Goal: Feedback & Contribution: Contribute content

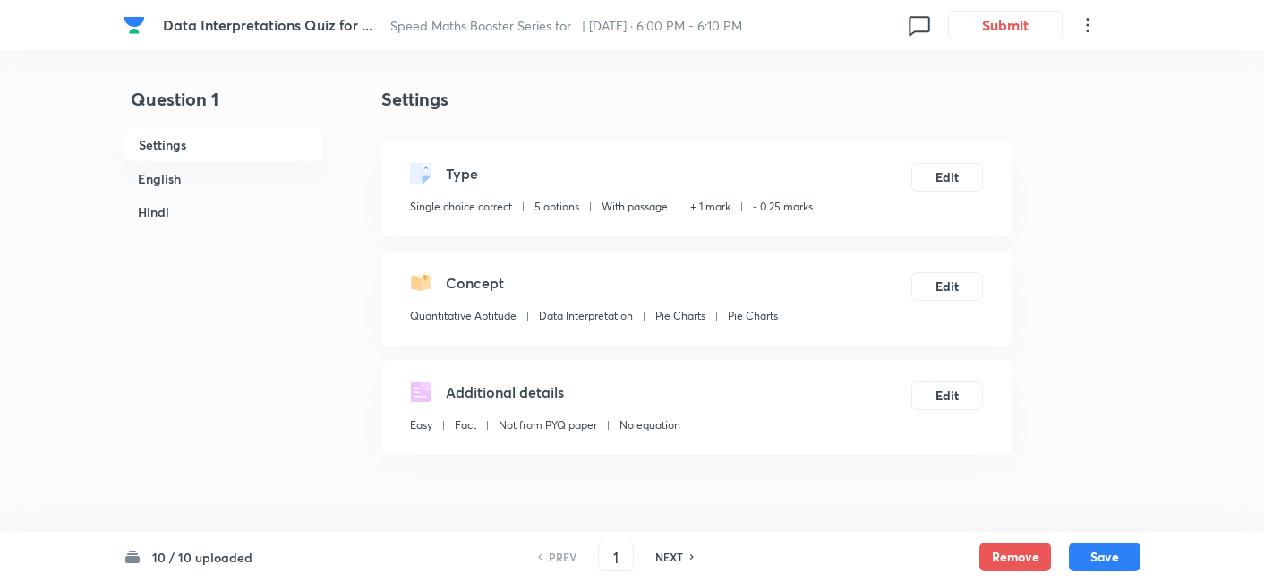
scroll to position [465, 0]
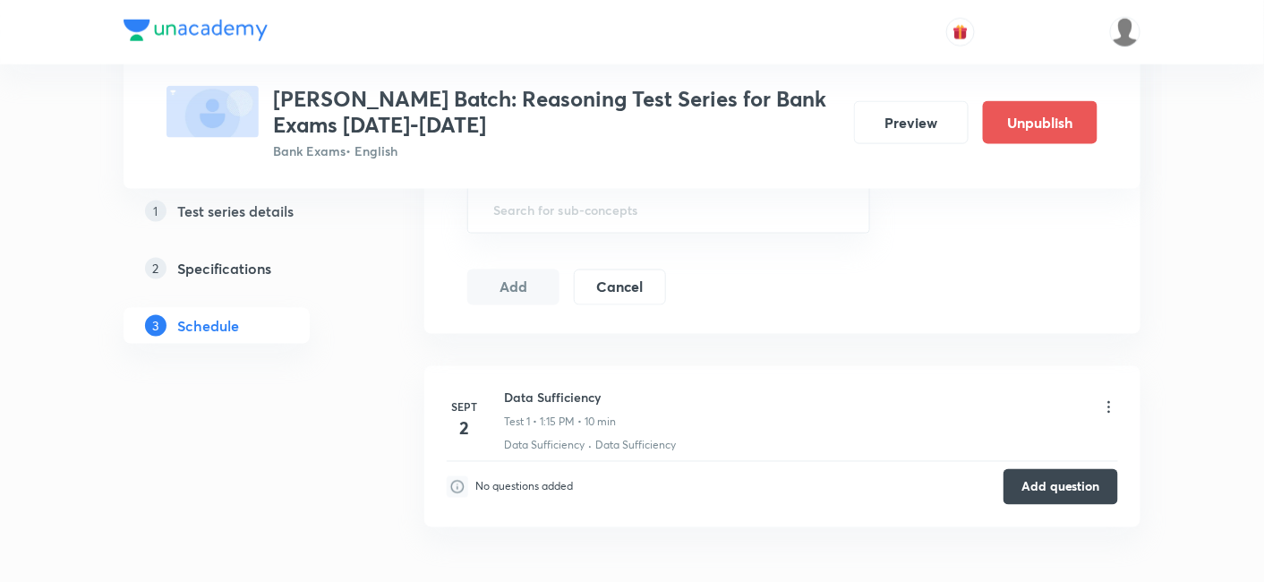
scroll to position [716, 0]
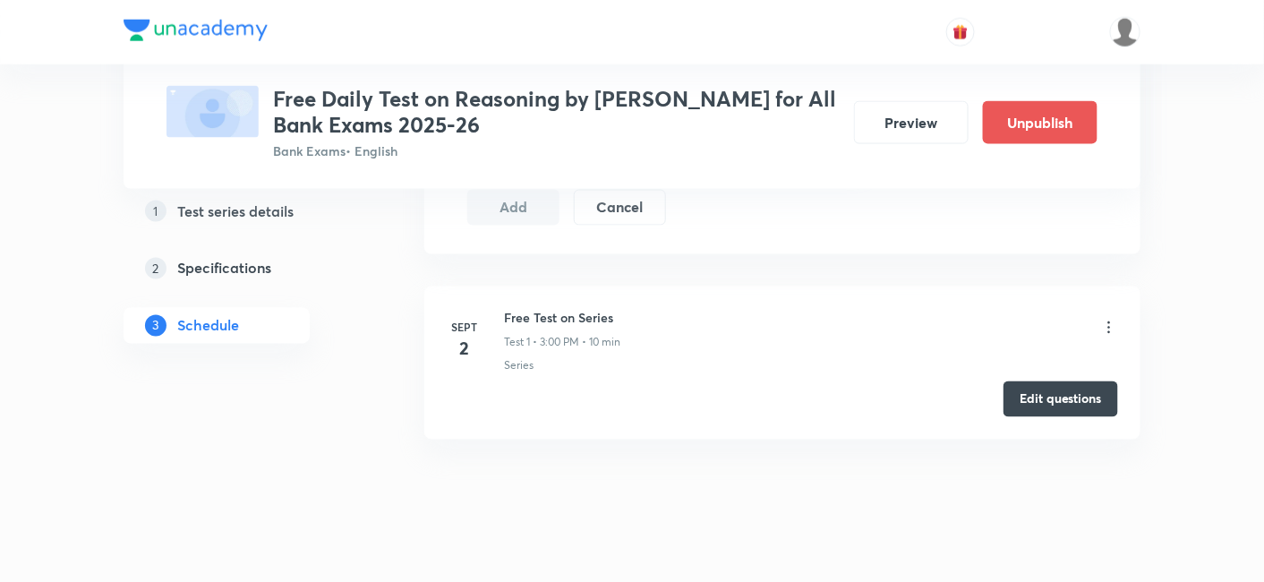
scroll to position [815, 0]
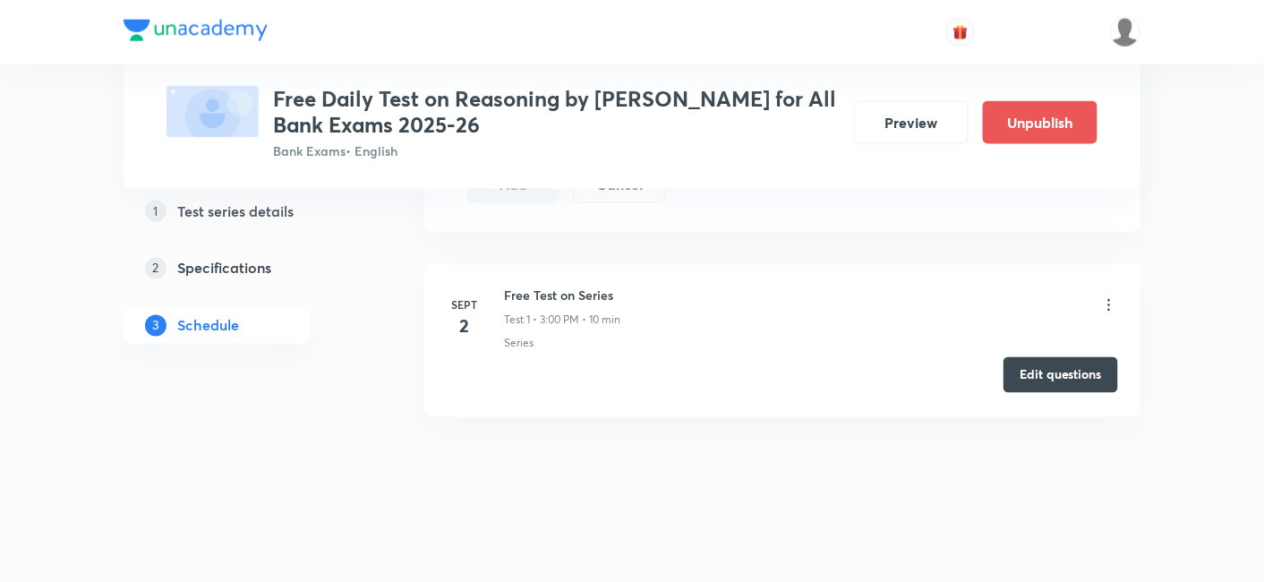
click at [1081, 364] on button "Edit questions" at bounding box center [1060, 375] width 115 height 36
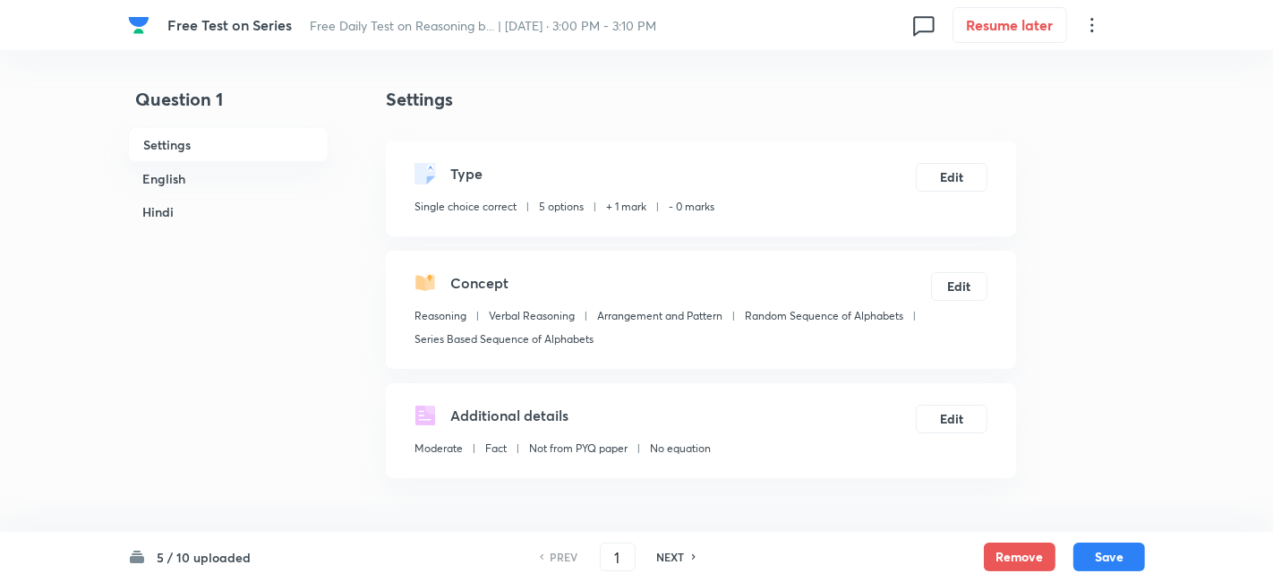
checkbox input "true"
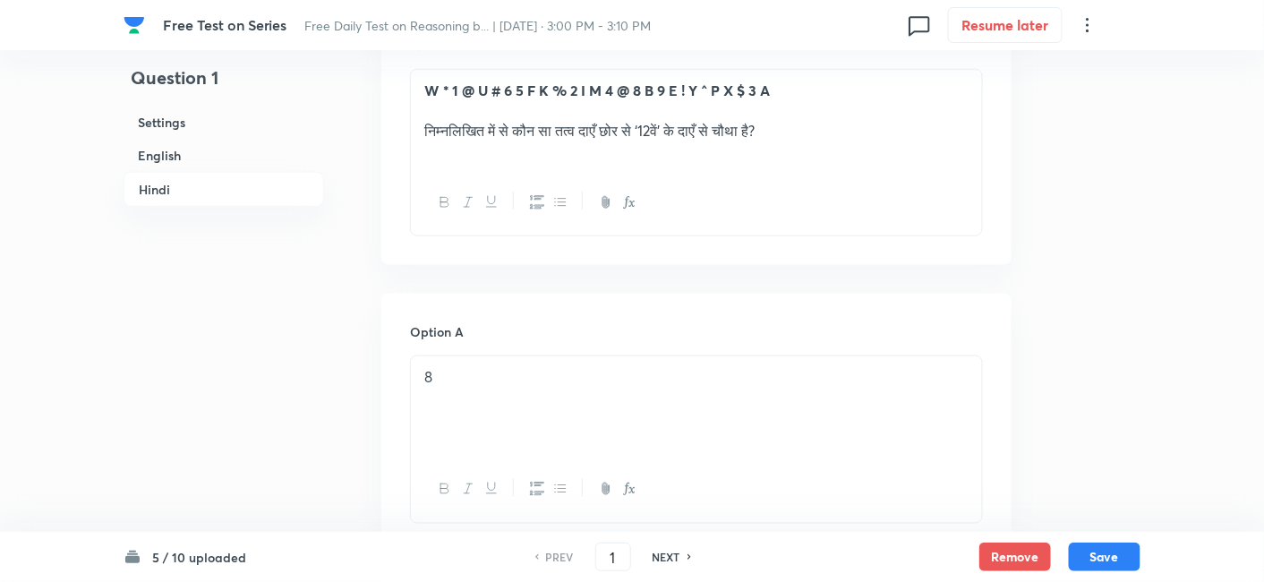
scroll to position [2706, 0]
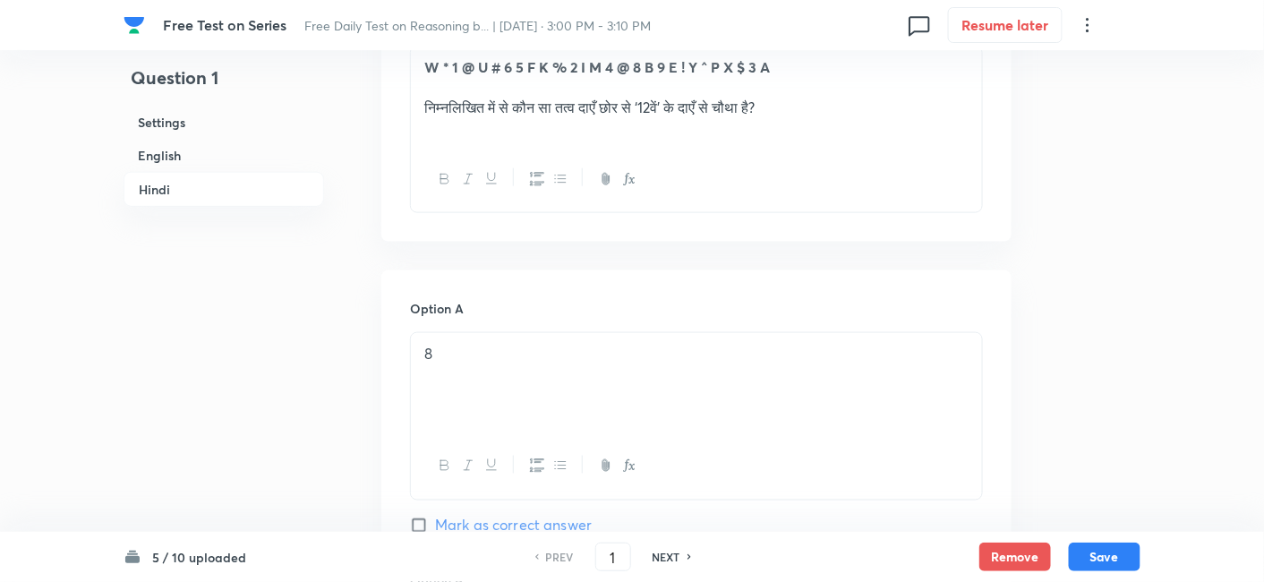
click at [672, 556] on h6 "NEXT" at bounding box center [667, 557] width 28 height 16
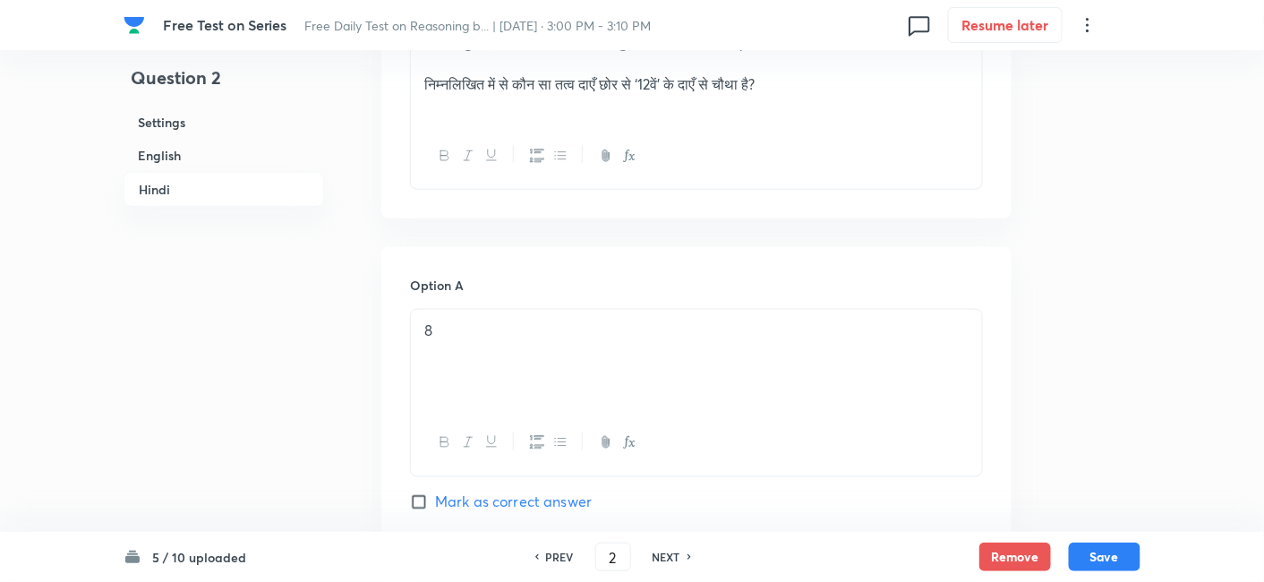
type input "2"
checkbox input "false"
checkbox input "true"
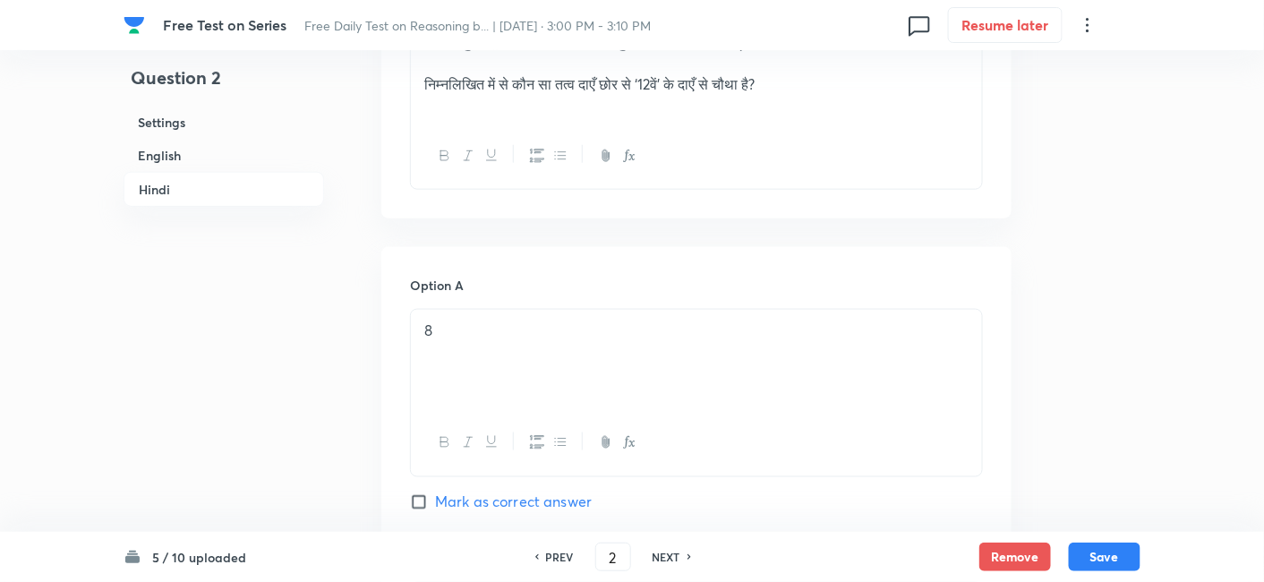
click at [672, 556] on h6 "NEXT" at bounding box center [667, 557] width 28 height 16
type input "3"
checkbox input "false"
checkbox input "true"
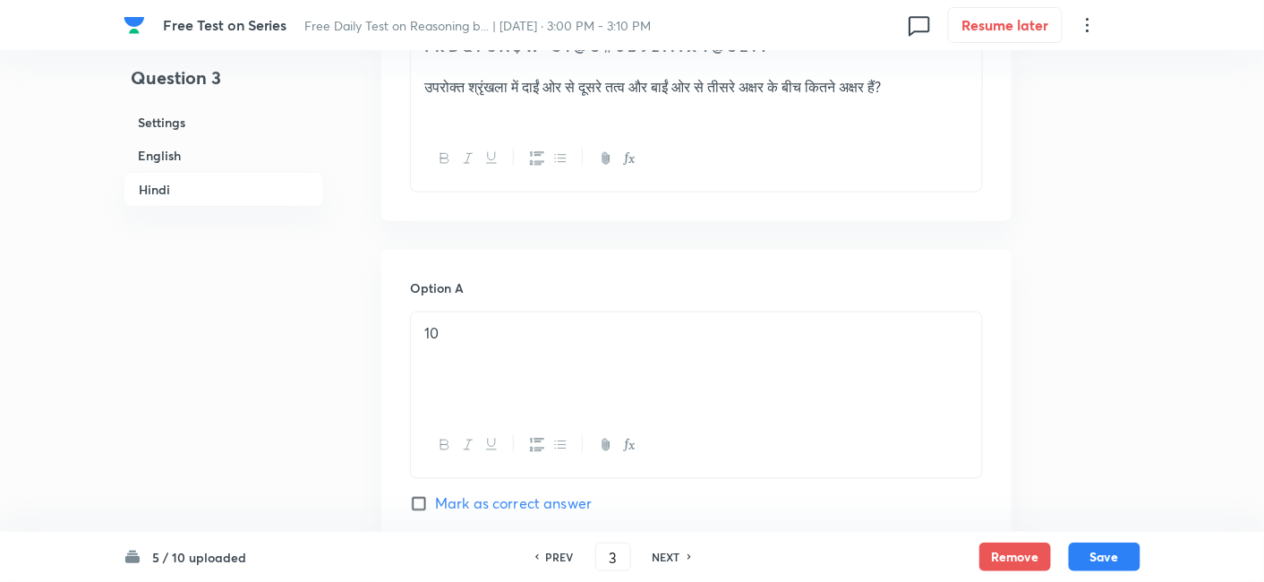
checkbox input "true"
click at [672, 556] on h6 "NEXT" at bounding box center [667, 557] width 28 height 16
type input "4"
checkbox input "false"
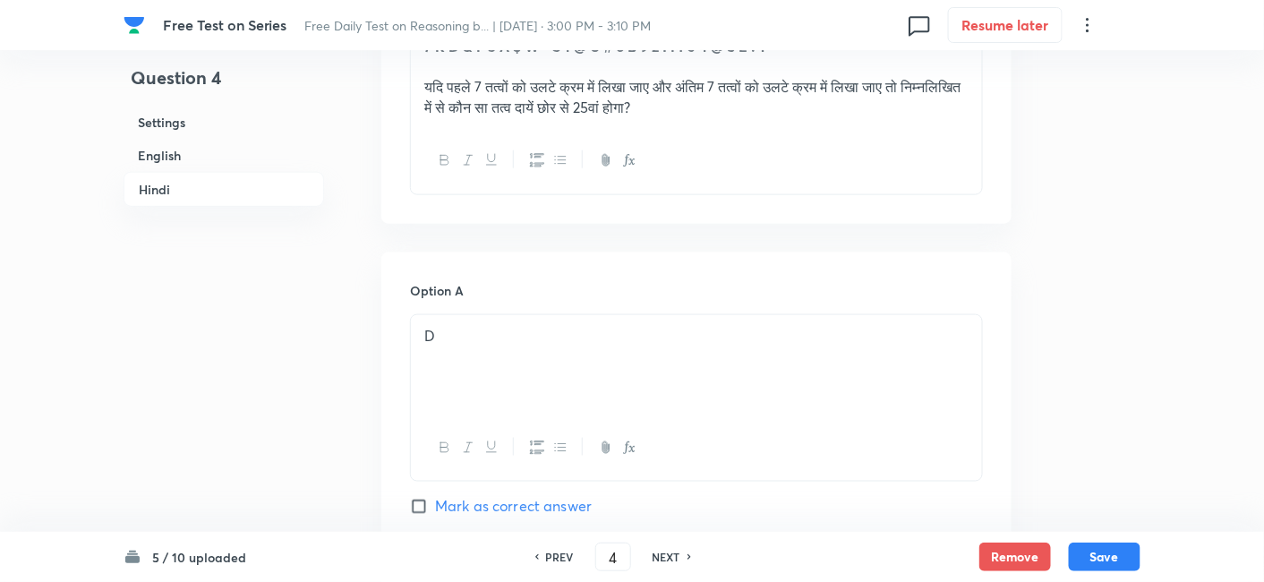
checkbox input "true"
click at [672, 556] on h6 "NEXT" at bounding box center [667, 557] width 28 height 16
type input "5"
checkbox input "false"
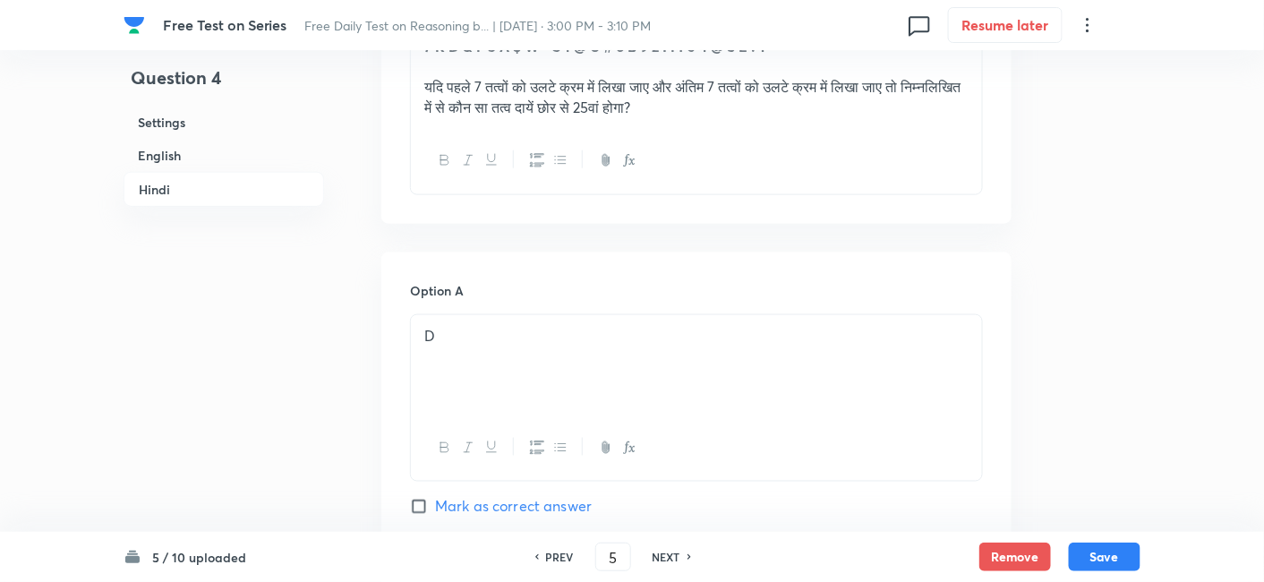
checkbox input "false"
checkbox input "true"
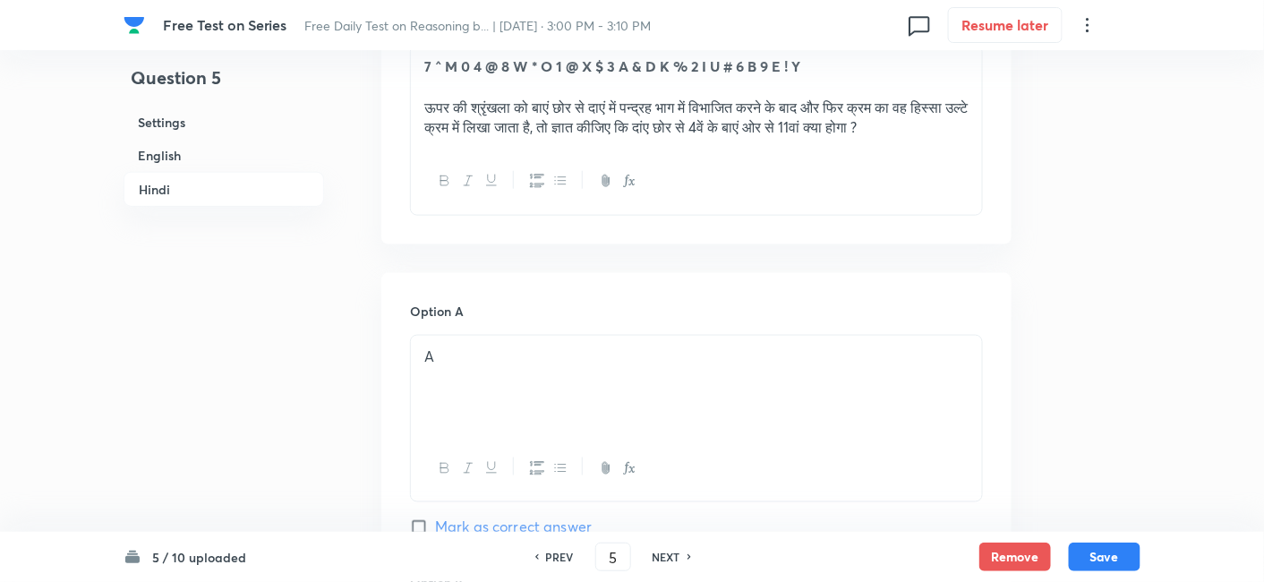
click at [672, 556] on h6 "NEXT" at bounding box center [667, 557] width 28 height 16
type input "6"
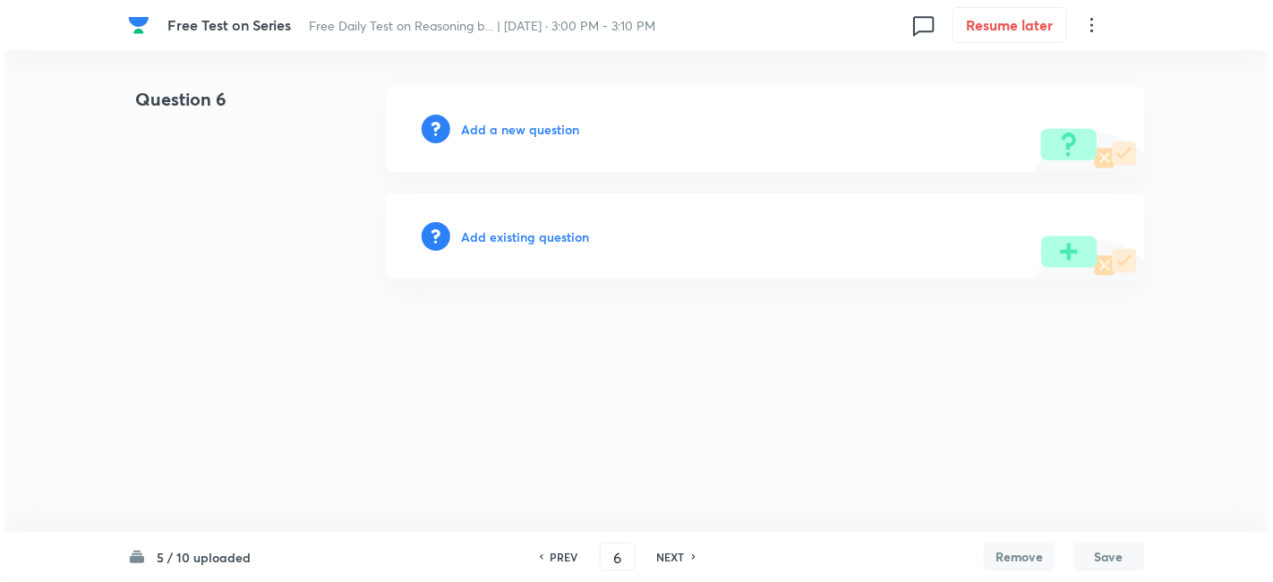
scroll to position [0, 0]
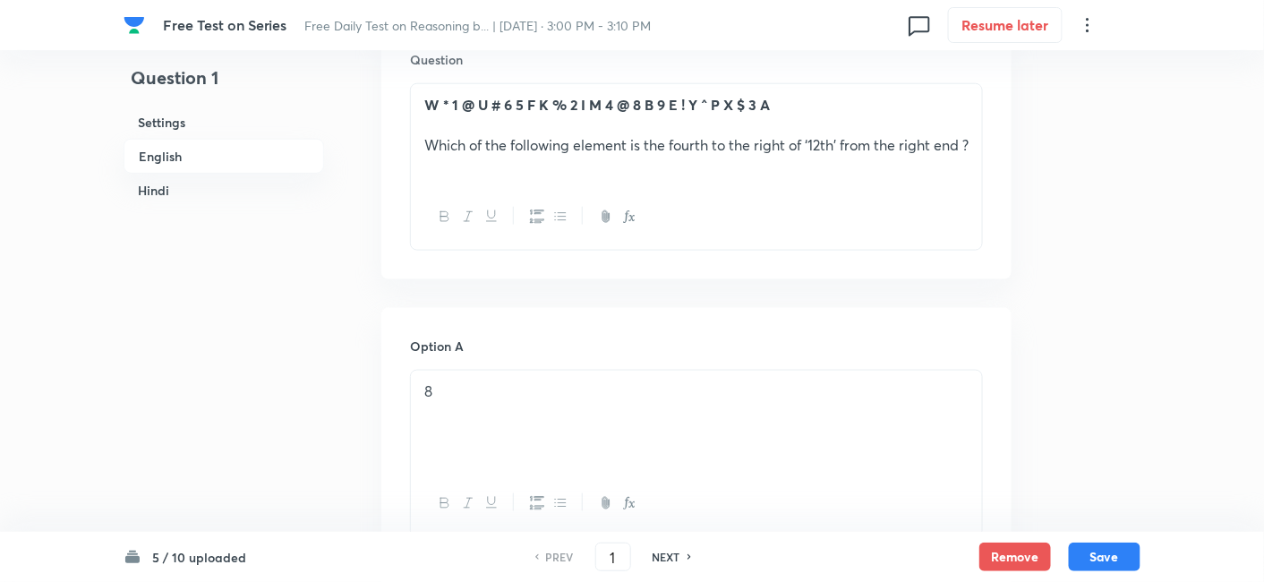
scroll to position [585, 0]
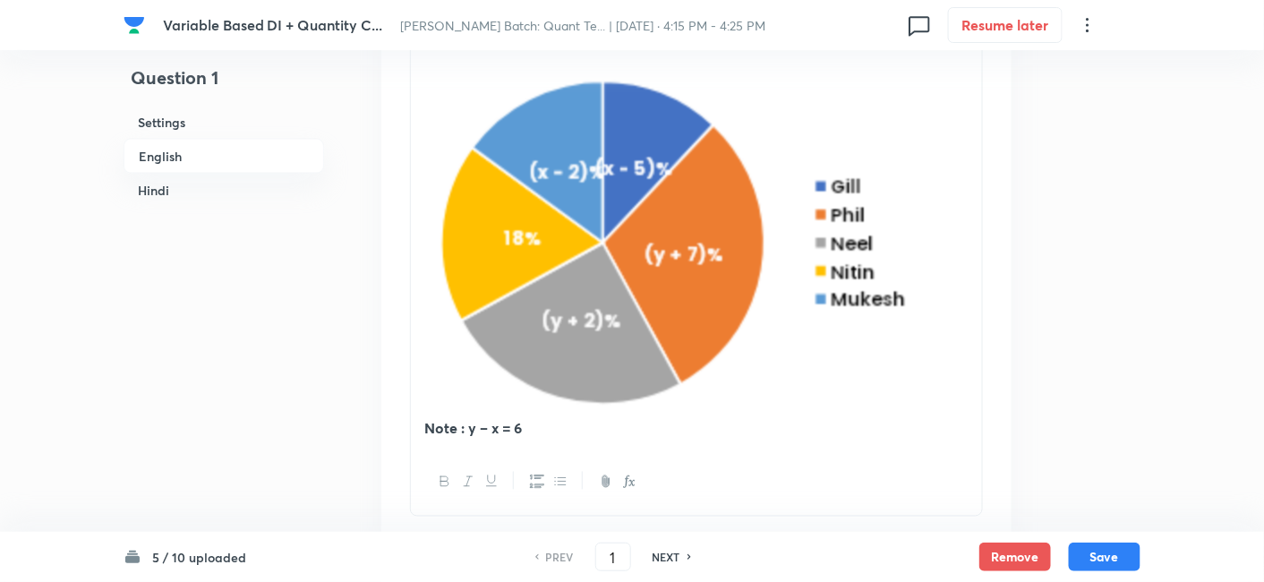
scroll to position [757, 0]
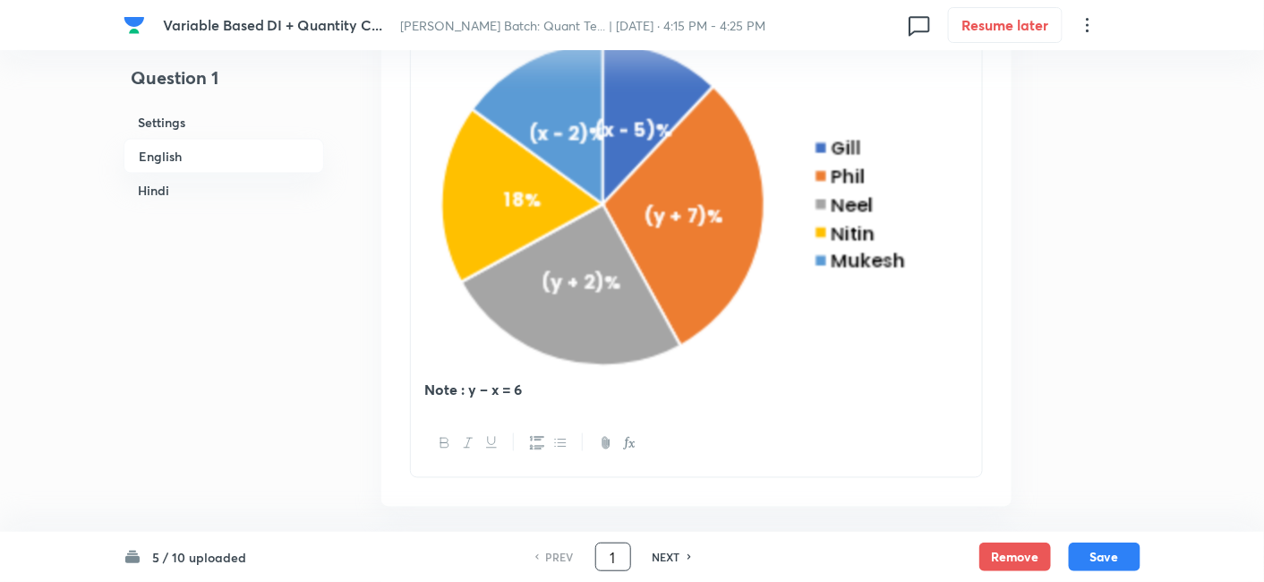
click at [619, 559] on input "1" at bounding box center [613, 557] width 34 height 31
type input "6"
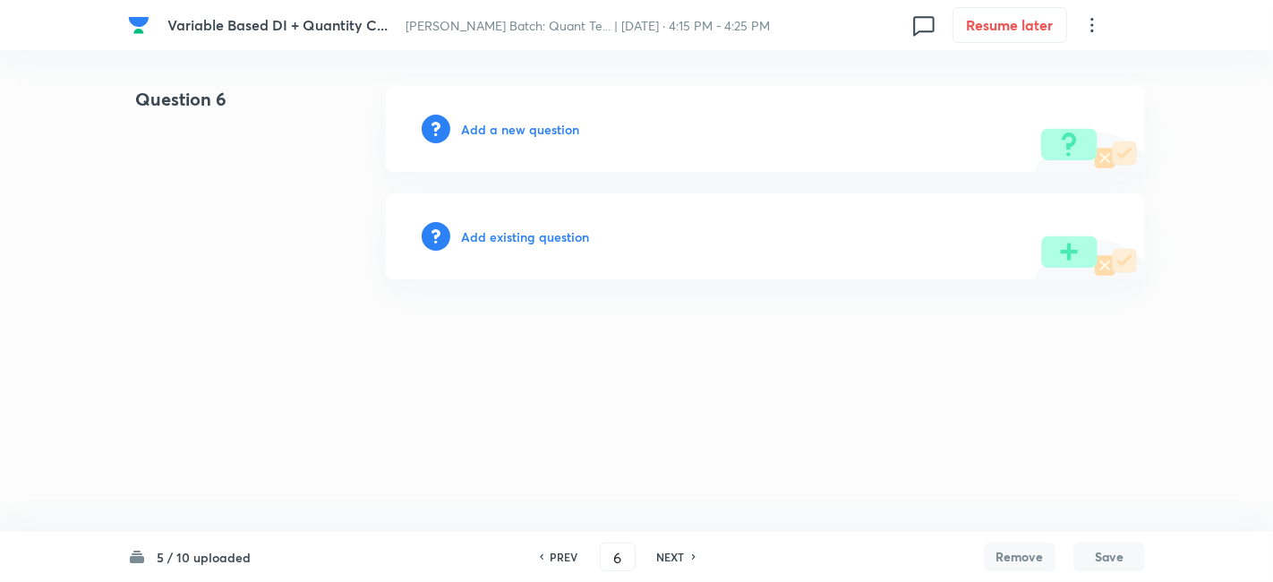
click at [547, 124] on h6 "Add a new question" at bounding box center [520, 129] width 118 height 19
click at [547, 124] on h6 "Choose a question type" at bounding box center [530, 129] width 138 height 19
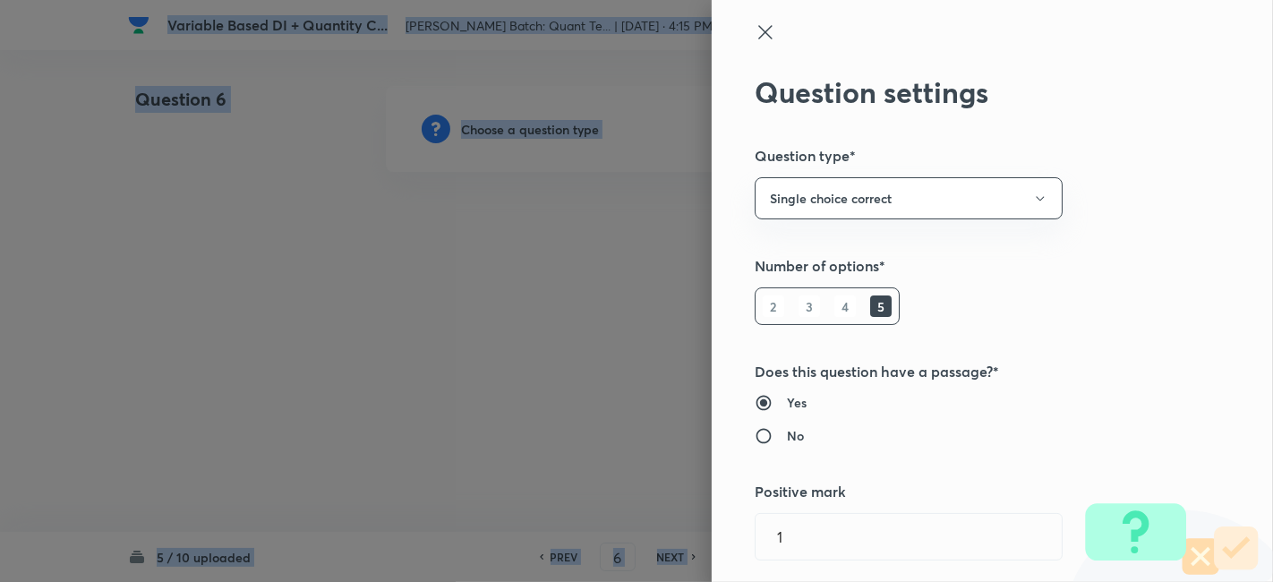
click at [547, 124] on div at bounding box center [636, 291] width 1273 height 582
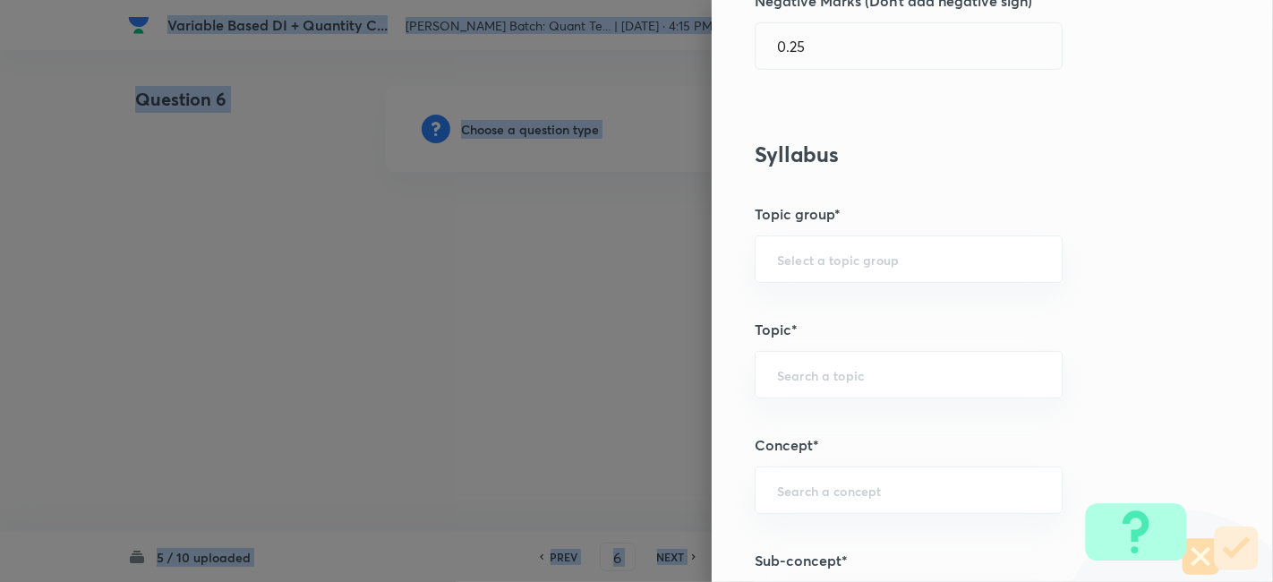
scroll to position [850, 0]
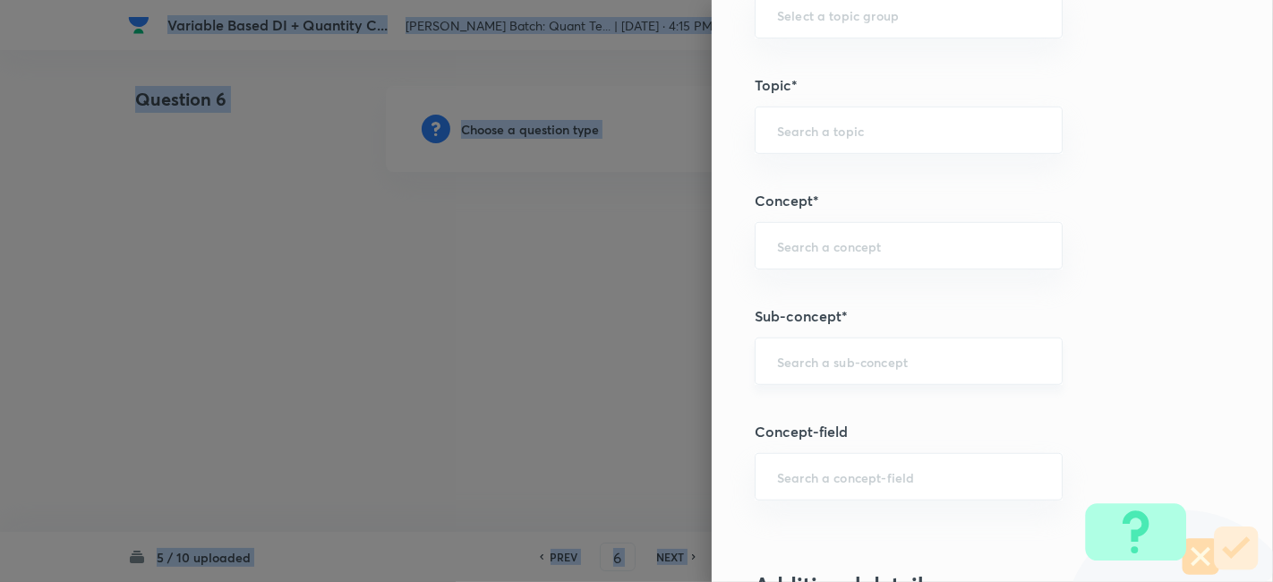
click at [851, 340] on div "​" at bounding box center [909, 360] width 308 height 47
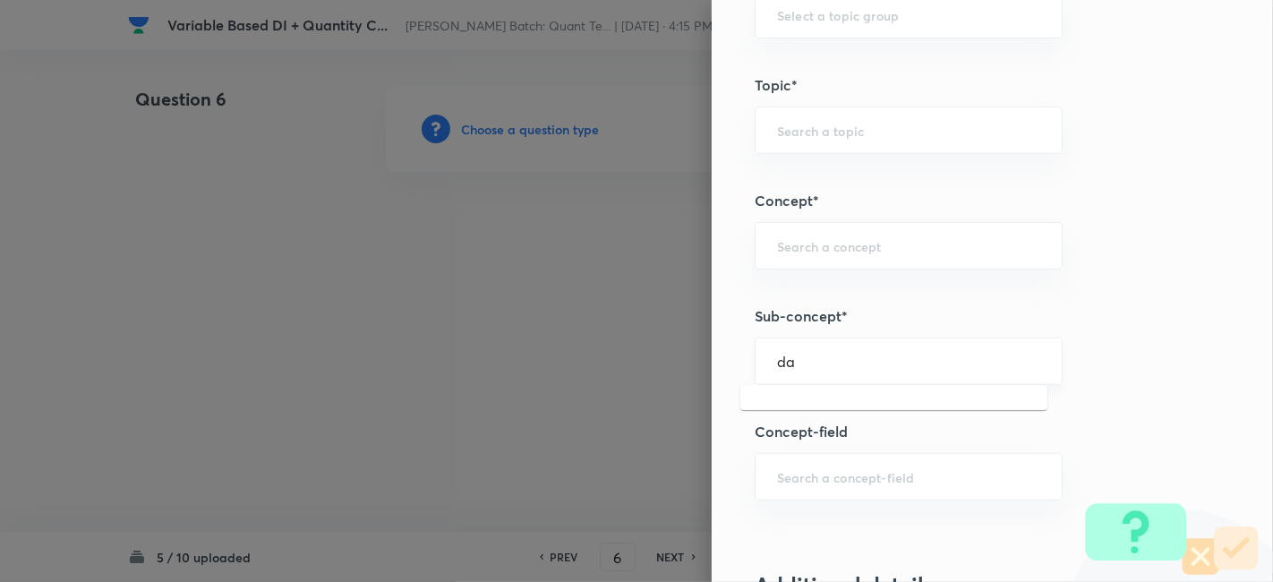
type input "d"
type input "s"
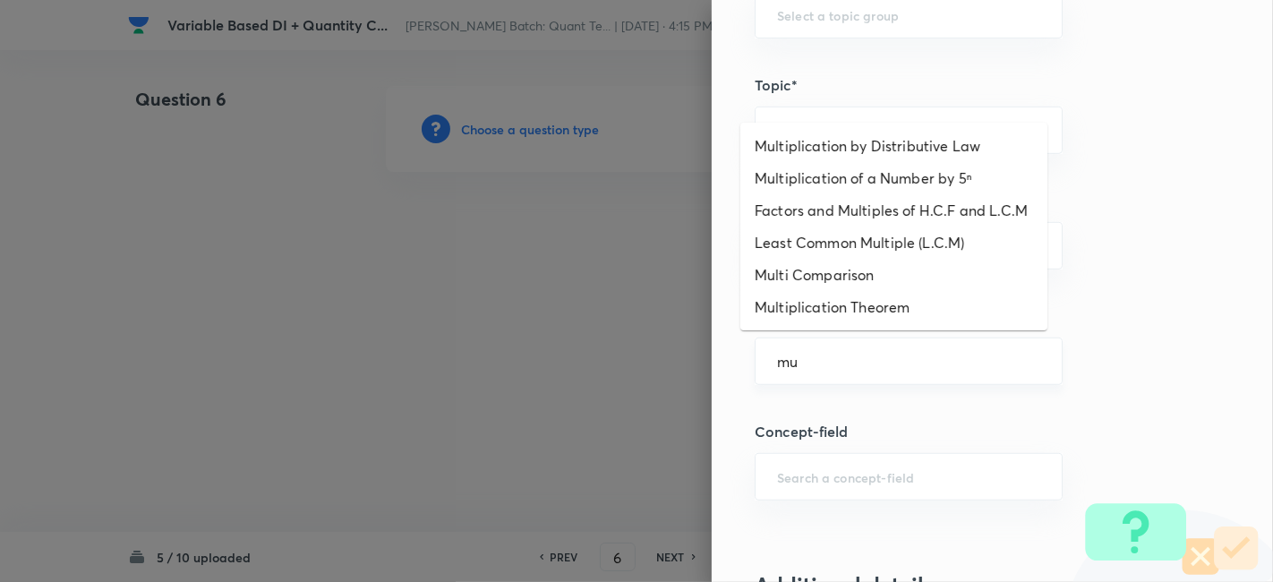
type input "m"
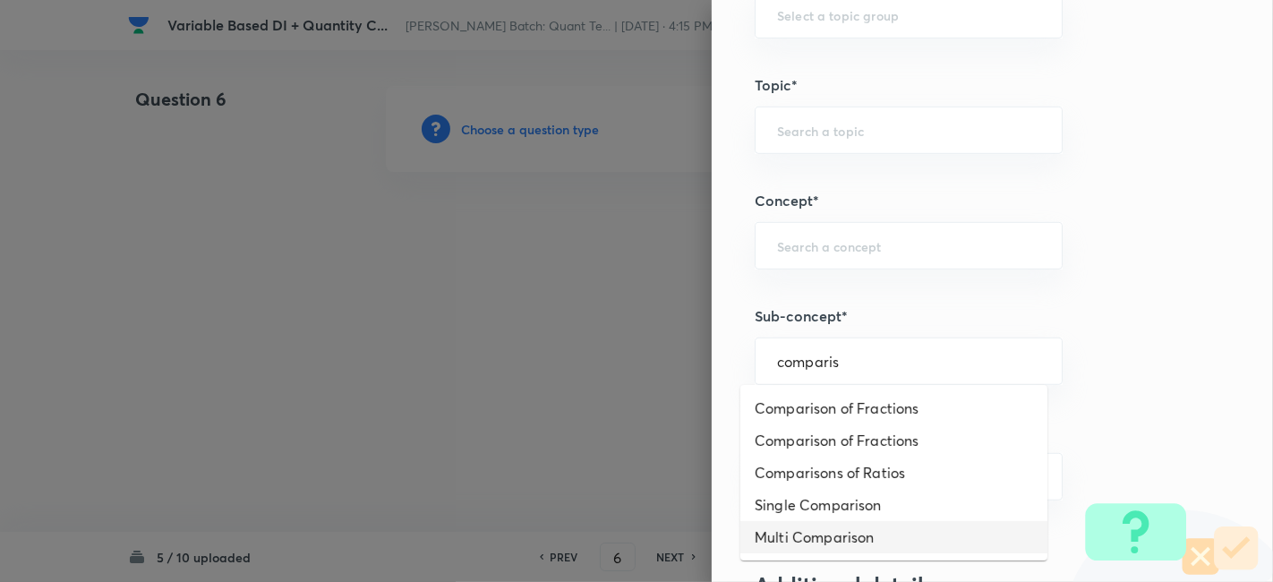
click at [821, 530] on li "Multi Comparison" at bounding box center [893, 537] width 307 height 32
type input "Multi Comparison"
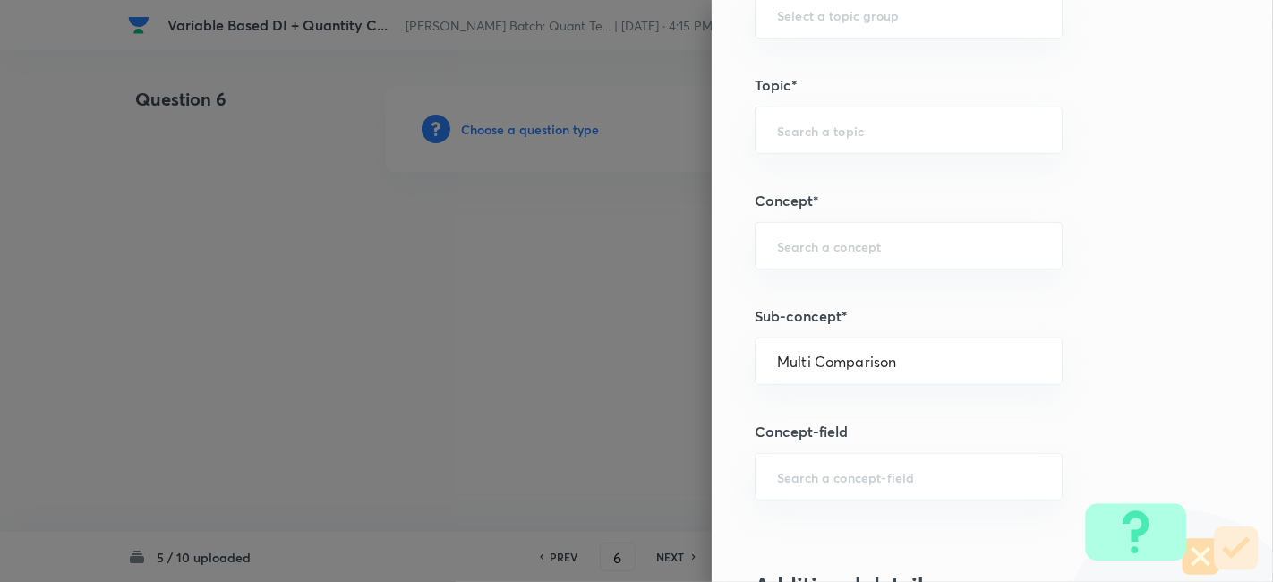
type input "Quantitative Aptitude"
type input "Advanced Maths"
type input "Quantitative Comparison"
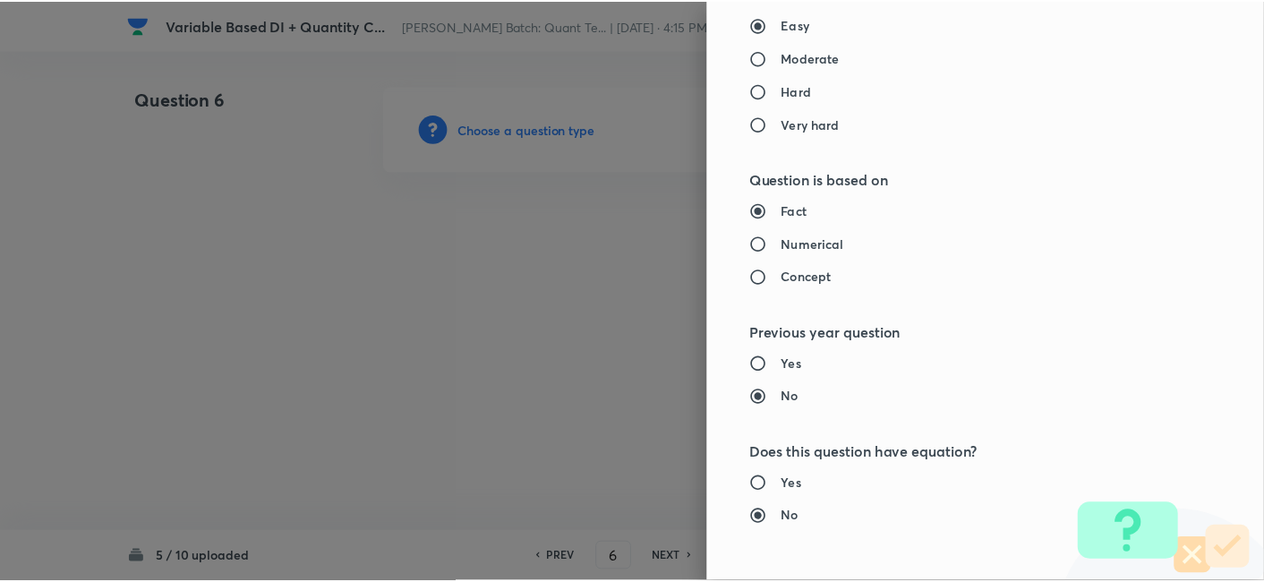
scroll to position [1853, 0]
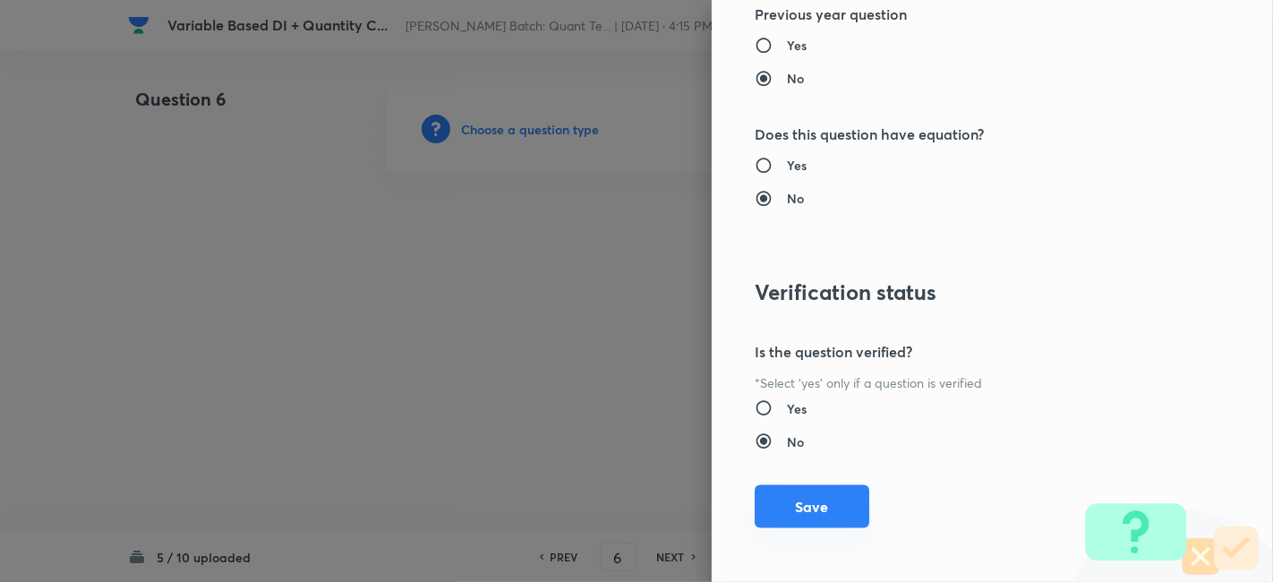
click at [785, 490] on button "Save" at bounding box center [812, 506] width 115 height 43
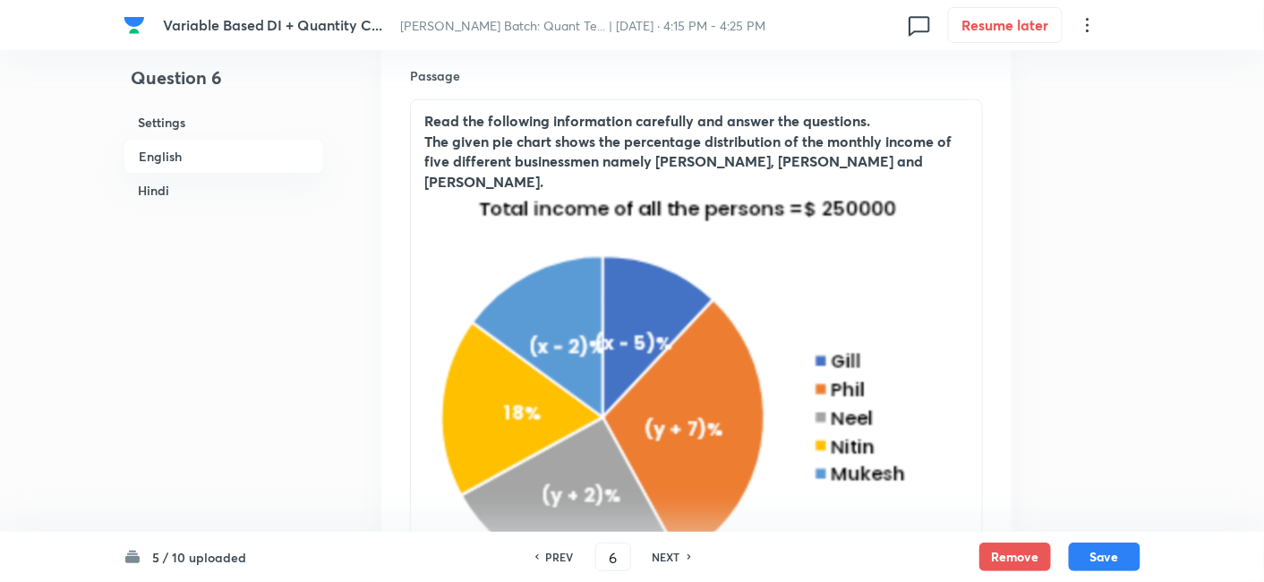
scroll to position [548, 0]
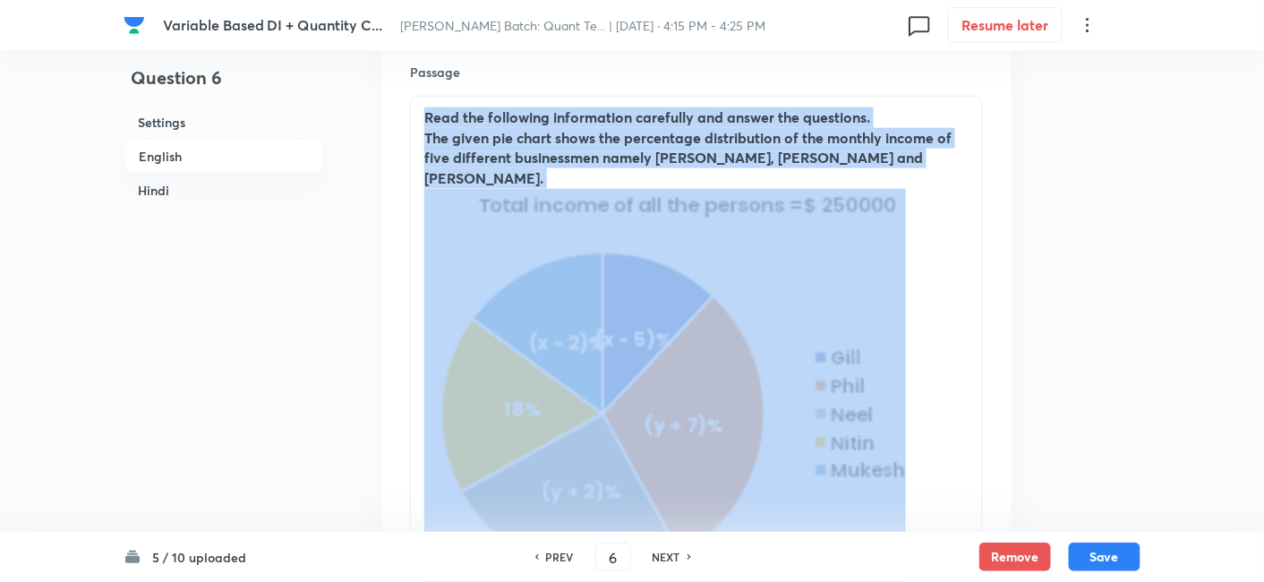
drag, startPoint x: 427, startPoint y: 108, endPoint x: 803, endPoint y: 349, distance: 446.5
click at [803, 349] on div "Read the following information carefully and answer the questions. The given pi…" at bounding box center [696, 359] width 571 height 524
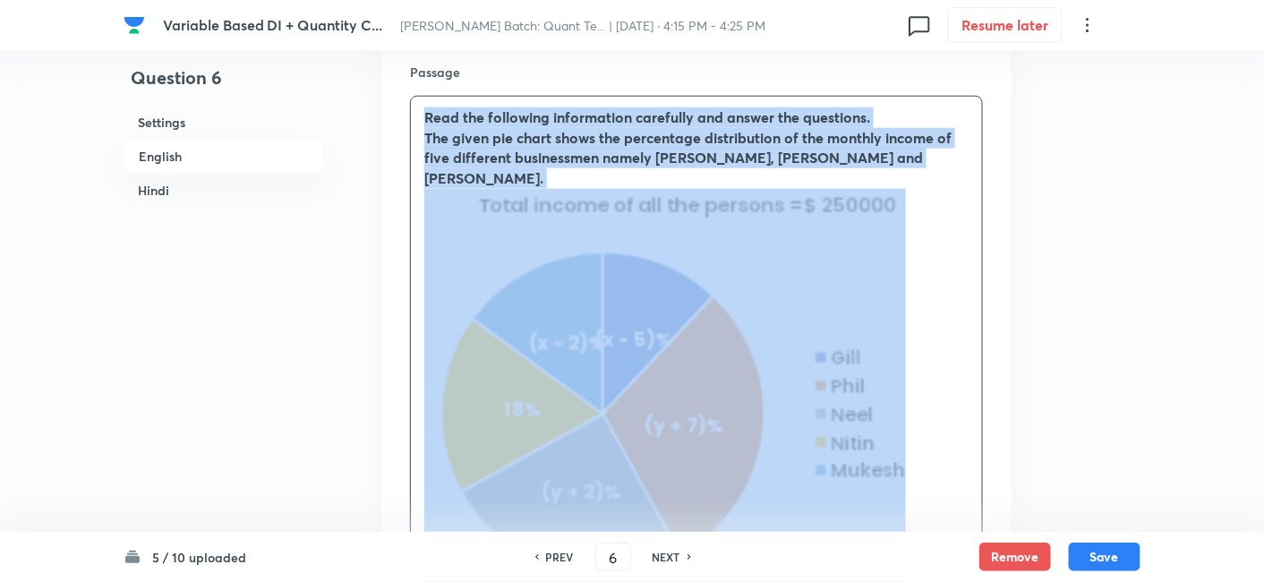
scroll to position [487, 0]
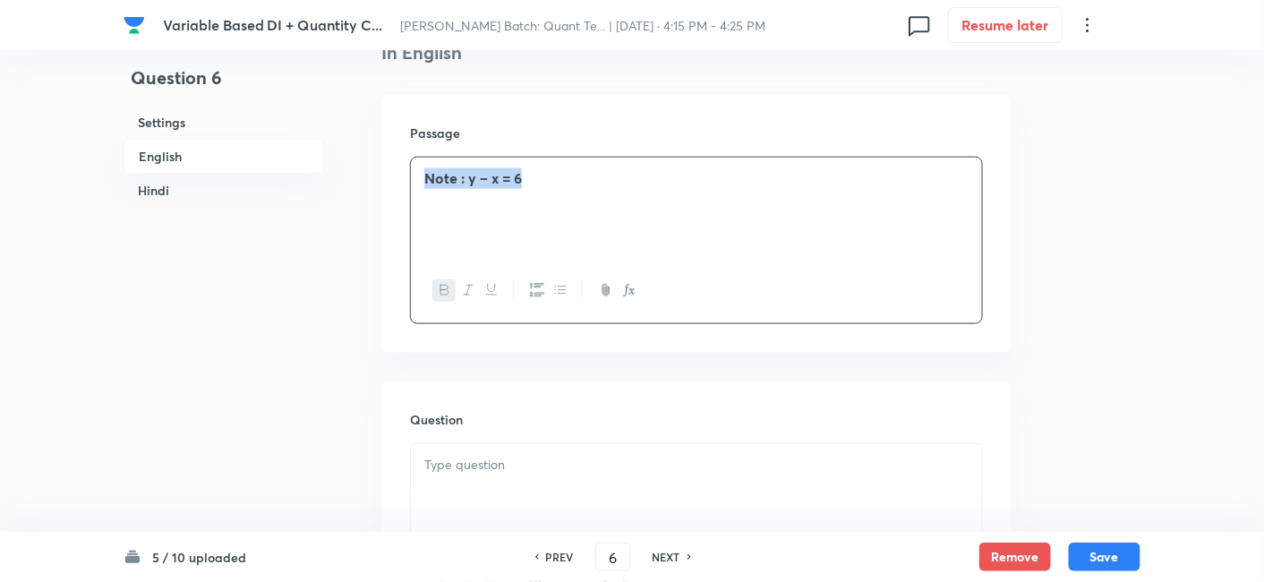
drag, startPoint x: 748, startPoint y: 184, endPoint x: 332, endPoint y: 190, distance: 416.3
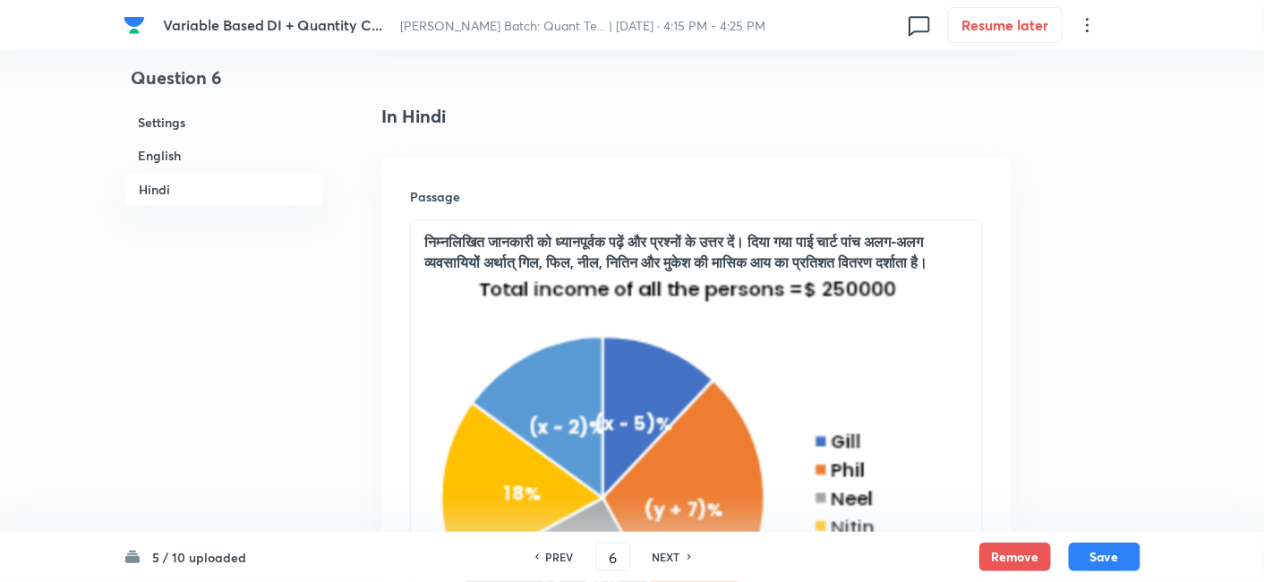
scroll to position [2796, 0]
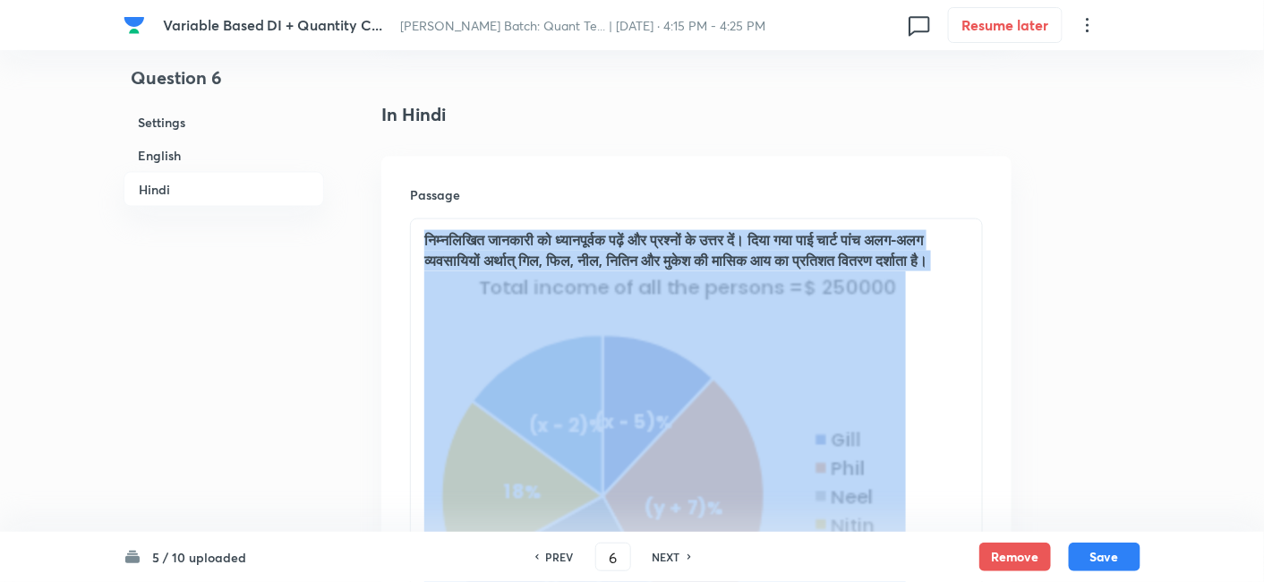
drag, startPoint x: 419, startPoint y: 229, endPoint x: 780, endPoint y: 457, distance: 426.9
click at [780, 457] on div "निम्नलिखित जानकारी को ध्यानपूर्वक पढ़ें और प्रश्नों के उत्तर दें। दिया गया पाई …" at bounding box center [696, 460] width 571 height 483
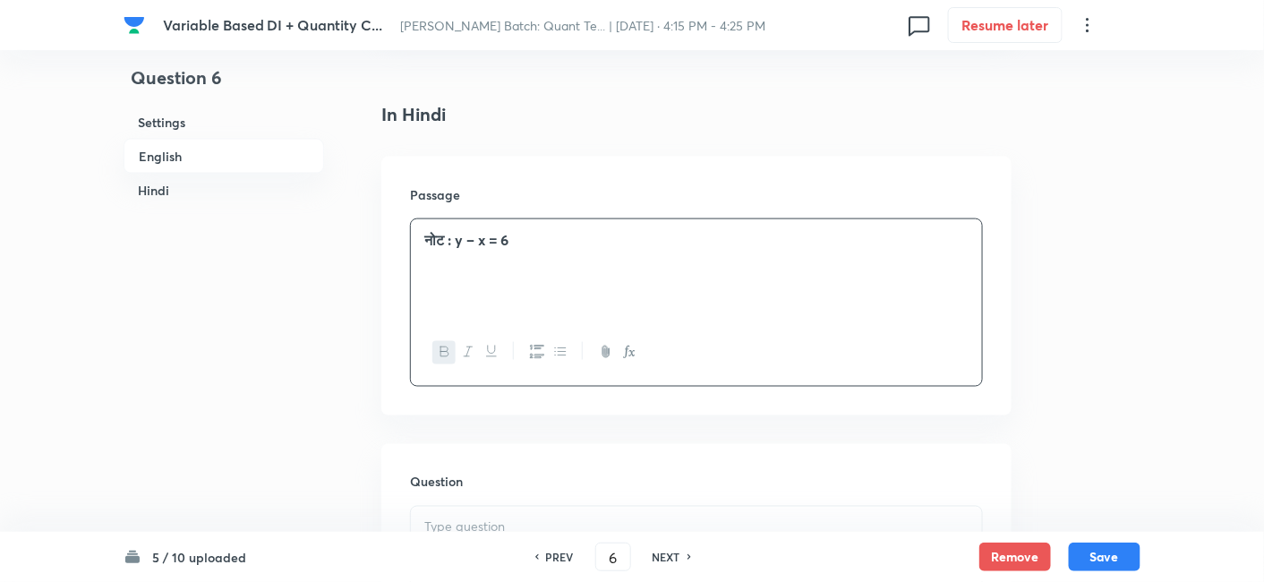
scroll to position [2736, 0]
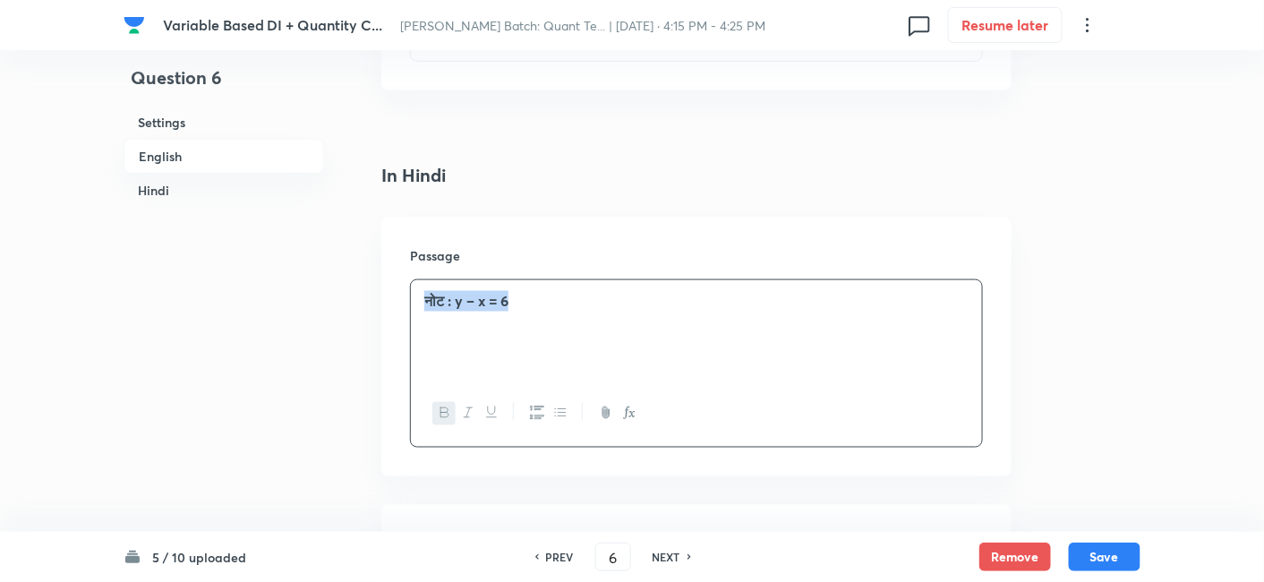
drag, startPoint x: 634, startPoint y: 295, endPoint x: 258, endPoint y: 308, distance: 376.2
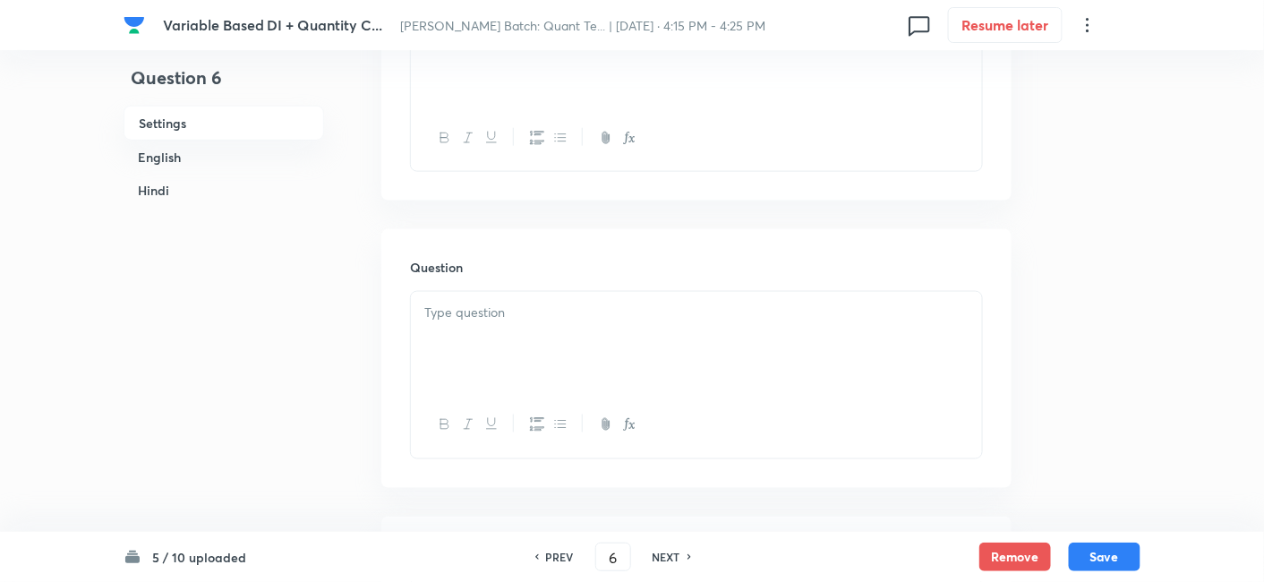
scroll to position [364, 0]
click at [531, 276] on div "Passage" at bounding box center [696, 347] width 630 height 258
click at [524, 293] on p at bounding box center [696, 301] width 544 height 21
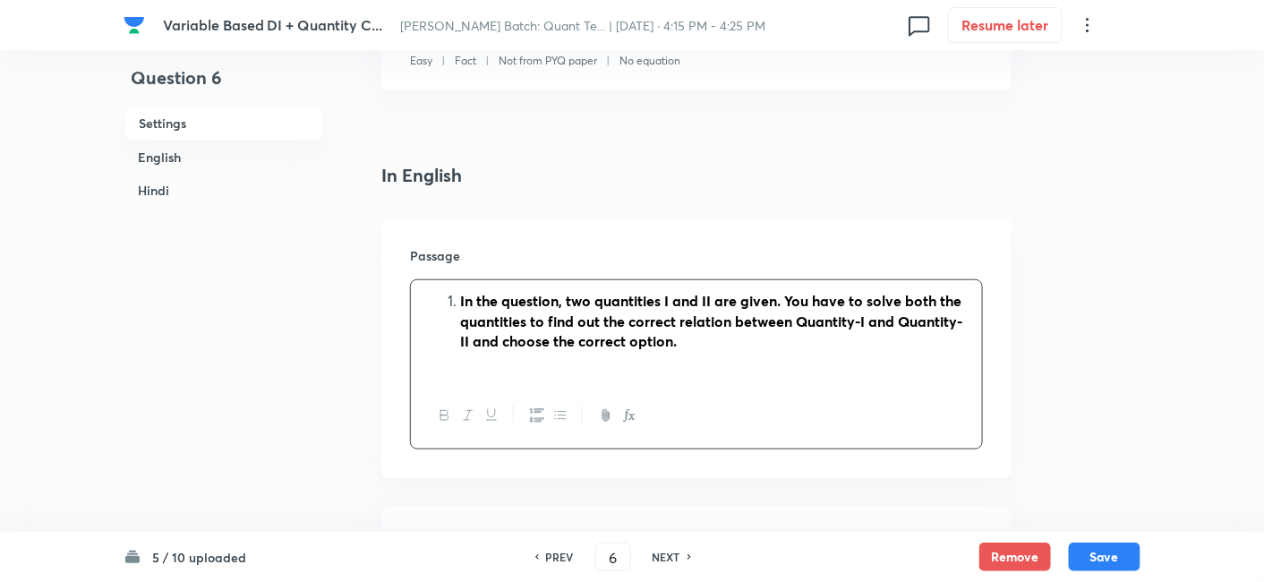
click at [460, 302] on li "In the question, two quantities I and II are given. You have to solve both the …" at bounding box center [714, 321] width 508 height 61
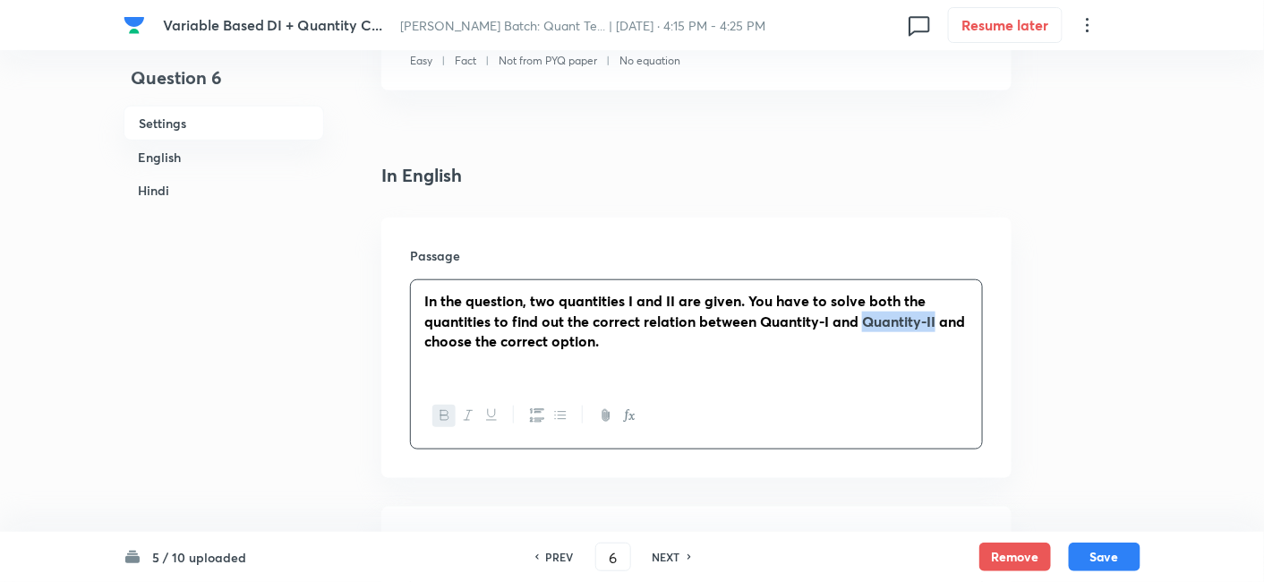
drag, startPoint x: 935, startPoint y: 320, endPoint x: 867, endPoint y: 320, distance: 68.9
click at [867, 320] on strong "In the question, two quantities I and II are given. You have to solve both the …" at bounding box center [694, 320] width 541 height 59
copy strong "Quantity-II"
click at [863, 325] on strong "In the question, two quantities I and II are given. You have to solve both the …" at bounding box center [694, 320] width 541 height 59
click at [943, 319] on p "In the question, two quantities I and II are given. You have to solve both the …" at bounding box center [696, 321] width 544 height 61
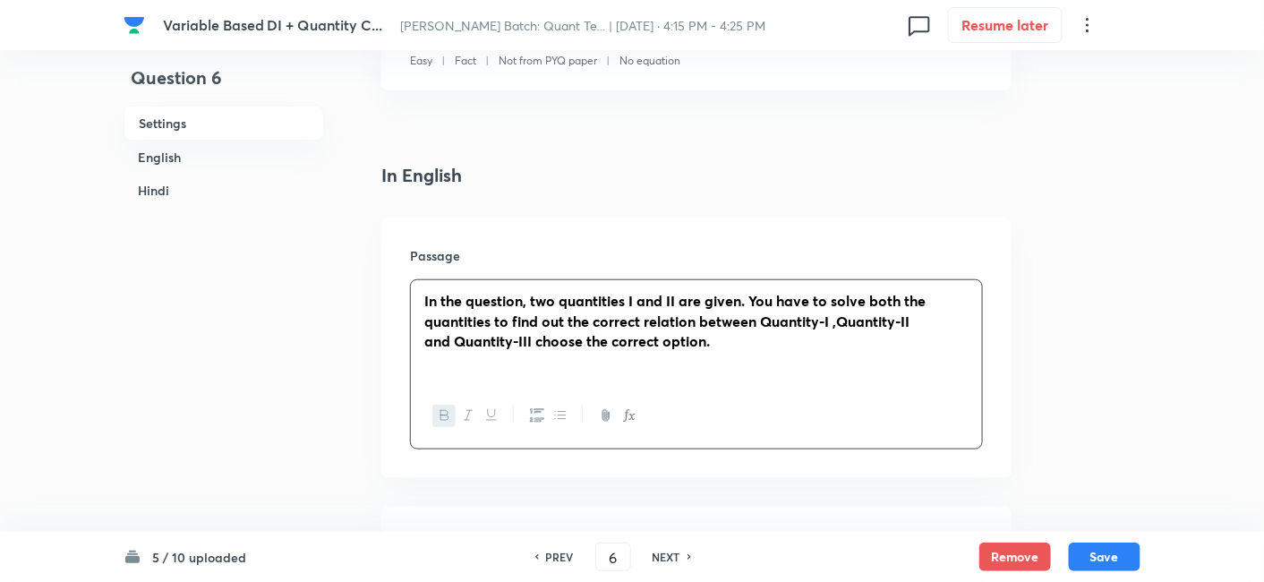
click at [664, 298] on strong "In the question, two quantities I and II are given. You have to solve both the …" at bounding box center [674, 320] width 501 height 59
click at [635, 297] on strong "In the question, two quantities I and III are given. You have to solve both the…" at bounding box center [677, 320] width 506 height 59
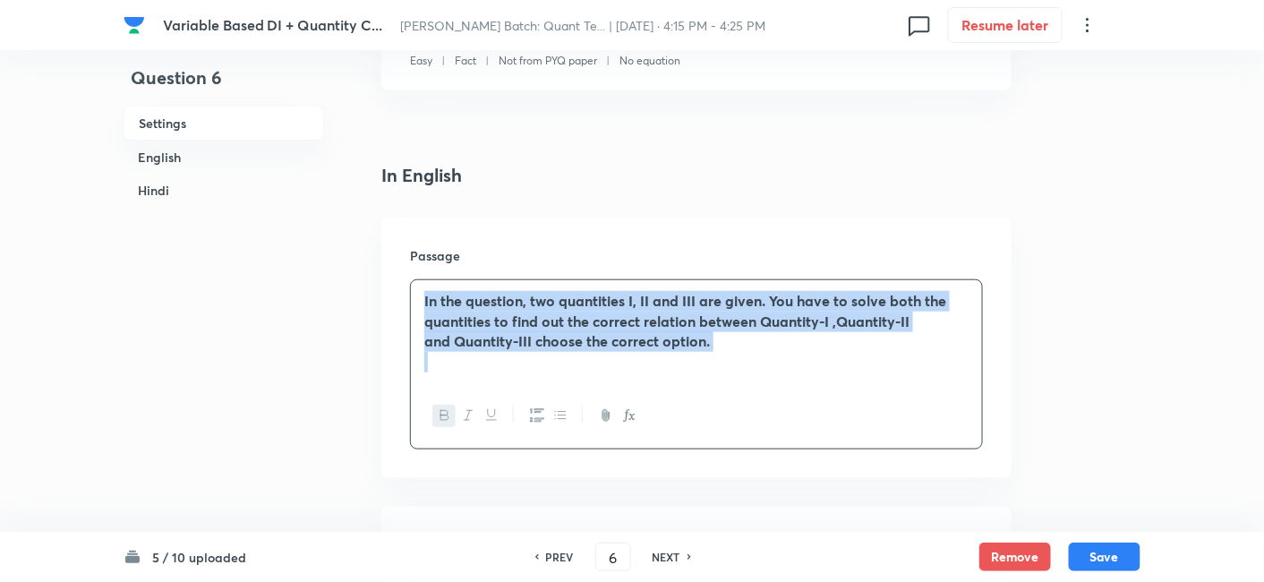
drag, startPoint x: 735, startPoint y: 356, endPoint x: 244, endPoint y: 253, distance: 501.2
copy strong "In the question, two quantities I, II and III are given. You have to solve both…"
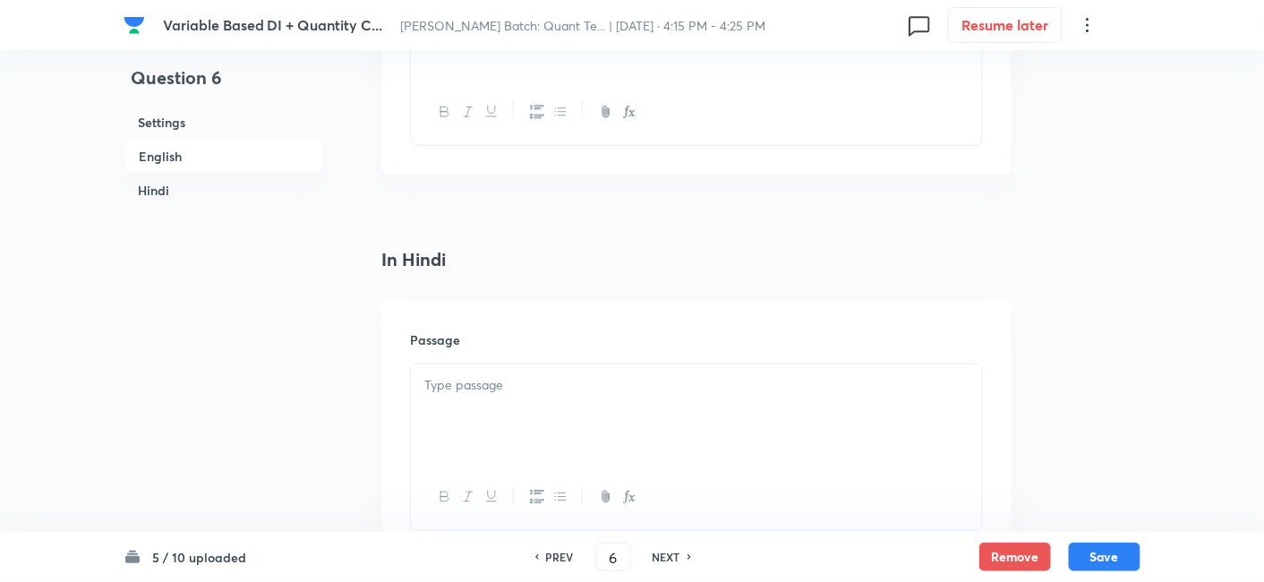
scroll to position [2668, 0]
click at [721, 354] on div at bounding box center [696, 400] width 571 height 100
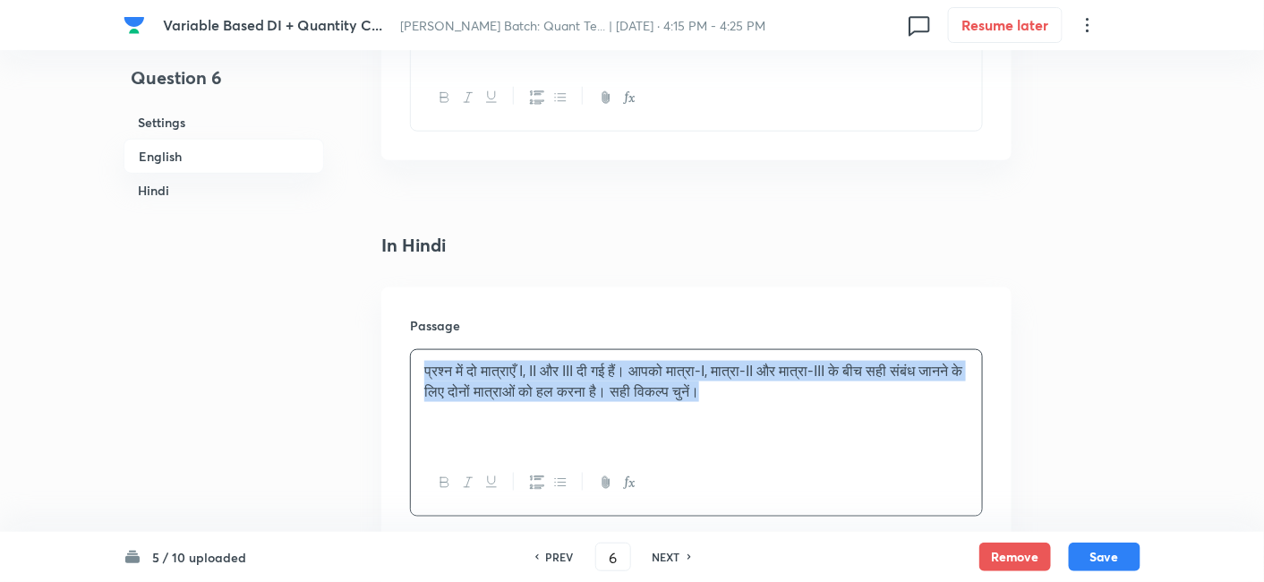
drag, startPoint x: 774, startPoint y: 406, endPoint x: 195, endPoint y: 275, distance: 593.9
click at [195, 275] on div "Question 6 Settings English Hindi Settings Type Single choice correct 5 options…" at bounding box center [632, 10] width 1017 height 5186
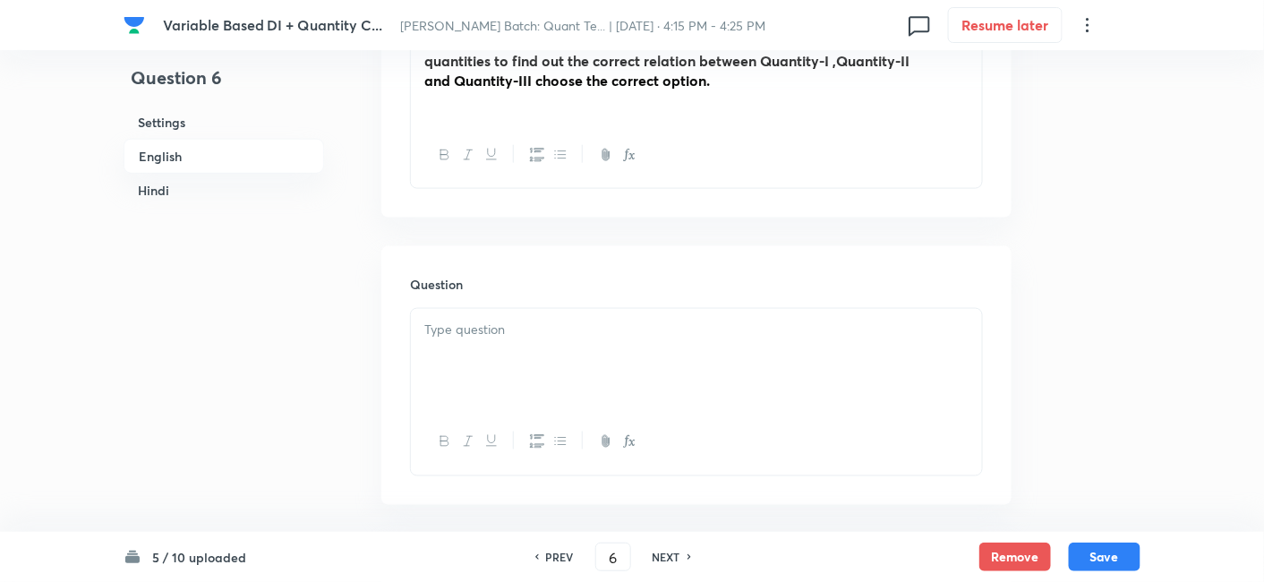
scroll to position [624, 0]
click at [519, 370] on div at bounding box center [696, 360] width 571 height 100
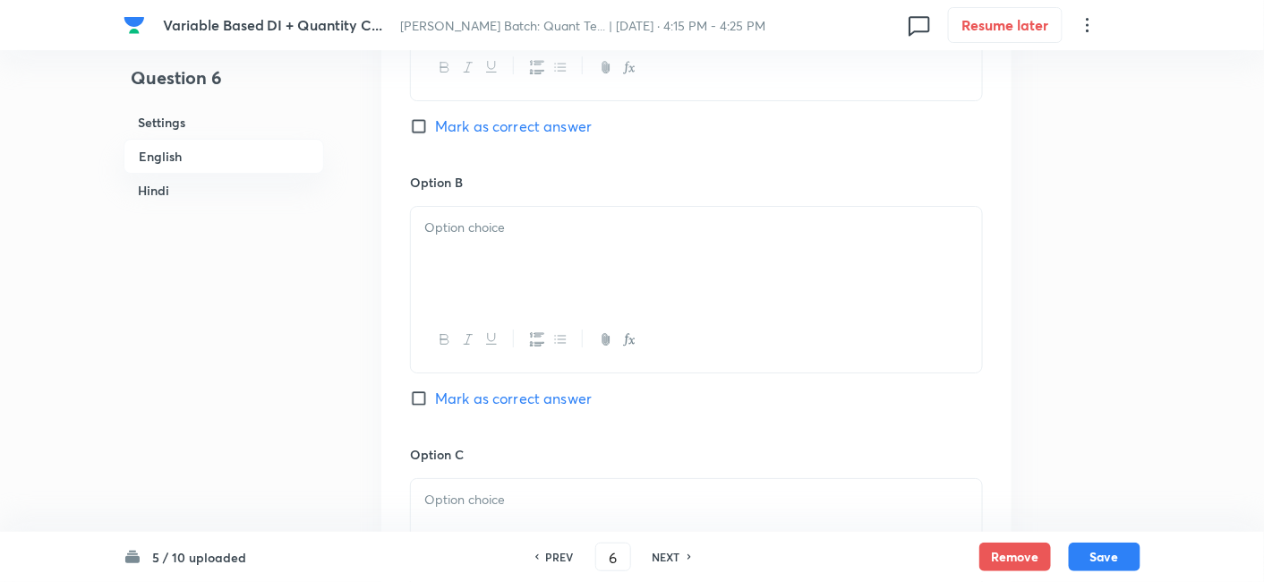
drag, startPoint x: 416, startPoint y: 332, endPoint x: 747, endPoint y: 231, distance: 345.5
click at [747, 231] on div "In English Passage In the question, two quantities I, II and III are given. You…" at bounding box center [696, 110] width 630 height 2865
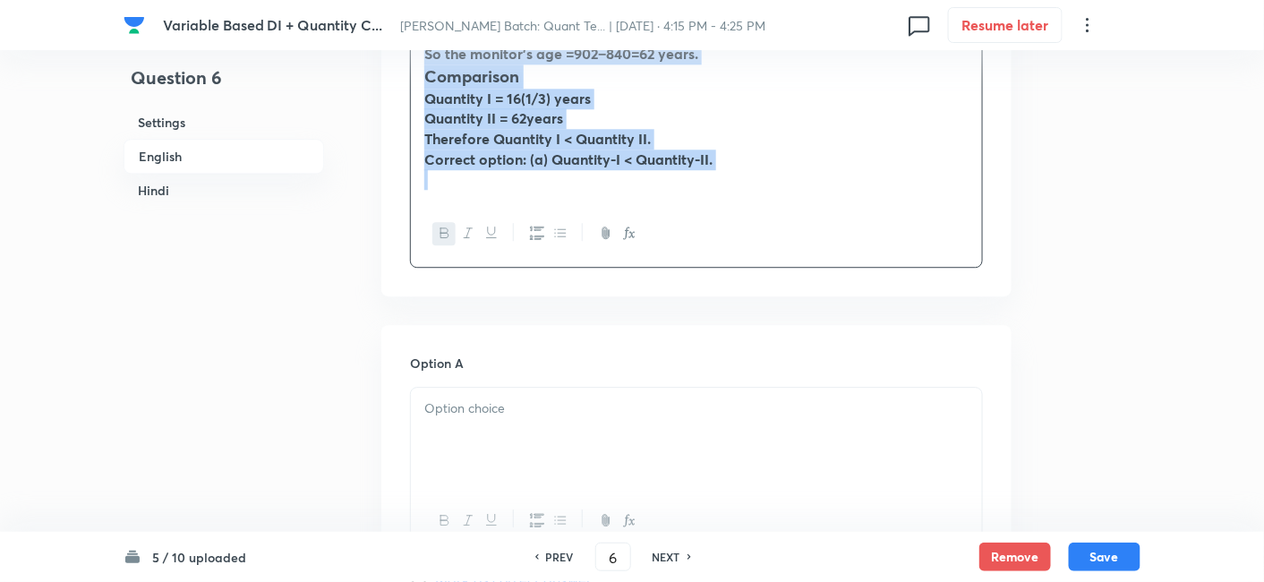
scroll to position [1219, 0]
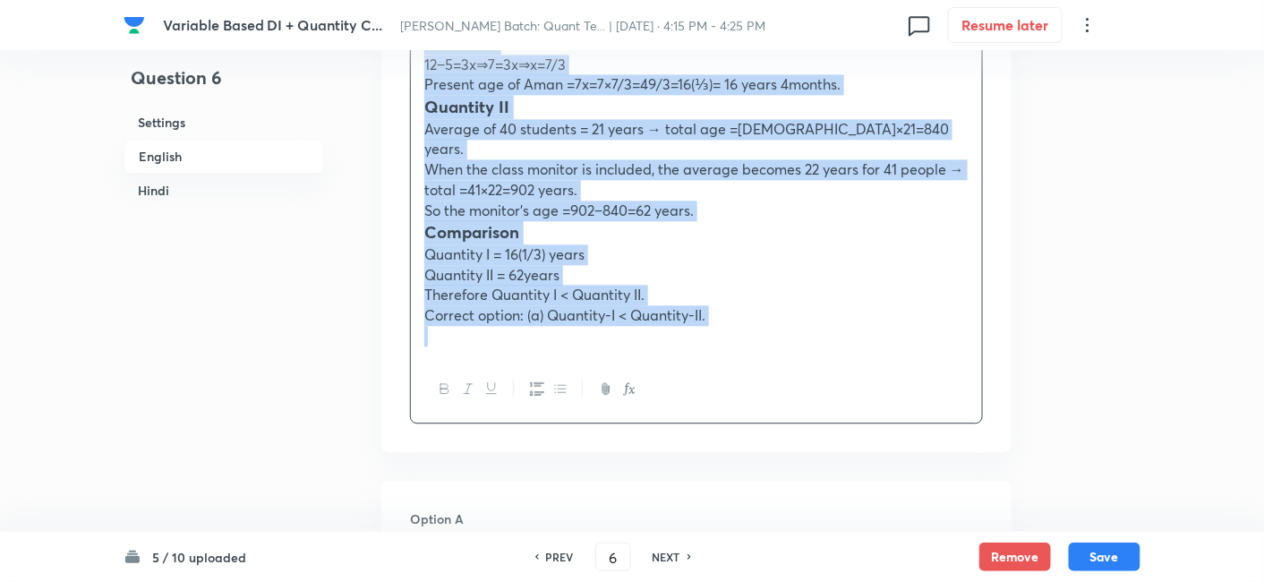
copy div "Quantity I: Present ages of Aman and Arjun are in the ratio of 7:4 respectively…"
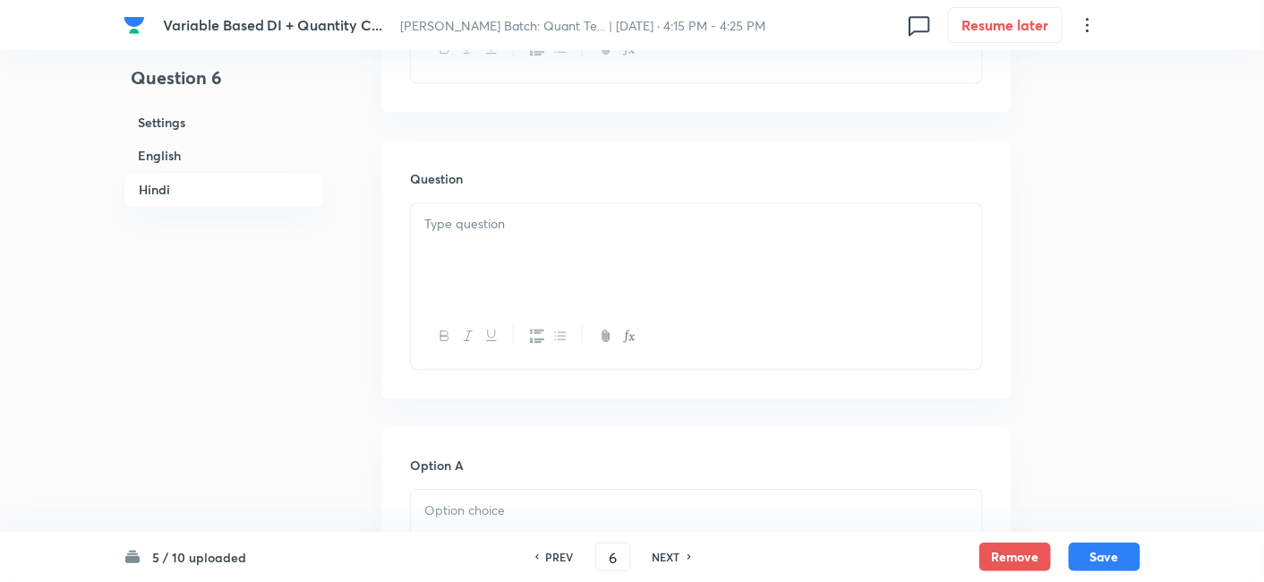
scroll to position [3647, 0]
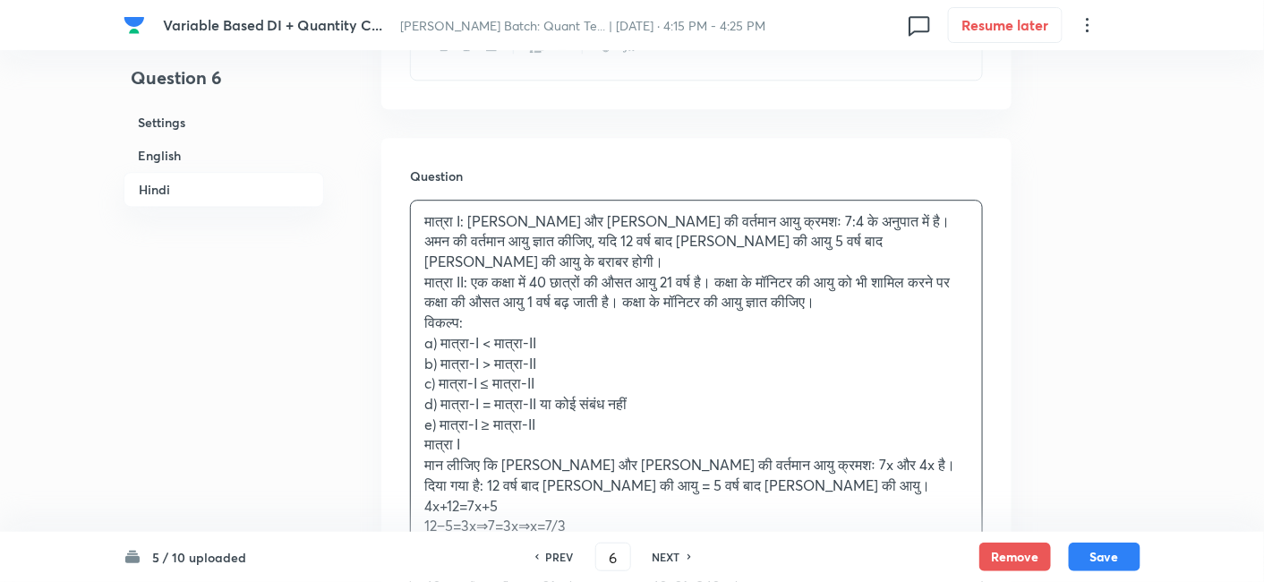
click at [516, 218] on div "मात्रा I: अमन और अर्जुन की वर्तमान आयु क्रमशः 7:4 के अनुपात में है। अमन की वर्त…" at bounding box center [696, 486] width 571 height 570
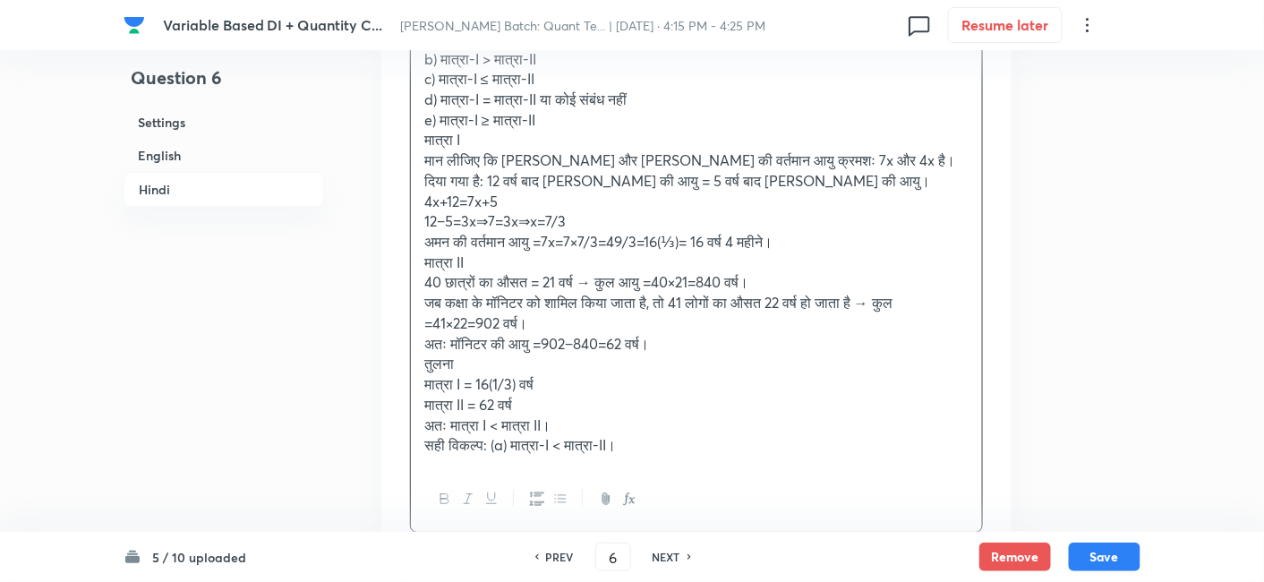
scroll to position [3966, 0]
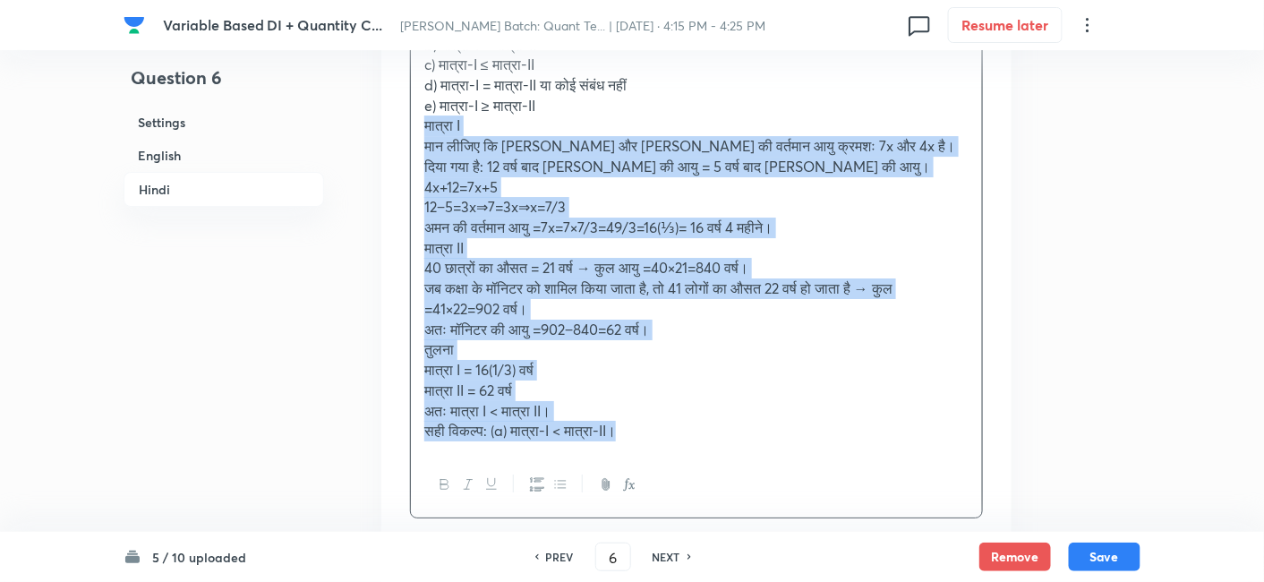
drag, startPoint x: 418, startPoint y: 82, endPoint x: 675, endPoint y: 403, distance: 410.7
click at [675, 403] on div "मात्रा I: अमन और अर्जुन की वर्तमान आयु क्रमशः 7:4 के अनुपात में है। अमन की वर्त…" at bounding box center [696, 167] width 571 height 570
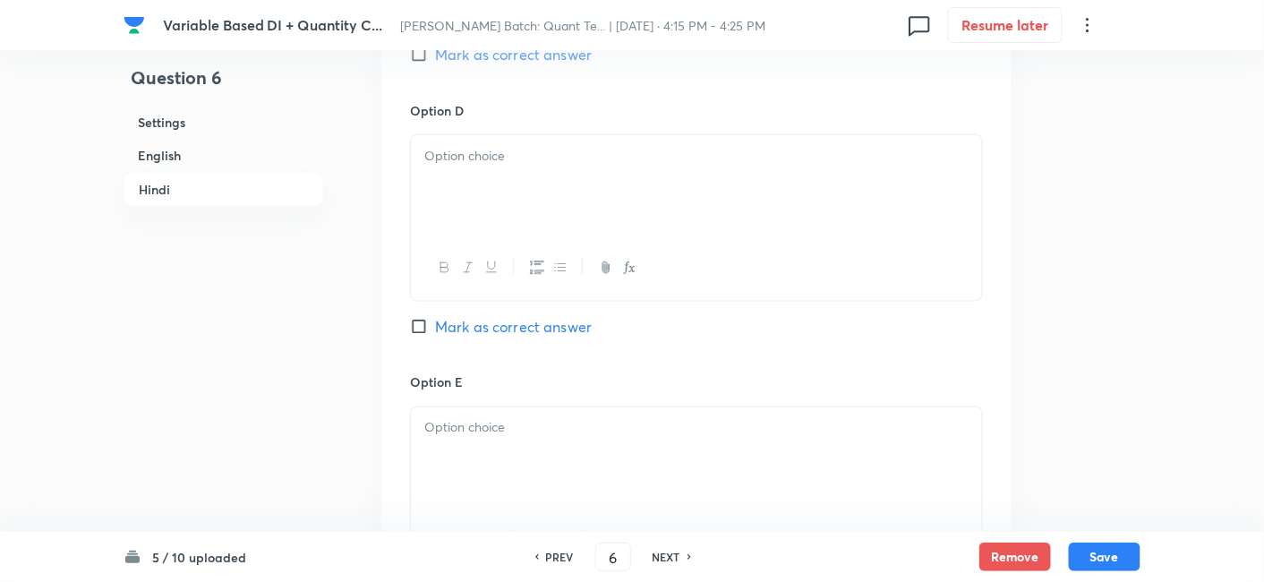
scroll to position [5435, 0]
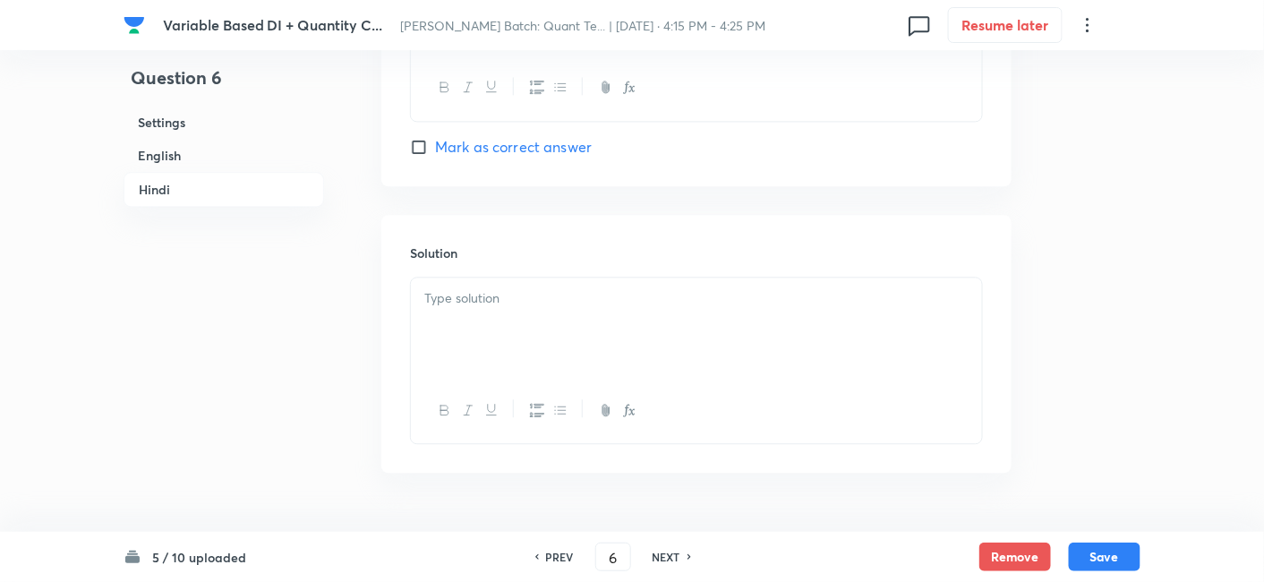
click at [483, 277] on div at bounding box center [696, 327] width 571 height 100
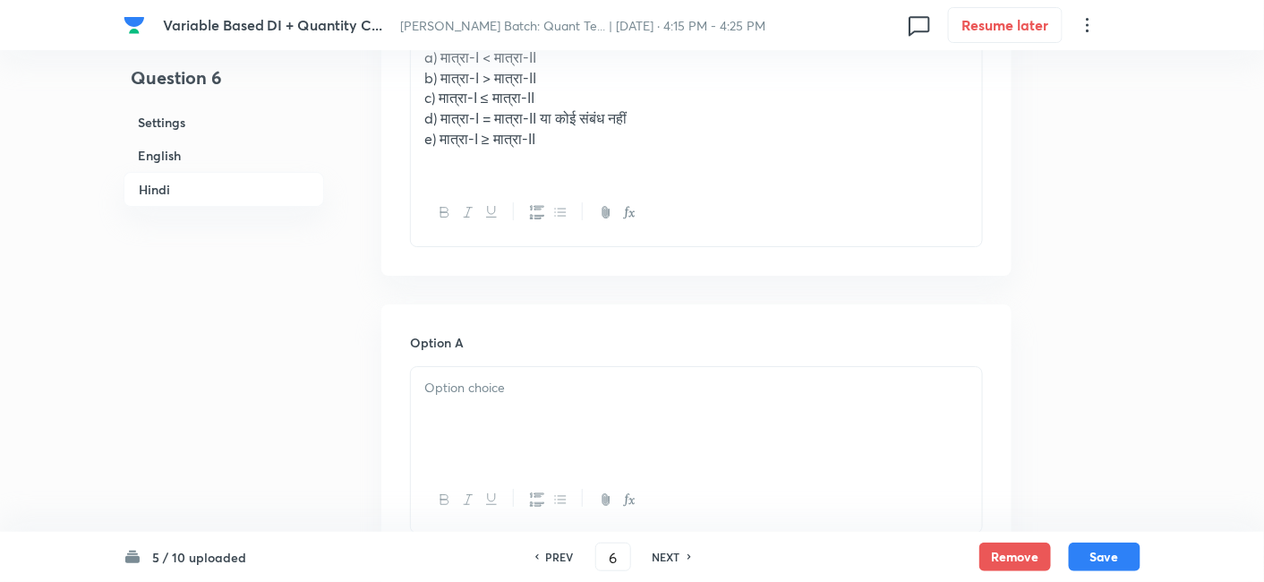
scroll to position [3805, 0]
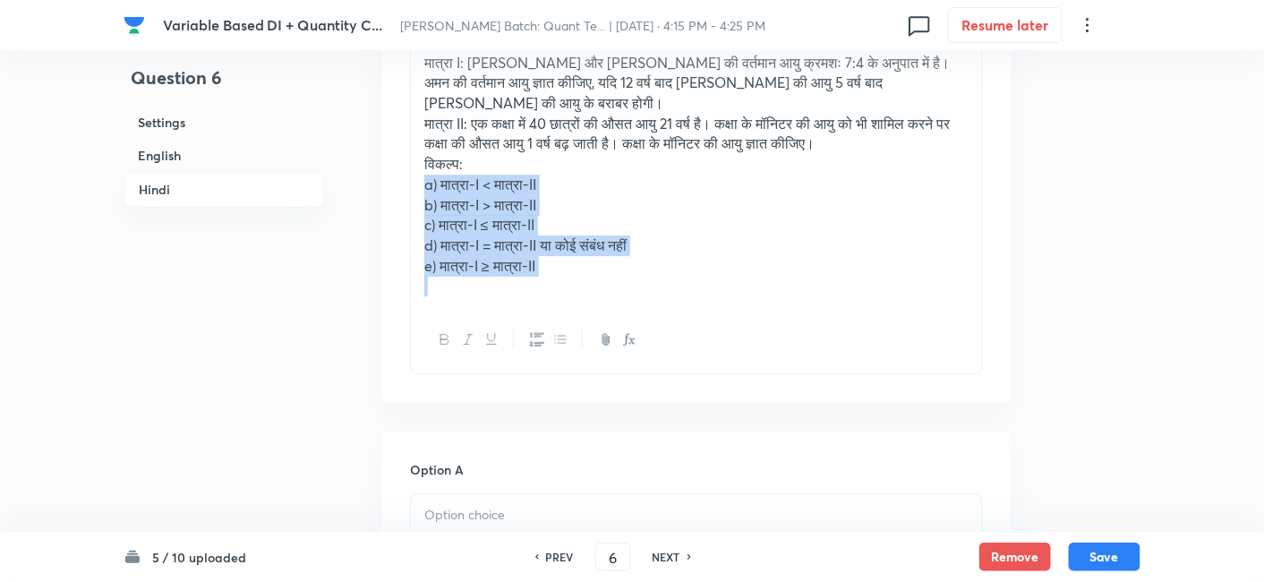
drag, startPoint x: 414, startPoint y: 134, endPoint x: 622, endPoint y: 277, distance: 253.0
click at [622, 277] on div "मात्रा I: अमन और अर्जुन की वर्तमान आयु क्रमशः 7:4 के अनुपात में है। अमन की वर्त…" at bounding box center [696, 207] width 573 height 333
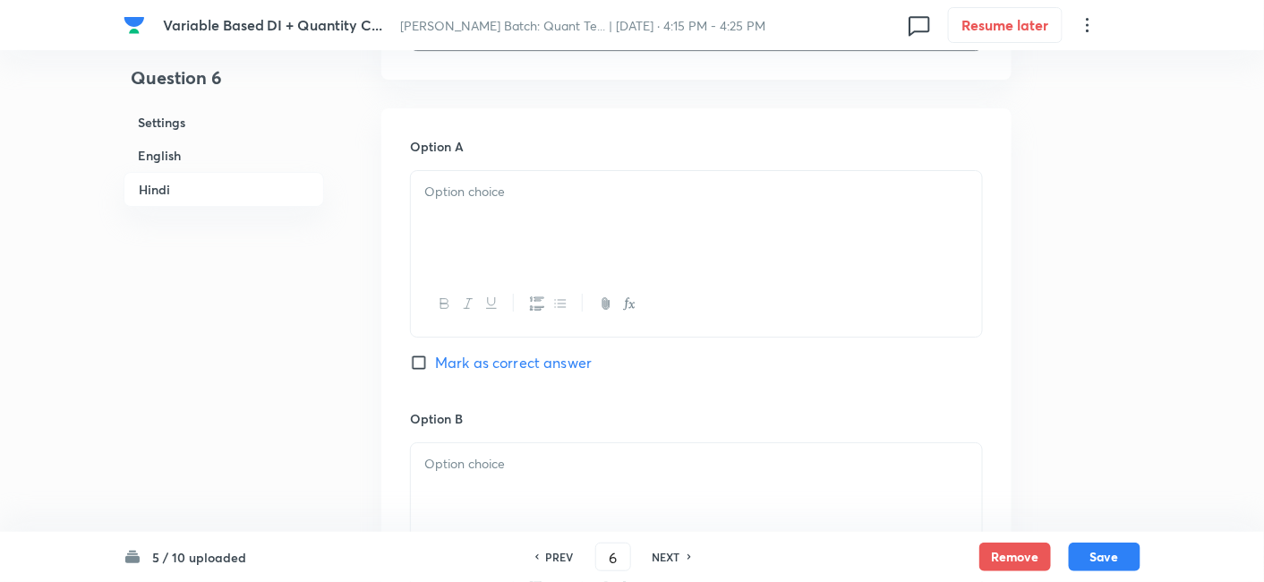
scroll to position [4030, 0]
click at [474, 192] on div at bounding box center [696, 217] width 571 height 100
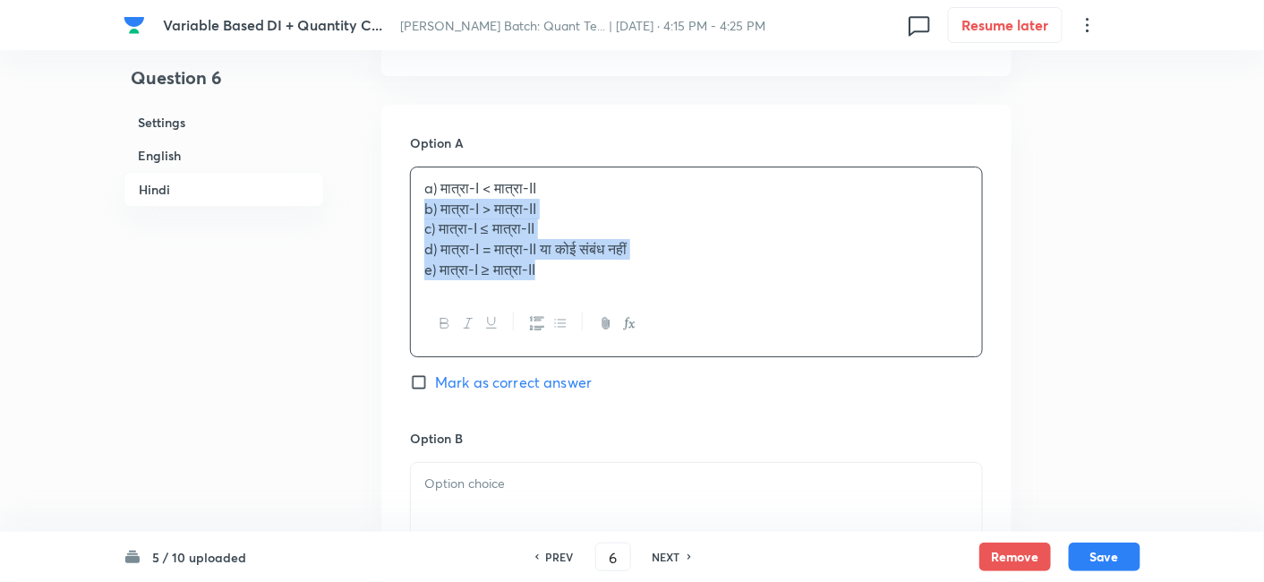
drag, startPoint x: 418, startPoint y: 168, endPoint x: 602, endPoint y: 305, distance: 229.0
click at [602, 305] on div "a) मात्रा-I < मात्रा-II b) मात्रा-I > मात्रा-II c) मात्रा-I ≤ मात्रा-II d) मात्…" at bounding box center [696, 261] width 573 height 191
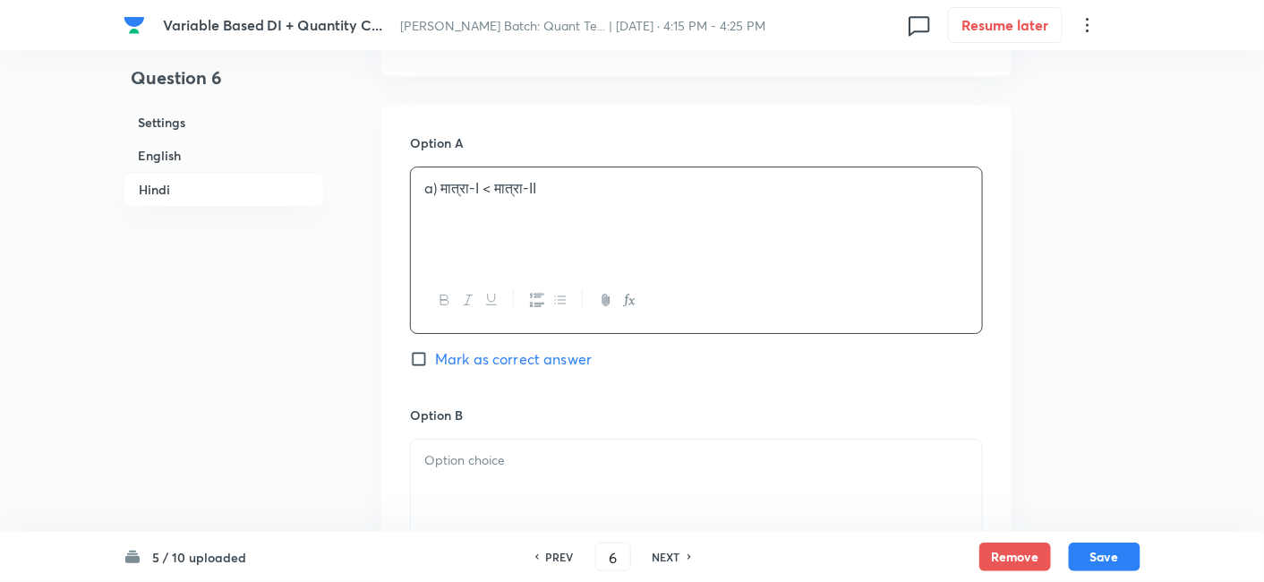
scroll to position [4212, 0]
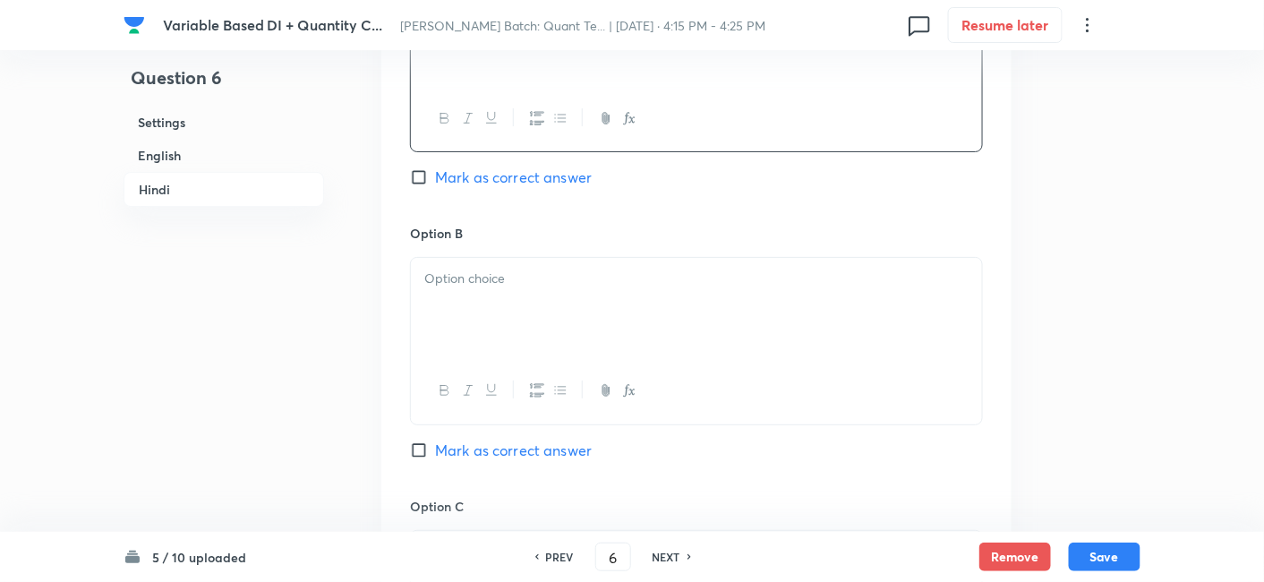
click at [495, 267] on div at bounding box center [696, 308] width 571 height 100
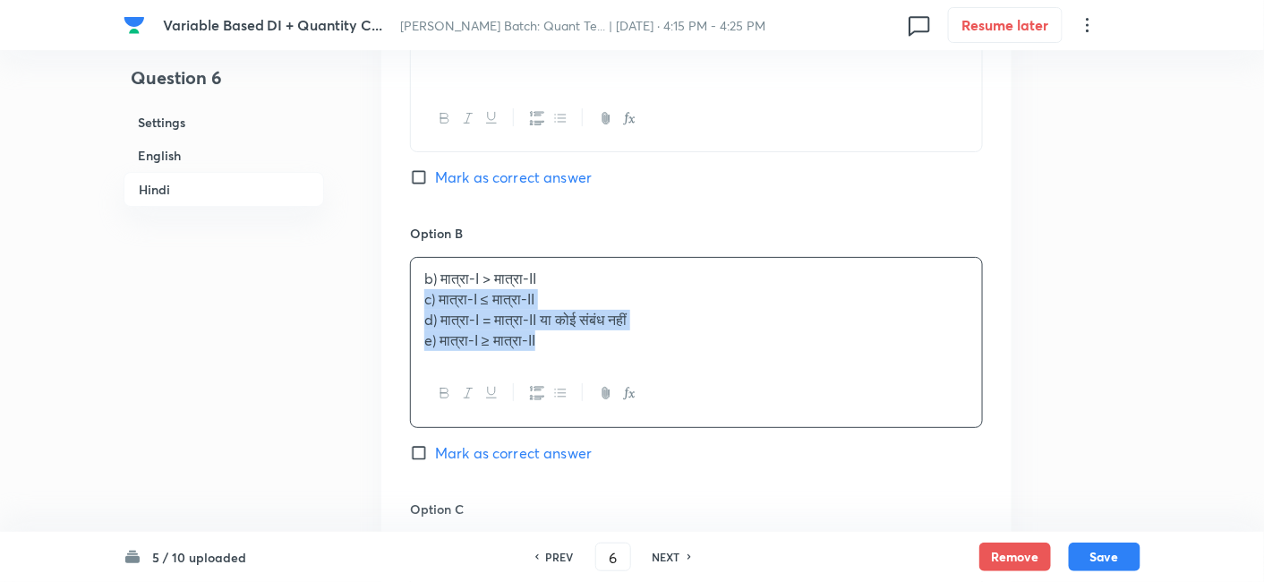
drag, startPoint x: 422, startPoint y: 248, endPoint x: 610, endPoint y: 357, distance: 218.2
click at [610, 357] on div "b) मात्रा-I > मात्रा-II c) मात्रा-I ≤ मात्रा-II d) मात्रा-I = मात्रा-II या कोई …" at bounding box center [696, 342] width 573 height 170
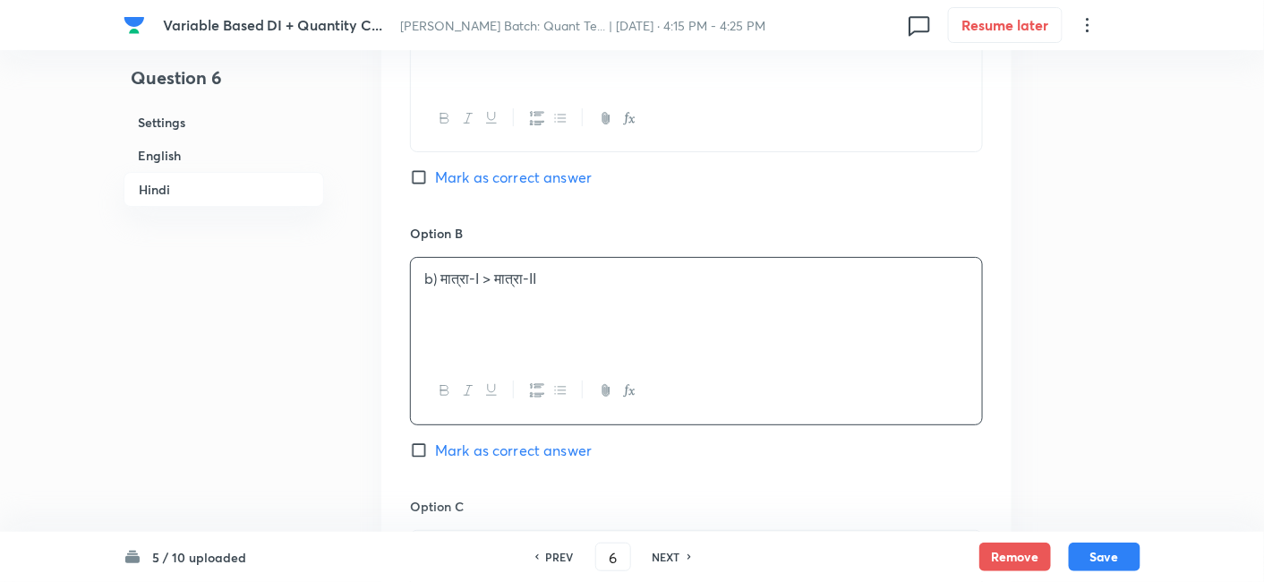
scroll to position [4473, 0]
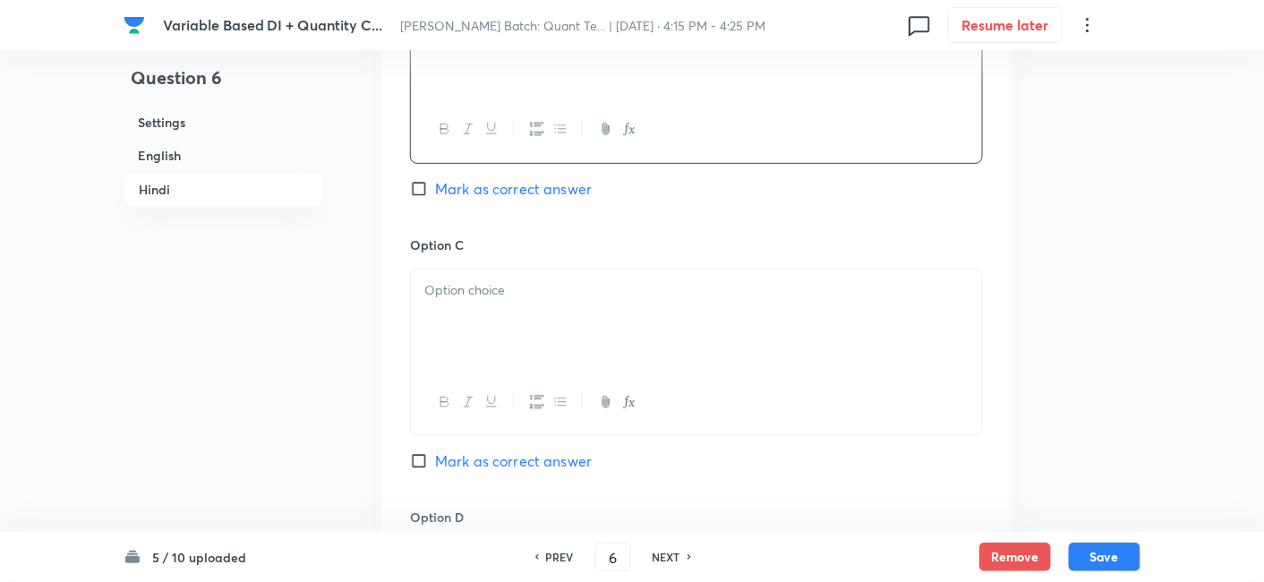
click at [499, 293] on div at bounding box center [696, 319] width 571 height 100
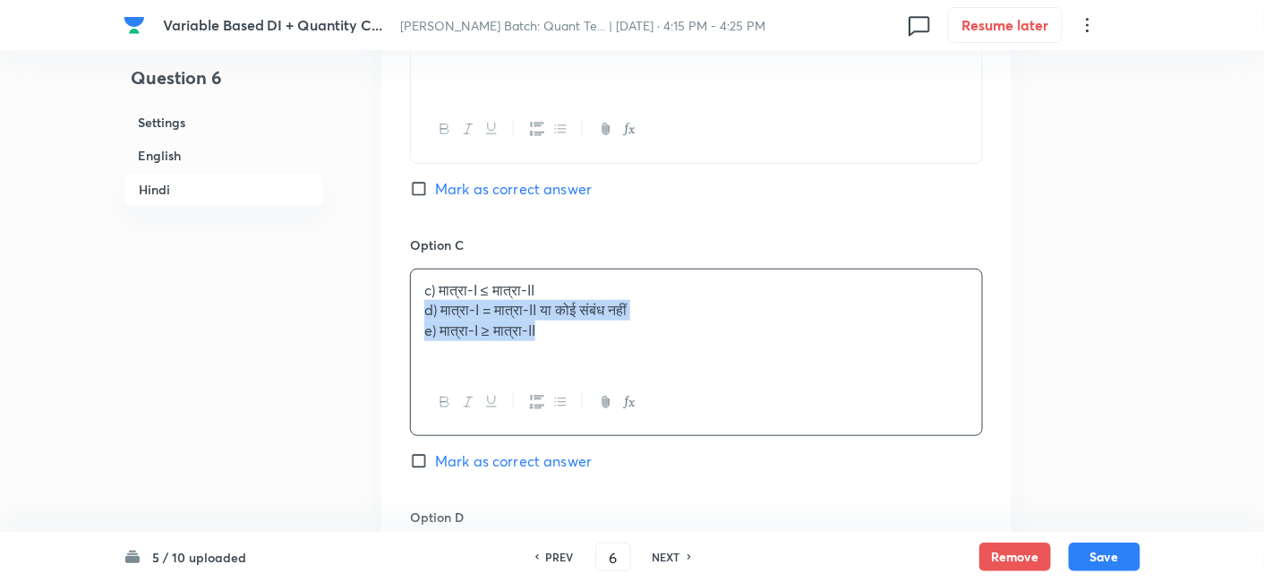
drag, startPoint x: 423, startPoint y: 271, endPoint x: 623, endPoint y: 346, distance: 214.2
click at [623, 346] on div "c) मात्रा-I ≤ मात्रा-II d) मात्रा-I = मात्रा-II या कोई संबंध नहीं e) मात्रा-I ≥…" at bounding box center [696, 352] width 573 height 167
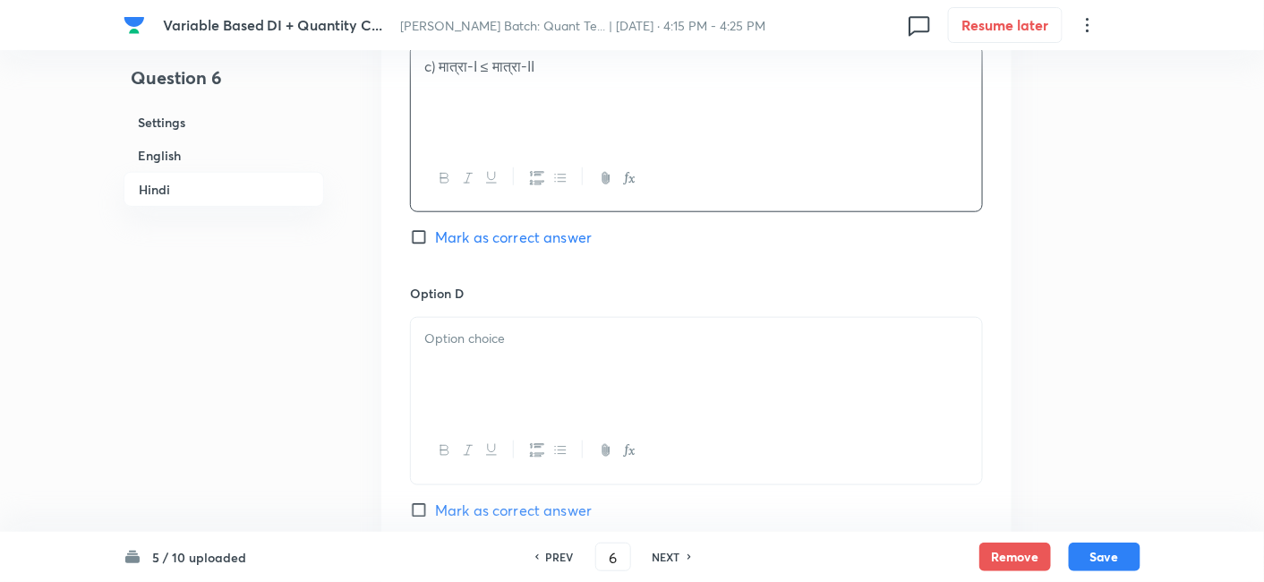
scroll to position [4699, 0]
click at [623, 346] on div at bounding box center [696, 366] width 571 height 100
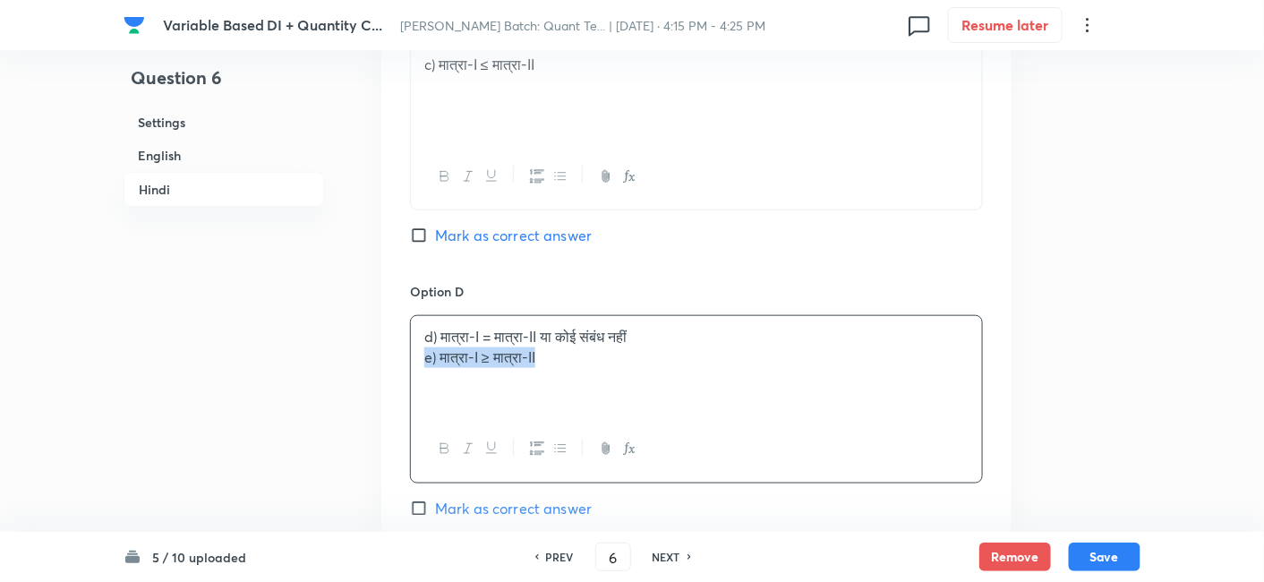
drag, startPoint x: 419, startPoint y: 315, endPoint x: 607, endPoint y: 363, distance: 193.9
click at [607, 363] on div "d) मात्रा-I = मात्रा-II या कोई संबंध नहीं e) मात्रा-I ≥ मात्रा-II" at bounding box center [696, 366] width 571 height 100
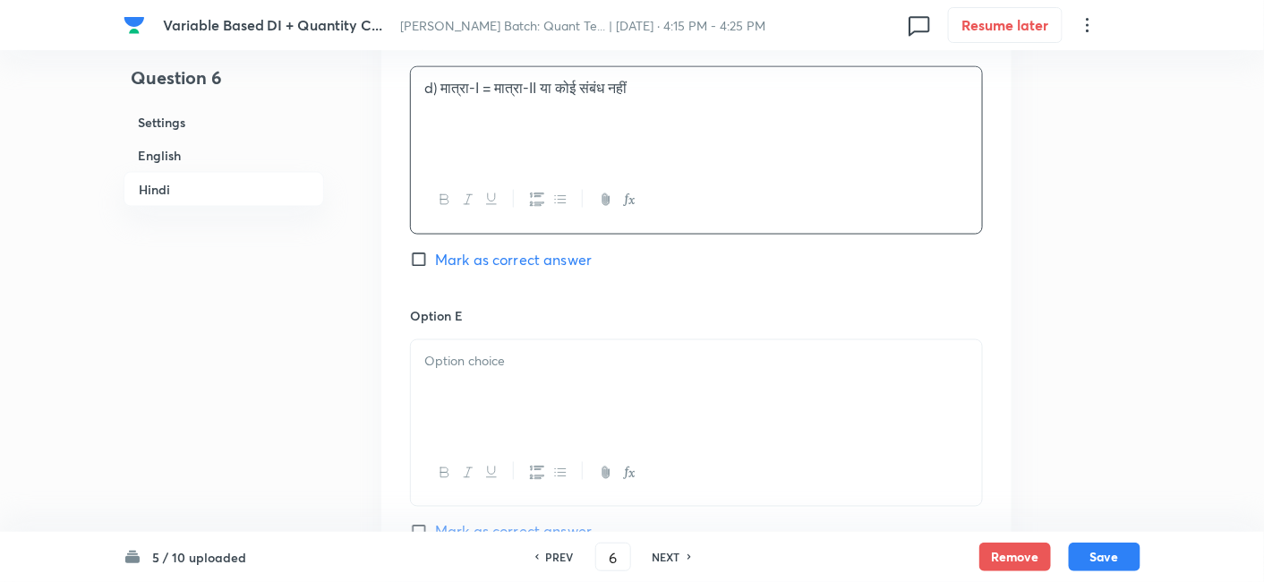
click at [607, 363] on div at bounding box center [696, 390] width 571 height 100
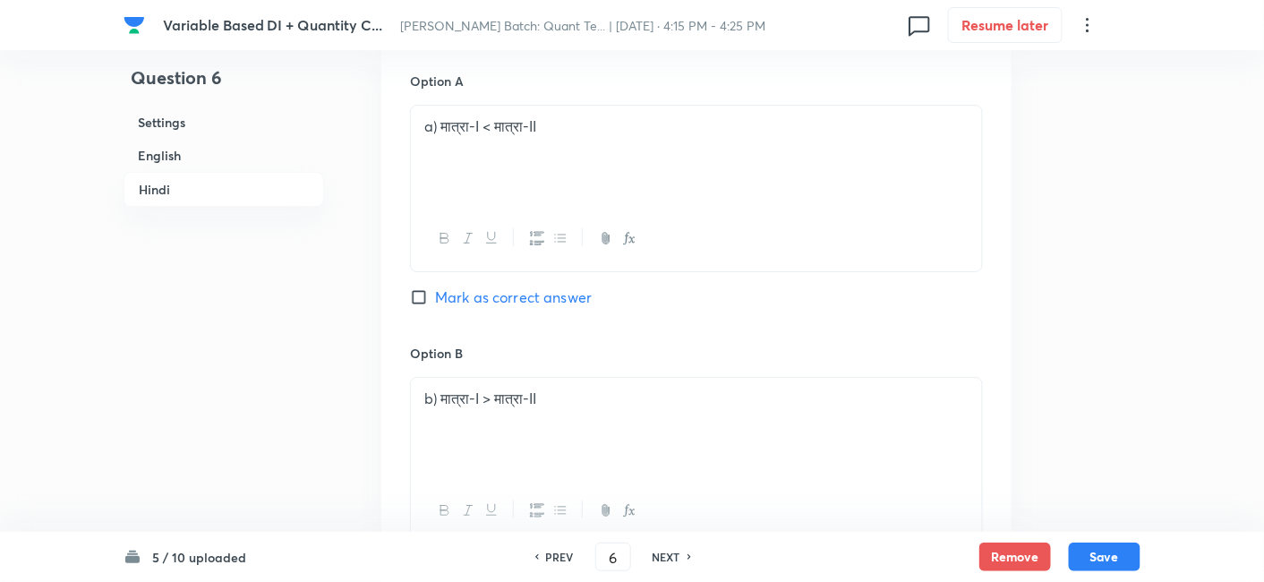
scroll to position [4054, 0]
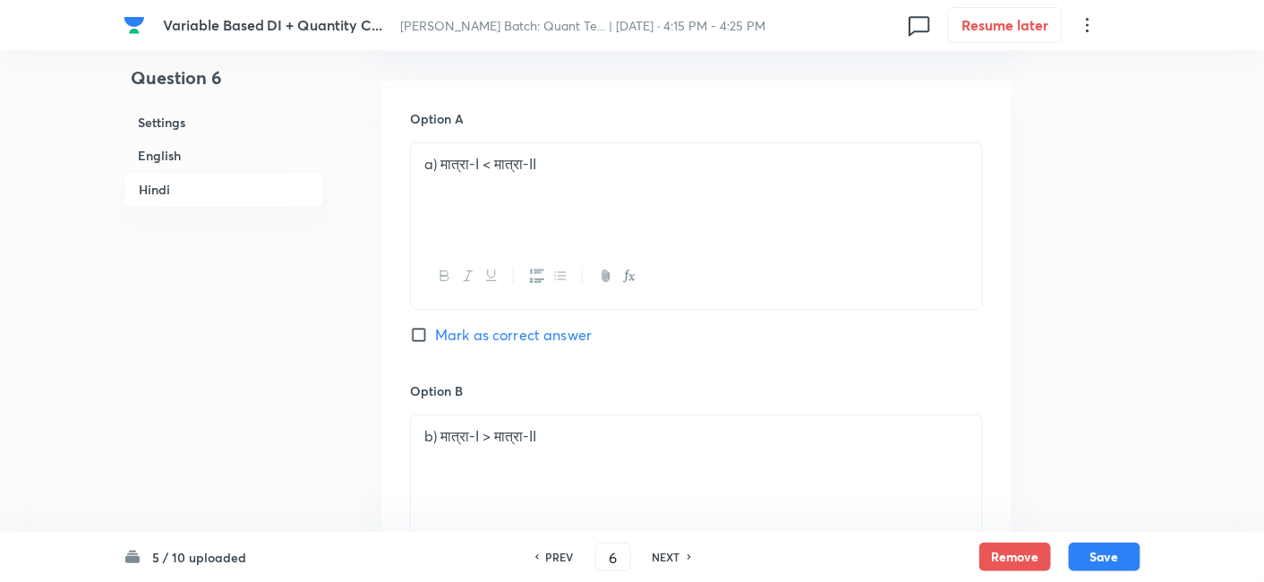
click at [536, 324] on span "Mark as correct answer" at bounding box center [513, 334] width 157 height 21
click at [435, 326] on input "Mark as correct answer" at bounding box center [422, 335] width 25 height 18
checkbox input "true"
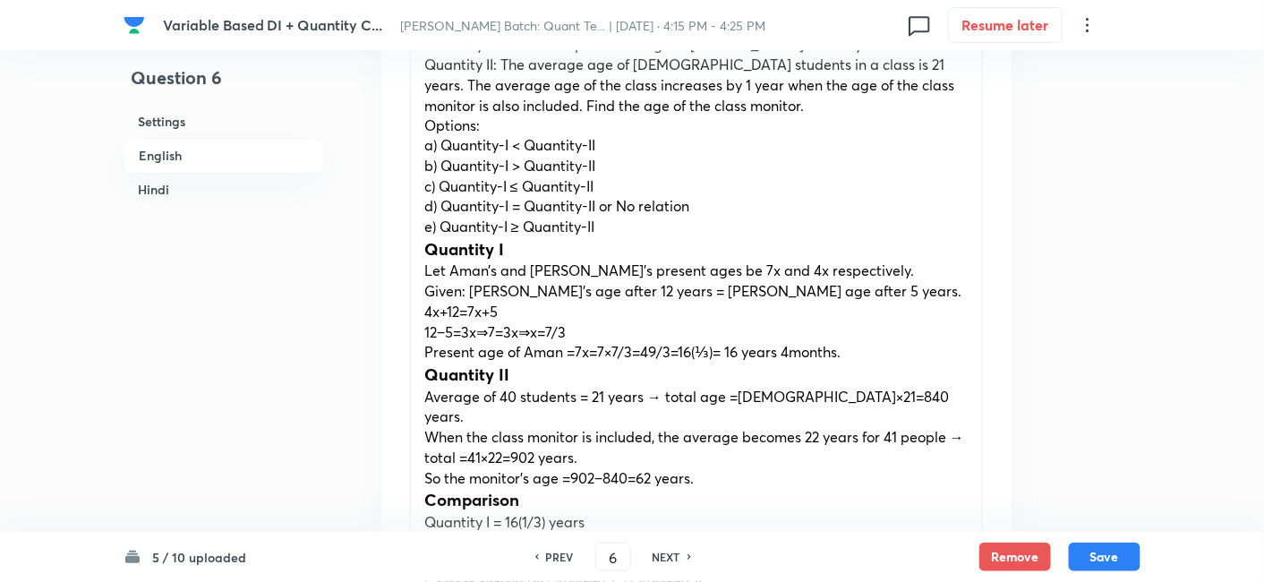
scroll to position [951, 0]
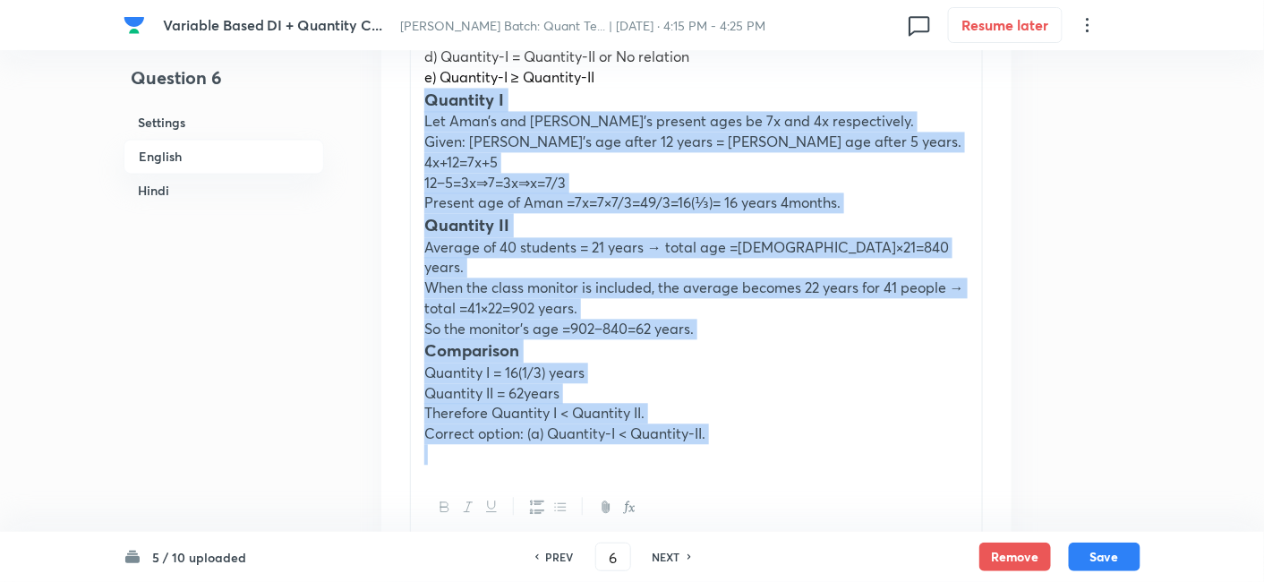
drag, startPoint x: 414, startPoint y: 249, endPoint x: 759, endPoint y: 492, distance: 422.0
click at [759, 492] on div "Quantity I: Present ages of Aman and Arjun are in the ratio of 7:4 respectively…" at bounding box center [696, 187] width 573 height 710
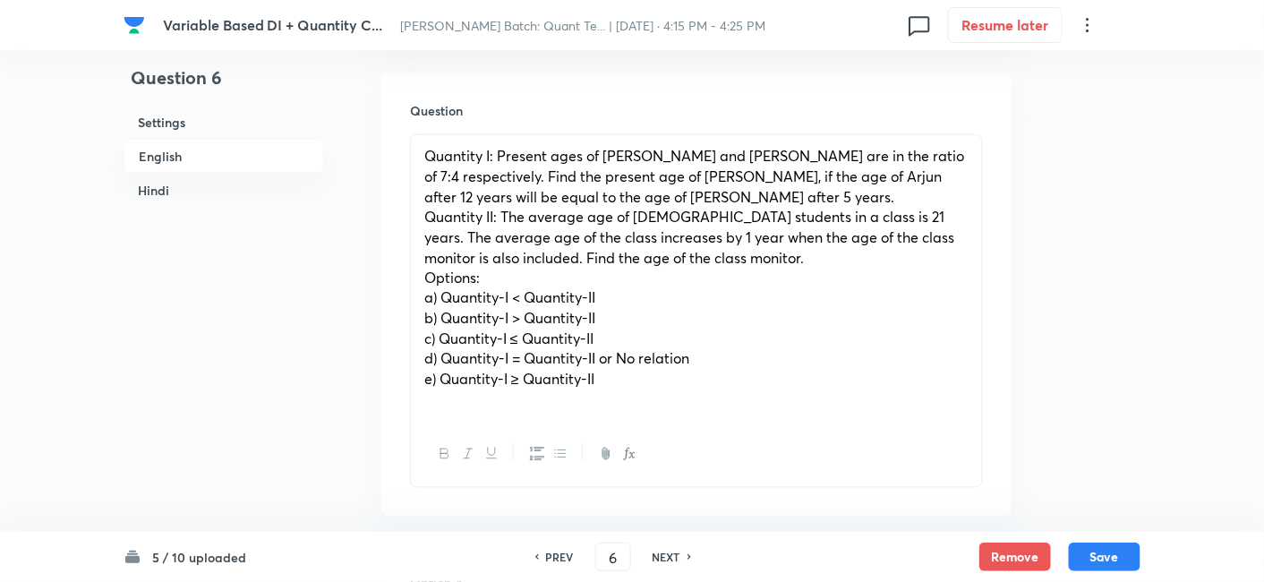
scroll to position [826, 0]
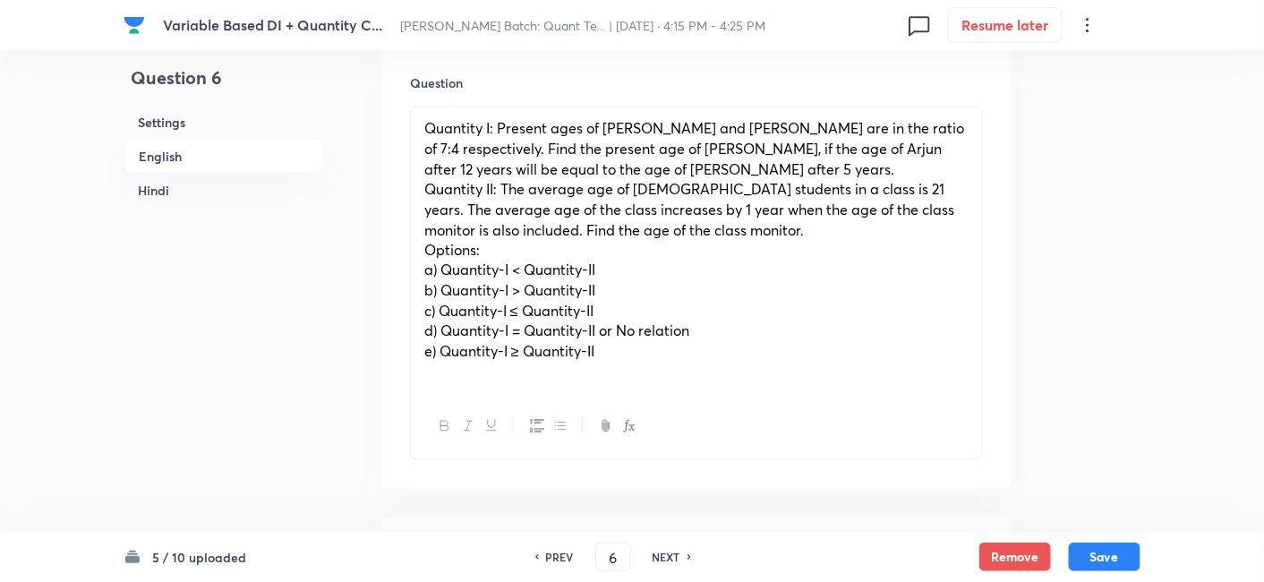
click at [416, 275] on div "Quantity I: Present ages of Aman and Arjun are in the ratio of 7:4 respectively…" at bounding box center [696, 250] width 571 height 286
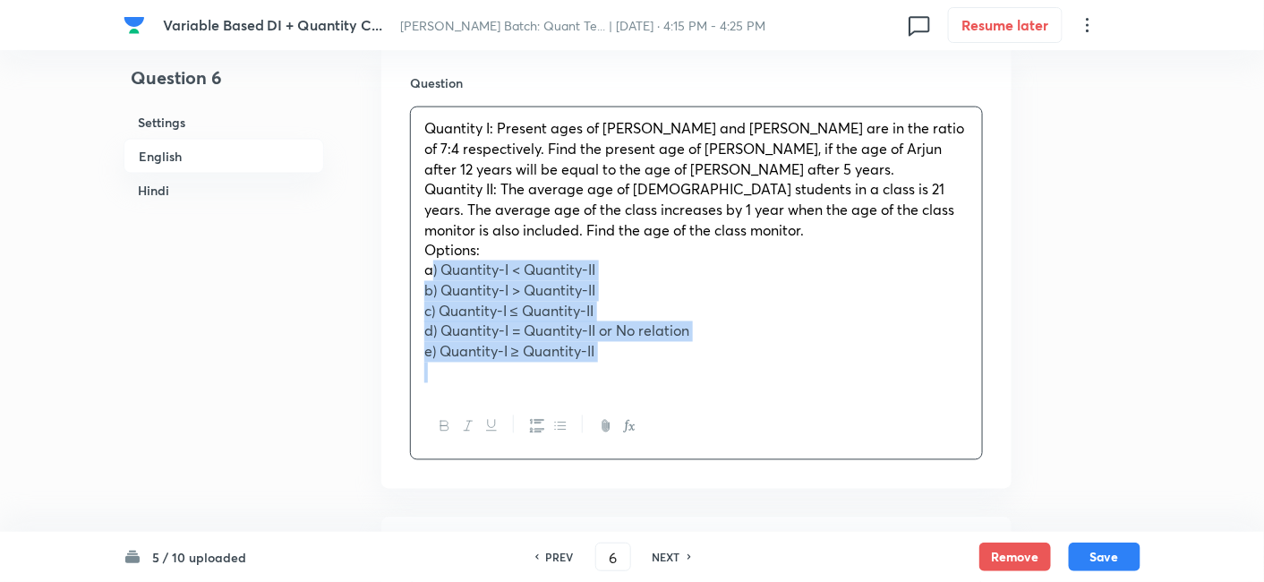
drag, startPoint x: 416, startPoint y: 275, endPoint x: 702, endPoint y: 405, distance: 313.7
click at [702, 405] on div "Quantity I: Present ages of Aman and Arjun are in the ratio of 7:4 respectively…" at bounding box center [696, 284] width 573 height 354
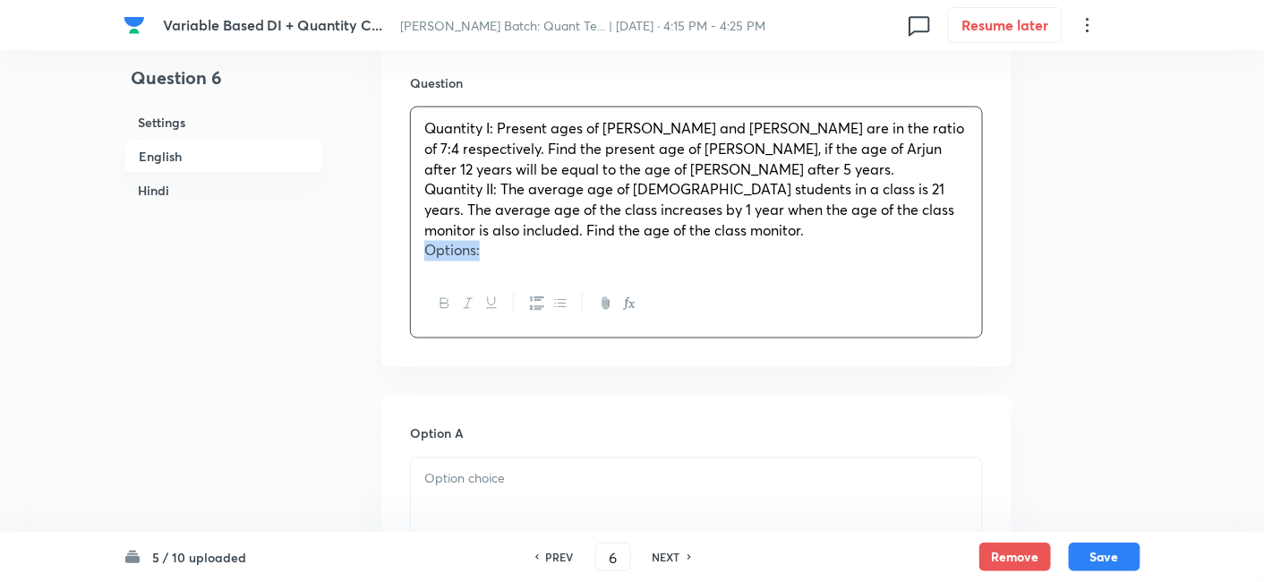
drag, startPoint x: 530, startPoint y: 262, endPoint x: 415, endPoint y: 260, distance: 114.6
click at [415, 260] on div "Quantity I: Present ages of Aman and Arjun are in the ratio of 7:4 respectively…" at bounding box center [696, 189] width 571 height 164
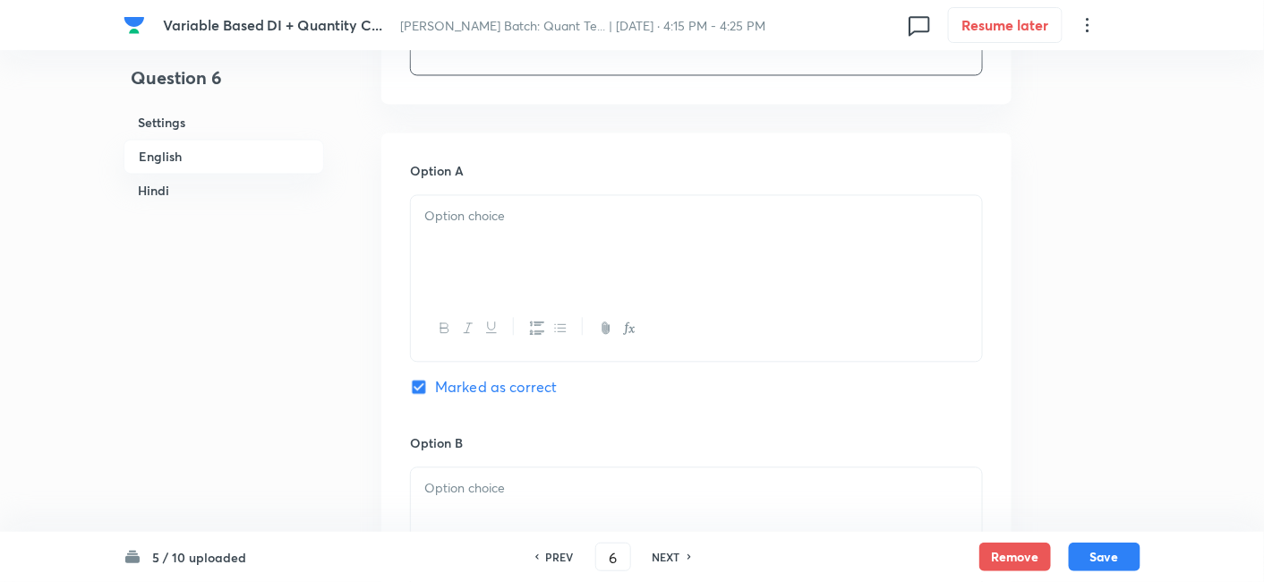
scroll to position [1091, 0]
click at [415, 260] on div at bounding box center [696, 243] width 571 height 100
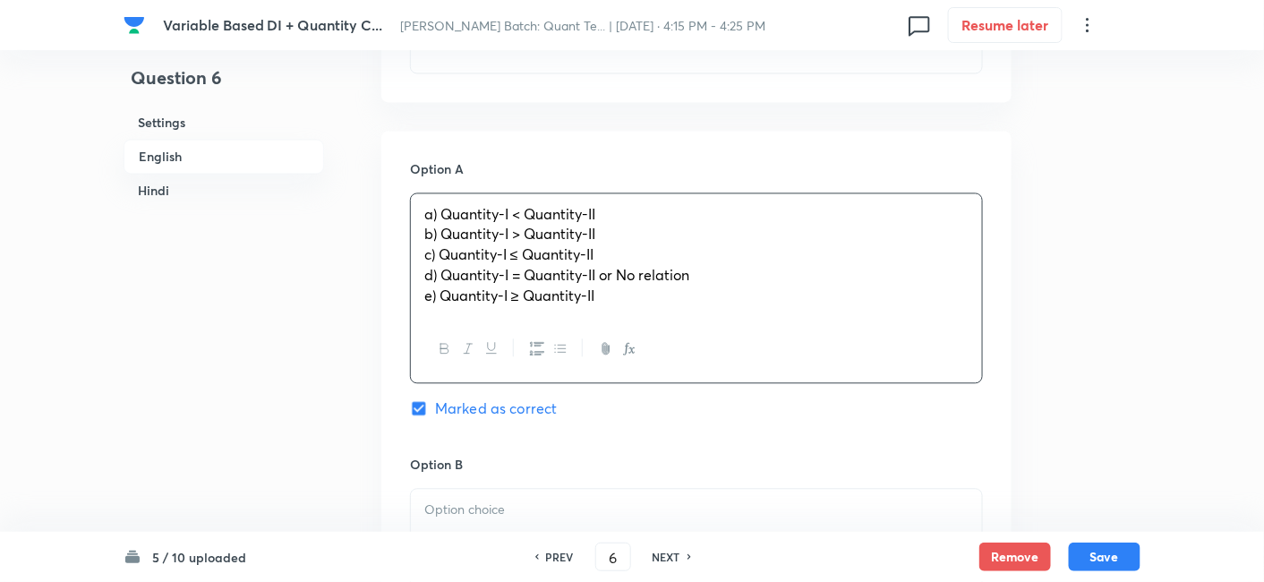
drag, startPoint x: 417, startPoint y: 236, endPoint x: 701, endPoint y: 388, distance: 322.0
click at [701, 388] on div "Option A a) Quantity-I < Quantity-II b) Quantity-I > Quantity-II c) Quantity-I …" at bounding box center [696, 306] width 573 height 295
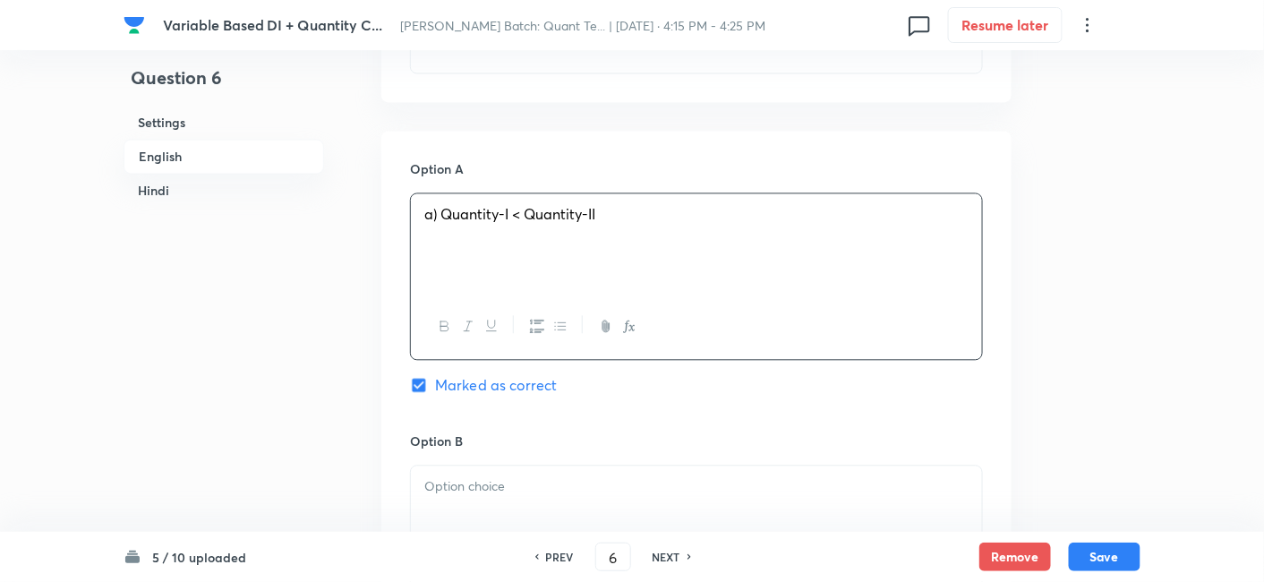
scroll to position [1324, 0]
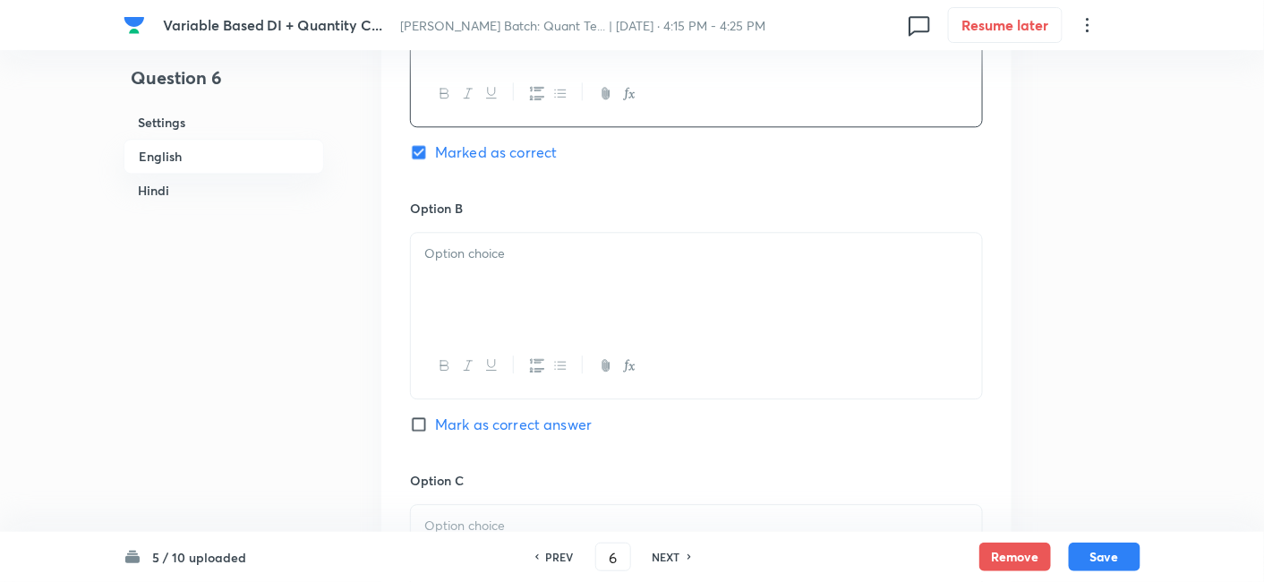
click at [468, 274] on div at bounding box center [696, 283] width 571 height 100
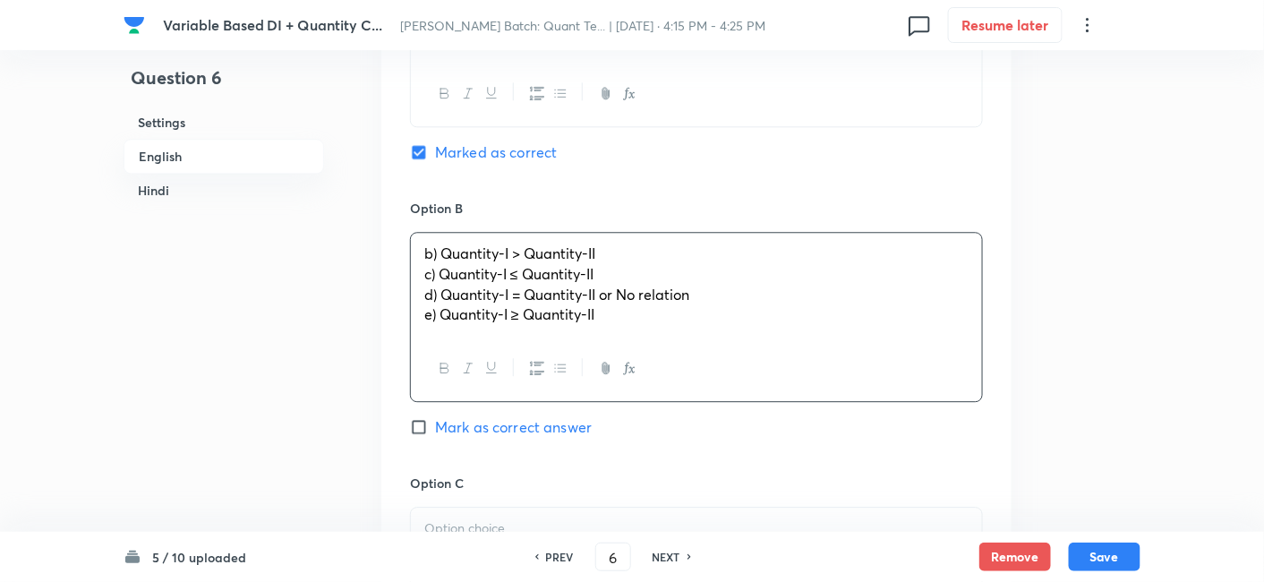
drag, startPoint x: 427, startPoint y: 269, endPoint x: 756, endPoint y: 390, distance: 350.0
click at [756, 390] on div "b) Quantity-I > Quantity-II c) Quantity-I ≤ Quantity-II d) Quantity-I = Quantit…" at bounding box center [696, 317] width 573 height 170
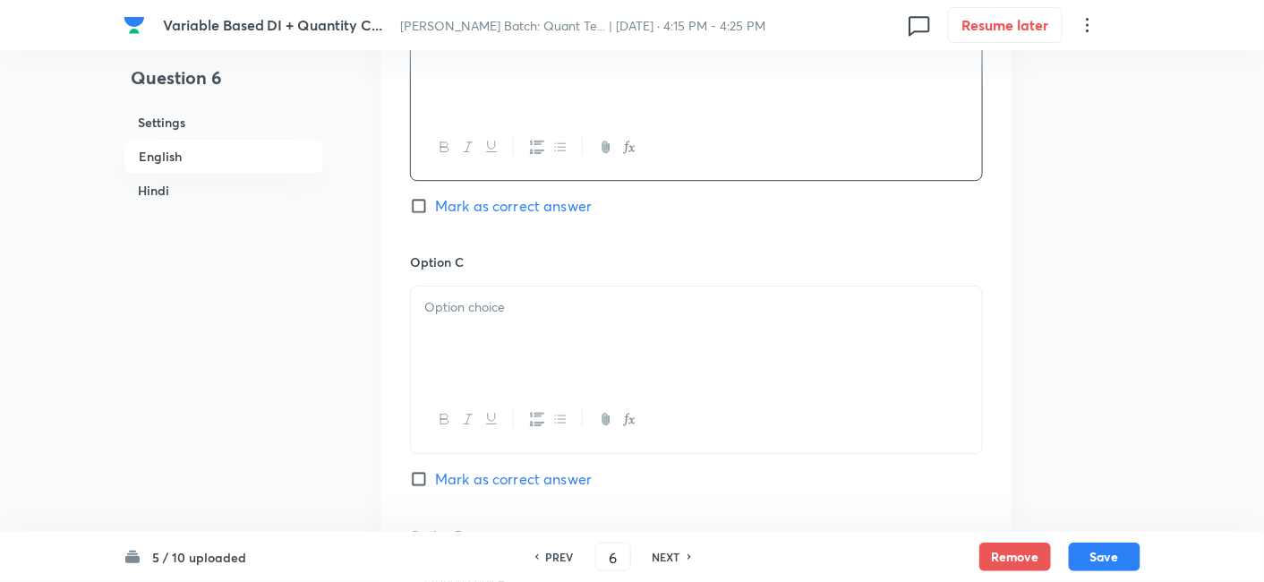
scroll to position [1545, 0]
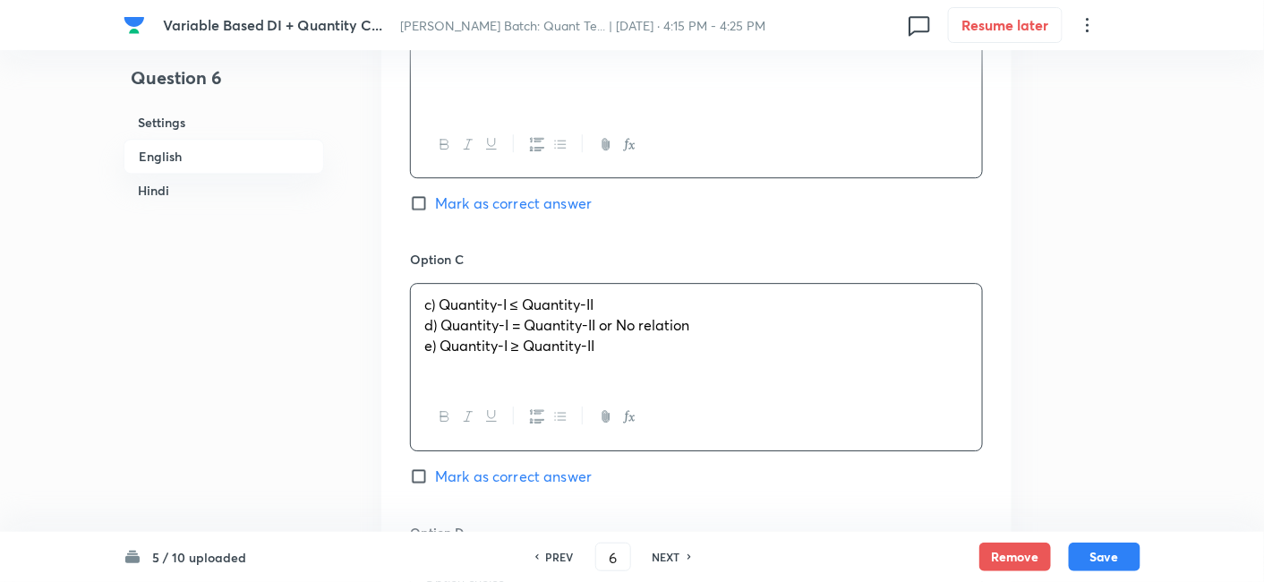
click at [524, 327] on div "c) Quantity-I ≤ Quantity-II d) Quantity-I = Quantity-II or No relation e) Quant…" at bounding box center [696, 334] width 571 height 100
drag, startPoint x: 418, startPoint y: 329, endPoint x: 756, endPoint y: 458, distance: 361.6
click at [756, 458] on div "Option C c) Quantity-I ≤ Quantity-II d) Quantity-I = Quantity-II or No relation…" at bounding box center [696, 386] width 573 height 272
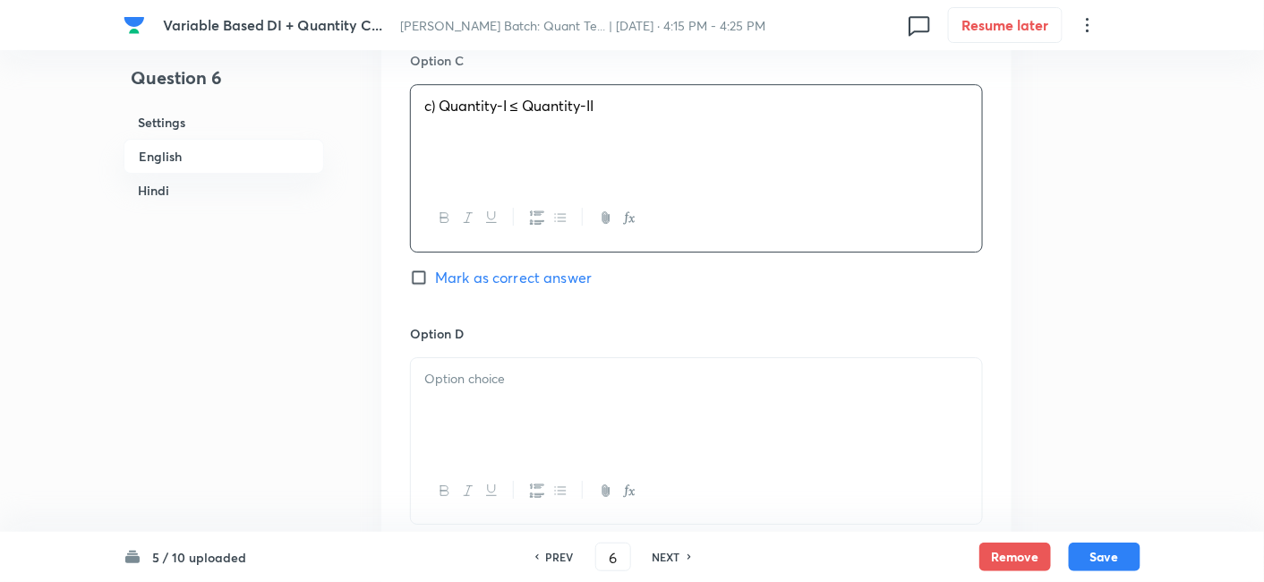
scroll to position [1766, 0]
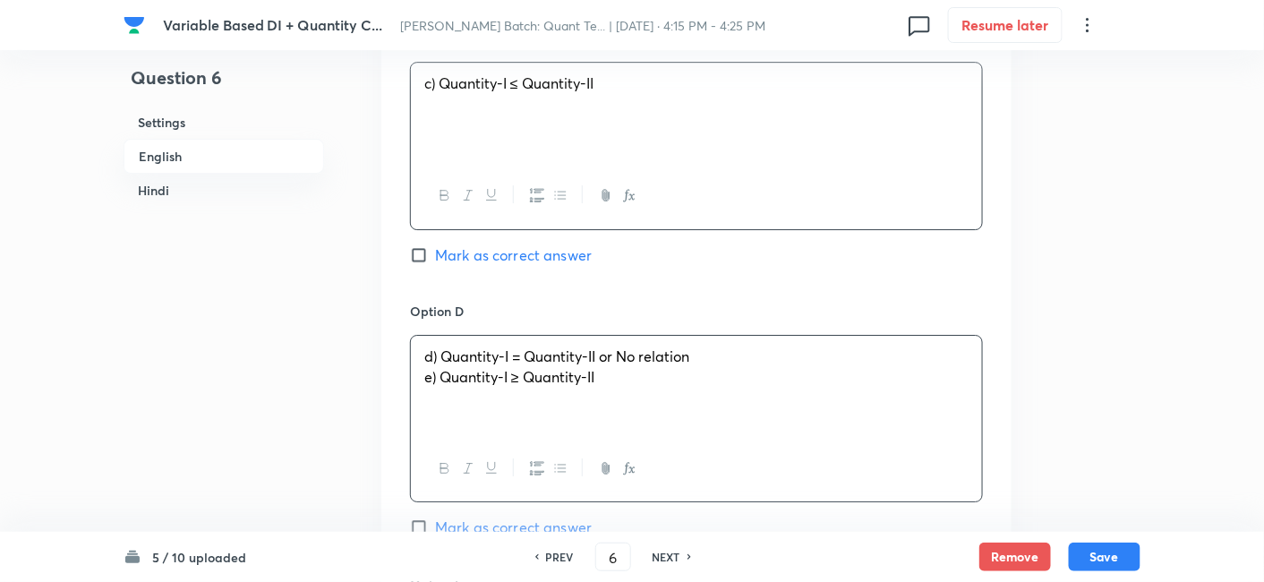
click at [449, 346] on p "d) Quantity-I = Quantity-II or No relation" at bounding box center [696, 356] width 544 height 21
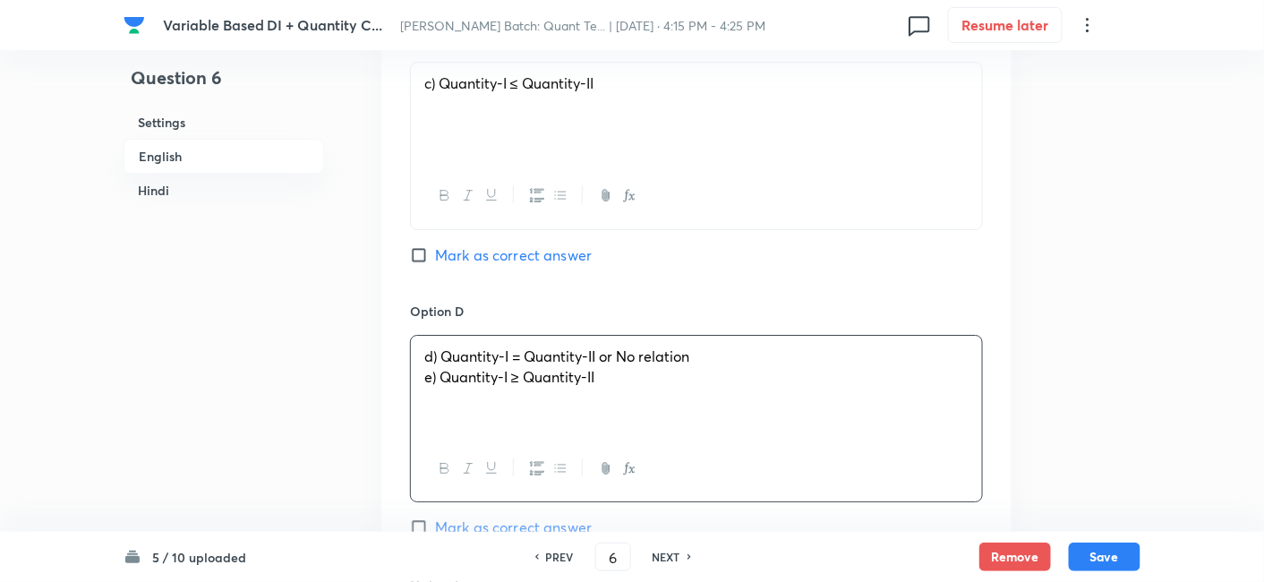
drag, startPoint x: 415, startPoint y: 374, endPoint x: 754, endPoint y: 438, distance: 344.3
click at [754, 438] on div "d) Quantity-I = Quantity-II or No relation e) Quantity-I ≥ Quantity-II" at bounding box center [696, 418] width 573 height 167
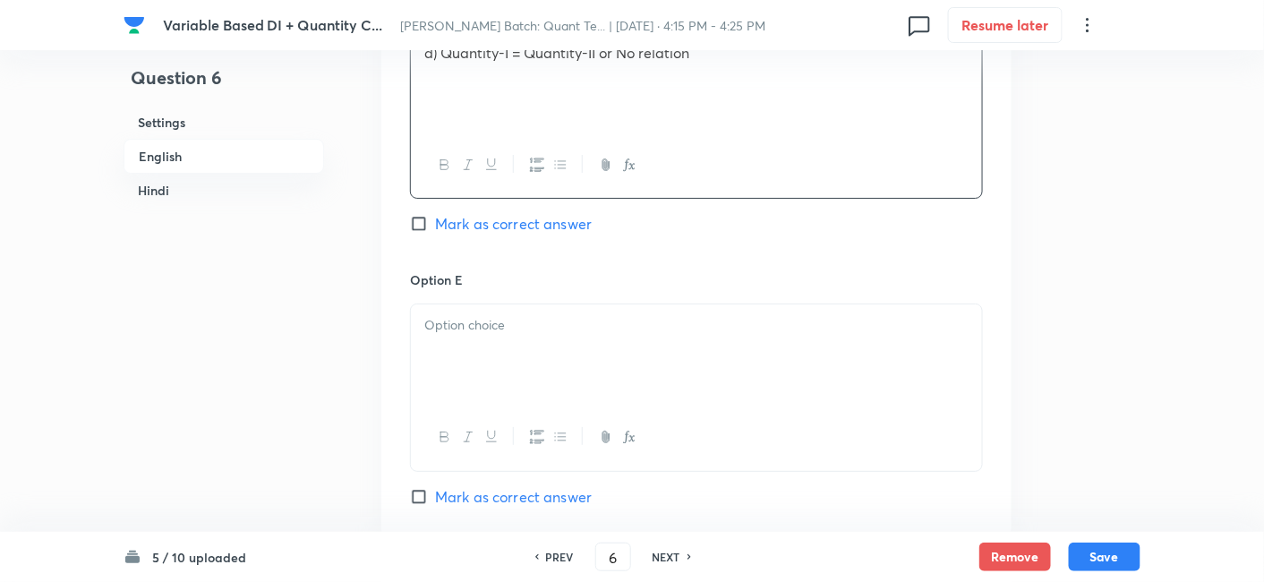
scroll to position [2071, 0]
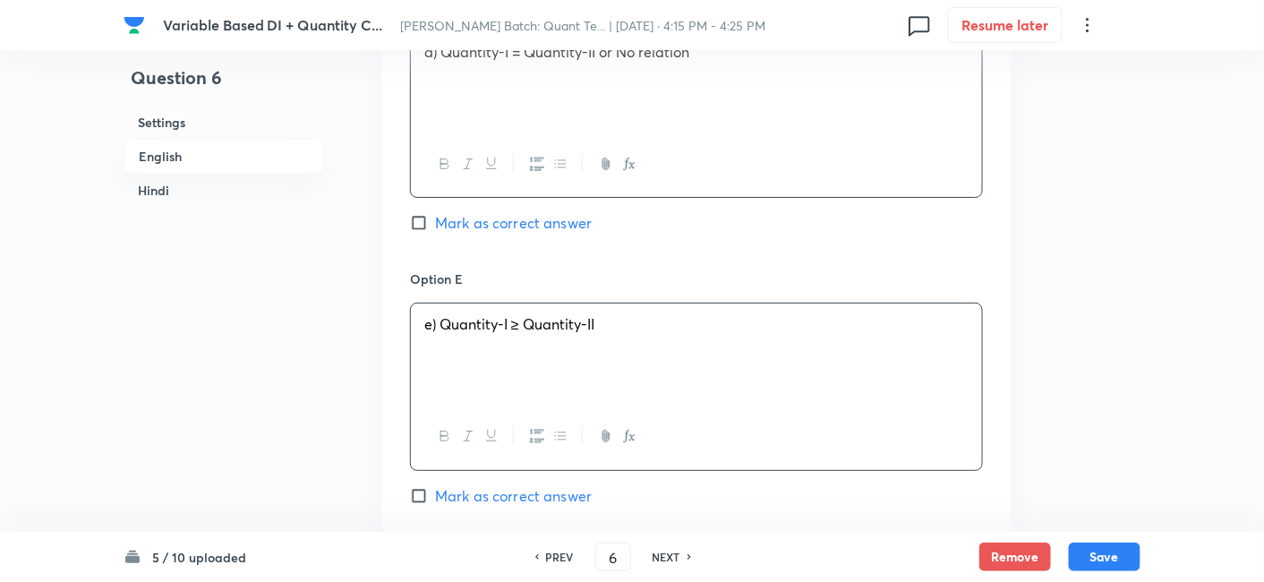
click at [636, 379] on div "e) Quantity-I ≥ Quantity-II" at bounding box center [696, 353] width 571 height 100
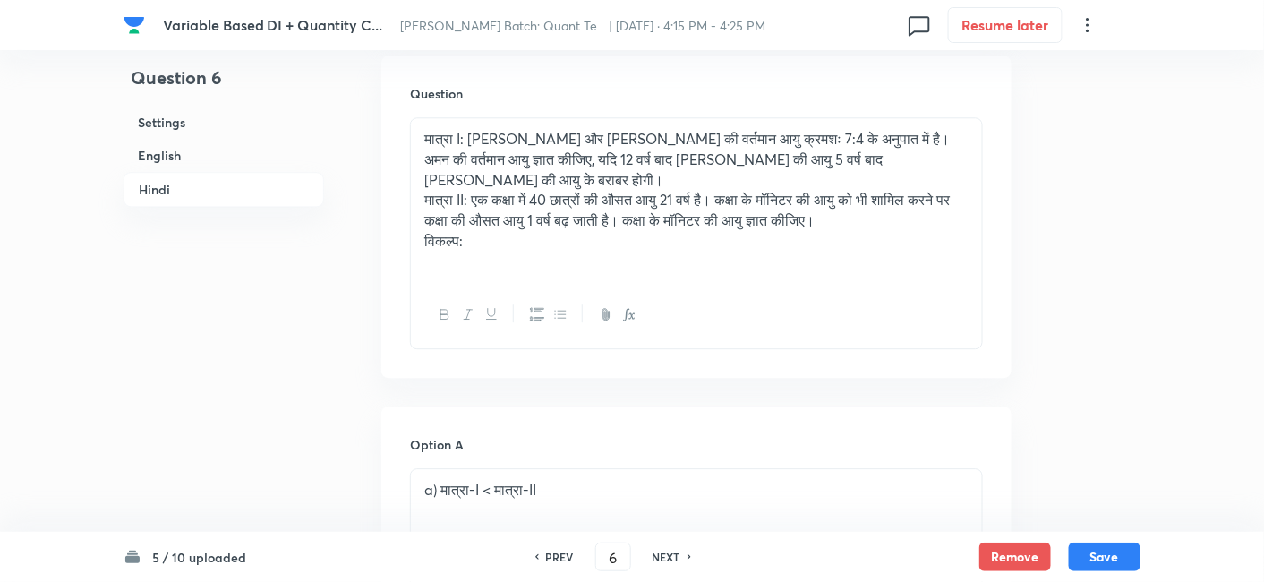
scroll to position [3529, 0]
drag, startPoint x: 498, startPoint y: 199, endPoint x: 366, endPoint y: 199, distance: 131.6
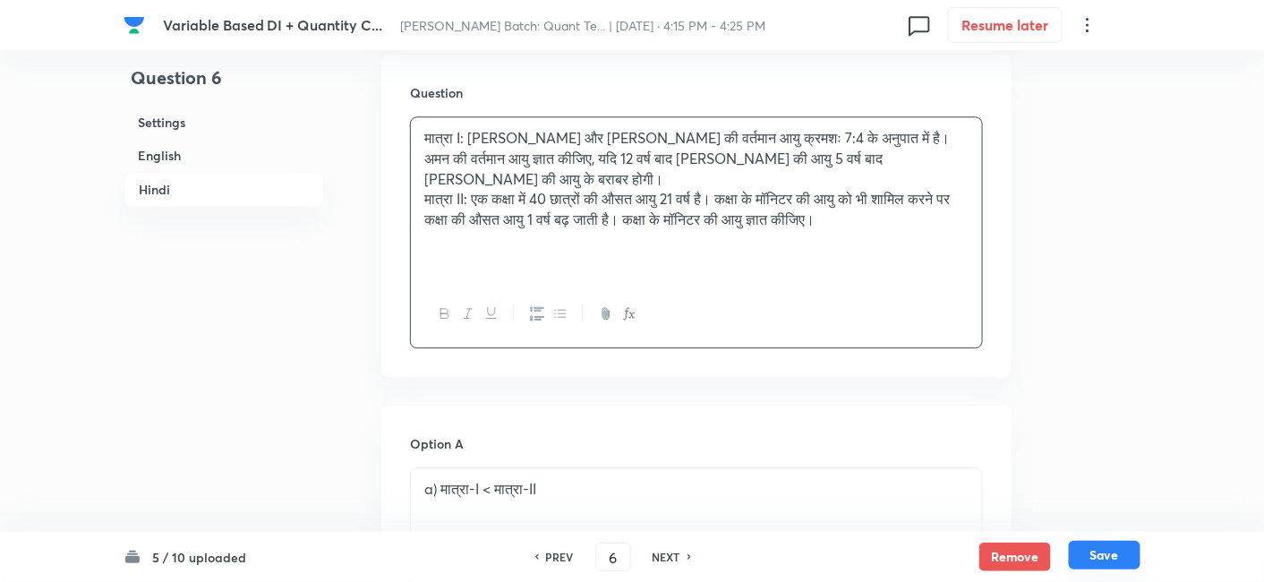
click at [1117, 553] on button "Save" at bounding box center [1105, 555] width 72 height 29
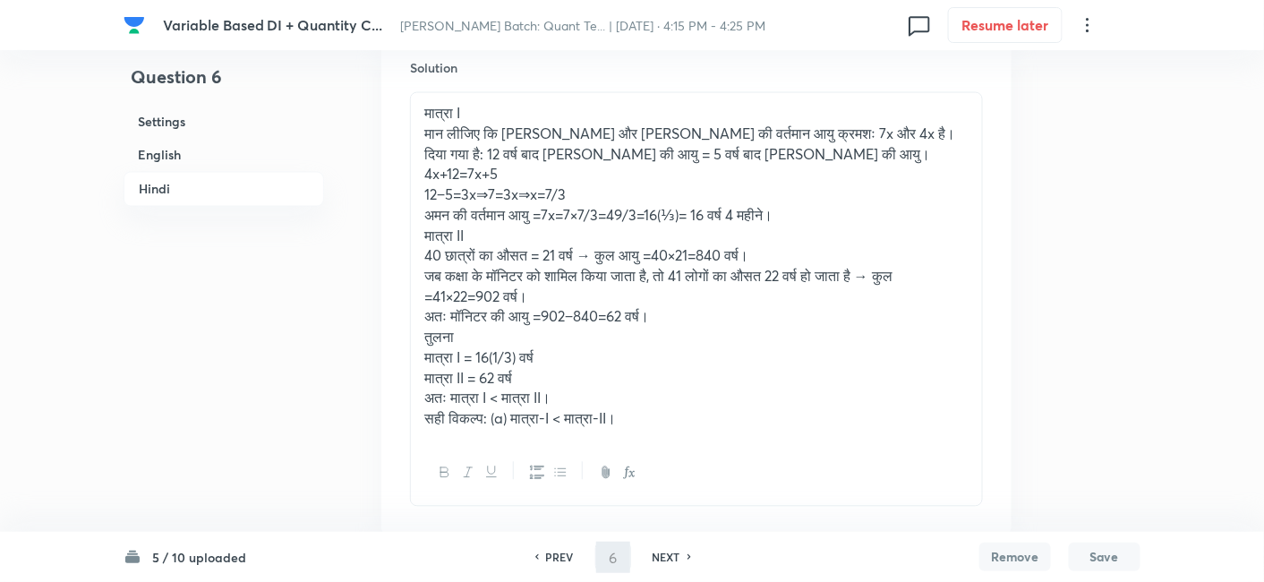
scroll to position [5336, 0]
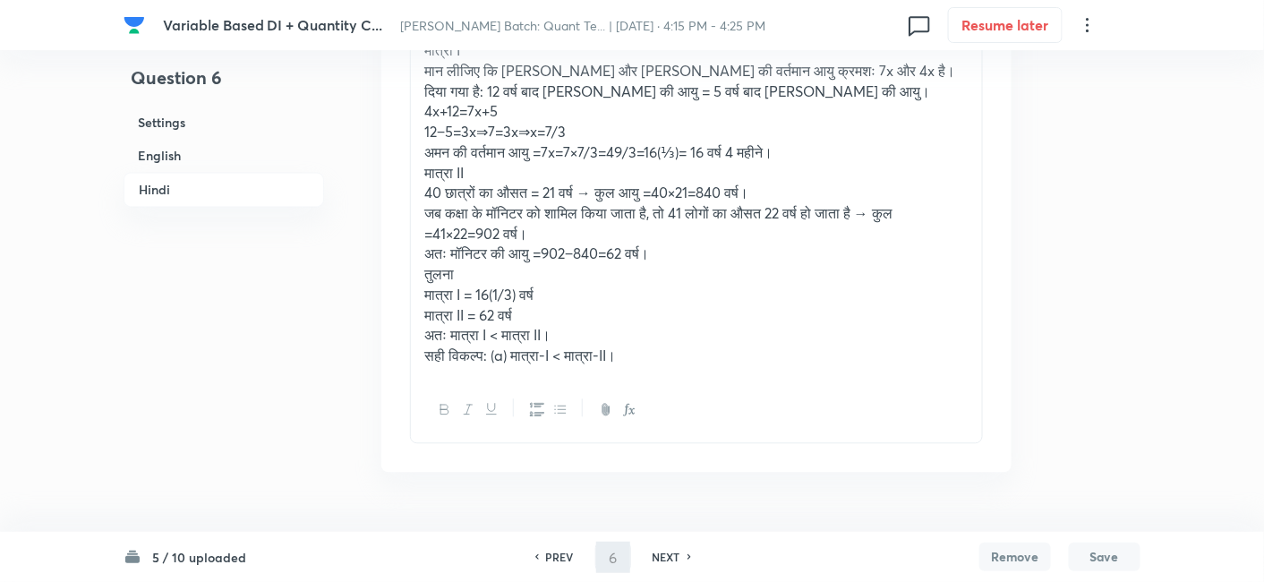
type input "7"
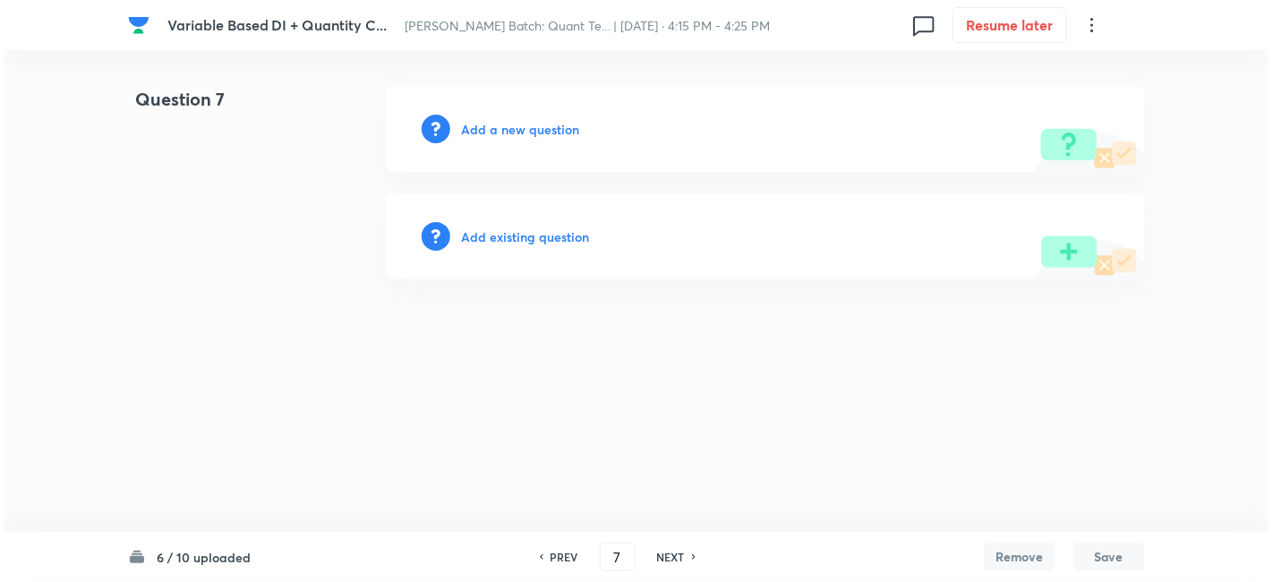
scroll to position [0, 0]
click at [547, 133] on h6 "Add a new question" at bounding box center [520, 129] width 118 height 19
click at [547, 133] on h6 "Choose a question type" at bounding box center [530, 129] width 138 height 19
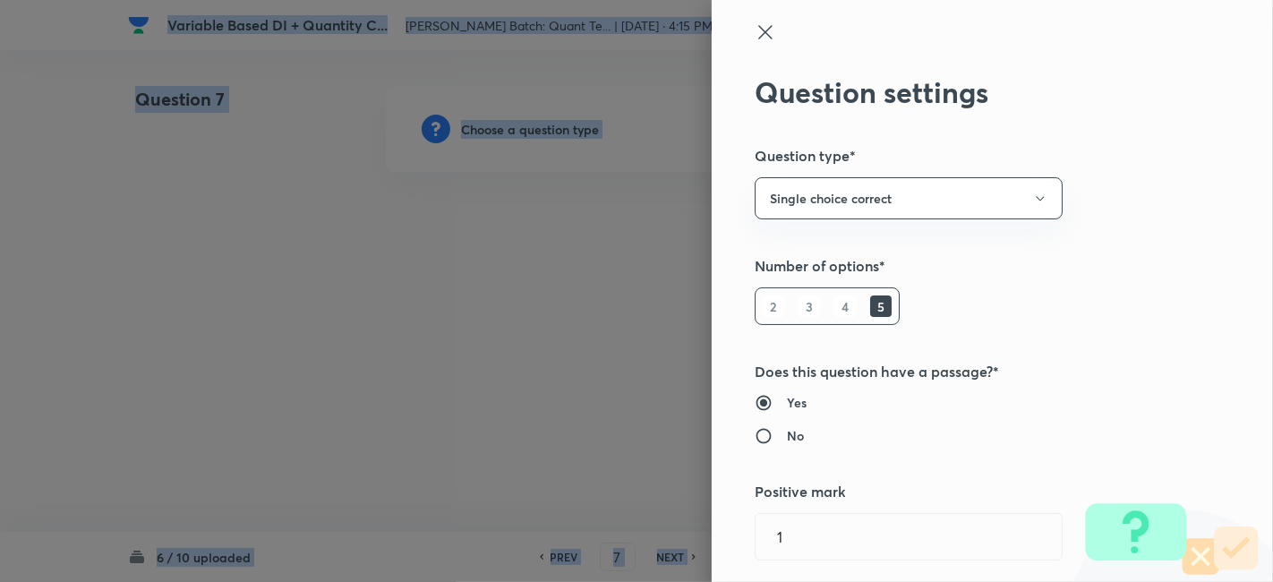
click at [547, 133] on div at bounding box center [636, 291] width 1273 height 582
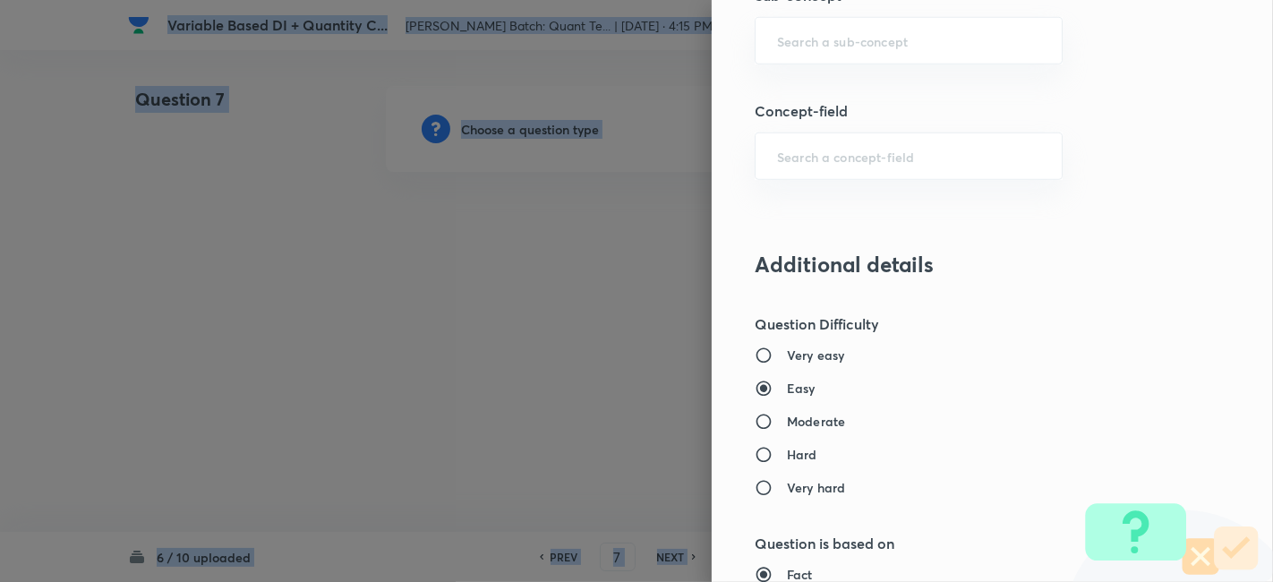
scroll to position [1131, 0]
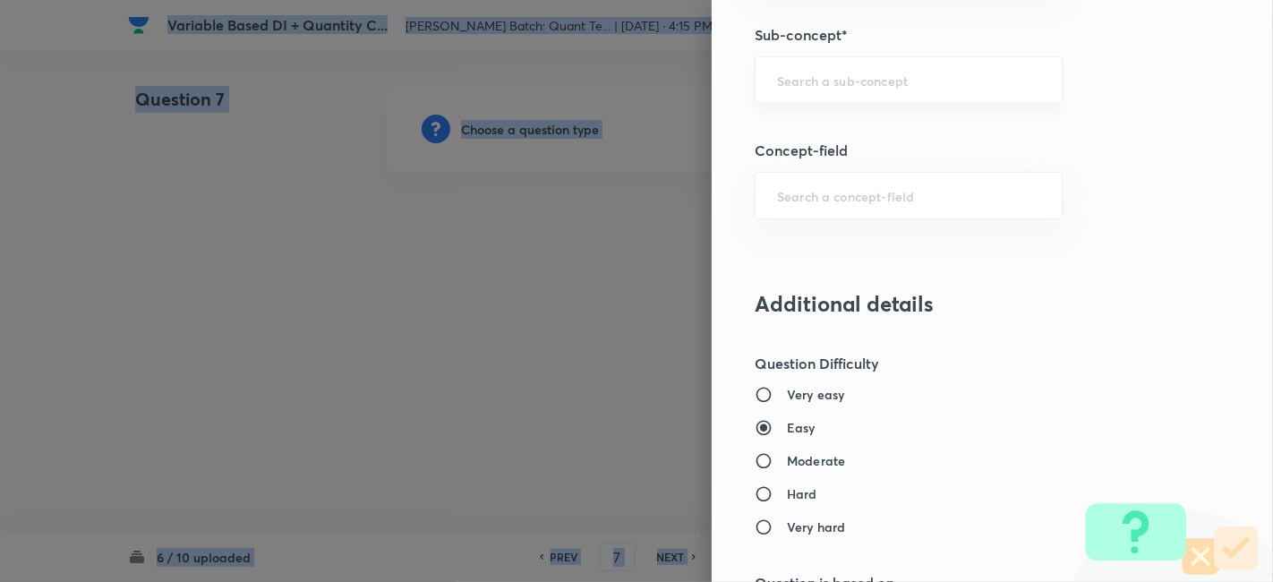
click at [873, 61] on div "​" at bounding box center [909, 79] width 308 height 47
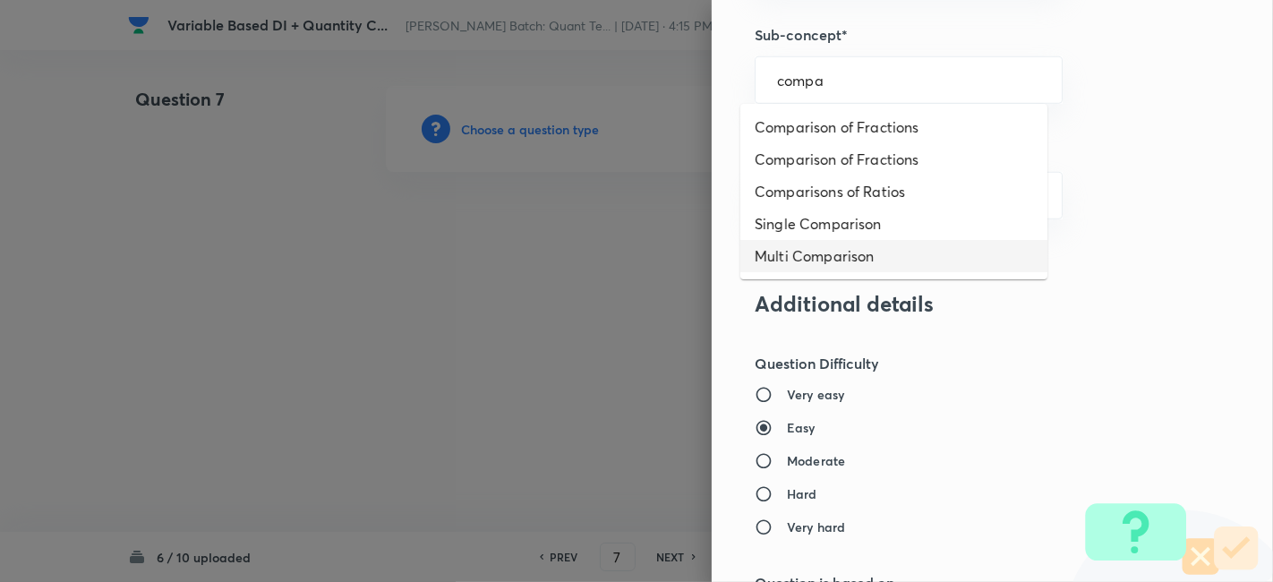
click at [854, 245] on li "Multi Comparison" at bounding box center [893, 256] width 307 height 32
type input "Multi Comparison"
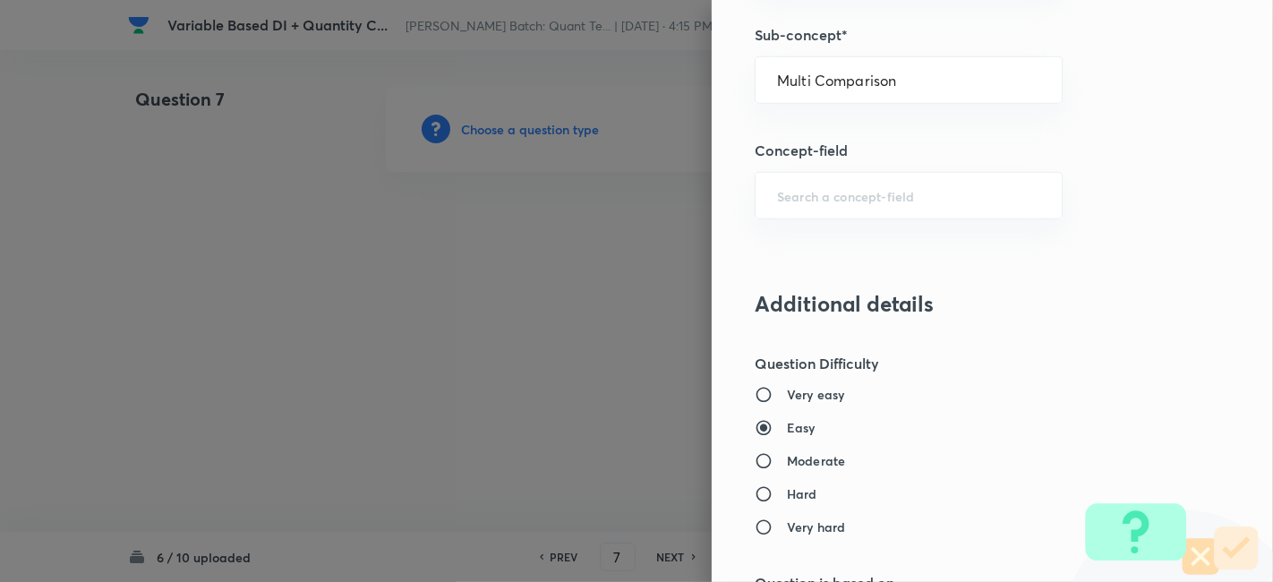
type input "Quantitative Aptitude"
type input "Advanced Maths"
type input "Quantitative Comparison"
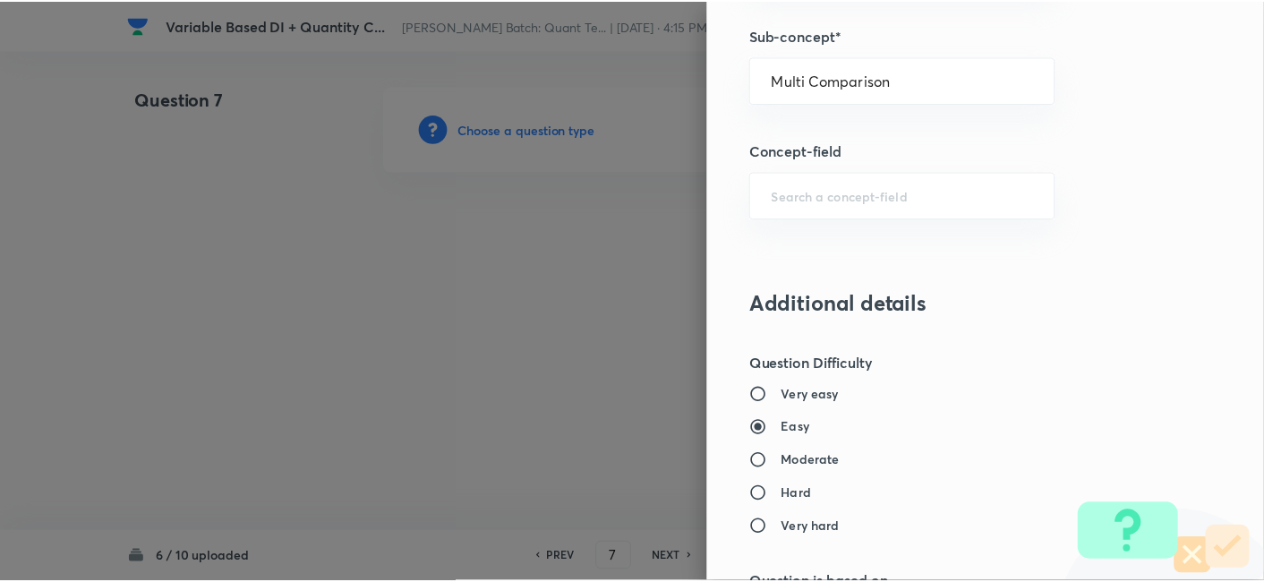
scroll to position [1853, 0]
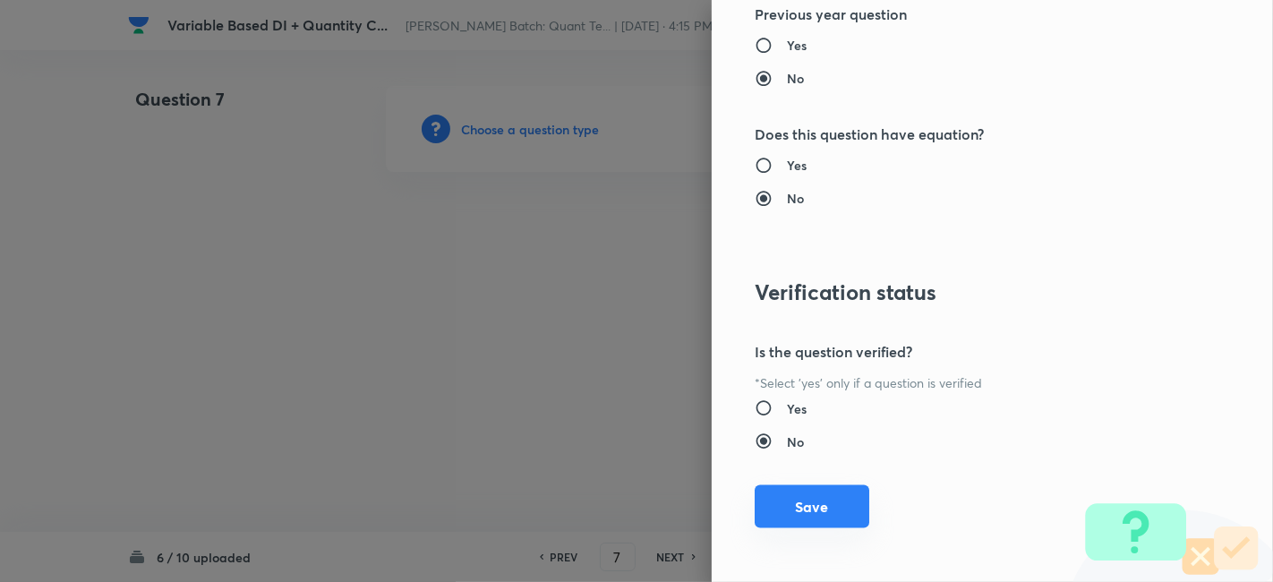
click at [783, 497] on button "Save" at bounding box center [812, 506] width 115 height 43
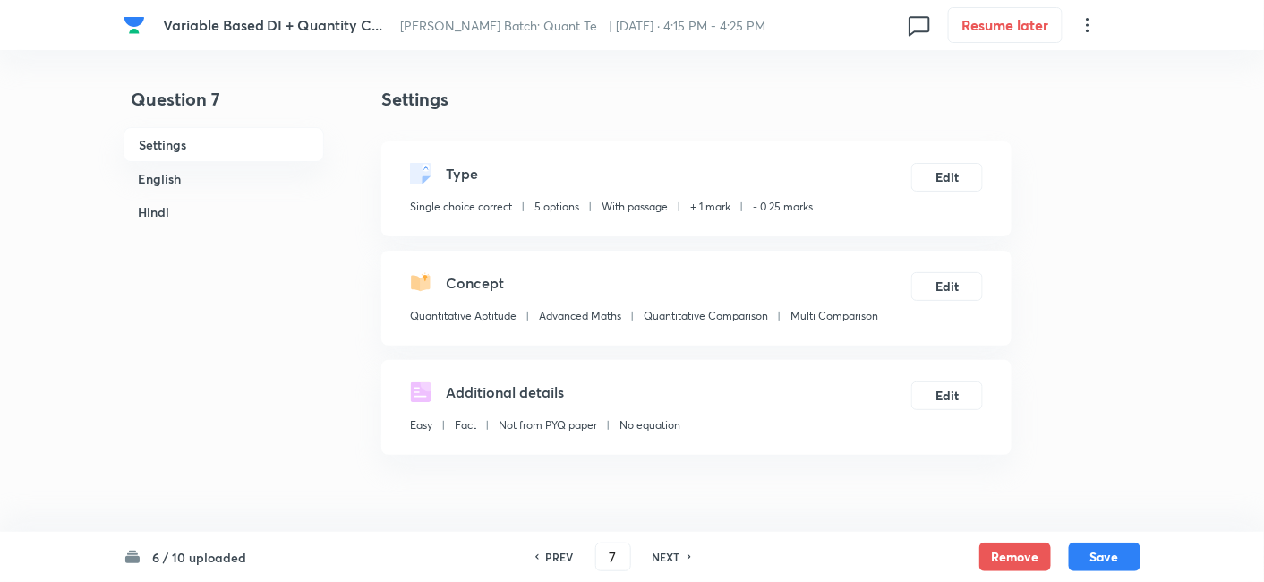
scroll to position [442, 0]
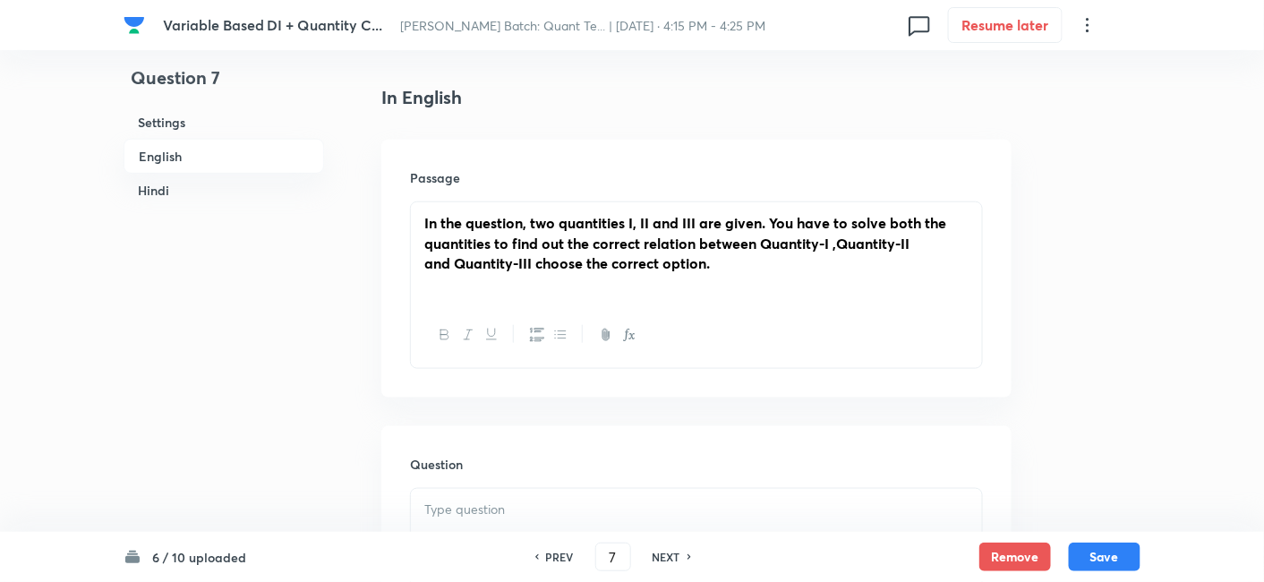
click at [634, 479] on div "Question" at bounding box center [696, 555] width 630 height 258
click at [624, 505] on p at bounding box center [696, 509] width 544 height 21
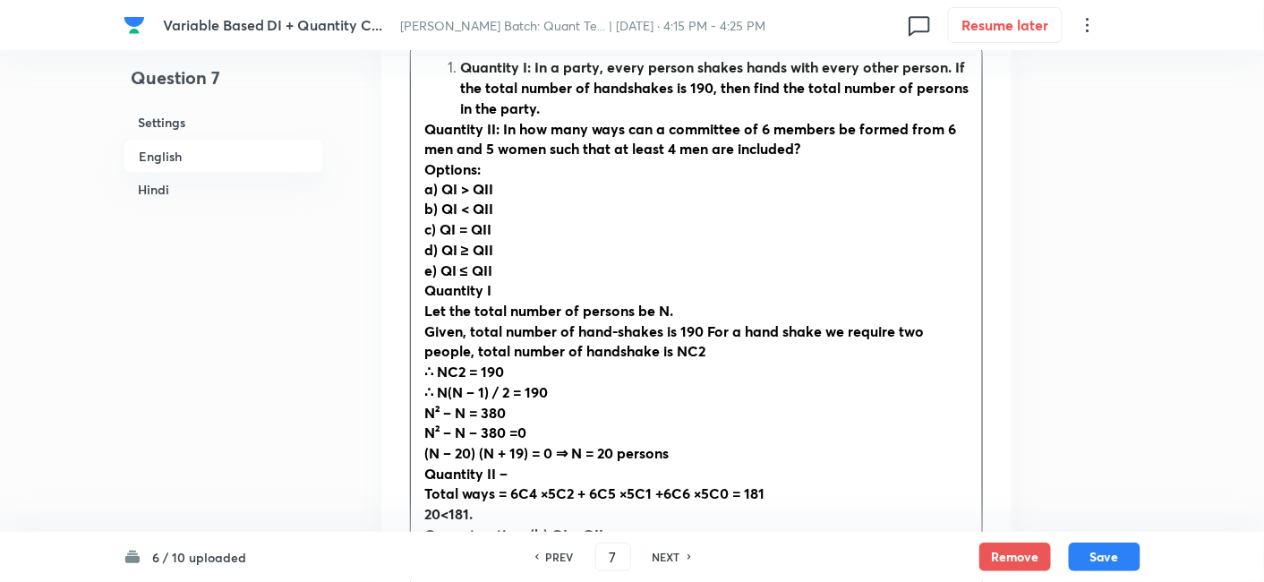
scroll to position [886, 0]
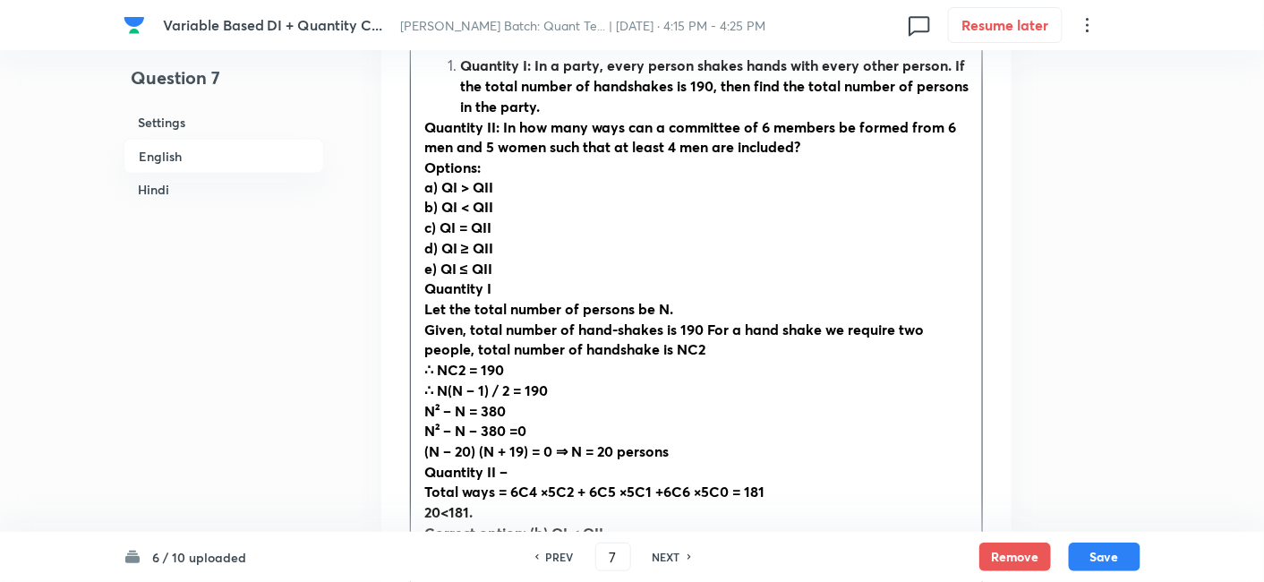
click at [460, 67] on strong "Quantity I: In a party, every person shakes hands with every other person. If t…" at bounding box center [714, 84] width 508 height 59
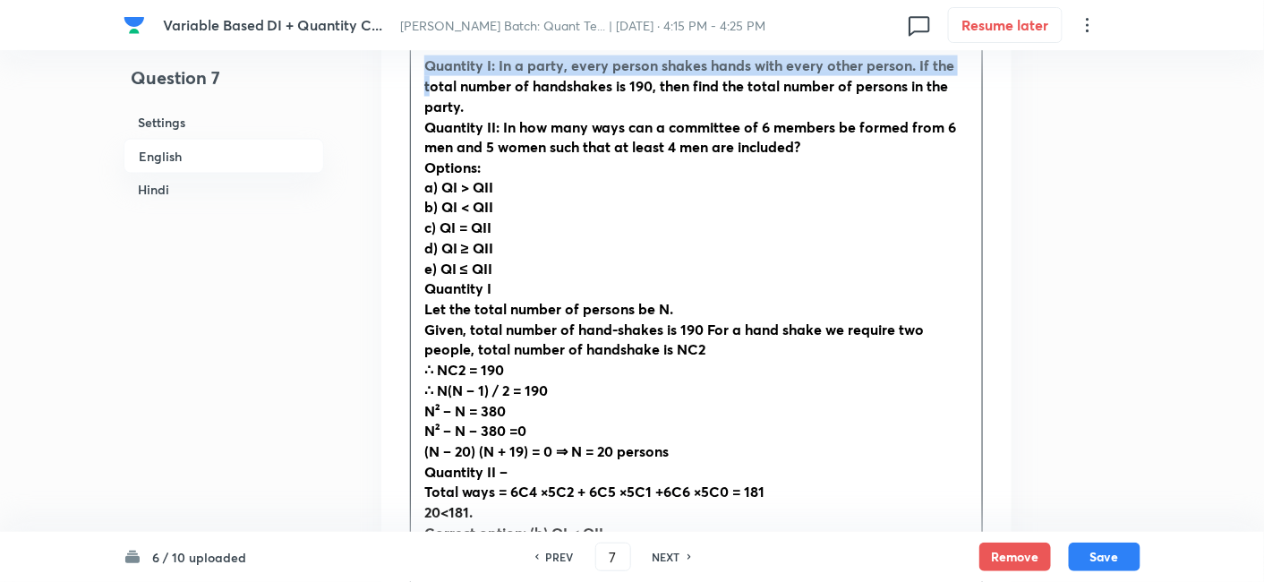
drag, startPoint x: 414, startPoint y: 64, endPoint x: 428, endPoint y: 90, distance: 29.2
click at [428, 90] on div "Quantity I: In a party, every person shakes hands with every other person. If t…" at bounding box center [696, 320] width 571 height 551
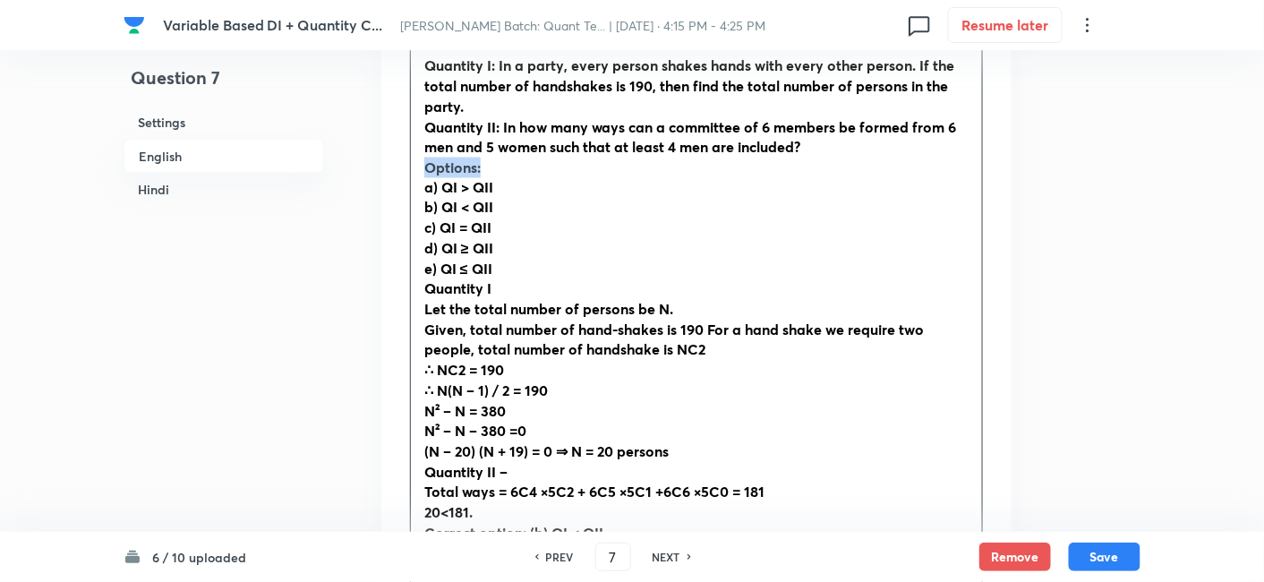
drag, startPoint x: 495, startPoint y: 164, endPoint x: 410, endPoint y: 170, distance: 85.3
click at [411, 170] on div "Quantity I: In a party, every person shakes hands with every other person. If t…" at bounding box center [696, 320] width 571 height 551
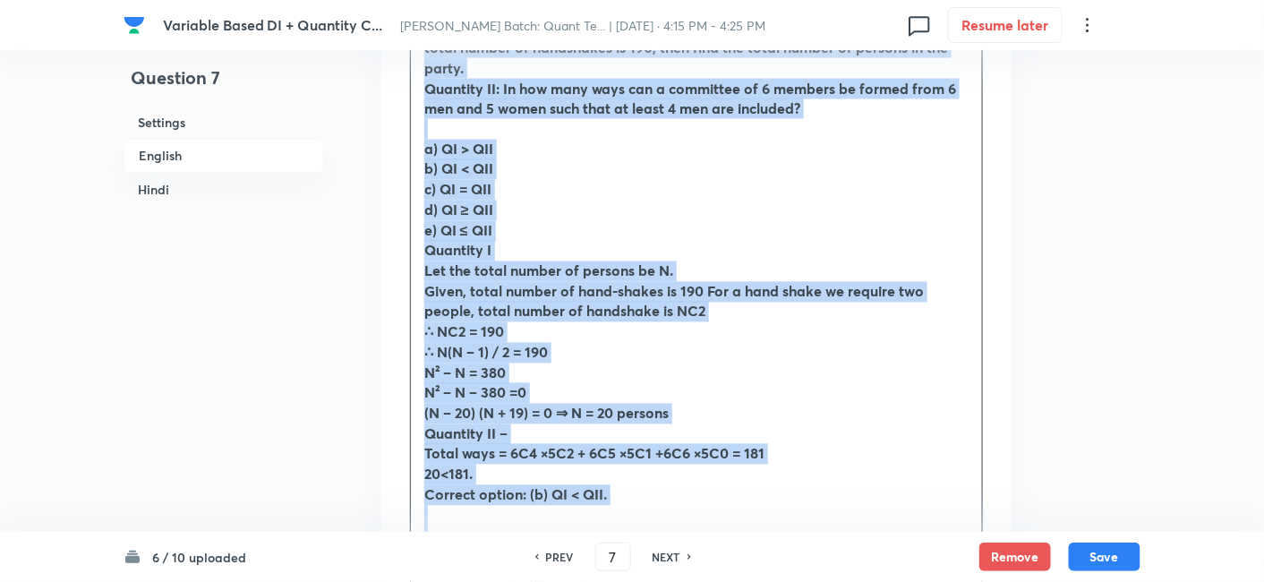
scroll to position [1171, 0]
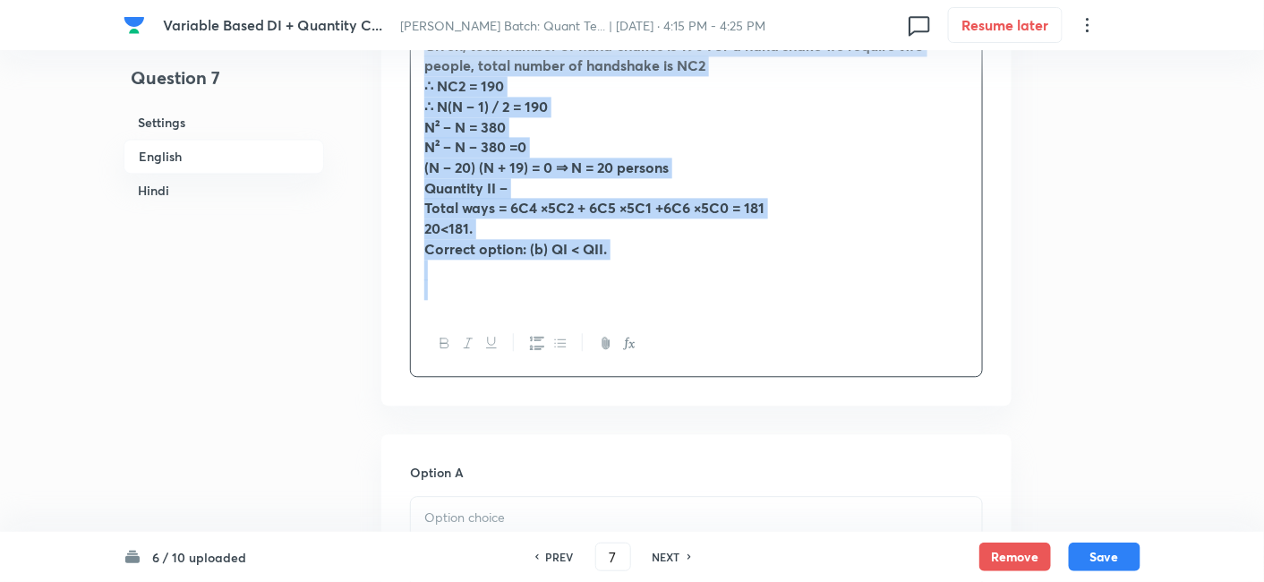
drag, startPoint x: 424, startPoint y: 55, endPoint x: 721, endPoint y: 410, distance: 462.6
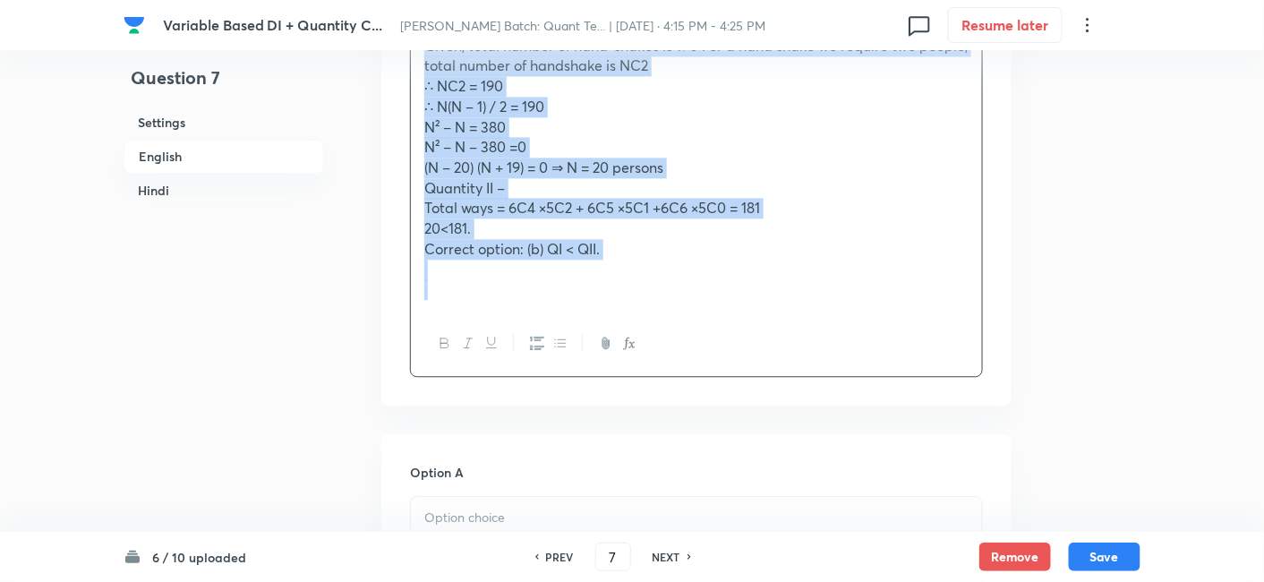
copy div "Quantity I: In a party, every person shakes hands with every other person. If t…"
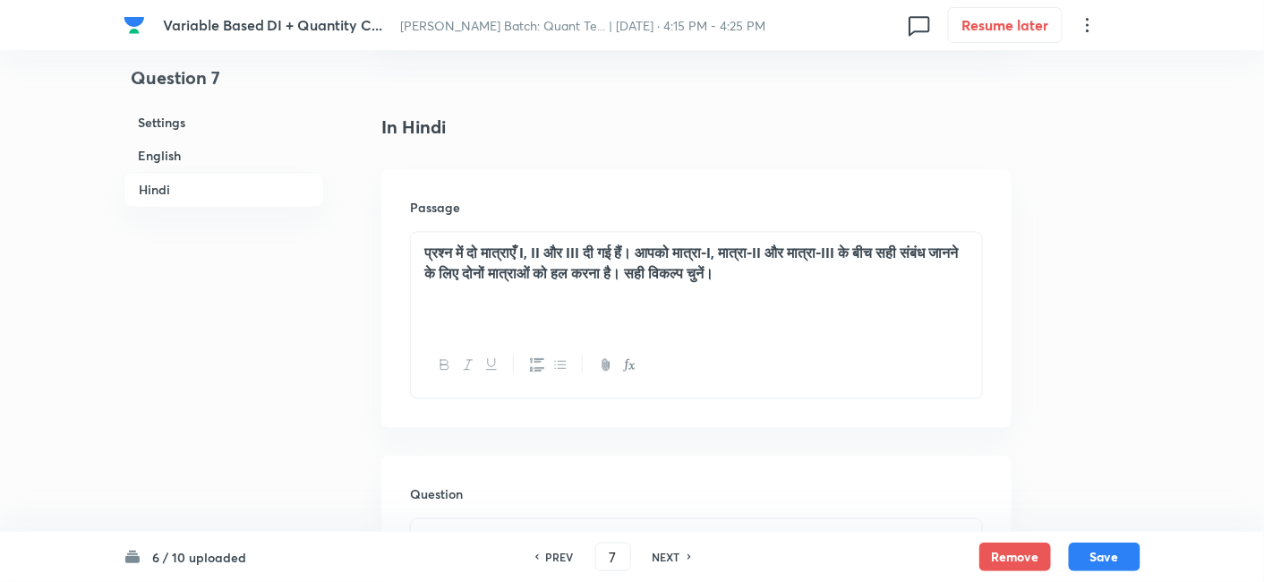
scroll to position [3394, 0]
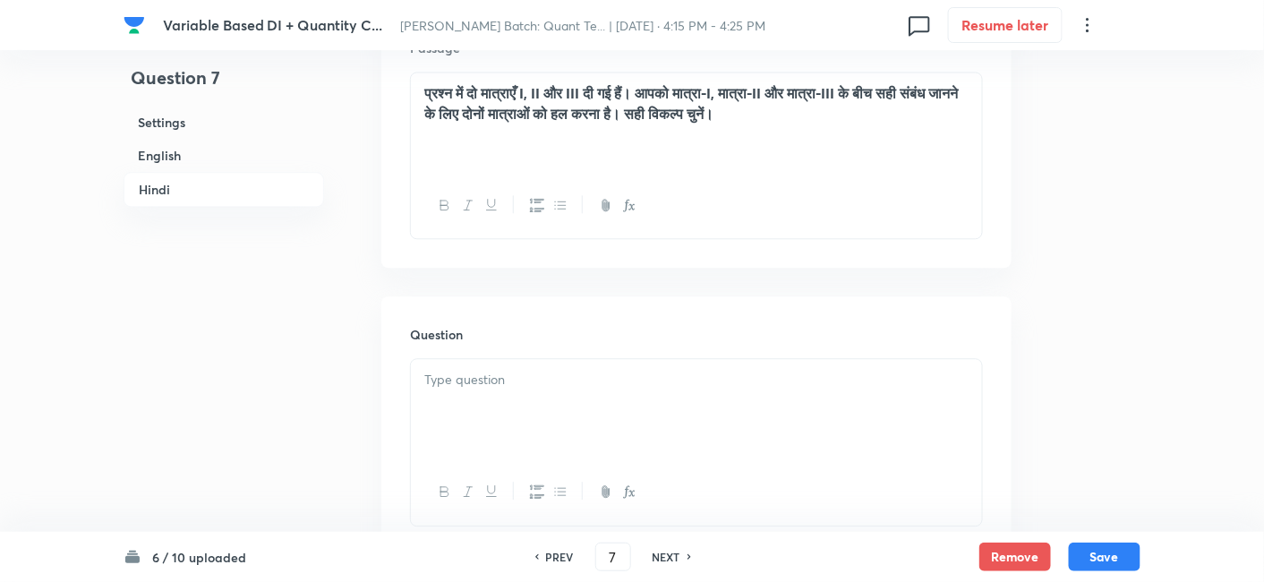
click at [539, 370] on p at bounding box center [696, 380] width 544 height 21
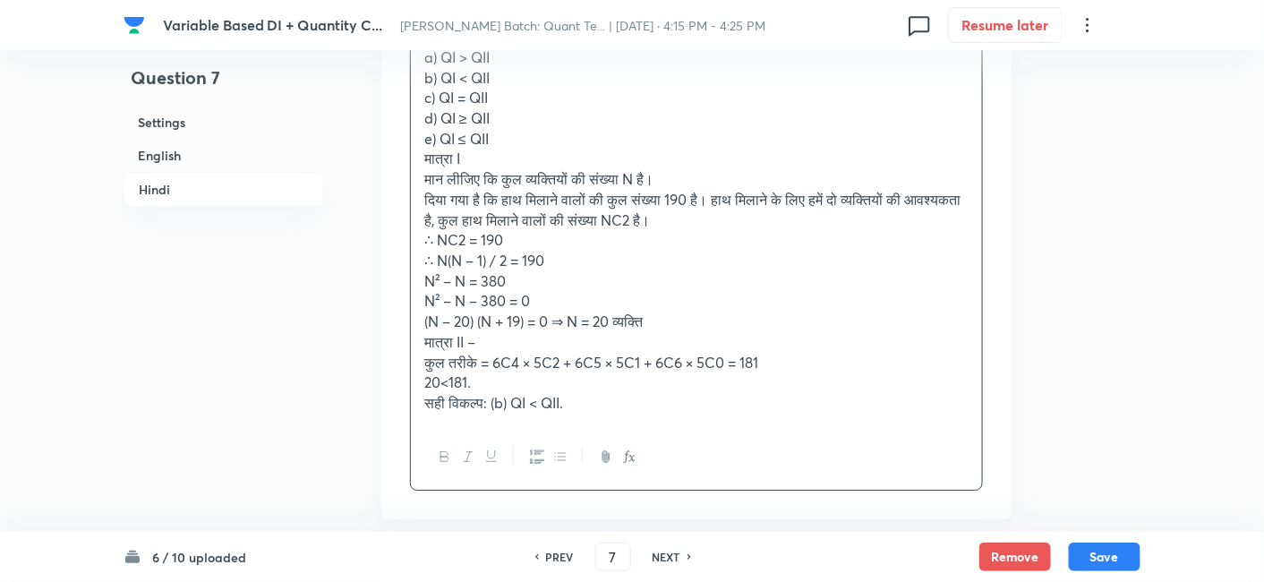
scroll to position [3819, 0]
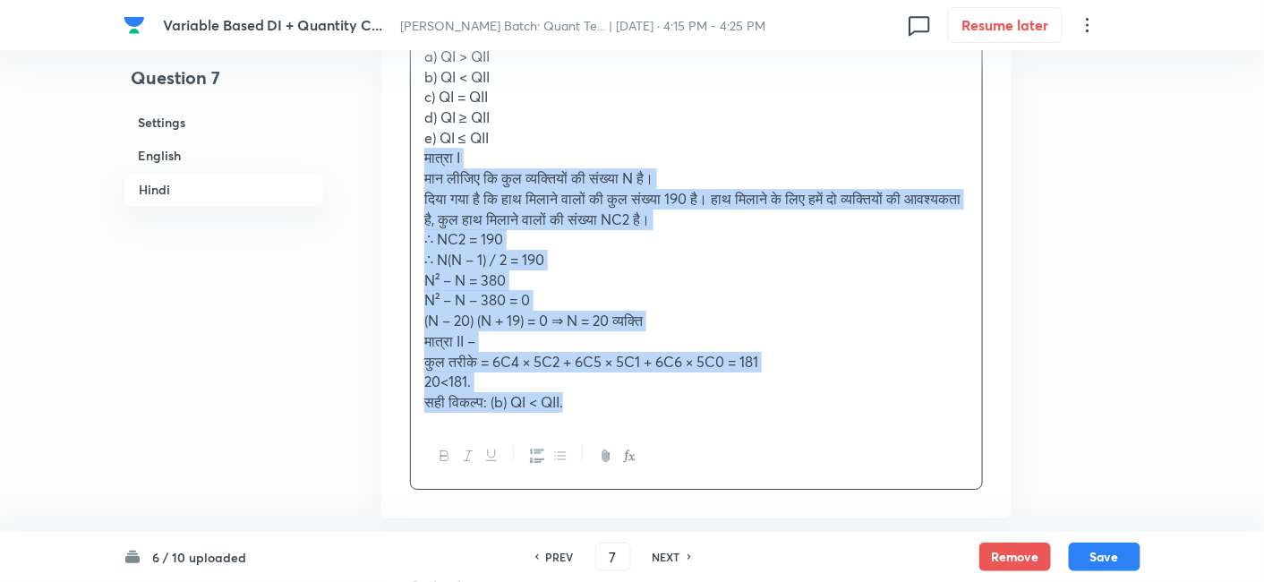
drag, startPoint x: 419, startPoint y: 157, endPoint x: 669, endPoint y: 448, distance: 384.1
click at [669, 448] on div "मात्रा I: एक पार्टी में, प्रत्येक व्यक्ति एक-दूसरे व्यक्ति से हाथ मिलाता है। यद…" at bounding box center [696, 211] width 573 height 557
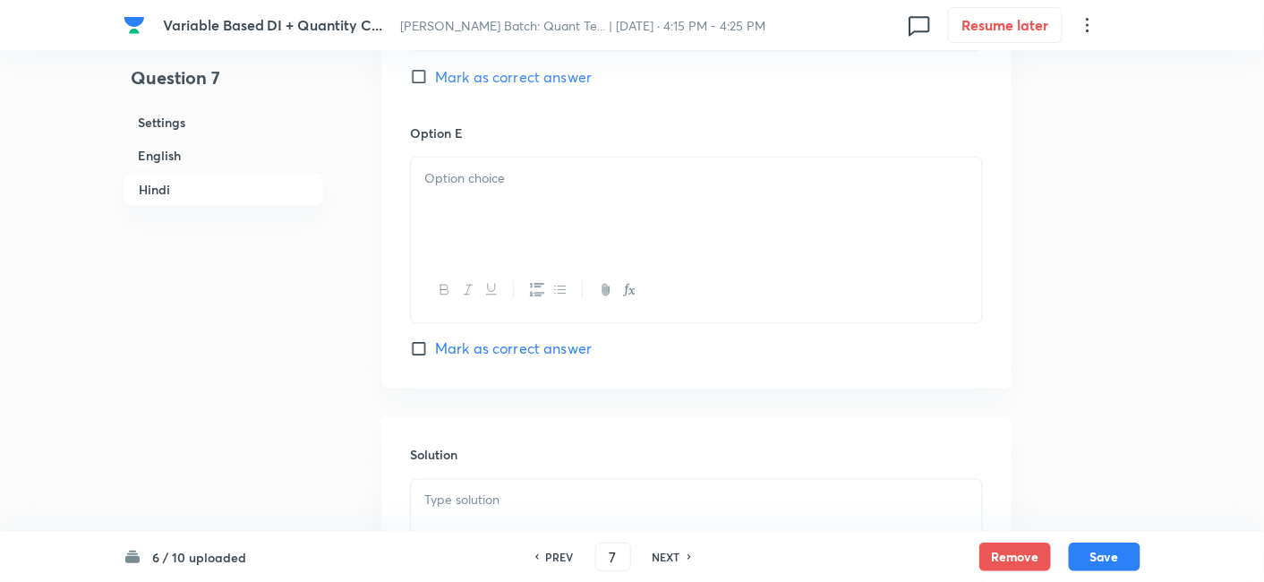
scroll to position [5361, 0]
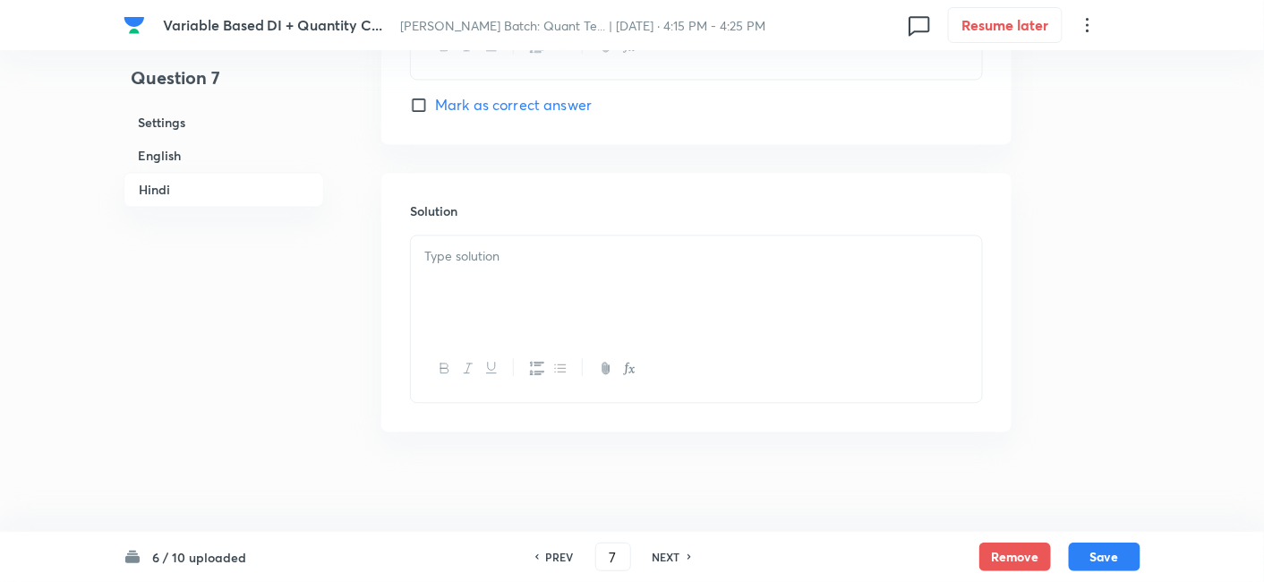
click at [522, 284] on div at bounding box center [696, 285] width 571 height 100
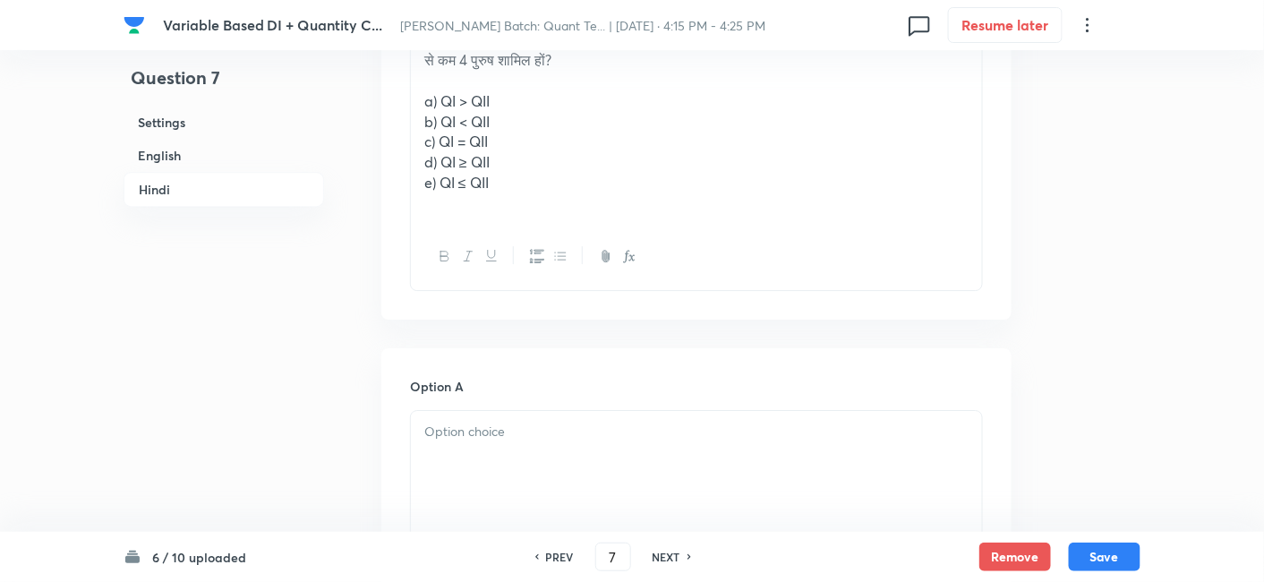
scroll to position [3773, 0]
drag, startPoint x: 412, startPoint y: 93, endPoint x: 588, endPoint y: 246, distance: 233.5
click at [588, 246] on div "मात्रा I: एक पार्टी में, प्रत्येक व्यक्ति एक-दूसरे व्यक्ति से हाथ मिलाता है। यद…" at bounding box center [696, 135] width 573 height 312
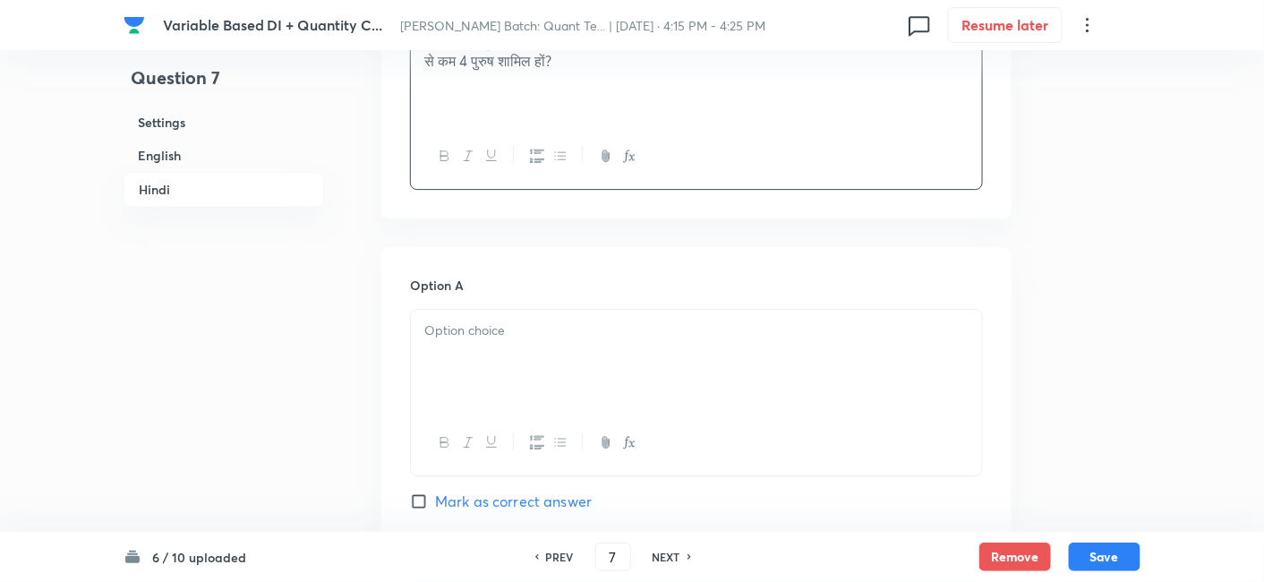
scroll to position [3872, 0]
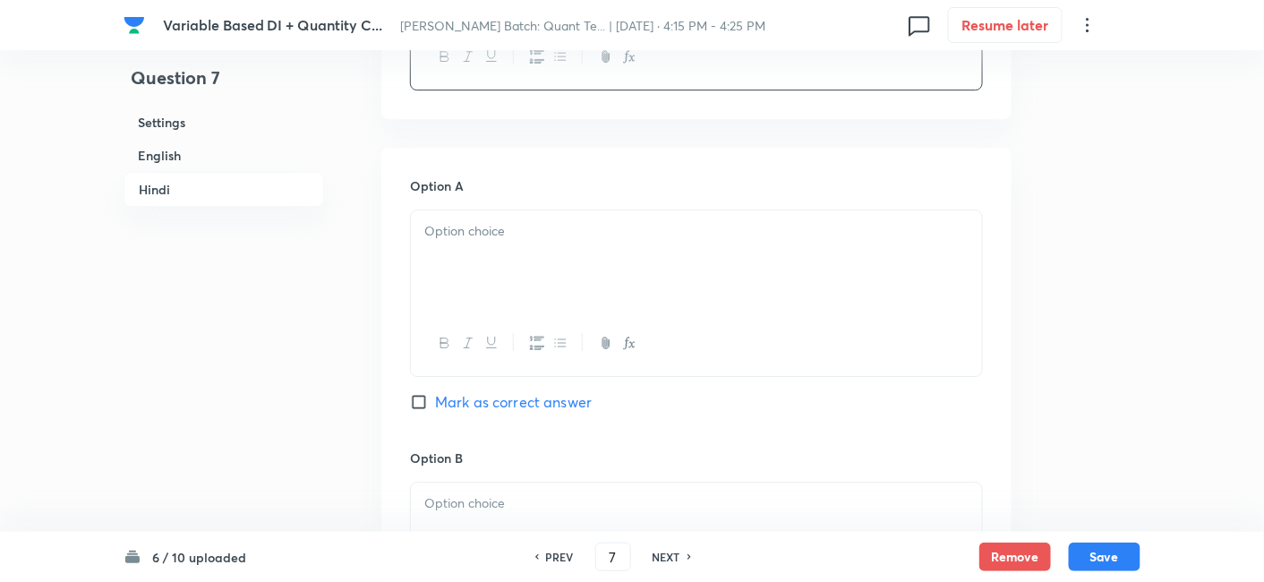
click at [506, 246] on div at bounding box center [696, 260] width 571 height 100
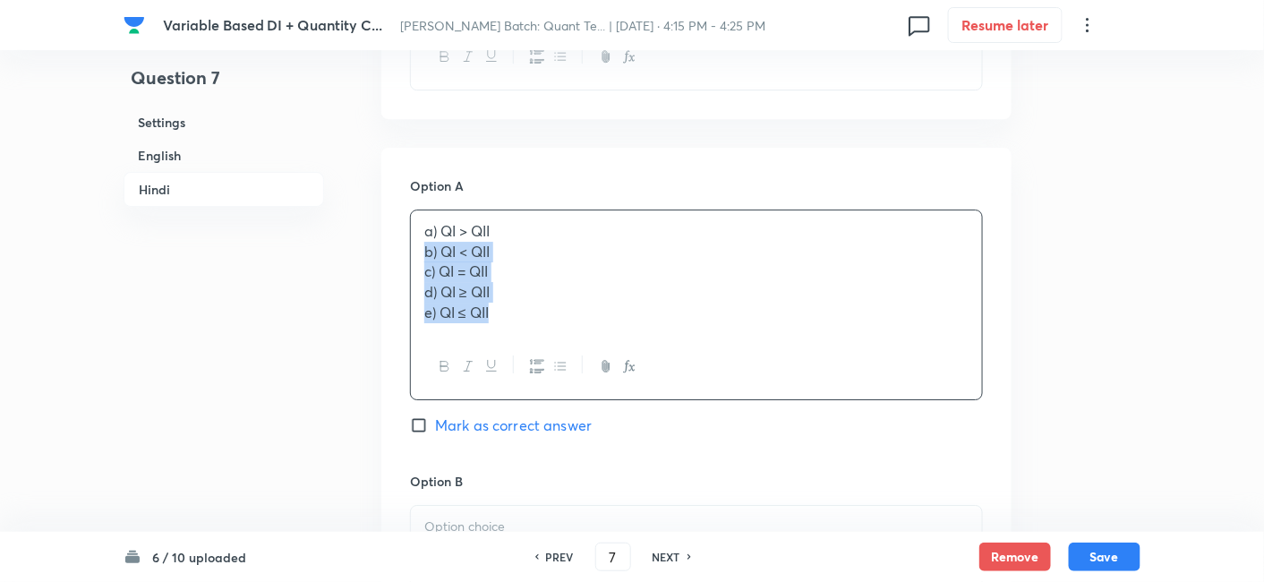
drag, startPoint x: 418, startPoint y: 246, endPoint x: 629, endPoint y: 403, distance: 263.0
click at [629, 403] on div "Option A a) QI > QII b) QI < QII c) QI = QII d) QI ≥ QII e) QI ≤ QII Mark as co…" at bounding box center [696, 323] width 573 height 295
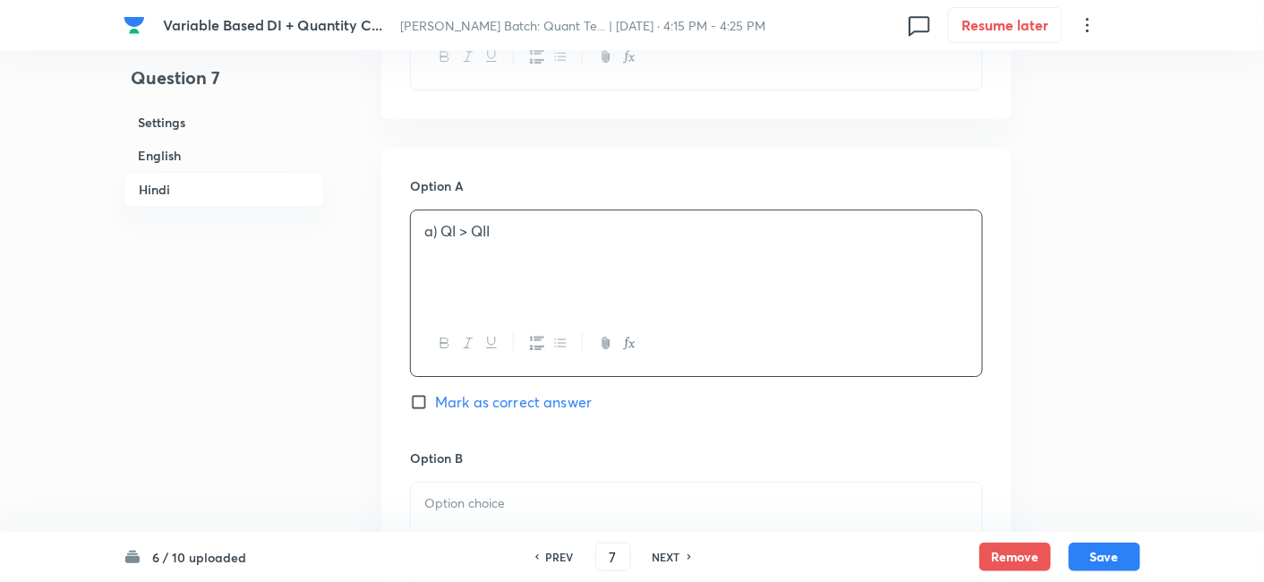
scroll to position [4071, 0]
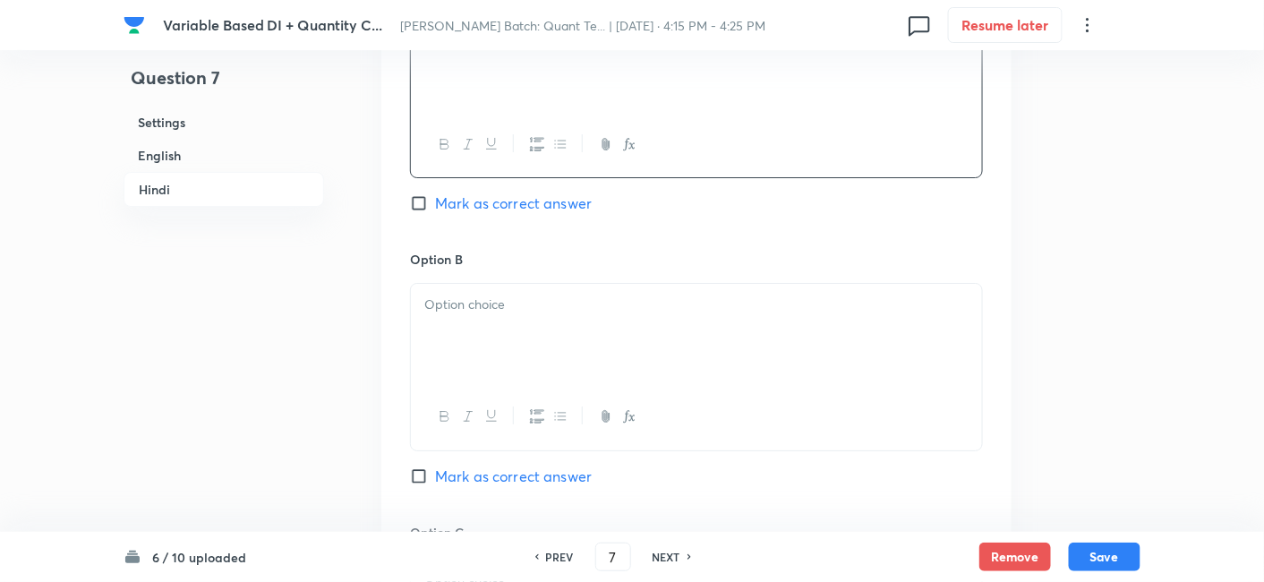
click at [455, 330] on div at bounding box center [696, 334] width 571 height 100
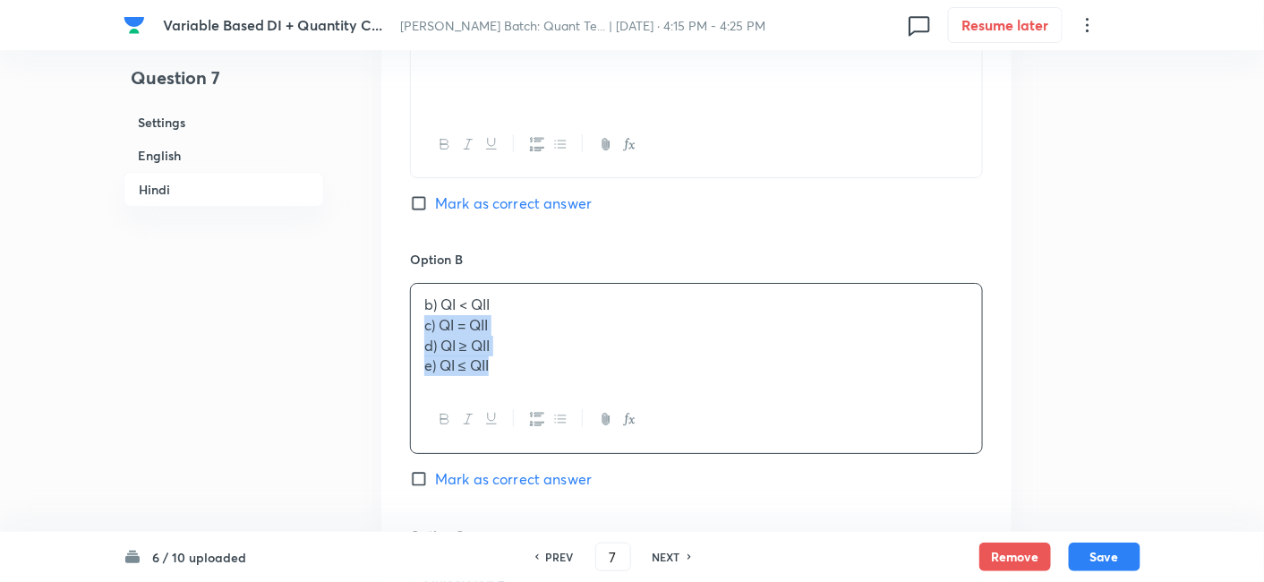
drag, startPoint x: 422, startPoint y: 320, endPoint x: 686, endPoint y: 495, distance: 316.6
click at [686, 495] on div "Option B b) QI < QII c) QI = QII d) QI ≥ QII e) QI ≤ QII Mark as correct answer" at bounding box center [696, 387] width 573 height 275
click at [556, 465] on span "Mark as correct answer" at bounding box center [513, 475] width 157 height 21
click at [435, 467] on input "Mark as correct answer" at bounding box center [422, 476] width 25 height 18
checkbox input "true"
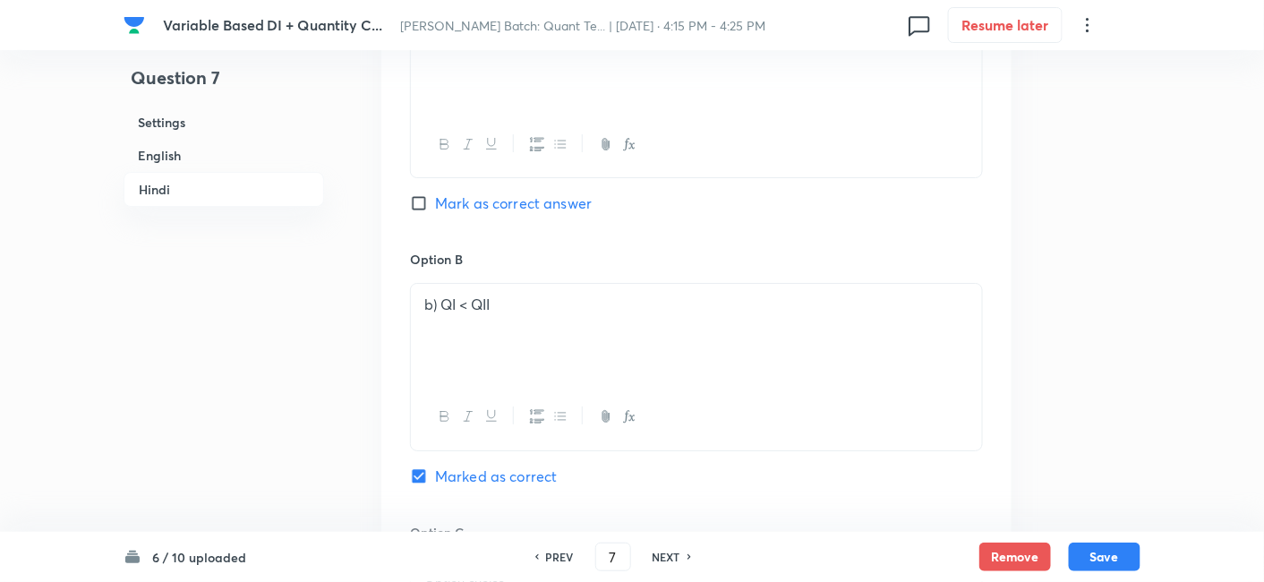
checkbox input "true"
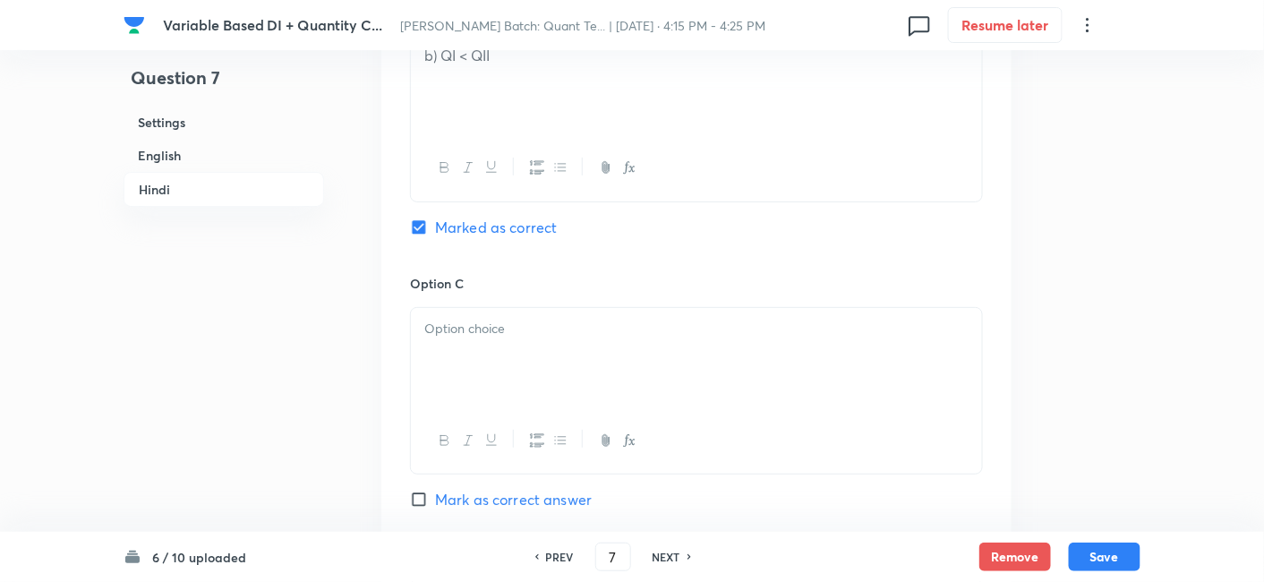
click at [464, 367] on div at bounding box center [696, 358] width 571 height 100
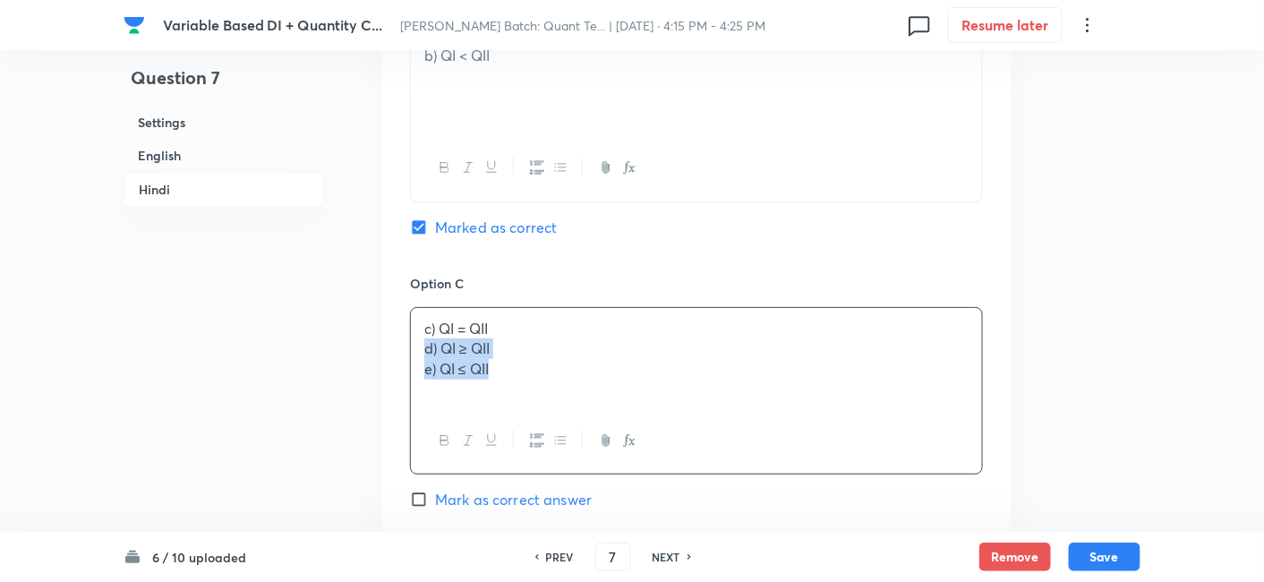
drag, startPoint x: 415, startPoint y: 343, endPoint x: 662, endPoint y: 451, distance: 269.8
click at [662, 451] on div "c) QI = QII d) QI ≥ QII e) QI ≤ QII" at bounding box center [696, 390] width 573 height 167
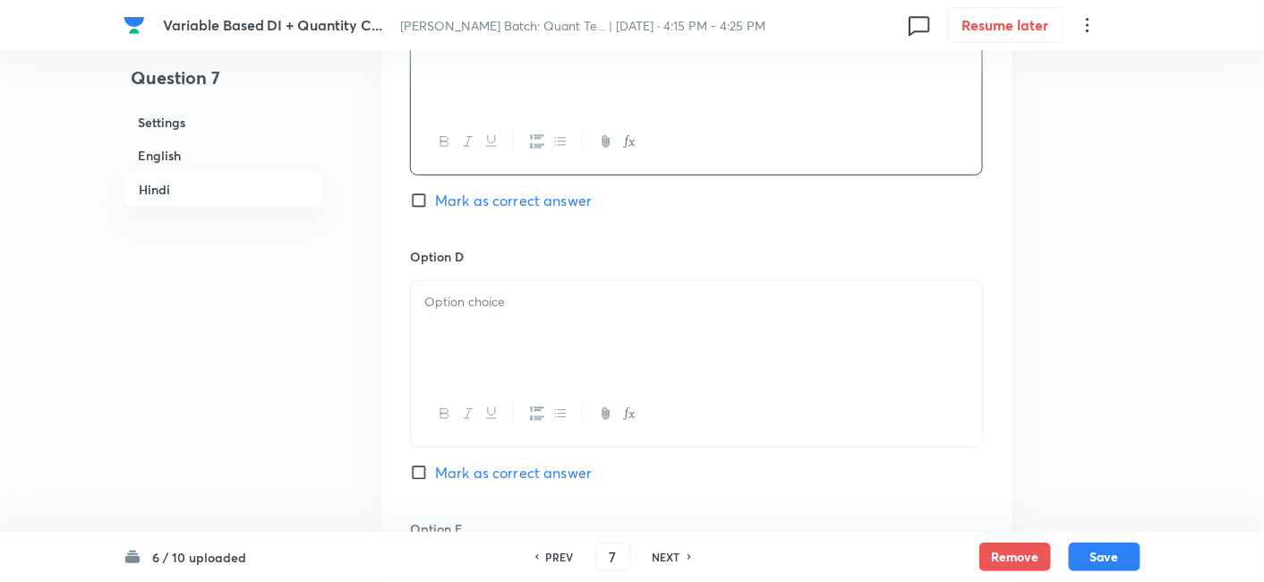
scroll to position [4621, 0]
click at [532, 355] on div at bounding box center [696, 329] width 571 height 100
drag, startPoint x: 414, startPoint y: 322, endPoint x: 595, endPoint y: 349, distance: 182.8
click at [595, 349] on div "d) QI ≥ QII e) QI ≤ QII" at bounding box center [696, 329] width 571 height 100
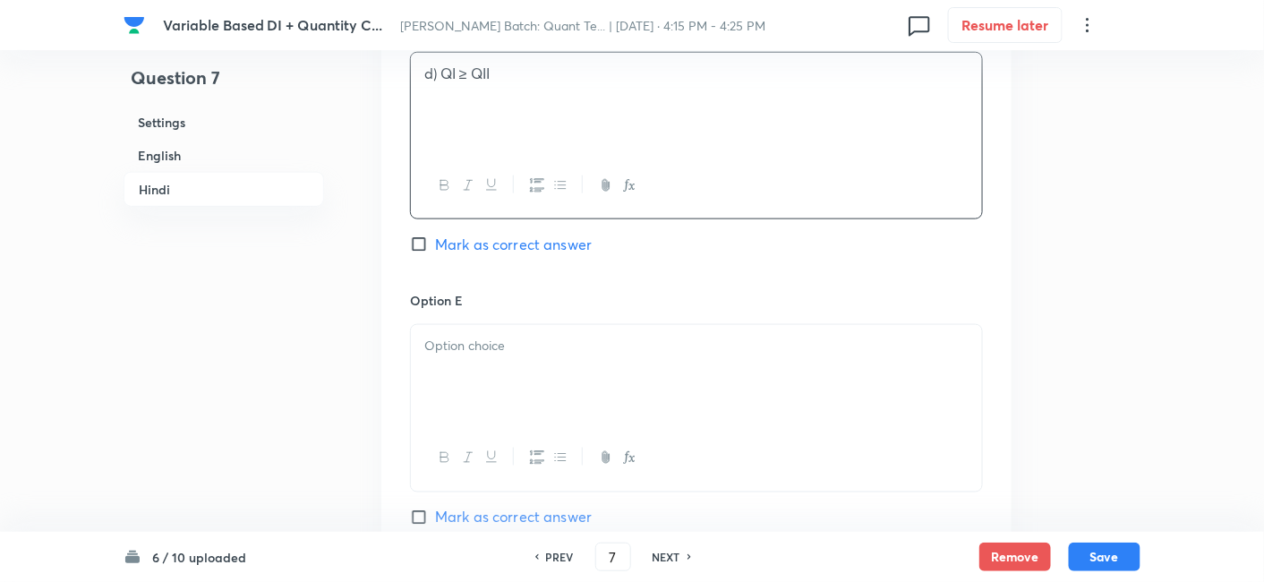
click at [595, 349] on p at bounding box center [696, 346] width 544 height 21
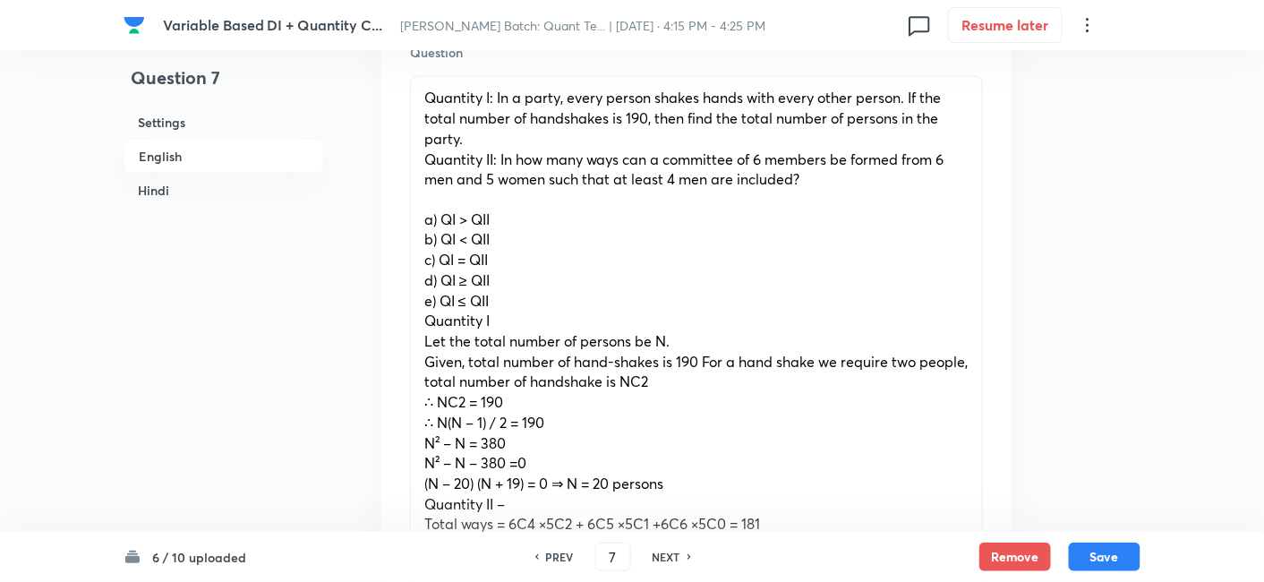
scroll to position [1012, 0]
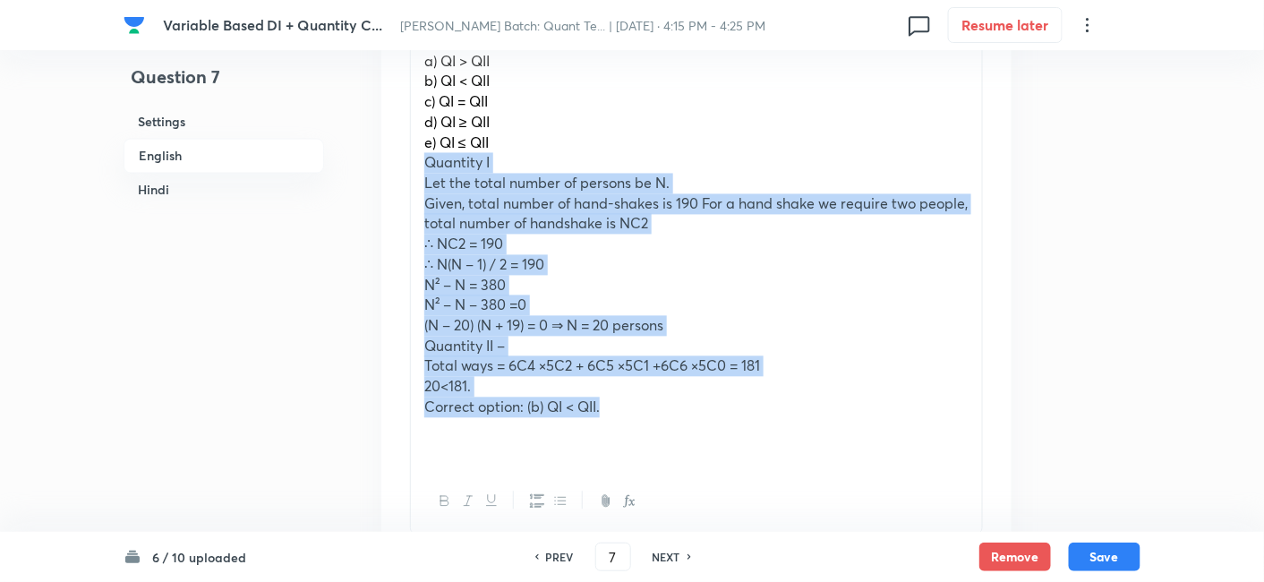
drag, startPoint x: 423, startPoint y: 161, endPoint x: 677, endPoint y: 413, distance: 357.6
click at [677, 413] on div "Quantity I: In a party, every person shakes hands with every other person. If t…" at bounding box center [696, 194] width 571 height 551
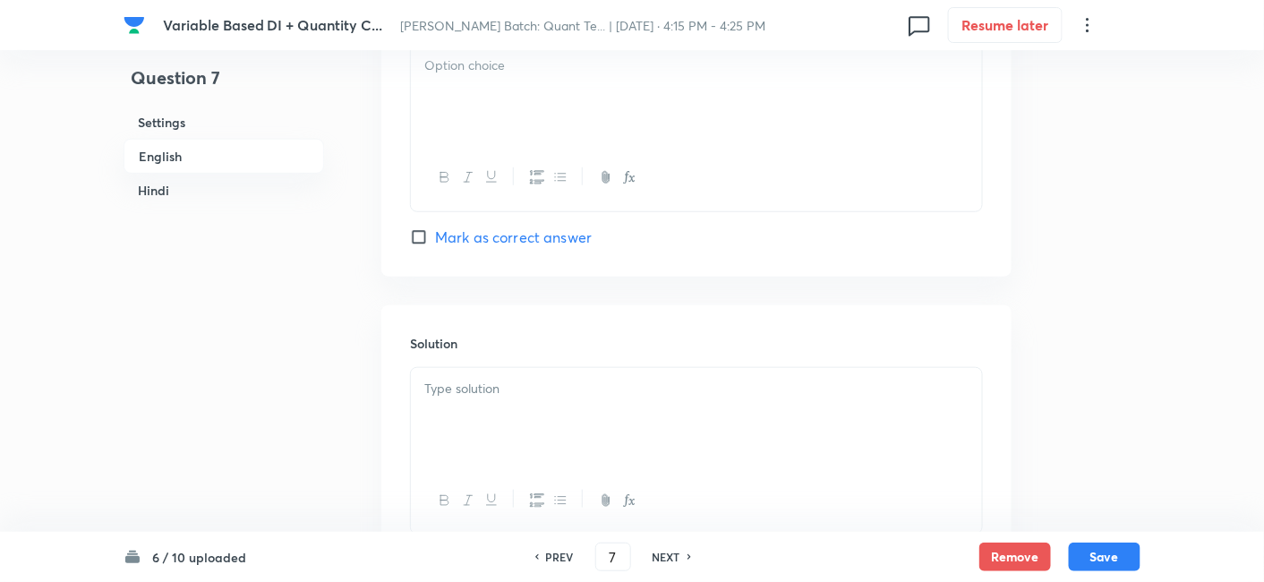
scroll to position [2479, 0]
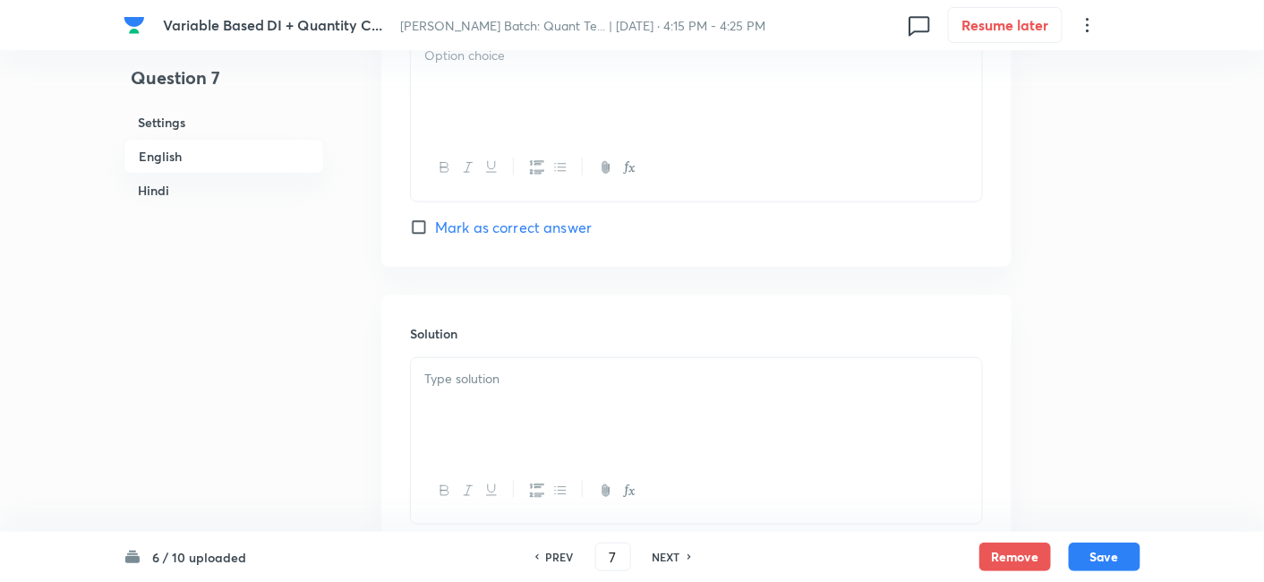
click at [677, 413] on div at bounding box center [696, 408] width 571 height 100
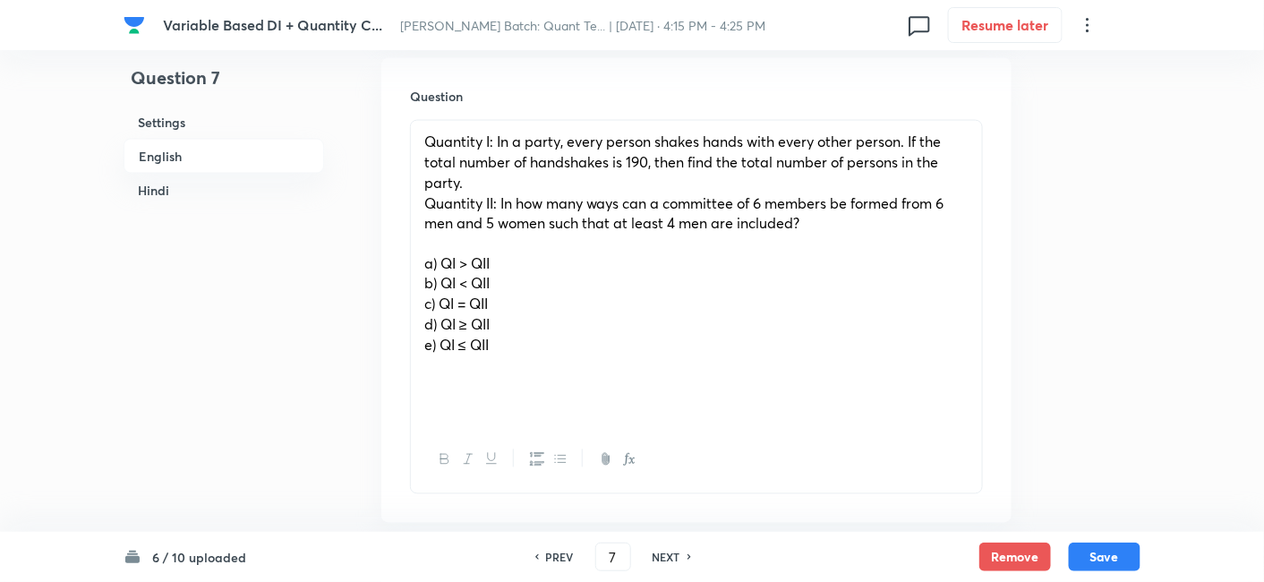
scroll to position [810, 0]
drag, startPoint x: 414, startPoint y: 264, endPoint x: 555, endPoint y: 371, distance: 177.6
click at [555, 371] on div "Quantity I: In a party, every person shakes hands with every other person. If t…" at bounding box center [696, 274] width 571 height 306
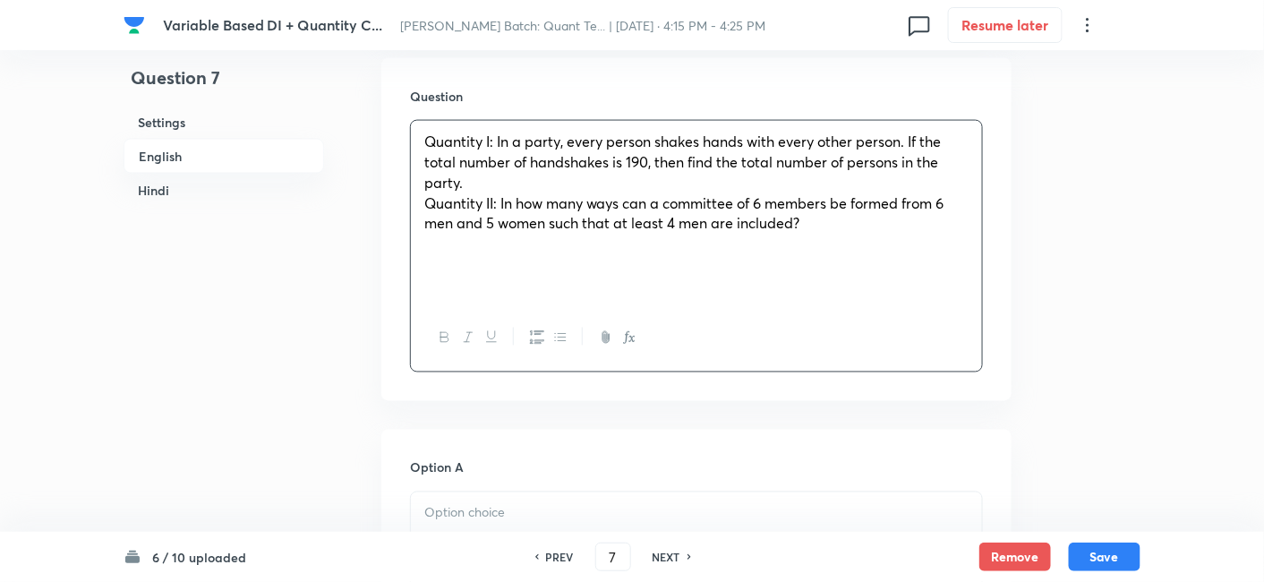
scroll to position [999, 0]
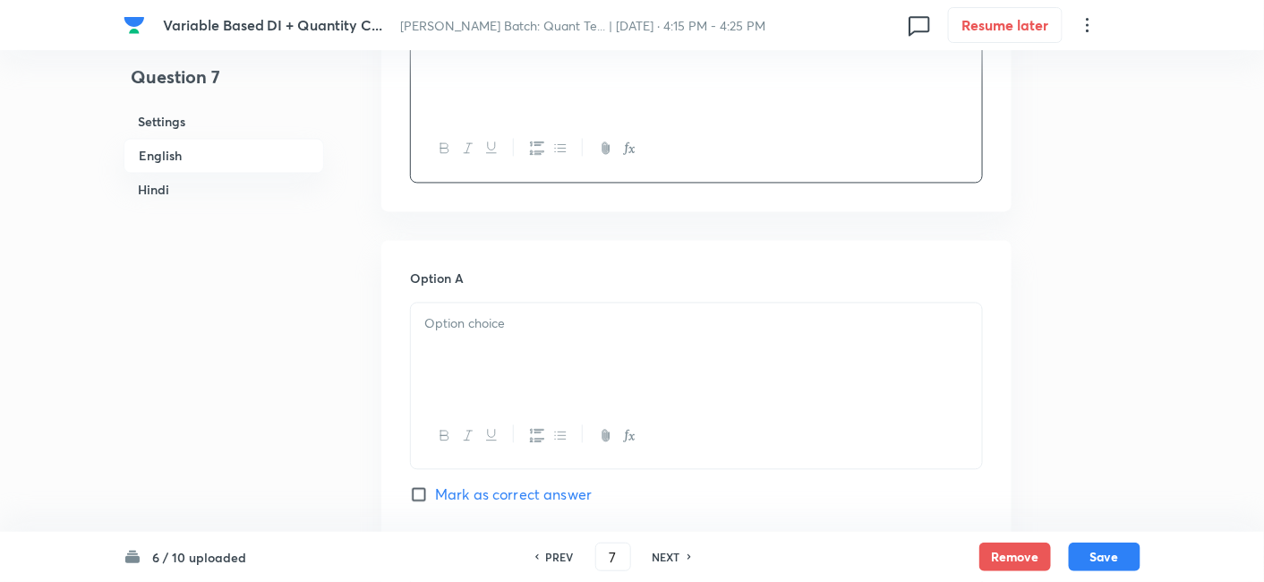
click at [555, 371] on div at bounding box center [696, 353] width 571 height 100
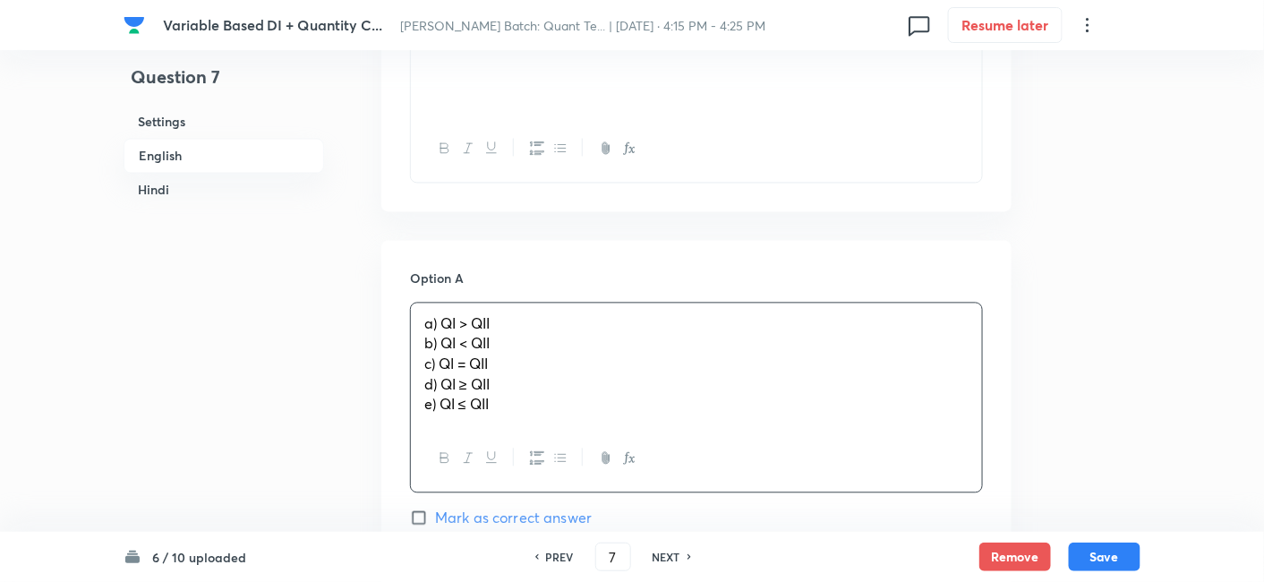
drag, startPoint x: 416, startPoint y: 338, endPoint x: 650, endPoint y: 491, distance: 279.3
click at [650, 491] on div "Option A a) QI > QII b) QI < QII c) QI = QII d) QI ≥ QII e) QI ≤ QII Mark as co…" at bounding box center [696, 416] width 573 height 295
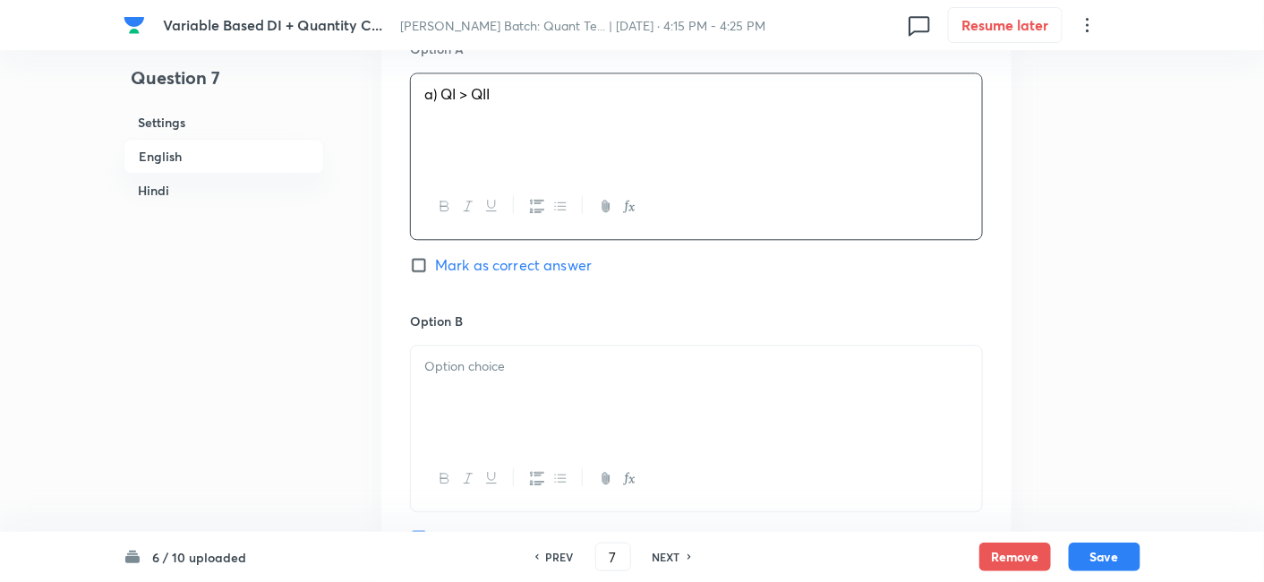
scroll to position [1230, 0]
click at [500, 387] on div at bounding box center [696, 395] width 571 height 100
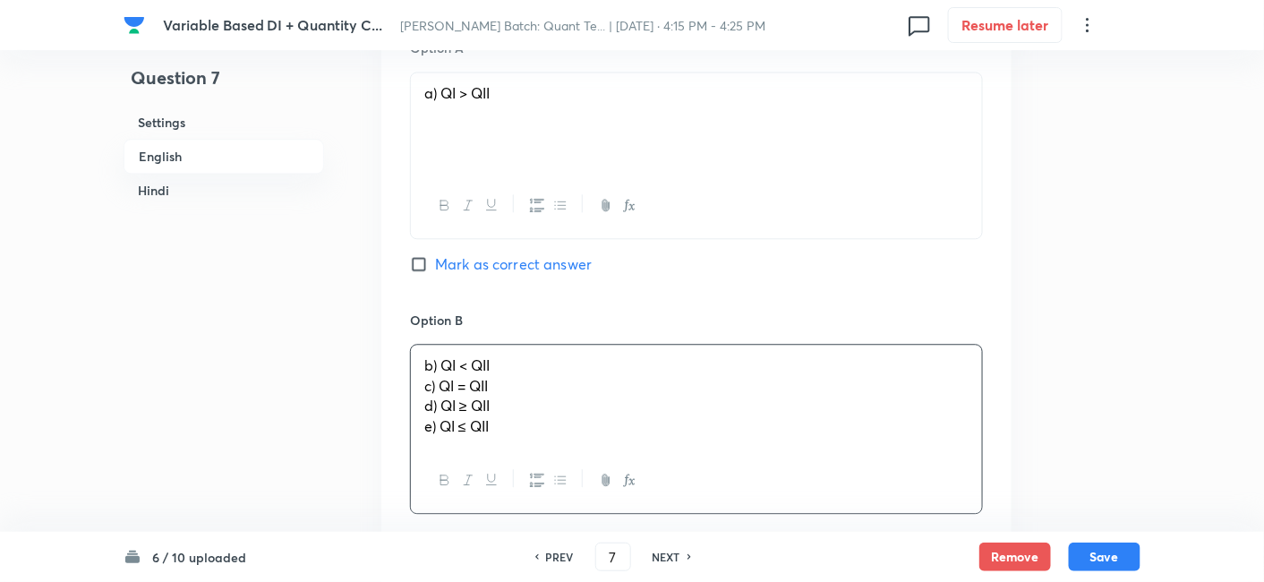
drag, startPoint x: 418, startPoint y: 385, endPoint x: 620, endPoint y: 497, distance: 231.2
click at [620, 497] on div "b) QI < QII c) QI = QII d) QI ≥ QII e) QI ≤ QII" at bounding box center [696, 429] width 573 height 170
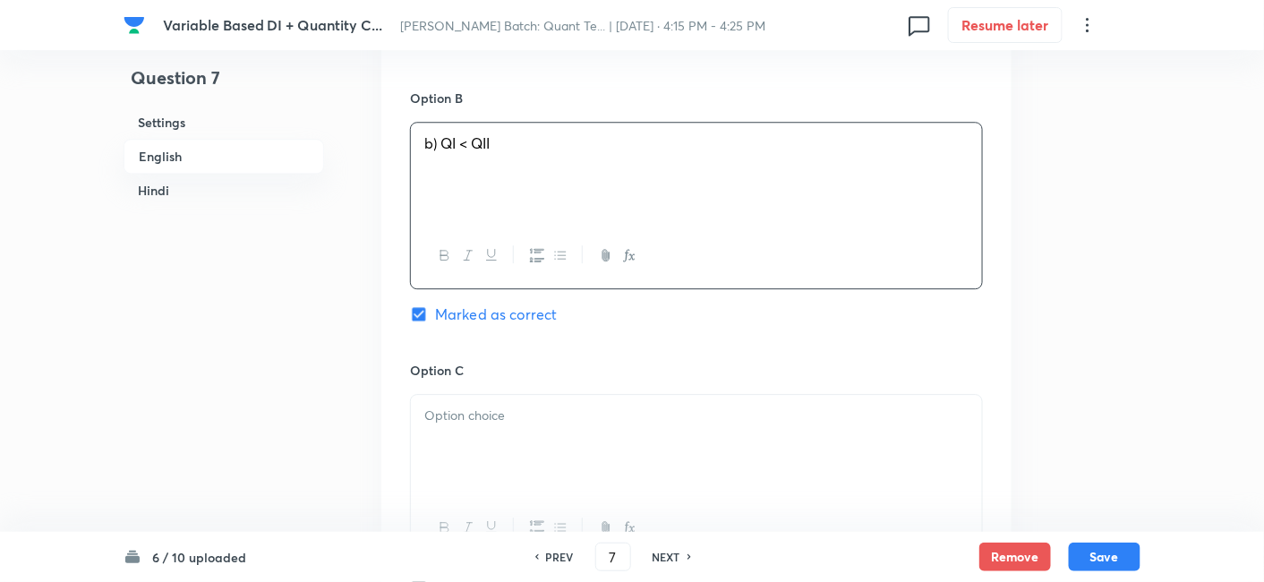
scroll to position [1458, 0]
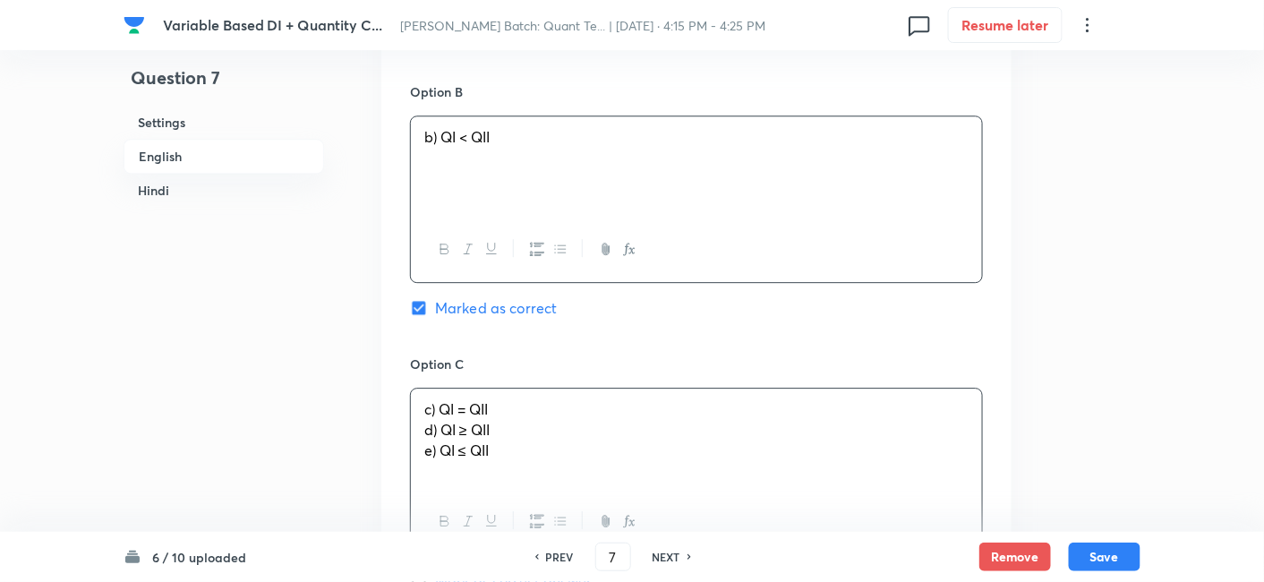
click at [462, 428] on div "c) QI = QII d) QI ≥ QII e) QI ≤ QII" at bounding box center [696, 438] width 571 height 100
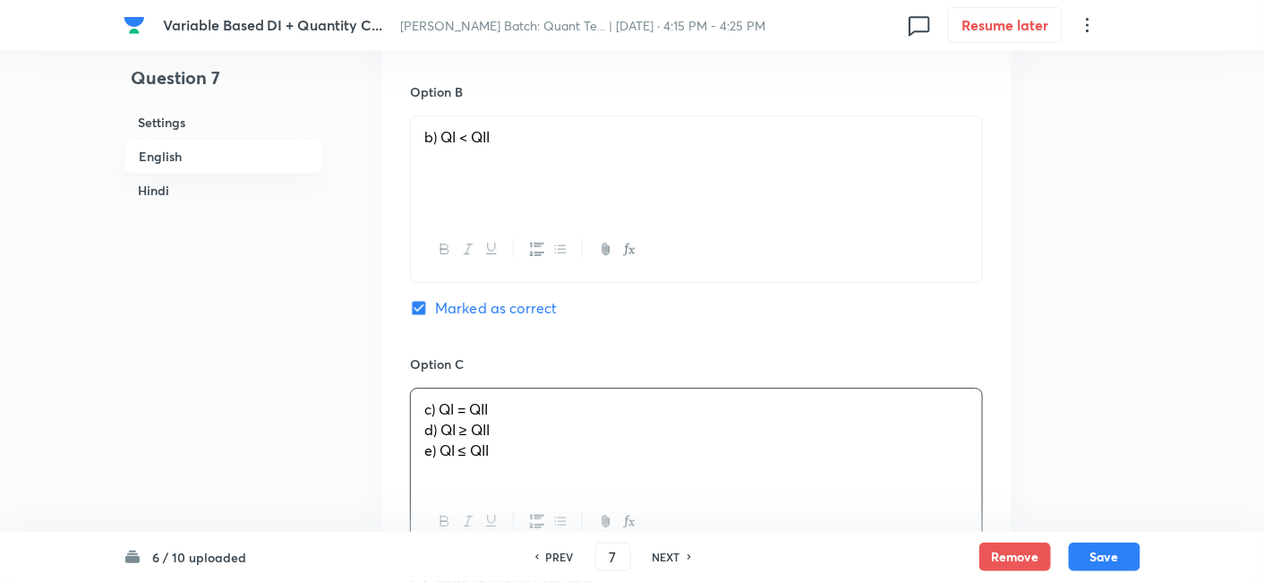
drag, startPoint x: 416, startPoint y: 433, endPoint x: 622, endPoint y: 520, distance: 223.4
click at [622, 520] on div "c) QI = QII d) QI ≥ QII e) QI ≤ QII" at bounding box center [696, 471] width 573 height 167
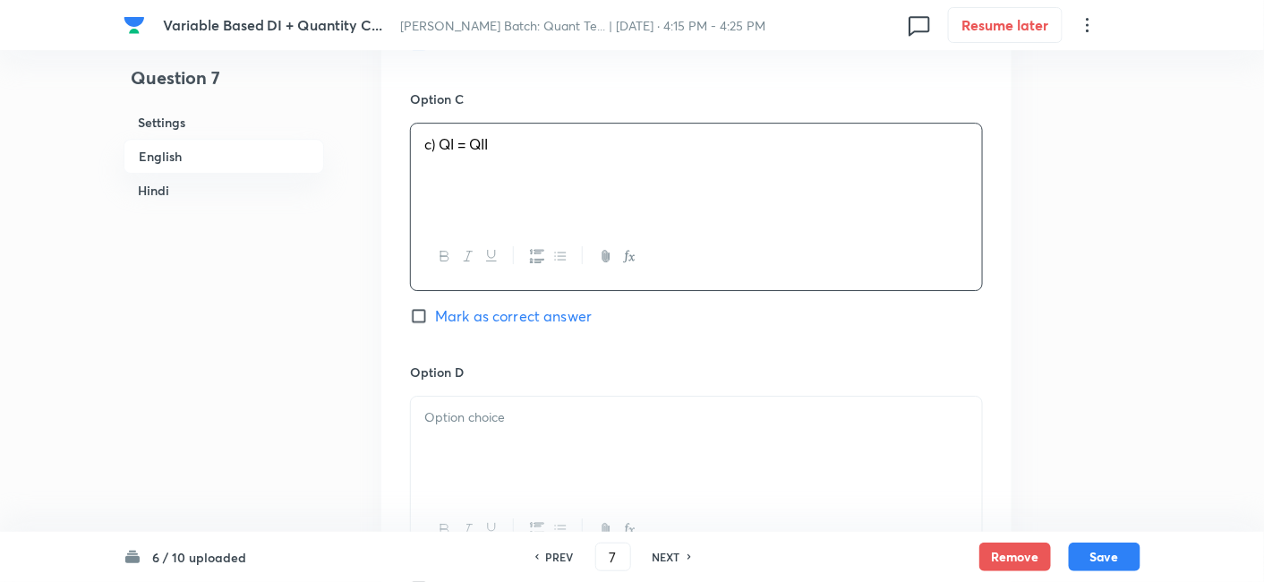
scroll to position [1727, 0]
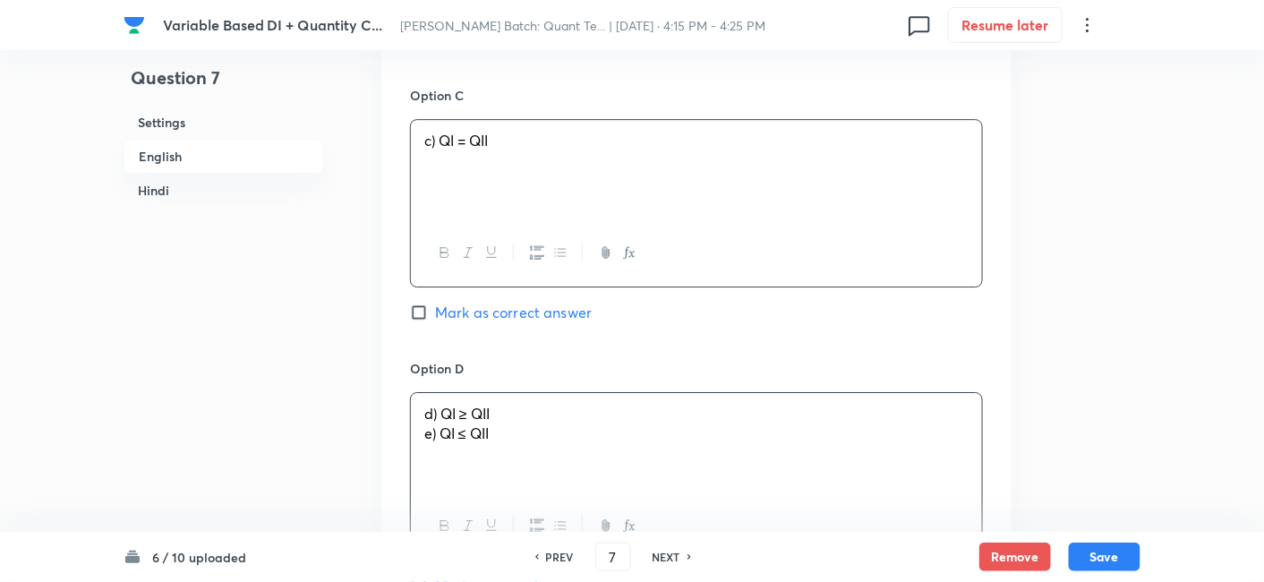
click at [499, 440] on div "d) QI ≥ QII e) QI ≤ QII" at bounding box center [696, 443] width 571 height 100
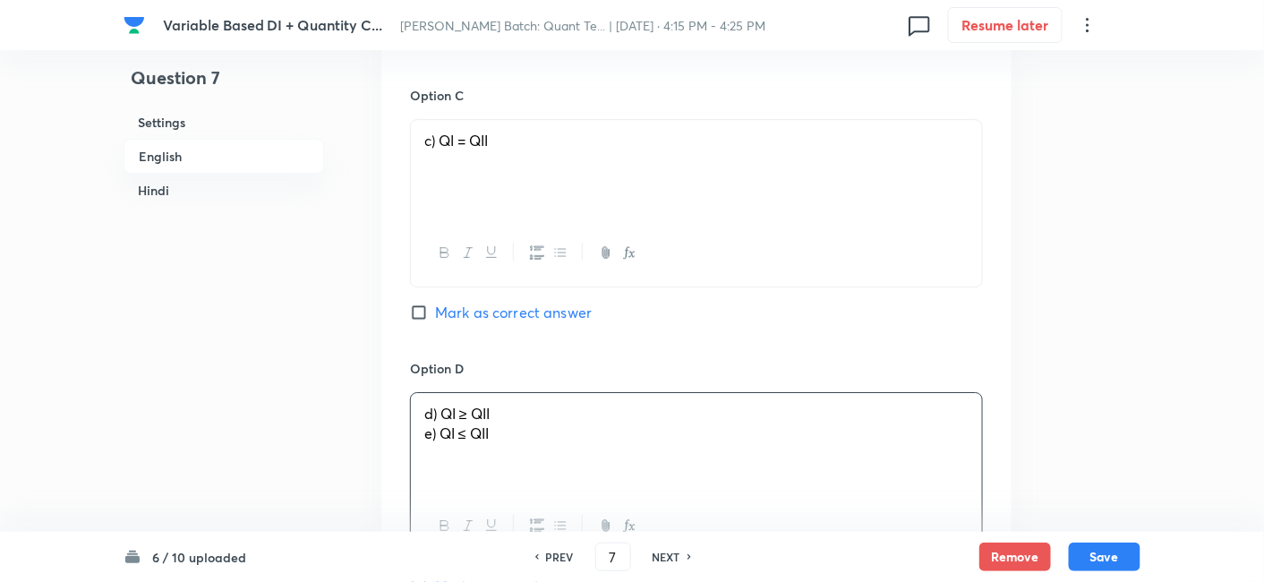
drag, startPoint x: 414, startPoint y: 437, endPoint x: 667, endPoint y: 478, distance: 255.8
click at [667, 478] on div "d) QI ≥ QII e) QI ≤ QII" at bounding box center [696, 443] width 571 height 100
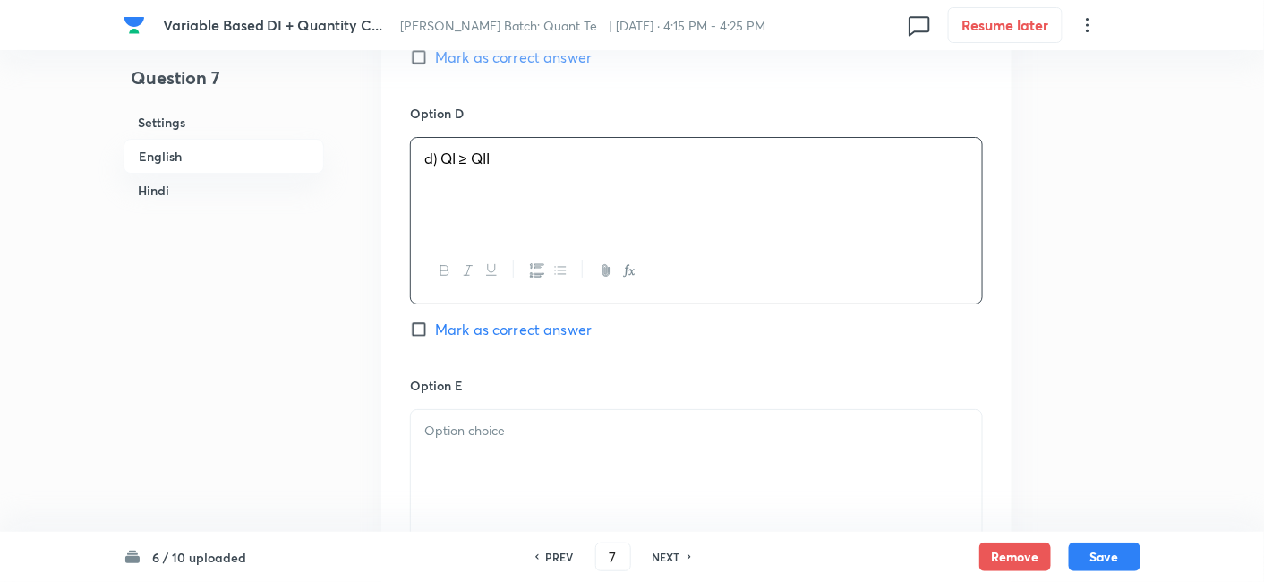
click at [667, 478] on div at bounding box center [696, 460] width 571 height 100
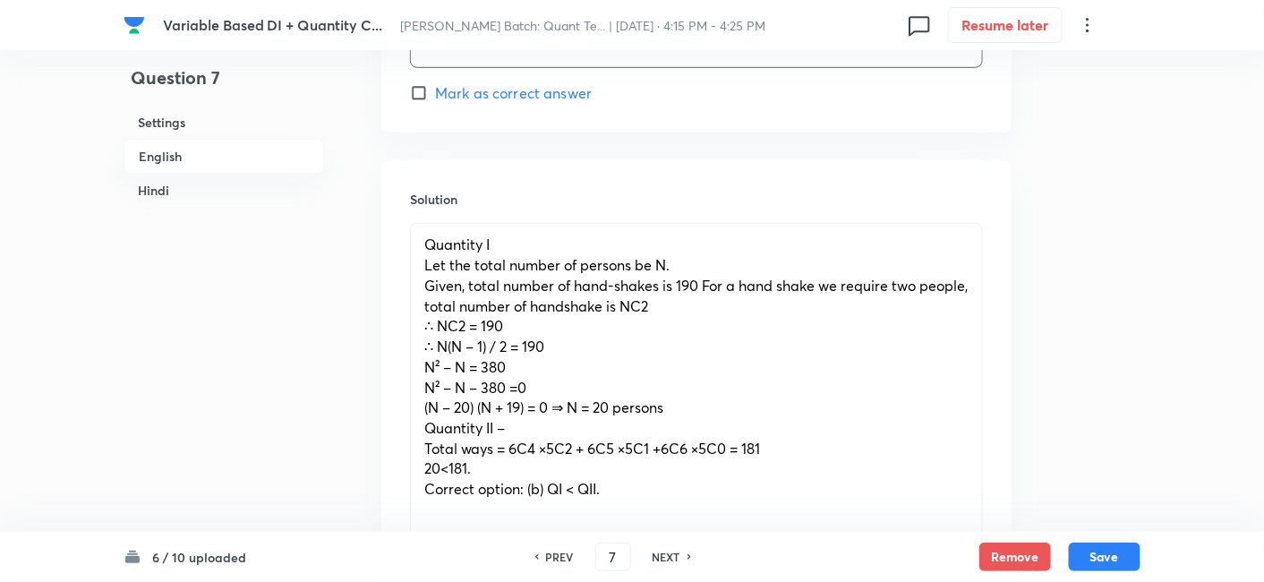
scroll to position [2552, 0]
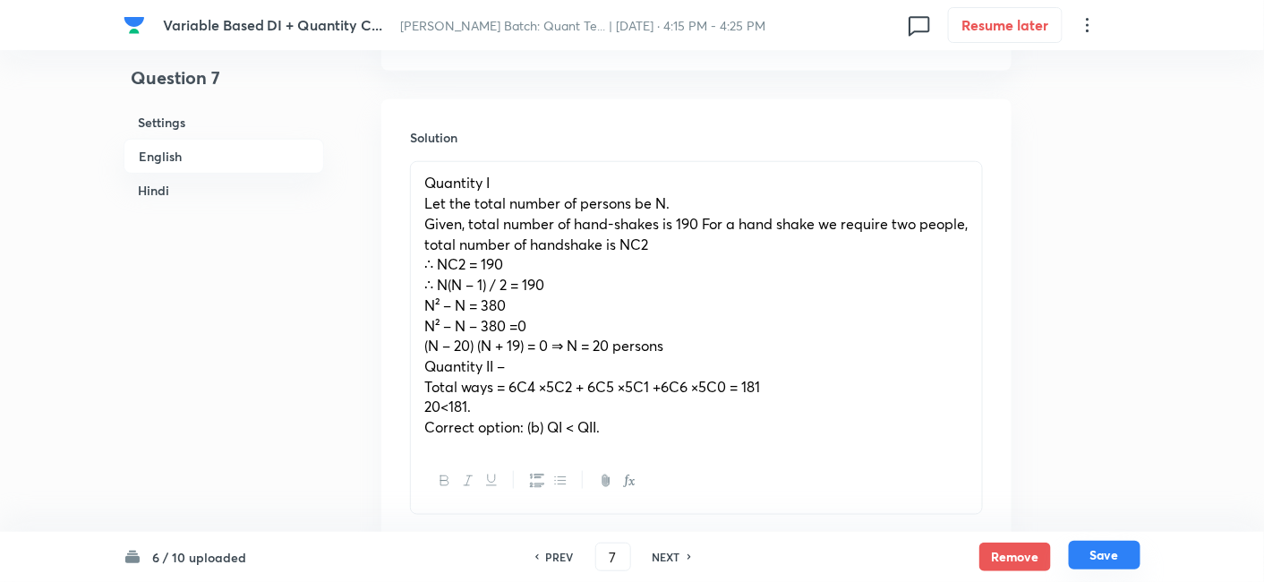
click at [1119, 558] on button "Save" at bounding box center [1105, 555] width 72 height 29
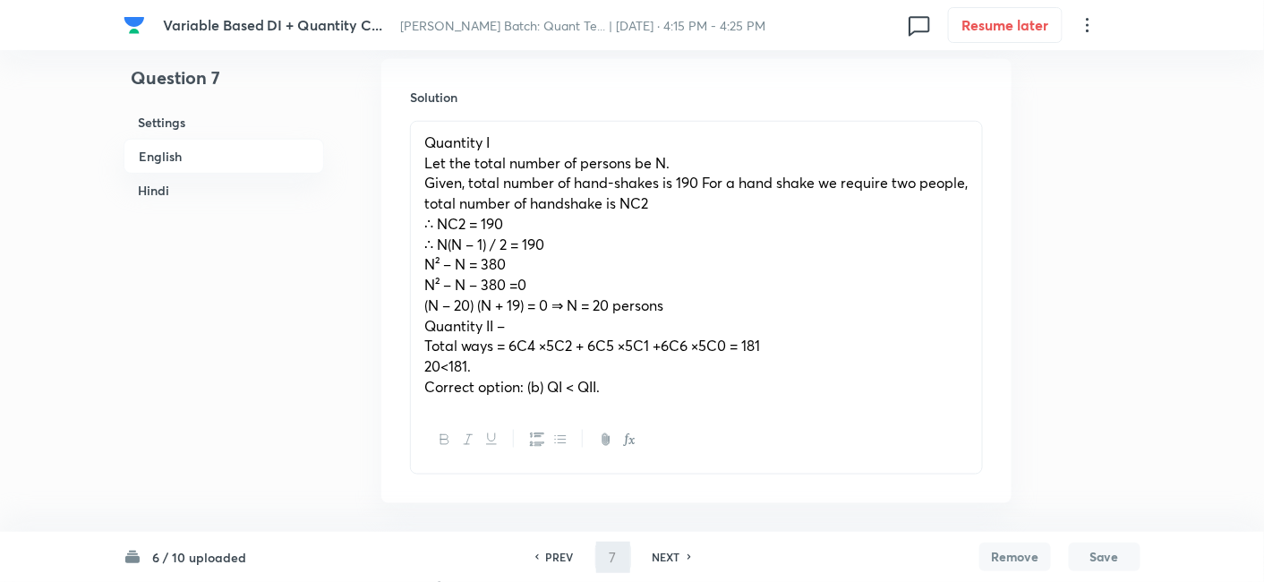
type input "8"
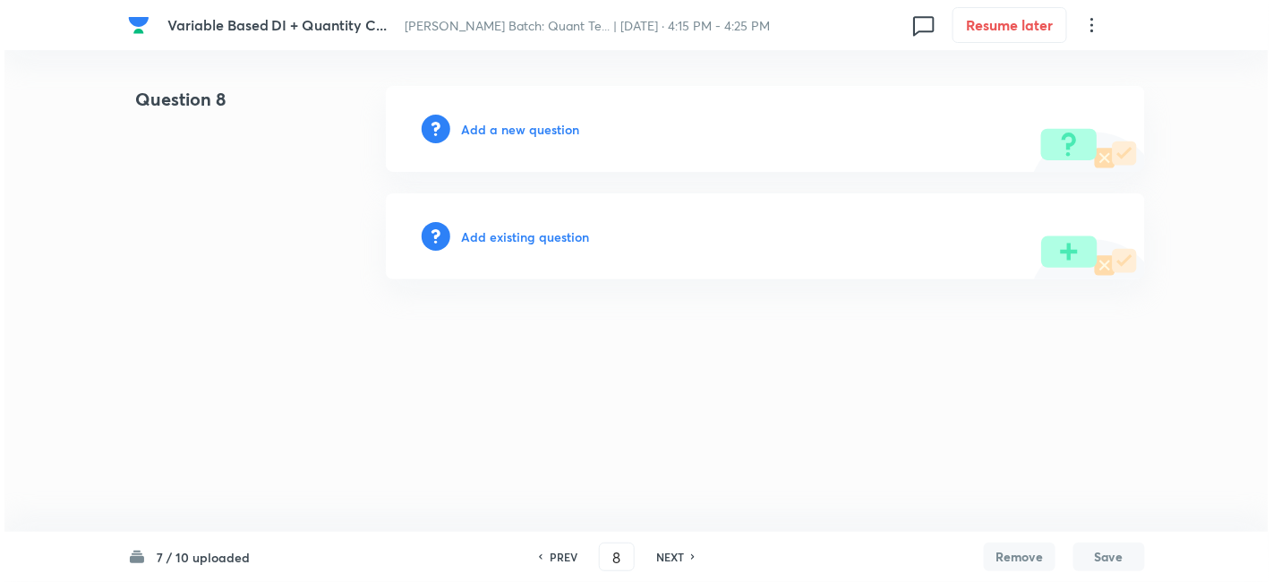
scroll to position [0, 0]
click at [562, 137] on div "Add a new question" at bounding box center [765, 129] width 759 height 86
click at [562, 137] on h6 "Add a new question" at bounding box center [520, 129] width 118 height 19
click at [562, 137] on h6 "Choose a question type" at bounding box center [530, 129] width 138 height 19
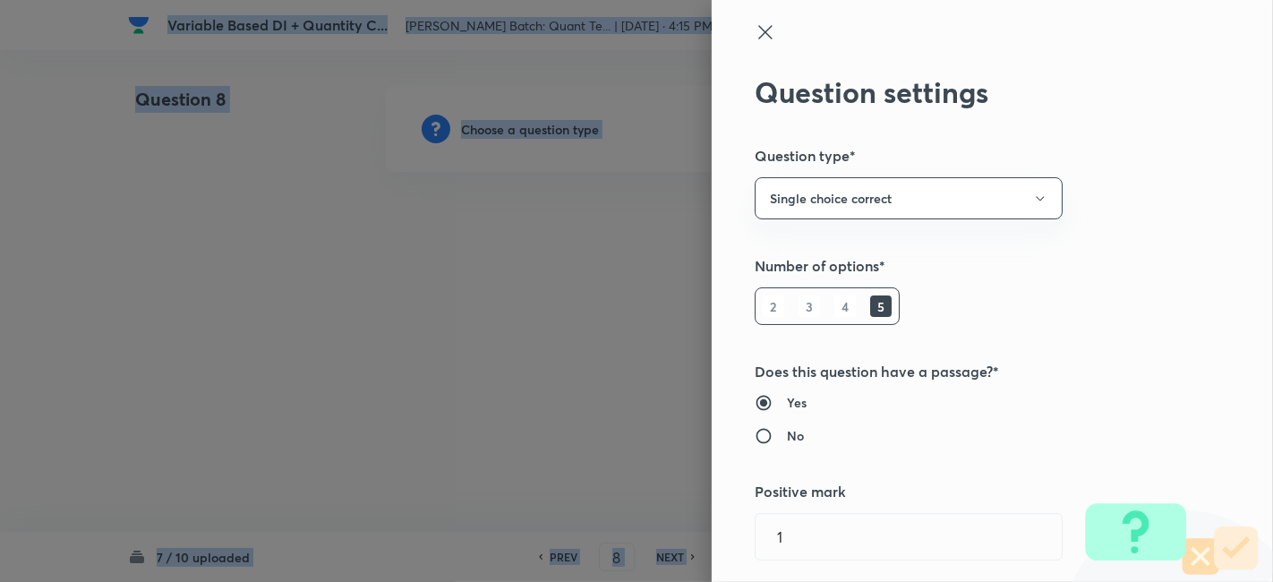
click at [562, 137] on div at bounding box center [636, 291] width 1273 height 582
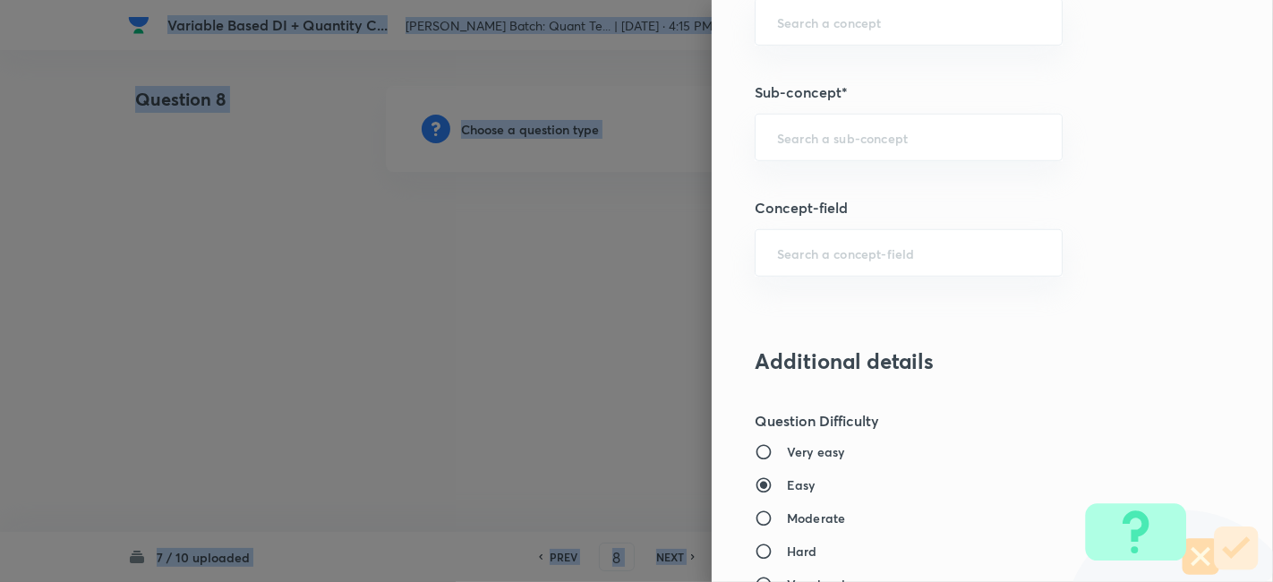
scroll to position [1063, 0]
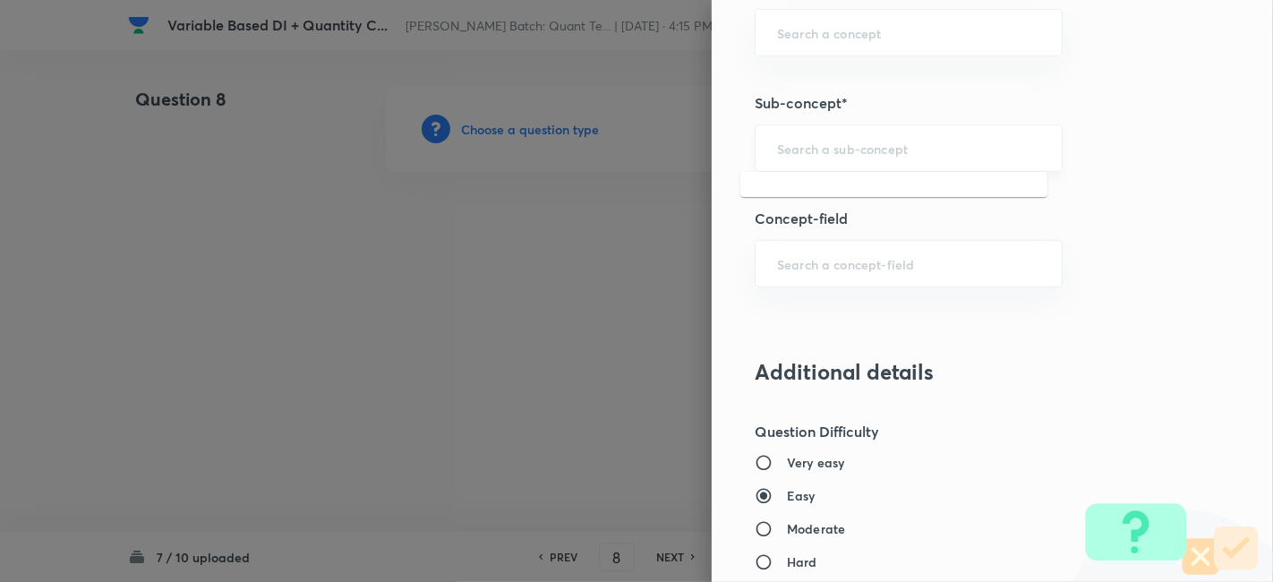
click at [910, 140] on input "text" at bounding box center [908, 148] width 263 height 17
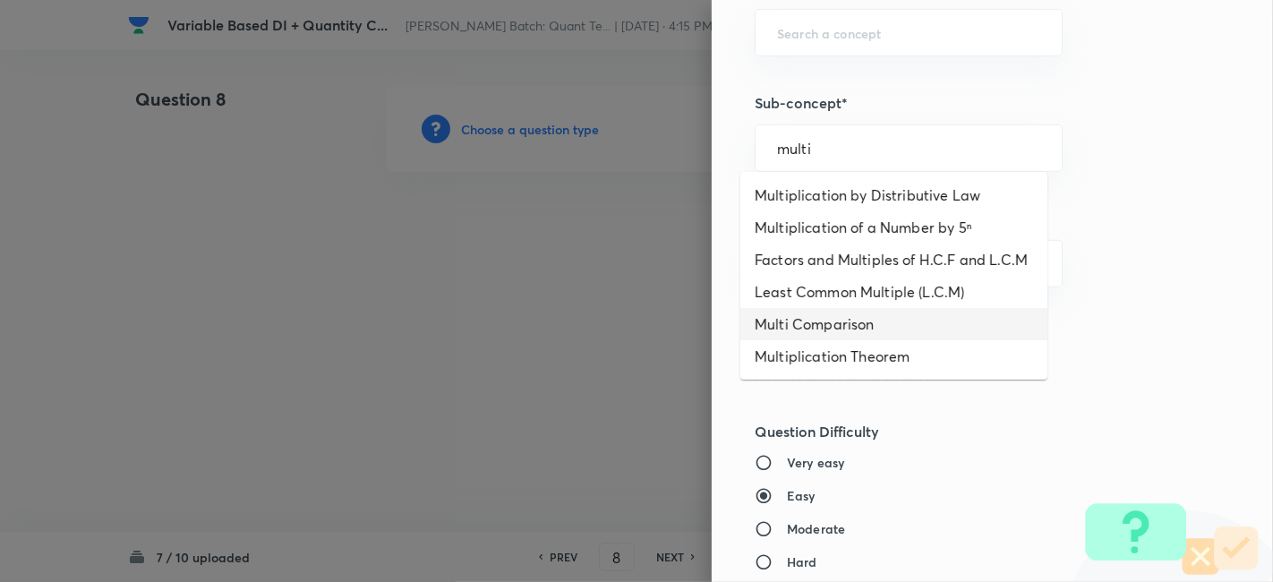
click at [843, 321] on li "Multi Comparison" at bounding box center [893, 324] width 307 height 32
type input "Multi Comparison"
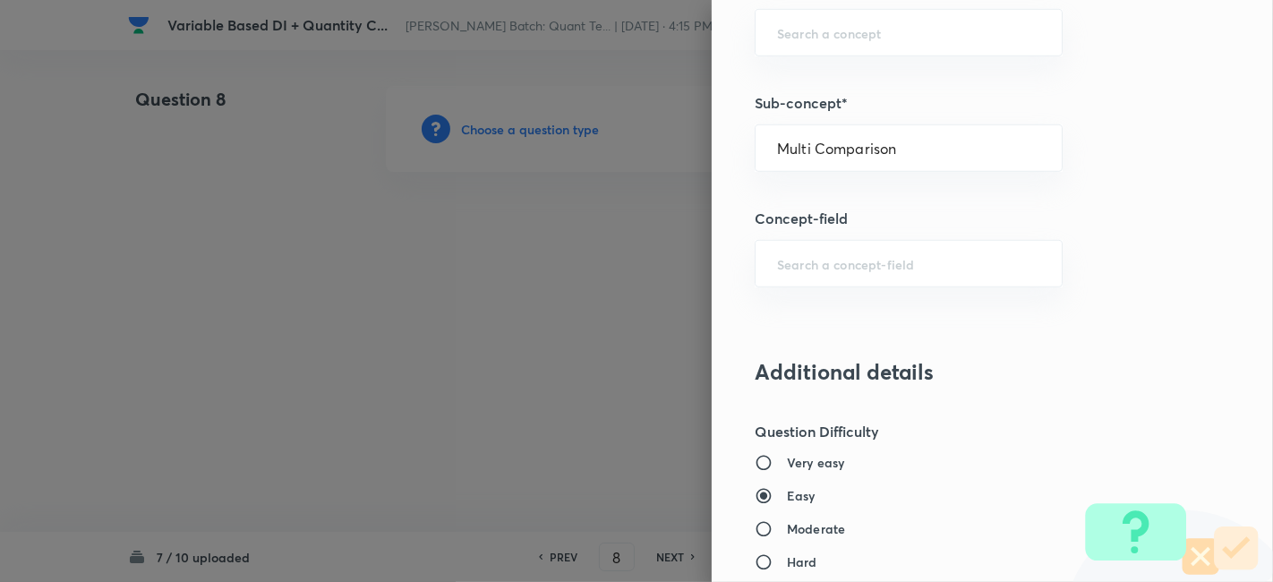
type input "Quantitative Aptitude"
type input "Advanced Maths"
type input "Quantitative Comparison"
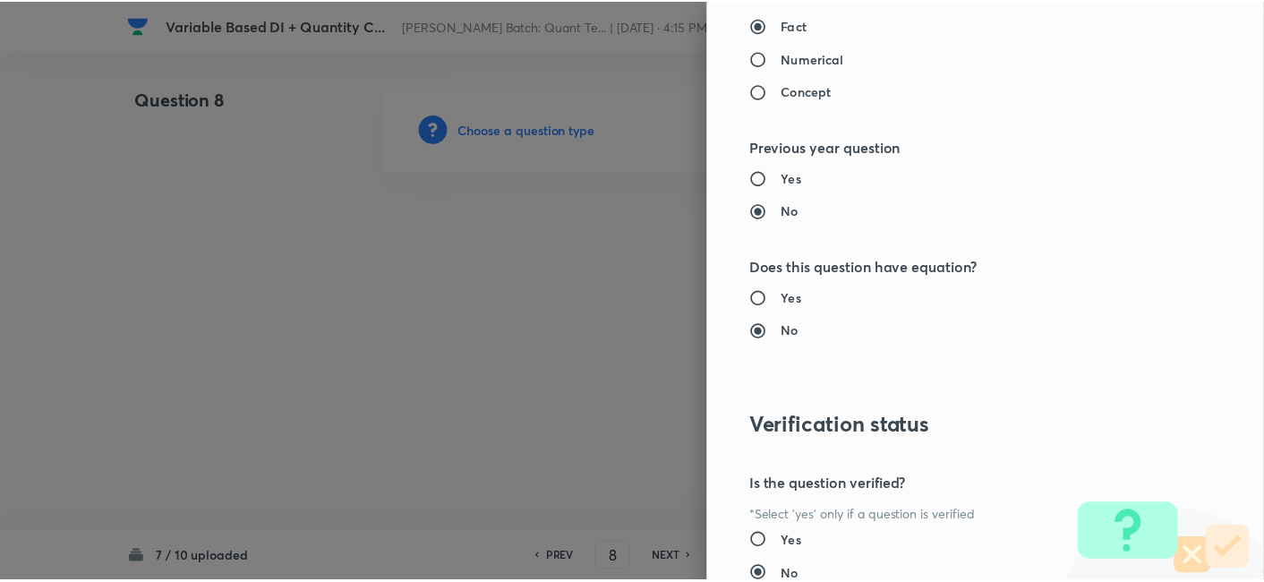
scroll to position [1853, 0]
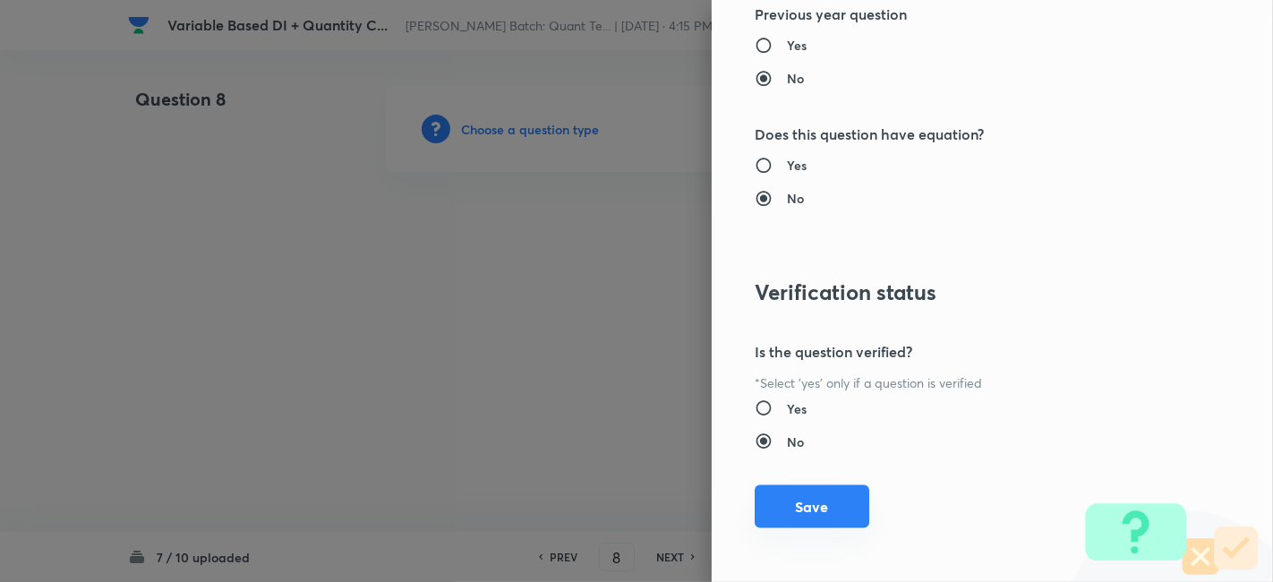
click at [799, 523] on button "Save" at bounding box center [812, 506] width 115 height 43
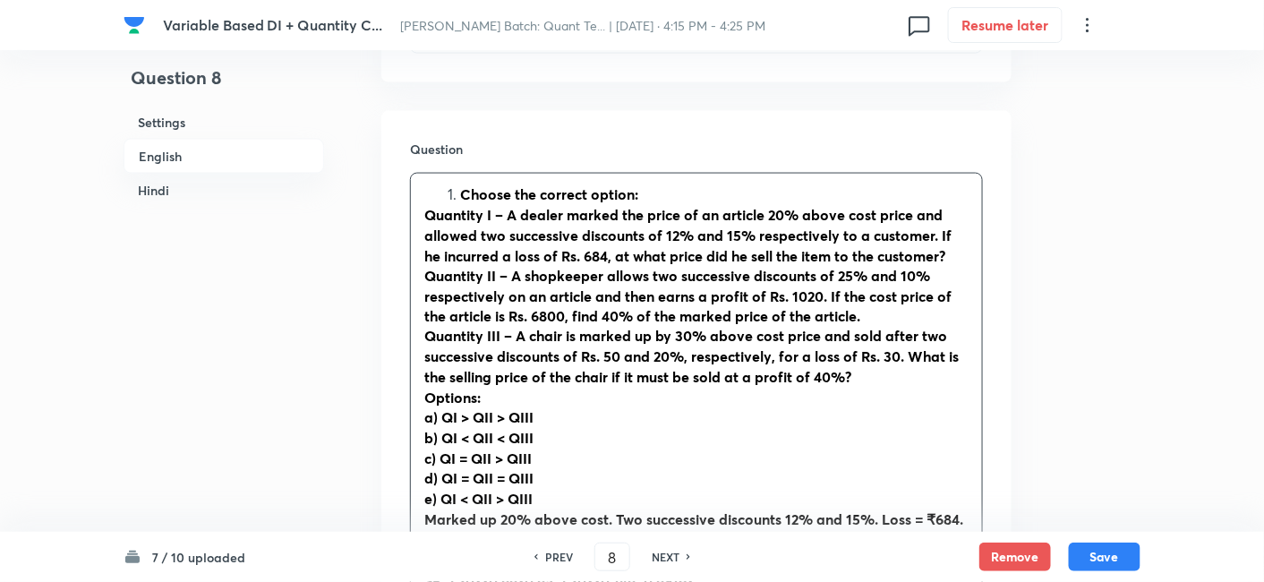
scroll to position [759, 0]
click at [464, 192] on strong "Choose the correct option:" at bounding box center [549, 192] width 178 height 19
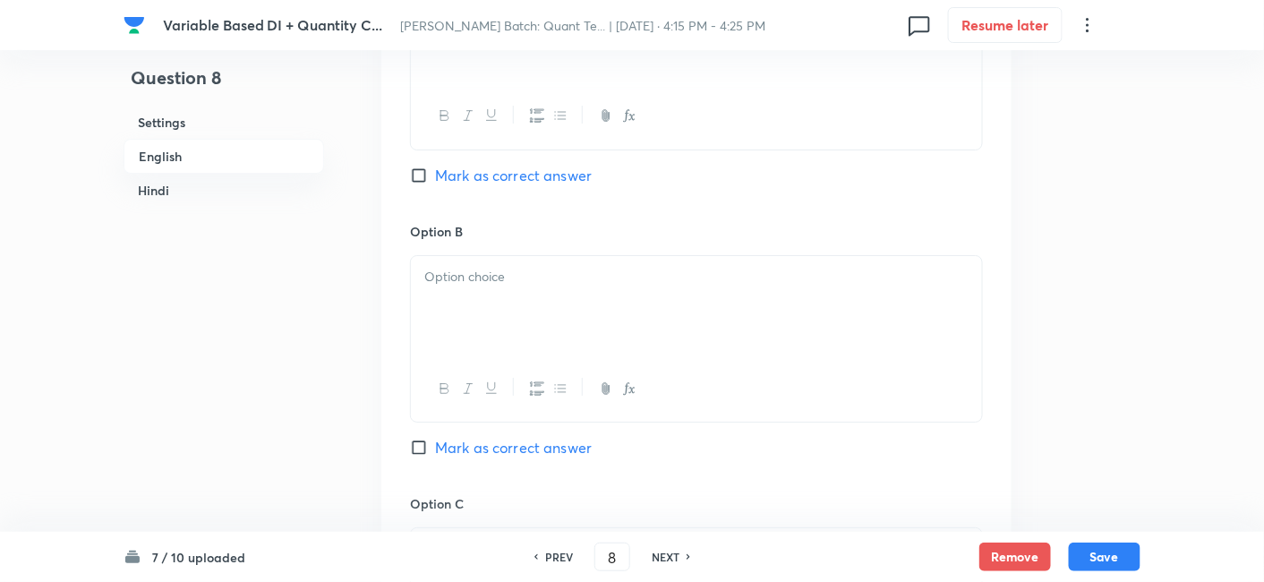
drag, startPoint x: 421, startPoint y: 192, endPoint x: 790, endPoint y: 437, distance: 443.2
click at [790, 437] on div "In English Passage In the question, two quantities I, II and III are given. You…" at bounding box center [696, 72] width 630 height 3038
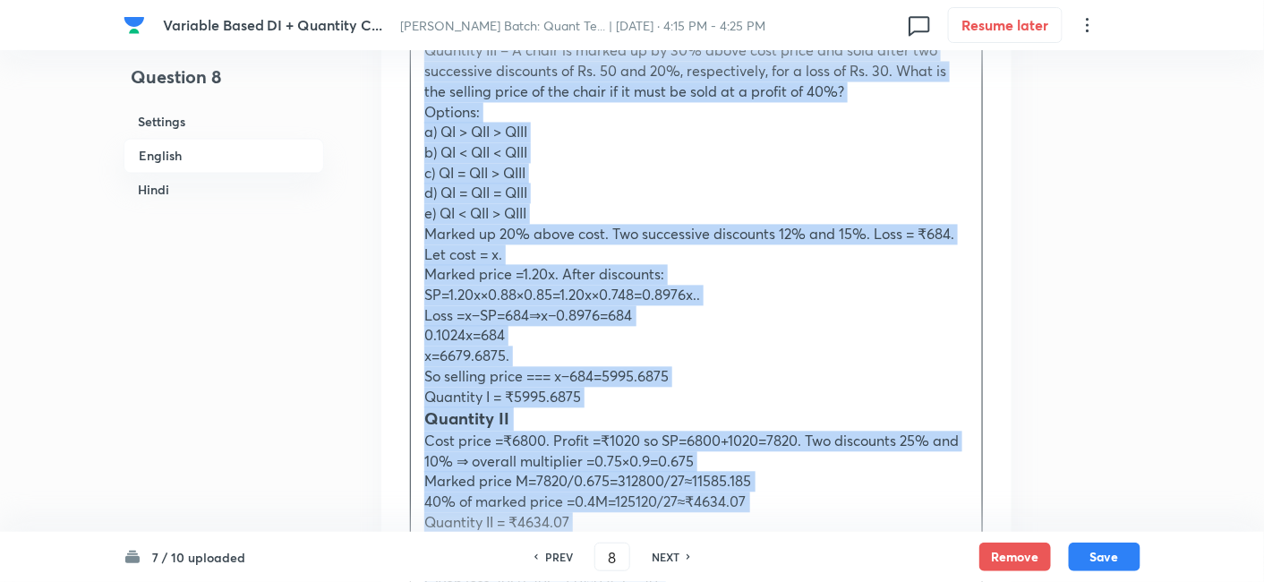
scroll to position [1028, 0]
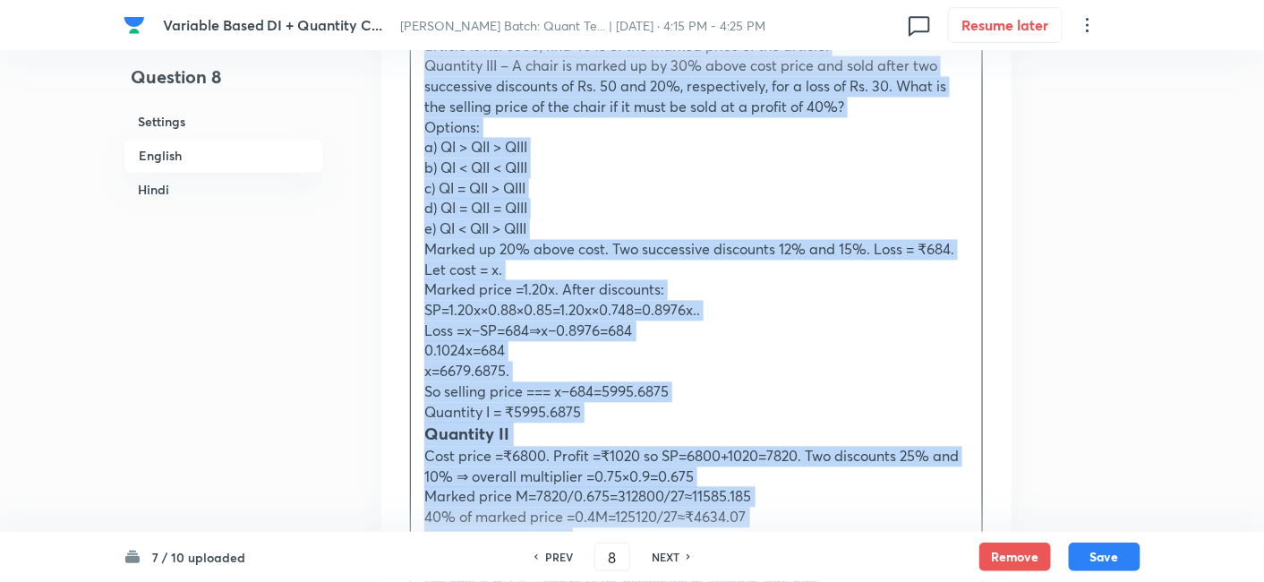
click at [533, 269] on p "Let cost = x." at bounding box center [696, 270] width 544 height 21
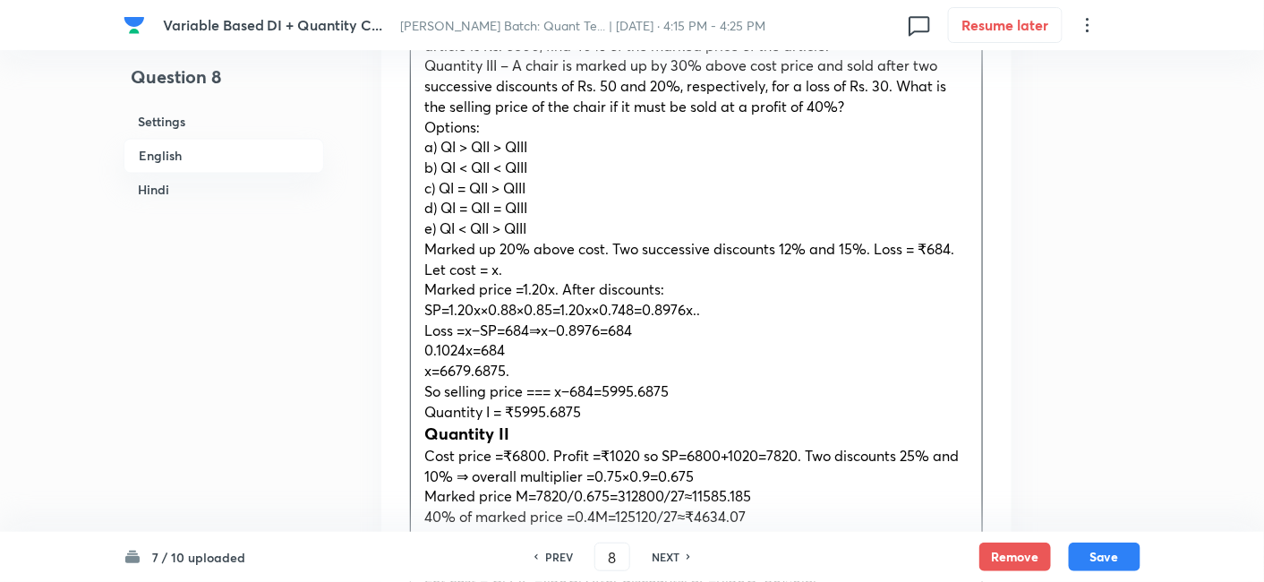
click at [500, 121] on p "Options:" at bounding box center [696, 128] width 544 height 21
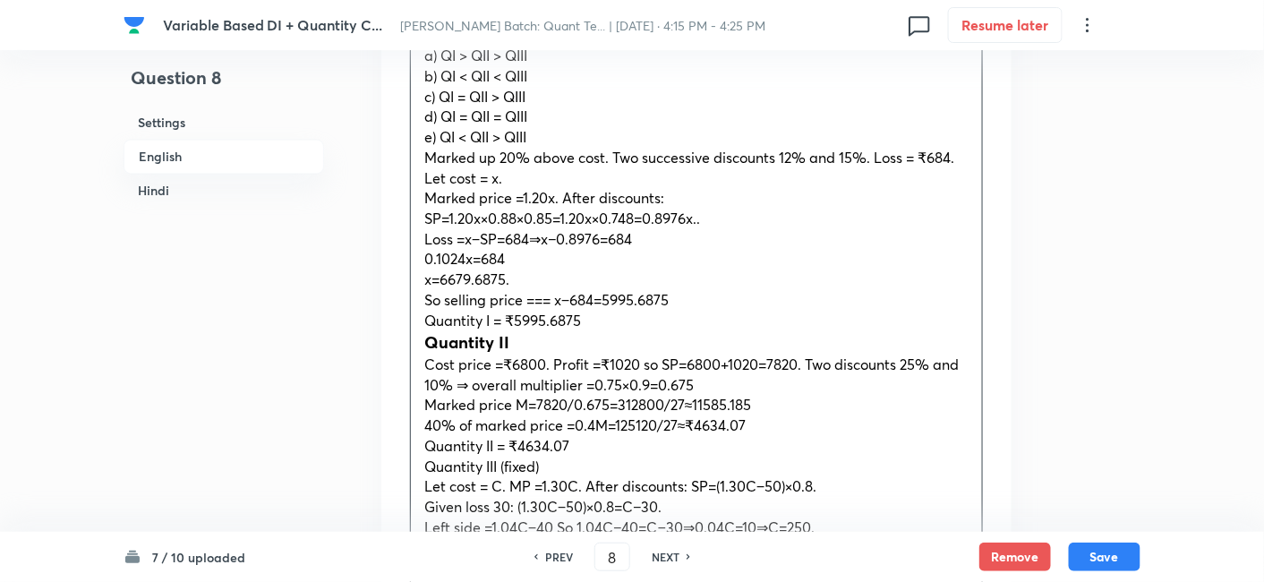
scroll to position [1122, 0]
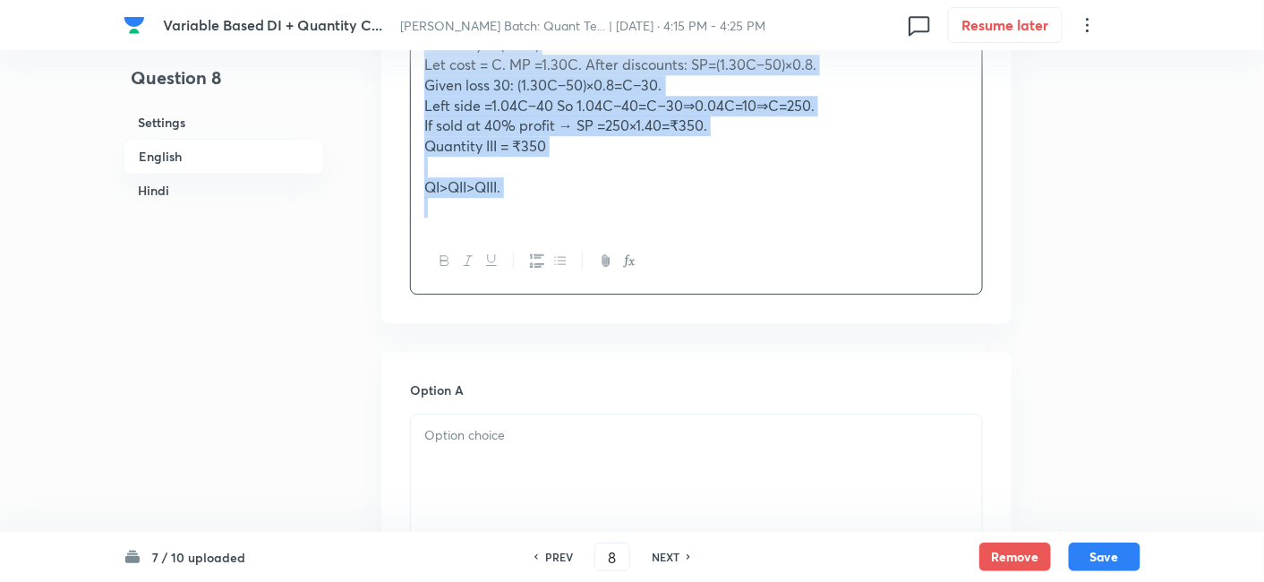
drag, startPoint x: 423, startPoint y: 157, endPoint x: 700, endPoint y: 457, distance: 408.6
click at [700, 457] on div "In English Passage In the question, two quantities I, II and III are given. You…" at bounding box center [696, 504] width 630 height 3038
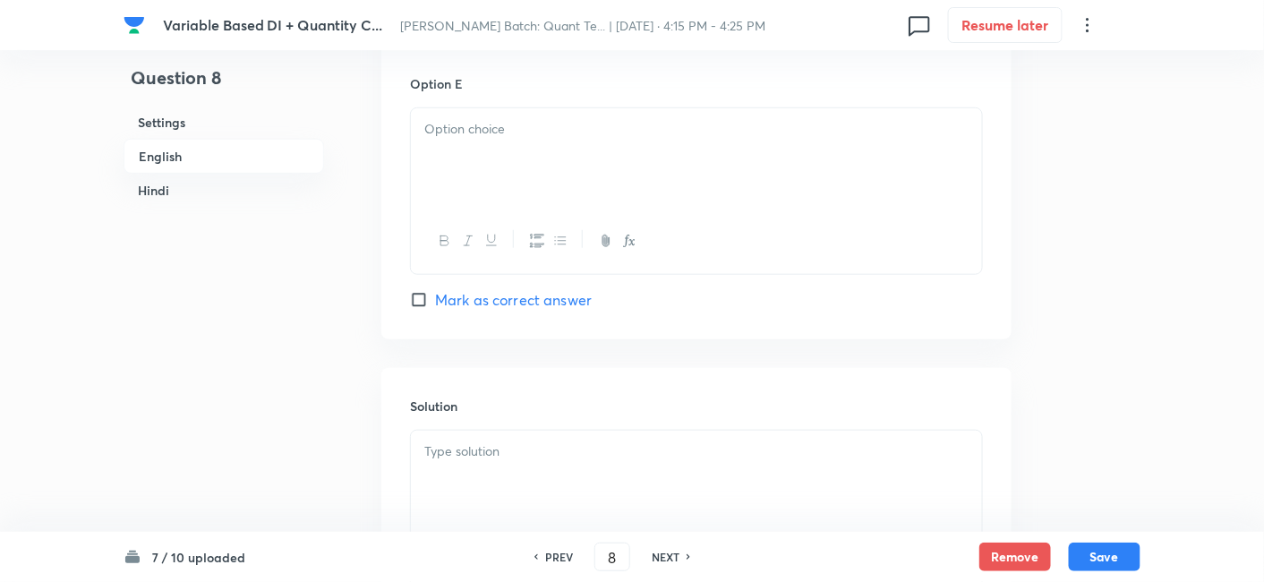
scroll to position [2497, 0]
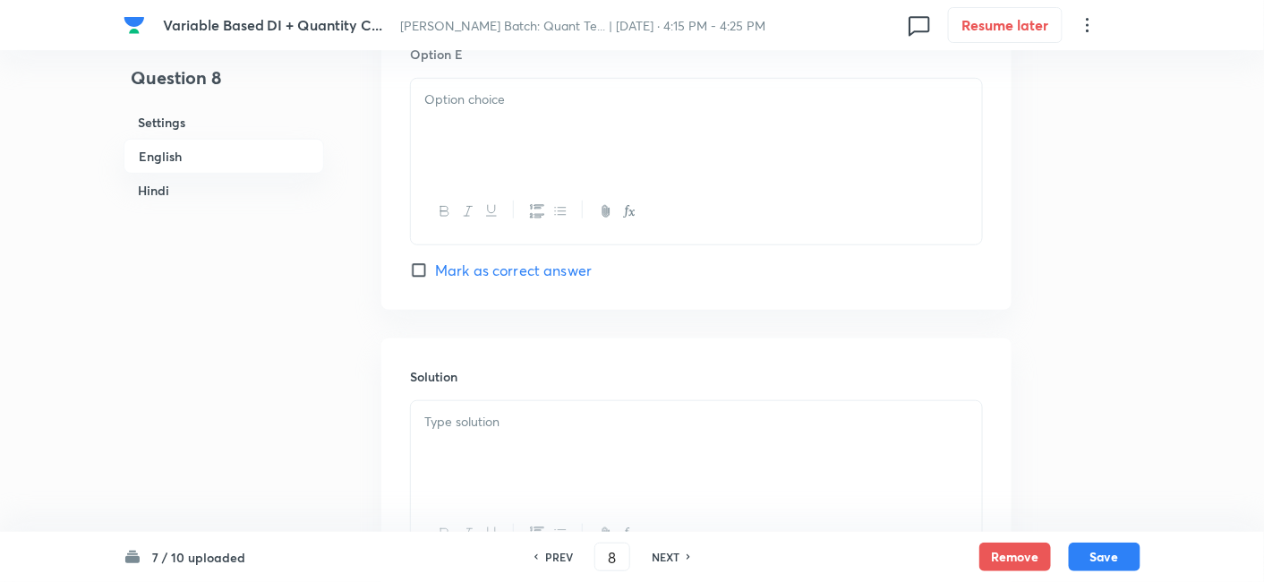
click at [700, 457] on div at bounding box center [696, 451] width 571 height 100
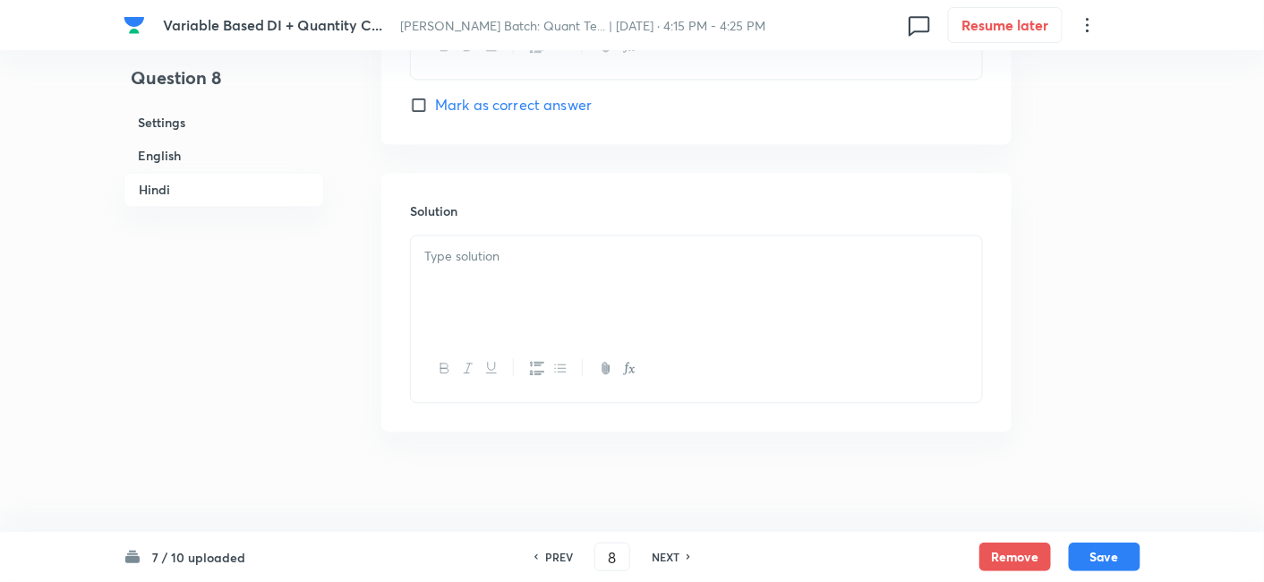
click at [519, 264] on div at bounding box center [696, 285] width 571 height 100
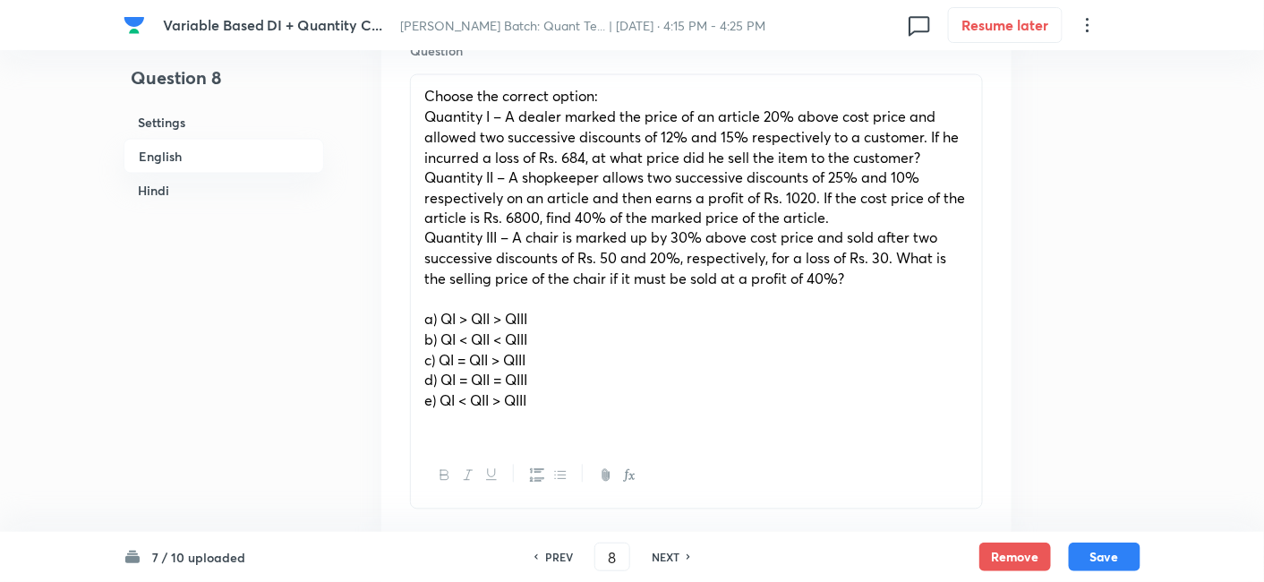
scroll to position [854, 0]
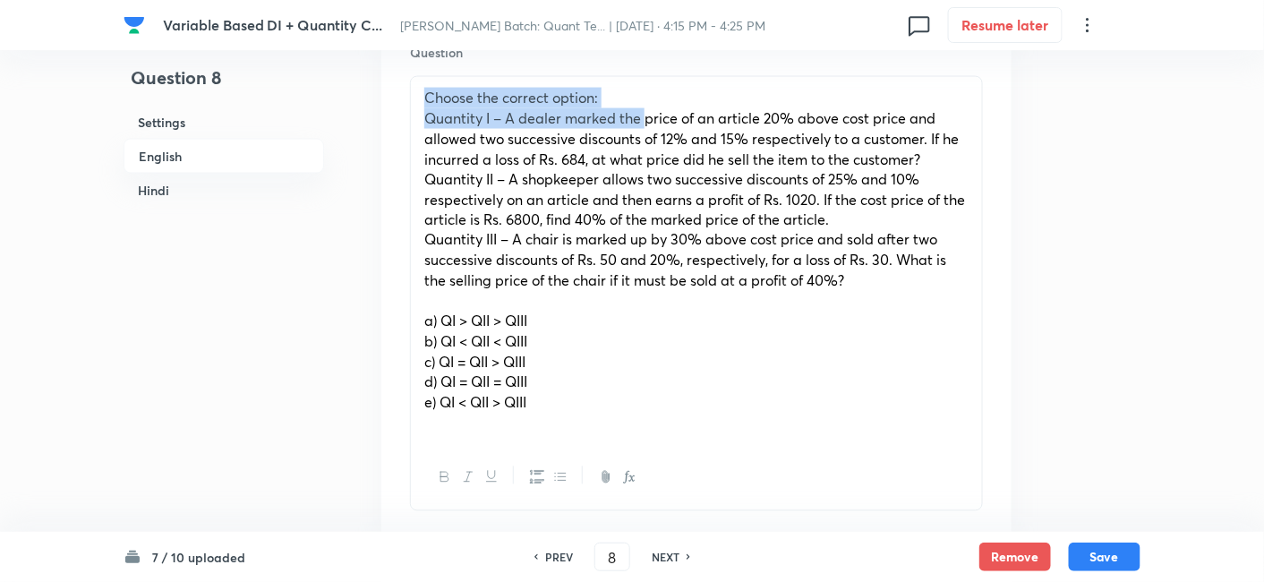
drag, startPoint x: 421, startPoint y: 97, endPoint x: 645, endPoint y: 110, distance: 224.2
click at [645, 110] on div "Choose the correct option: Quantity I – A dealer marked the price of an article…" at bounding box center [696, 260] width 571 height 367
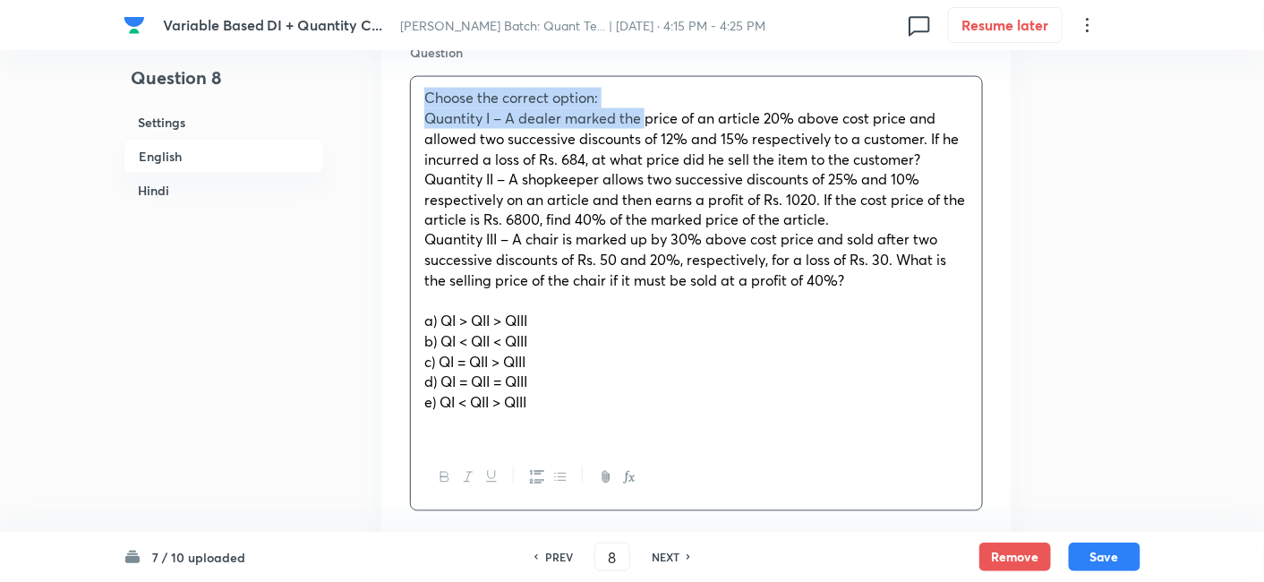
click at [621, 89] on p "Choose the correct option:" at bounding box center [696, 98] width 544 height 21
drag, startPoint x: 621, startPoint y: 89, endPoint x: 409, endPoint y: 87, distance: 212.2
click at [410, 87] on div "Choose the correct option: Quantity I – A dealer marked the price of an article…" at bounding box center [696, 293] width 573 height 435
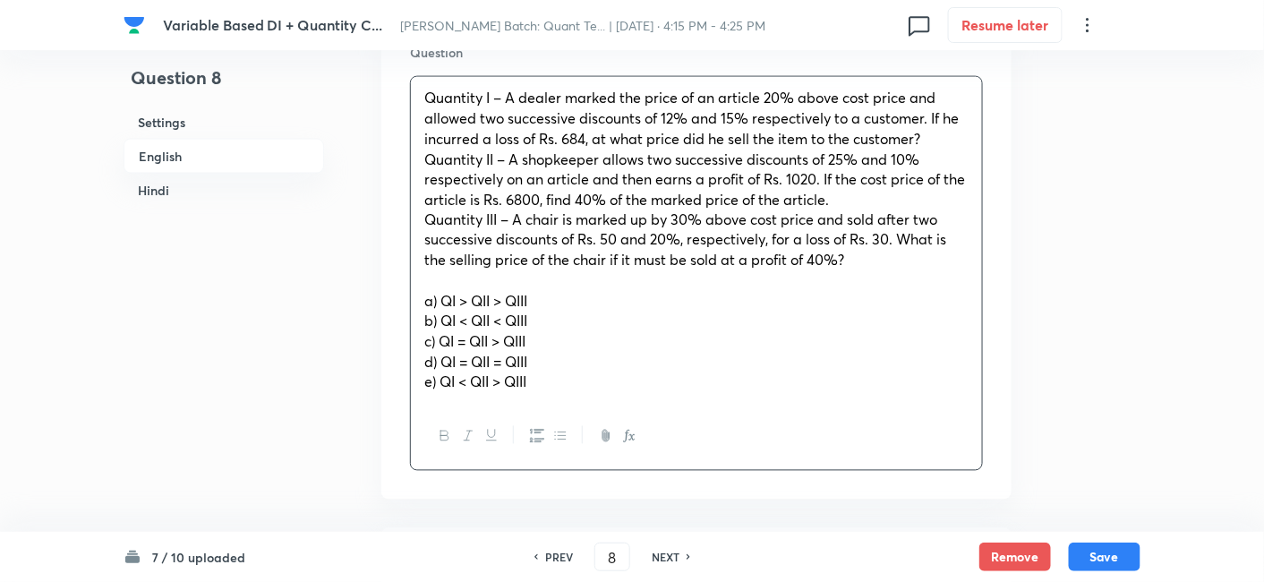
drag, startPoint x: 415, startPoint y: 90, endPoint x: 620, endPoint y: 457, distance: 420.4
click at [620, 457] on div "Quantity I – A dealer marked the price of an article 20% above cost price and a…" at bounding box center [696, 273] width 573 height 394
copy div "Quantity I – A dealer marked the price of an article 20% above cost price and a…"
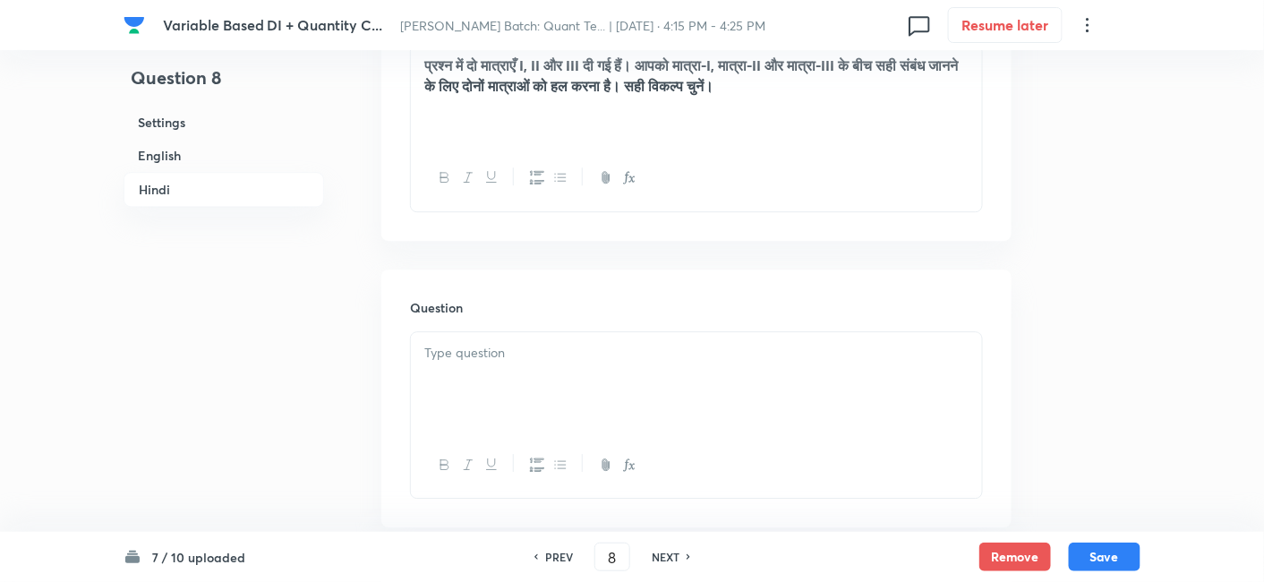
scroll to position [3590, 0]
click at [592, 373] on div at bounding box center [696, 381] width 571 height 100
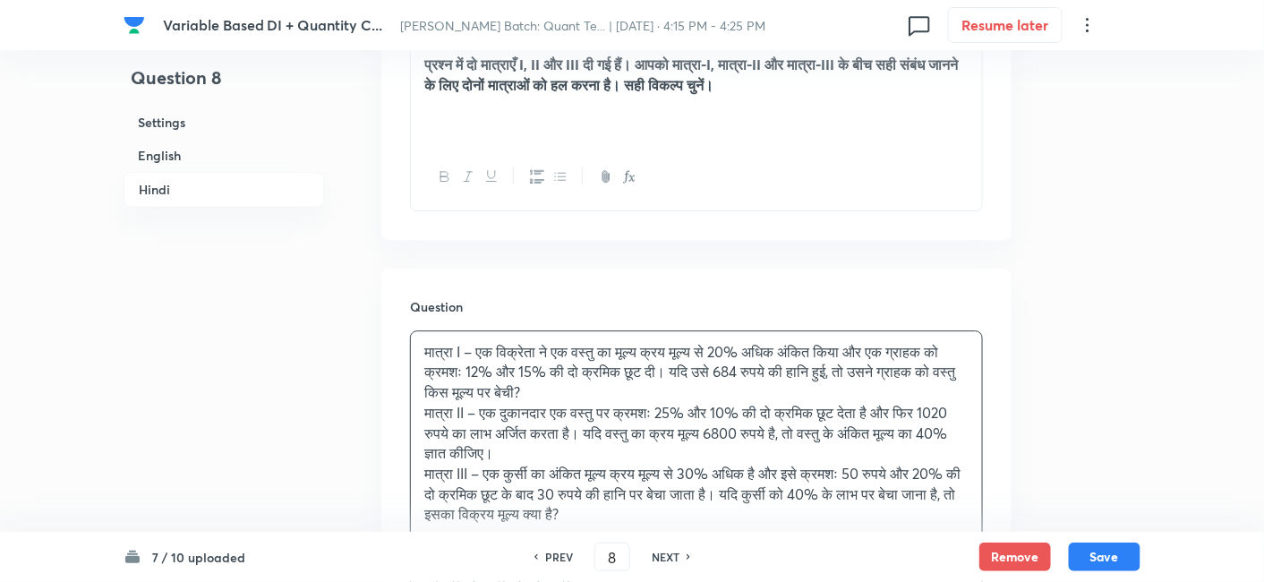
scroll to position [3840, 0]
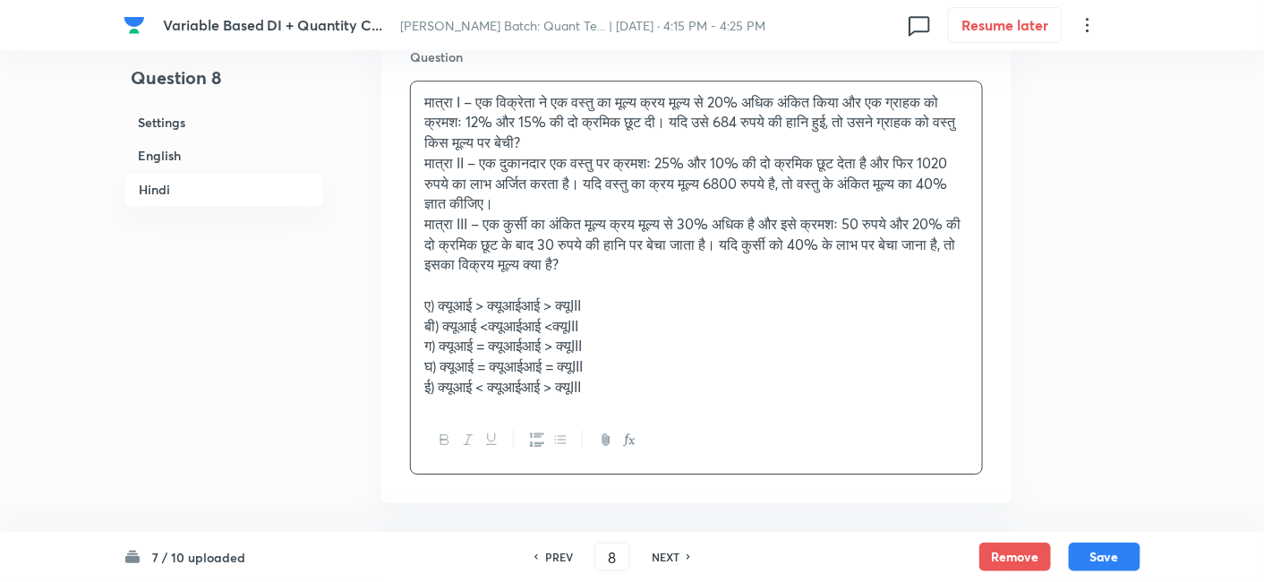
drag, startPoint x: 416, startPoint y: 302, endPoint x: 699, endPoint y: 479, distance: 333.8
click at [699, 479] on div "Question मात्रा I – एक विक्रेता ने एक वस्तु का मूल्य क्रय मूल्य से 20% अधिक अंक…" at bounding box center [696, 261] width 630 height 484
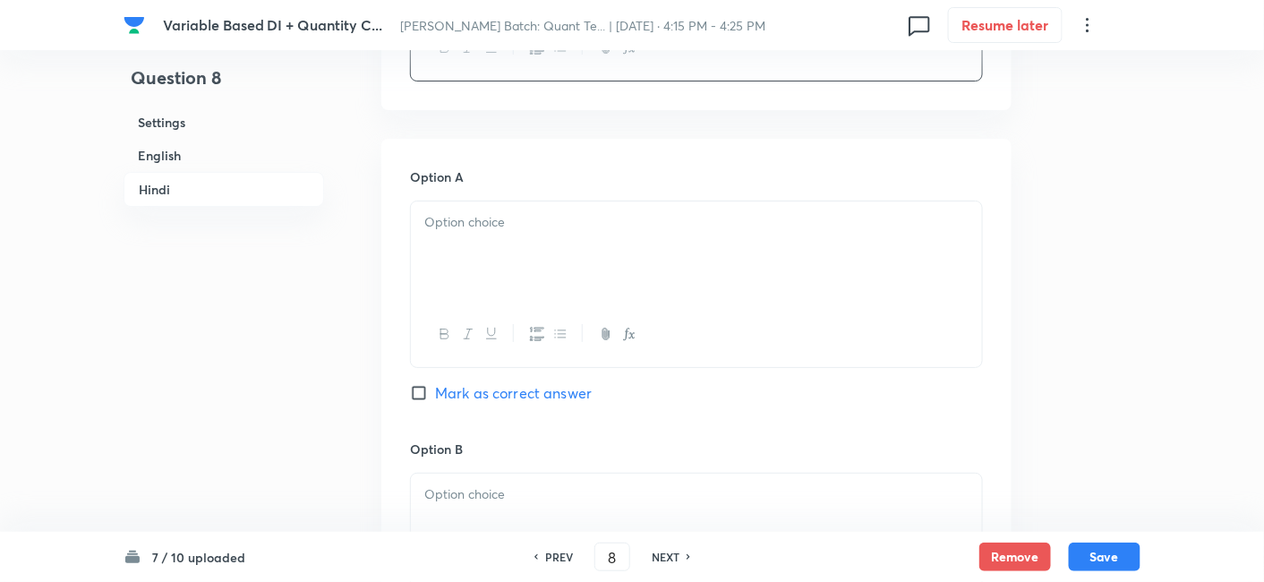
scroll to position [4155, 0]
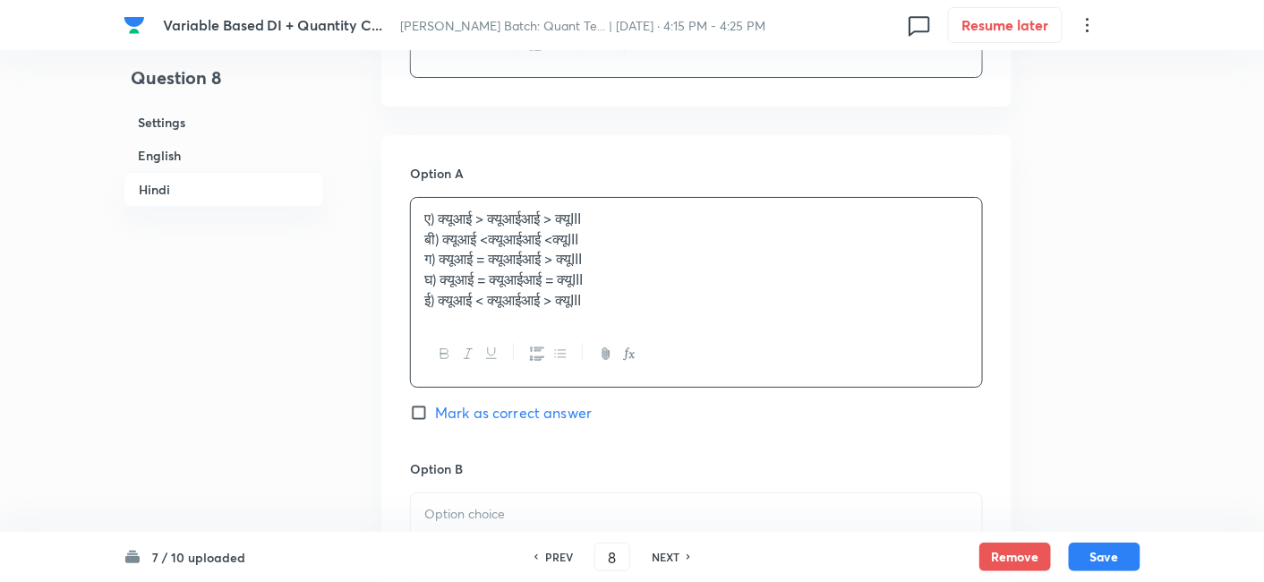
click at [460, 237] on div "ए) क्यूआई > क्यूआईआई > क्यूIII बी) क्यूआई <क्यूआईआई <क्यूIII ग) क्यूआई = क्यूआई…" at bounding box center [696, 260] width 571 height 124
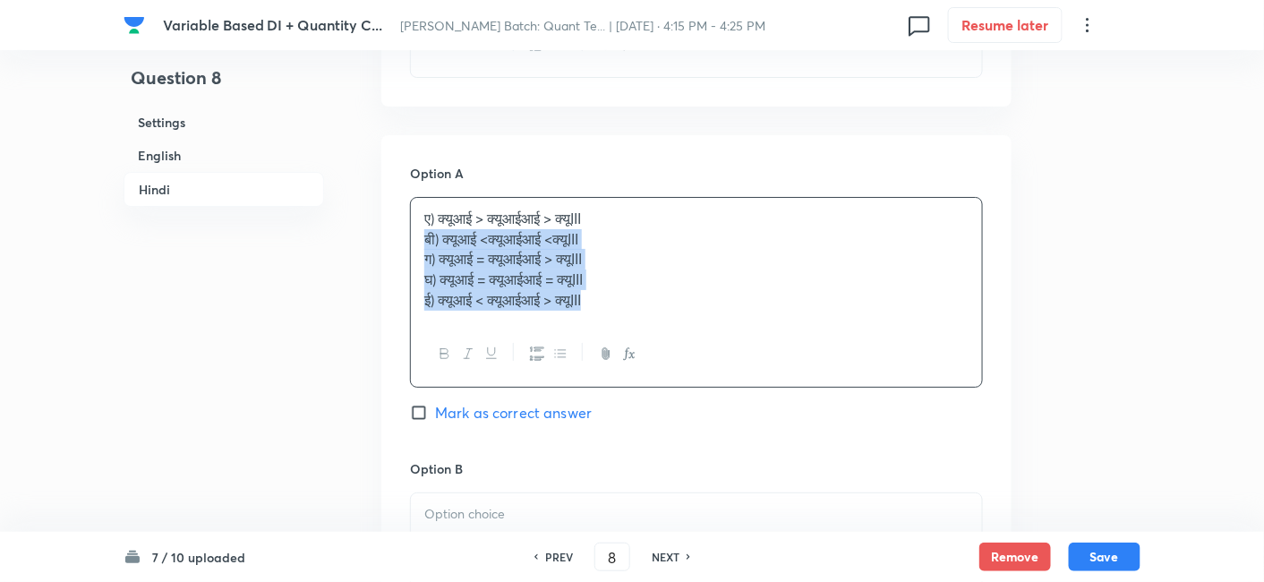
drag, startPoint x: 414, startPoint y: 231, endPoint x: 694, endPoint y: 354, distance: 305.0
click at [694, 354] on div "ए) क्यूआई > क्यूआईआई > क्यूIII बी) क्यूआई <क्यूआईआई <क्यूIII ग) क्यूआई = क्यूआई…" at bounding box center [696, 292] width 573 height 191
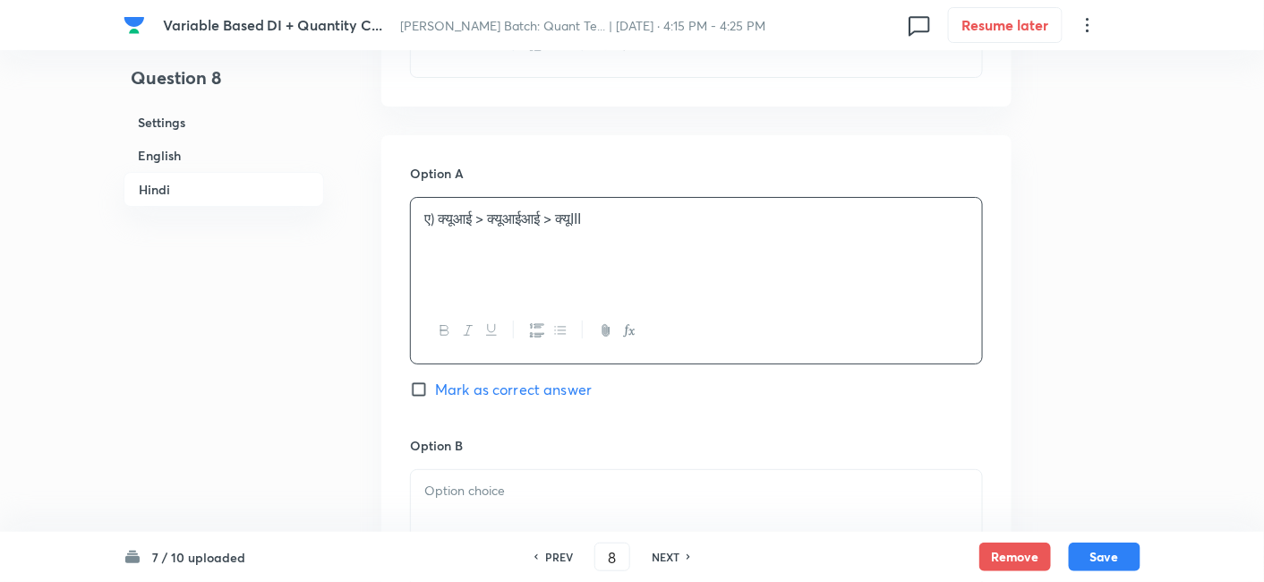
scroll to position [4345, 0]
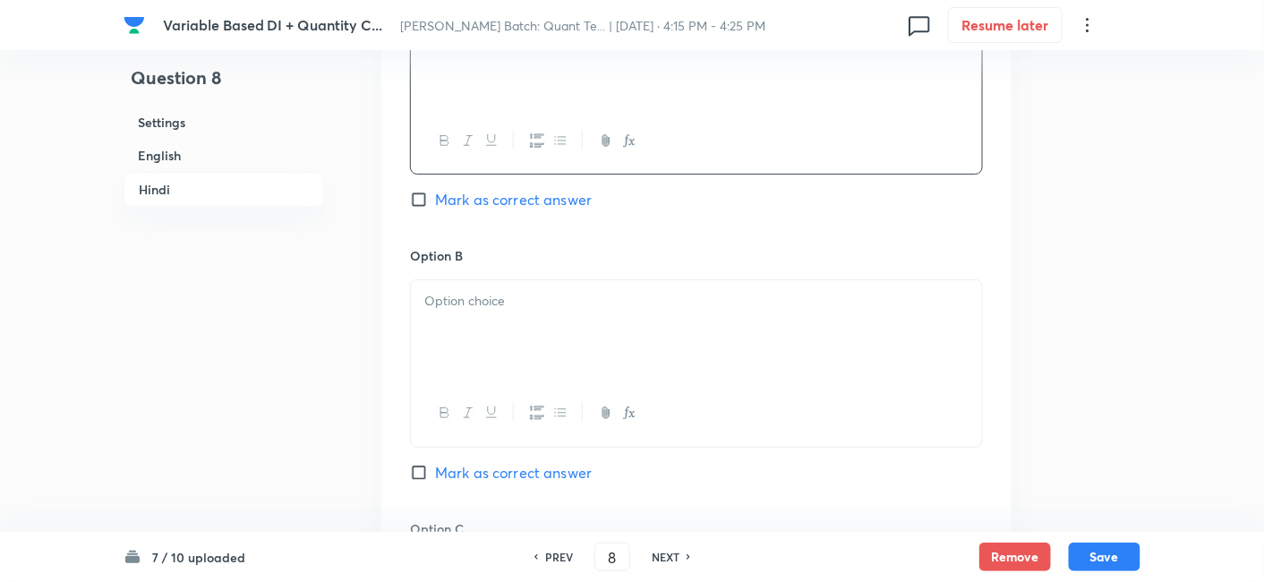
click at [493, 311] on div at bounding box center [696, 330] width 571 height 100
paste div
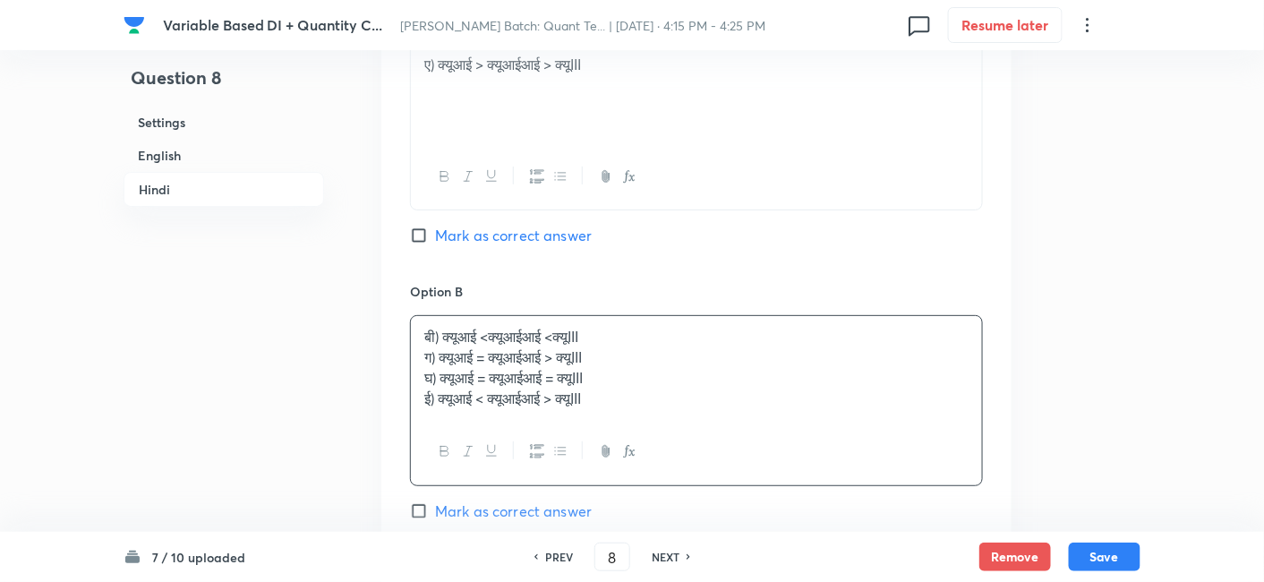
scroll to position [4308, 0]
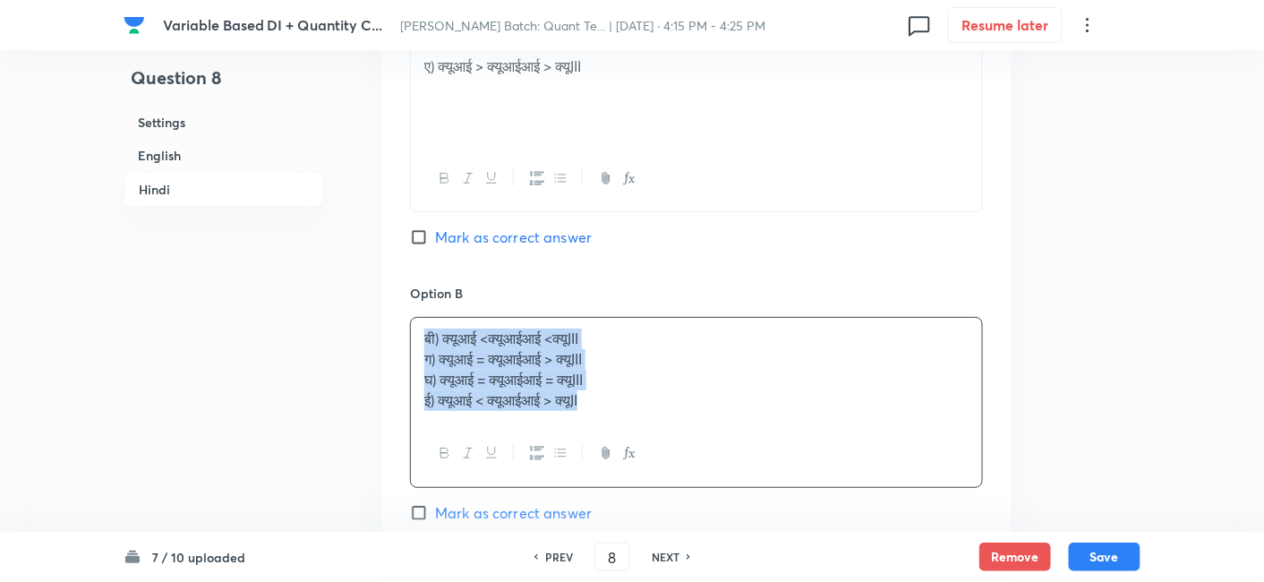
drag, startPoint x: 627, startPoint y: 396, endPoint x: 332, endPoint y: 249, distance: 329.1
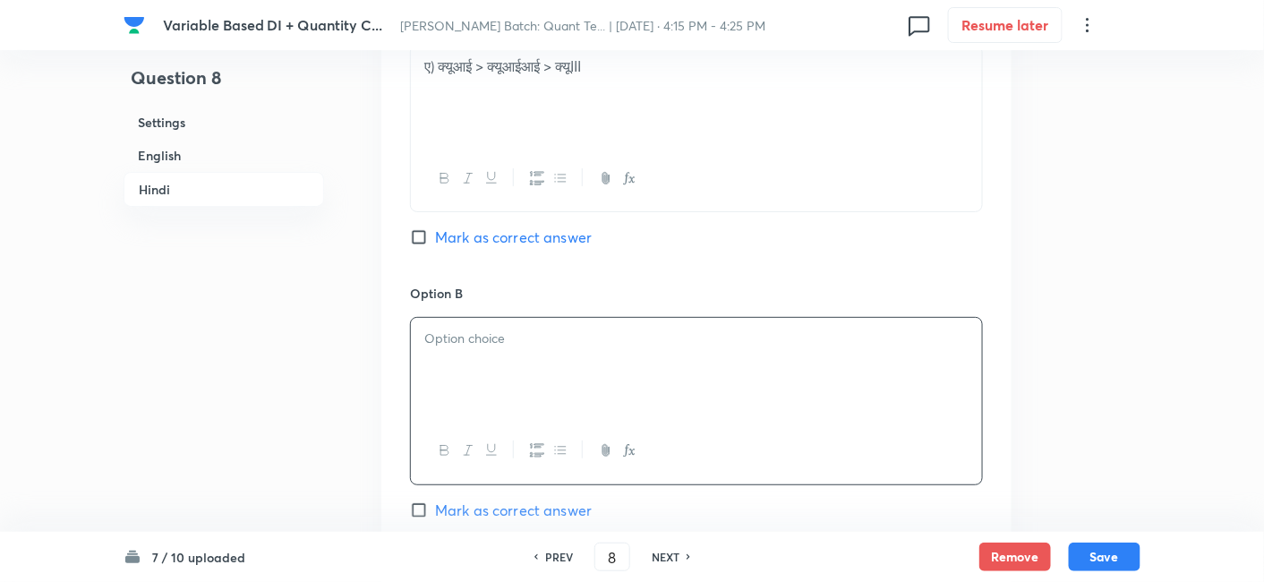
scroll to position [4000, 0]
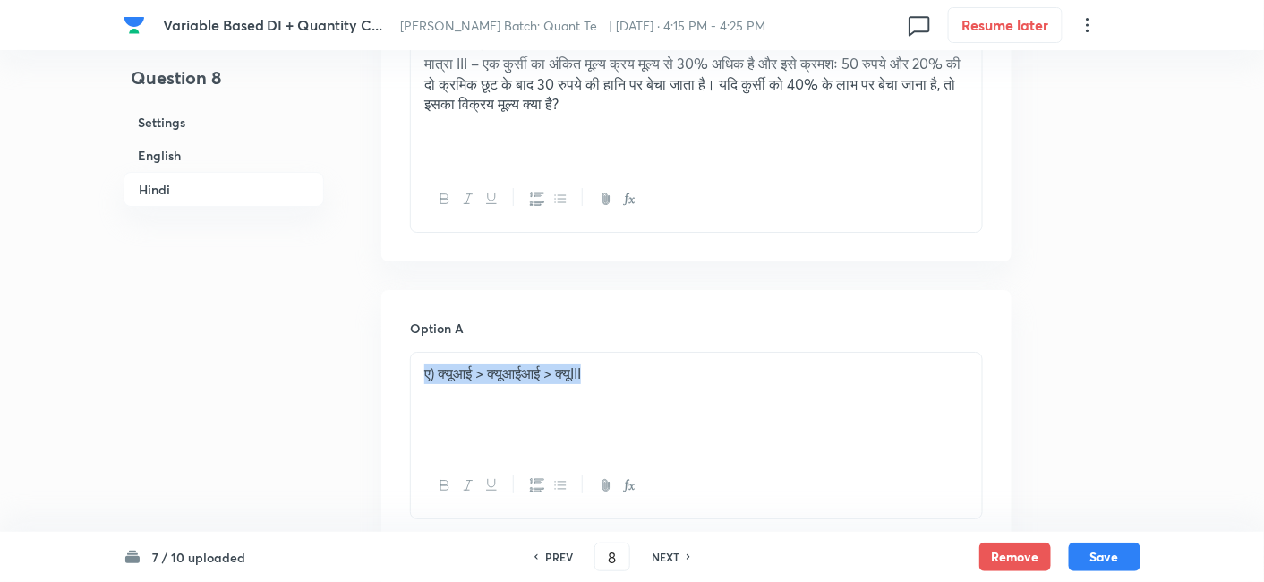
drag, startPoint x: 620, startPoint y: 360, endPoint x: 303, endPoint y: 364, distance: 316.9
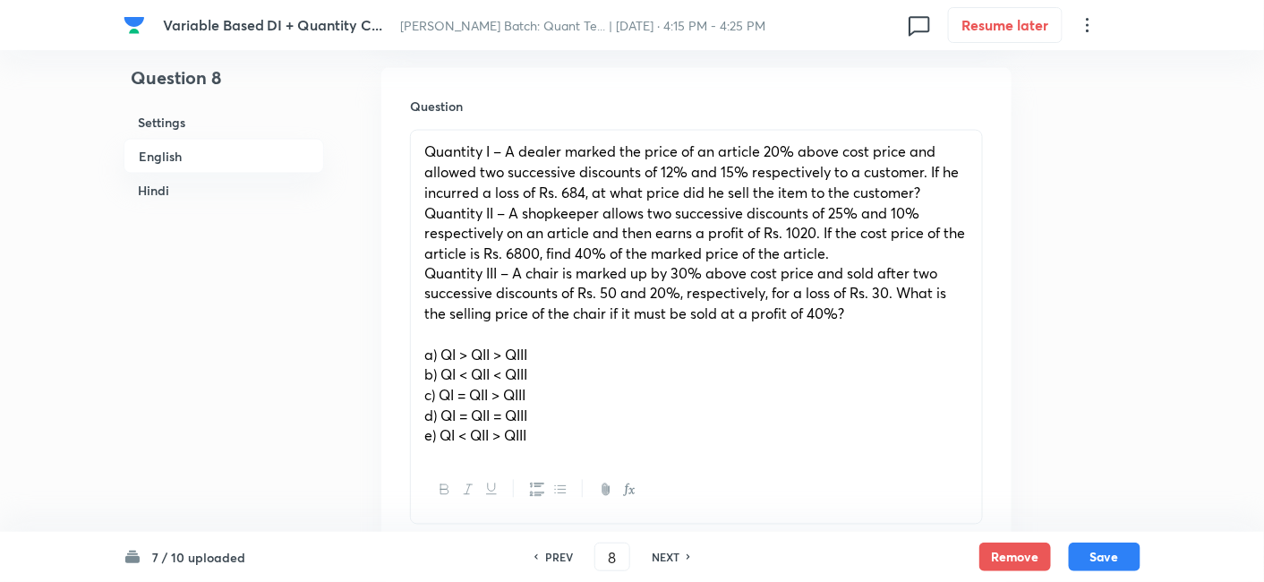
scroll to position [804, 0]
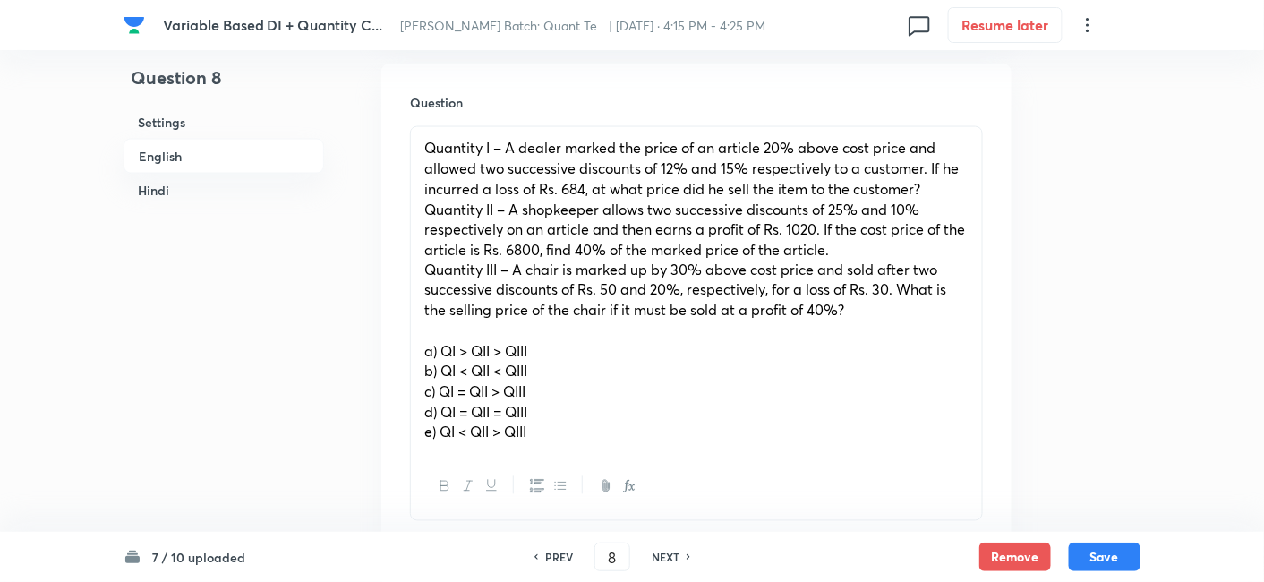
drag, startPoint x: 414, startPoint y: 346, endPoint x: 593, endPoint y: 467, distance: 216.0
click at [593, 467] on div "Quantity I – A dealer marked the price of an article 20% above cost price and a…" at bounding box center [696, 323] width 573 height 394
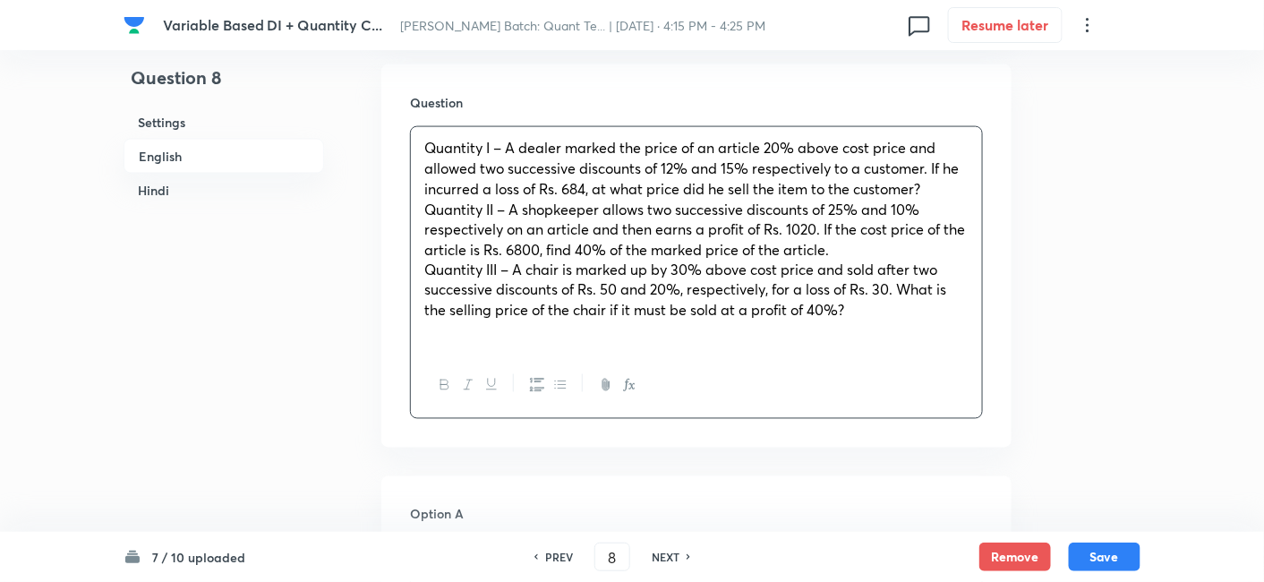
scroll to position [1063, 0]
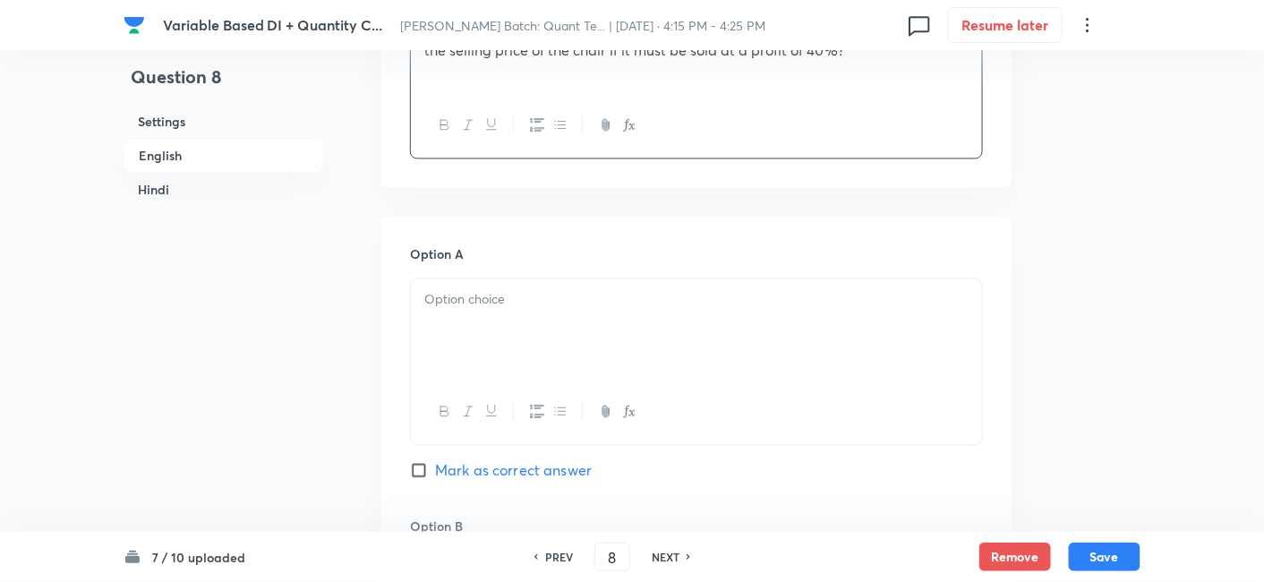
click at [488, 327] on div at bounding box center [696, 329] width 571 height 100
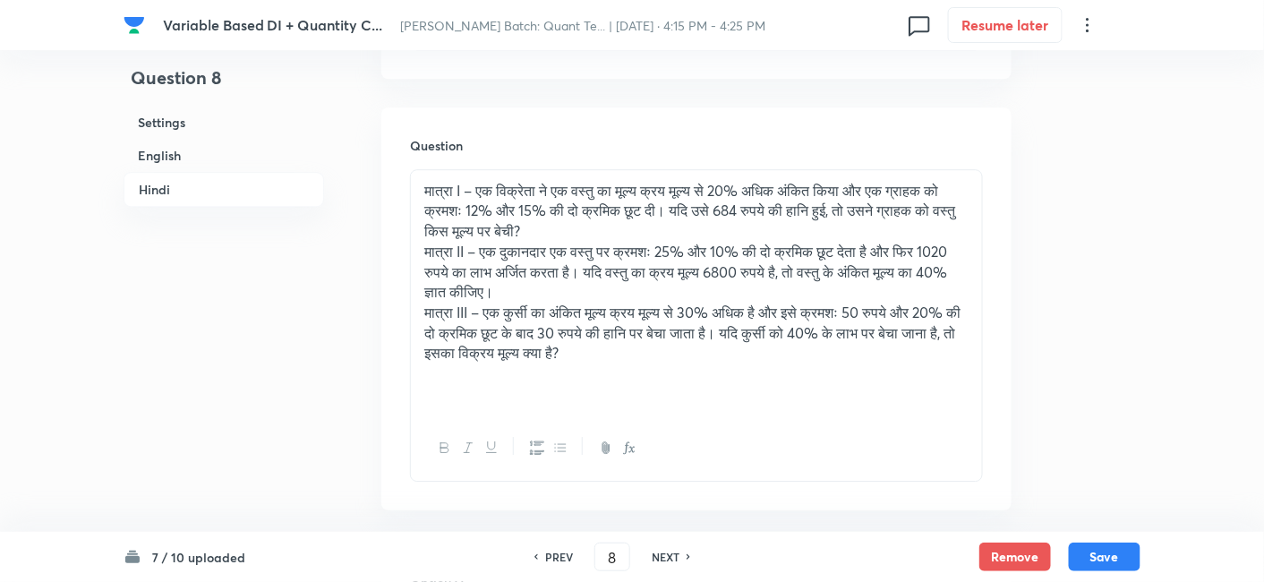
scroll to position [3894, 0]
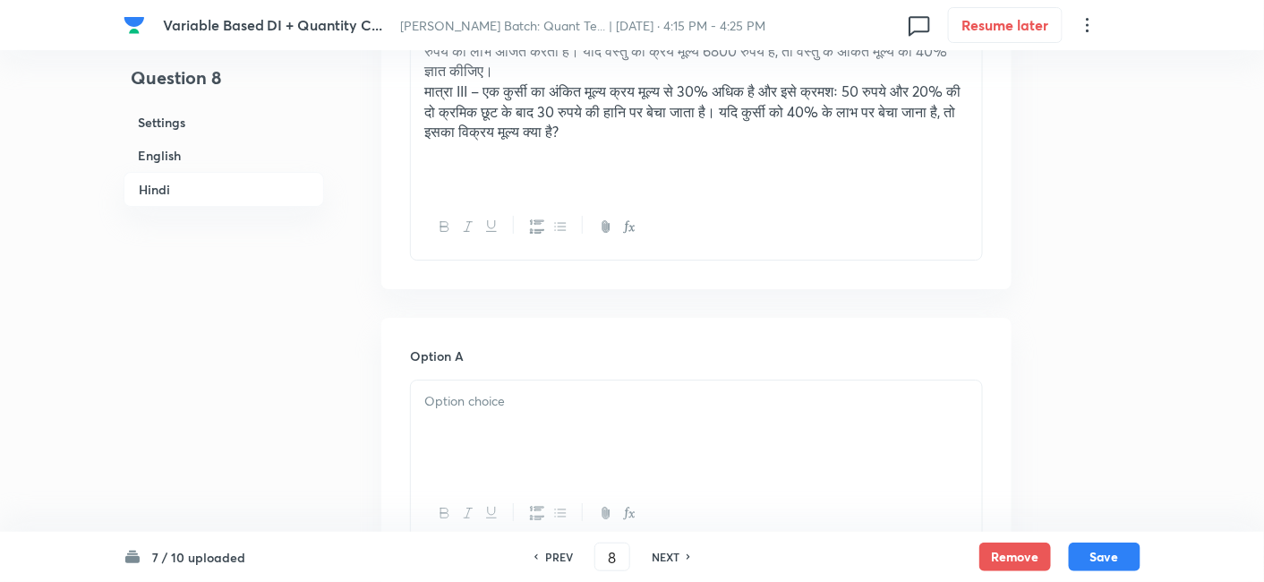
click at [452, 380] on div at bounding box center [696, 430] width 571 height 100
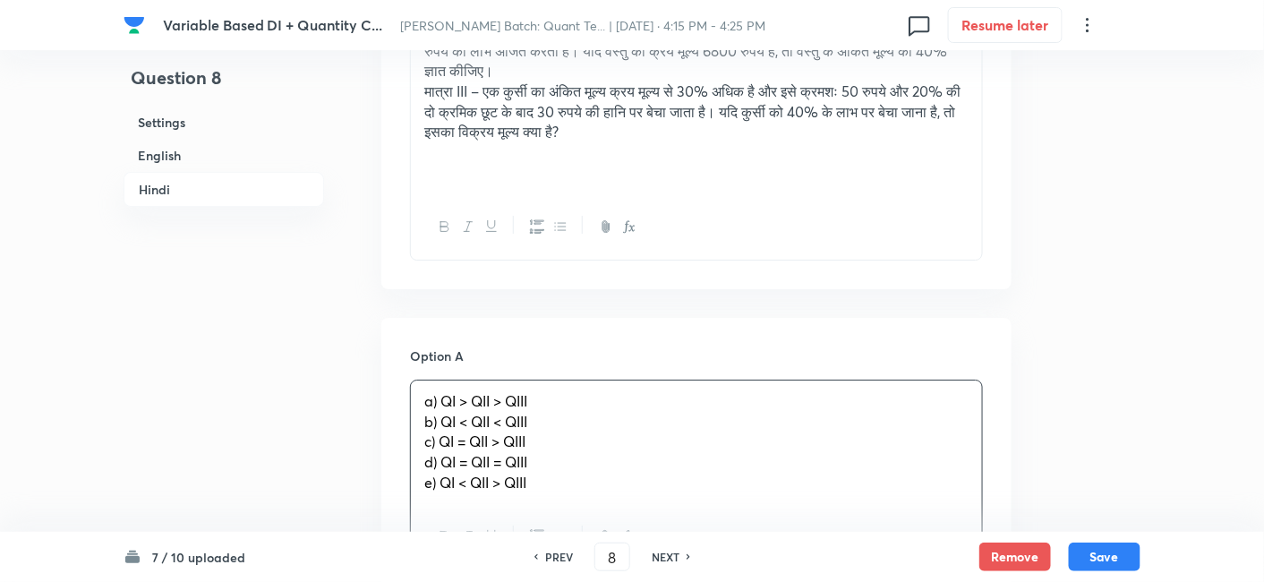
drag, startPoint x: 420, startPoint y: 418, endPoint x: 610, endPoint y: 517, distance: 213.8
click at [610, 517] on div "a) QI > QII > QIII b) QI < QII < QIII c) QI = QII > QIII d) QI = QII = QIII e) …" at bounding box center [696, 475] width 573 height 191
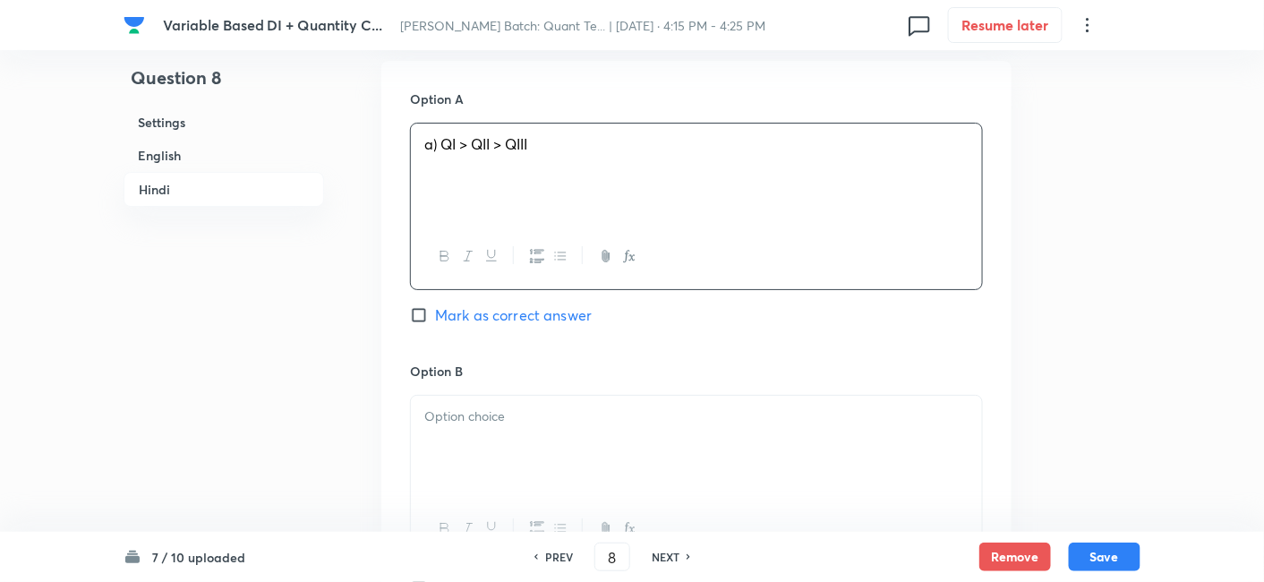
click at [479, 425] on div at bounding box center [696, 446] width 571 height 100
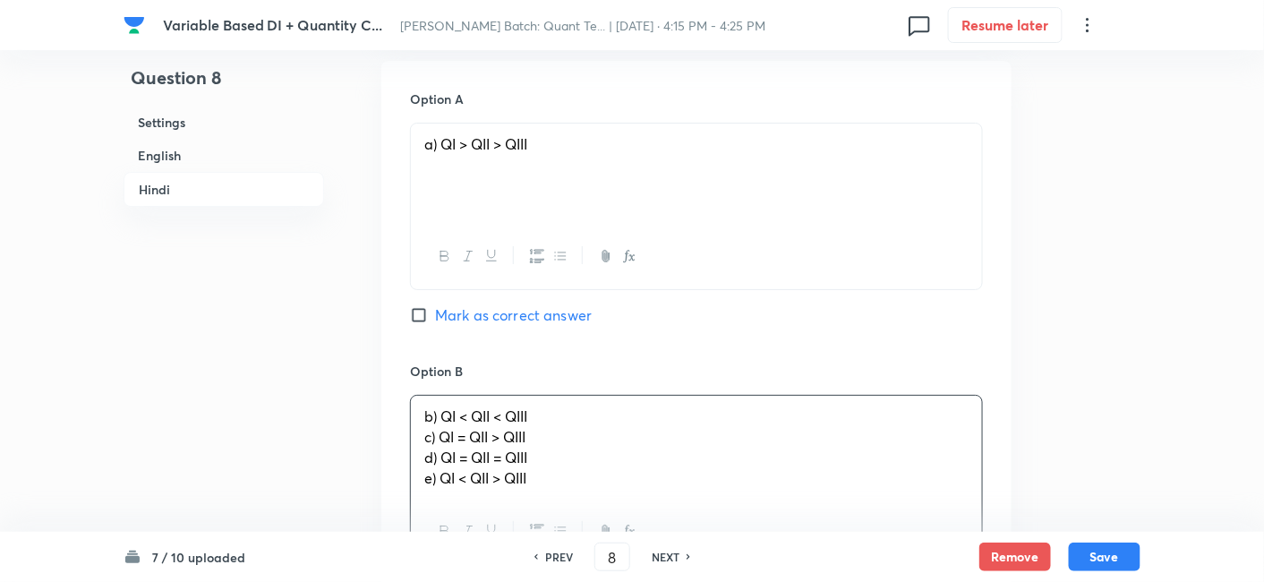
drag, startPoint x: 421, startPoint y: 431, endPoint x: 685, endPoint y: 532, distance: 282.8
click at [582, 314] on span "Mark as correct answer" at bounding box center [513, 314] width 157 height 21
click at [435, 314] on input "Mark as correct answer" at bounding box center [422, 315] width 25 height 18
checkbox input "true"
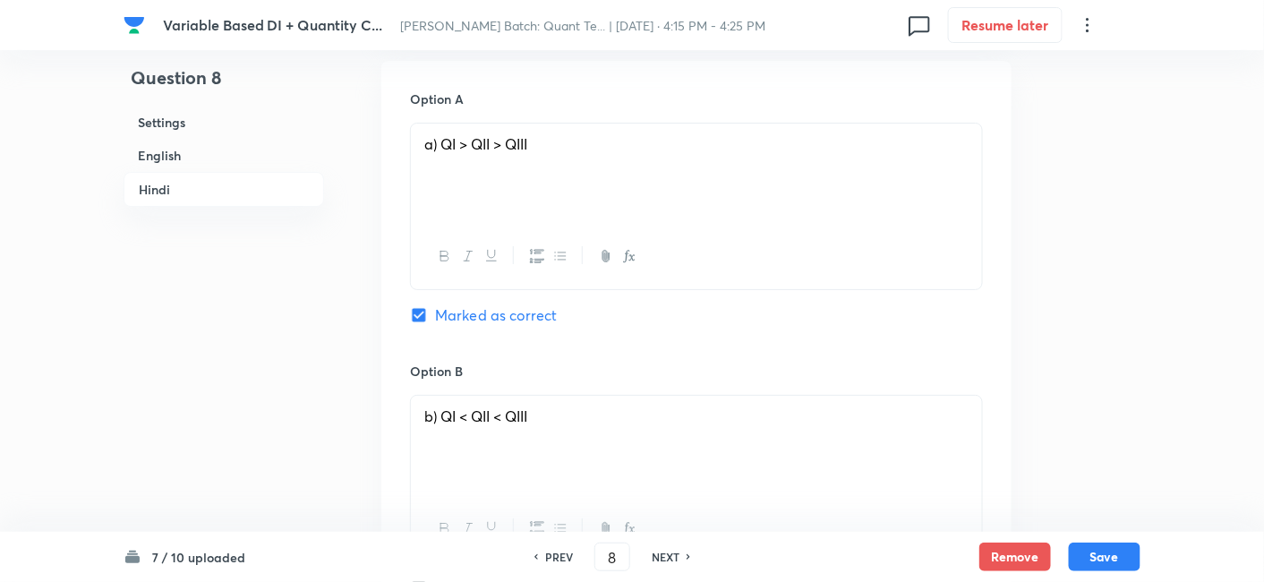
checkbox input "true"
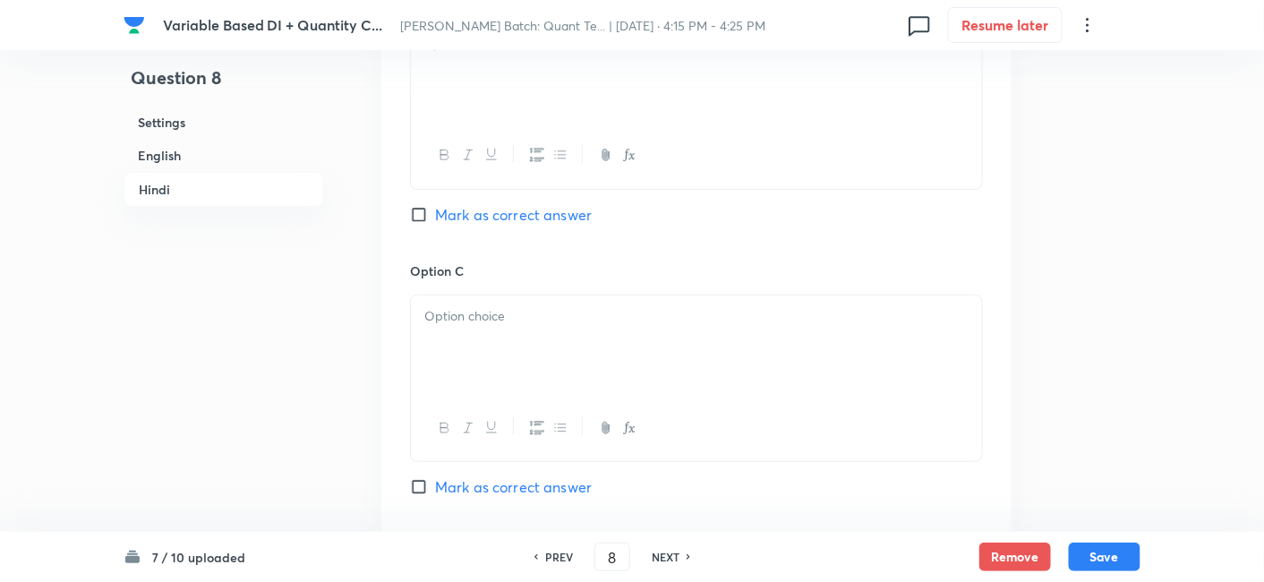
scroll to position [4530, 0]
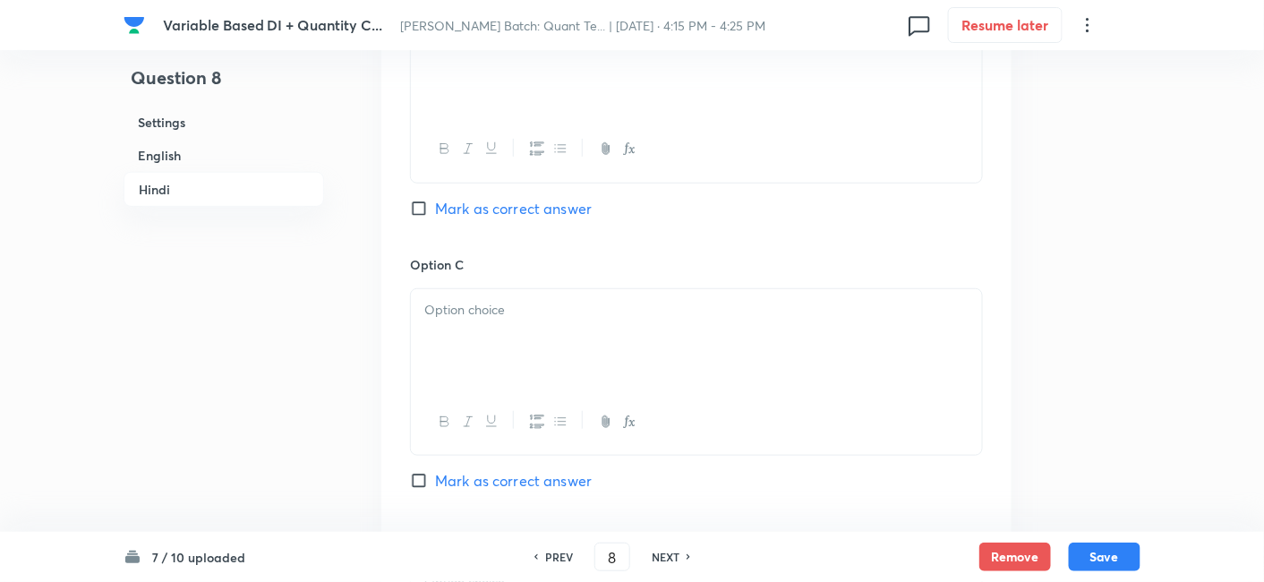
click at [582, 314] on div at bounding box center [696, 339] width 571 height 100
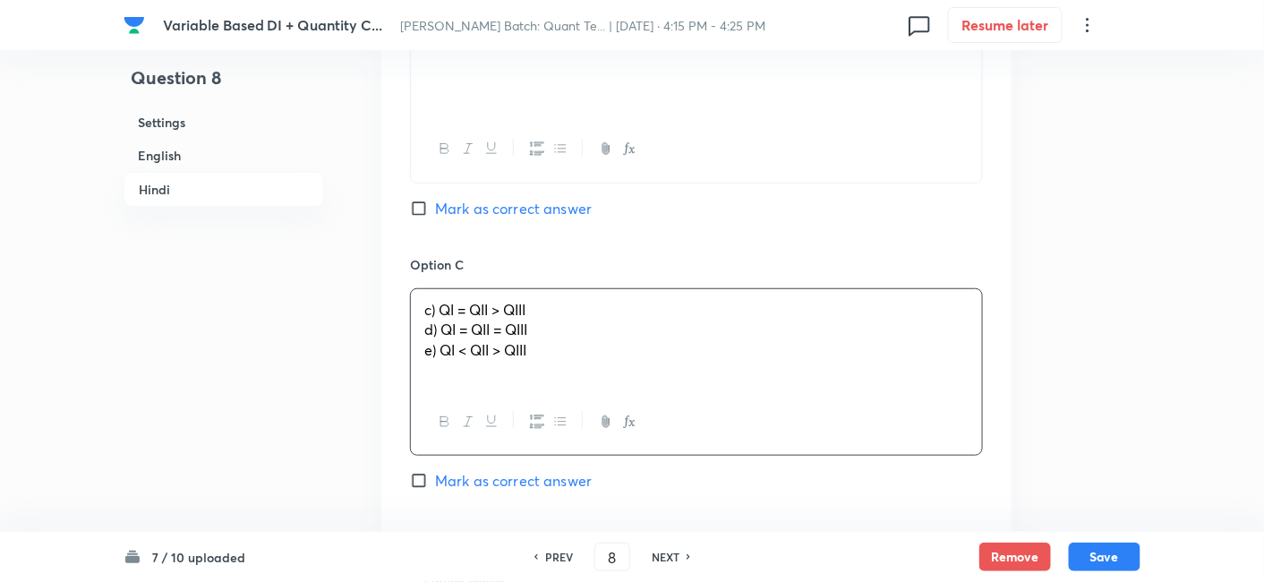
drag, startPoint x: 418, startPoint y: 331, endPoint x: 680, endPoint y: 440, distance: 284.1
click at [680, 440] on div "c) QI = QII > QIII d) QI = QII = QIII e) QI < QII > QIII" at bounding box center [696, 371] width 573 height 167
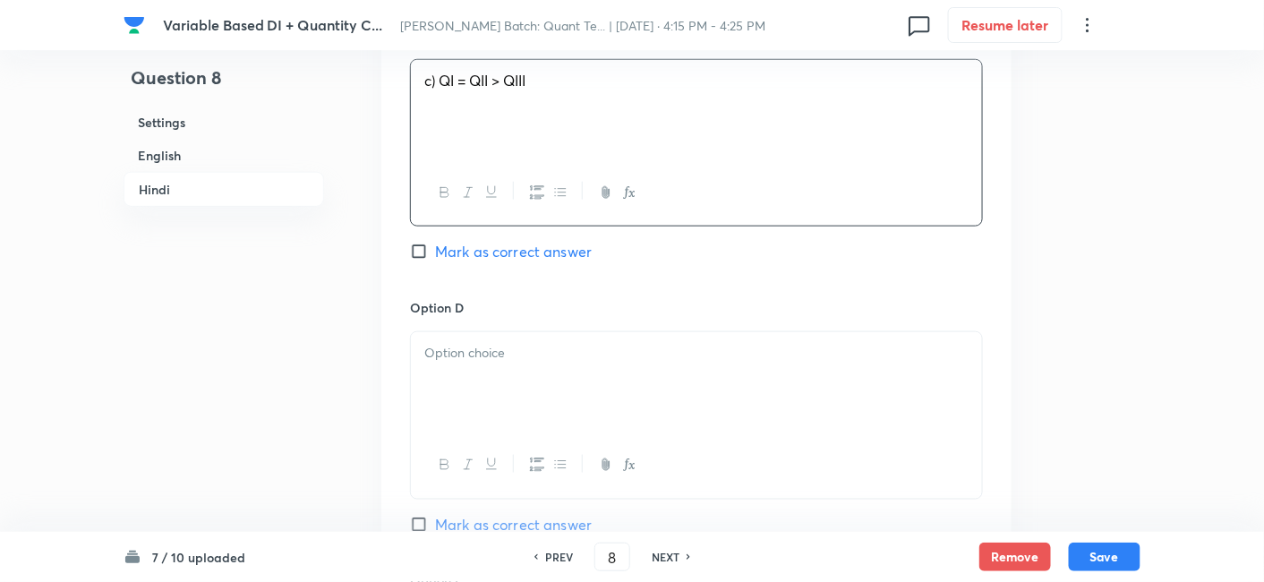
scroll to position [4767, 0]
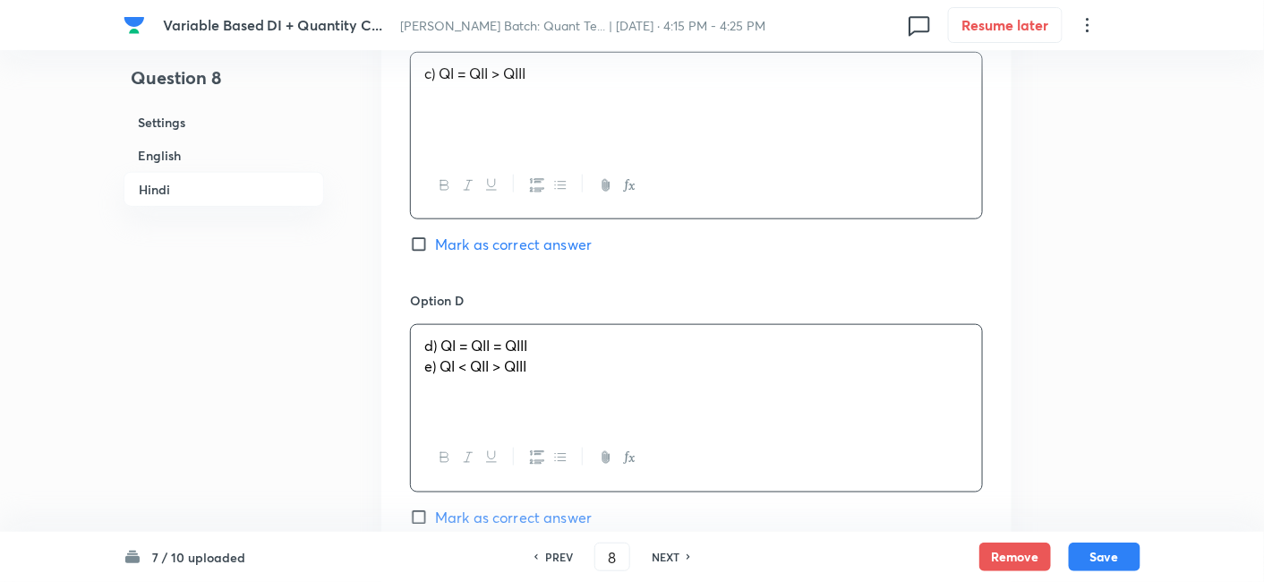
click at [477, 336] on p "d) QI = QII = QIII" at bounding box center [696, 346] width 544 height 21
drag, startPoint x: 419, startPoint y: 356, endPoint x: 722, endPoint y: 422, distance: 310.4
click at [722, 422] on div "d) QI = QII = QIII e) QI < QII > QIII" at bounding box center [696, 407] width 573 height 167
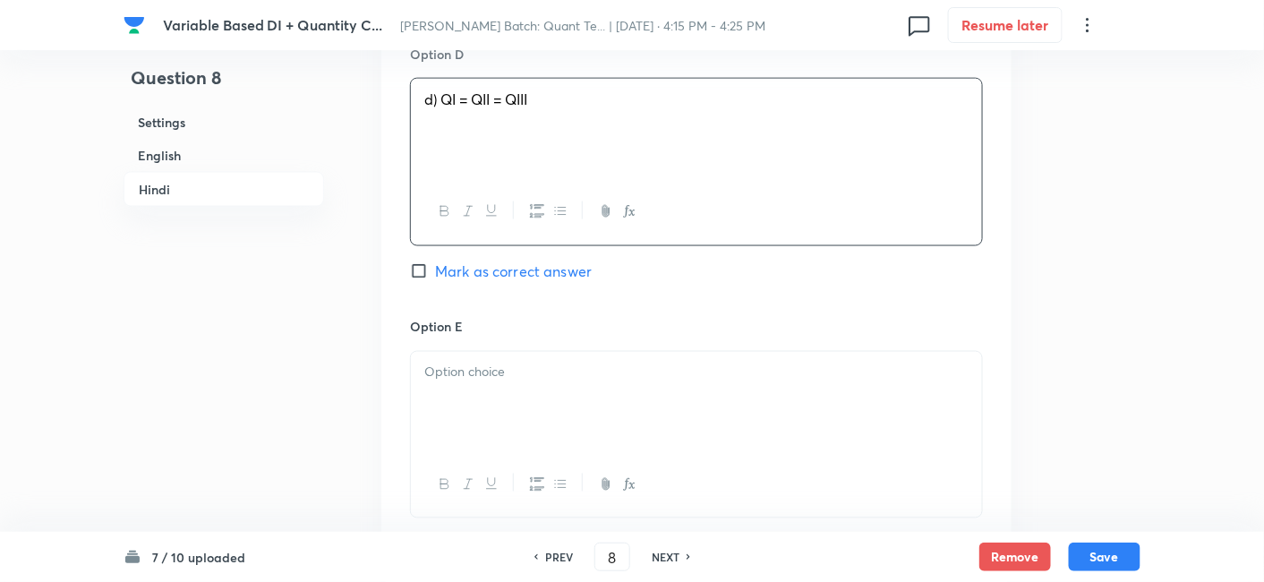
click at [722, 422] on div at bounding box center [696, 402] width 571 height 100
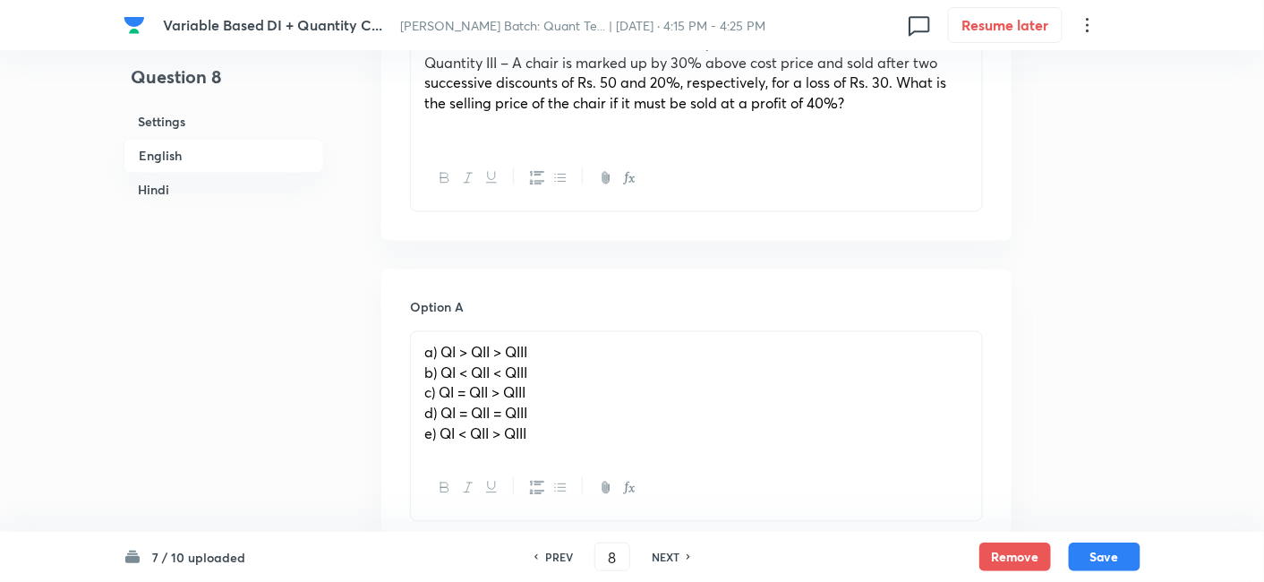
scroll to position [1178, 0]
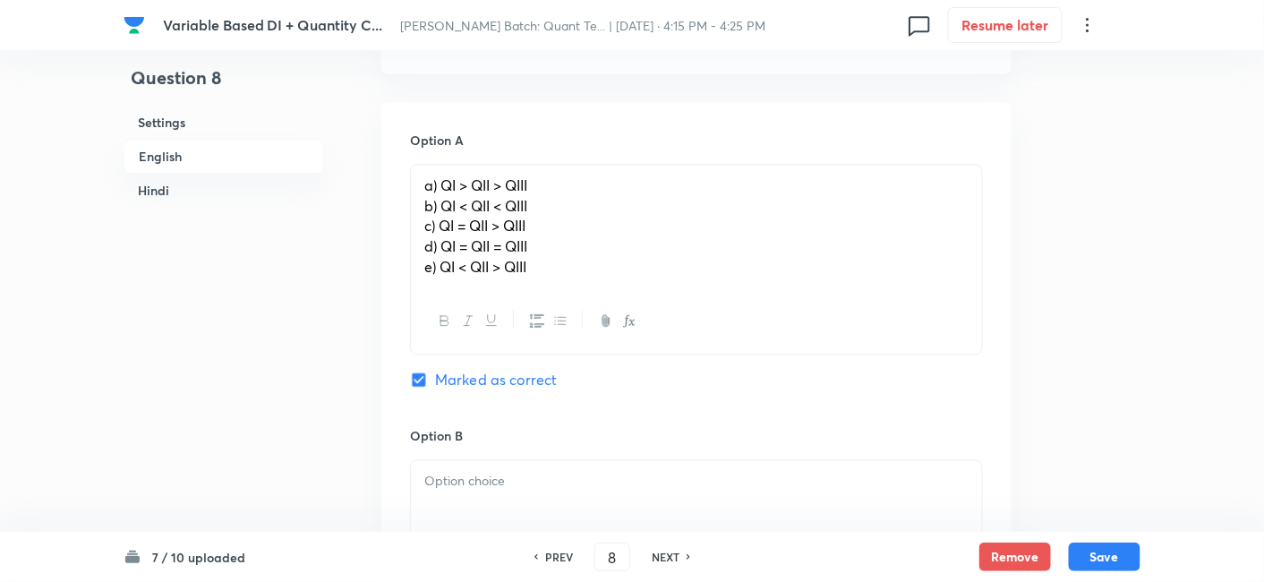
drag, startPoint x: 428, startPoint y: 206, endPoint x: 584, endPoint y: 297, distance: 180.5
click at [584, 297] on div "a) QI > QII > QIII b) QI < QII < QIII c) QI = QII > QIII d) QI = QII = QIII e) …" at bounding box center [696, 259] width 573 height 191
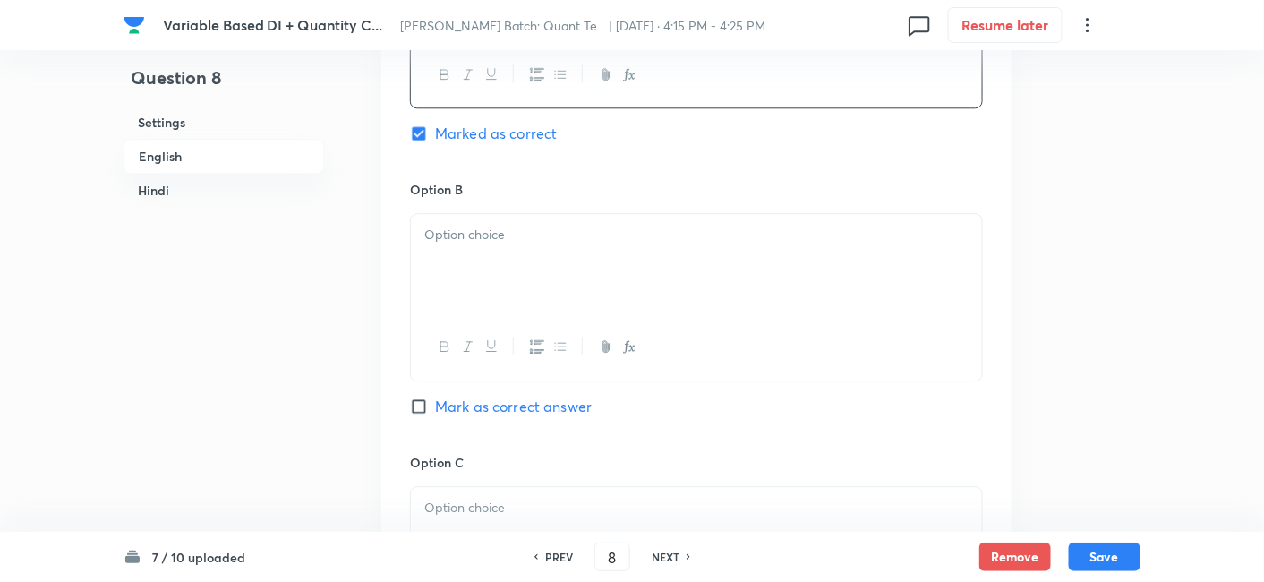
scroll to position [1405, 0]
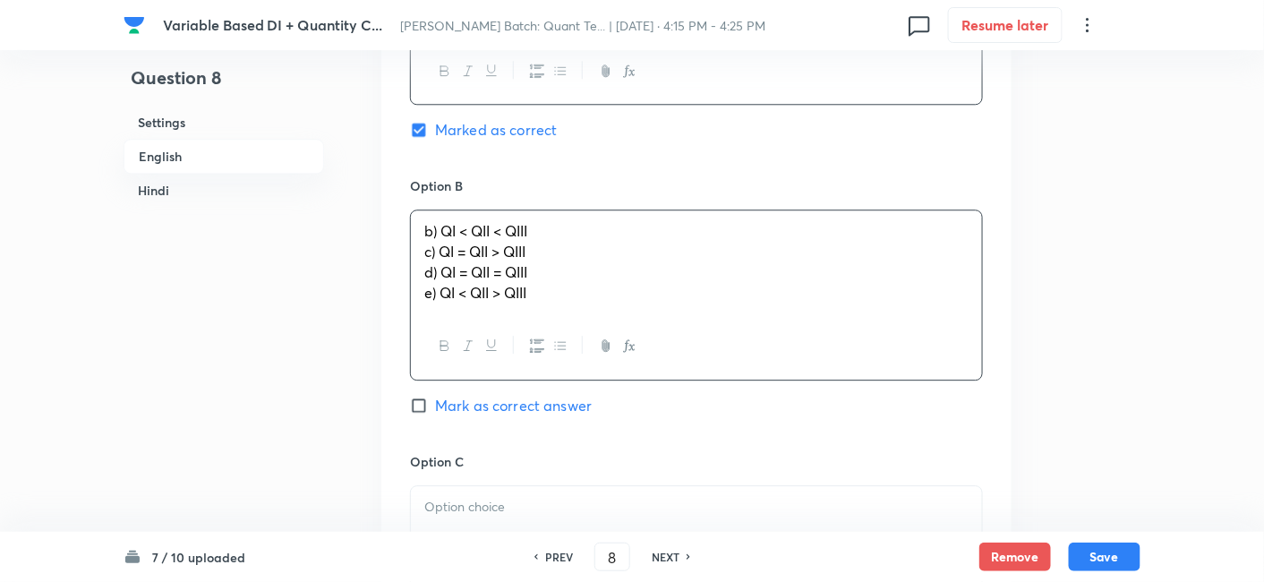
click at [464, 266] on div "b) QI < QII < QIII c) QI = QII > QIII d) QI = QII = QIII e) QI < QII > QIII" at bounding box center [696, 261] width 571 height 103
drag, startPoint x: 419, startPoint y: 250, endPoint x: 603, endPoint y: 350, distance: 209.9
click at [603, 350] on div "b) QI < QII < QIII c) QI = QII > QIII d) QI = QII = QIII e) QI < QII > QIII" at bounding box center [696, 294] width 573 height 170
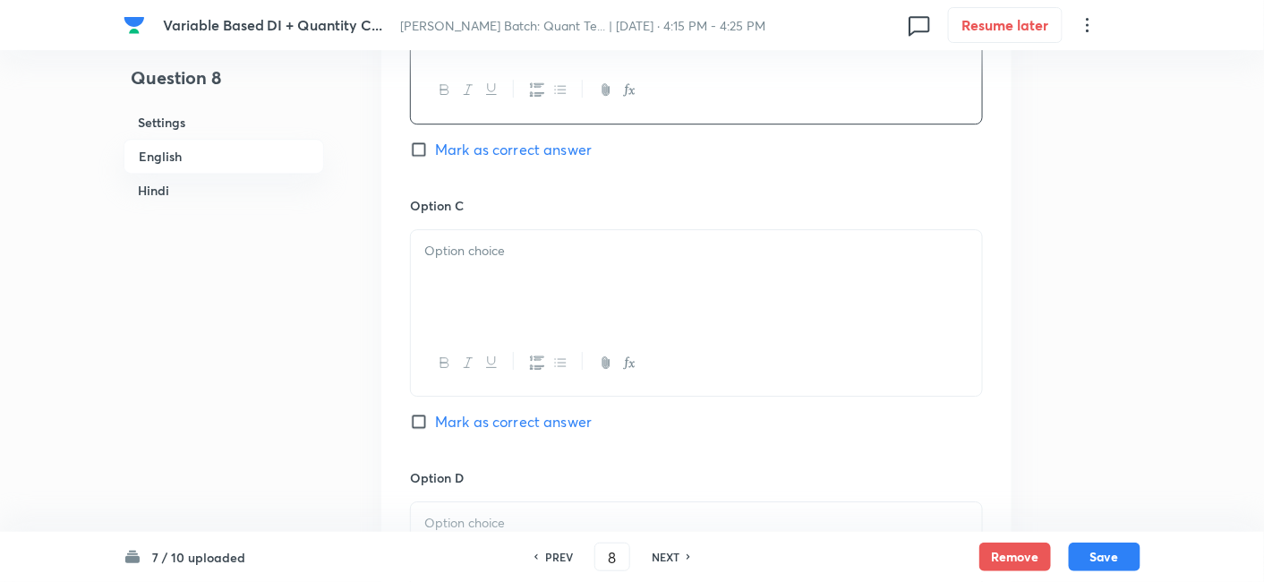
scroll to position [1679, 0]
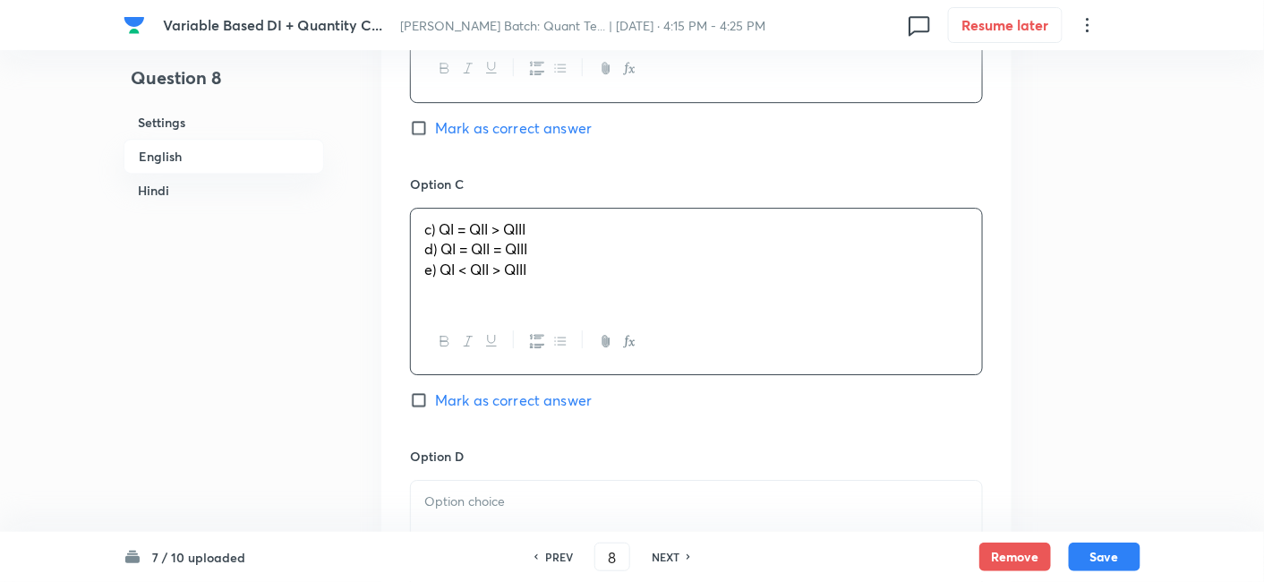
click at [481, 274] on div "c) QI = QII > QIII d) QI = QII = QIII e) QI < QII > QIII" at bounding box center [696, 259] width 571 height 100
drag, startPoint x: 418, startPoint y: 244, endPoint x: 625, endPoint y: 338, distance: 227.1
click at [625, 338] on div "c) QI = QII > QIII d) QI = QII = QIII e) QI < QII > QIII" at bounding box center [696, 291] width 573 height 167
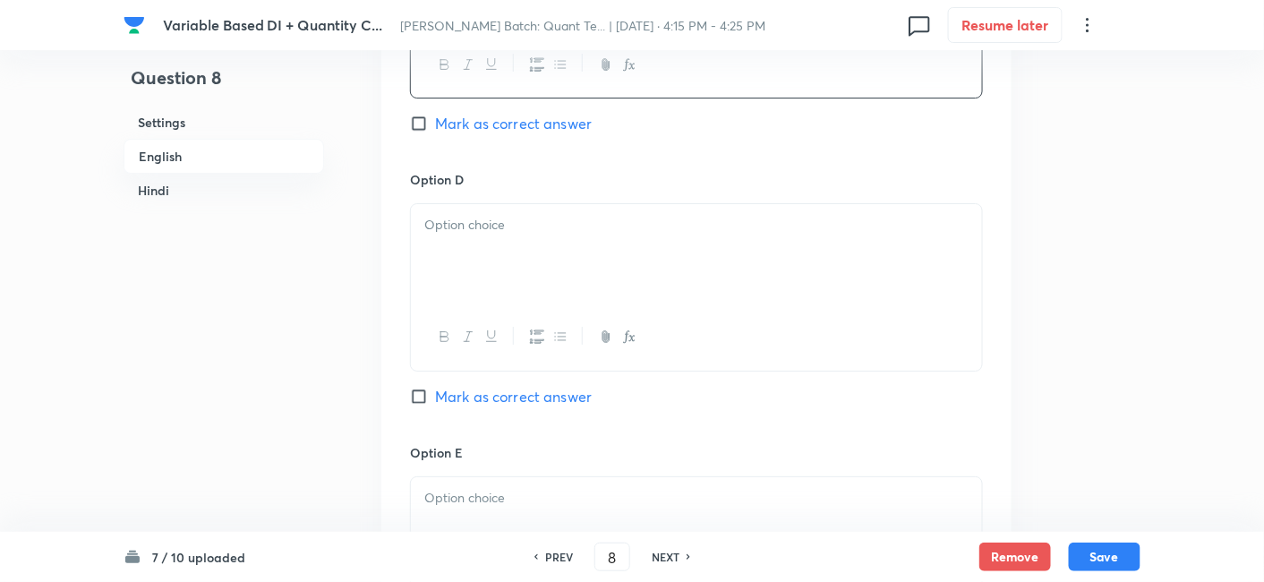
click at [474, 278] on div at bounding box center [696, 254] width 571 height 100
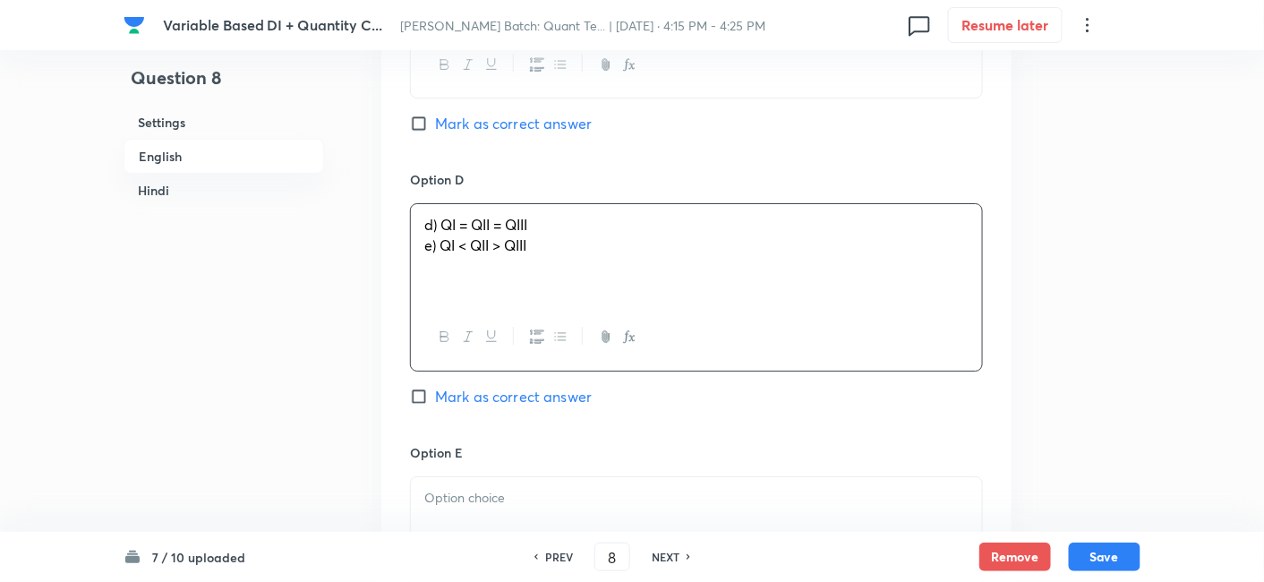
drag, startPoint x: 414, startPoint y: 242, endPoint x: 680, endPoint y: 291, distance: 271.3
click at [680, 291] on div "d) QI = QII = QIII e) QI < QII > QIII" at bounding box center [696, 254] width 571 height 100
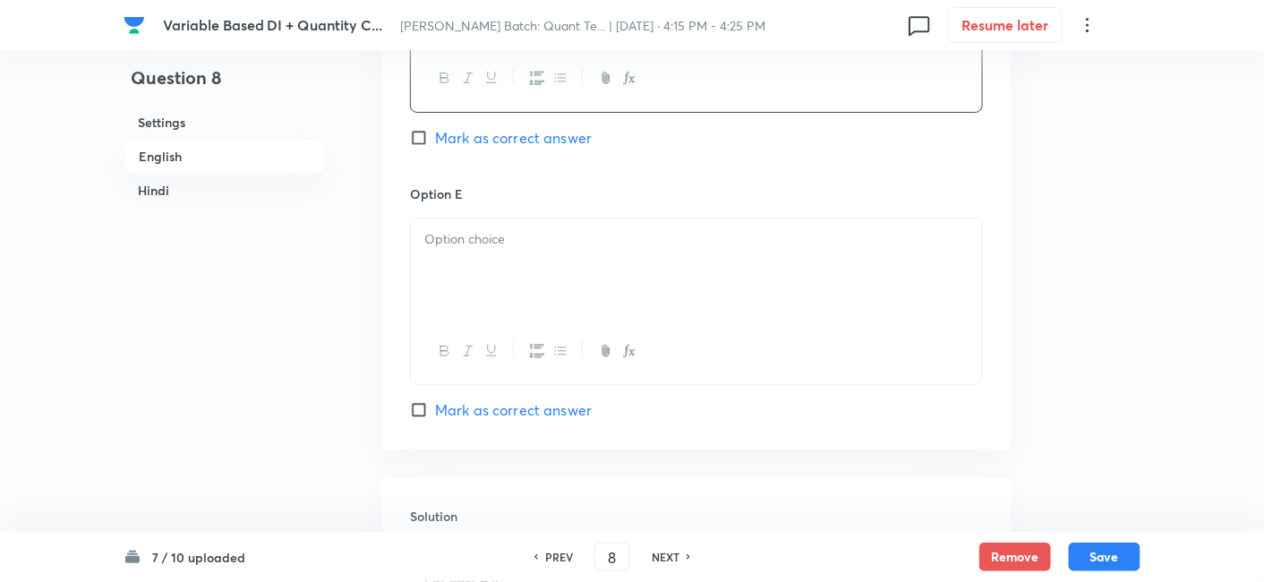
click at [680, 291] on div at bounding box center [696, 268] width 571 height 100
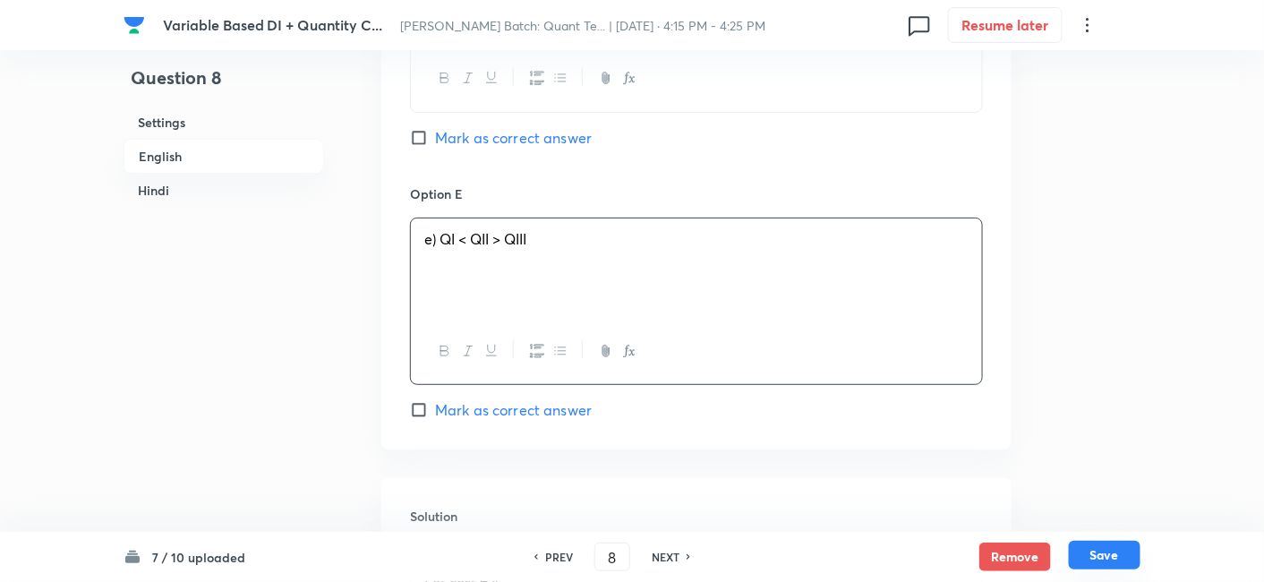
click at [1102, 553] on button "Save" at bounding box center [1105, 555] width 72 height 29
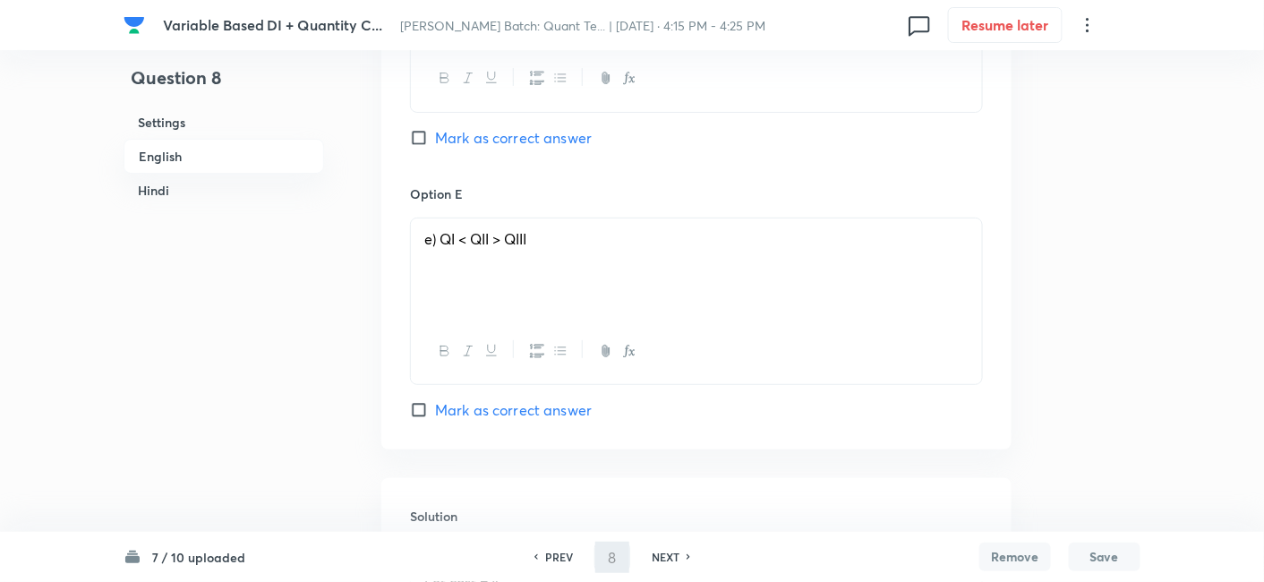
type input "9"
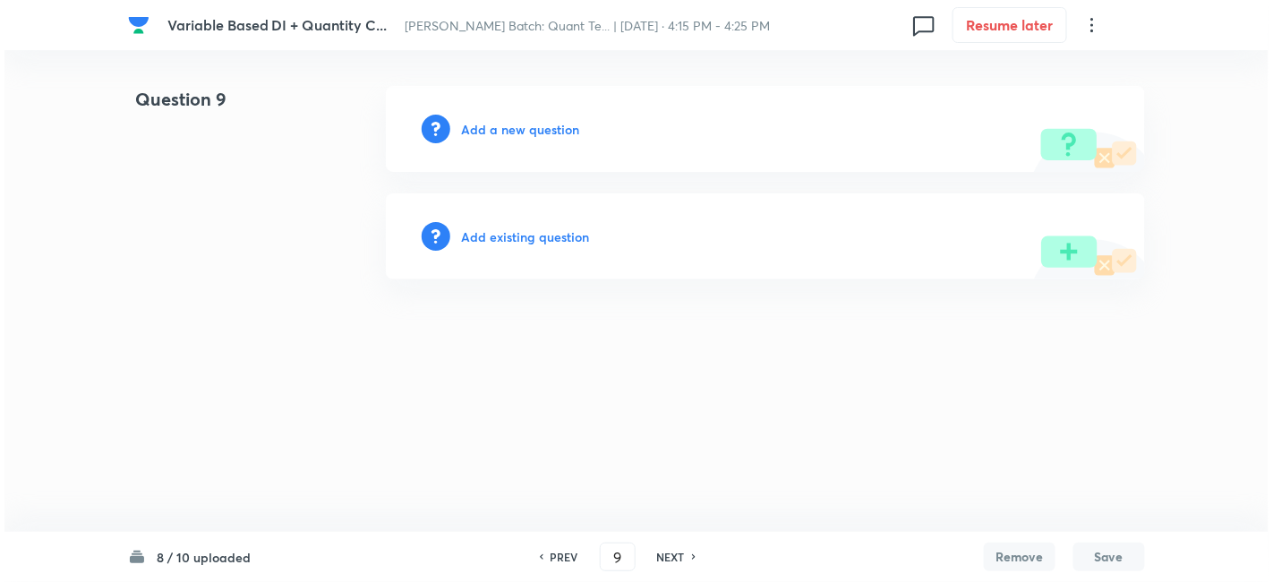
scroll to position [0, 0]
click at [535, 127] on h6 "Add a new question" at bounding box center [520, 129] width 118 height 19
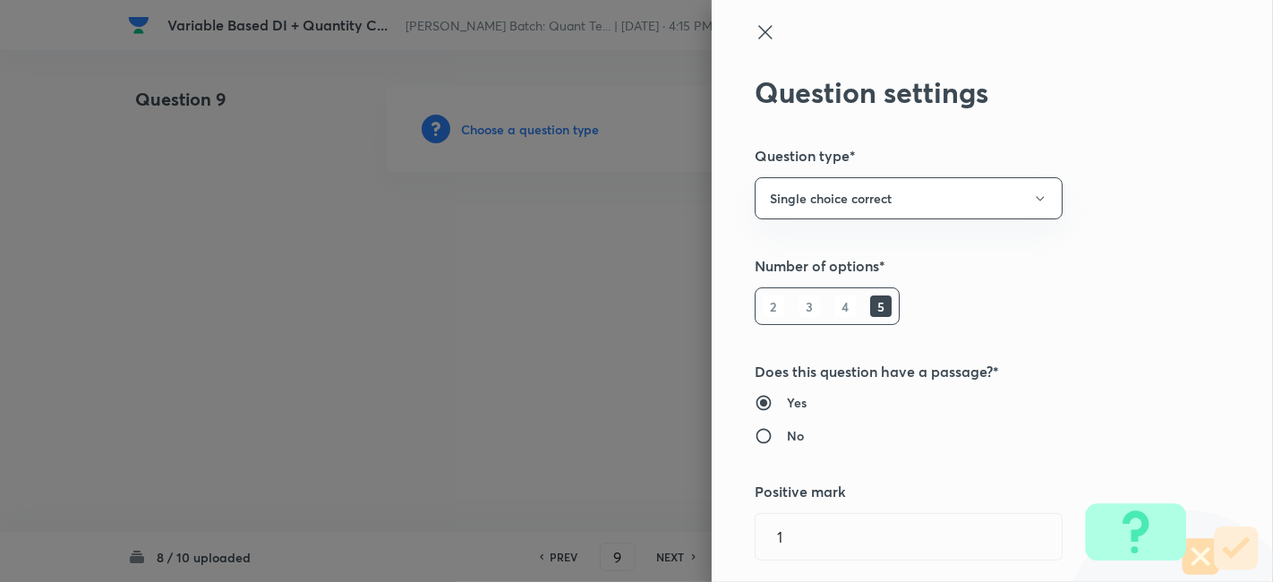
click at [535, 127] on div at bounding box center [636, 291] width 1273 height 582
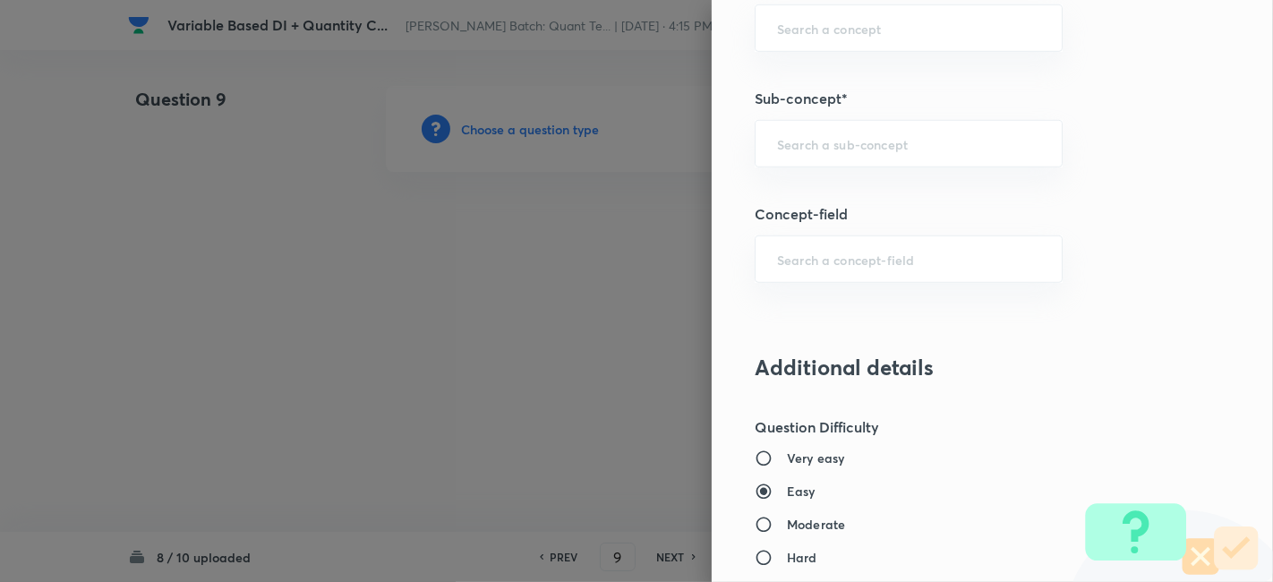
scroll to position [1067, 0]
click at [869, 159] on div "​" at bounding box center [909, 144] width 308 height 47
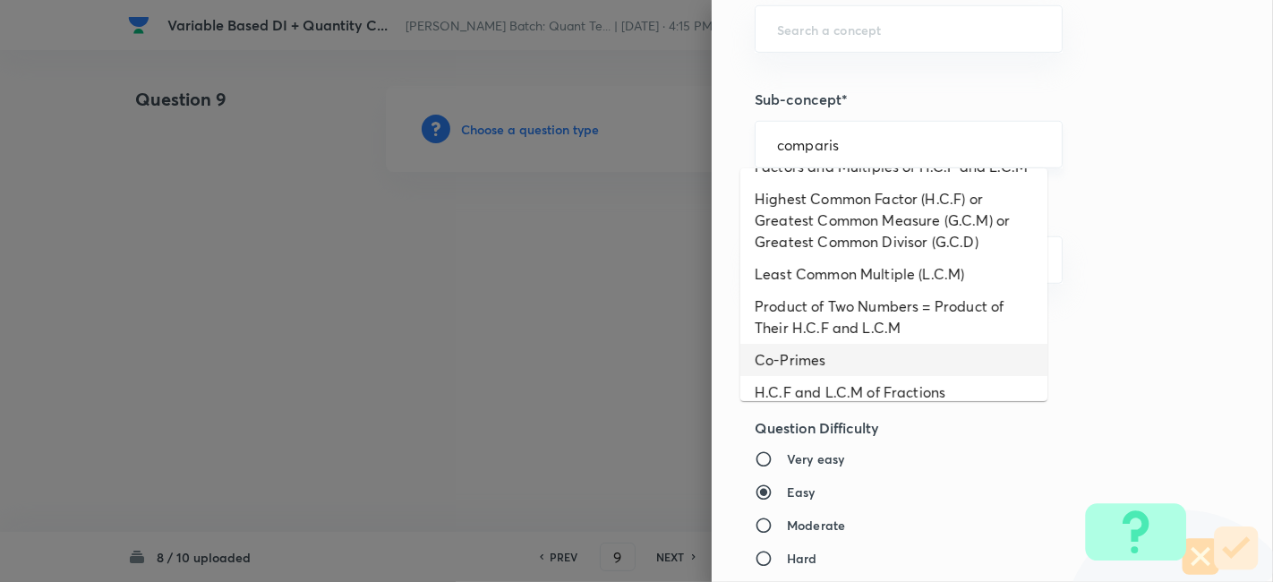
scroll to position [0, 0]
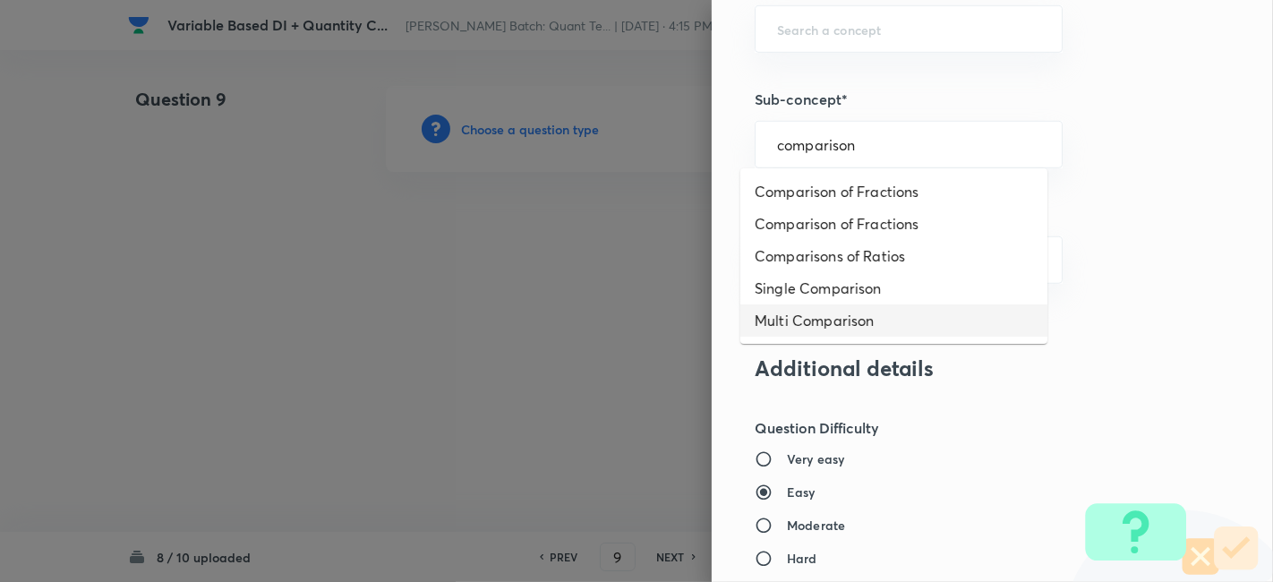
click at [838, 314] on li "Multi Comparison" at bounding box center [893, 320] width 307 height 32
type input "Multi Comparison"
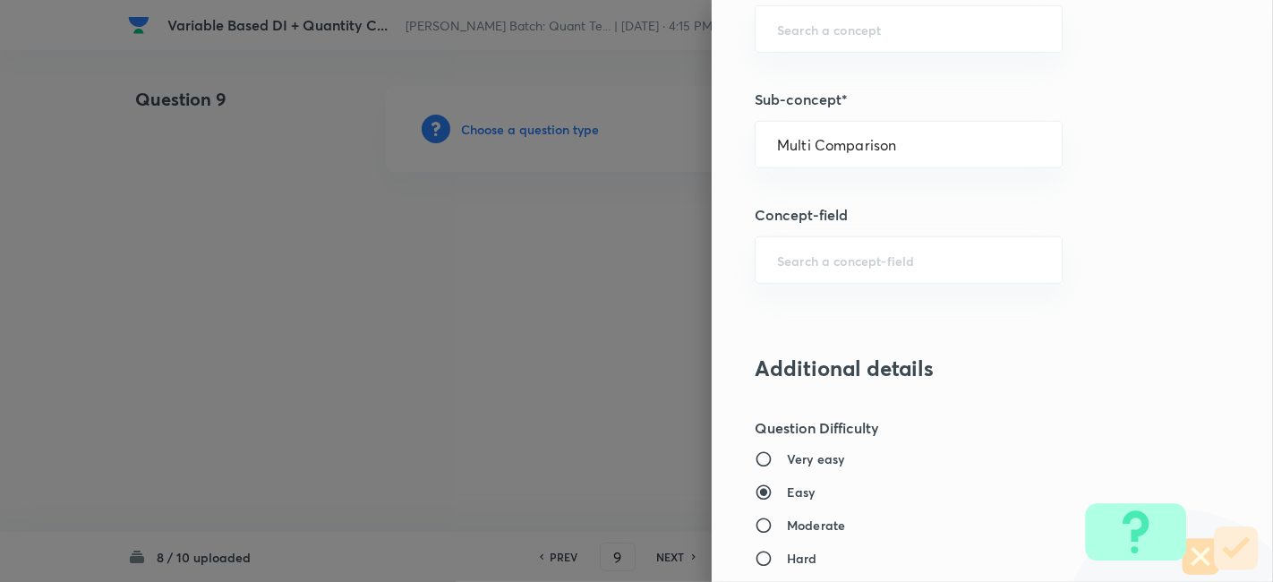
type input "Quantitative Aptitude"
type input "Advanced Maths"
type input "Quantitative Comparison"
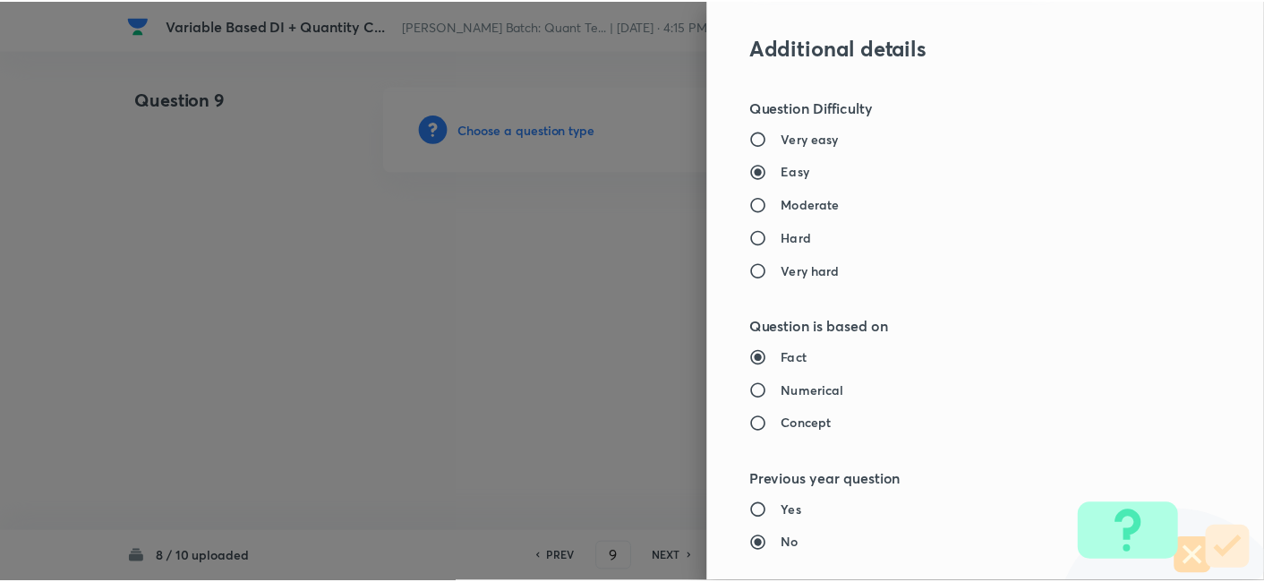
scroll to position [1853, 0]
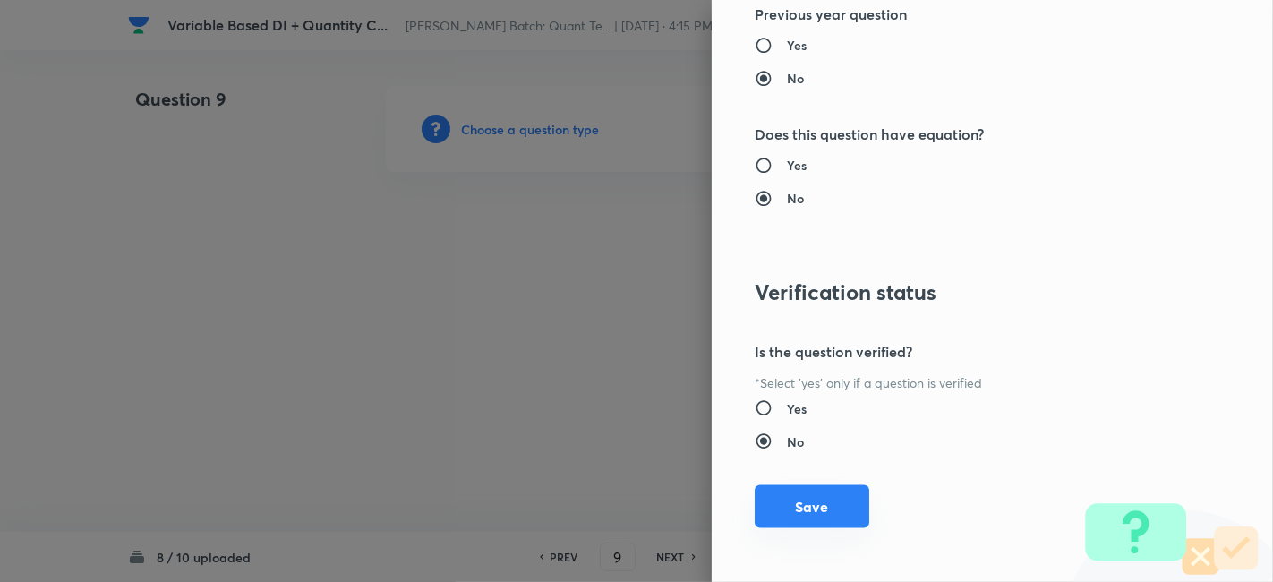
click at [785, 520] on button "Save" at bounding box center [812, 506] width 115 height 43
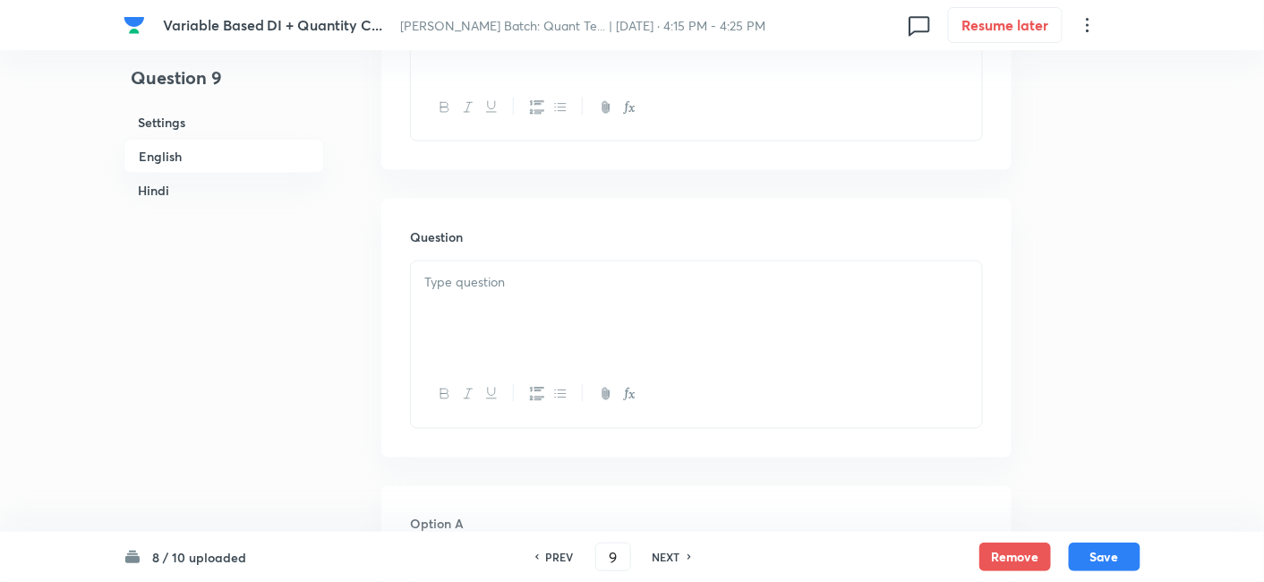
scroll to position [671, 0]
click at [489, 323] on div at bounding box center [696, 310] width 571 height 100
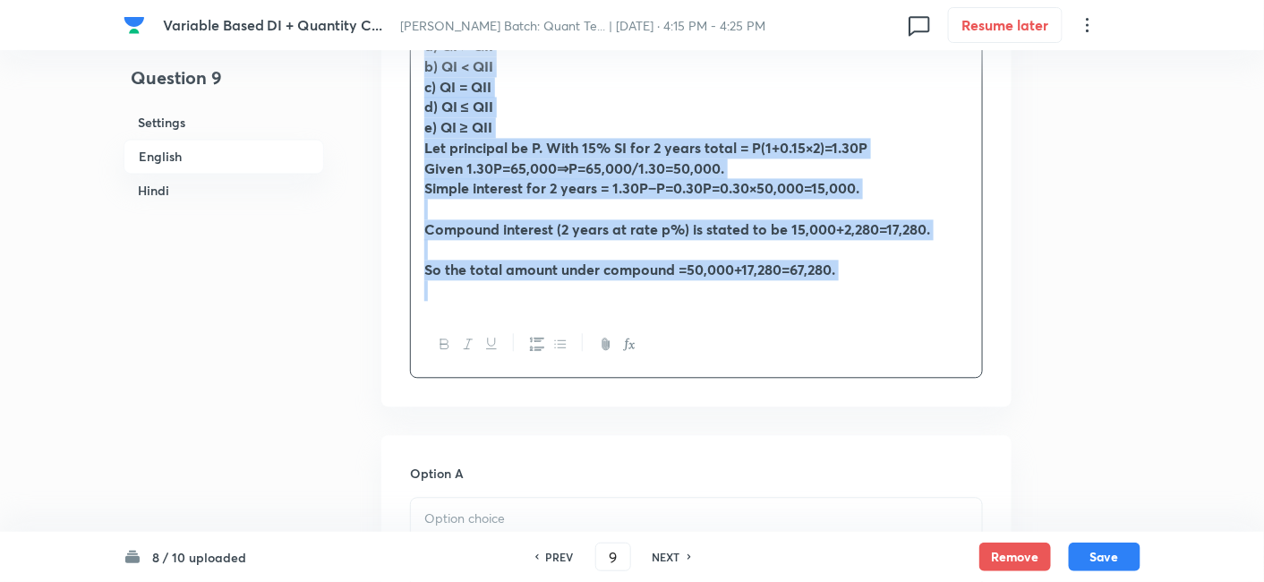
scroll to position [1191, 0]
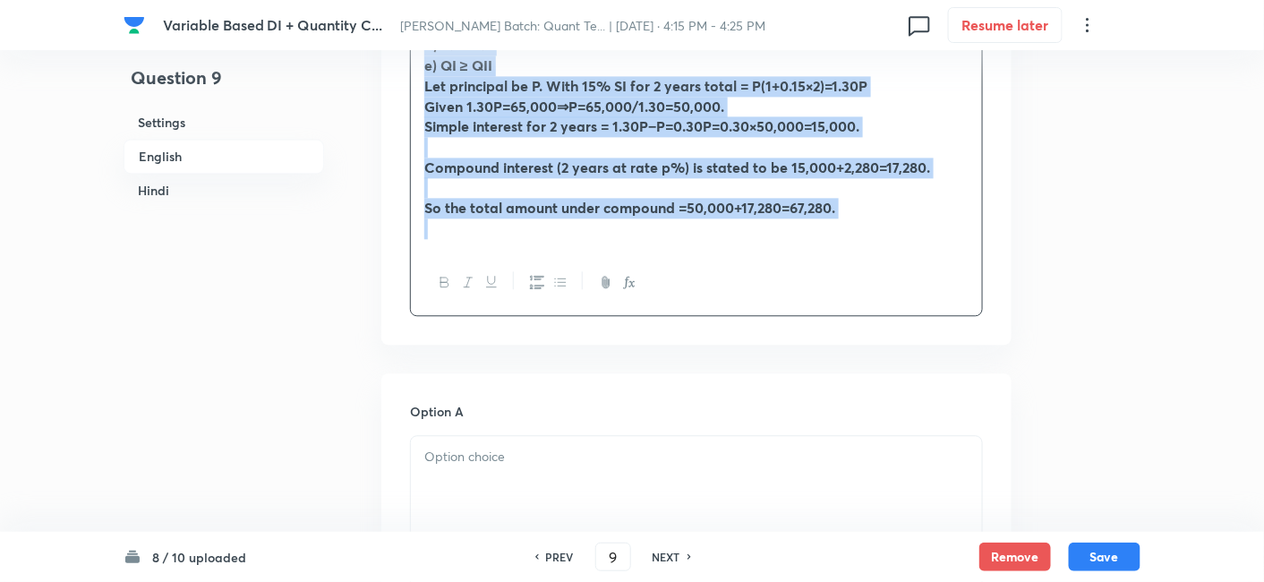
drag, startPoint x: 414, startPoint y: 277, endPoint x: 806, endPoint y: 362, distance: 401.2
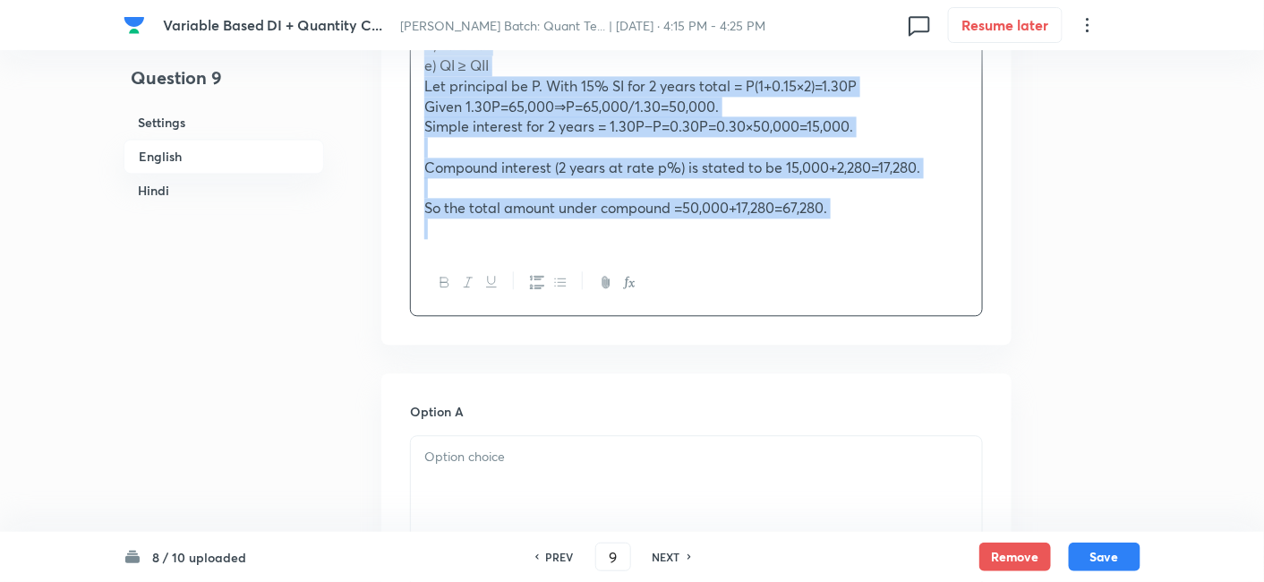
click at [598, 209] on span "So the total amount under compound =50,000+17,280=67,280." at bounding box center [625, 207] width 403 height 19
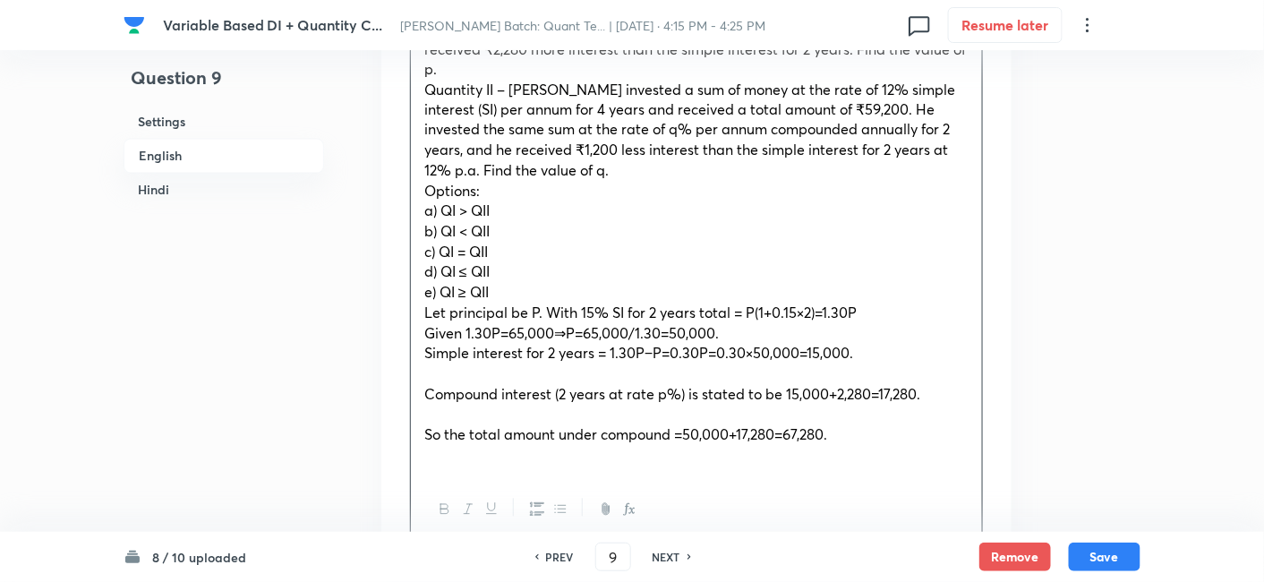
scroll to position [963, 0]
drag, startPoint x: 490, startPoint y: 194, endPoint x: 398, endPoint y: 195, distance: 91.3
click at [398, 195] on div "Question Quantity I – A person invested a sum of money at the rate of 15% simpl…" at bounding box center [696, 239] width 630 height 668
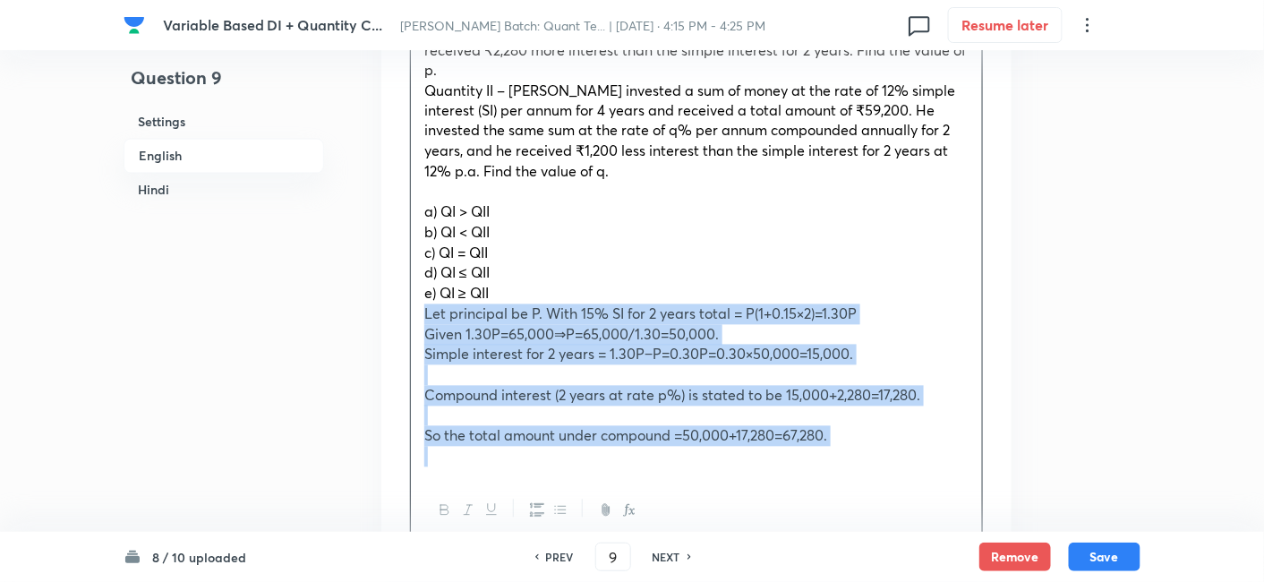
drag, startPoint x: 420, startPoint y: 314, endPoint x: 909, endPoint y: 465, distance: 511.4
click at [909, 465] on div "Quantity I – A person invested a sum of money at the rate of 15% simple interes…" at bounding box center [696, 222] width 571 height 509
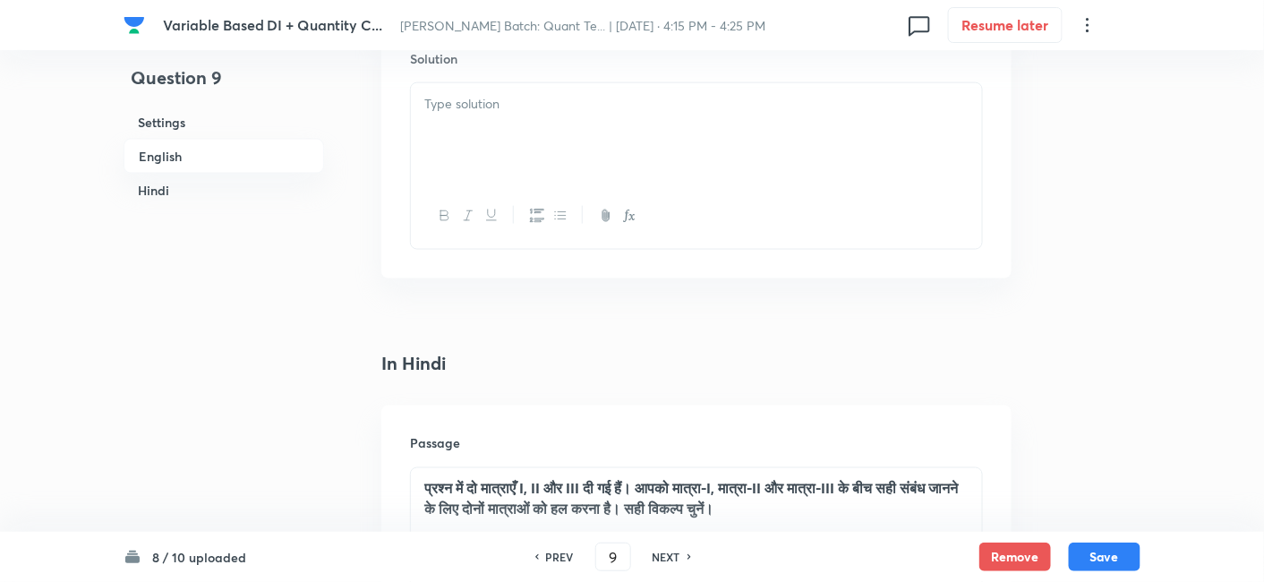
scroll to position [2815, 0]
click at [551, 124] on div at bounding box center [696, 132] width 571 height 100
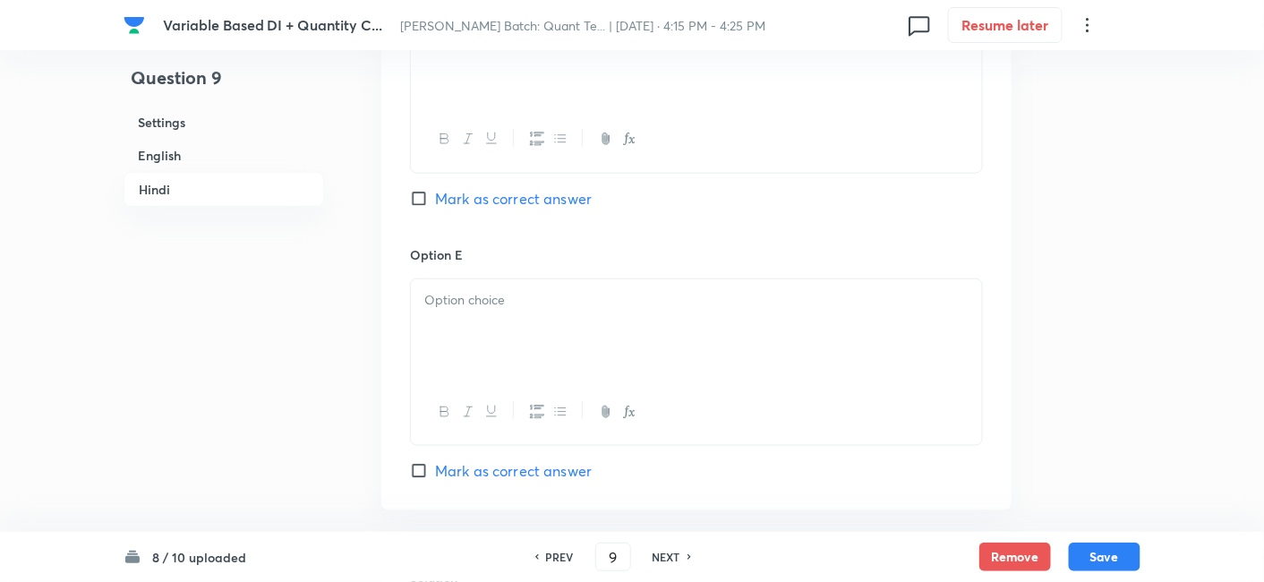
scroll to position [5097, 0]
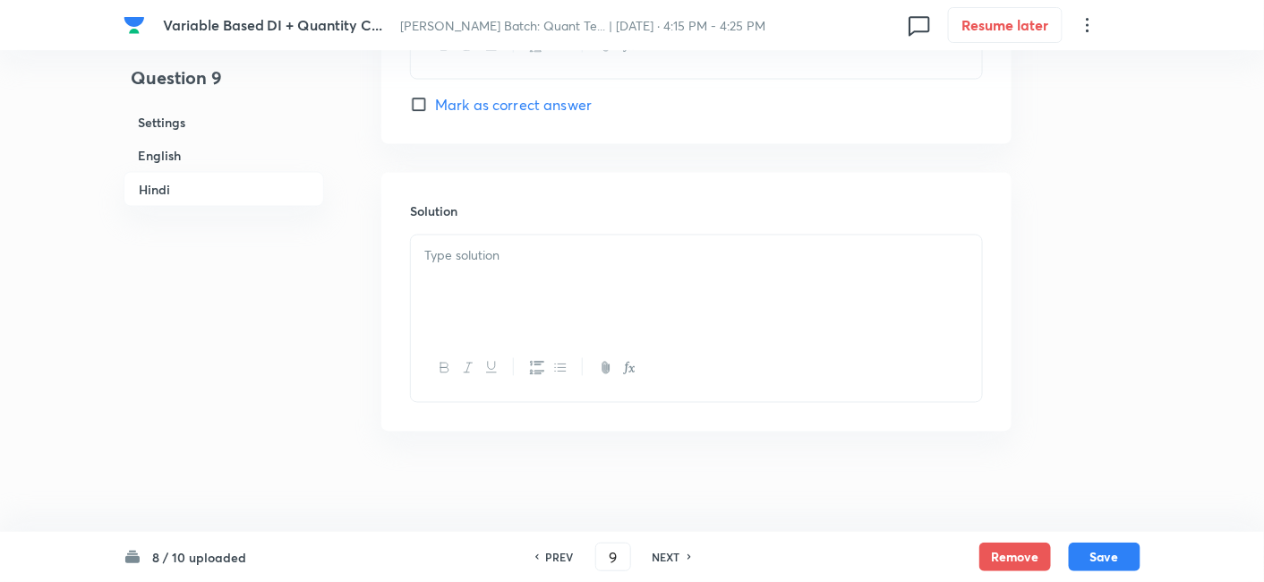
click at [585, 246] on p at bounding box center [696, 256] width 544 height 21
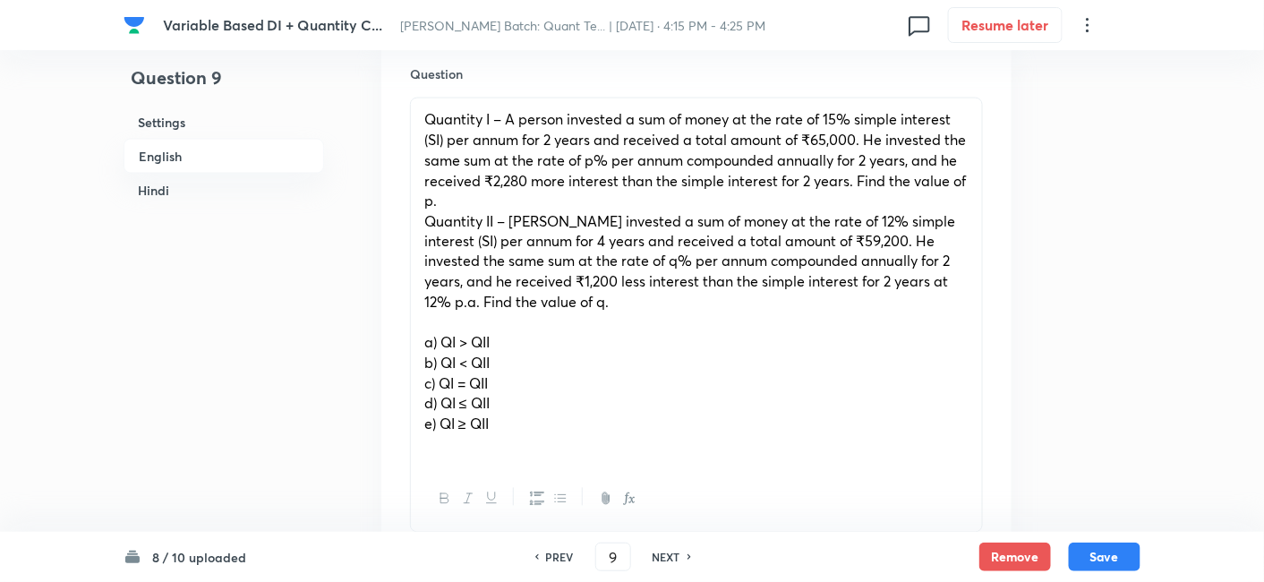
scroll to position [853, 0]
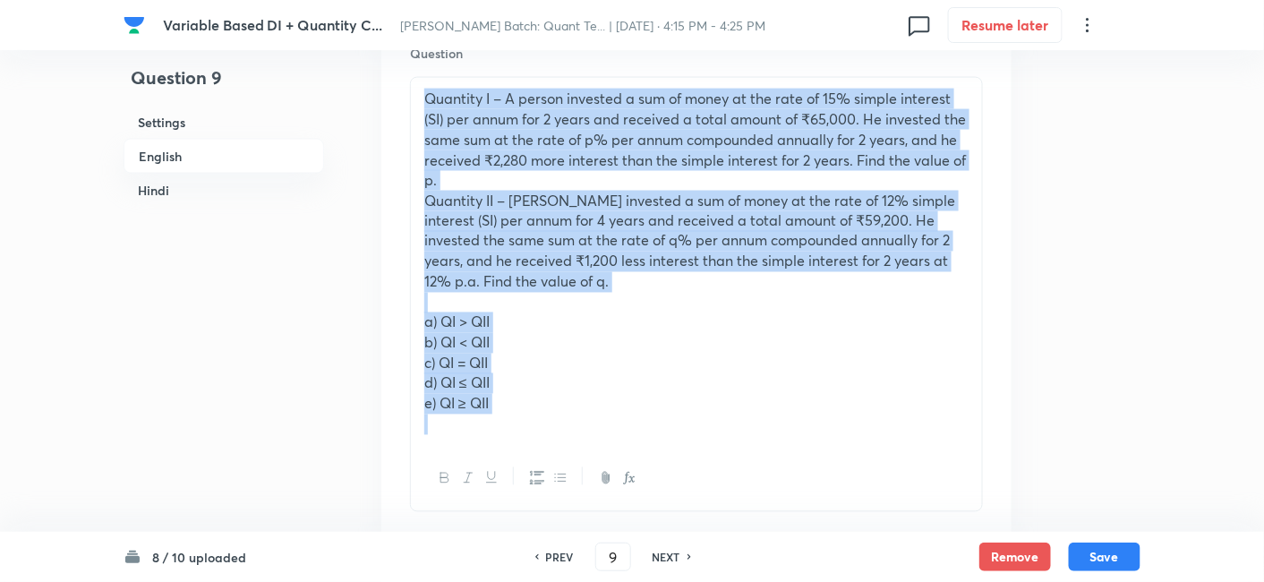
drag, startPoint x: 422, startPoint y: 97, endPoint x: 553, endPoint y: 424, distance: 353.1
click at [553, 424] on div "Quantity I – A person invested a sum of money at the rate of 15% simple interes…" at bounding box center [696, 261] width 571 height 367
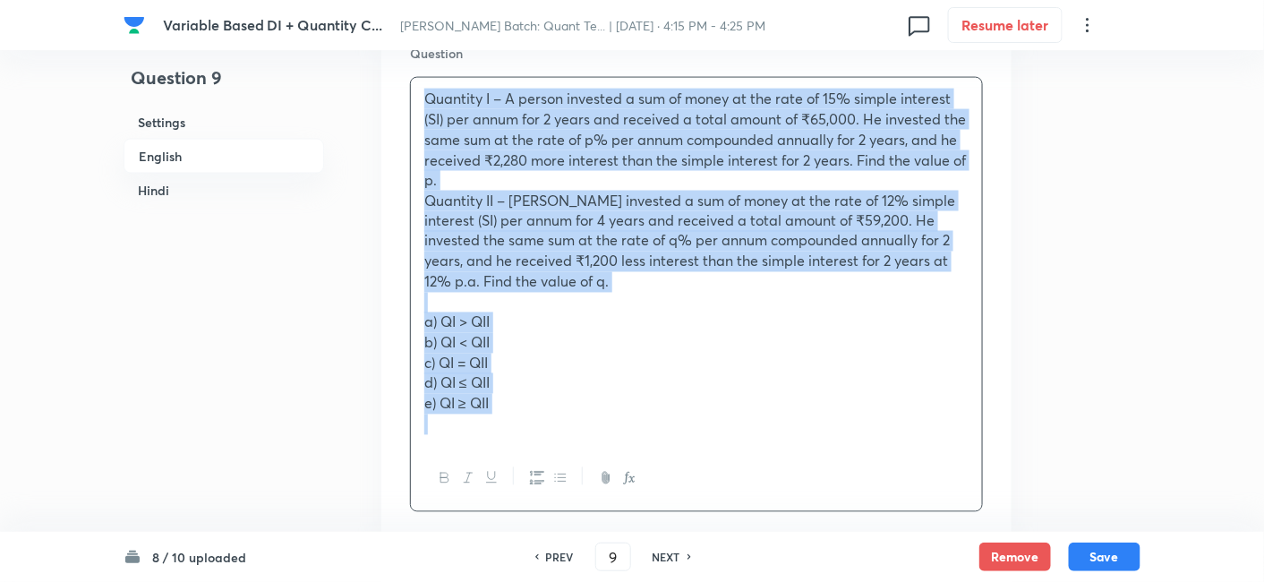
copy div "Quantity I – A person invested a sum of money at the rate of 15% simple interes…"
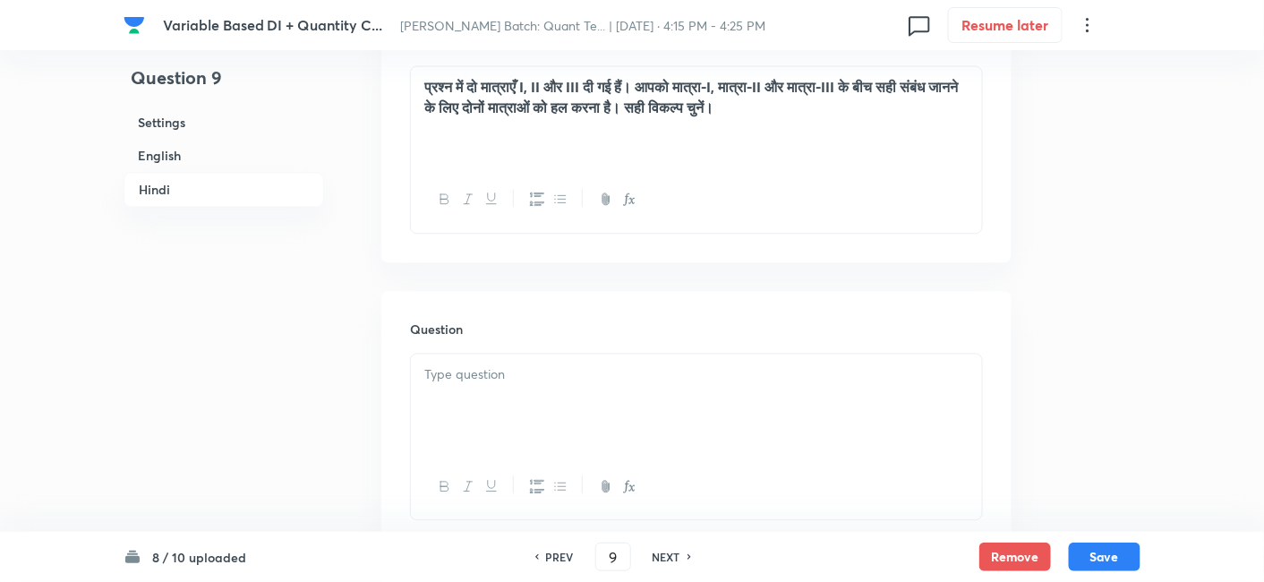
scroll to position [3281, 0]
click at [586, 427] on div at bounding box center [696, 403] width 571 height 100
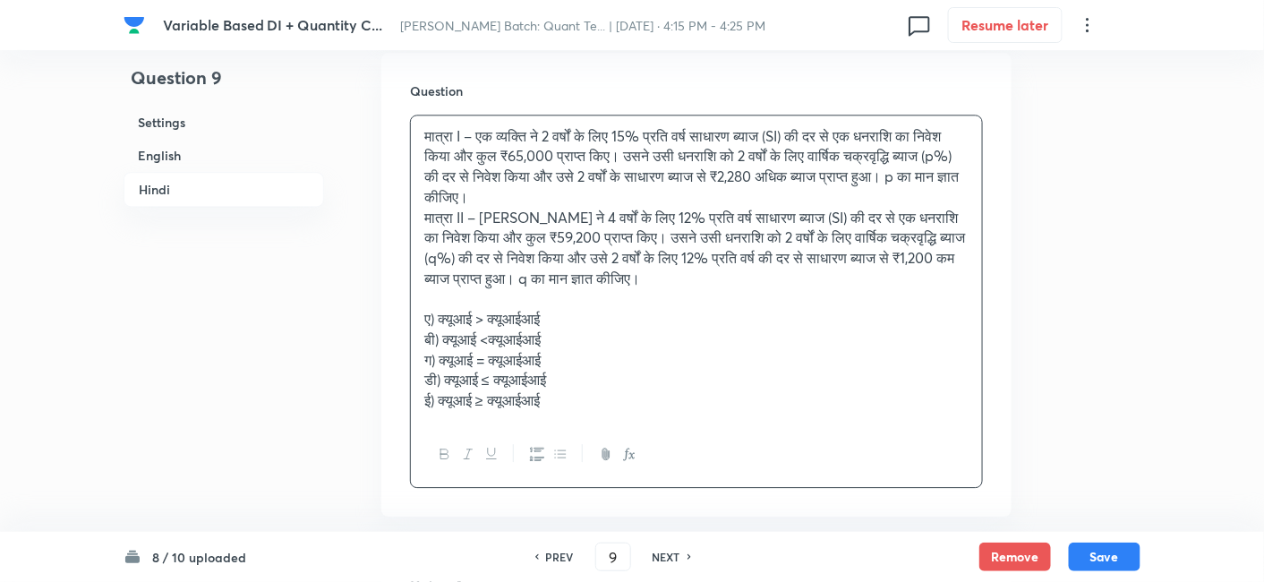
scroll to position [3531, 0]
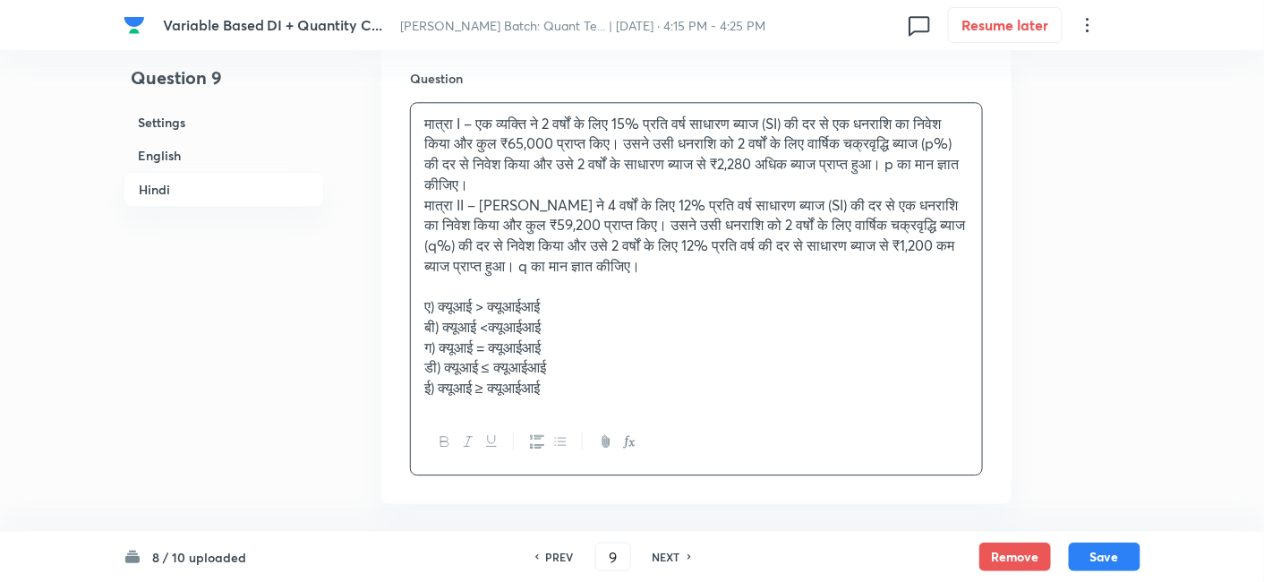
drag, startPoint x: 570, startPoint y: 379, endPoint x: 409, endPoint y: 301, distance: 179.0
click at [410, 301] on div "मात्रा I – एक व्यक्ति ने 2 वर्षों के लिए 15% प्रति वर्ष साधारण ब्याज (SI) की दर…" at bounding box center [696, 288] width 573 height 373
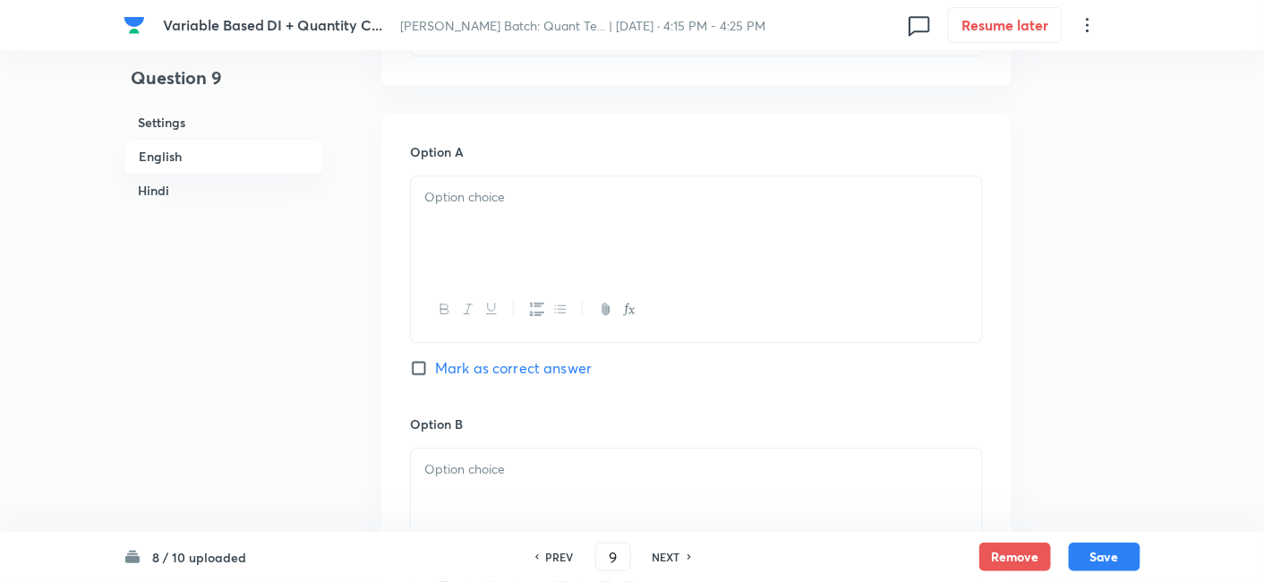
scroll to position [926, 0]
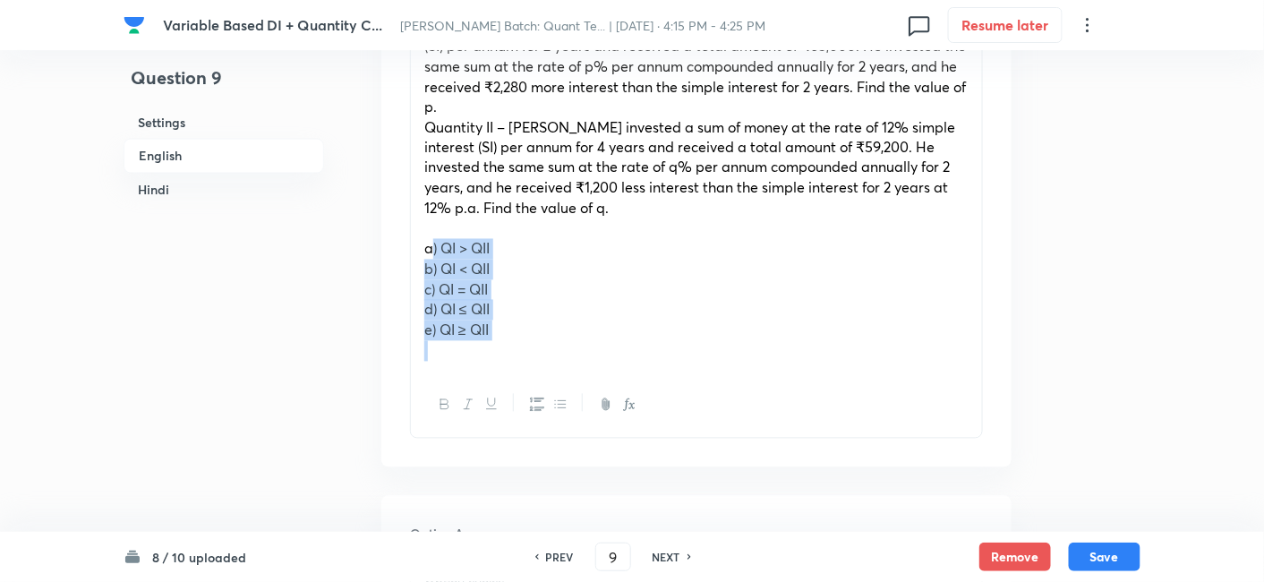
drag, startPoint x: 424, startPoint y: 252, endPoint x: 560, endPoint y: 362, distance: 175.0
click at [560, 362] on div "Quantity I – A person invested a sum of money at the rate of 15% simple interes…" at bounding box center [696, 187] width 571 height 367
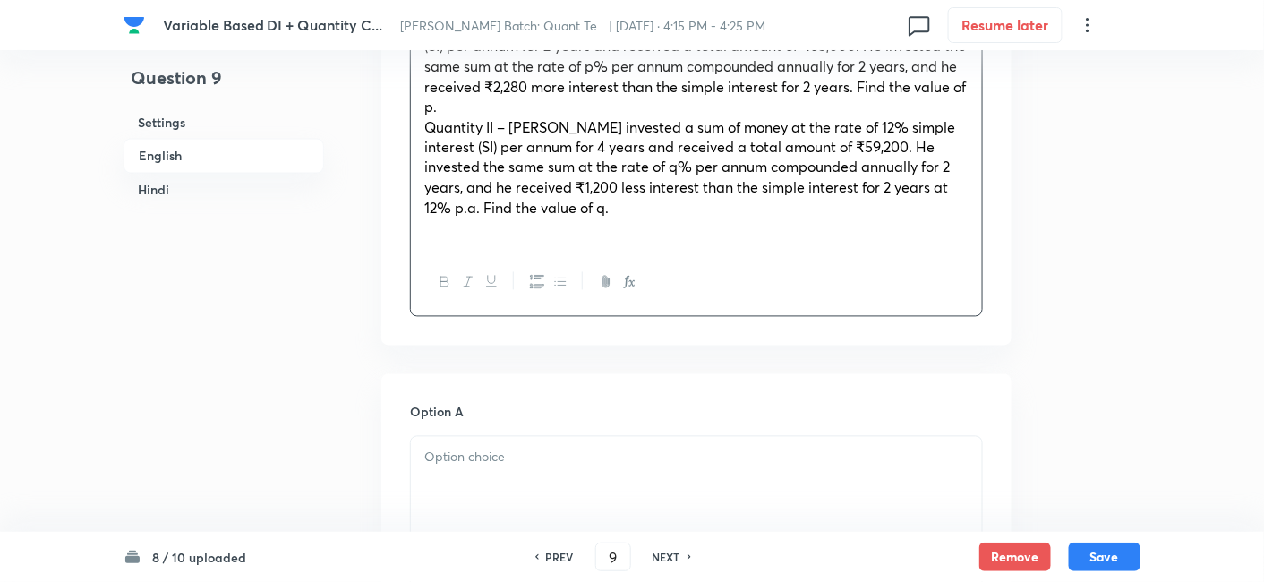
scroll to position [1056, 0]
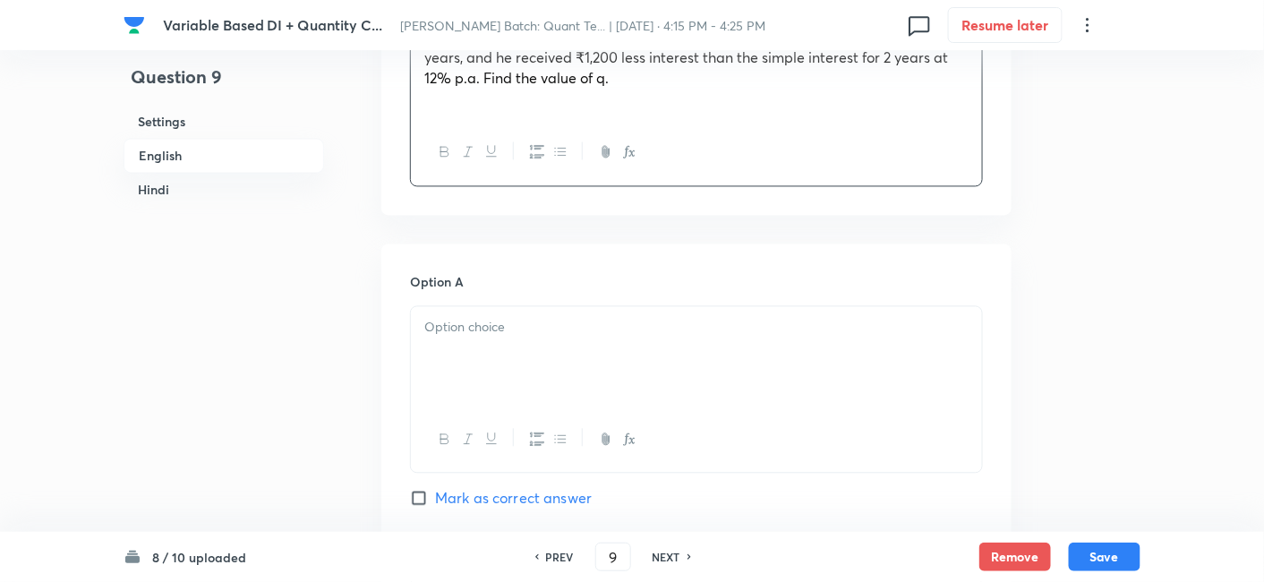
click at [560, 362] on div at bounding box center [696, 357] width 571 height 100
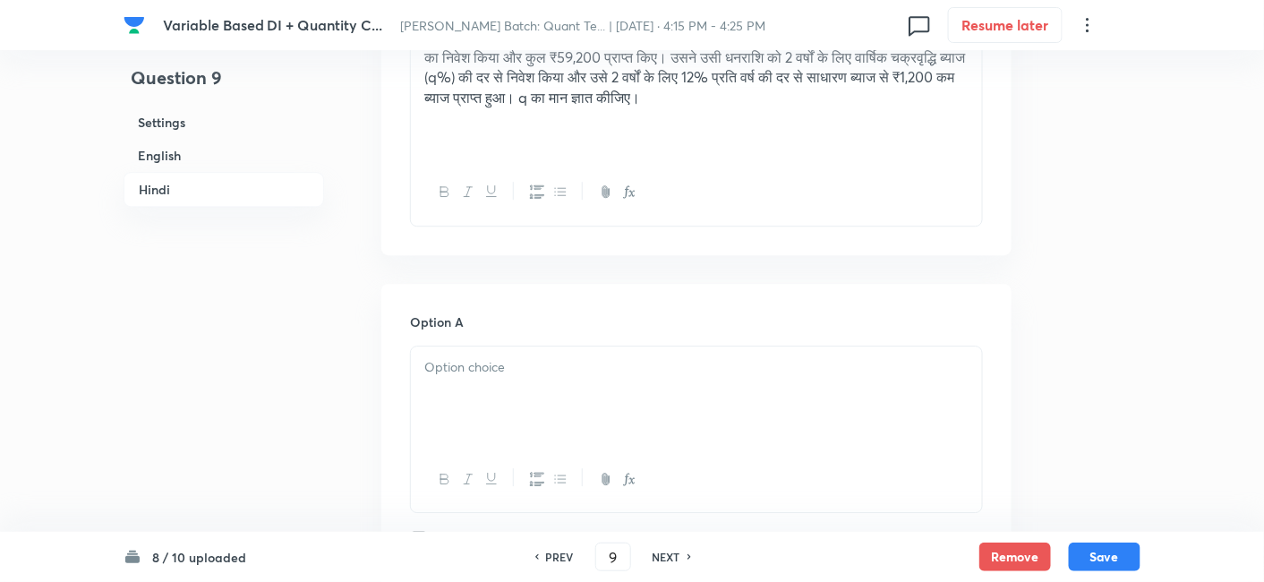
scroll to position [3673, 0]
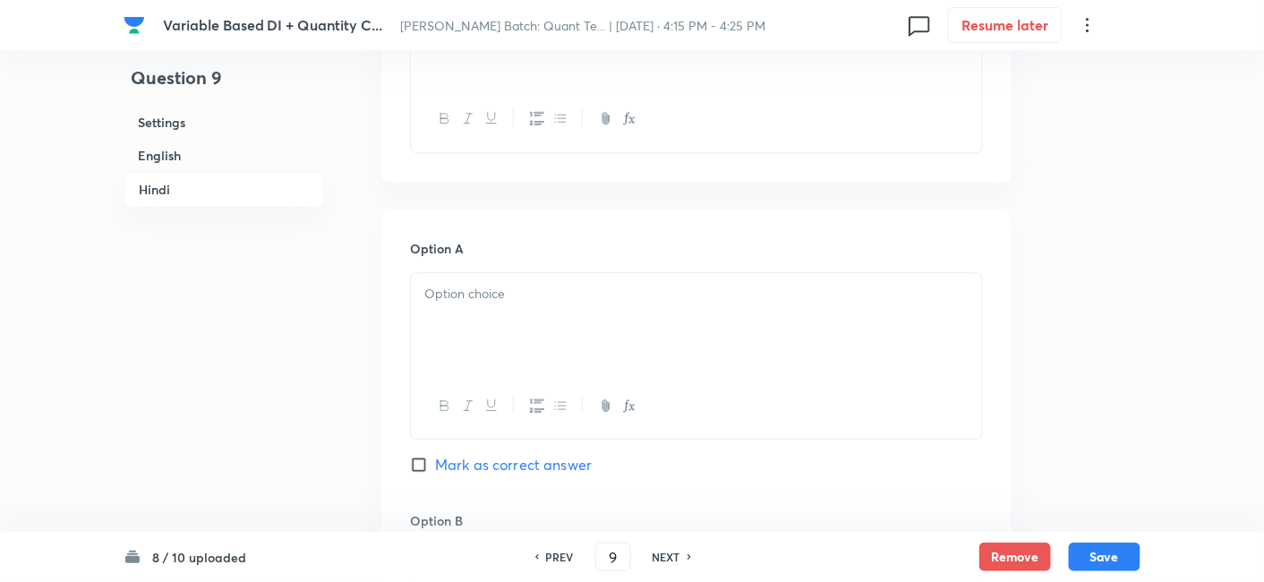
click at [475, 333] on div at bounding box center [696, 323] width 571 height 100
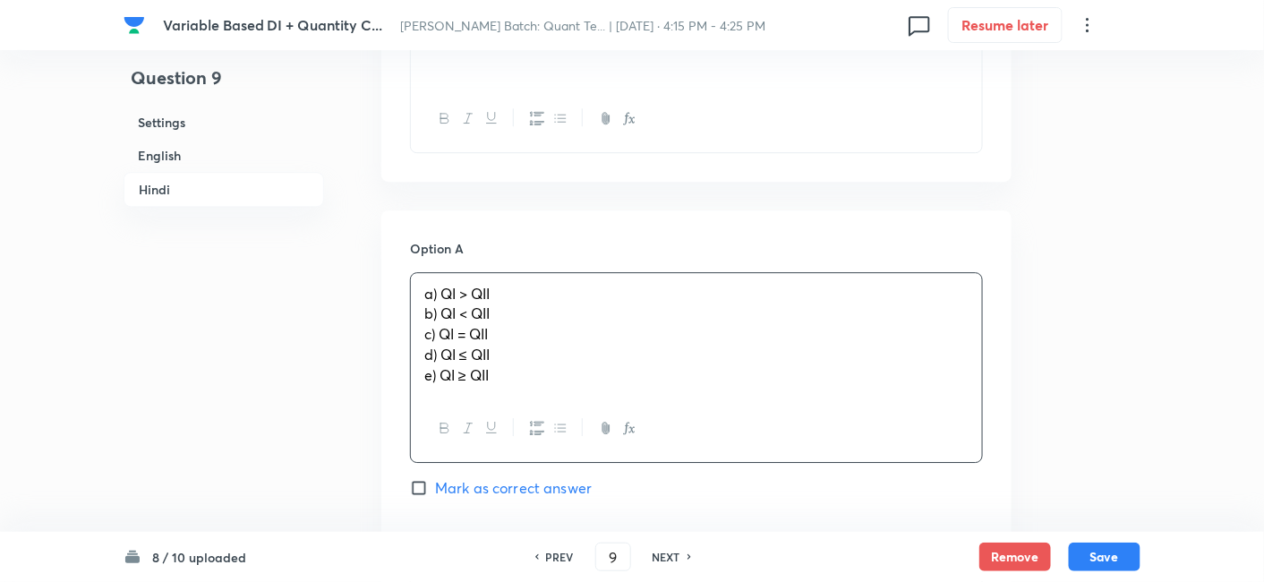
drag, startPoint x: 420, startPoint y: 308, endPoint x: 602, endPoint y: 440, distance: 225.6
click at [602, 440] on div "a) QI > QII b) QI < QII c) QI = QII d) QI ≤ QII e) QI ≥ QII" at bounding box center [696, 367] width 573 height 191
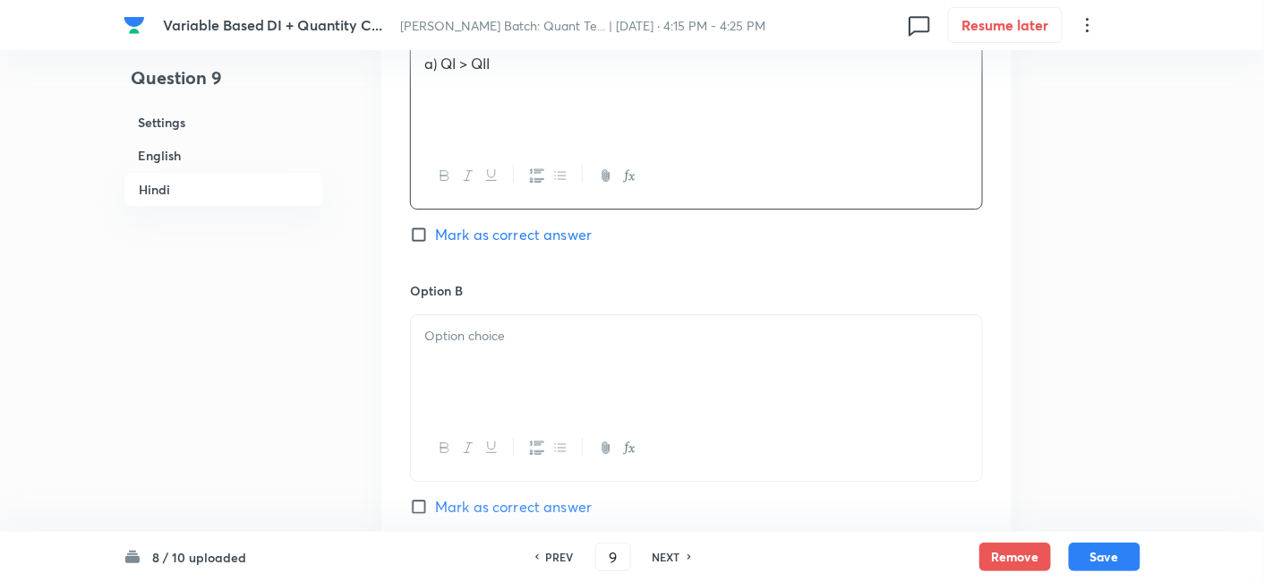
scroll to position [3906, 0]
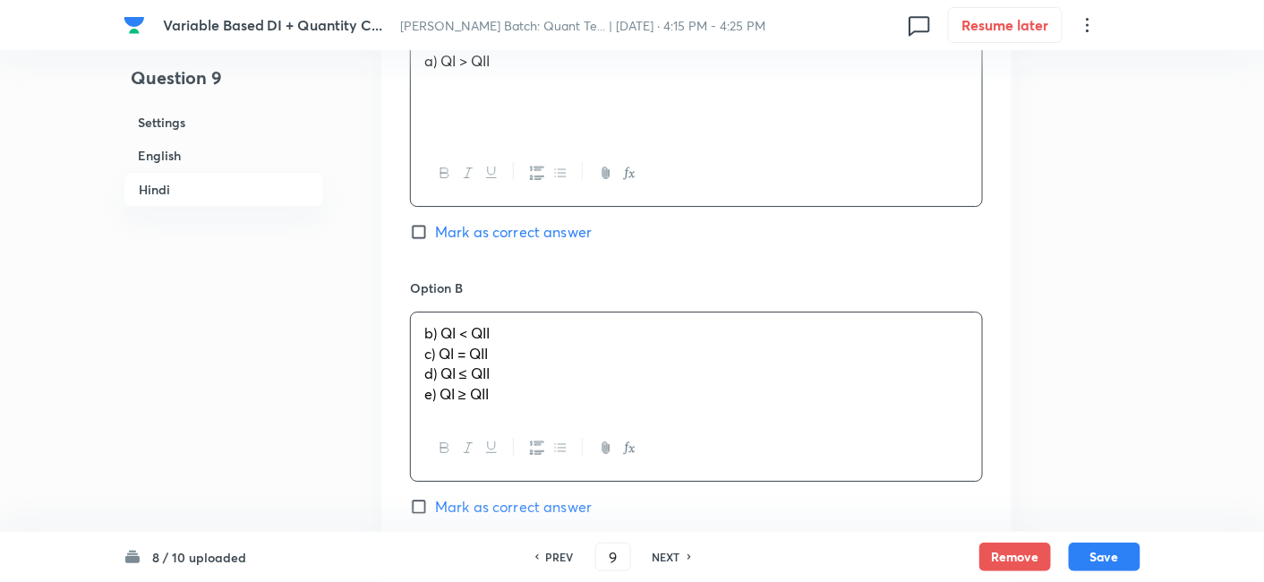
click at [499, 375] on div "b) QI < QII c) QI = QII d) QI ≤ QII e) QI ≥ QII" at bounding box center [696, 363] width 571 height 103
drag, startPoint x: 416, startPoint y: 345, endPoint x: 571, endPoint y: 443, distance: 183.5
click at [571, 443] on div "b) QI < QII c) QI = QII d) QI ≤ QII e) QI ≥ QII" at bounding box center [696, 397] width 573 height 170
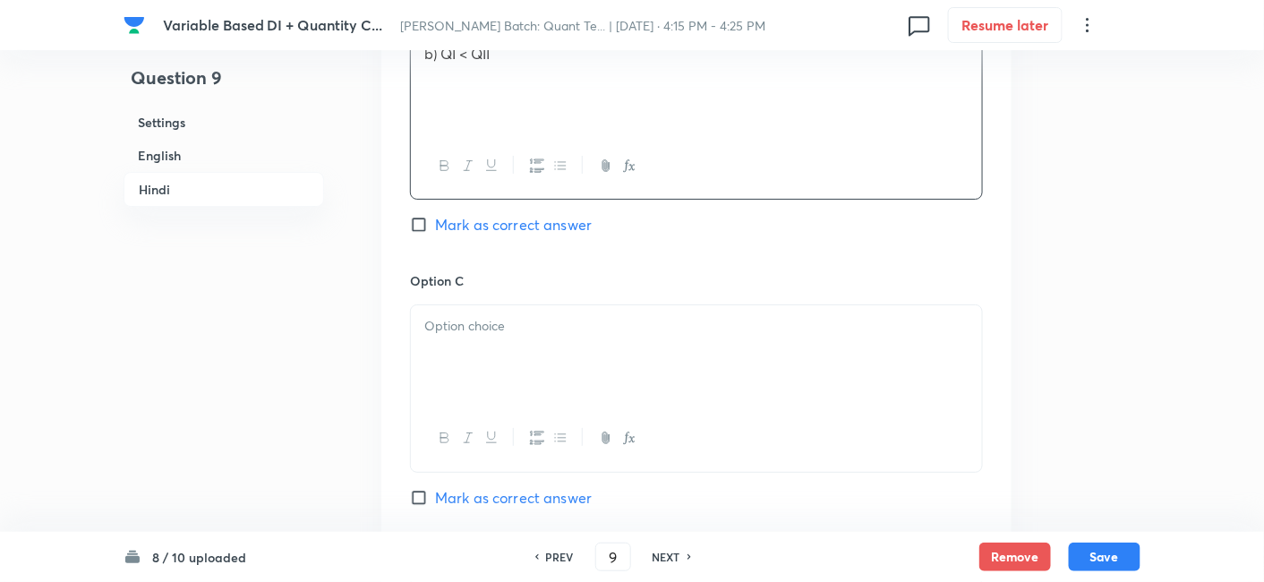
scroll to position [4187, 0]
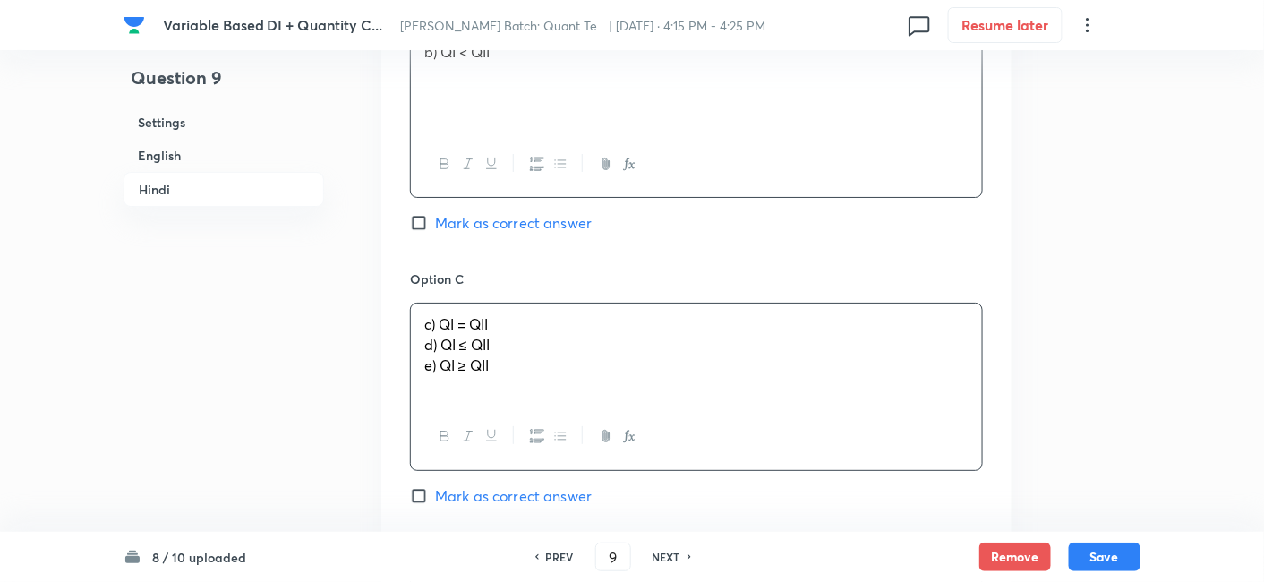
click at [439, 333] on div "c) QI = QII d) QI ≤ QII e) QI ≥ QII" at bounding box center [696, 353] width 571 height 100
drag, startPoint x: 421, startPoint y: 341, endPoint x: 613, endPoint y: 443, distance: 217.8
click at [613, 443] on div "c) QI = QII d) QI ≤ QII e) QI ≥ QII" at bounding box center [696, 386] width 573 height 167
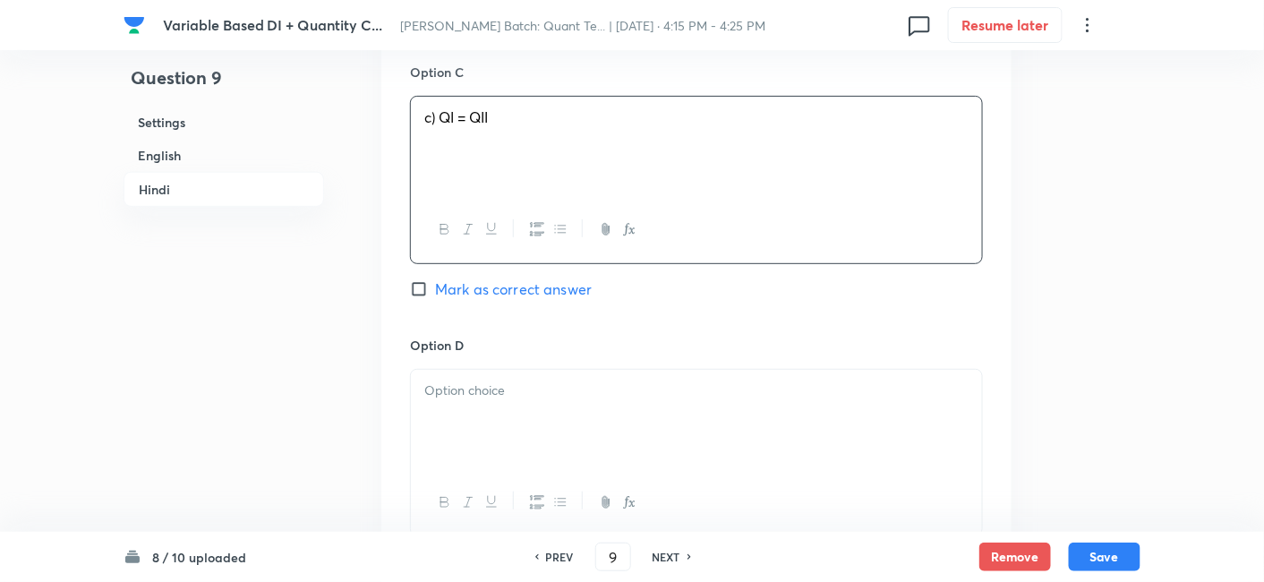
scroll to position [4397, 0]
click at [613, 443] on div at bounding box center [696, 416] width 571 height 100
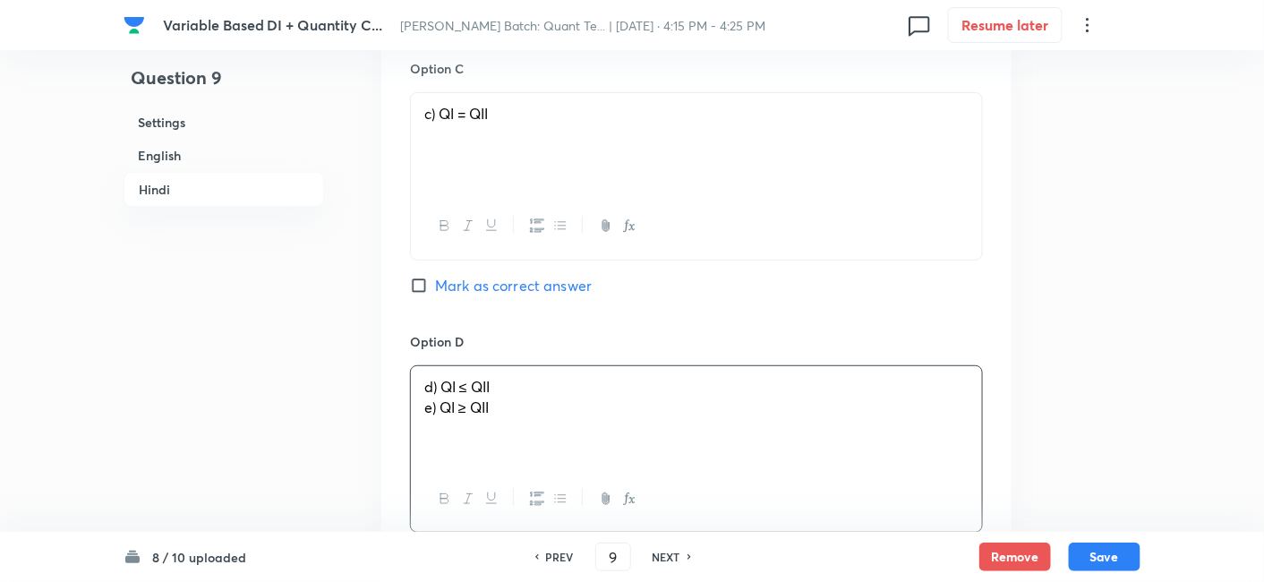
drag, startPoint x: 419, startPoint y: 406, endPoint x: 580, endPoint y: 443, distance: 165.3
click at [580, 443] on div "d) QI ≤ QII e) QI ≥ QII" at bounding box center [696, 416] width 571 height 100
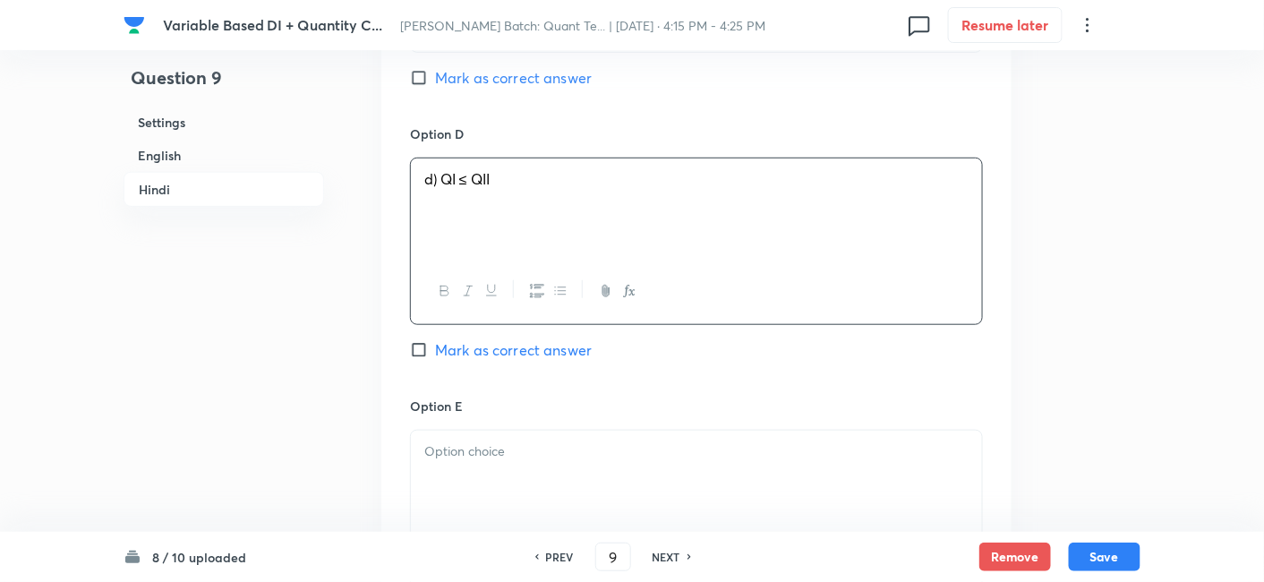
click at [580, 443] on p at bounding box center [696, 451] width 544 height 21
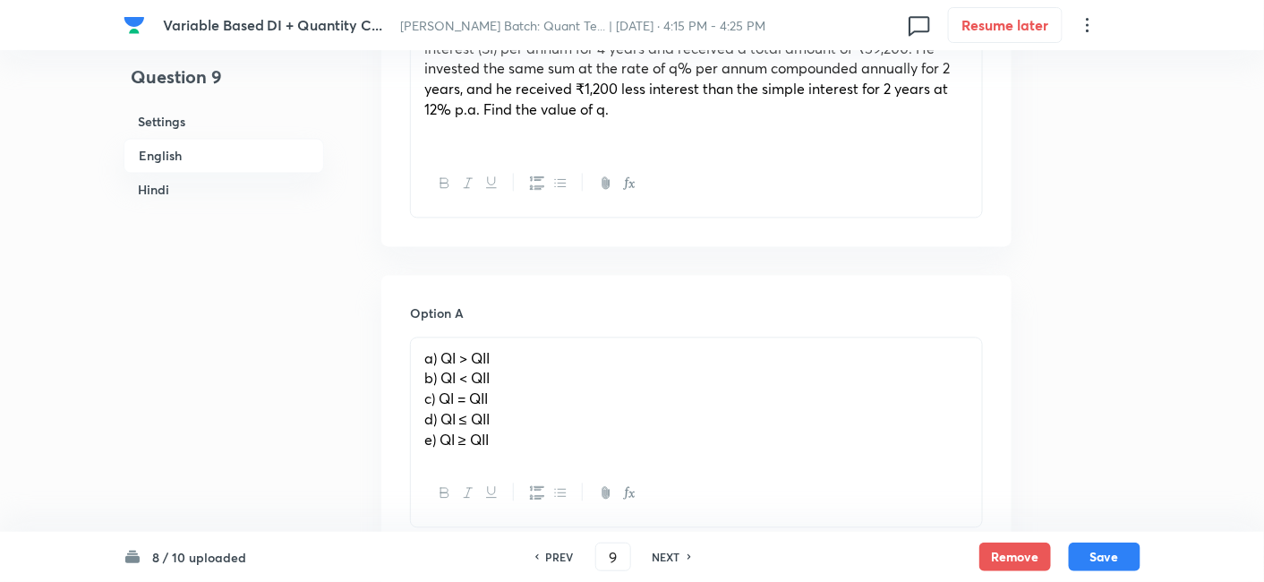
scroll to position [1046, 0]
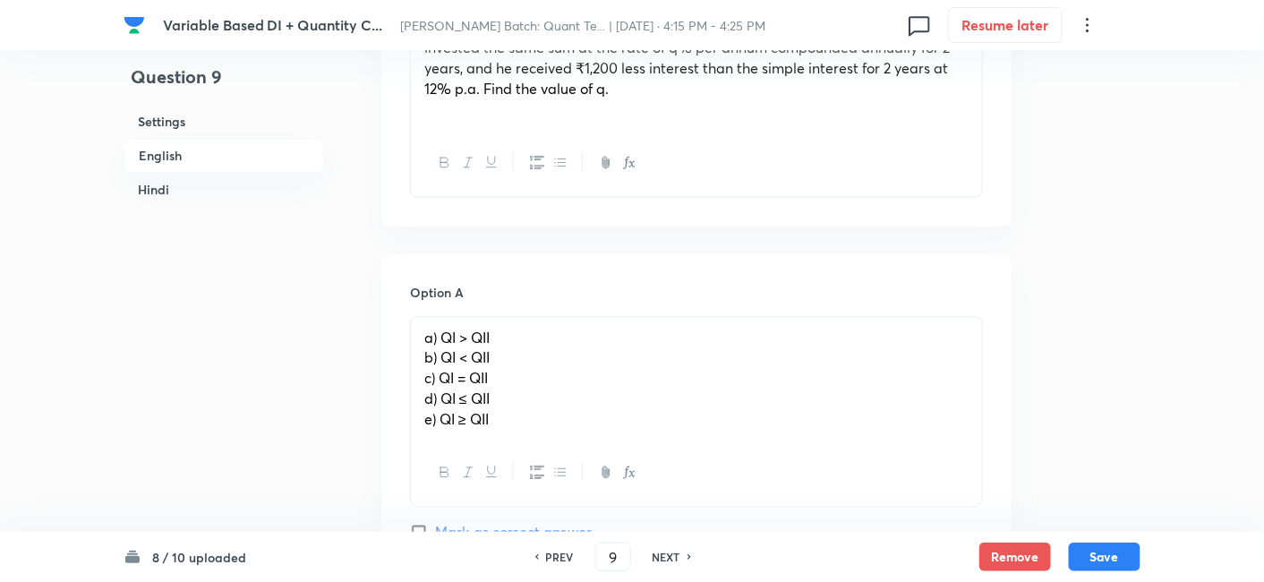
drag, startPoint x: 417, startPoint y: 359, endPoint x: 560, endPoint y: 469, distance: 180.7
click at [560, 469] on div "a) QI > QII b) QI < QII c) QI = QII d) QI ≤ QII e) QI ≥ QII" at bounding box center [696, 412] width 573 height 191
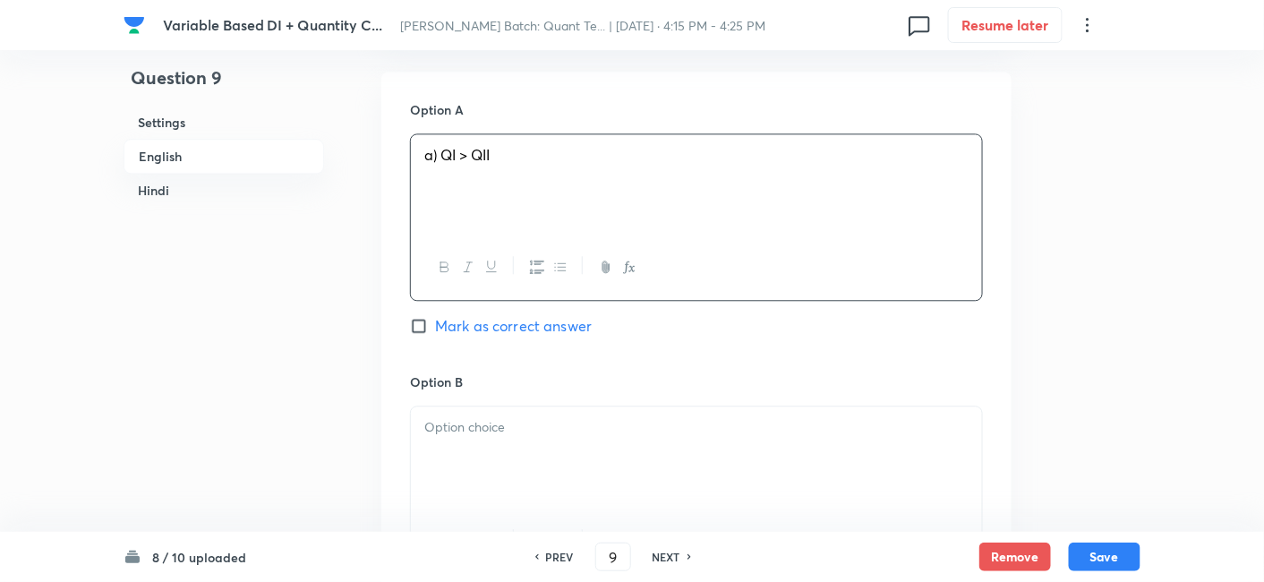
scroll to position [1230, 0]
click at [560, 469] on div at bounding box center [696, 456] width 571 height 100
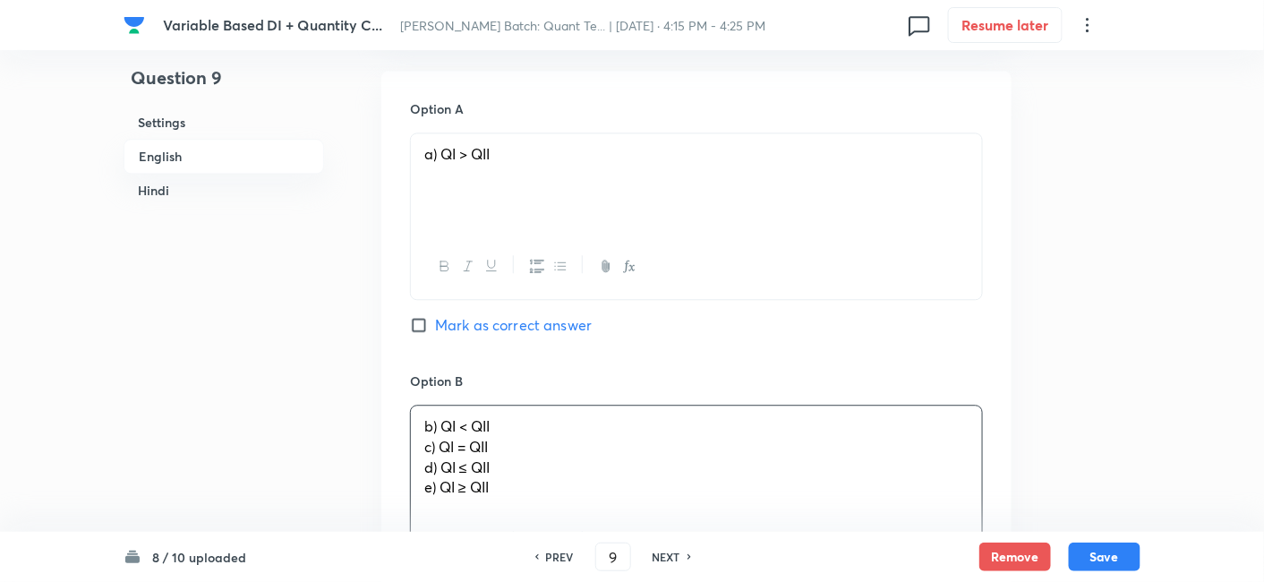
drag, startPoint x: 416, startPoint y: 446, endPoint x: 605, endPoint y: 535, distance: 209.0
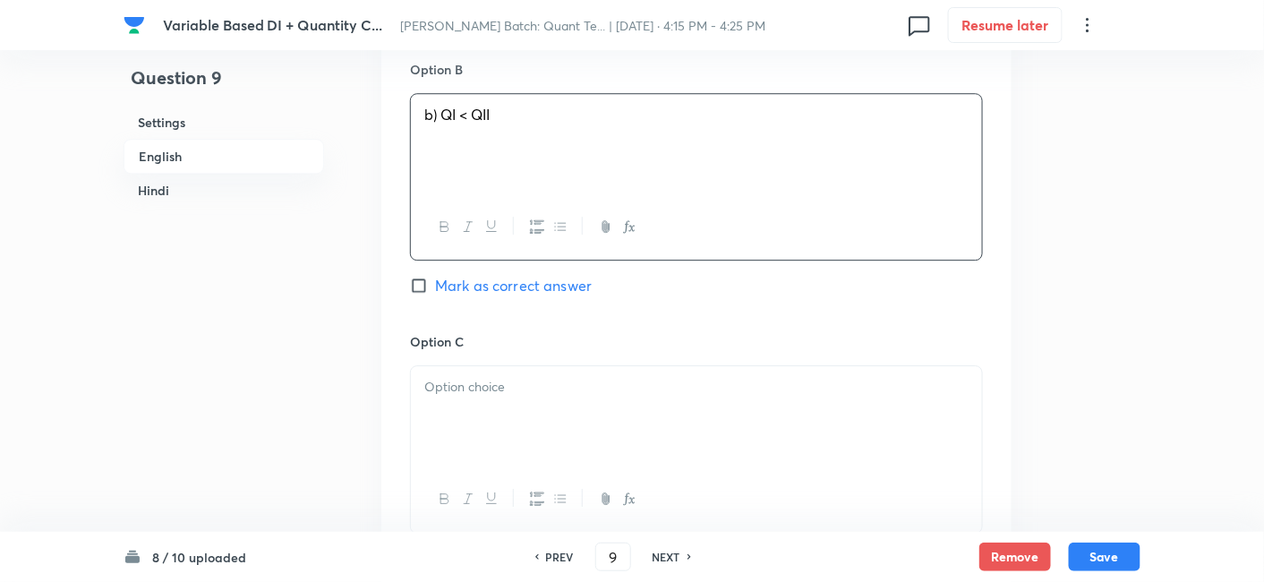
scroll to position [1544, 0]
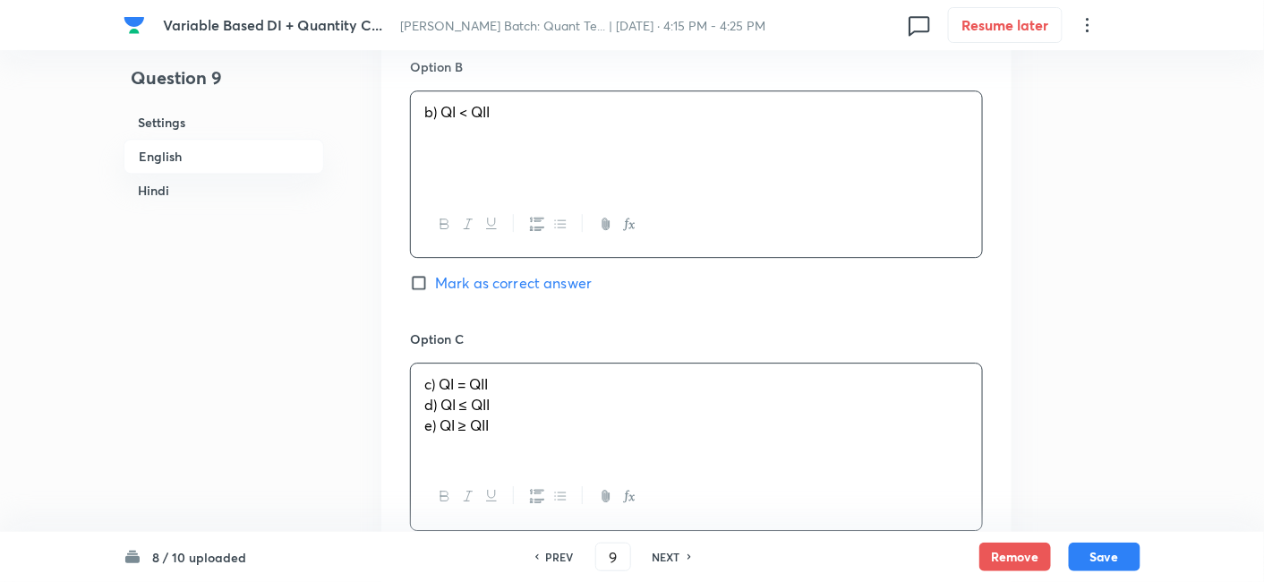
click at [503, 423] on div "c) QI = QII d) QI ≤ QII e) QI ≥ QII" at bounding box center [696, 413] width 571 height 100
drag, startPoint x: 420, startPoint y: 400, endPoint x: 610, endPoint y: 492, distance: 211.8
click at [610, 492] on div "c) QI = QII d) QI ≤ QII e) QI ≥ QII" at bounding box center [696, 446] width 573 height 167
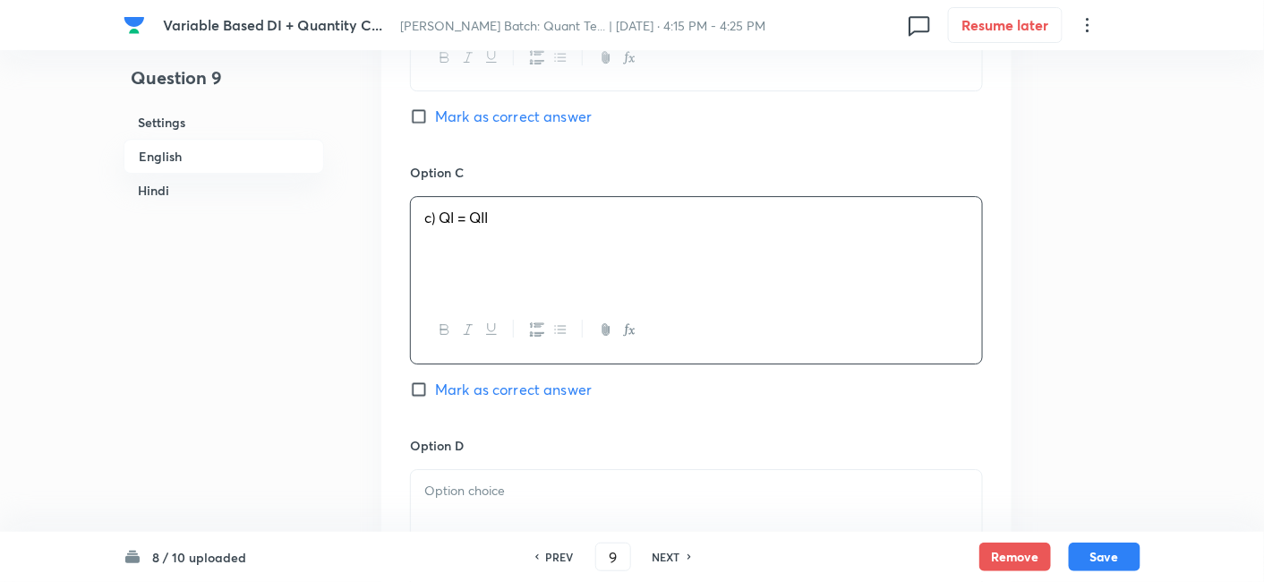
scroll to position [1712, 0]
click at [610, 492] on p at bounding box center [696, 490] width 544 height 21
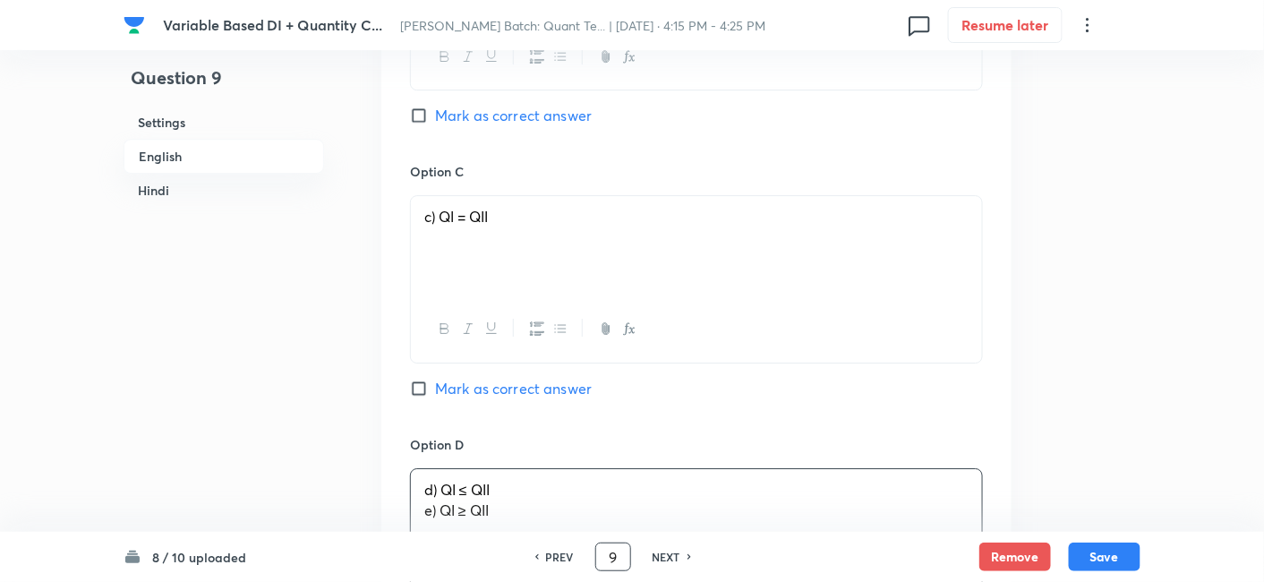
drag, startPoint x: 419, startPoint y: 506, endPoint x: 619, endPoint y: 561, distance: 207.2
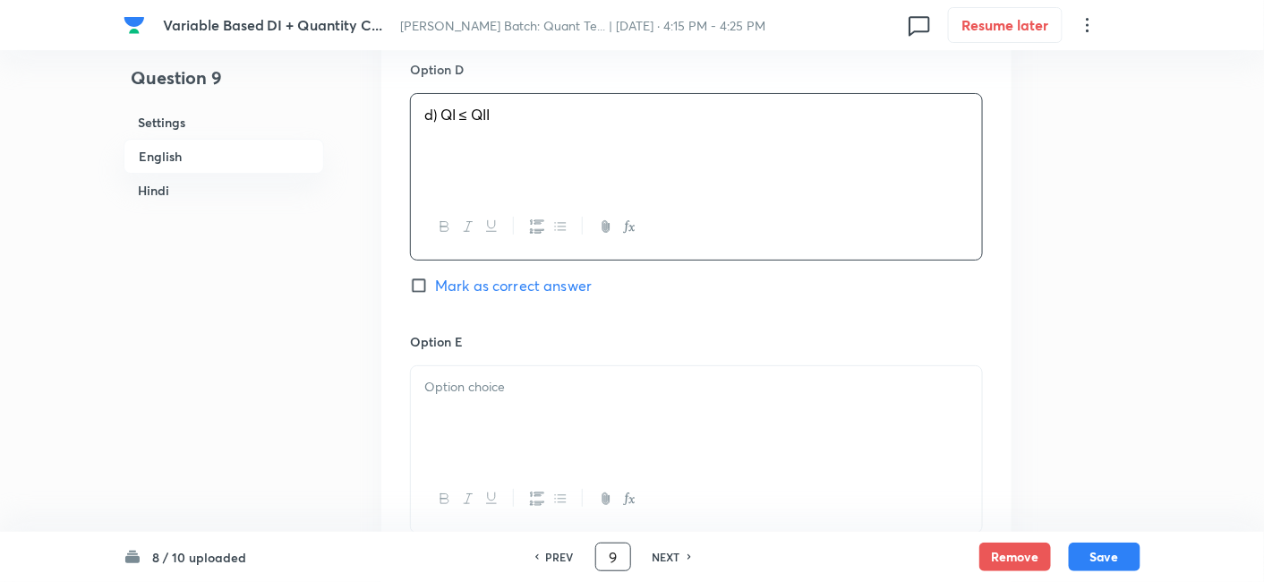
scroll to position [2088, 0]
click at [530, 453] on div at bounding box center [696, 415] width 571 height 100
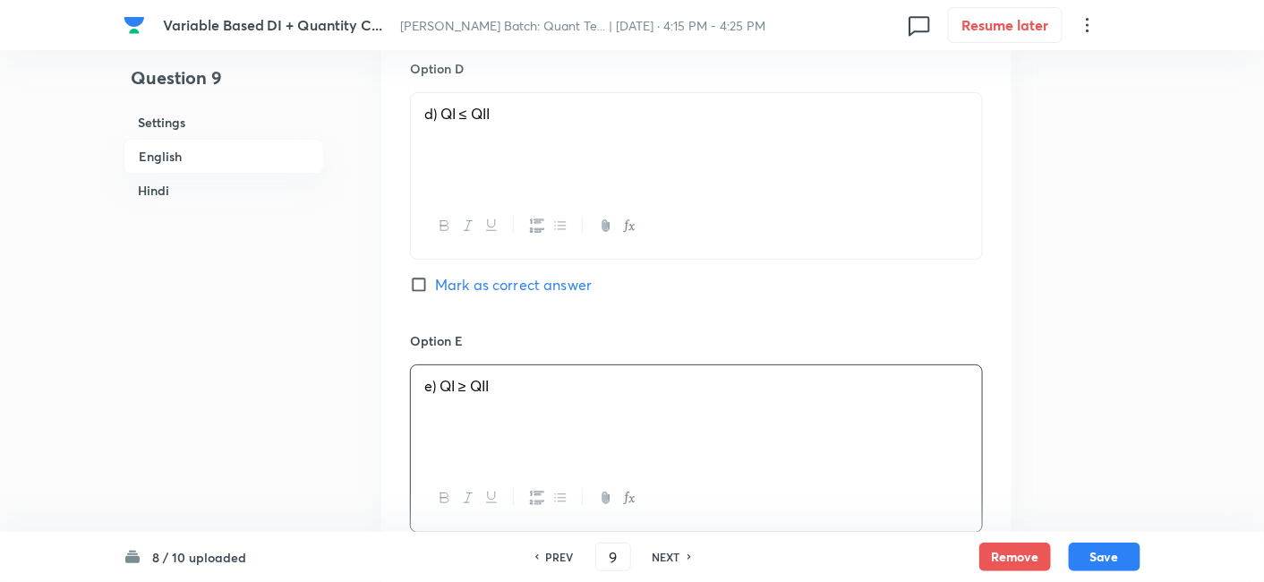
scroll to position [2701, 0]
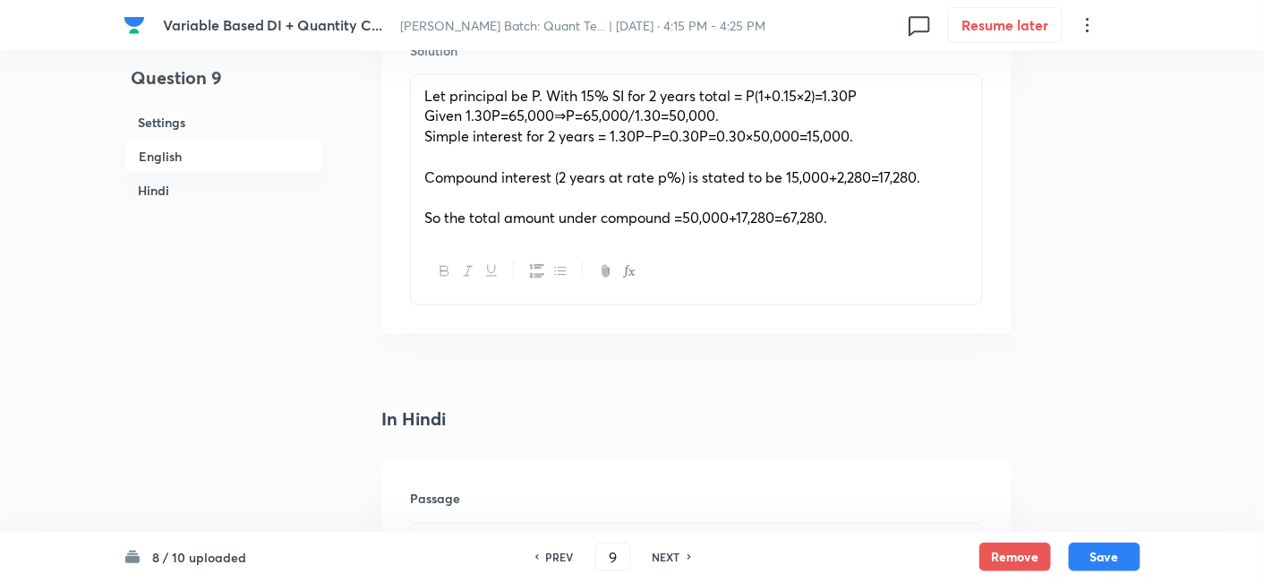
click at [901, 224] on div "Let principal be P. With 15% SI for 2 years total = P(1+0.15×2)=1.30P Given 1.3…" at bounding box center [696, 157] width 571 height 164
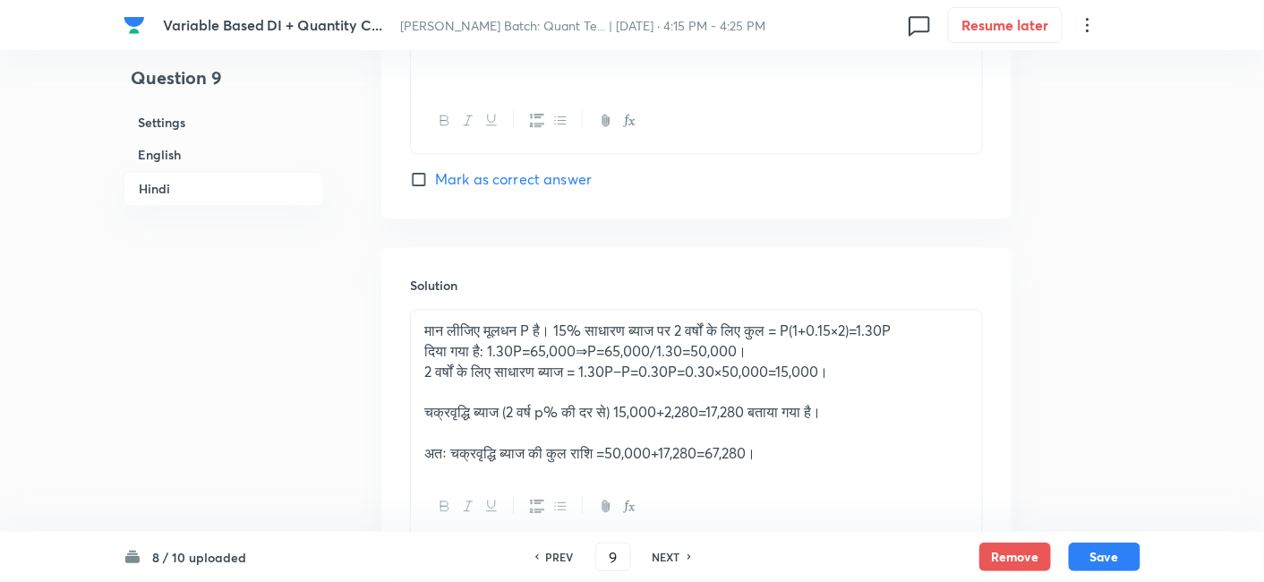
scroll to position [5334, 0]
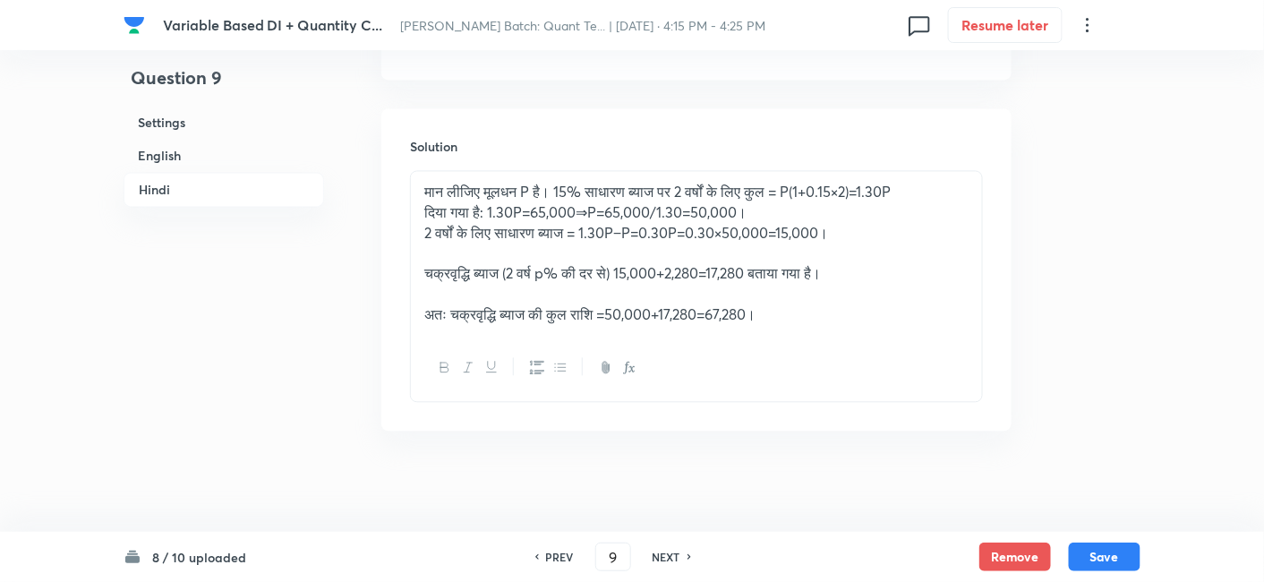
click at [872, 320] on div "मान लीजिए मूलधन P है। 15% साधारण ब्याज पर 2 वर्षों के लिए कुल = P(1+0.15×2)=1.3…" at bounding box center [696, 254] width 571 height 164
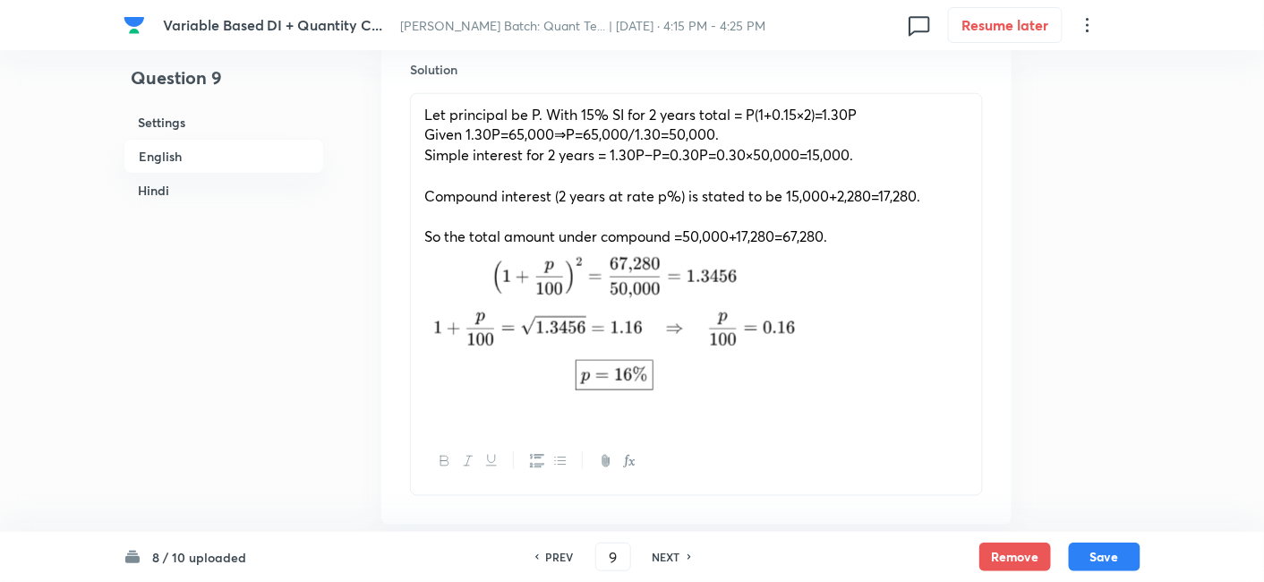
scroll to position [2683, 0]
click at [918, 336] on p at bounding box center [696, 321] width 544 height 151
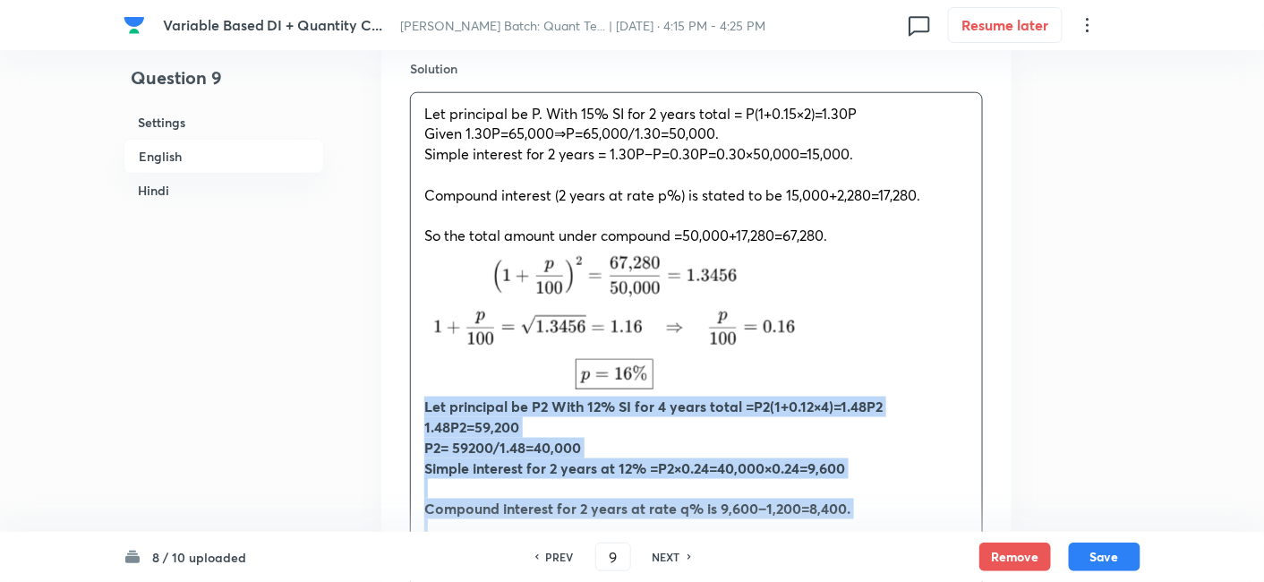
drag, startPoint x: 417, startPoint y: 406, endPoint x: 907, endPoint y: 538, distance: 507.3
click at [907, 538] on div "Variable Based DI + Quantity C... Nishchay Mains Batch: Quant Te... | Sept 2, 2…" at bounding box center [632, 456] width 1264 height 6106
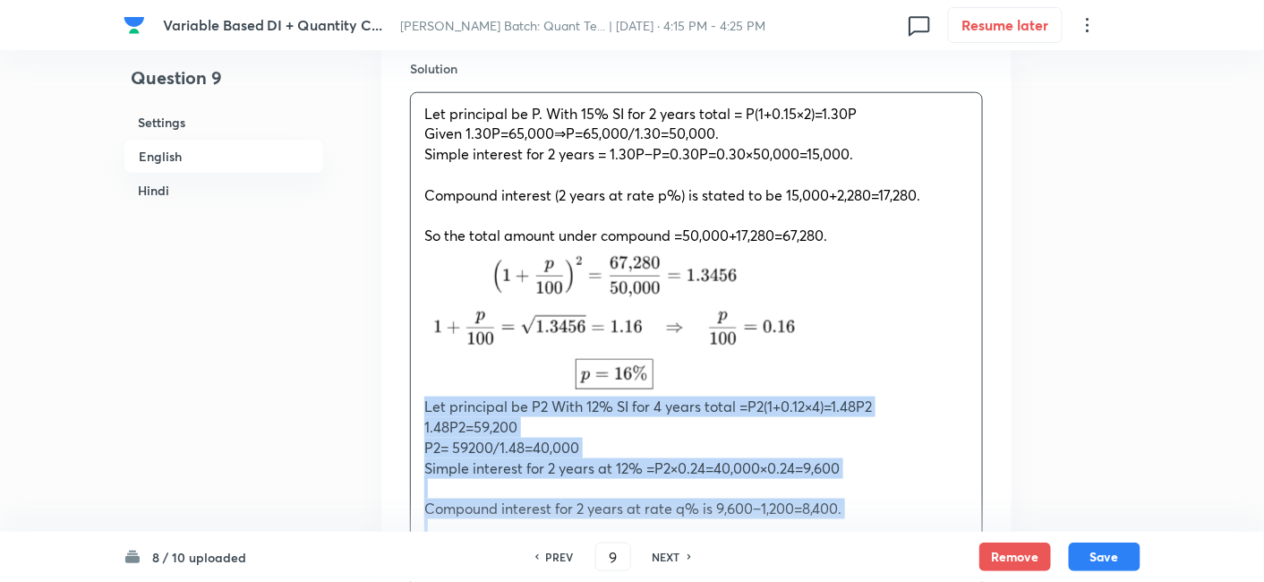
copy div "Let principal be P2 With 12% SI for 4 years total =P2(1+0.12×4)=1.48P2 1.48P2​=…"
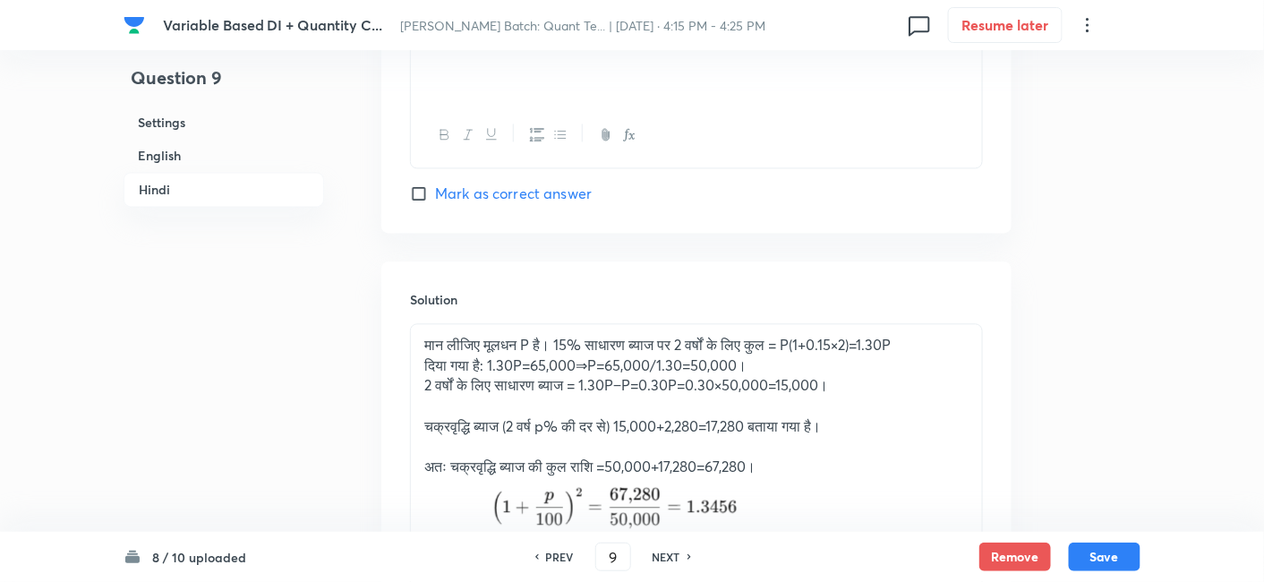
scroll to position [5688, 0]
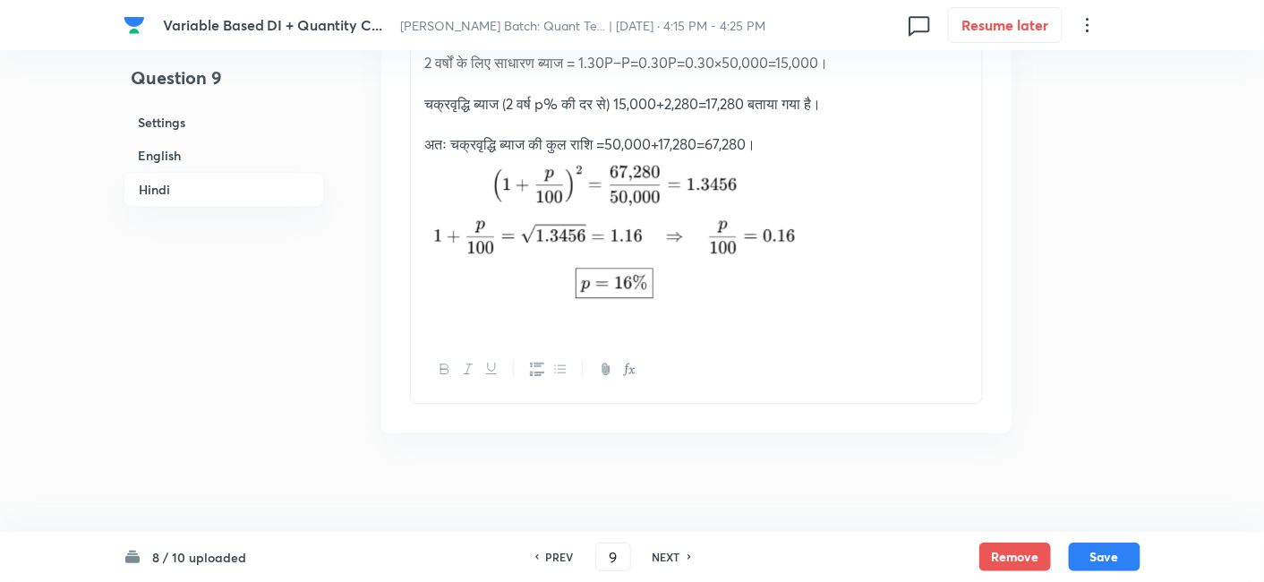
click at [879, 219] on p at bounding box center [696, 230] width 544 height 151
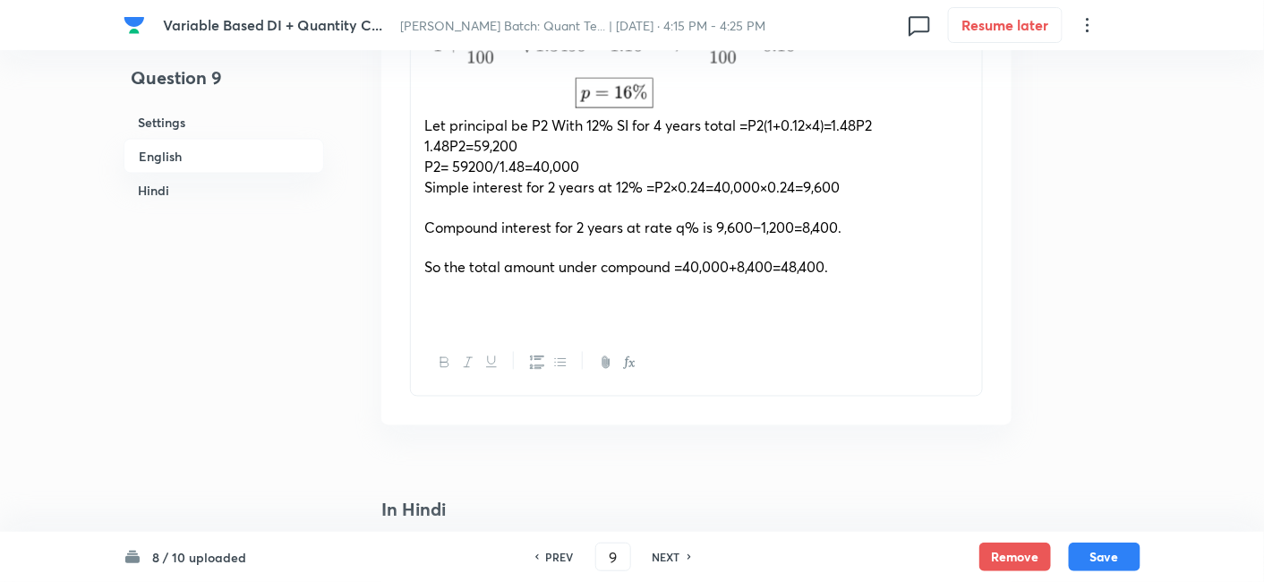
scroll to position [2963, 0]
click at [660, 323] on div "Let principal be P. With 15% SI for 2 years total = P(1+0.15×2)=1.30P Given 1.3…" at bounding box center [696, 72] width 571 height 518
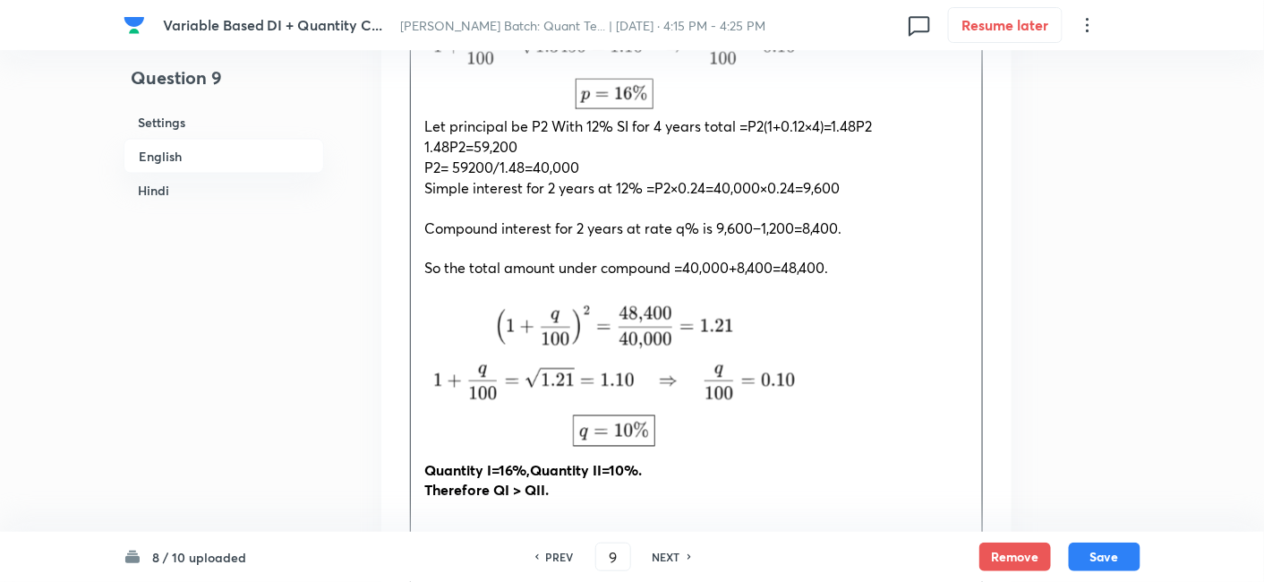
drag, startPoint x: 590, startPoint y: 480, endPoint x: 403, endPoint y: 470, distance: 187.3
click at [403, 470] on div "Solution Let principal be P. With 15% SI for 2 years total = P(1+0.15×2)=1.30P …" at bounding box center [696, 188] width 630 height 877
copy div "Quantity I=16%,Quantity II=10%. Therefore QI > QII."
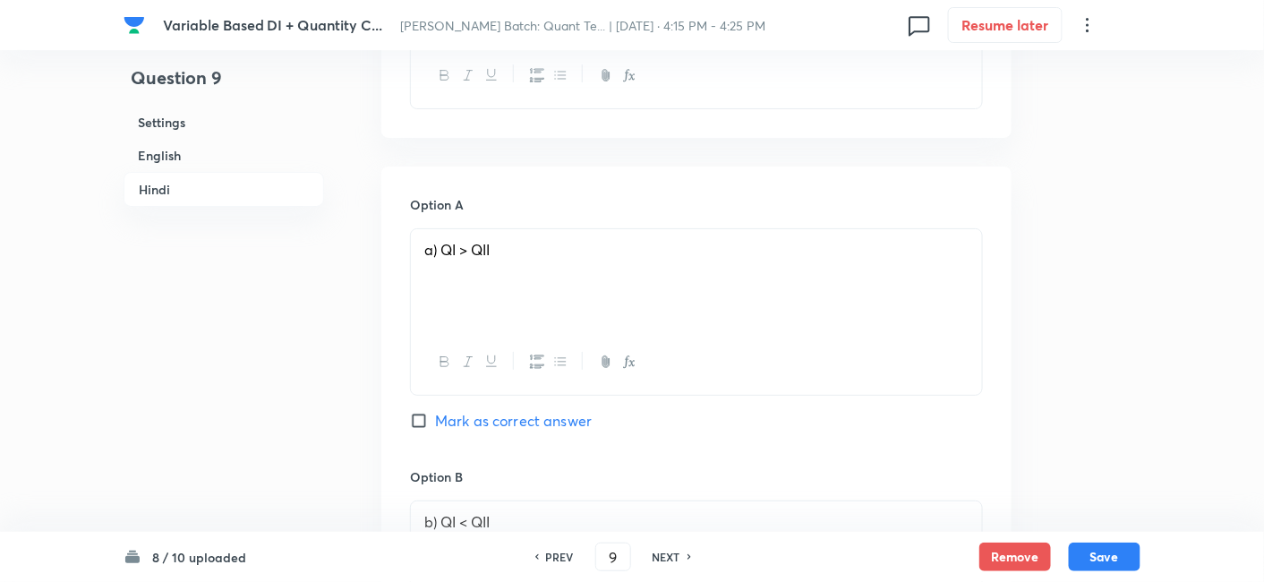
scroll to position [4254, 0]
click at [554, 408] on span "Mark as correct answer" at bounding box center [513, 416] width 157 height 21
click at [435, 408] on input "Mark as correct answer" at bounding box center [422, 416] width 25 height 18
checkbox input "true"
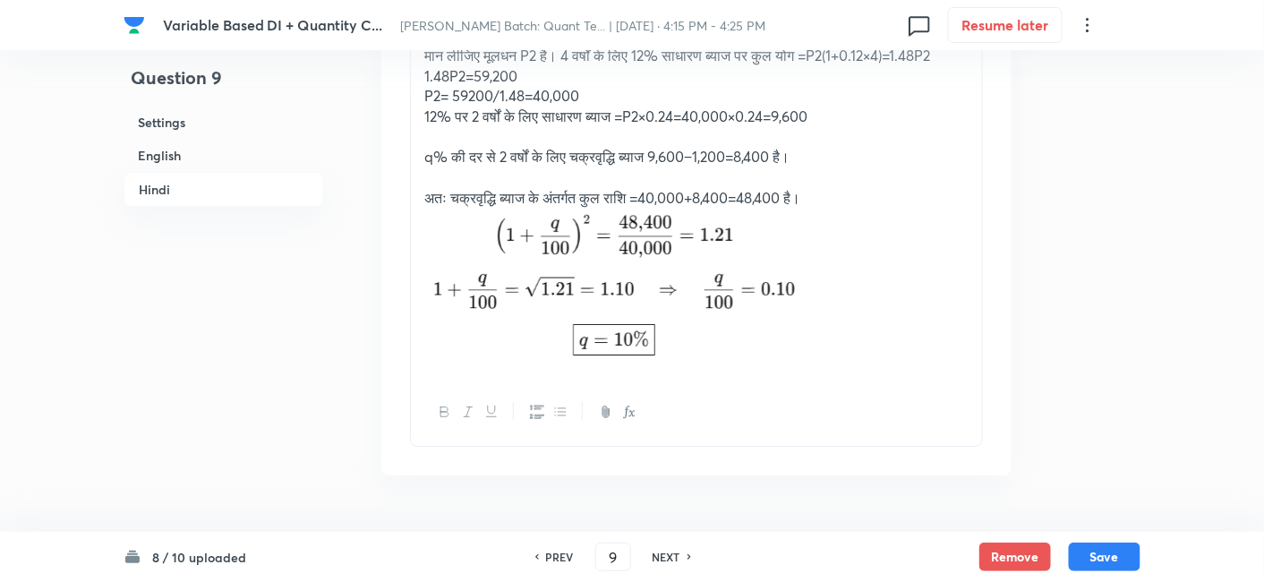
scroll to position [6193, 0]
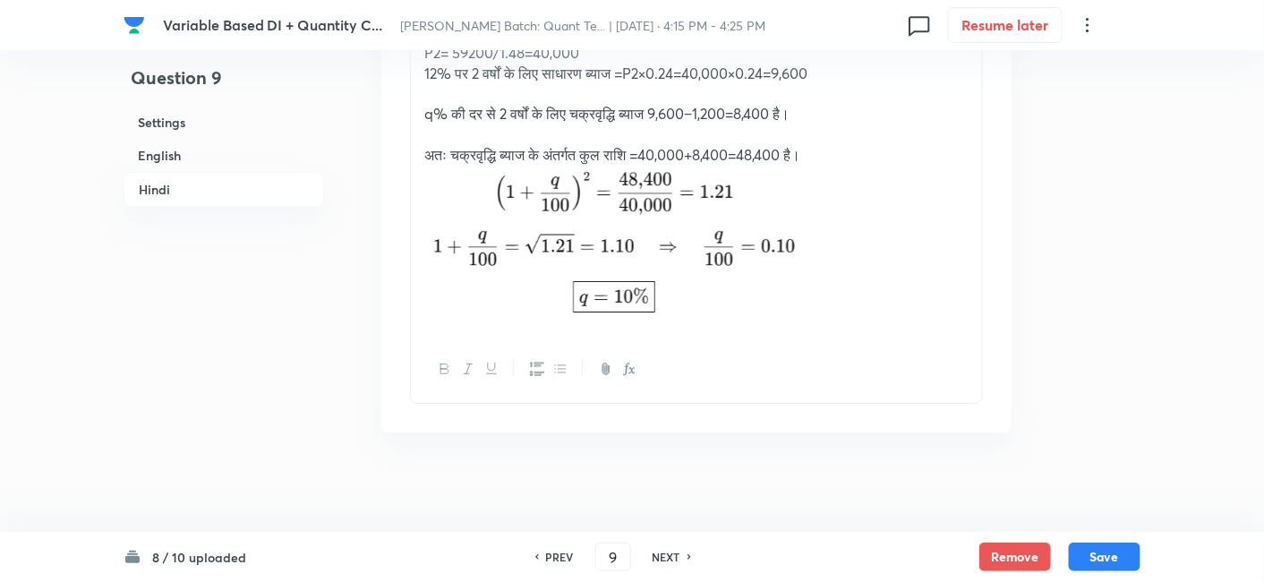
click at [973, 246] on div "मान लीजिए मूलधन P है। 15% साधारण ब्याज पर 2 वर्षों के लिए कुल = P(1+0.15×2)=1.3…" at bounding box center [696, 17] width 571 height 638
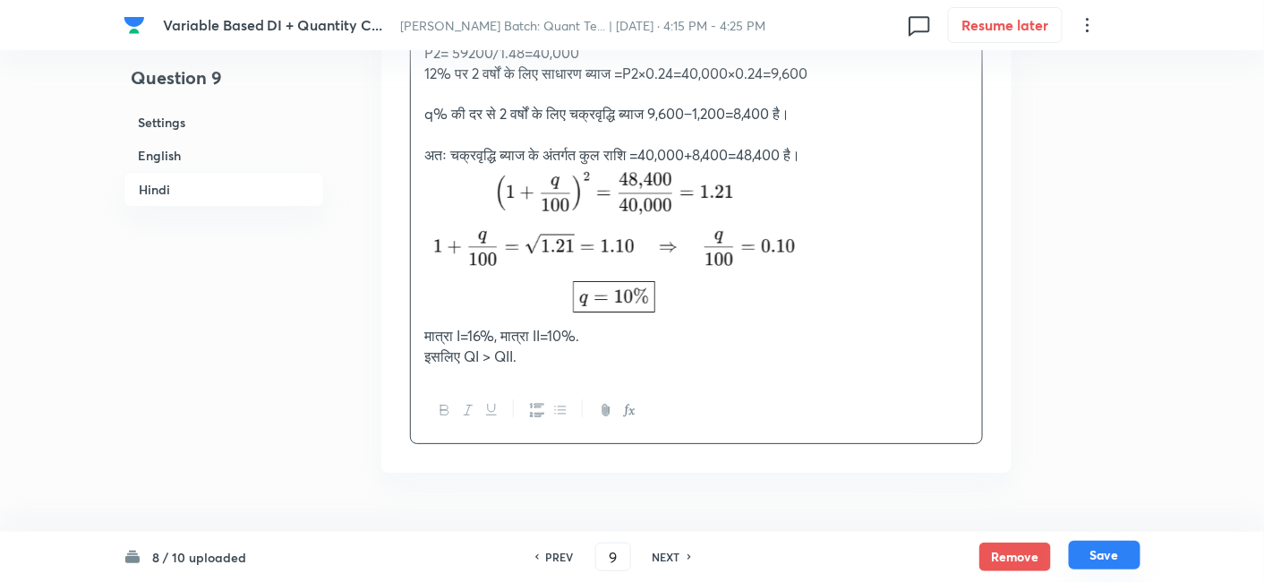
click at [1125, 541] on button "Save" at bounding box center [1105, 555] width 72 height 29
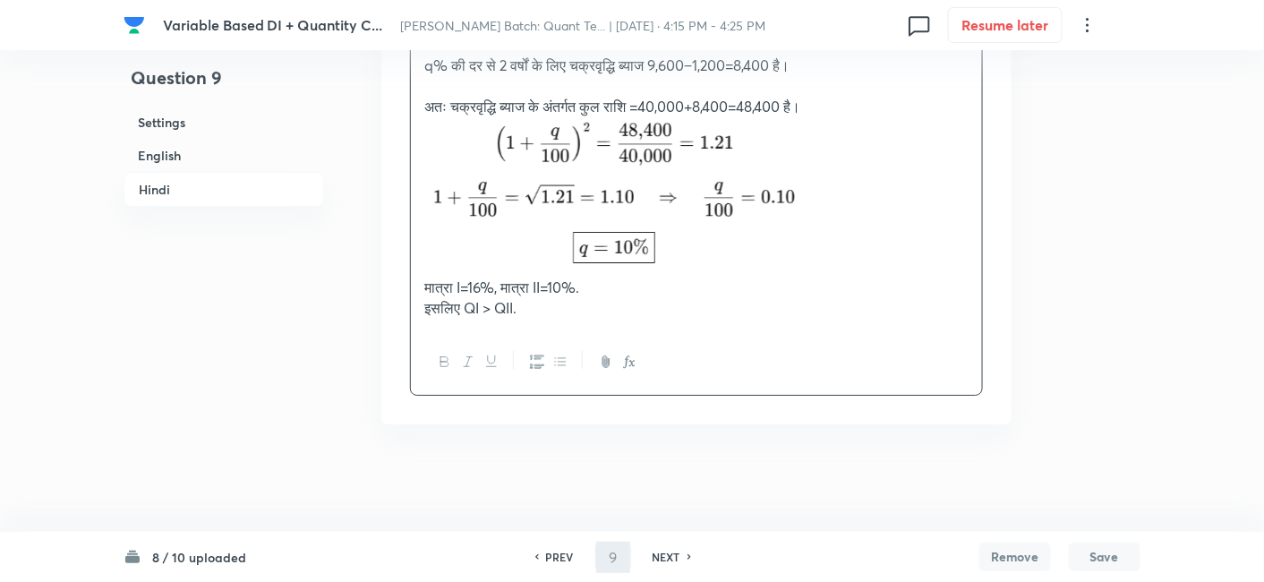
scroll to position [6173, 0]
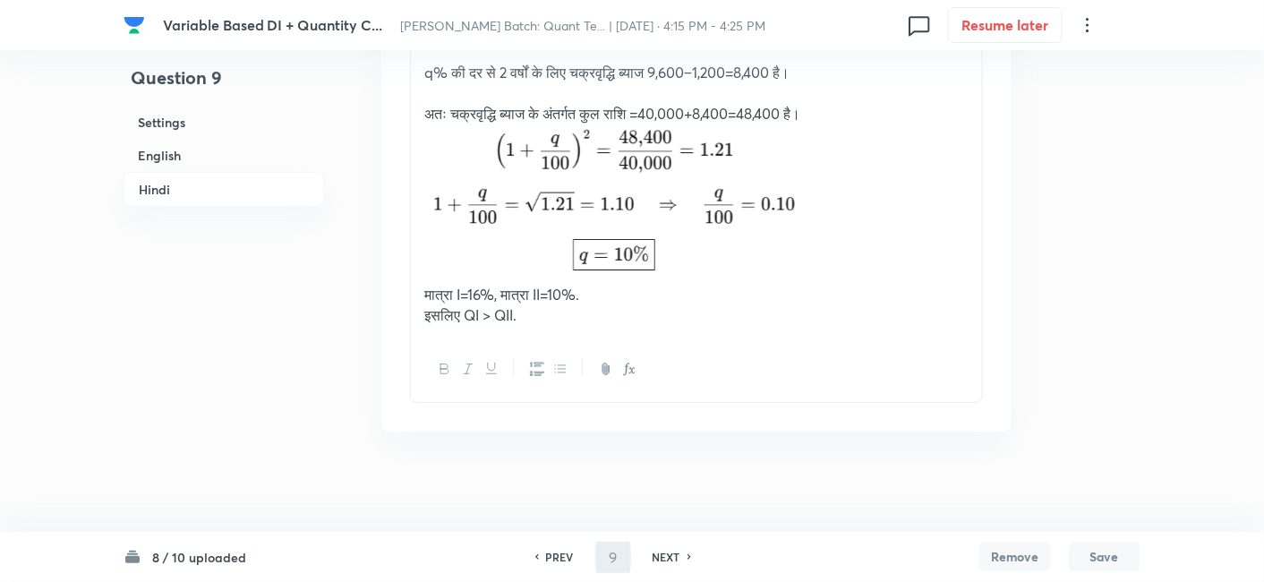
type input "10"
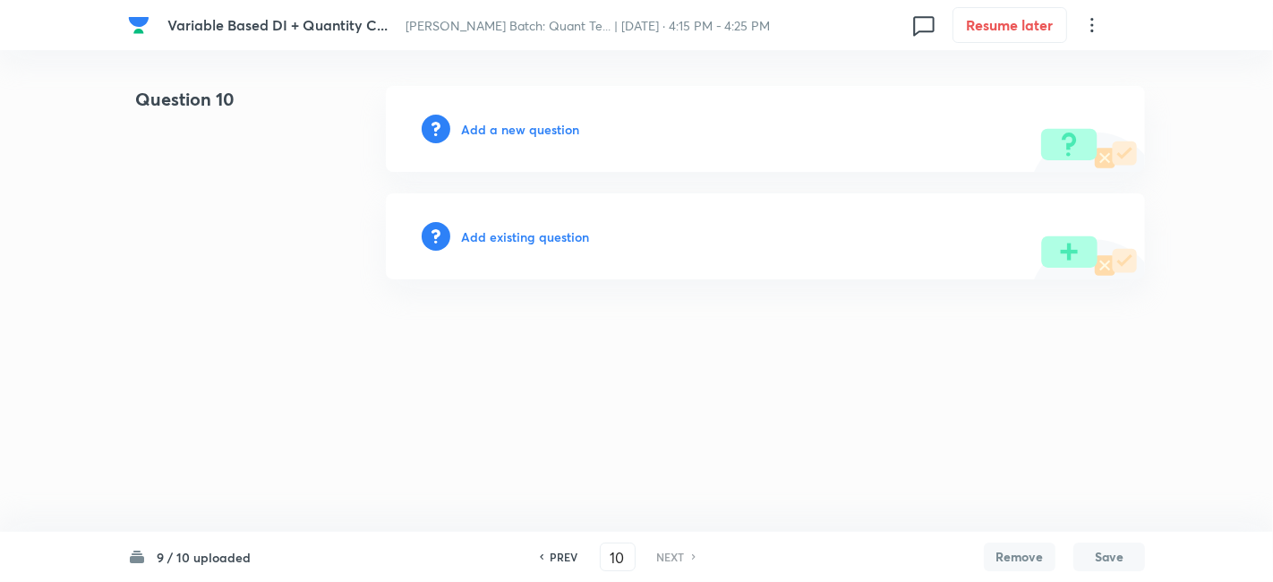
click at [508, 134] on h6 "Add a new question" at bounding box center [520, 129] width 118 height 19
click at [508, 134] on h6 "Choose a question type" at bounding box center [530, 129] width 138 height 19
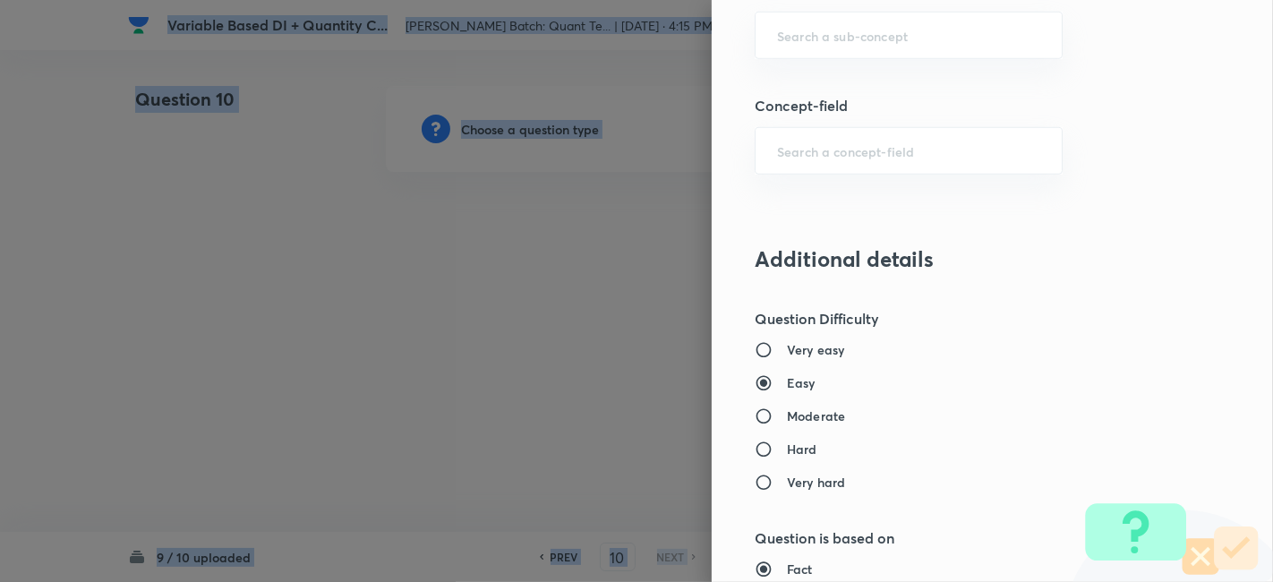
scroll to position [1177, 0]
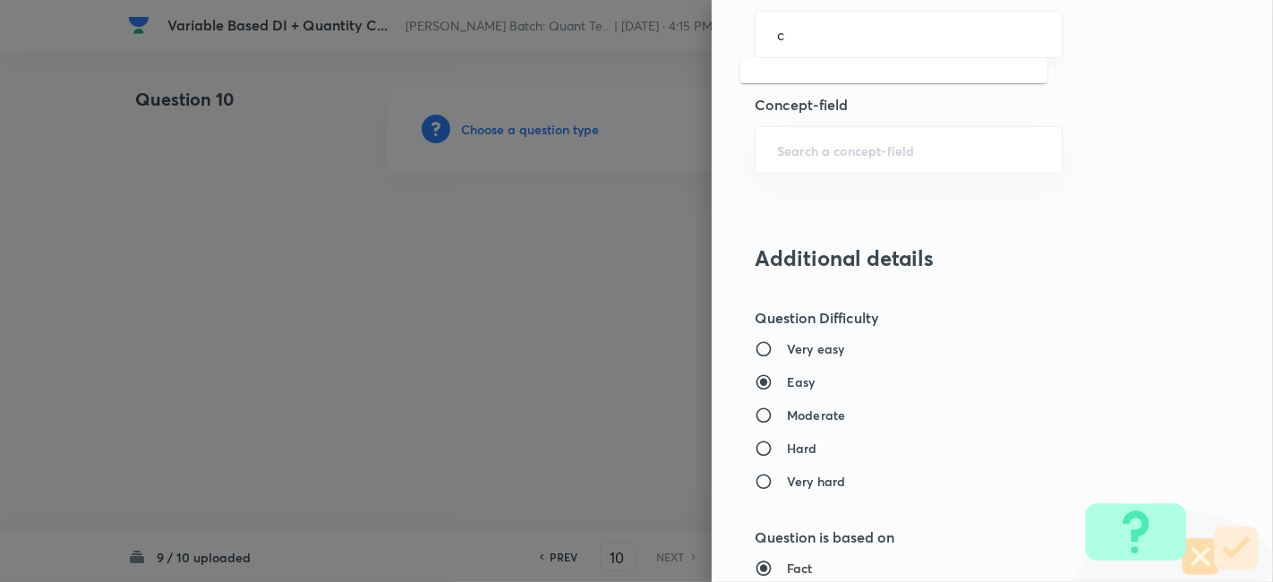
click at [827, 26] on input "c" at bounding box center [908, 34] width 263 height 17
type input "a"
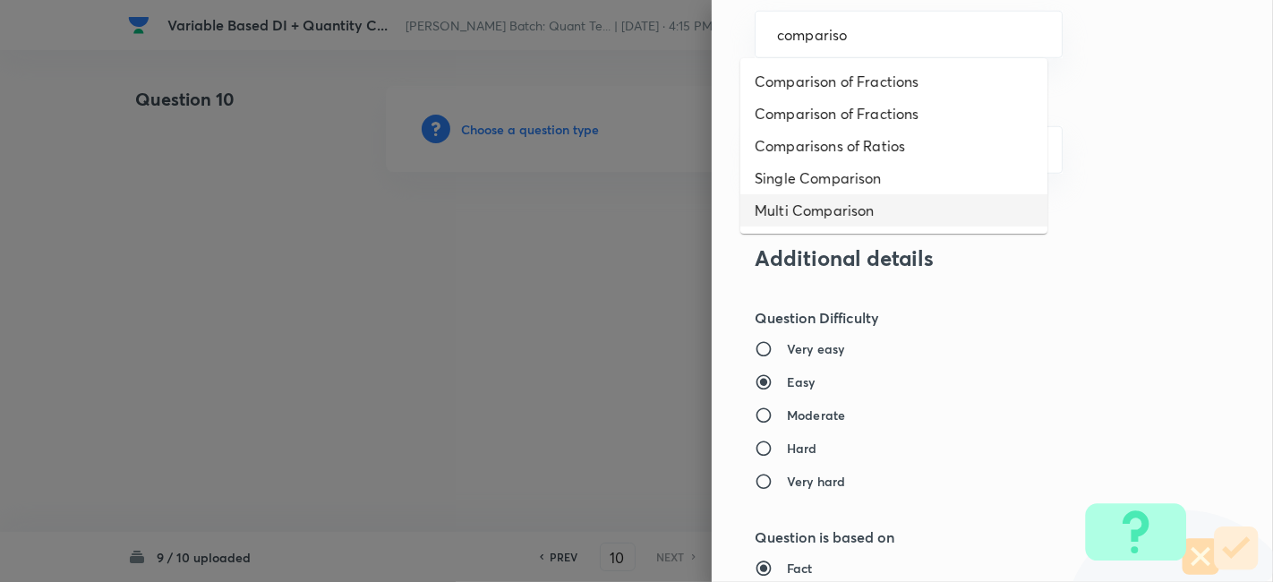
click at [785, 196] on li "Multi Comparison" at bounding box center [893, 210] width 307 height 32
type input "Multi Comparison"
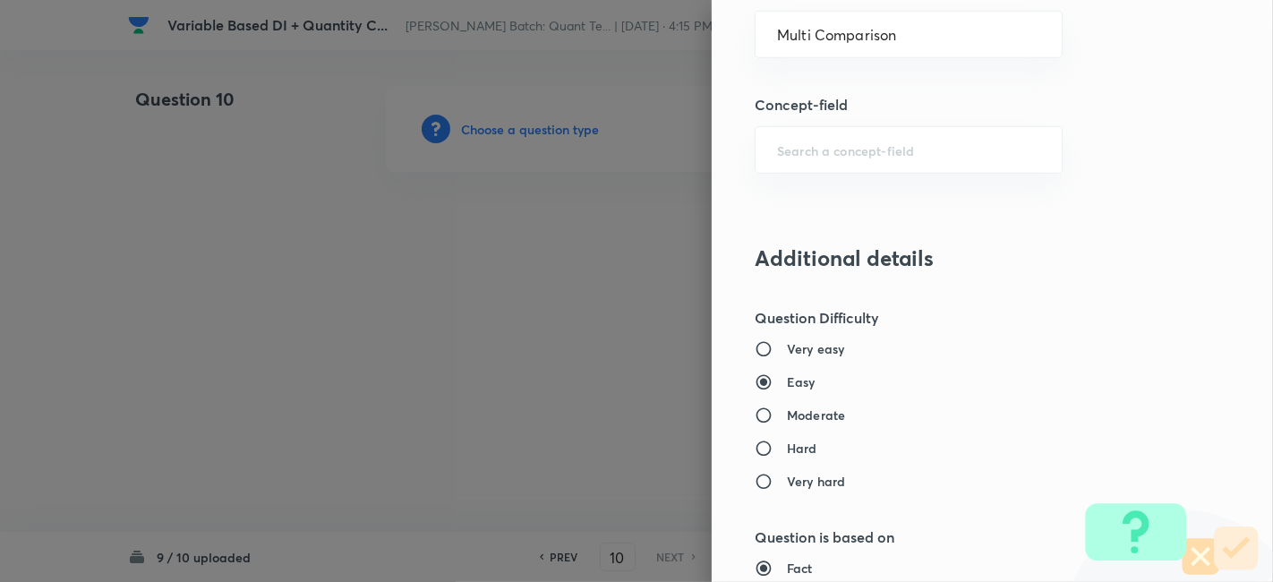
type input "Quantitative Aptitude"
type input "Advanced Maths"
type input "Quantitative Comparison"
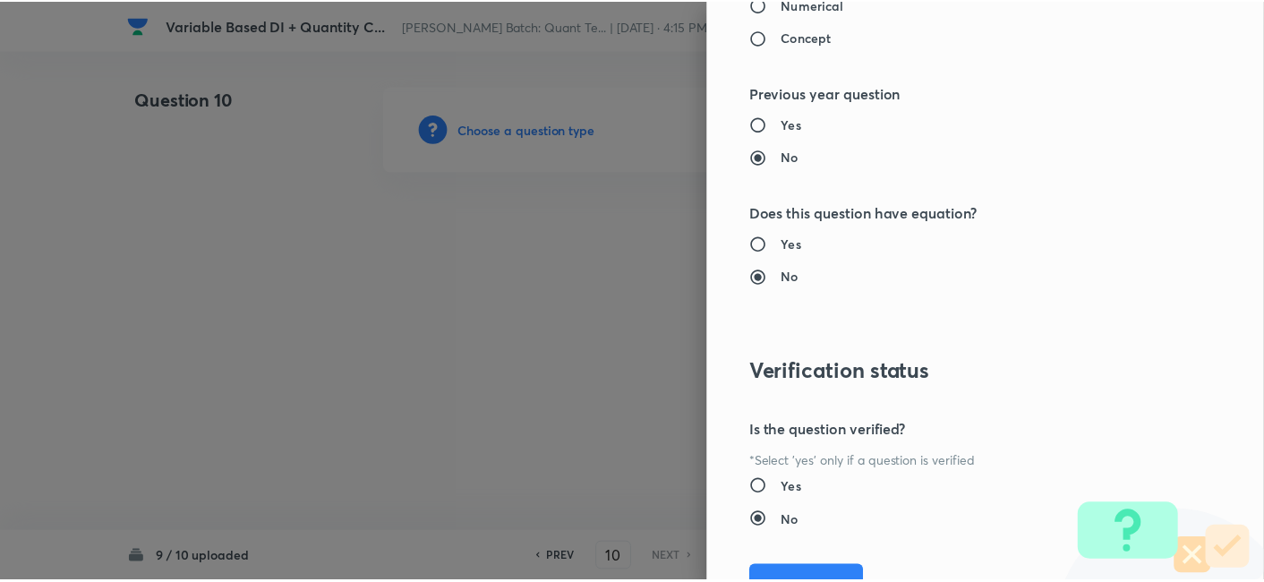
scroll to position [1853, 0]
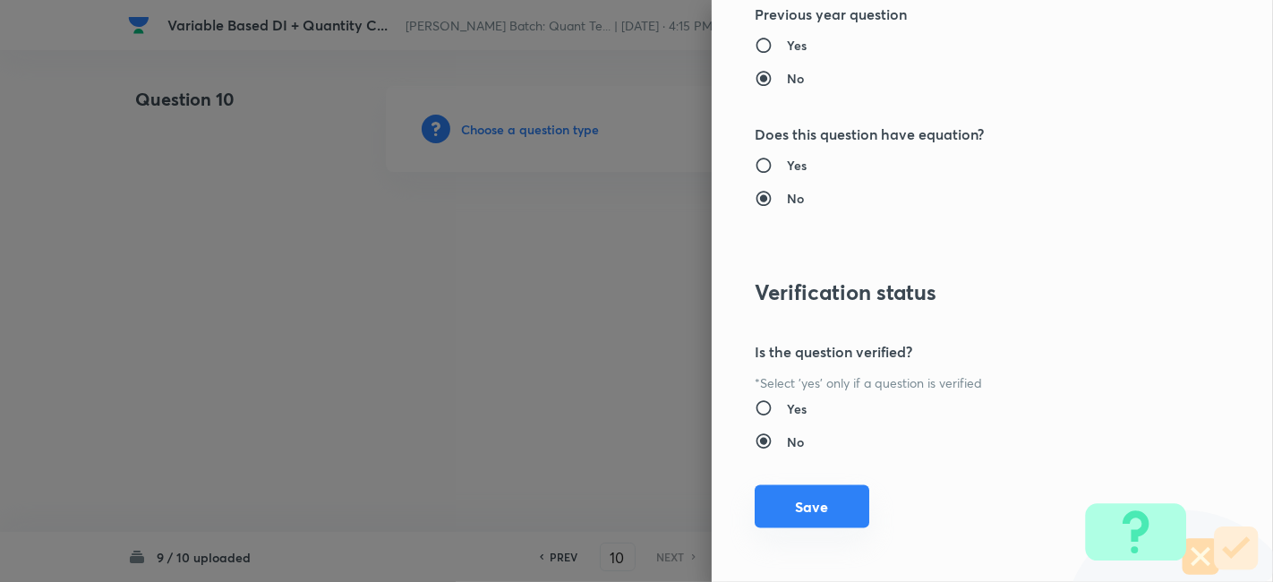
click at [772, 517] on button "Save" at bounding box center [812, 506] width 115 height 43
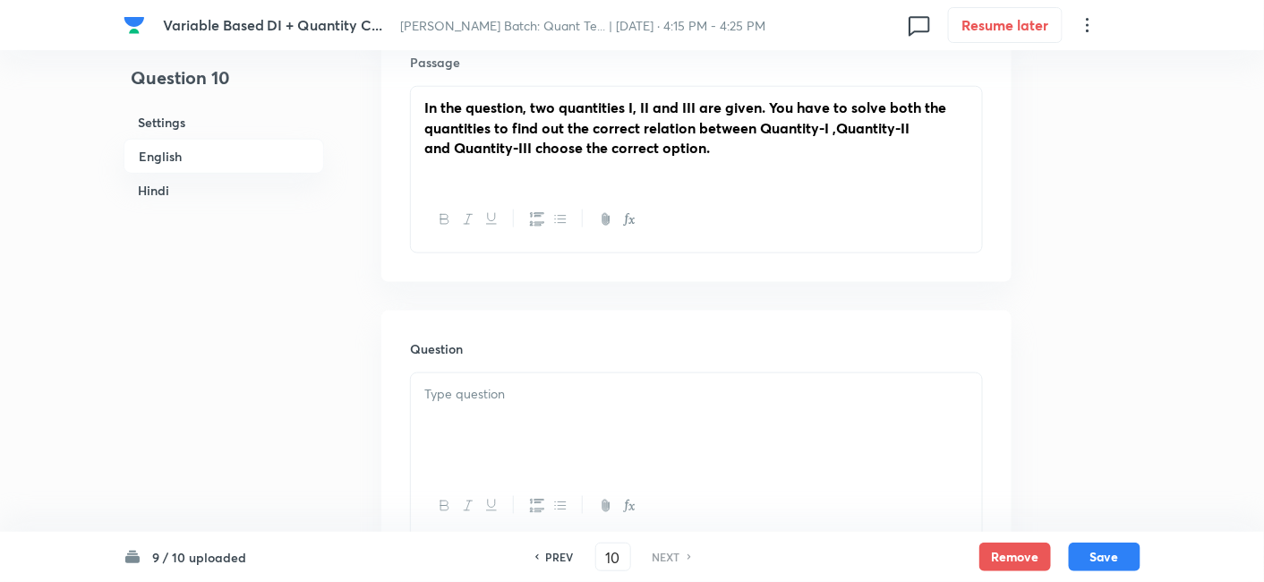
scroll to position [580, 0]
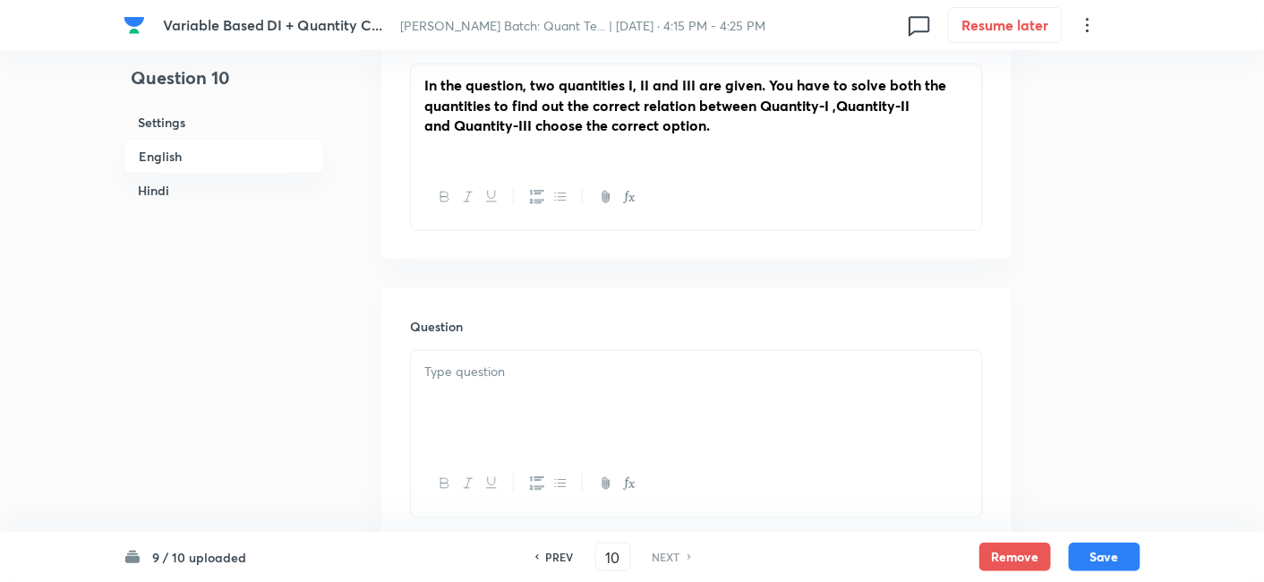
click at [545, 430] on div at bounding box center [696, 401] width 571 height 100
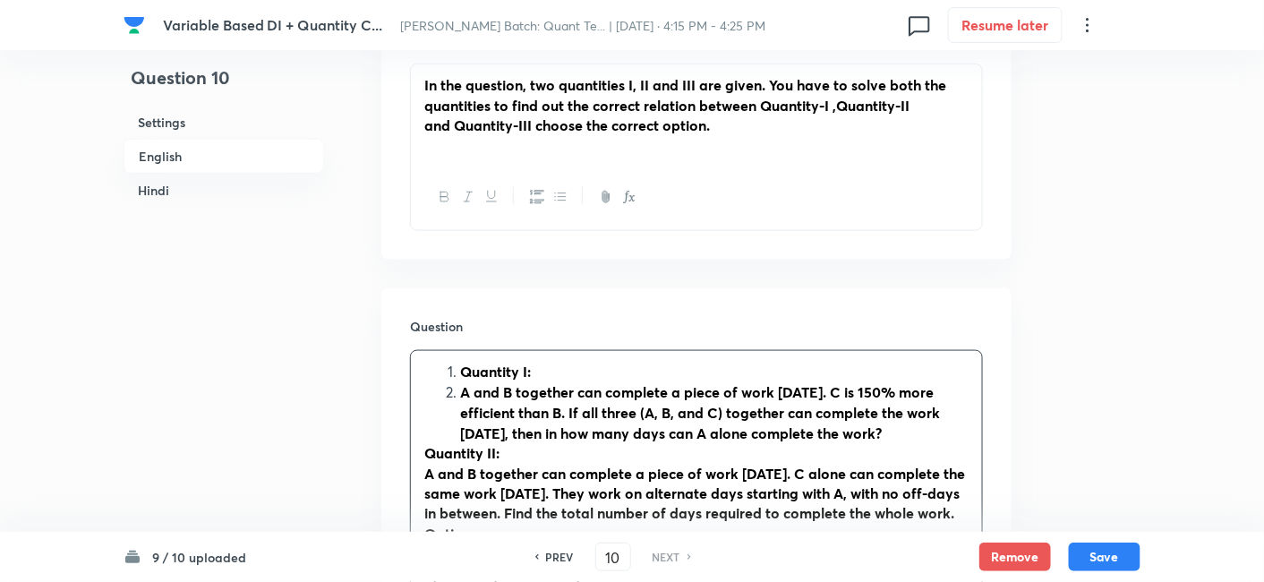
click at [460, 371] on li "Quantity I:" at bounding box center [714, 372] width 508 height 21
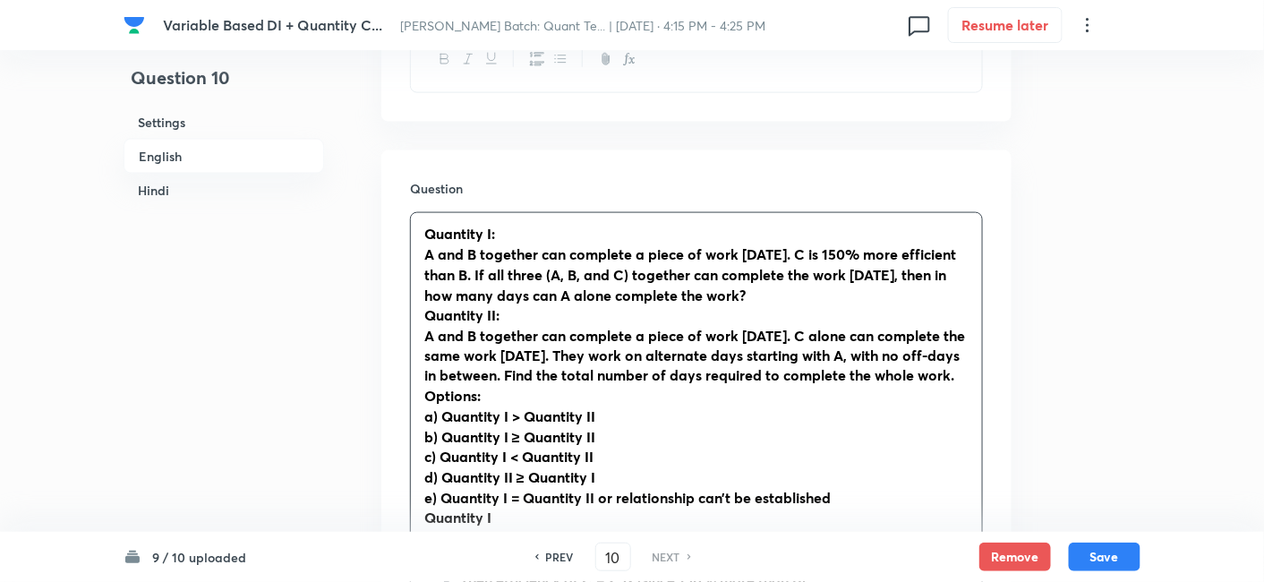
scroll to position [719, 0]
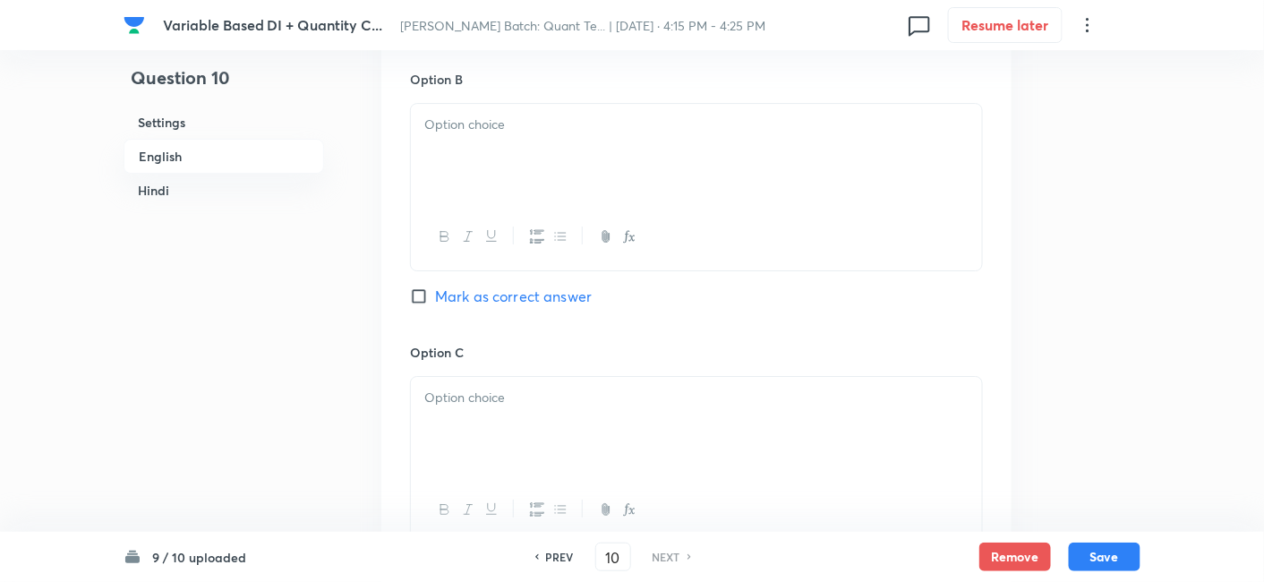
drag, startPoint x: 414, startPoint y: 234, endPoint x: 747, endPoint y: 273, distance: 335.3
click at [747, 273] on div "In English Passage In the question, two quantities I, II and III are given. You…" at bounding box center [696, 85] width 630 height 2709
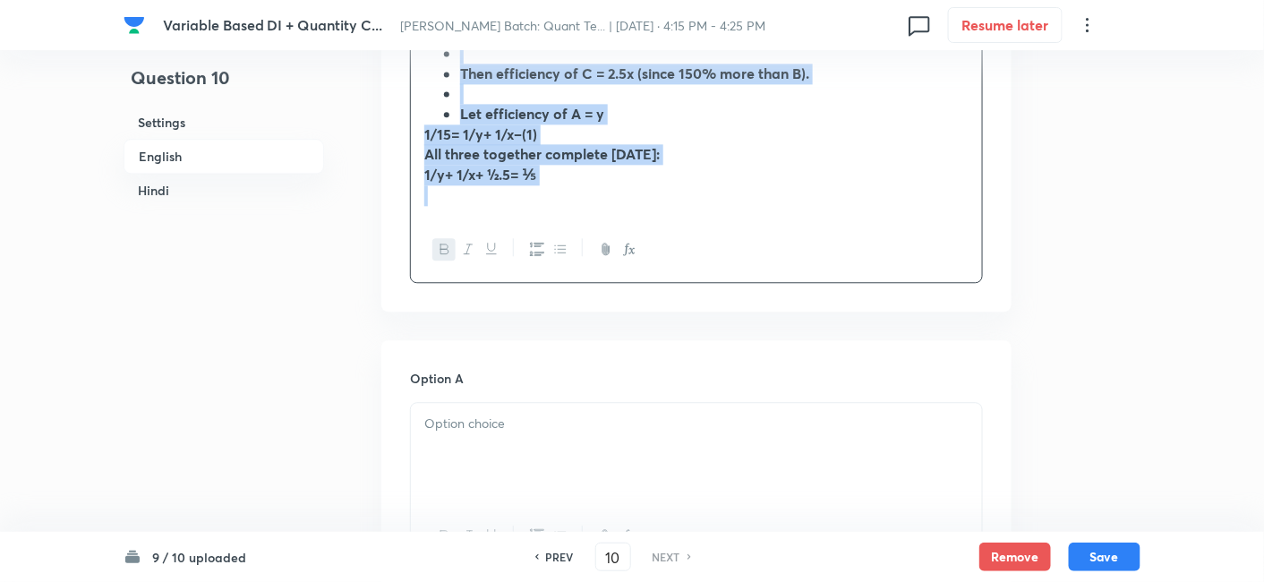
scroll to position [1124, 0]
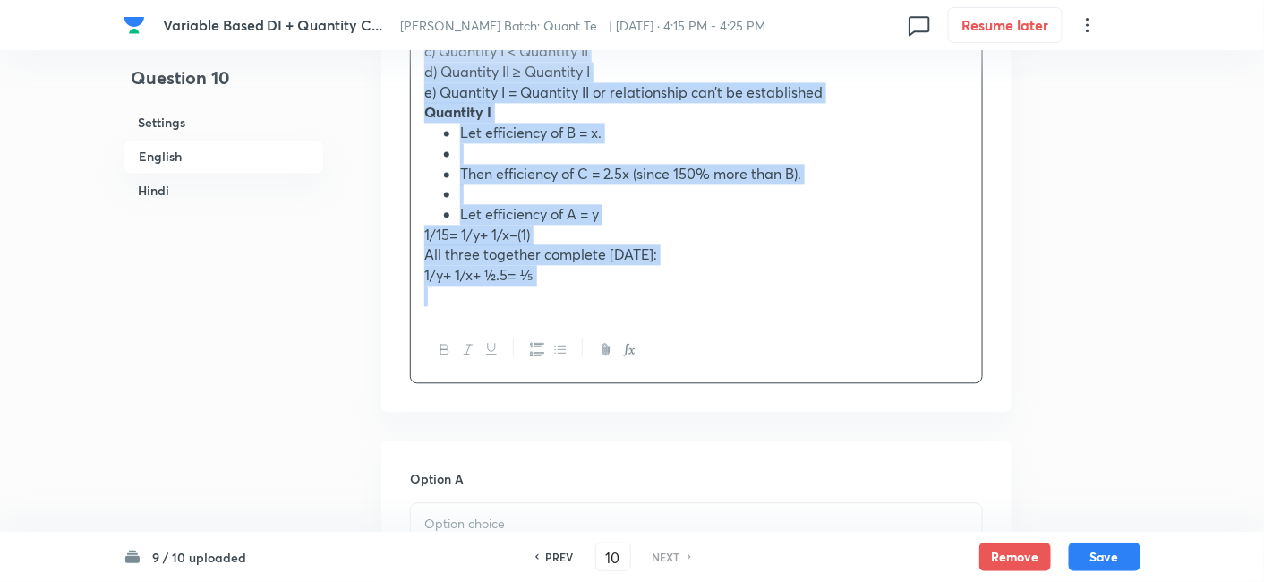
click at [563, 356] on icon "button" at bounding box center [560, 349] width 14 height 14
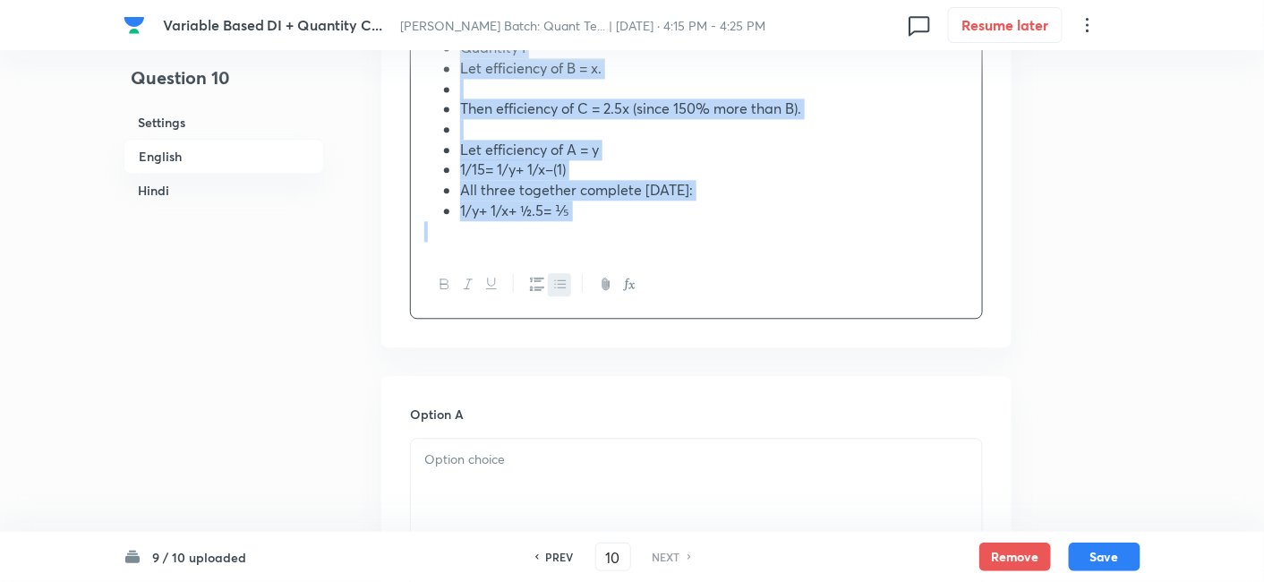
scroll to position [1209, 0]
click at [559, 280] on icon "button" at bounding box center [560, 284] width 14 height 14
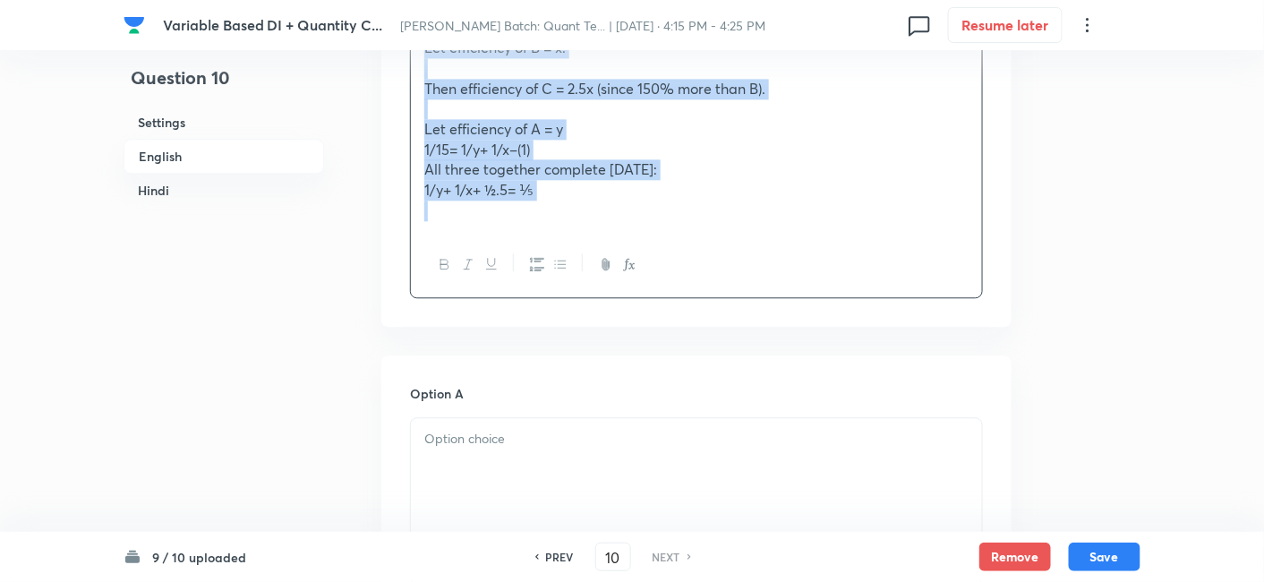
scroll to position [941, 0]
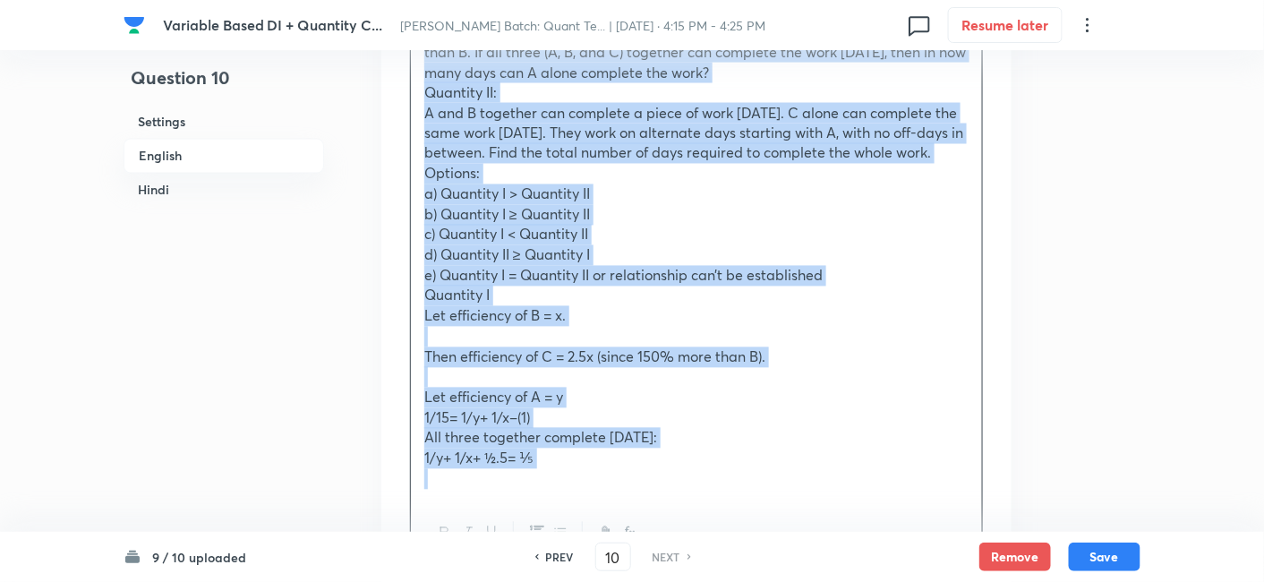
copy ul "Quantity I: A and B together can complete a piece of work in 15 days. C is 150%…"
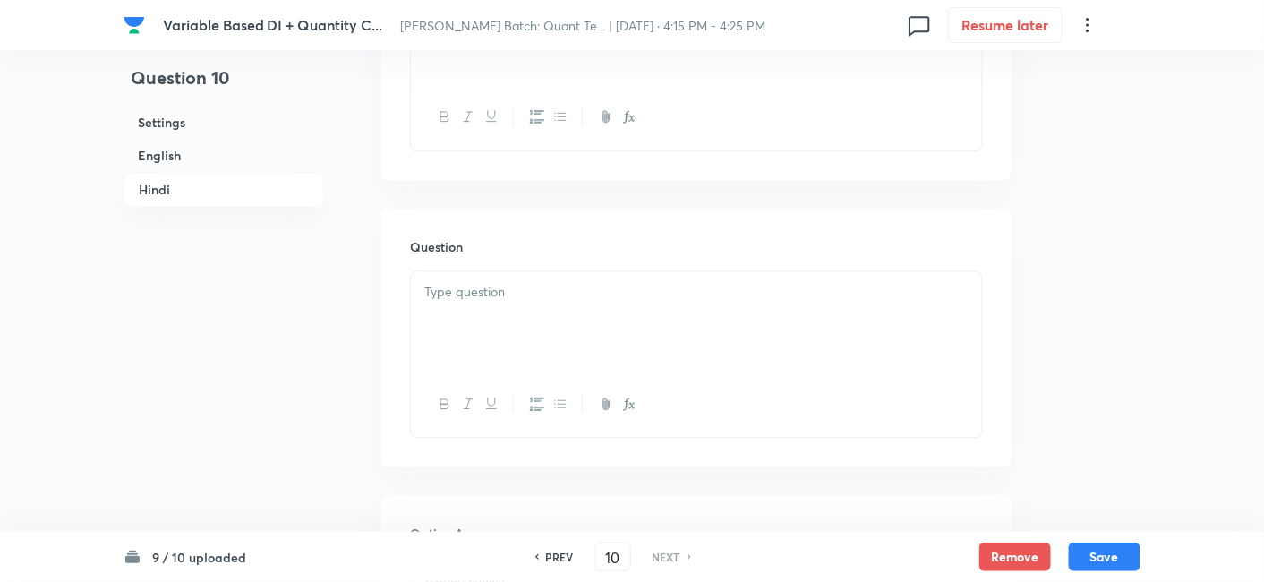
click at [554, 343] on div at bounding box center [696, 321] width 571 height 100
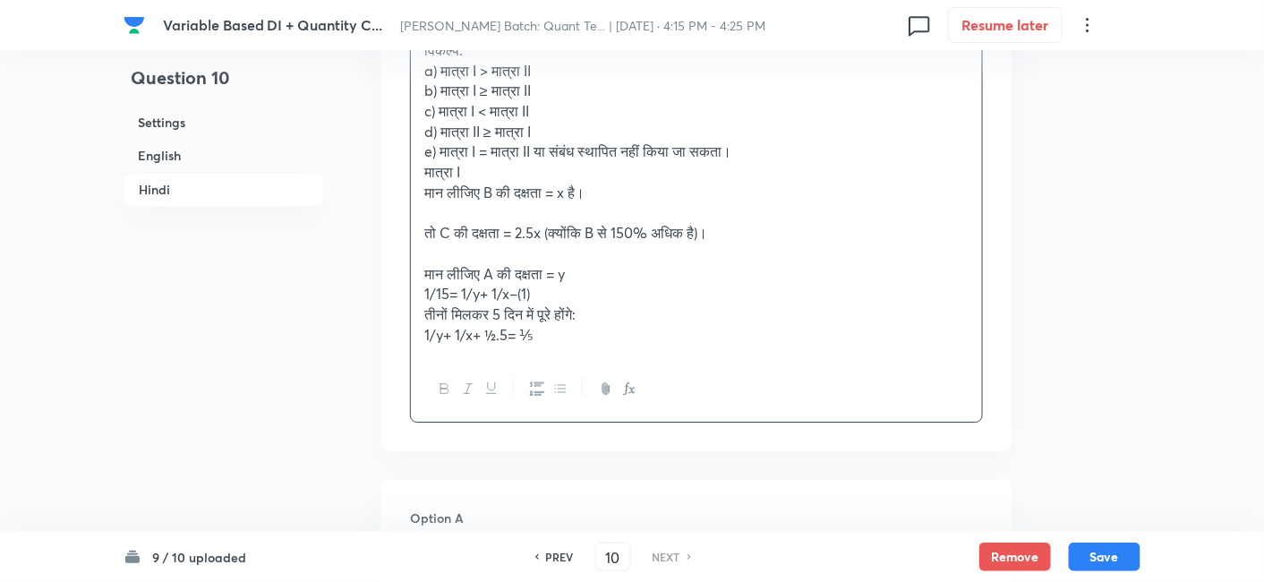
scroll to position [3826, 0]
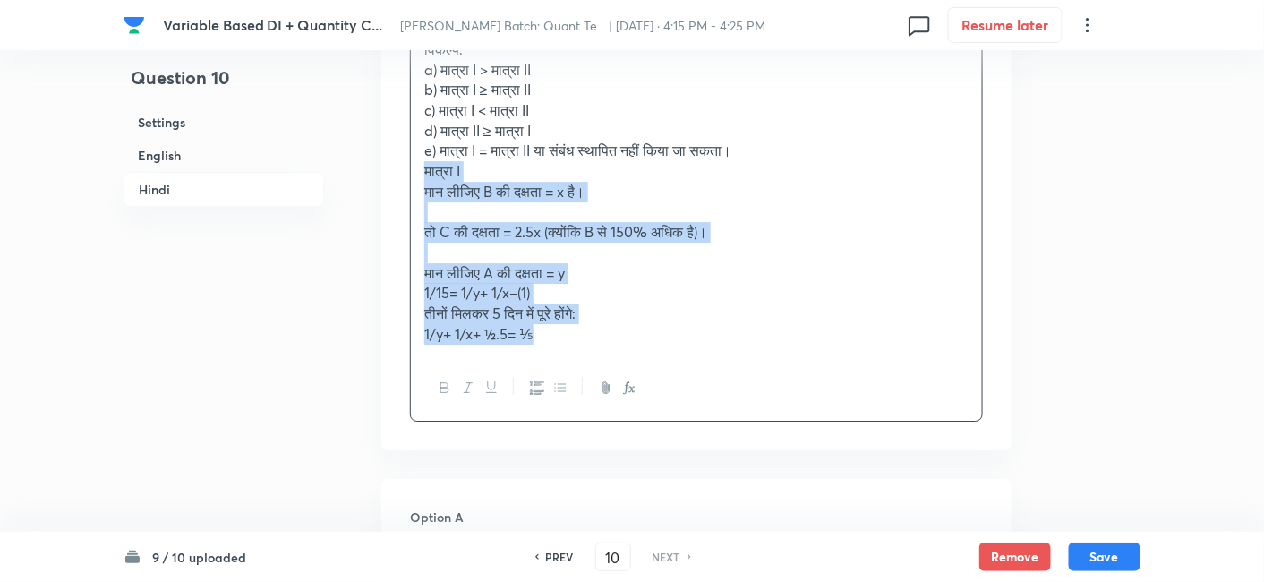
drag, startPoint x: 419, startPoint y: 213, endPoint x: 610, endPoint y: 429, distance: 287.9
click at [610, 422] on div "मात्रा I: A और B मिलकर एक काम 15 दिनों में पूरा कर सकते हैं। C, B से 150% अधिक …" at bounding box center [696, 153] width 573 height 536
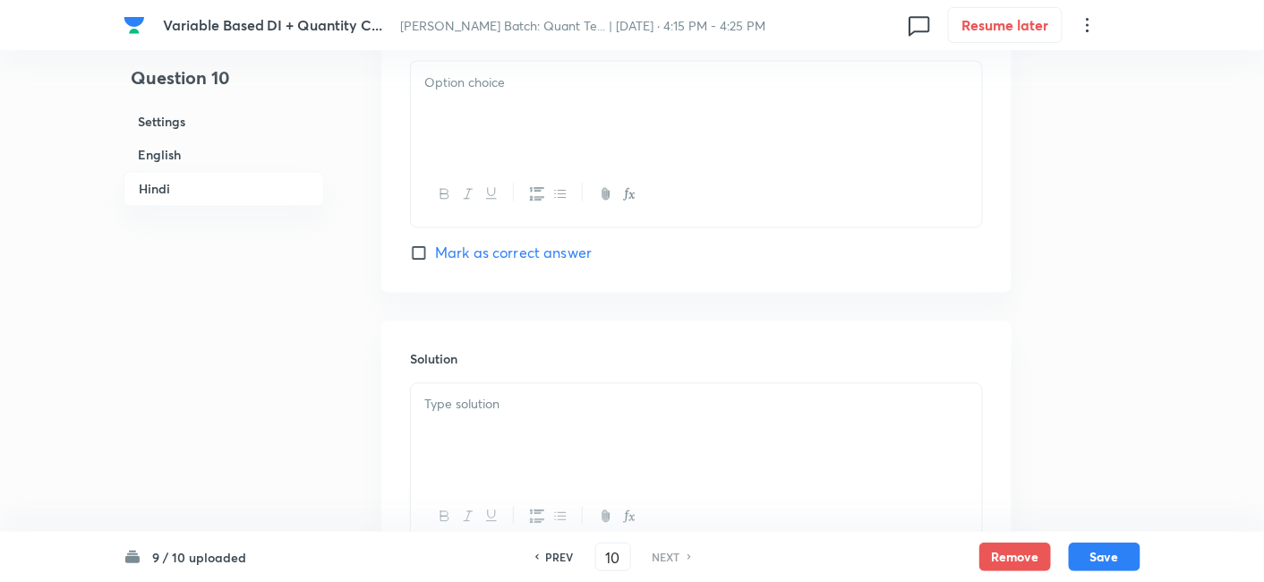
scroll to position [5422, 0]
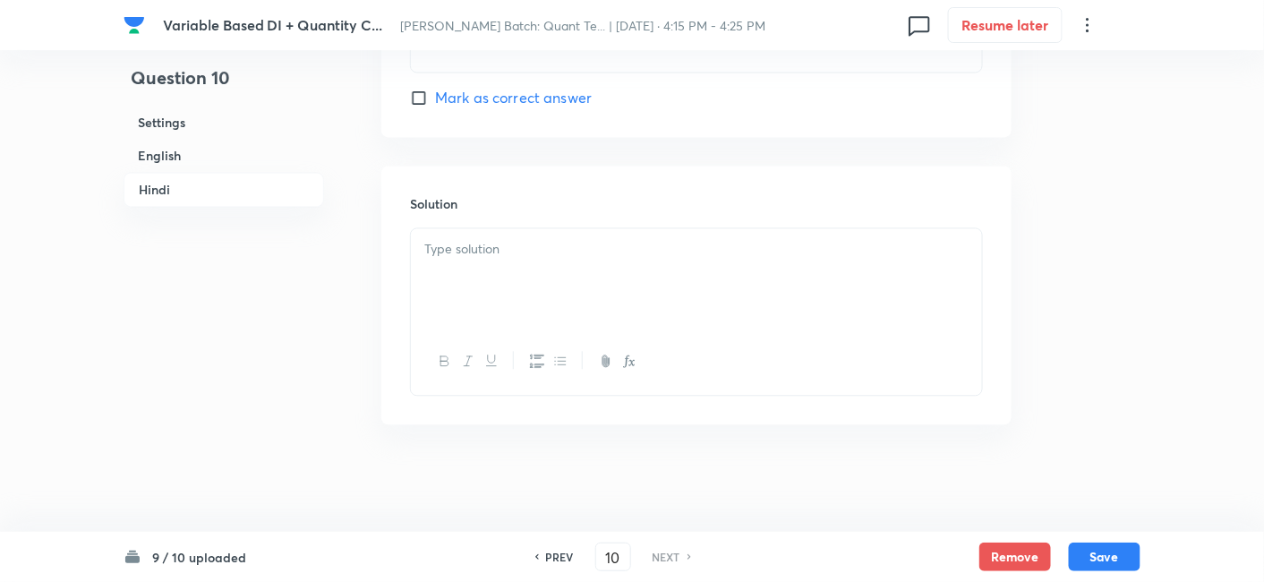
click at [494, 269] on div at bounding box center [696, 278] width 571 height 100
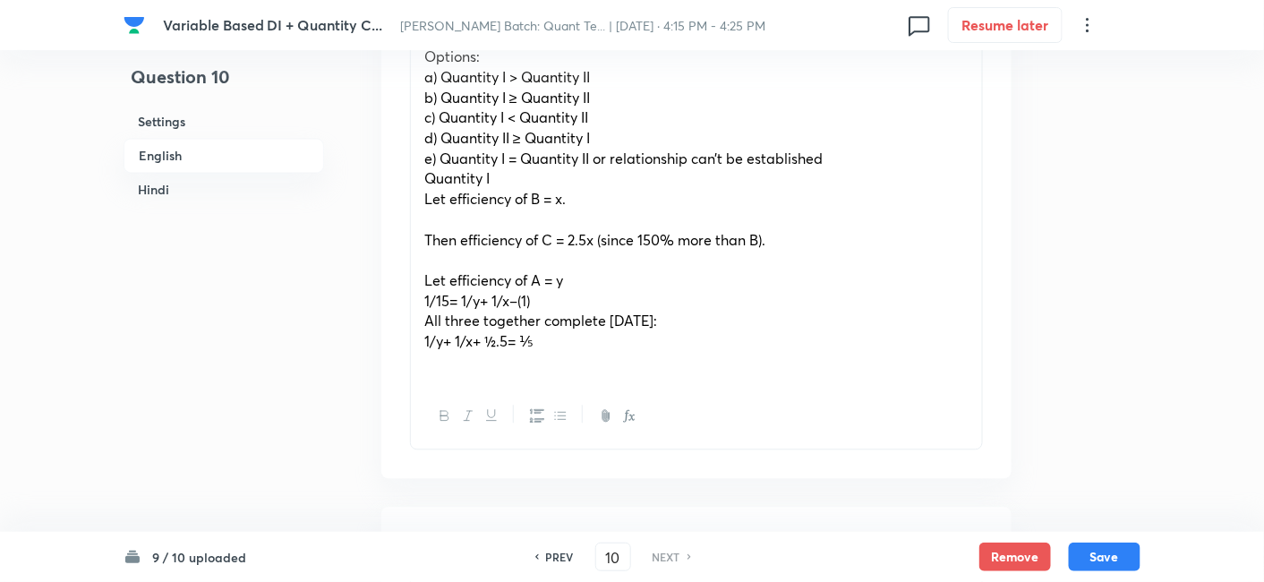
scroll to position [1056, 0]
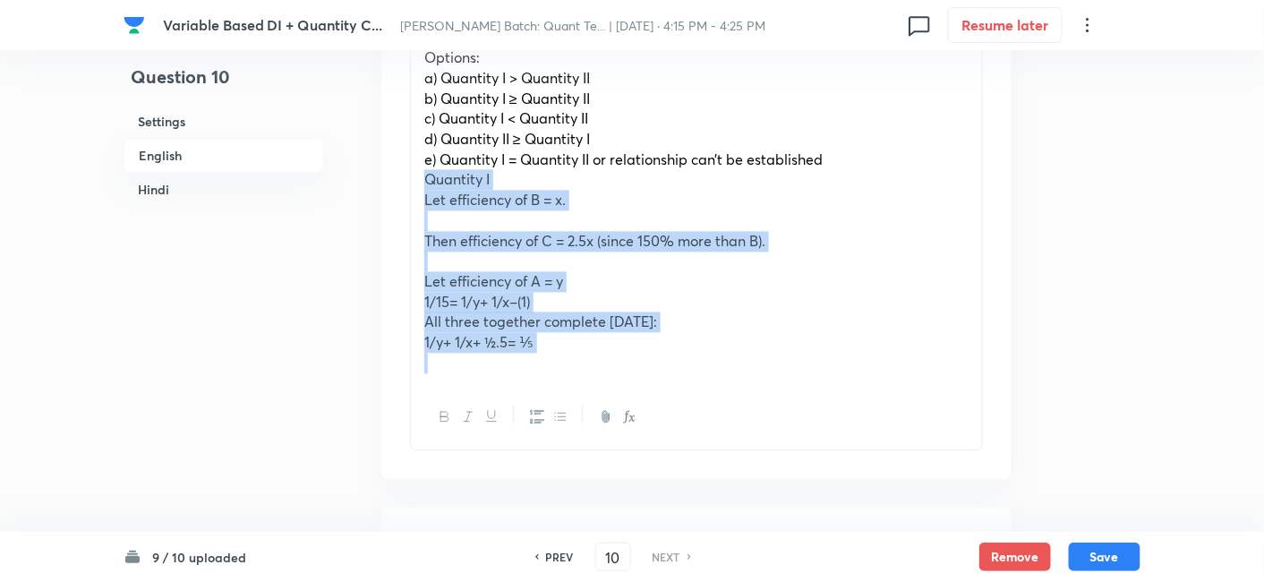
drag, startPoint x: 414, startPoint y: 198, endPoint x: 660, endPoint y: 440, distance: 345.0
click at [660, 440] on div "Quantity I: A and B together can complete a piece of work in 15 days. C is 150%…" at bounding box center [696, 162] width 573 height 577
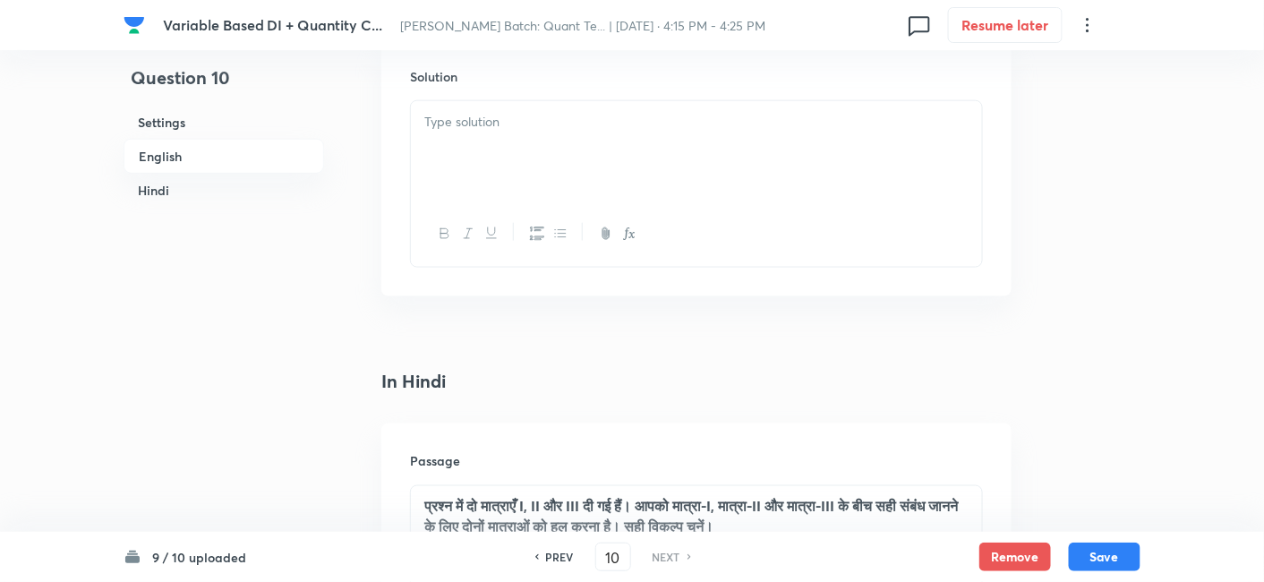
scroll to position [2745, 0]
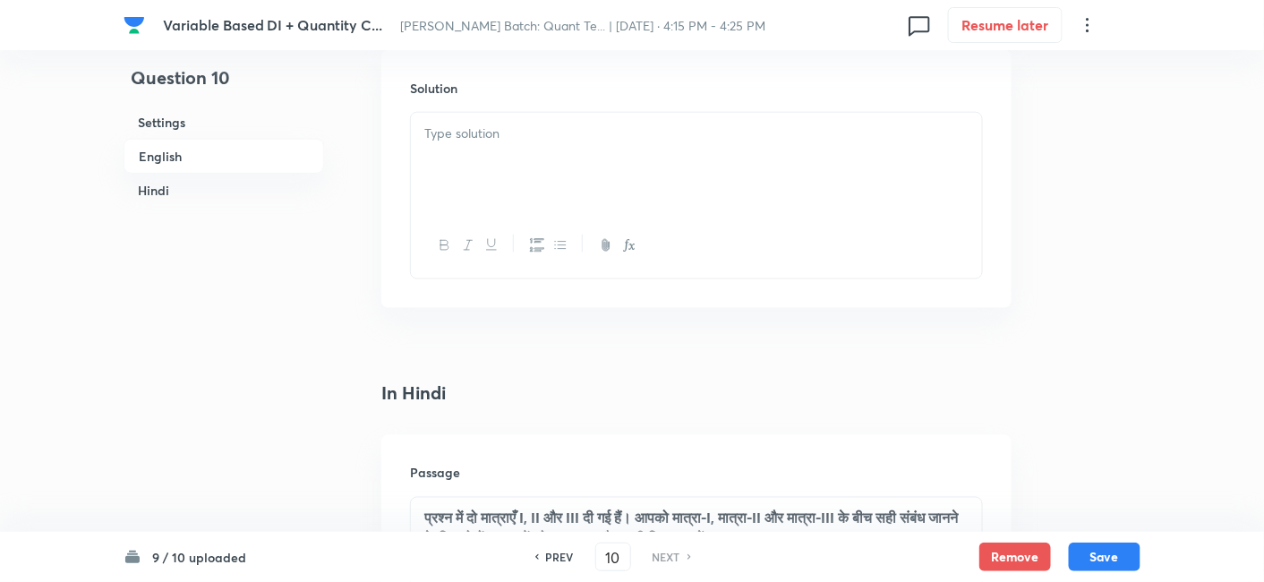
click at [486, 166] on div at bounding box center [696, 163] width 571 height 100
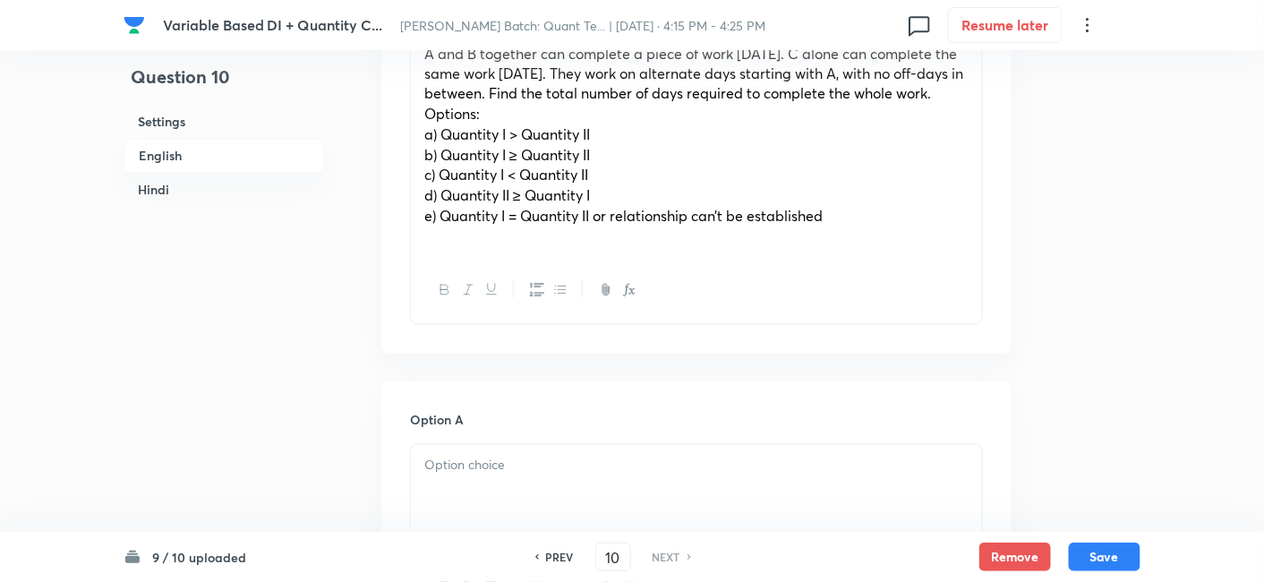
scroll to position [935, 0]
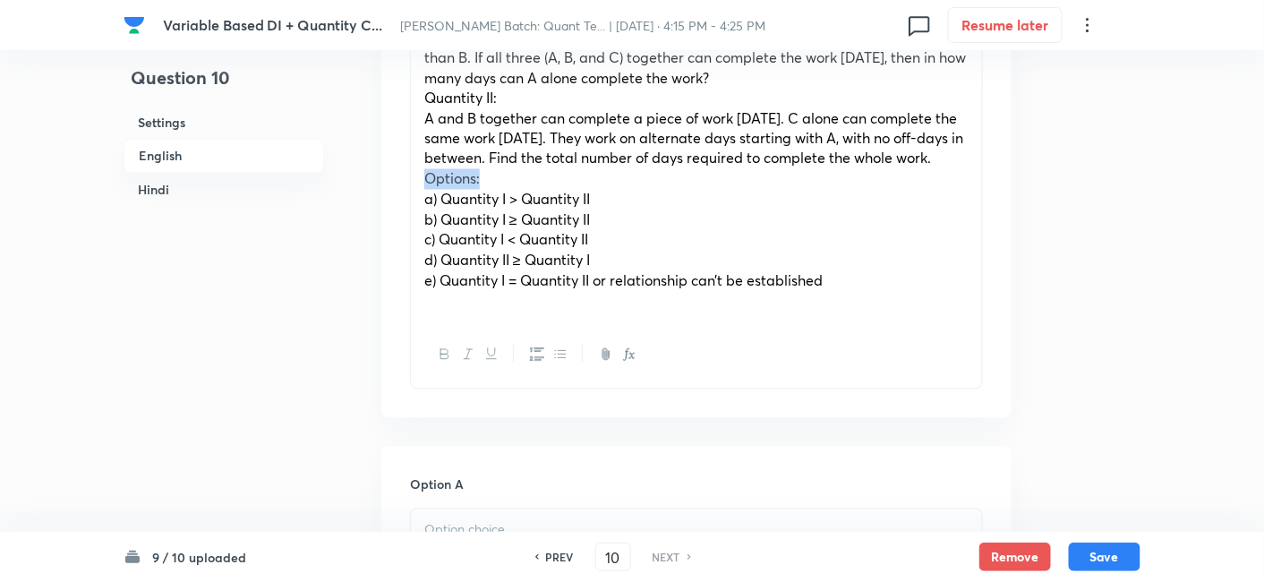
drag, startPoint x: 418, startPoint y: 196, endPoint x: 519, endPoint y: 200, distance: 101.2
click at [519, 200] on div "Quantity I: A and B together can complete a piece of work in 15 days. C is 150%…" at bounding box center [696, 159] width 571 height 327
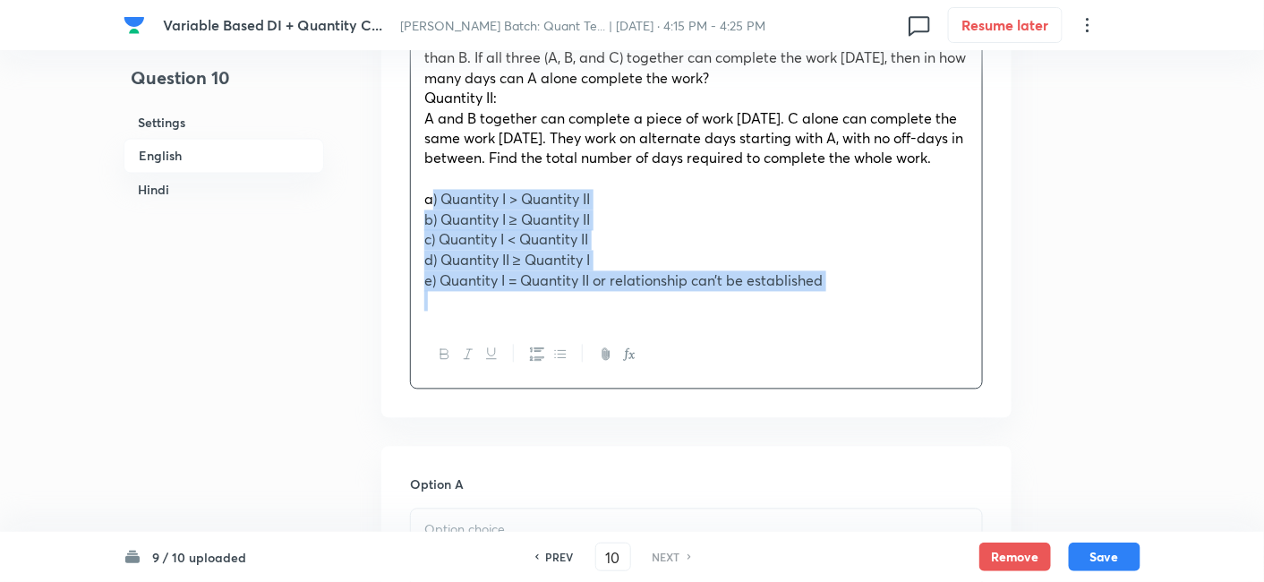
drag, startPoint x: 412, startPoint y: 217, endPoint x: 970, endPoint y: 351, distance: 574.5
click at [970, 351] on div "Quantity I: A and B together can complete a piece of work in 15 days. C is 150%…" at bounding box center [696, 192] width 573 height 394
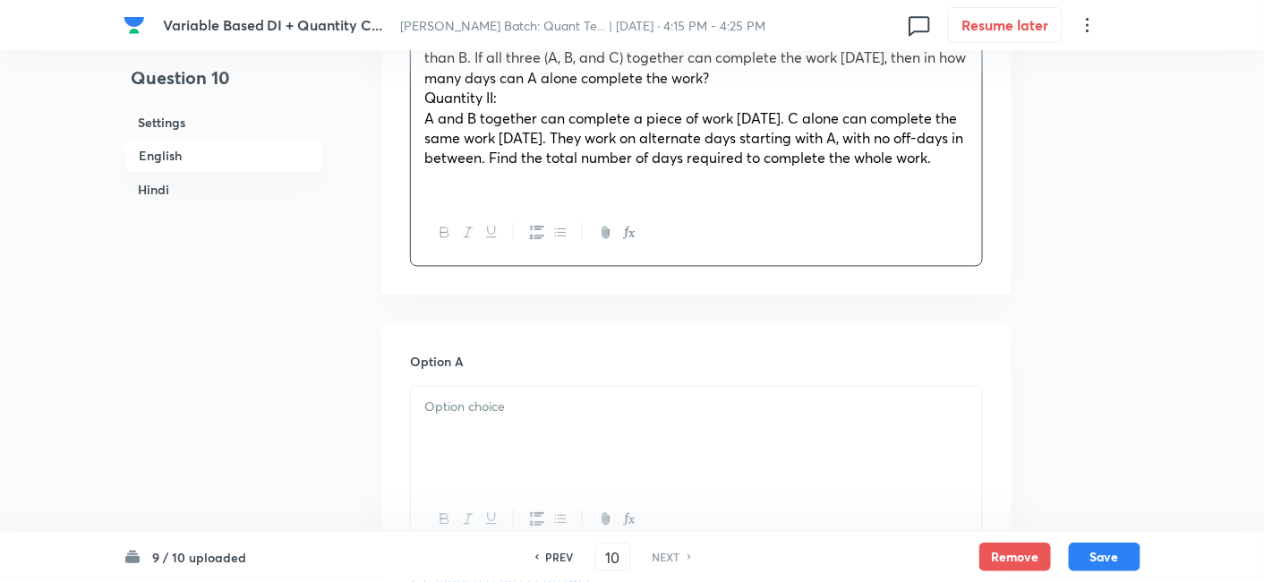
scroll to position [1091, 0]
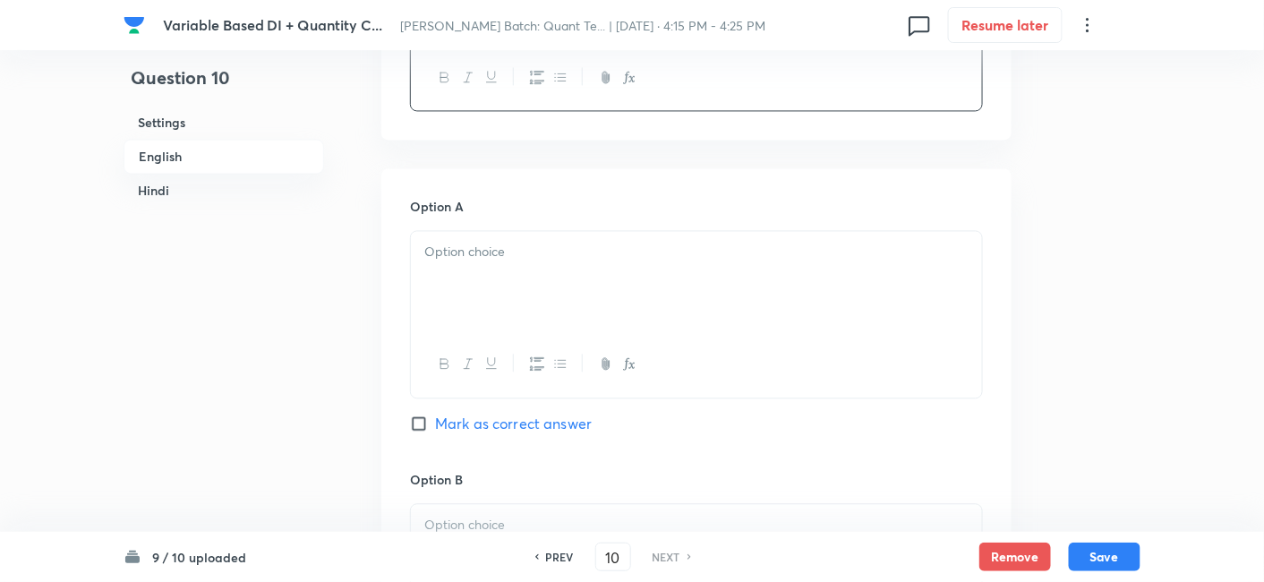
click at [563, 302] on div at bounding box center [696, 281] width 571 height 100
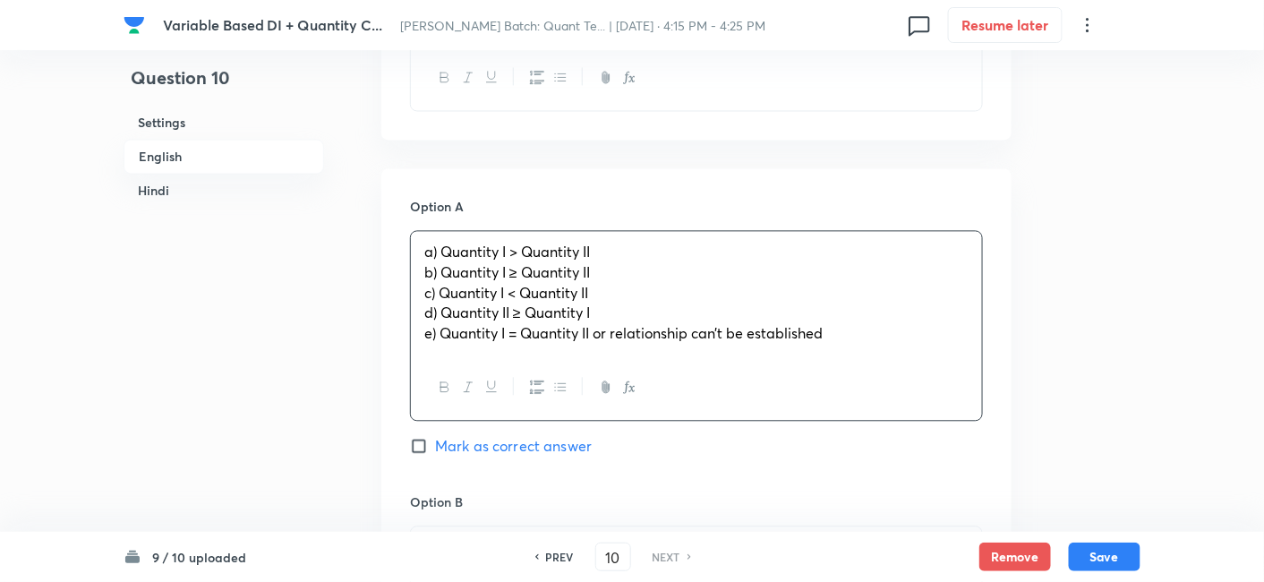
drag, startPoint x: 418, startPoint y: 295, endPoint x: 884, endPoint y: 428, distance: 484.8
click at [884, 421] on div "a) Quantity I > Quantity II b) Quantity I ≥ Quantity II c) Quantity I < Quantit…" at bounding box center [696, 325] width 573 height 191
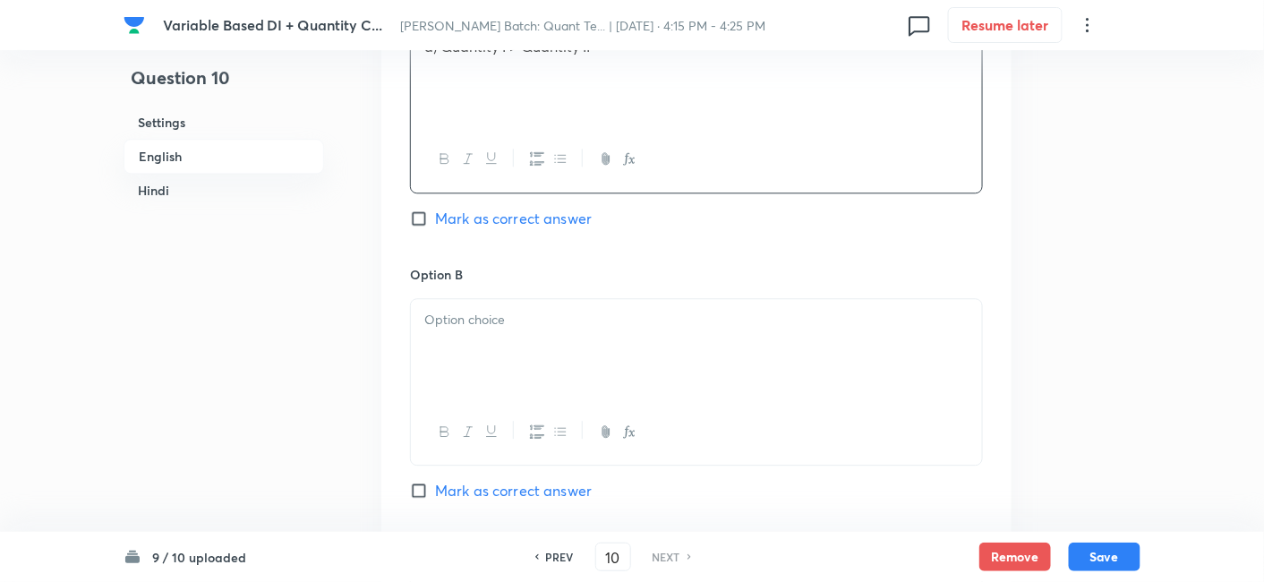
scroll to position [1298, 0]
click at [524, 392] on div at bounding box center [696, 347] width 571 height 100
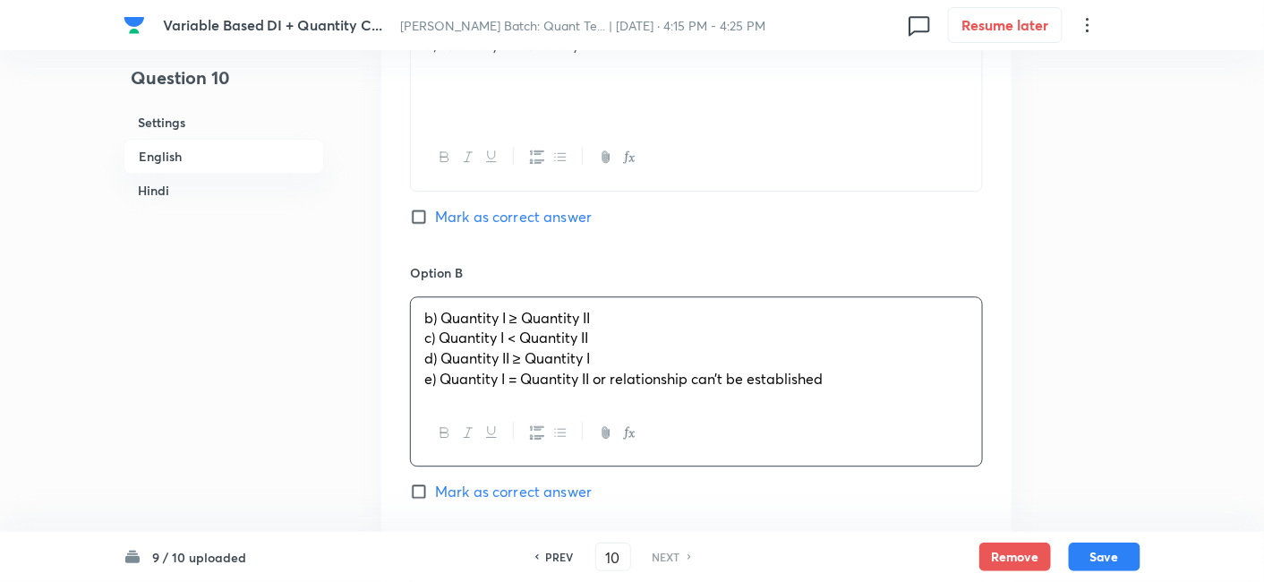
drag, startPoint x: 414, startPoint y: 361, endPoint x: 876, endPoint y: 453, distance: 471.0
click at [876, 453] on div "b) Quantity I ≥ Quantity II c) Quantity I < Quantity II d) Quantity II ≥ Quanti…" at bounding box center [696, 381] width 573 height 170
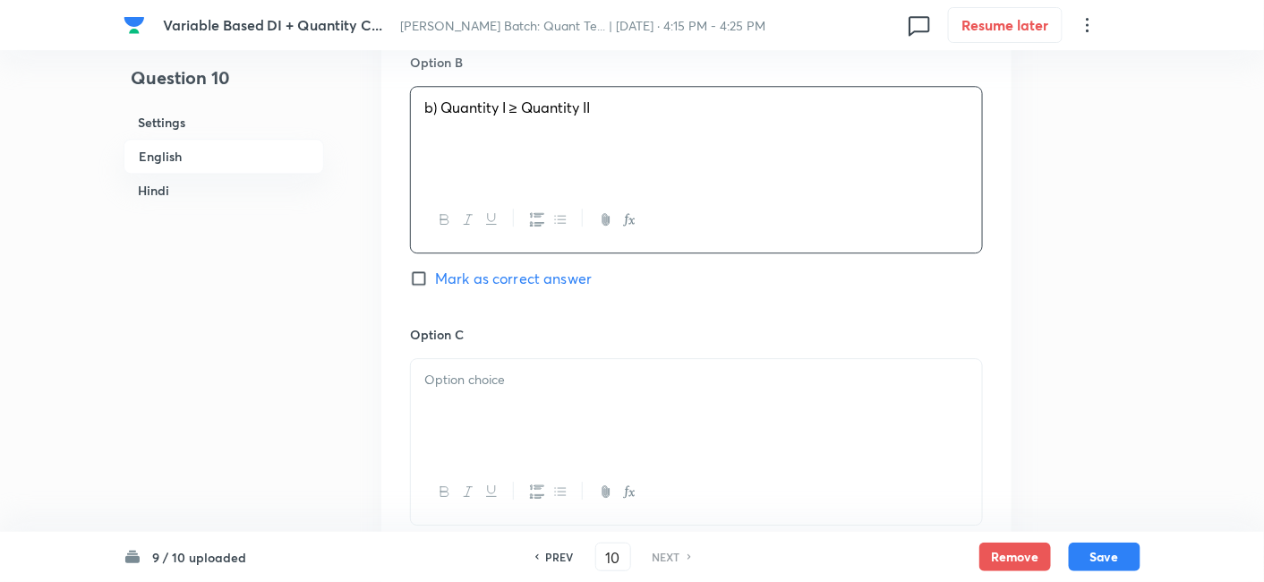
scroll to position [1517, 0]
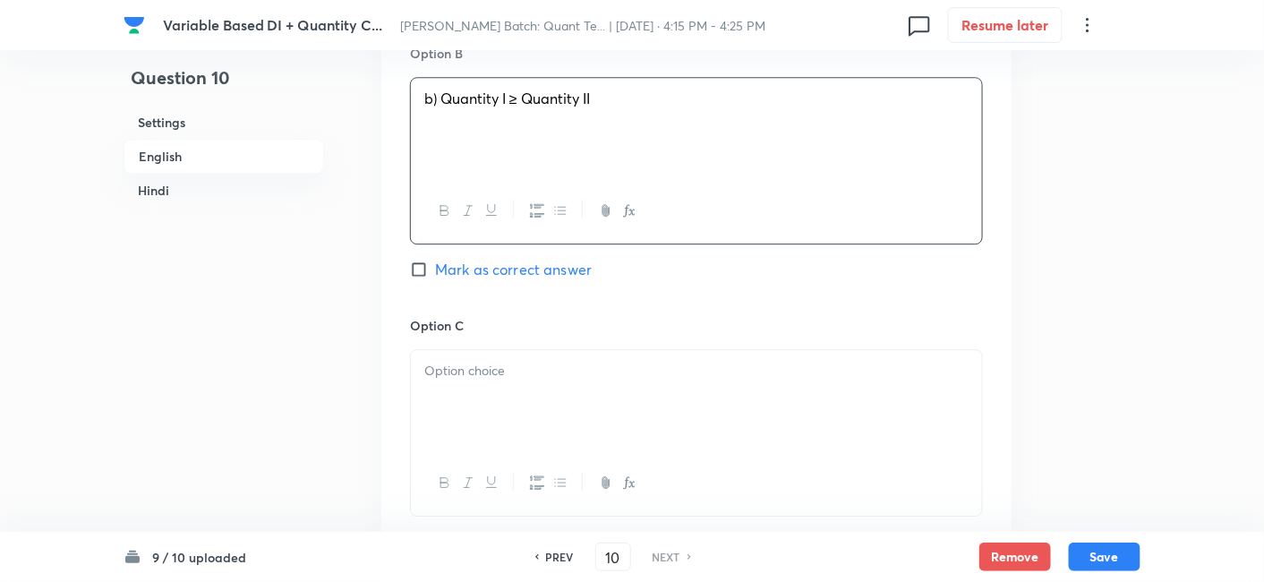
click at [481, 381] on p at bounding box center [696, 371] width 544 height 21
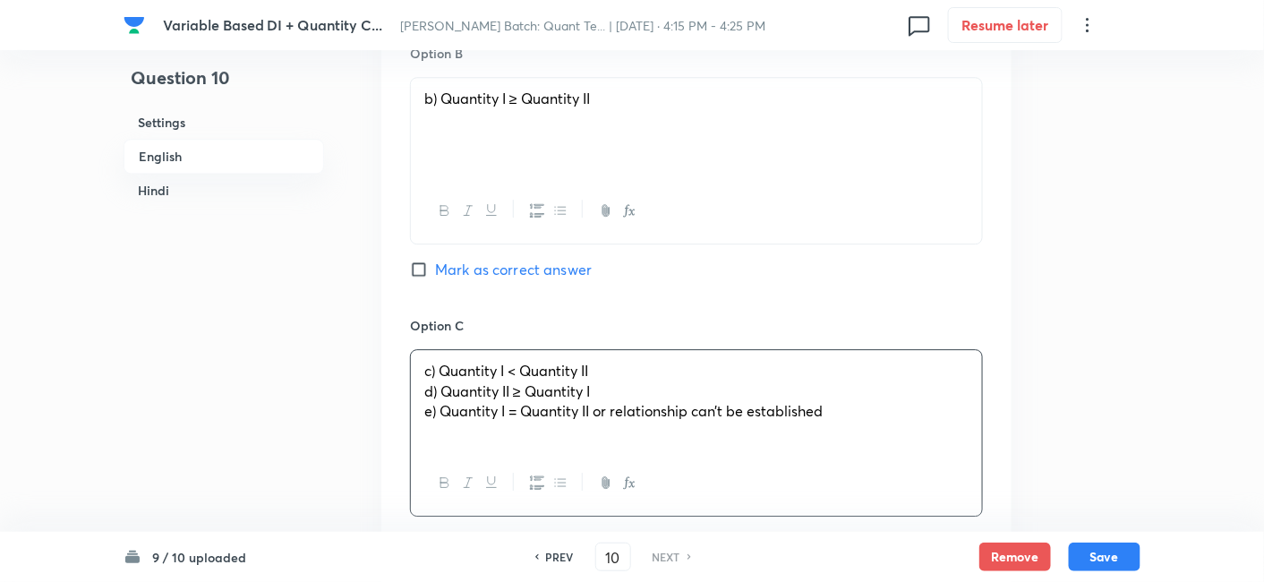
drag, startPoint x: 424, startPoint y: 407, endPoint x: 861, endPoint y: 487, distance: 444.0
click at [861, 487] on div "c) Quantity I < Quantity II d) Quantity II ≥ Quantity I e) Quantity I = Quantit…" at bounding box center [696, 432] width 573 height 167
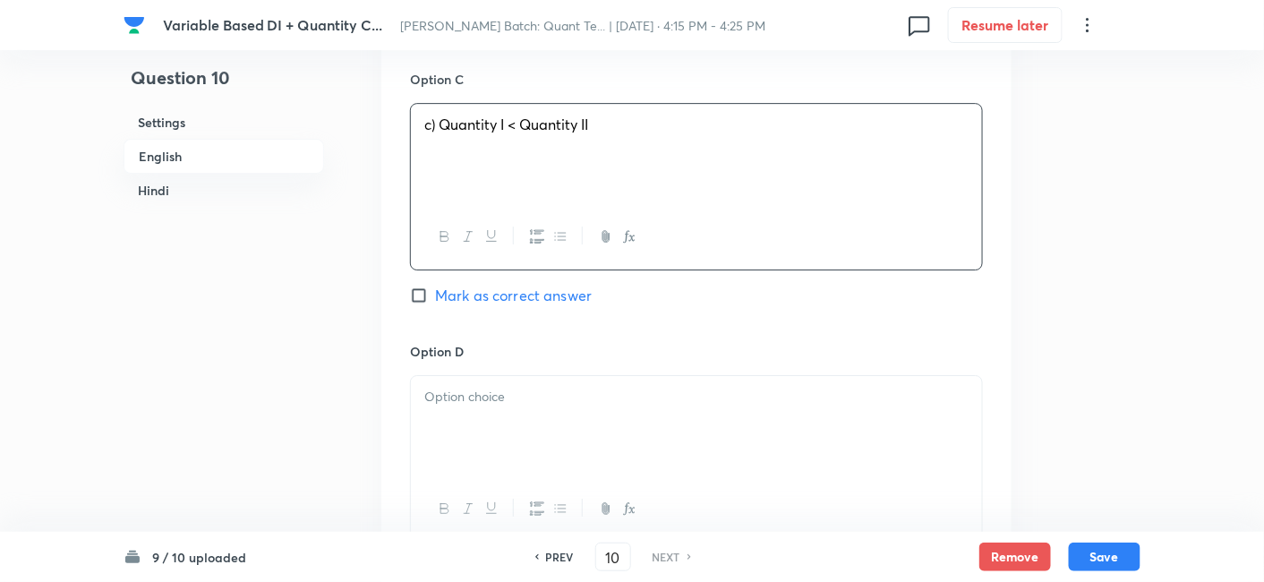
scroll to position [1764, 0]
click at [478, 406] on p at bounding box center [696, 396] width 544 height 21
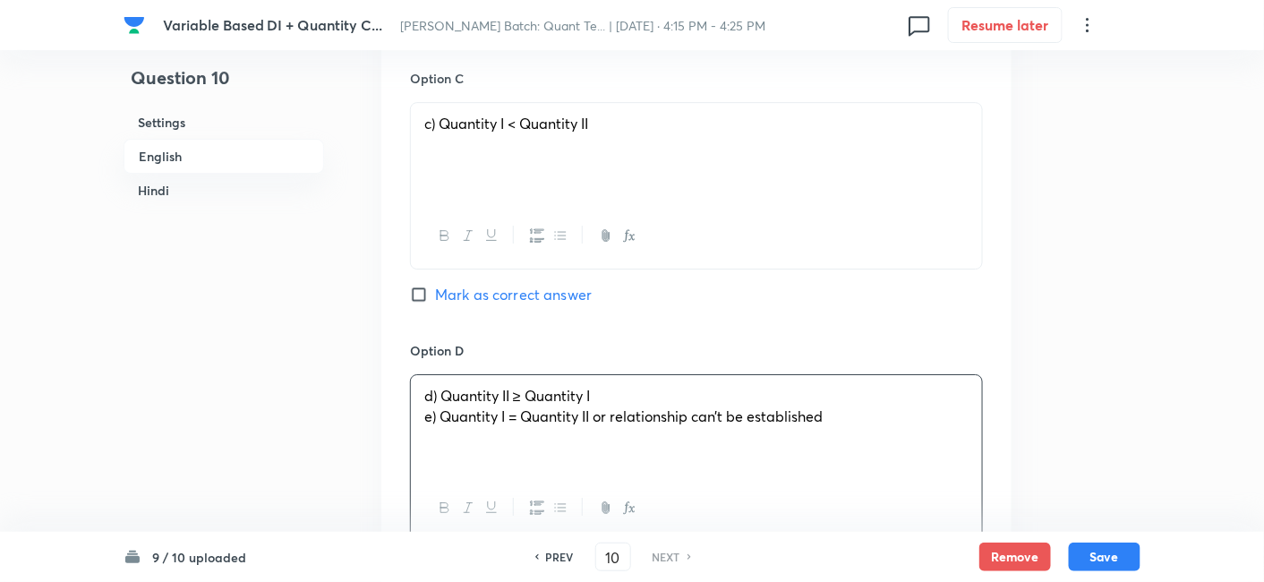
drag, startPoint x: 416, startPoint y: 436, endPoint x: 943, endPoint y: 502, distance: 530.5
click at [943, 502] on div "d) Quantity II ≥ Quantity I e) Quantity I = Quantity II or relationship can’t b…" at bounding box center [696, 457] width 573 height 167
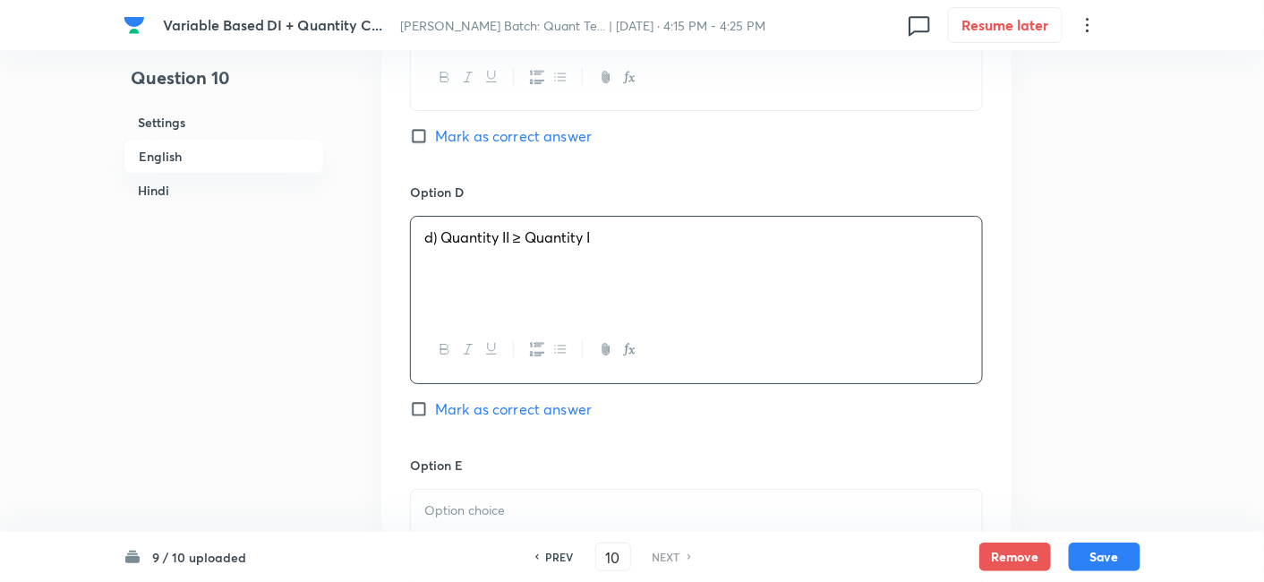
scroll to position [1994, 0]
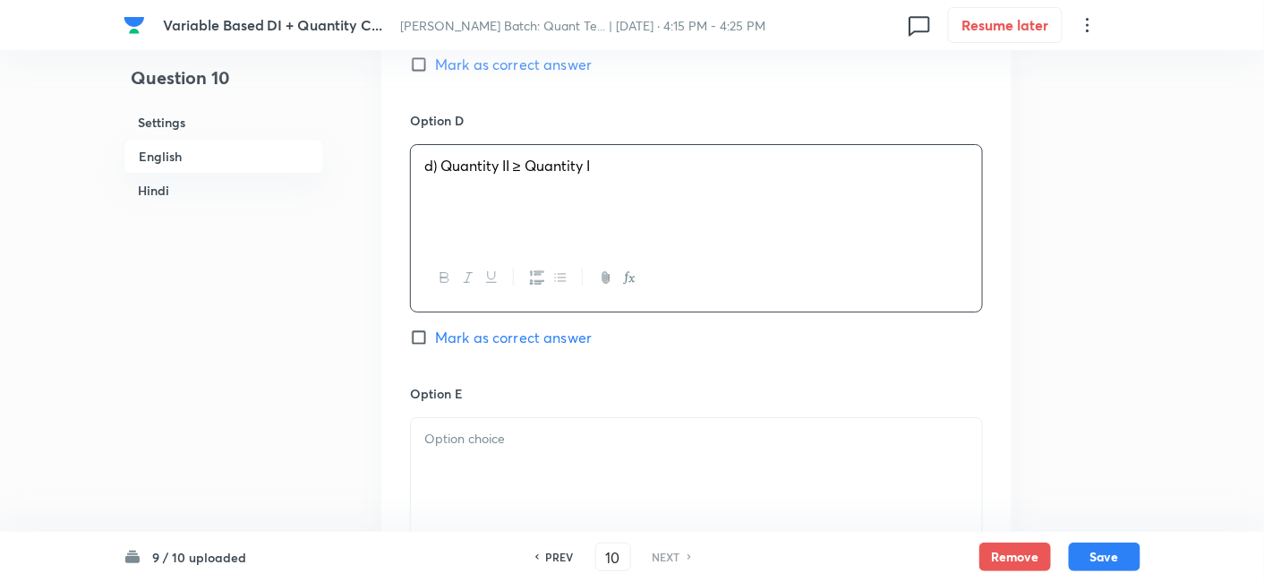
click at [537, 449] on p at bounding box center [696, 439] width 544 height 21
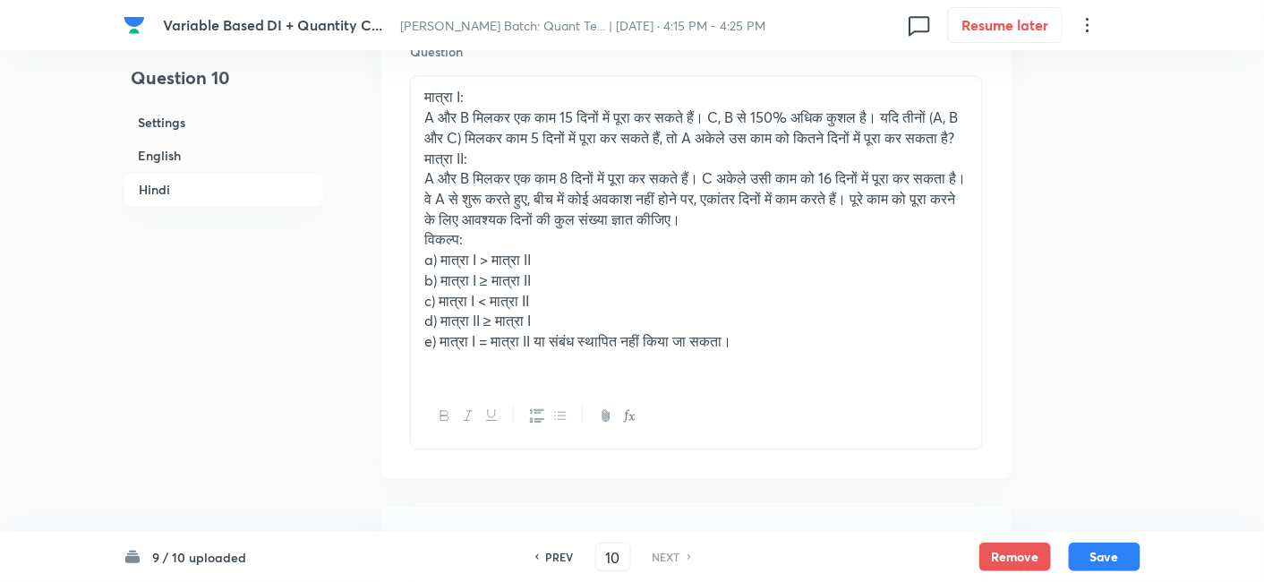
scroll to position [3440, 0]
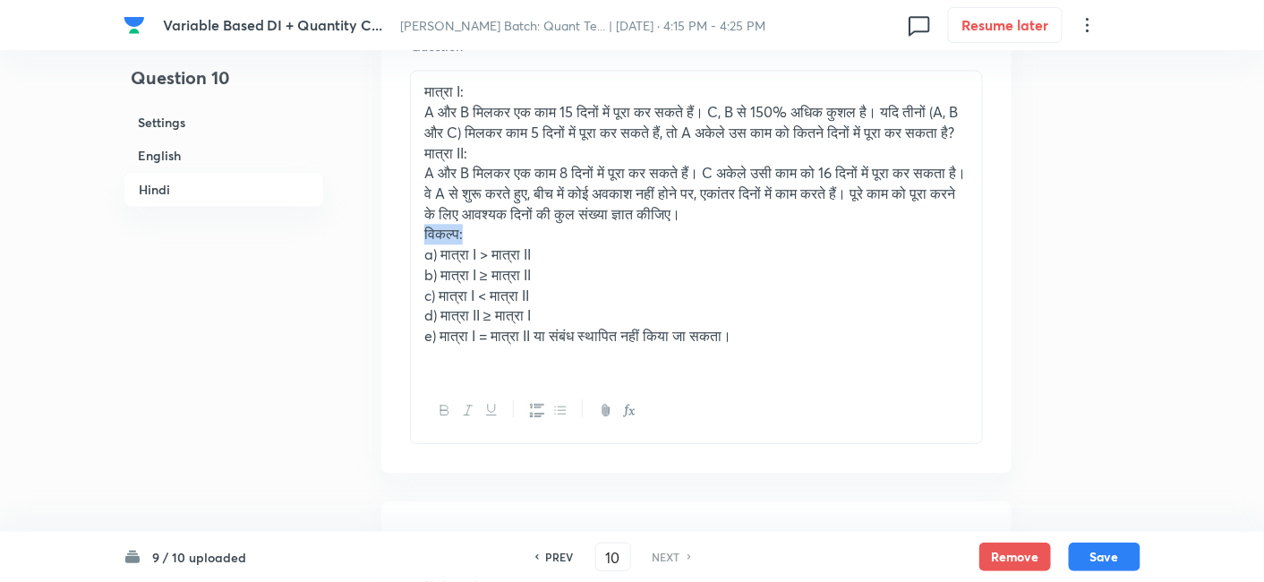
drag, startPoint x: 422, startPoint y: 269, endPoint x: 506, endPoint y: 277, distance: 84.4
click at [506, 277] on div "मात्रा I: A और B मिलकर एक काम 15 दिनों में पूरा कर सकते हैं। C, B से 150% अधिक …" at bounding box center [696, 224] width 571 height 306
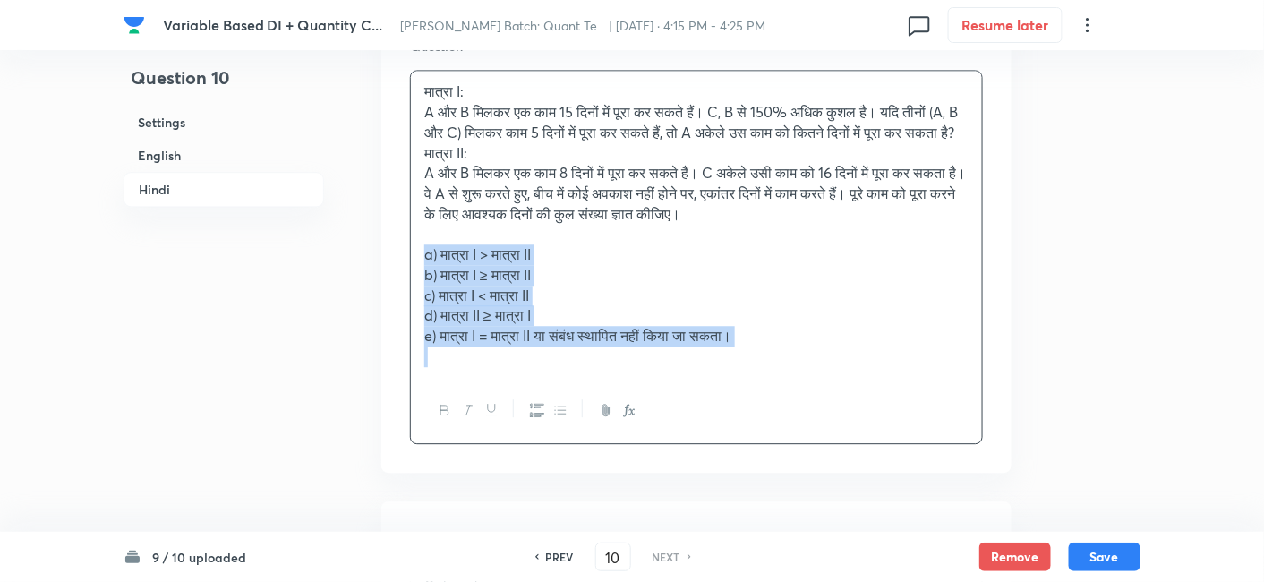
drag, startPoint x: 416, startPoint y: 292, endPoint x: 850, endPoint y: 453, distance: 462.2
click at [850, 443] on div "मात्रा I: A और B मिलकर एक काम 15 दिनों में पूरा कर सकते हैं। C, B से 150% अधिक …" at bounding box center [696, 256] width 573 height 373
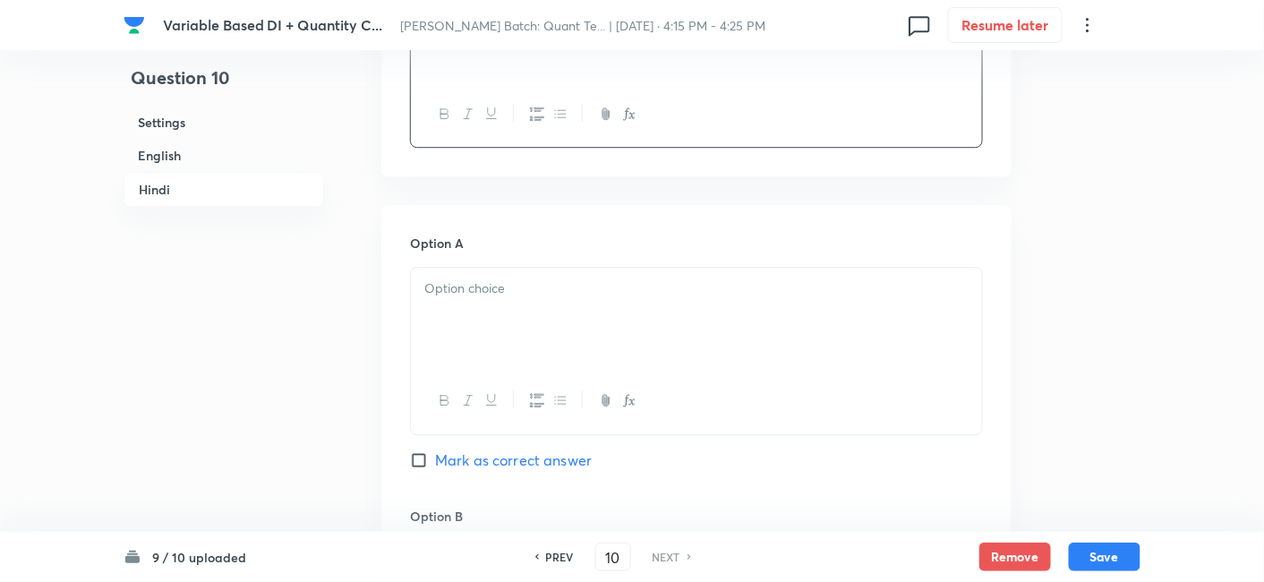
scroll to position [3646, 0]
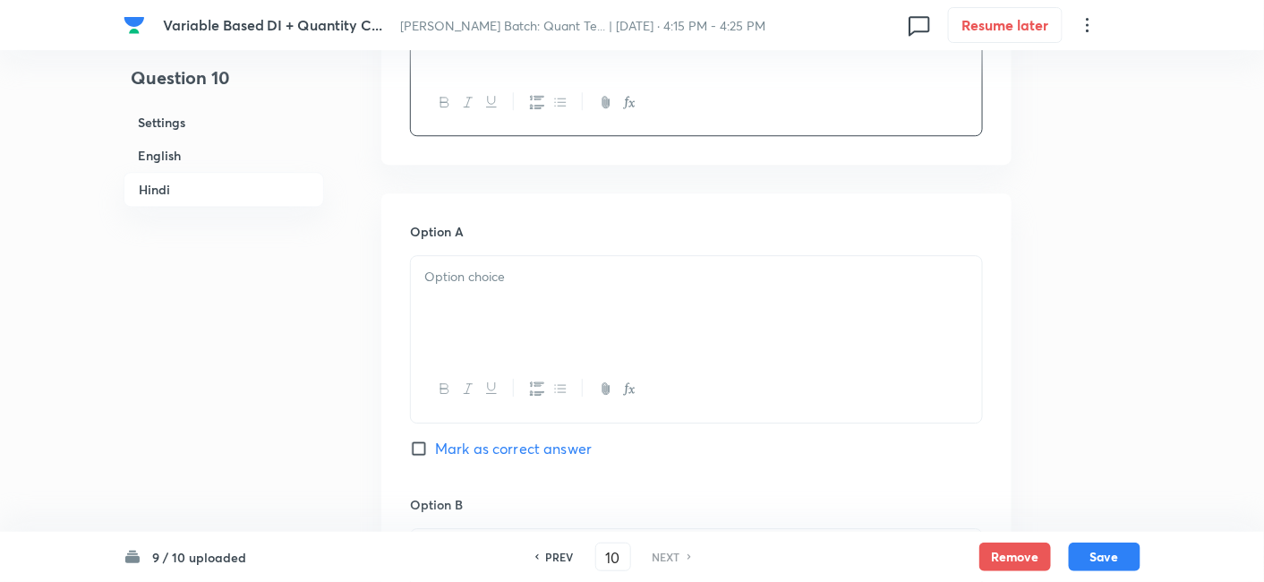
click at [525, 356] on div at bounding box center [696, 306] width 571 height 100
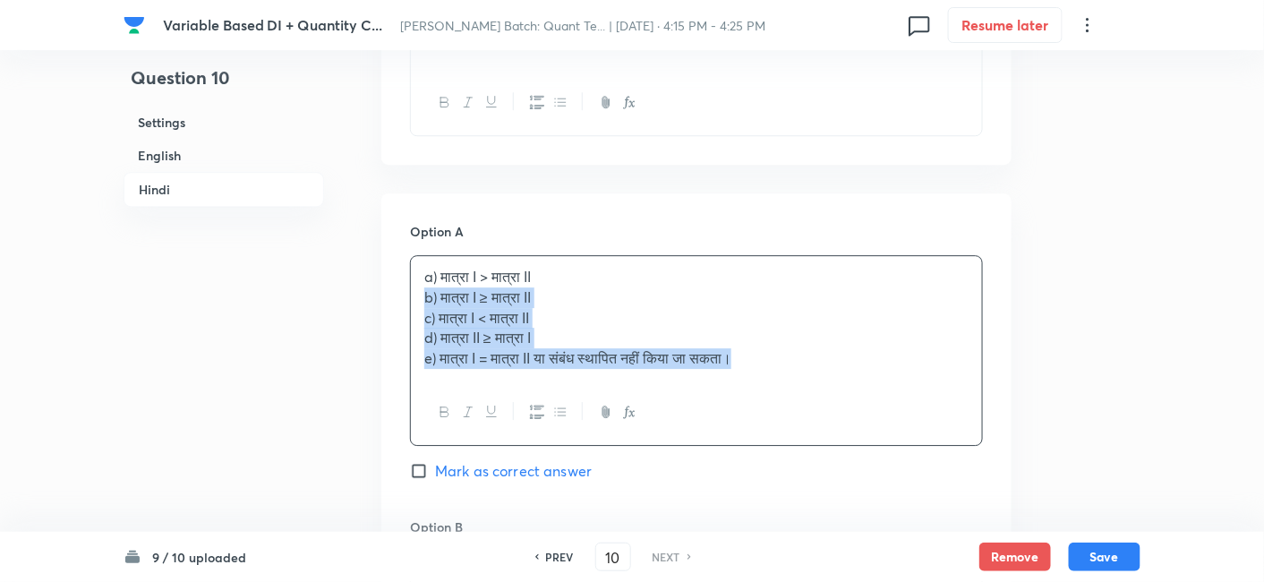
drag, startPoint x: 423, startPoint y: 332, endPoint x: 838, endPoint y: 467, distance: 436.8
click at [838, 446] on div "a) मात्रा I > मात्रा II b) मात्रा I ≥ मात्रा II c) मात्रा I < मात्रा II d) मात्…" at bounding box center [696, 350] width 573 height 191
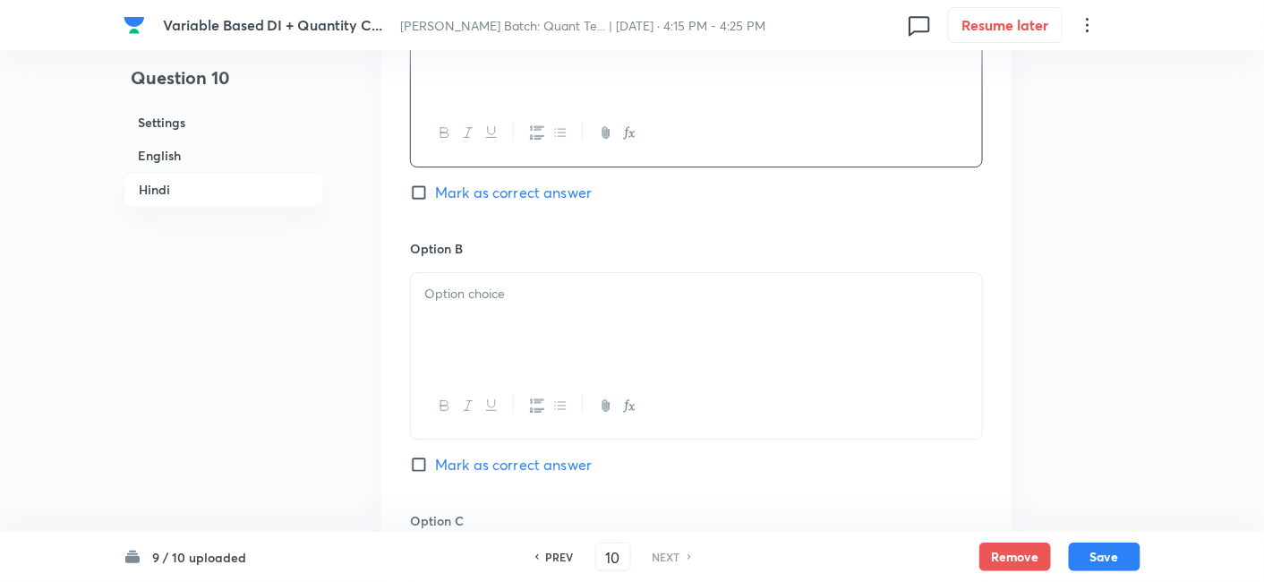
scroll to position [3900, 0]
click at [531, 375] on div at bounding box center [696, 325] width 571 height 100
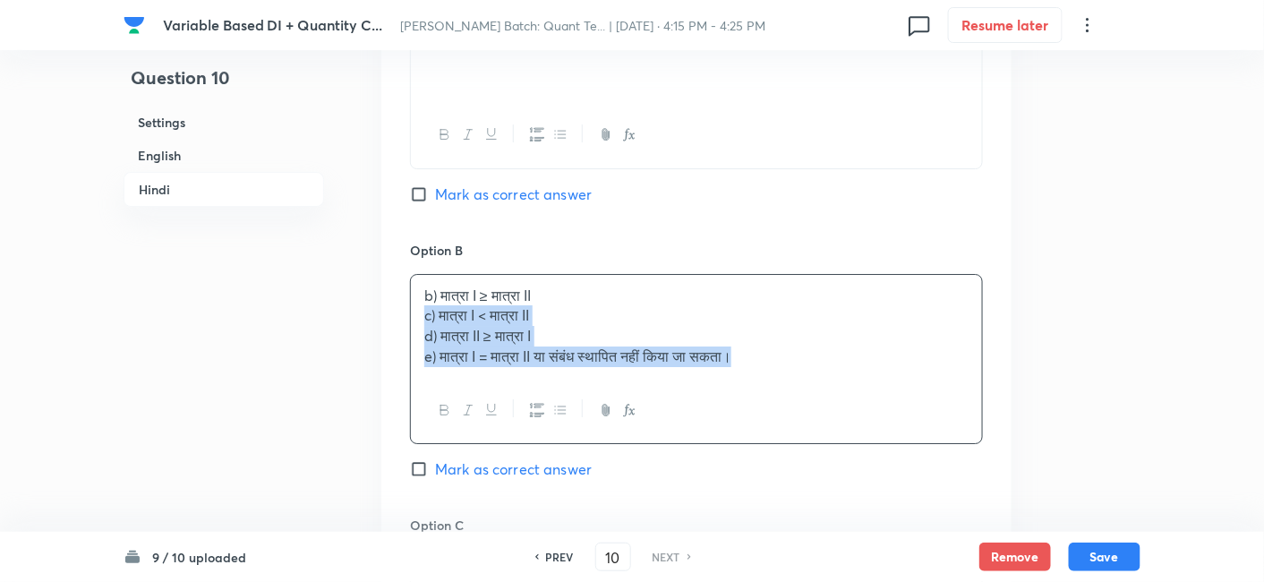
drag, startPoint x: 413, startPoint y: 352, endPoint x: 848, endPoint y: 451, distance: 446.3
click at [848, 444] on div "b) मात्रा I ≥ मात्रा II c) मात्रा I < मात्रा II d) मात्रा II ≥ मात्रा I e) मात्…" at bounding box center [696, 359] width 573 height 170
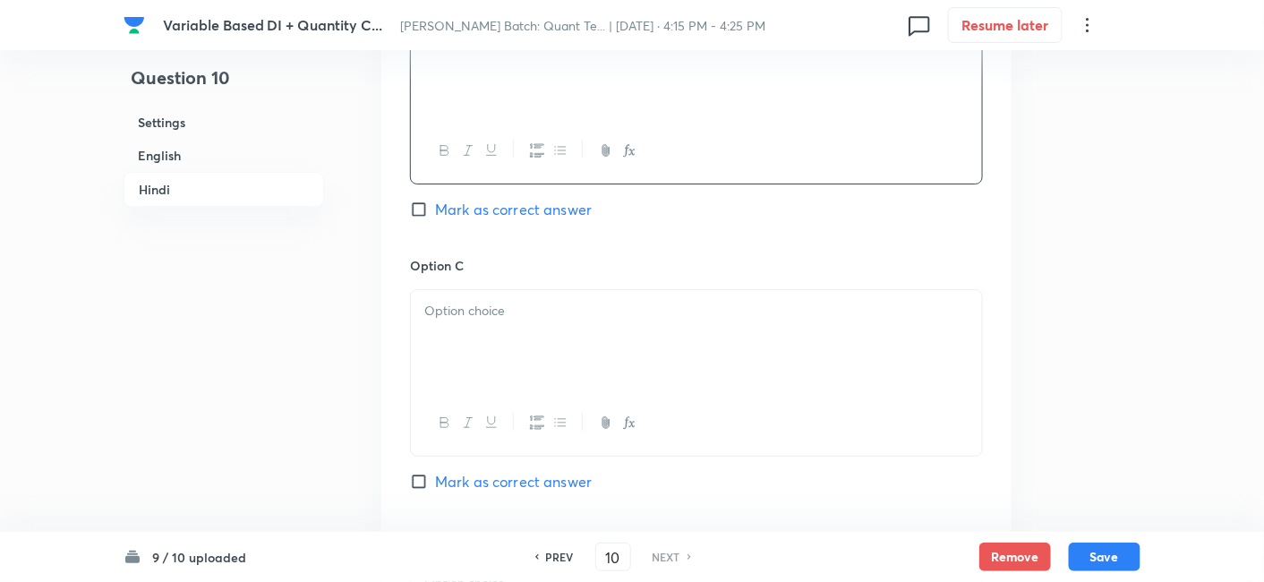
scroll to position [4165, 0]
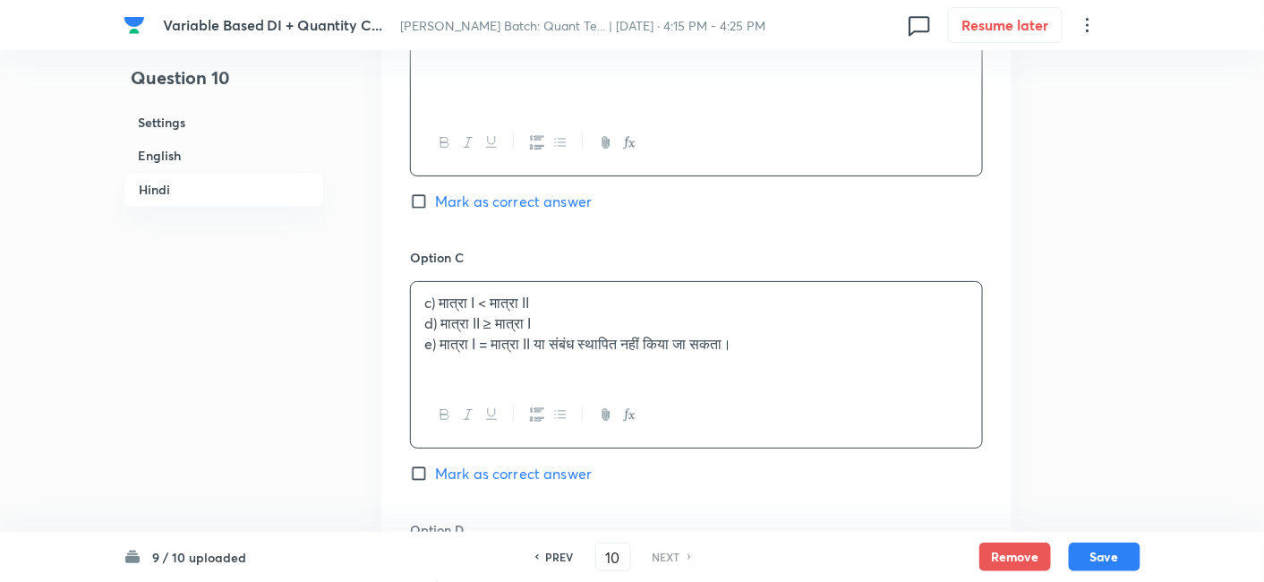
click at [508, 382] on div "c) मात्रा I < मात्रा II d) मात्रा II ≥ मात्रा I e) मात्रा I = मात्रा II या संबं…" at bounding box center [696, 332] width 571 height 100
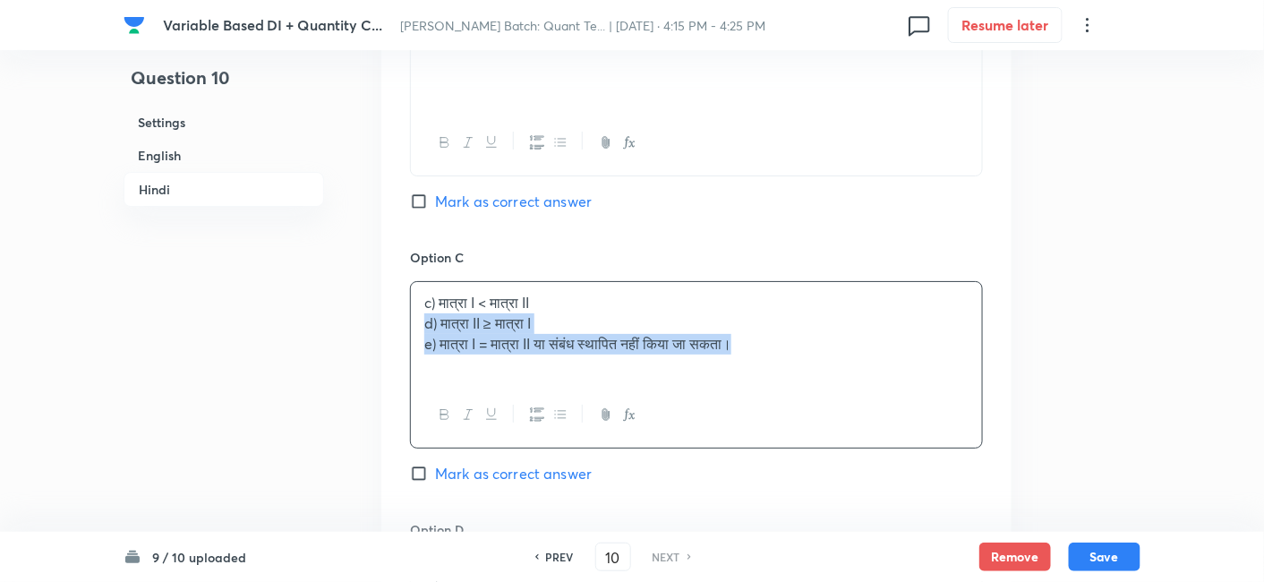
drag, startPoint x: 422, startPoint y: 360, endPoint x: 810, endPoint y: 432, distance: 395.2
click at [810, 432] on div "c) मात्रा I < मात्रा II d) मात्रा II ≥ मात्रा I e) मात्रा I = मात्रा II या संबं…" at bounding box center [696, 364] width 573 height 167
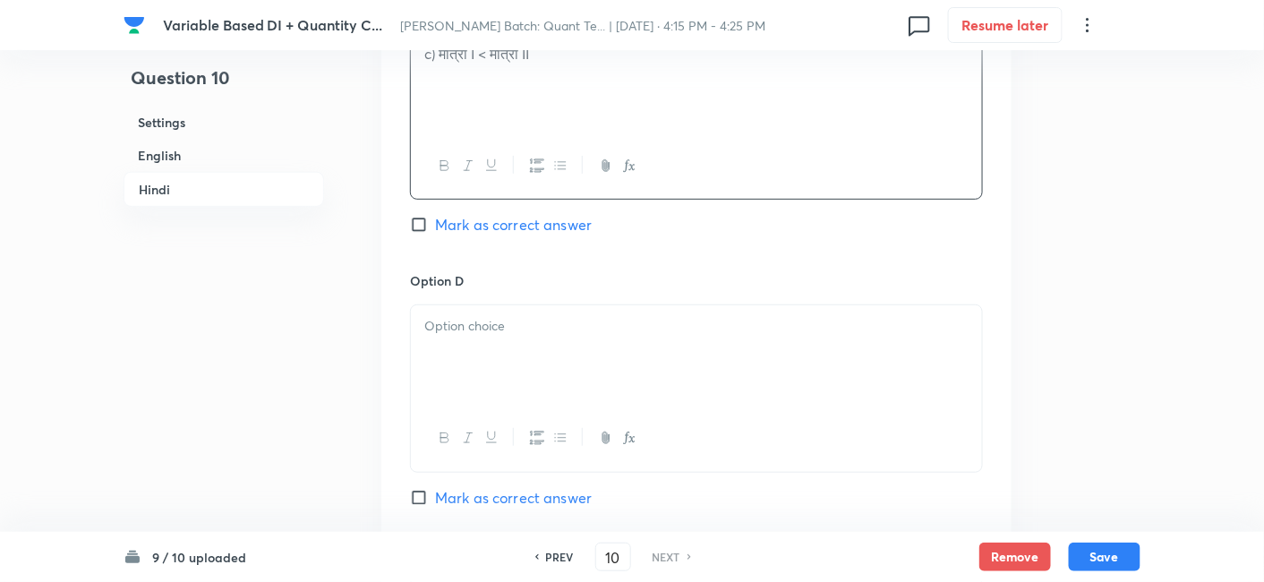
scroll to position [4418, 0]
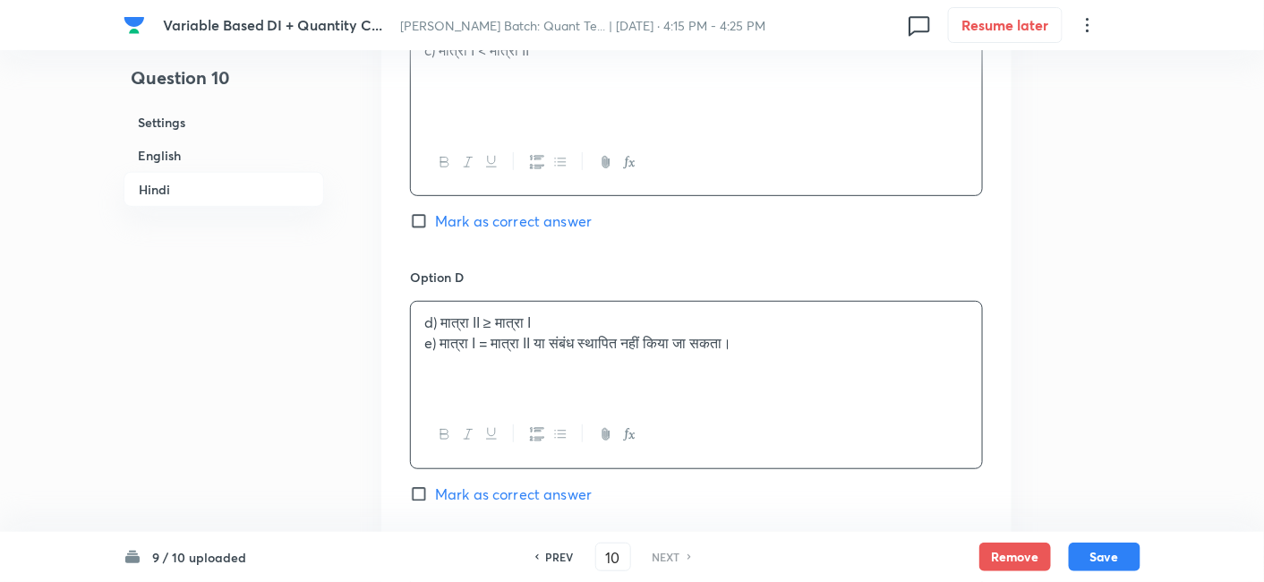
click at [467, 388] on div "d) मात्रा II ≥ मात्रा I e) मात्रा I = मात्रा II या संबंध स्थापित नहीं किया जा स…" at bounding box center [696, 352] width 571 height 100
drag, startPoint x: 418, startPoint y: 381, endPoint x: 901, endPoint y: 456, distance: 488.2
click at [901, 456] on div "d) मात्रा II ≥ मात्रा I e) मात्रा I = मात्रा II या संबंध स्थापित नहीं किया जा स…" at bounding box center [696, 384] width 573 height 167
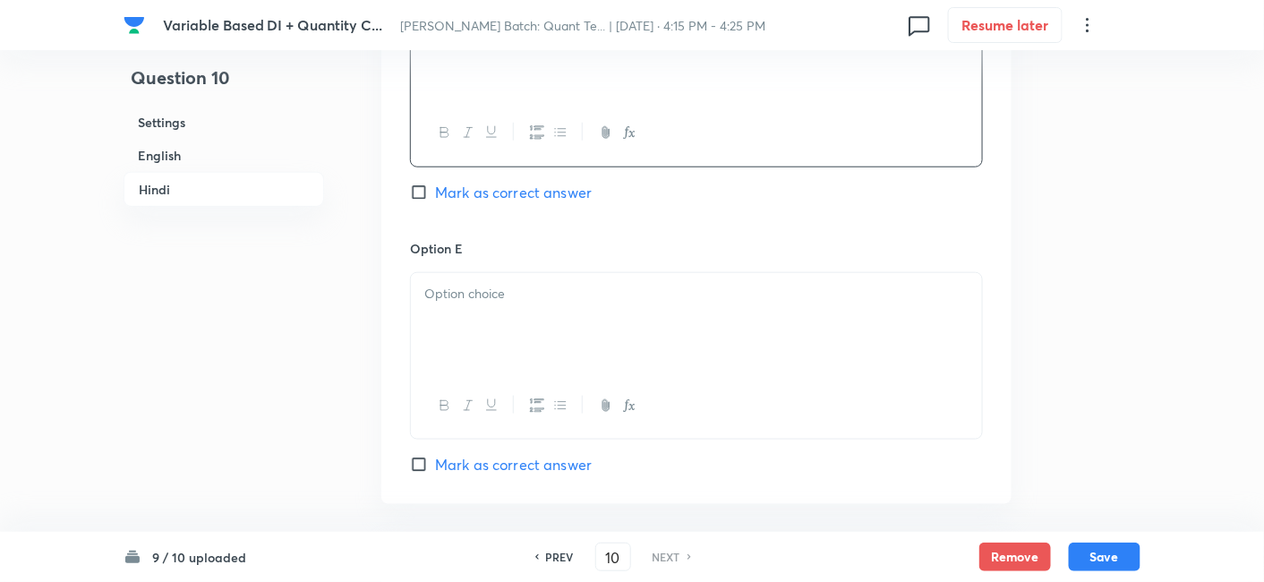
scroll to position [4720, 0]
click at [574, 372] on div at bounding box center [696, 322] width 571 height 100
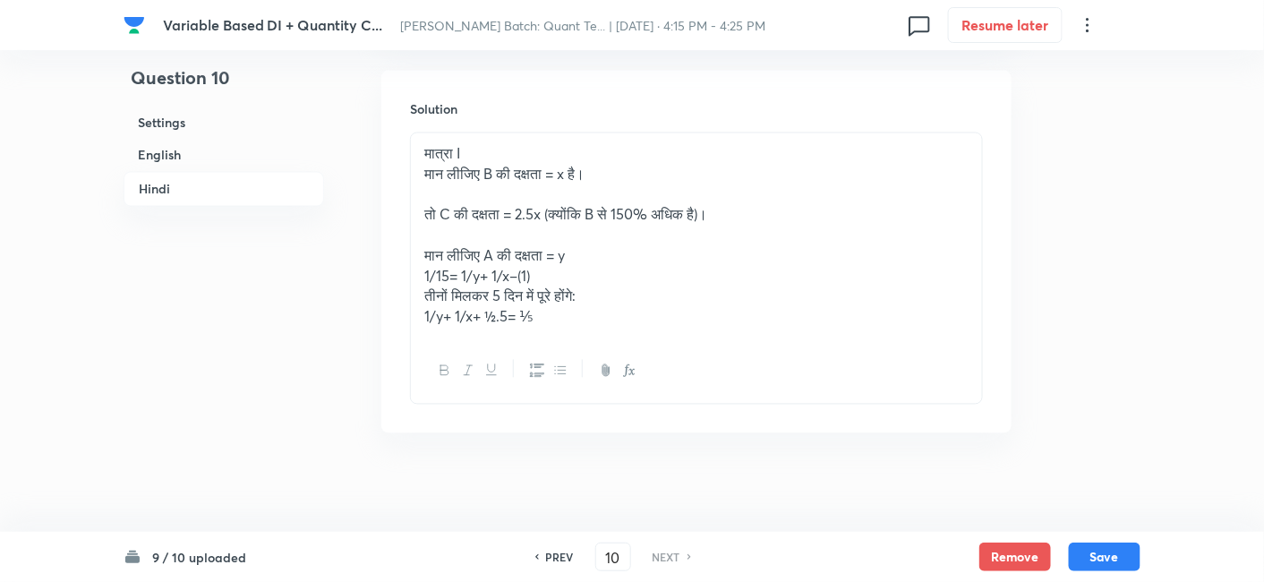
scroll to position [5199, 0]
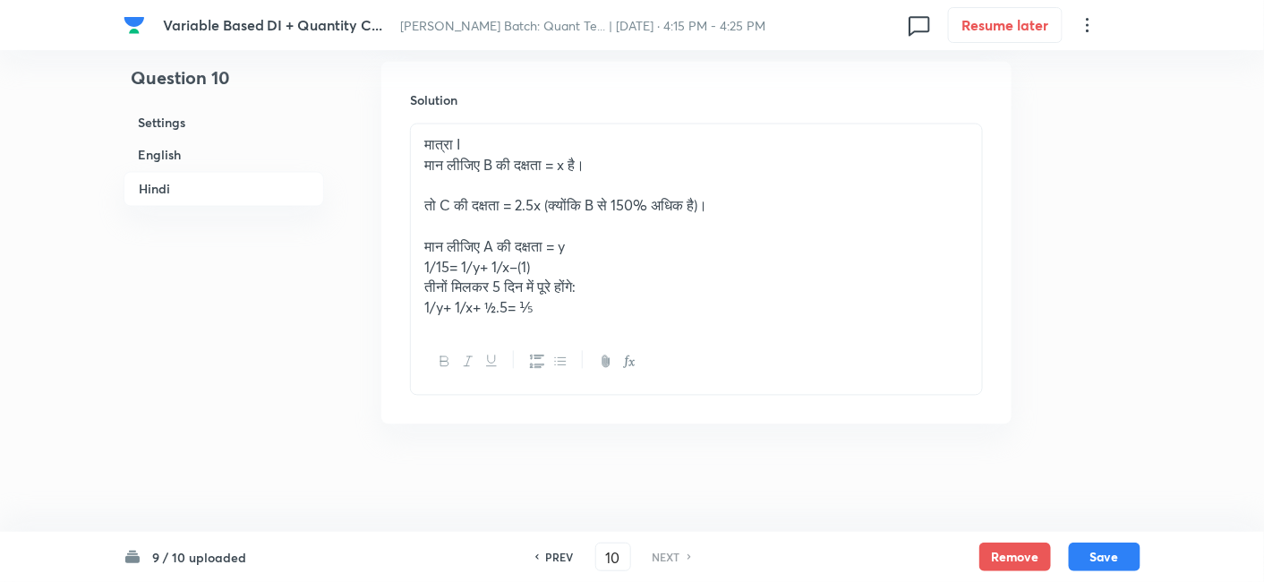
click at [630, 319] on p "1/y+ 1/x+ ½.5= ⅕" at bounding box center [696, 308] width 544 height 21
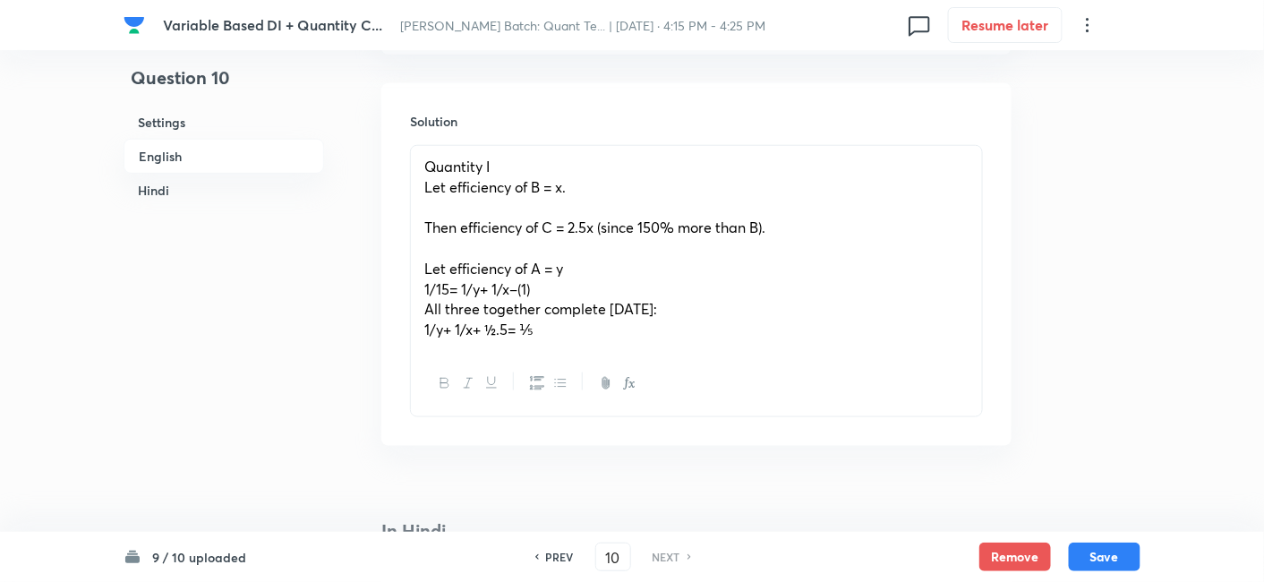
scroll to position [2590, 0]
click at [630, 339] on p "1/y+ 1/x+ ½.5= ⅕" at bounding box center [696, 329] width 544 height 21
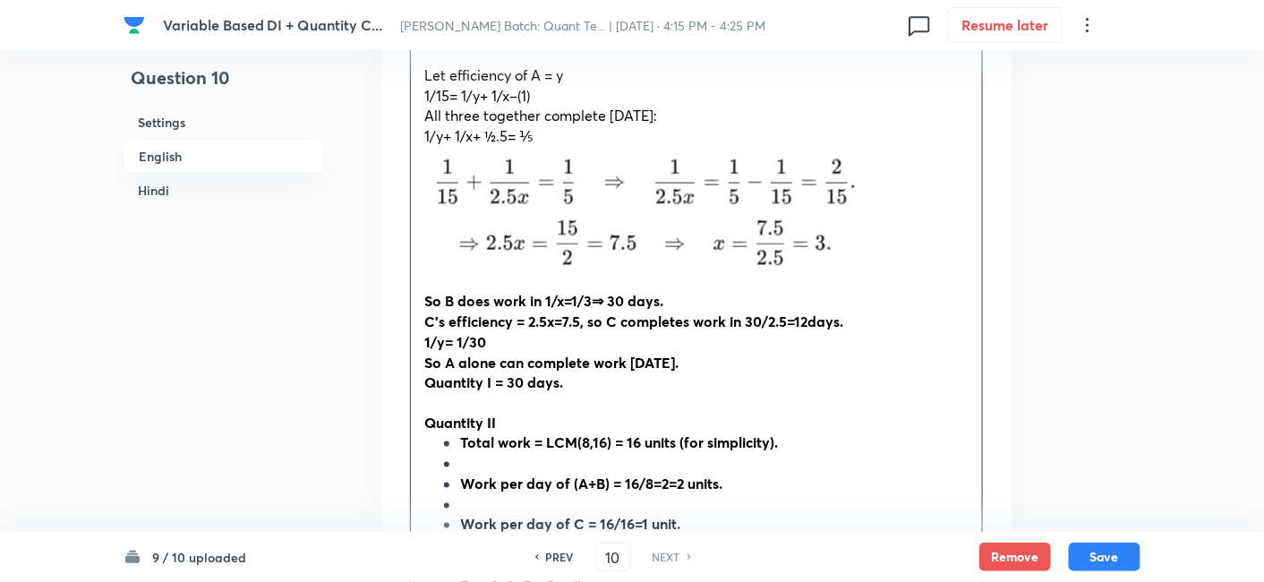
scroll to position [2761, 0]
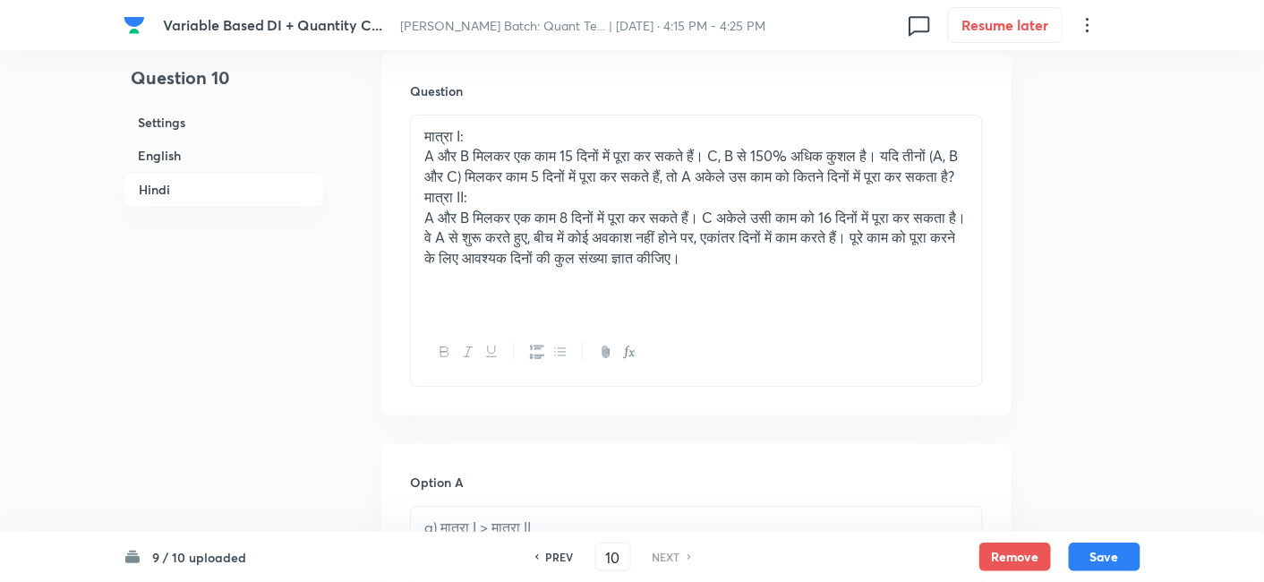
drag, startPoint x: 423, startPoint y: 340, endPoint x: 675, endPoint y: 448, distance: 273.5
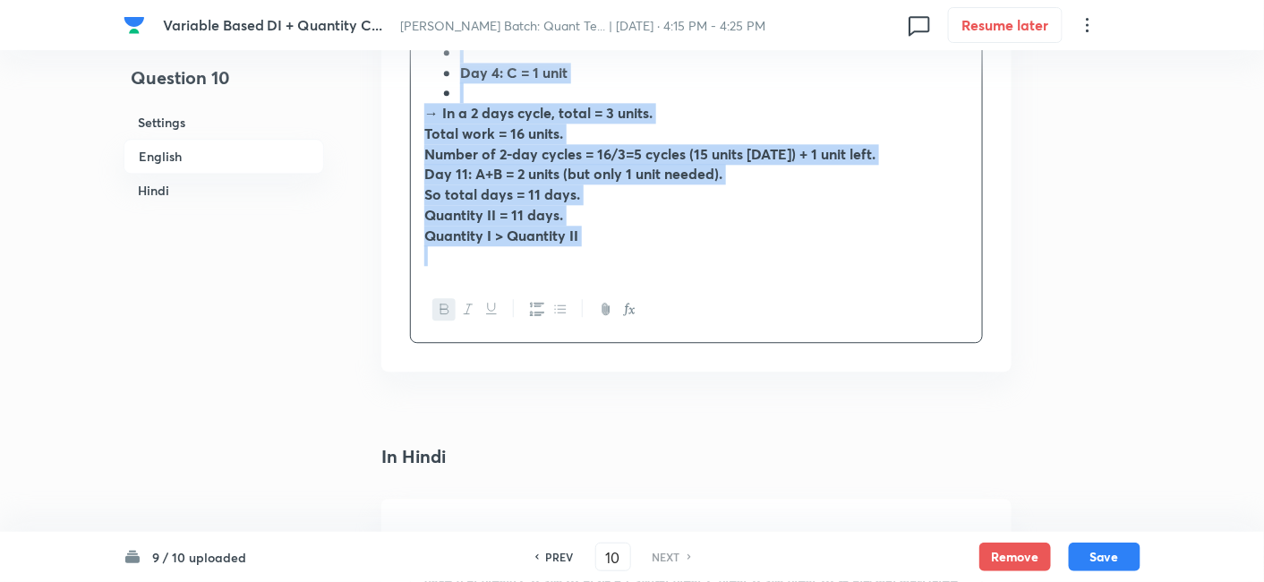
scroll to position [3409, 0]
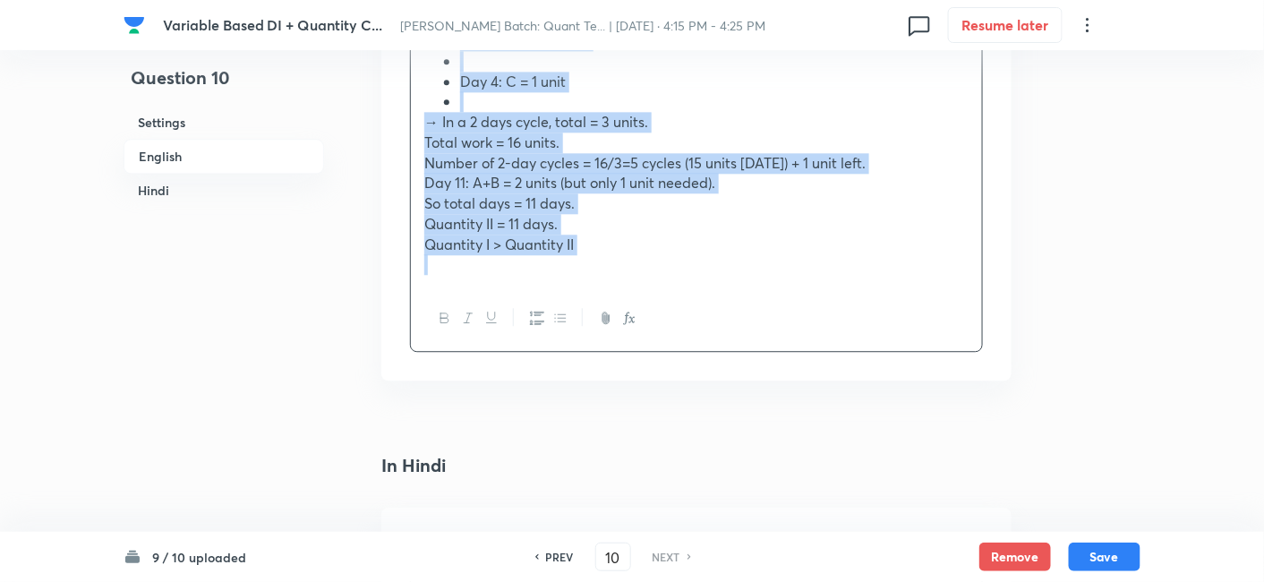
click at [562, 325] on icon "button" at bounding box center [560, 318] width 14 height 14
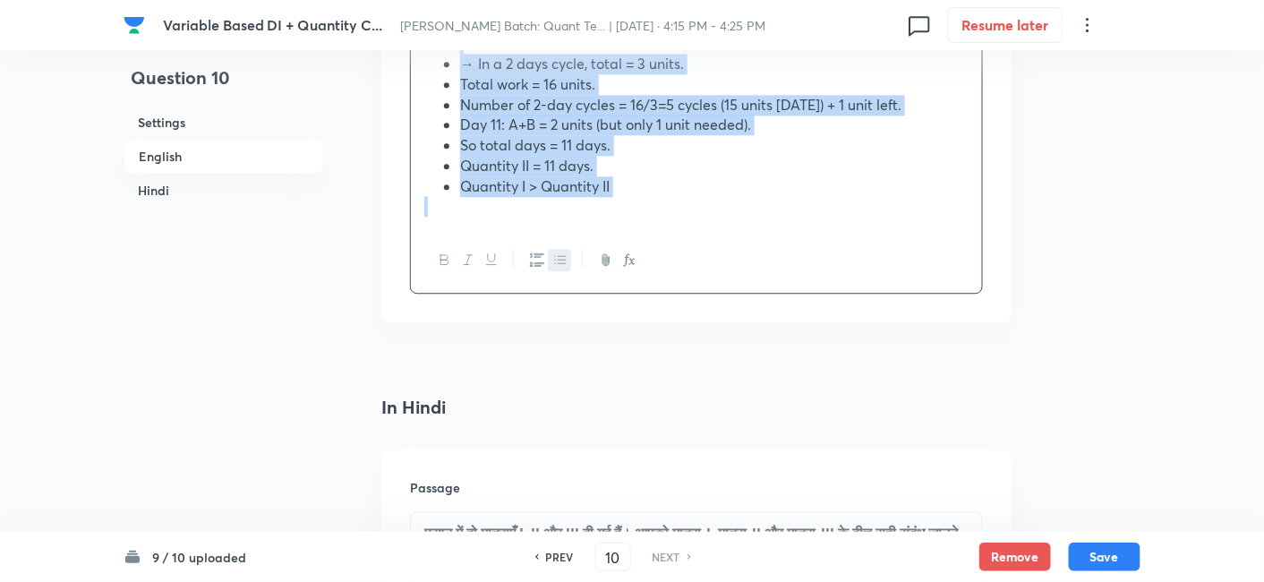
scroll to position [3468, 0]
click at [566, 266] on icon "button" at bounding box center [560, 259] width 14 height 14
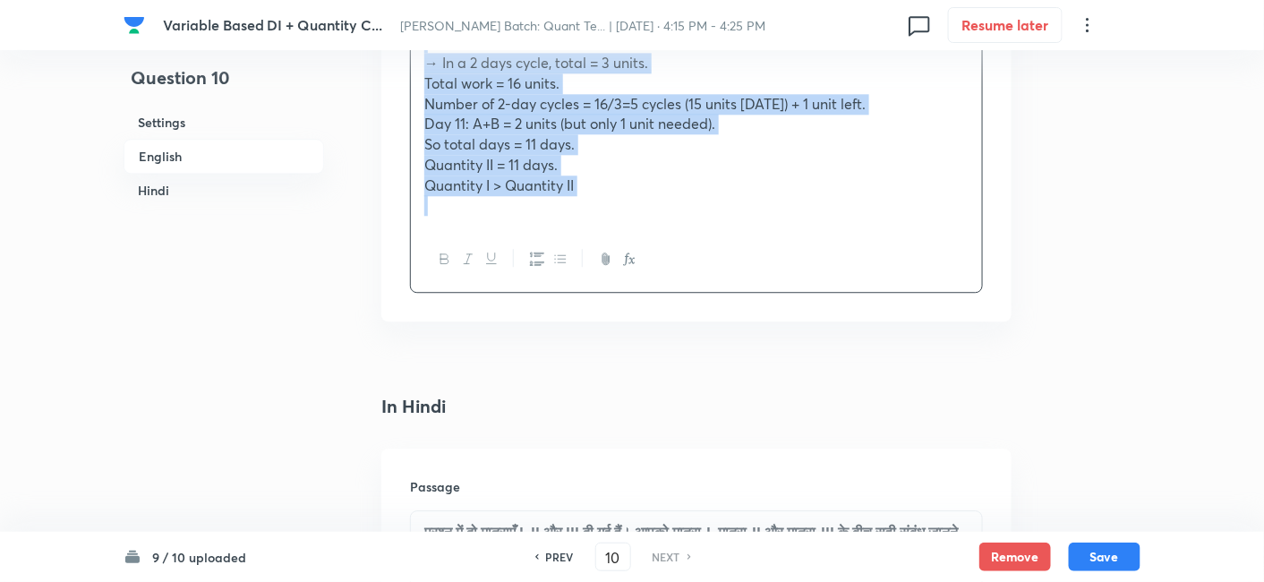
scroll to position [3097, 0]
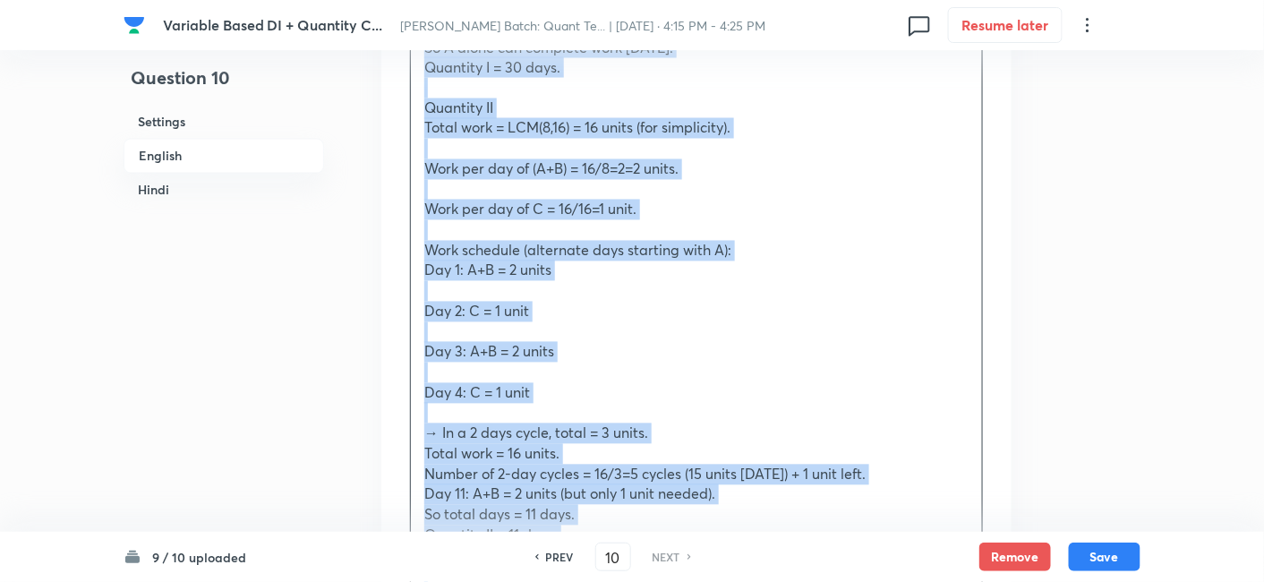
copy ul "So B does work in 1/x=1/3⇒ 30 days. C’s efficiency = 2.5x=7.5, so C completes w…"
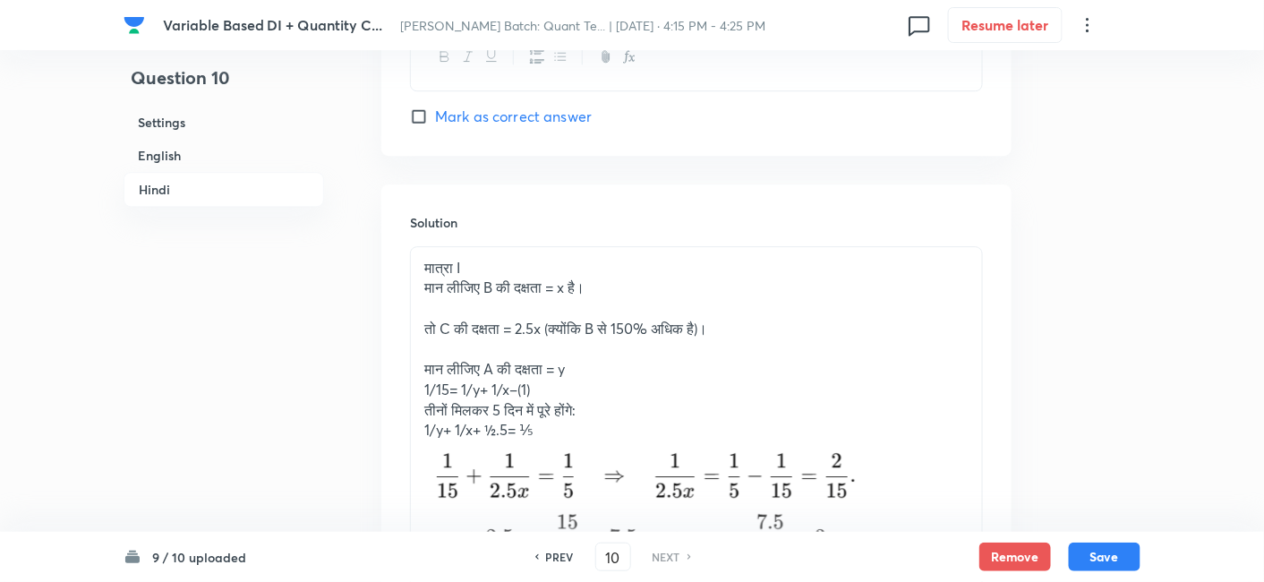
scroll to position [6123, 0]
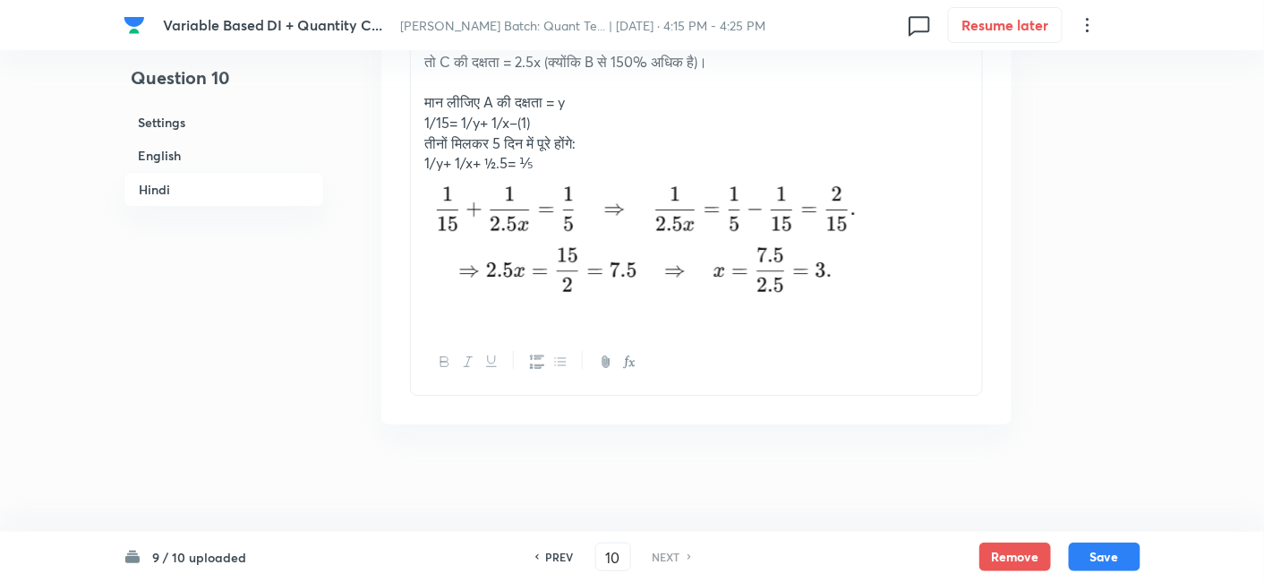
click at [938, 295] on img at bounding box center [694, 244] width 541 height 140
click at [976, 274] on div "मात्रा I मान लीजिए B की दक्षता = x है। तो C की दक्षता = 2.5x (क्योंकि B से 150%…" at bounding box center [696, 154] width 571 height 349
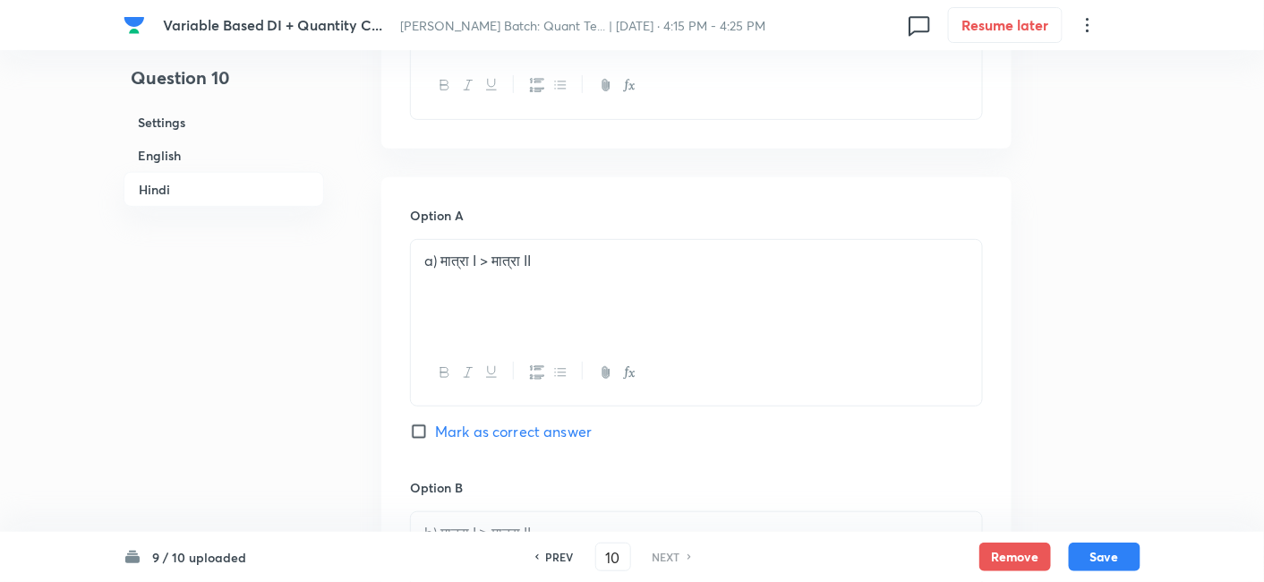
scroll to position [4426, 0]
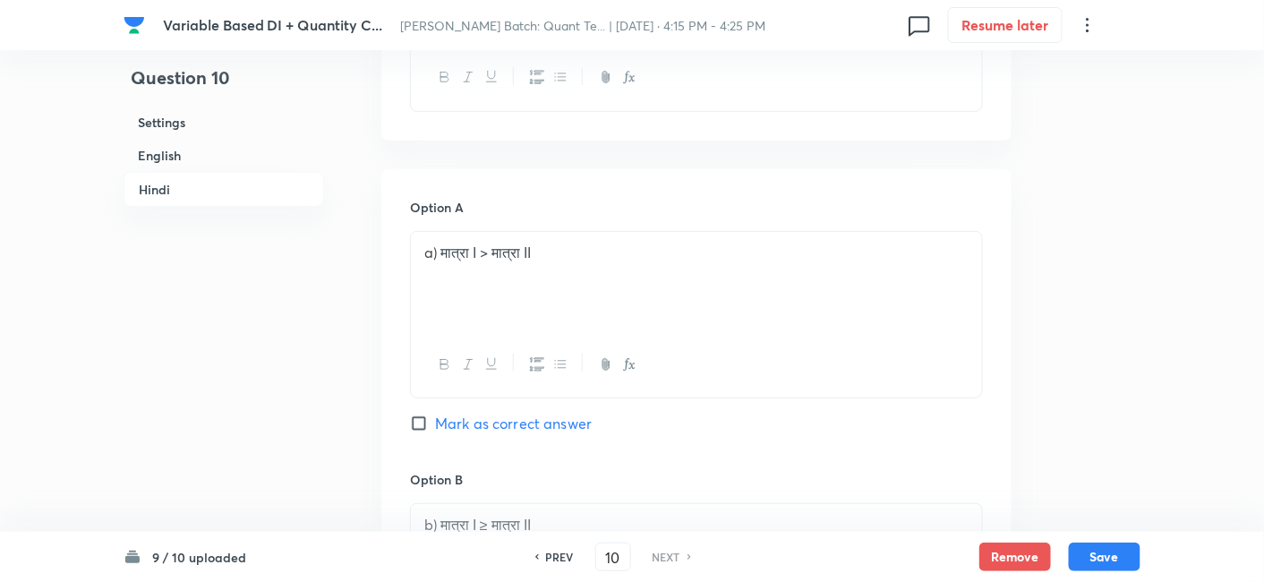
click at [571, 434] on span "Mark as correct answer" at bounding box center [513, 423] width 157 height 21
click at [435, 432] on input "Mark as correct answer" at bounding box center [422, 423] width 25 height 18
checkbox input "true"
click at [1104, 560] on button "Save" at bounding box center [1105, 555] width 72 height 29
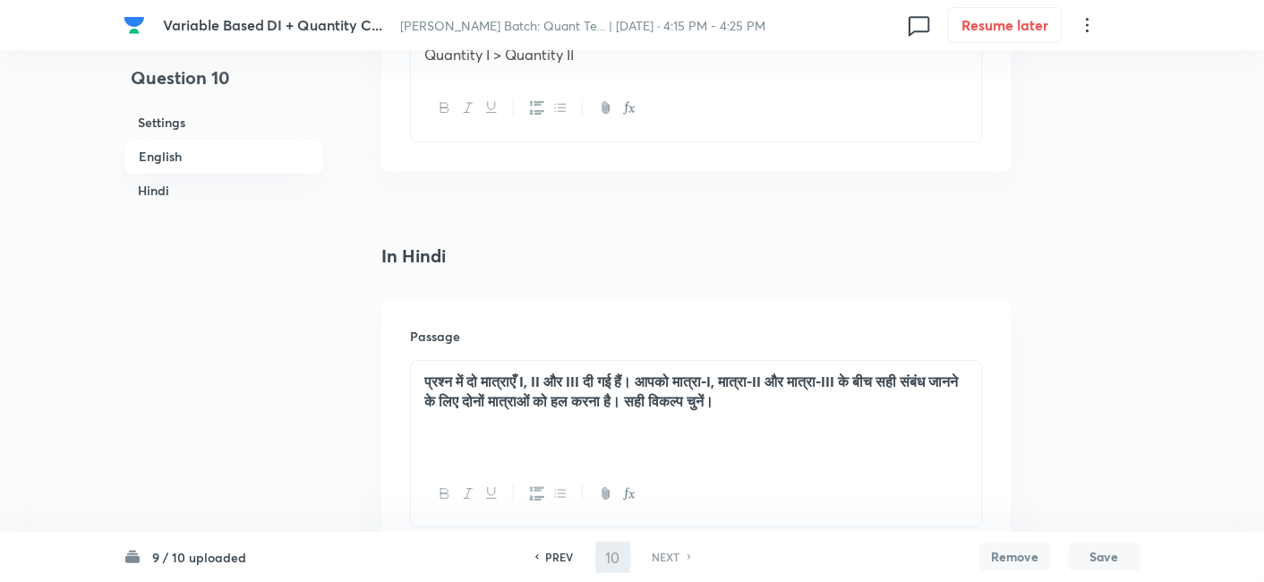
checkbox input "false"
checkbox input "true"
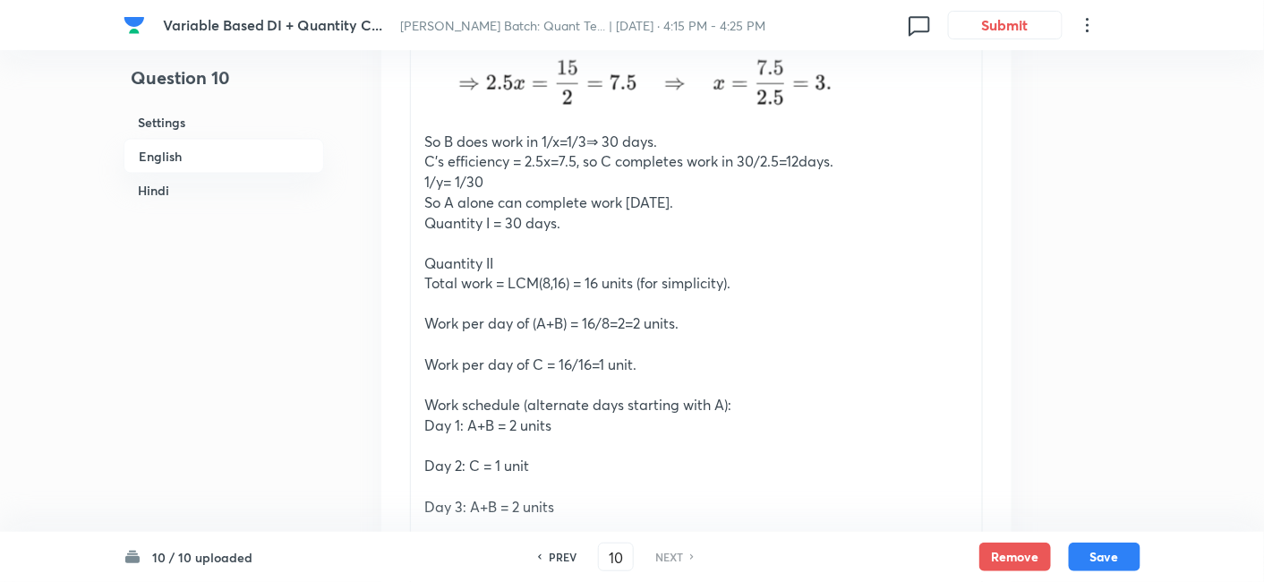
scroll to position [2920, 0]
click at [1110, 568] on button "Save" at bounding box center [1105, 555] width 72 height 29
checkbox input "false"
checkbox input "true"
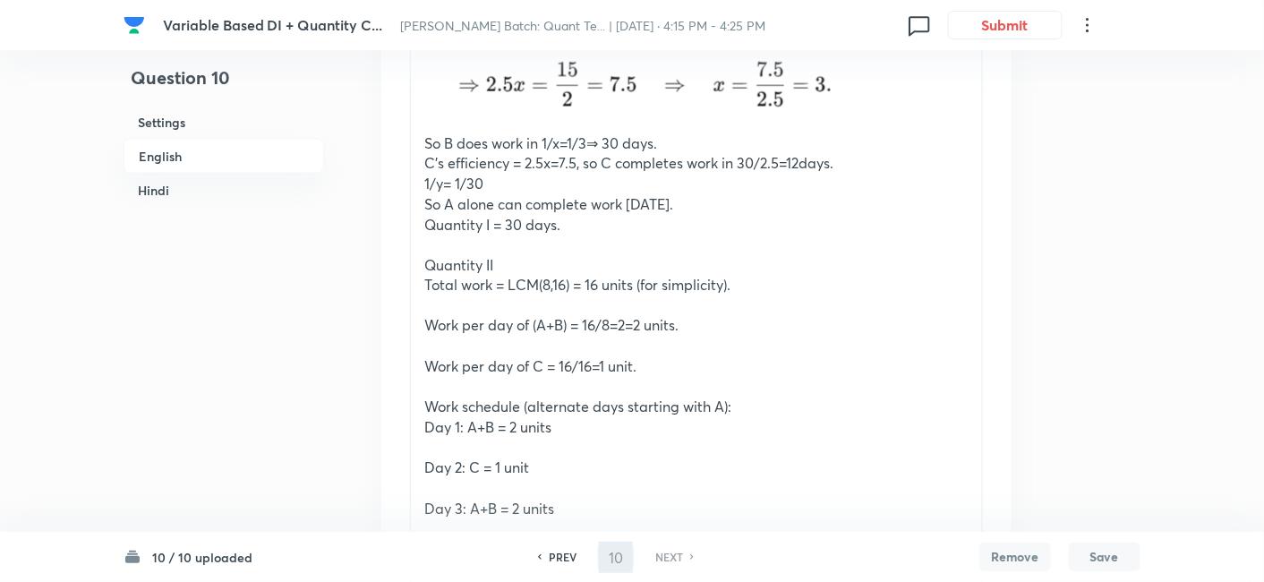
checkbox input "true"
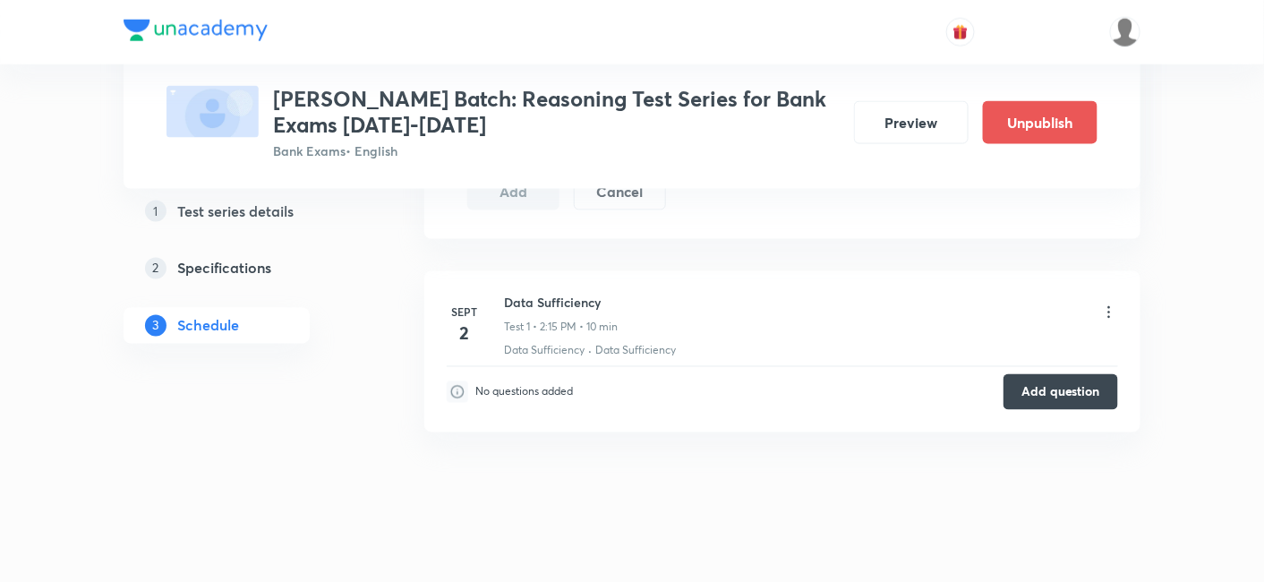
scroll to position [824, 0]
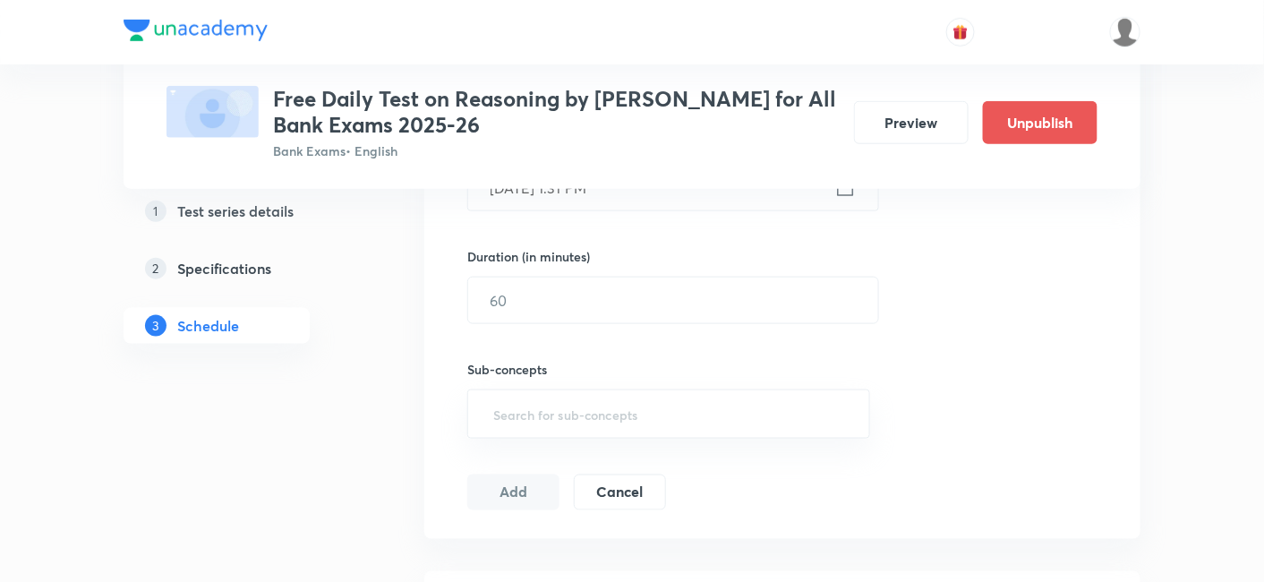
scroll to position [810, 0]
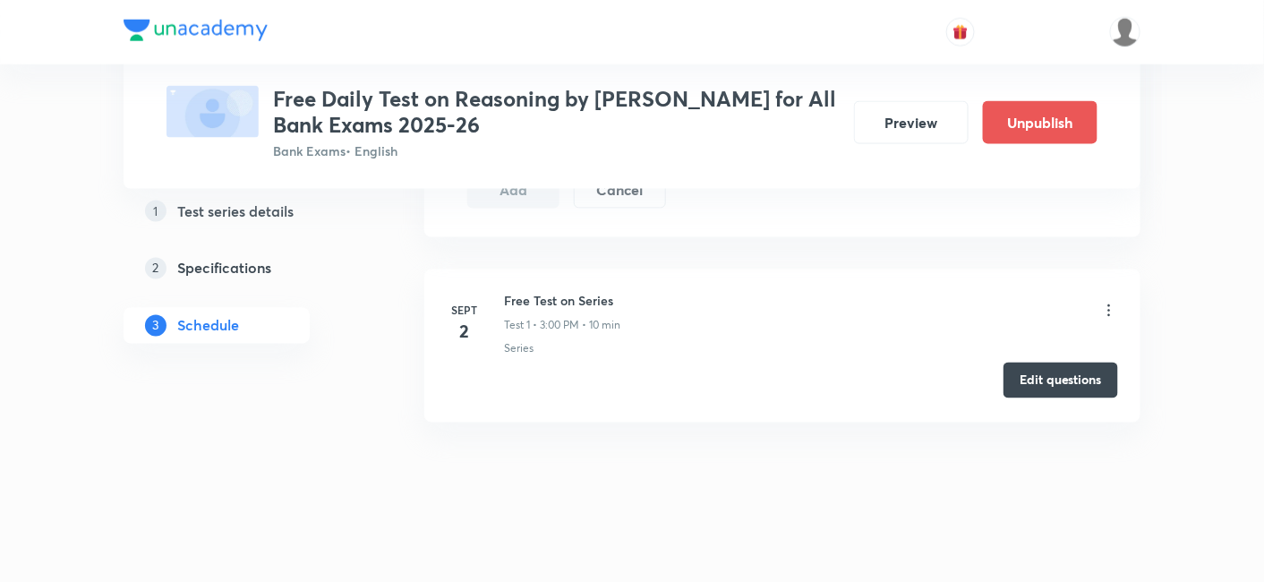
click at [1032, 376] on button "Edit questions" at bounding box center [1060, 381] width 115 height 36
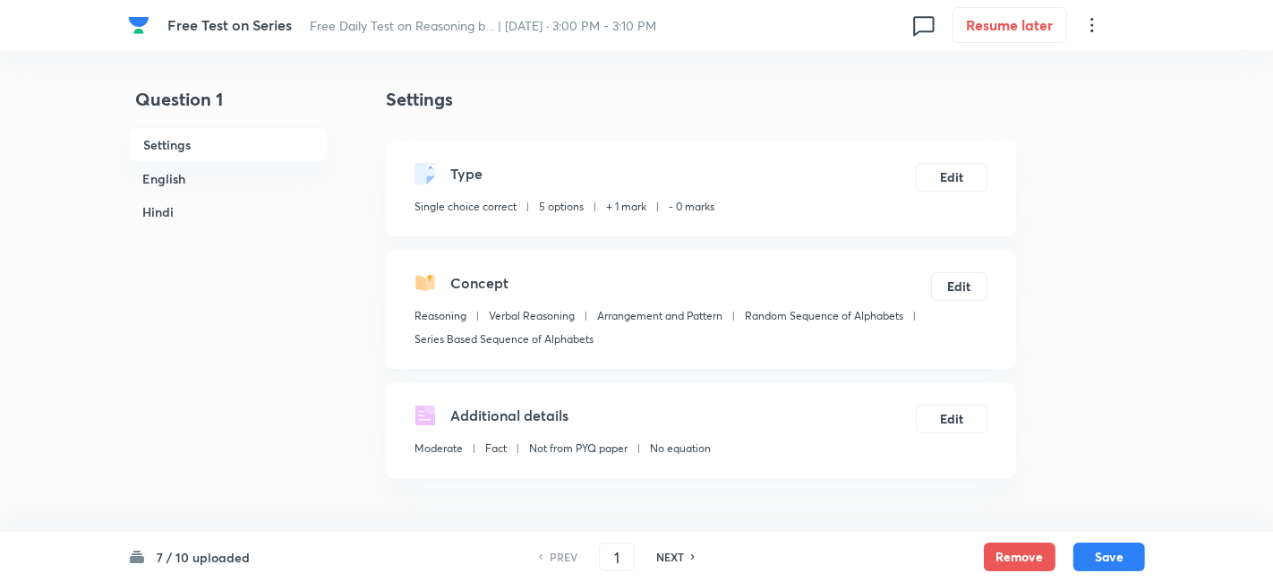
checkbox input "true"
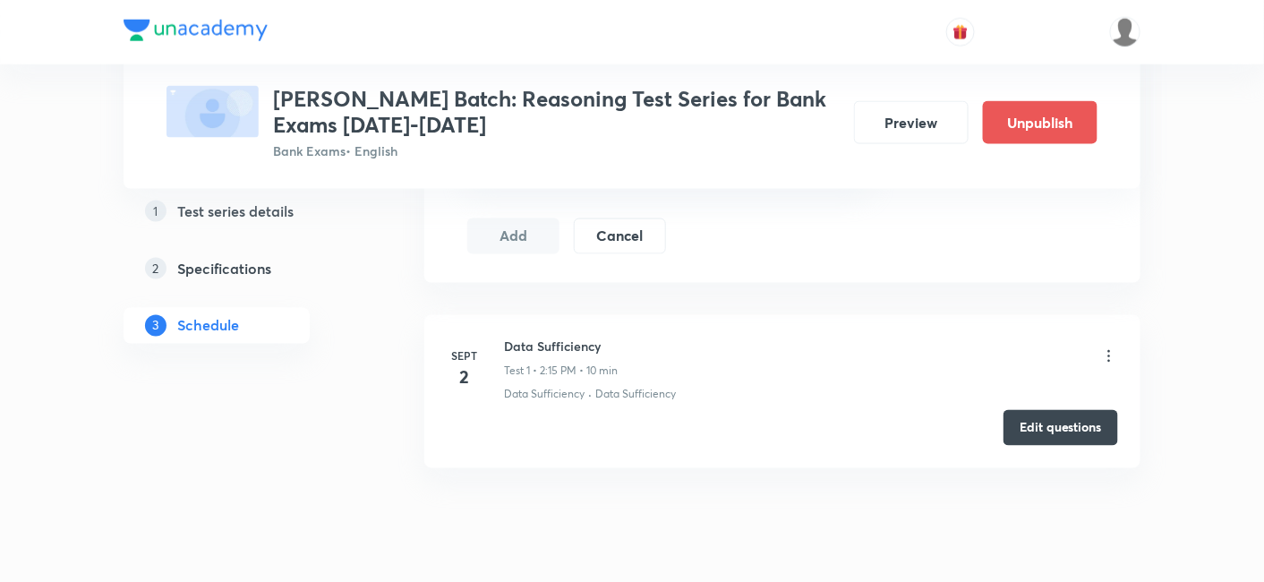
scroll to position [815, 0]
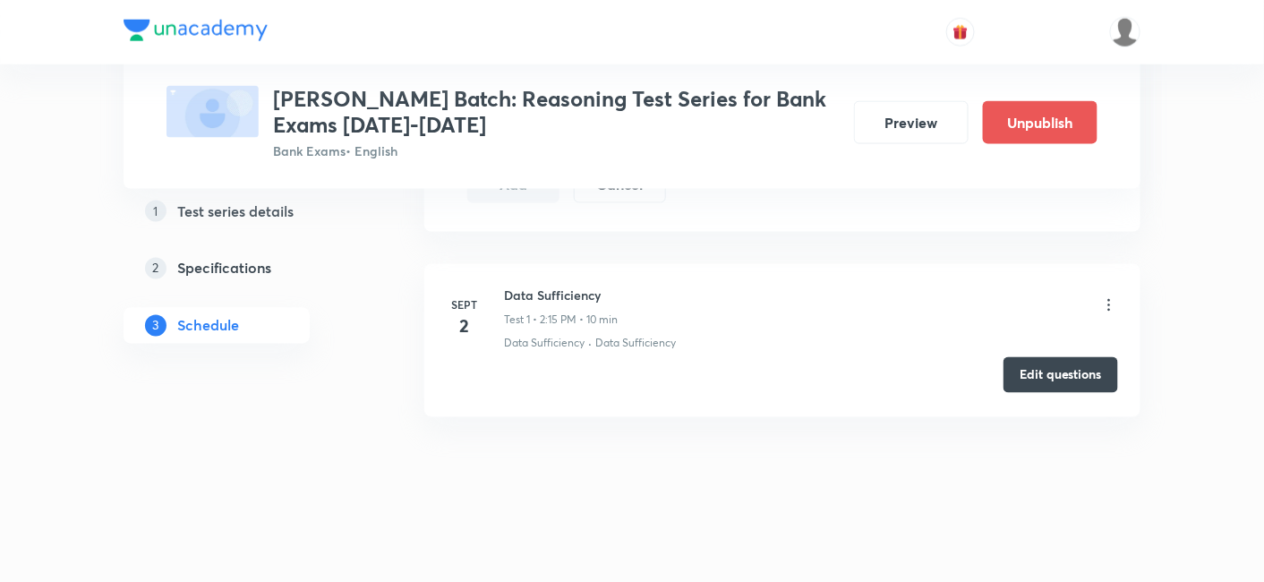
click at [1046, 374] on button "Edit questions" at bounding box center [1060, 375] width 115 height 36
click at [1087, 379] on button "Edit questions" at bounding box center [1060, 375] width 115 height 36
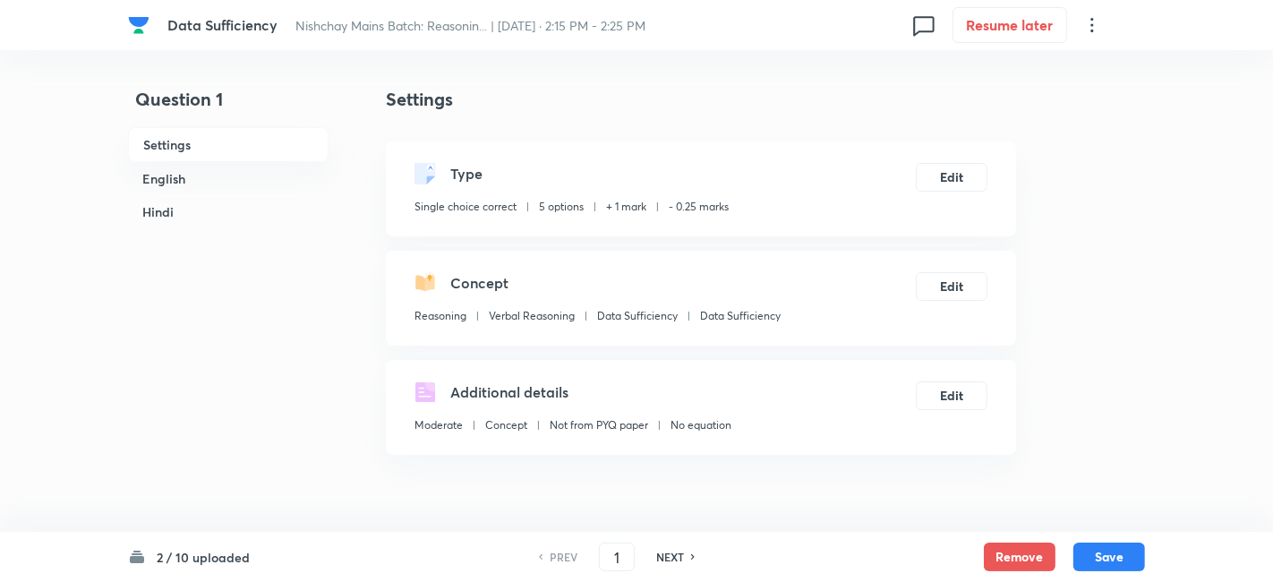
checkbox input "true"
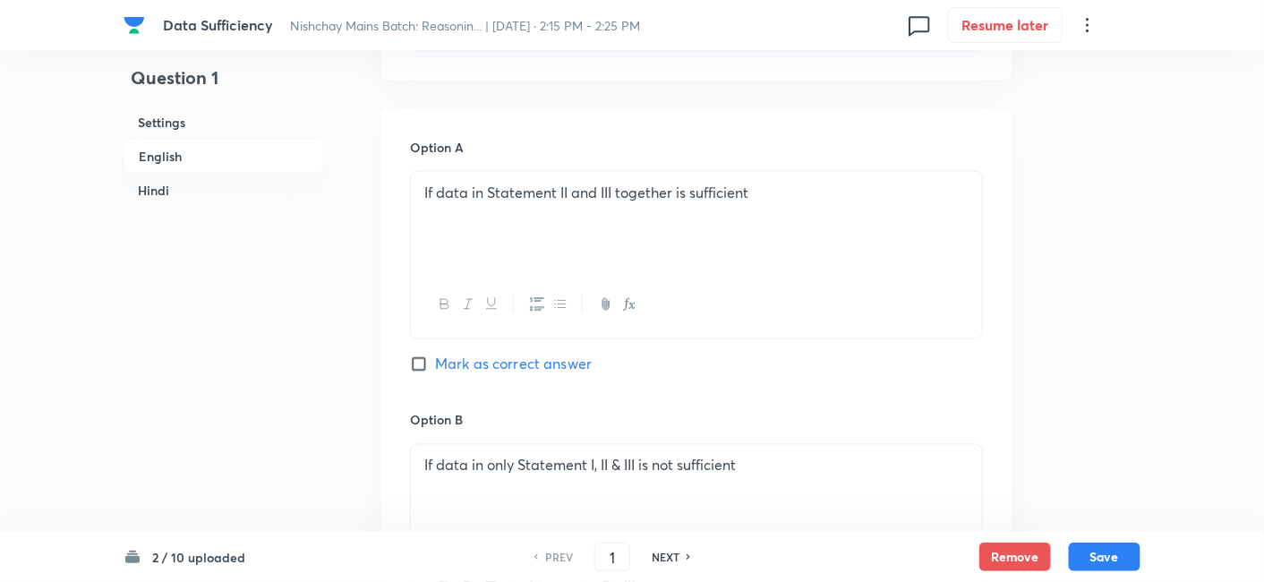
scroll to position [844, 0]
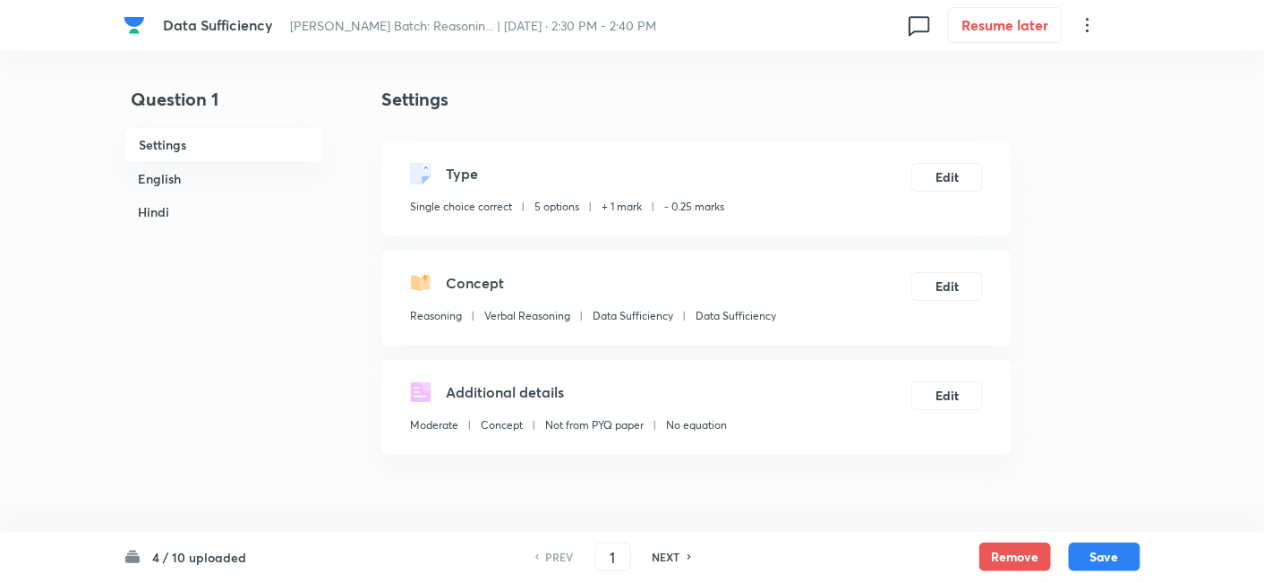
checkbox input "true"
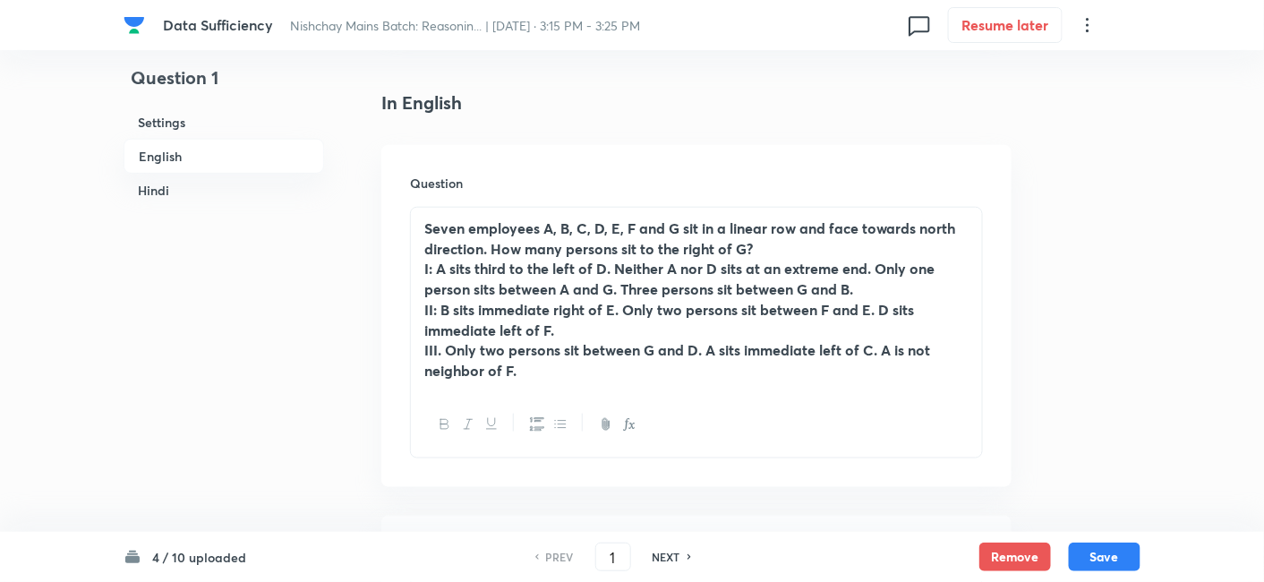
scroll to position [467, 0]
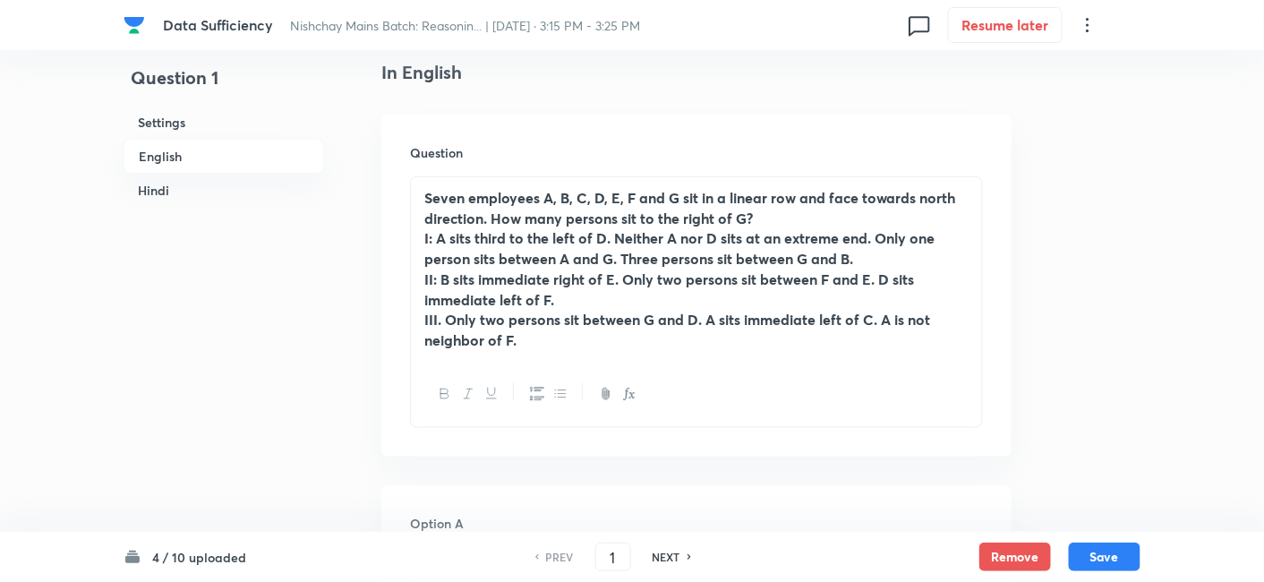
click at [680, 564] on div "NEXT" at bounding box center [668, 557] width 47 height 16
type input "2"
checkbox input "false"
checkbox input "true"
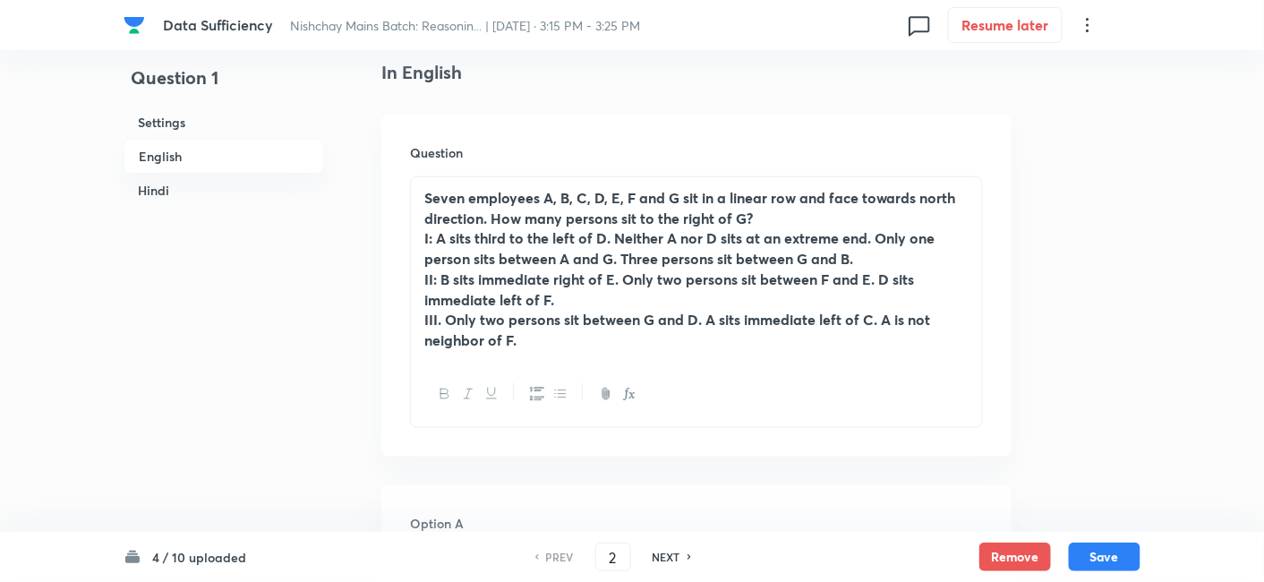
checkbox input "true"
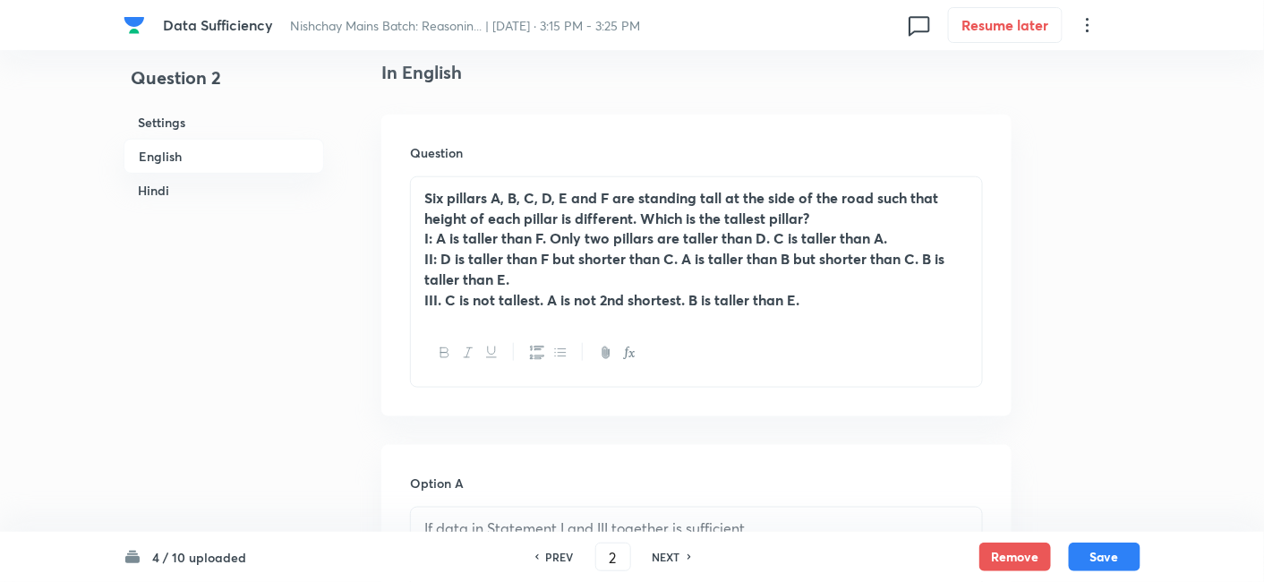
click at [537, 561] on div "PREV" at bounding box center [557, 557] width 47 height 16
type input "1"
checkbox input "false"
checkbox input "true"
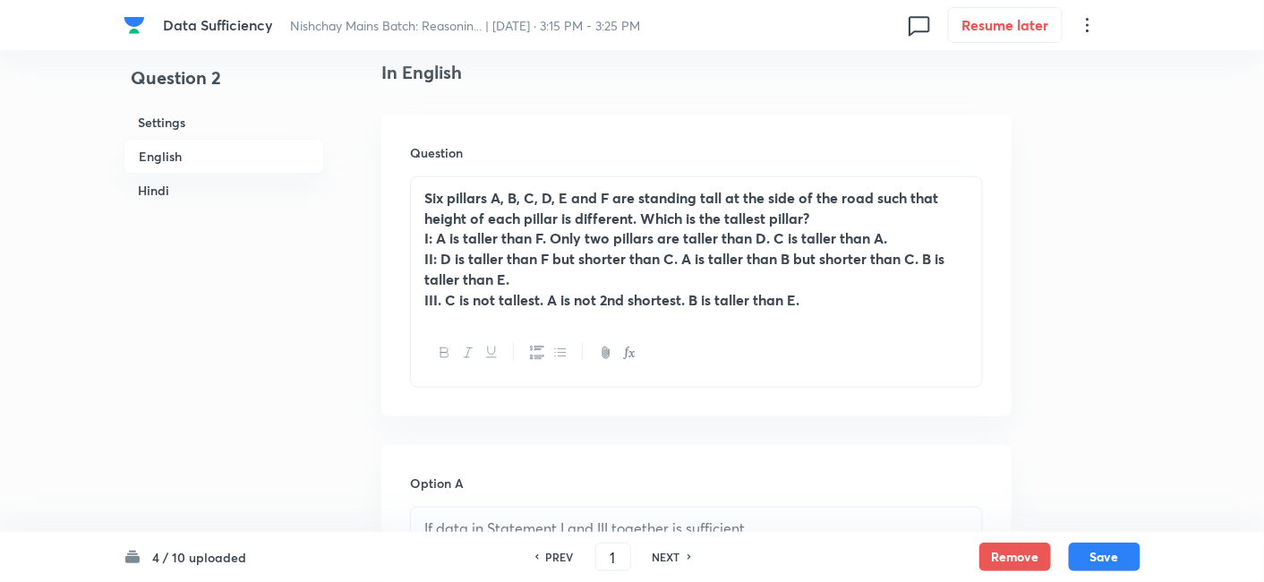
checkbox input "true"
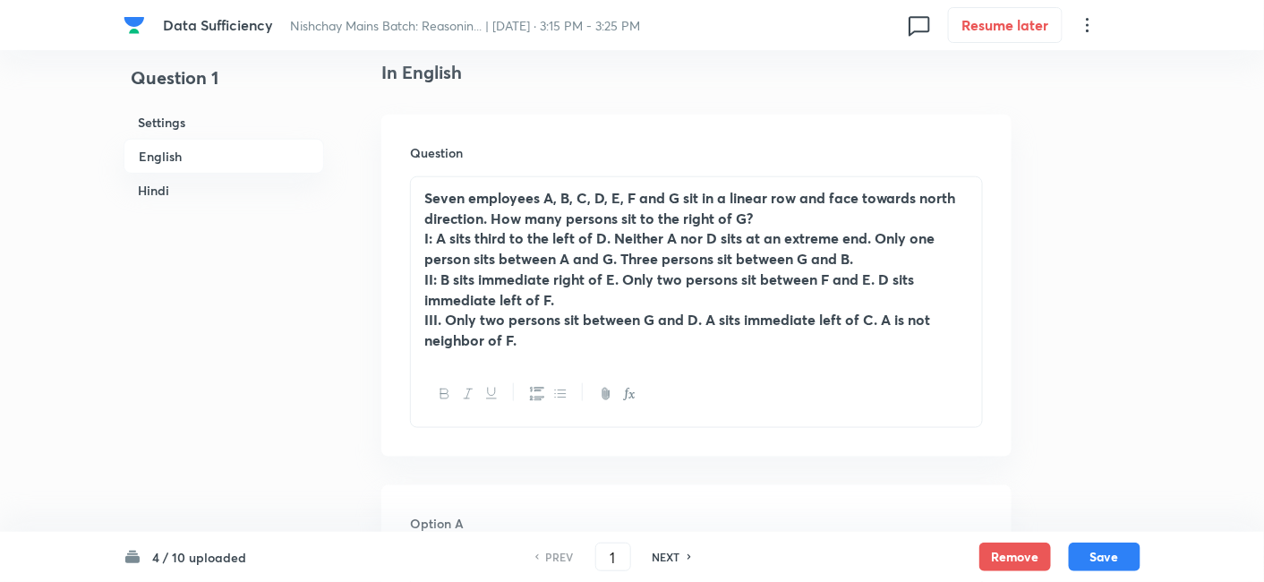
click at [661, 555] on h6 "NEXT" at bounding box center [667, 557] width 28 height 16
type input "2"
checkbox input "false"
checkbox input "true"
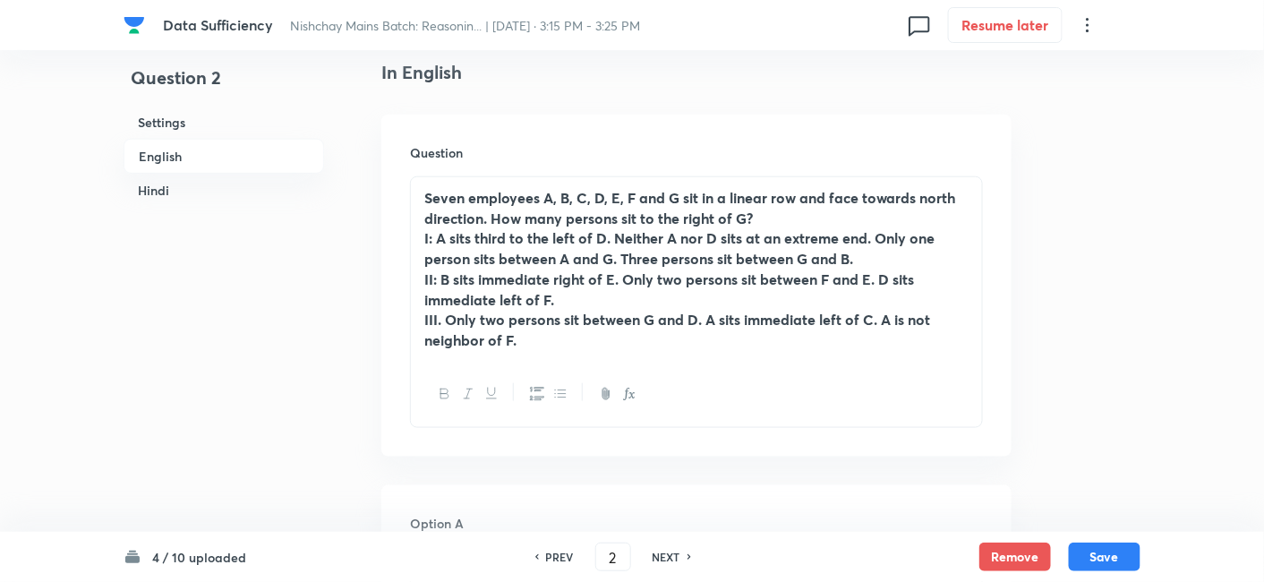
checkbox input "true"
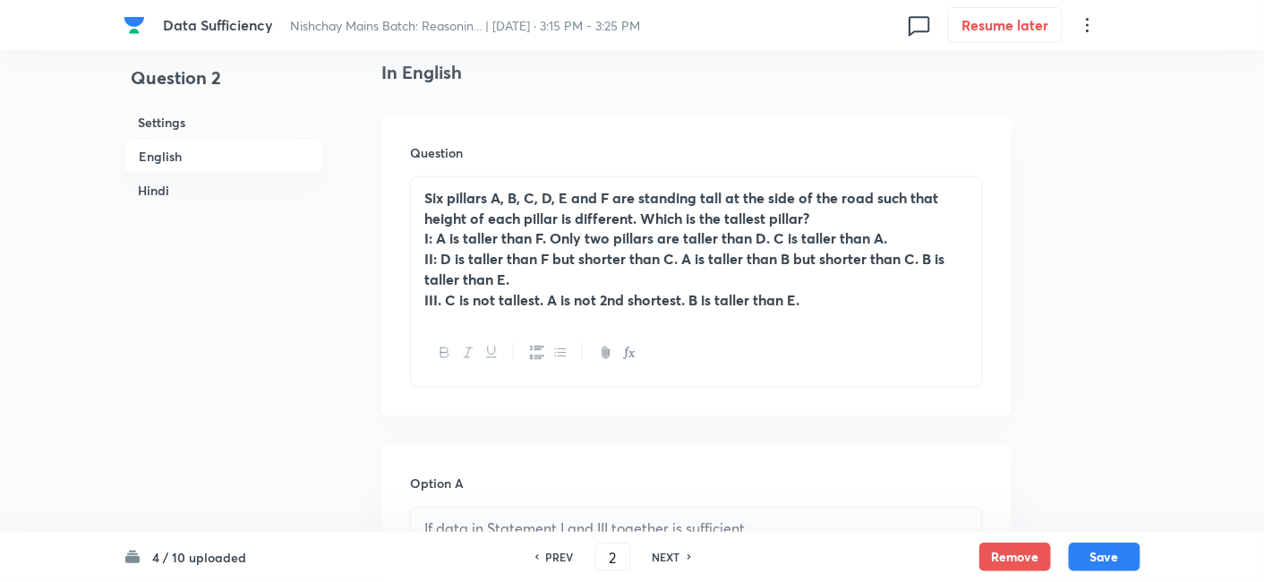
click at [661, 555] on h6 "NEXT" at bounding box center [667, 557] width 28 height 16
type input "3"
checkbox input "false"
checkbox input "true"
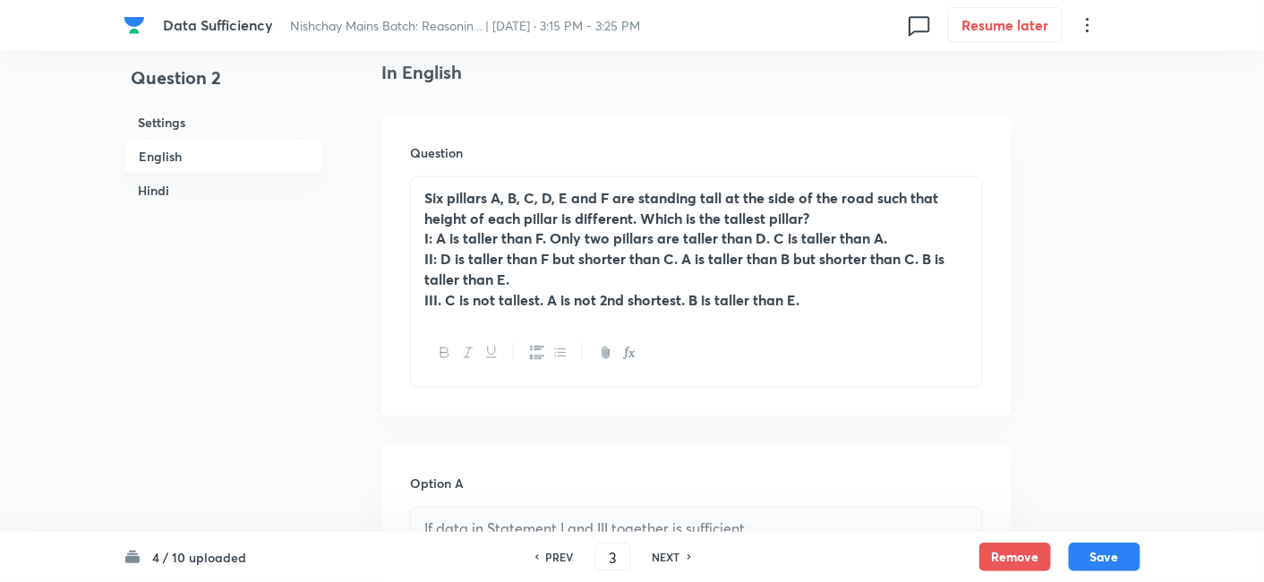
checkbox input "true"
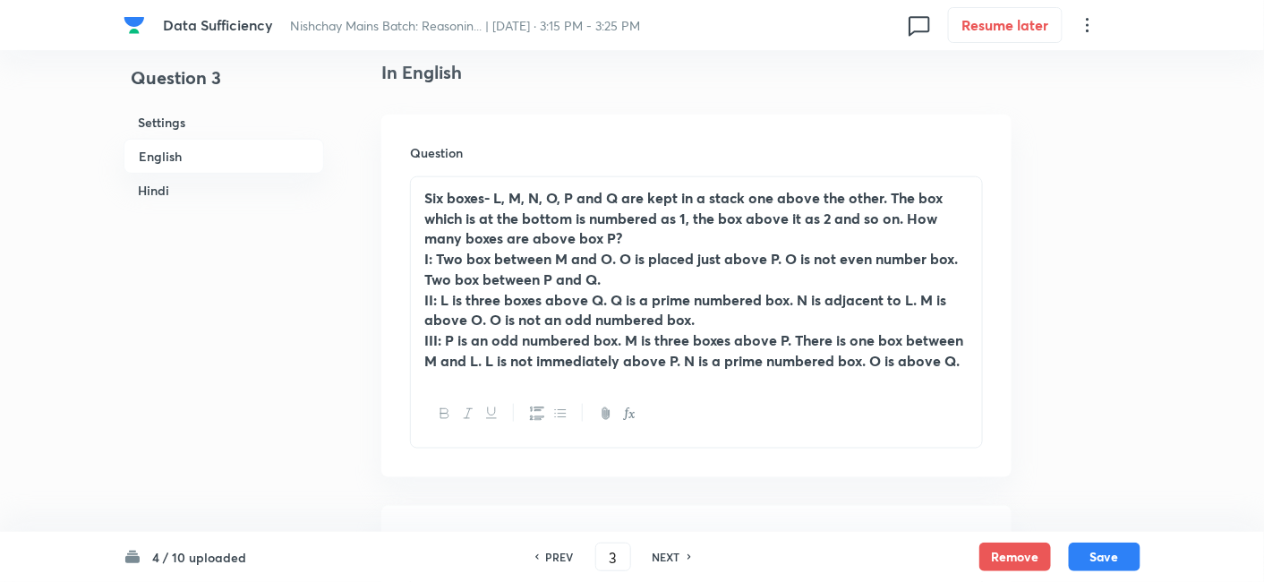
click at [661, 555] on h6 "NEXT" at bounding box center [667, 557] width 28 height 16
type input "4"
checkbox input "false"
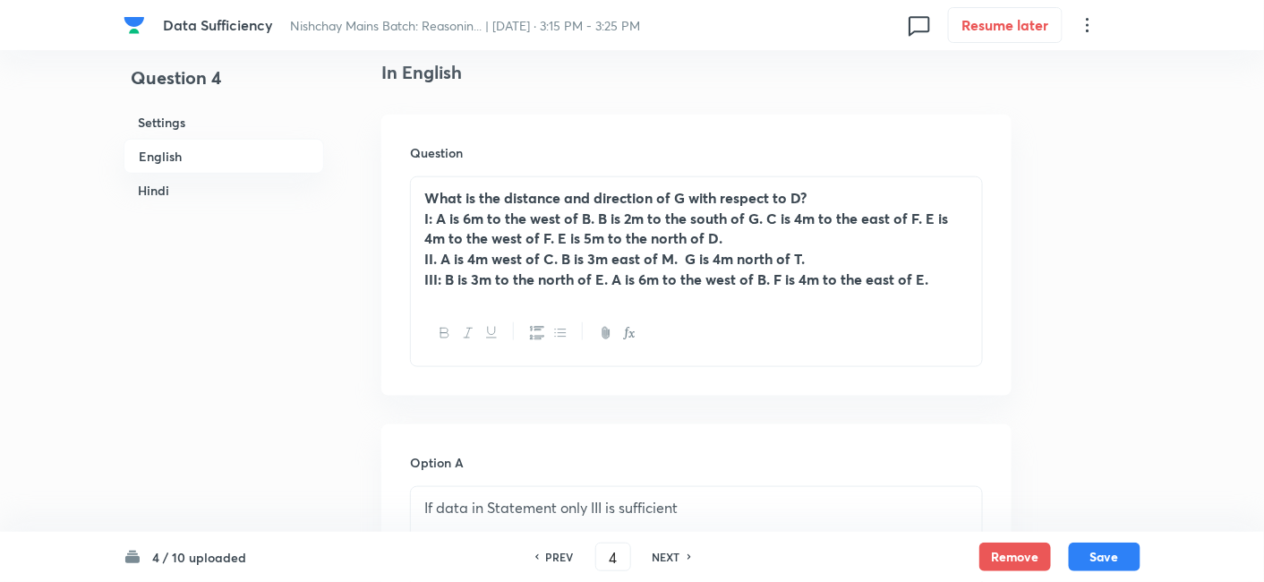
checkbox input "true"
click at [661, 555] on h6 "NEXT" at bounding box center [667, 557] width 28 height 16
type input "5"
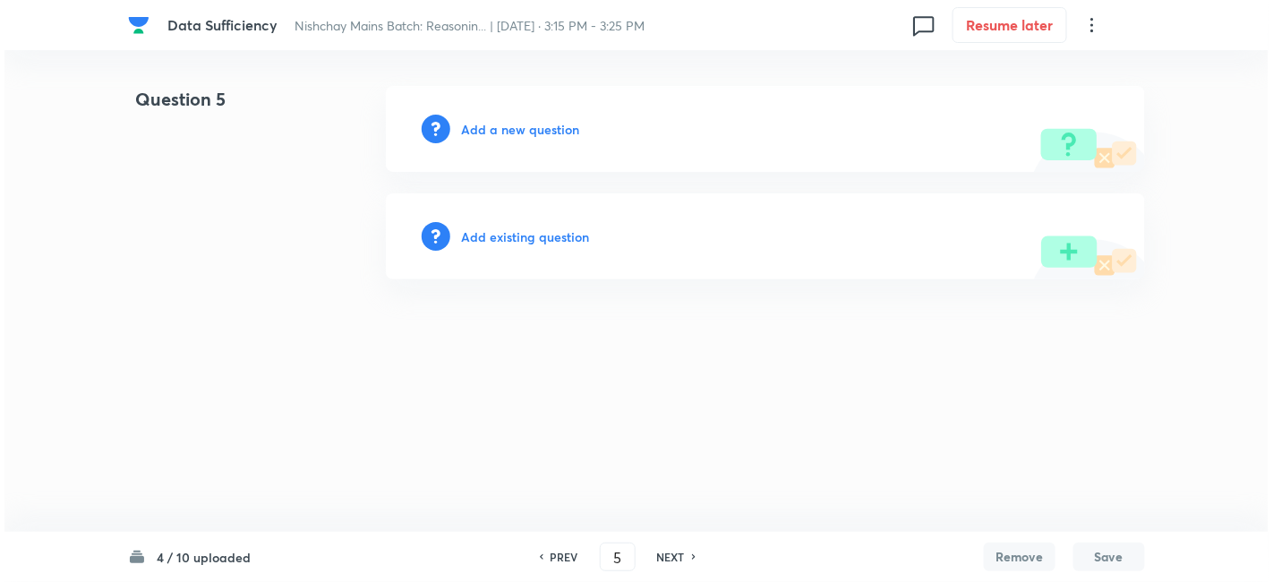
scroll to position [0, 0]
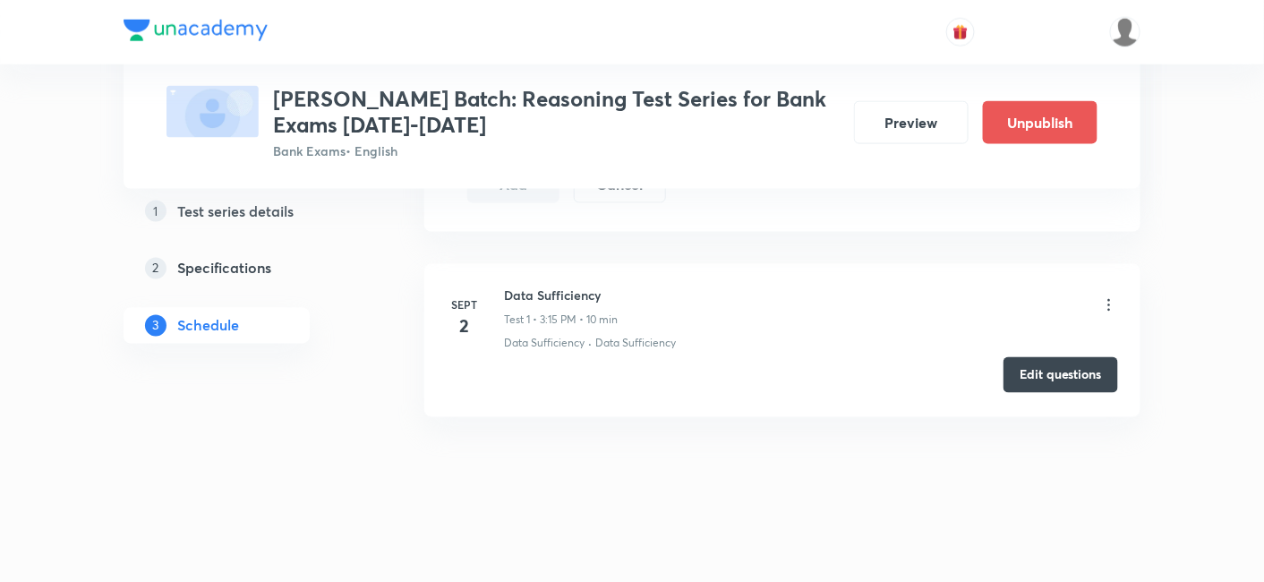
click at [1020, 376] on button "Edit questions" at bounding box center [1060, 375] width 115 height 36
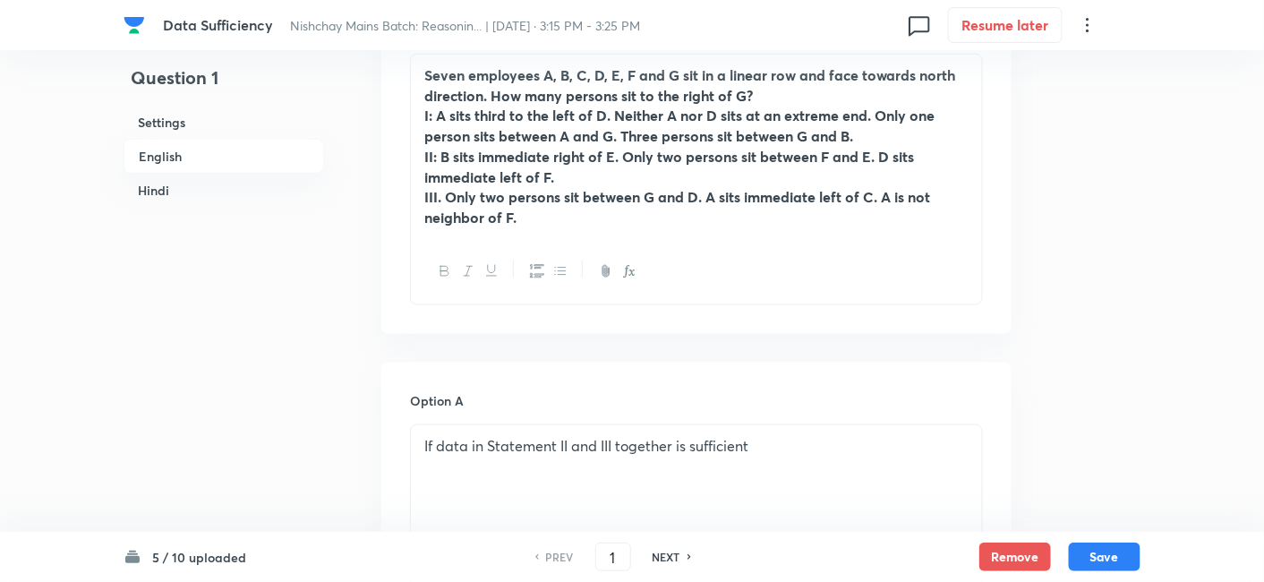
scroll to position [592, 0]
click at [674, 561] on h6 "NEXT" at bounding box center [667, 557] width 28 height 16
type input "2"
checkbox input "false"
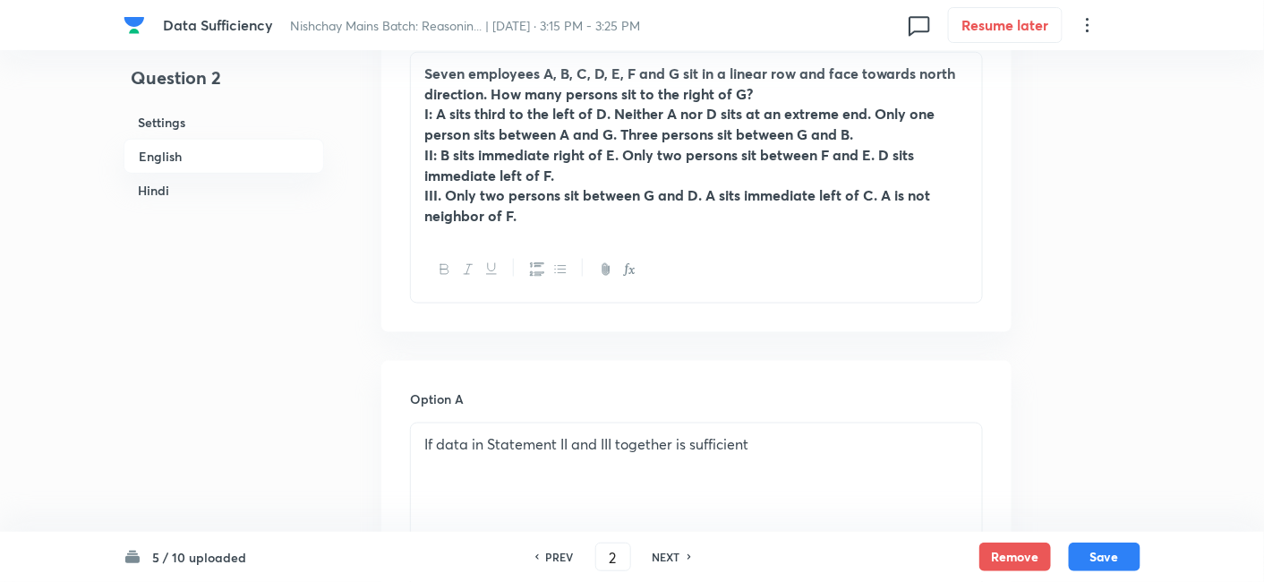
checkbox input "true"
click at [674, 561] on h6 "NEXT" at bounding box center [667, 557] width 28 height 16
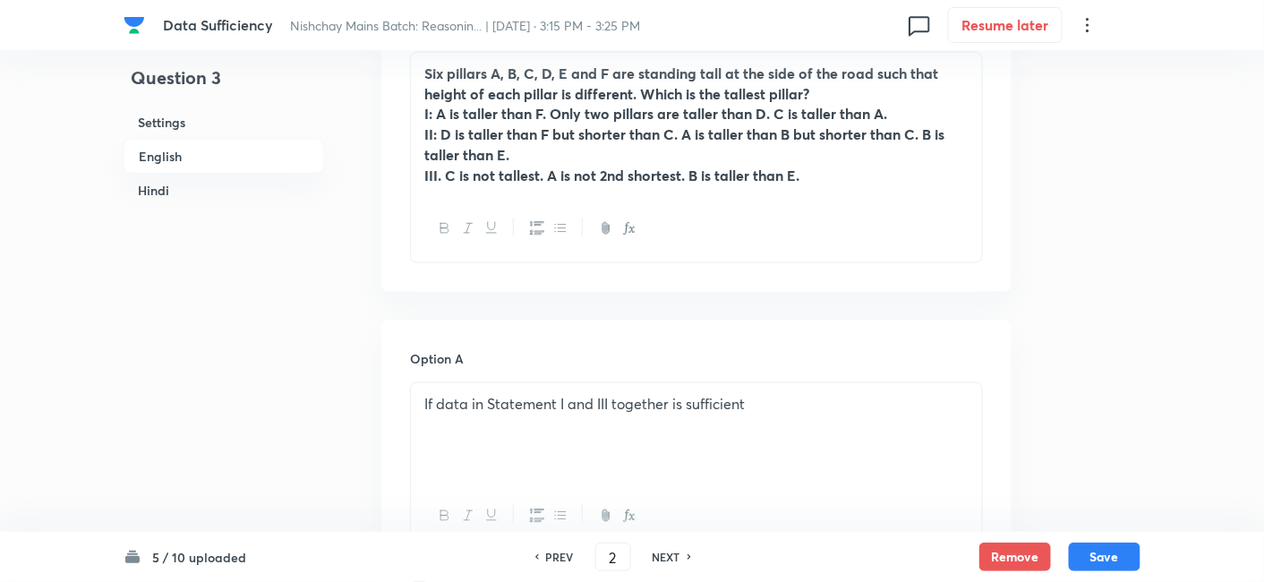
type input "3"
checkbox input "false"
checkbox input "true"
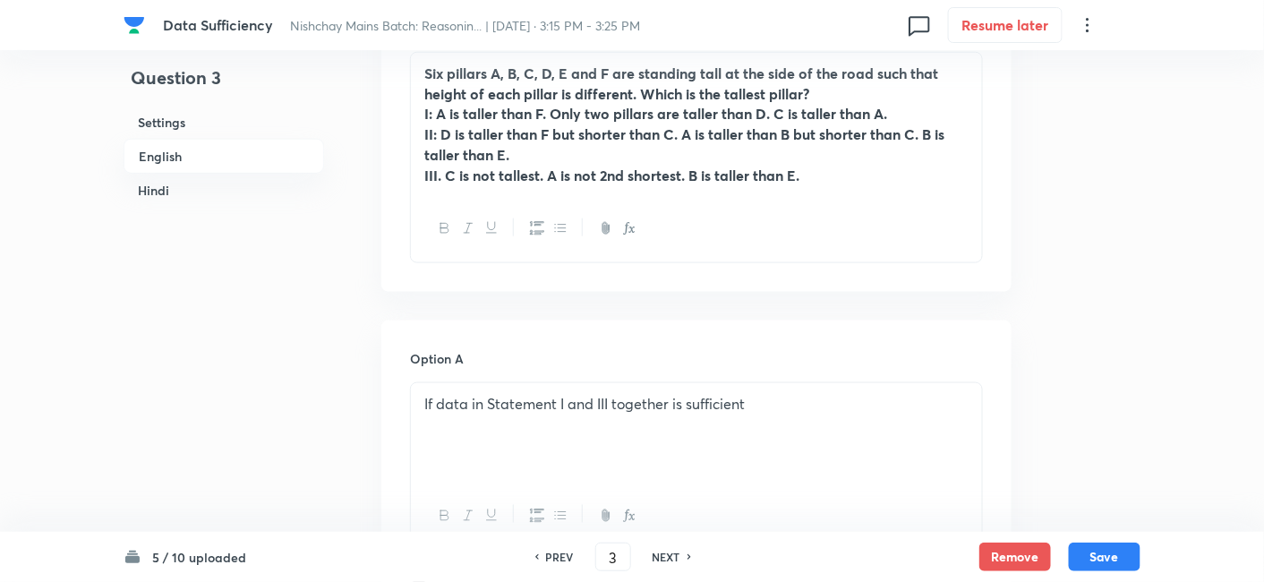
click at [674, 561] on h6 "NEXT" at bounding box center [667, 557] width 28 height 16
type input "4"
checkbox input "false"
checkbox input "true"
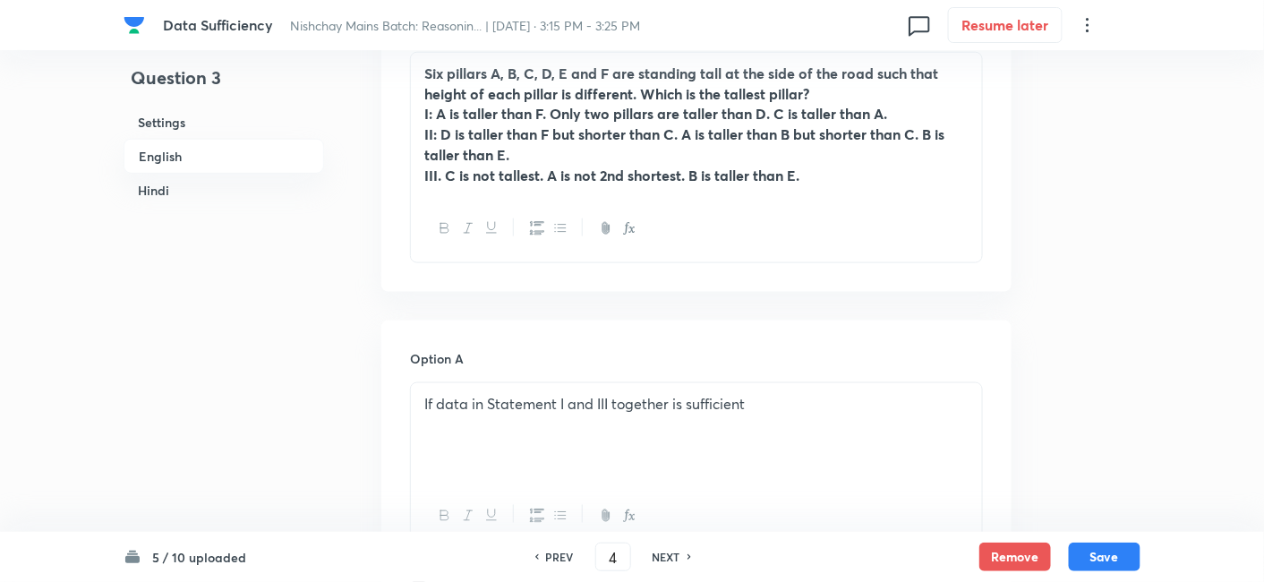
checkbox input "true"
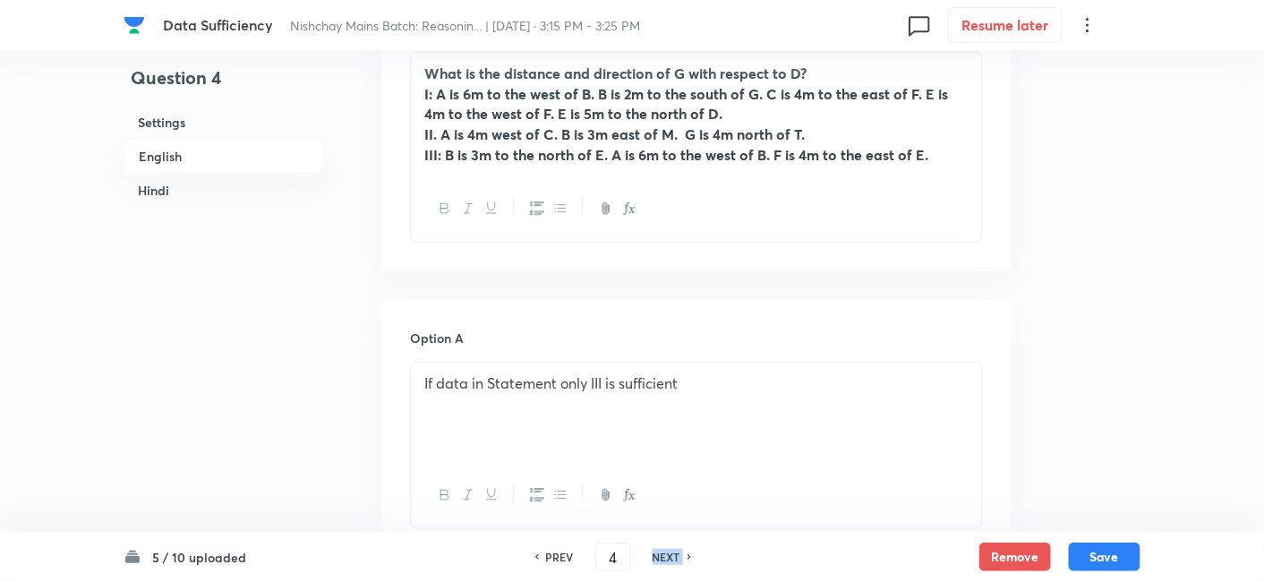
click at [674, 561] on h6 "NEXT" at bounding box center [667, 557] width 28 height 16
type input "5"
checkbox input "false"
checkbox input "true"
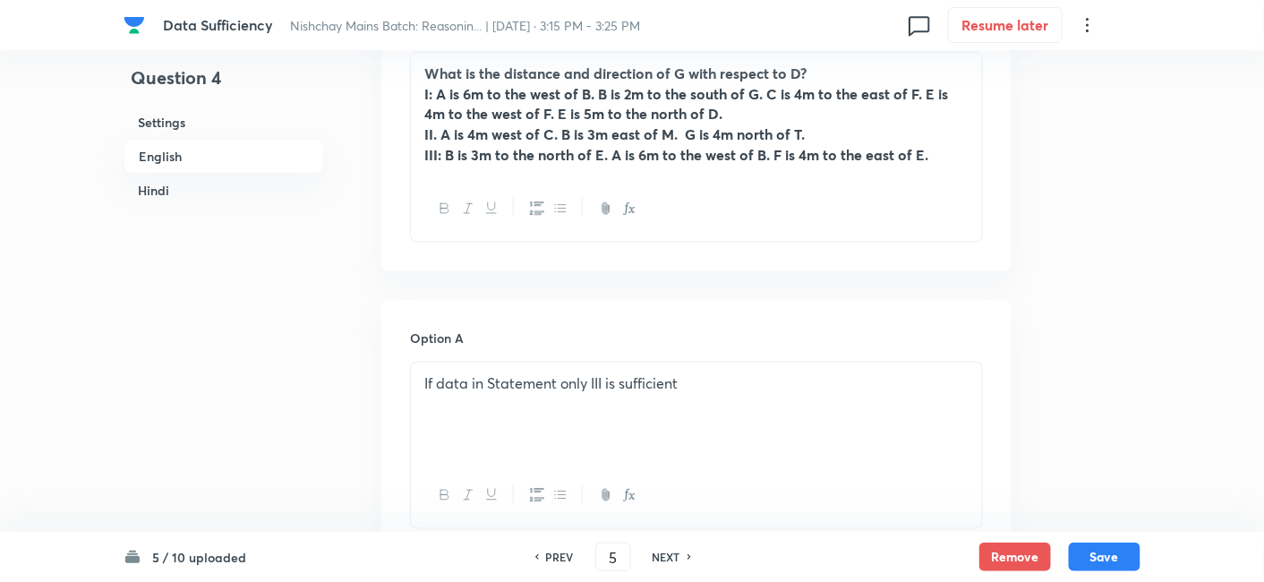
checkbox input "true"
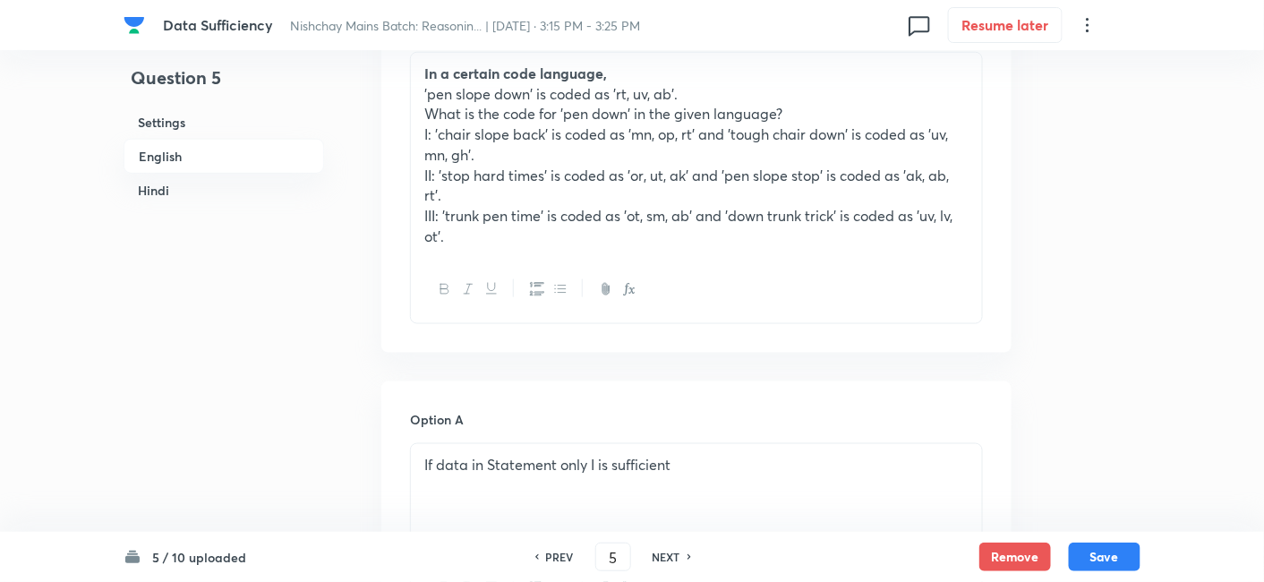
click at [674, 561] on h6 "NEXT" at bounding box center [667, 557] width 28 height 16
type input "6"
